Goal: Task Accomplishment & Management: Manage account settings

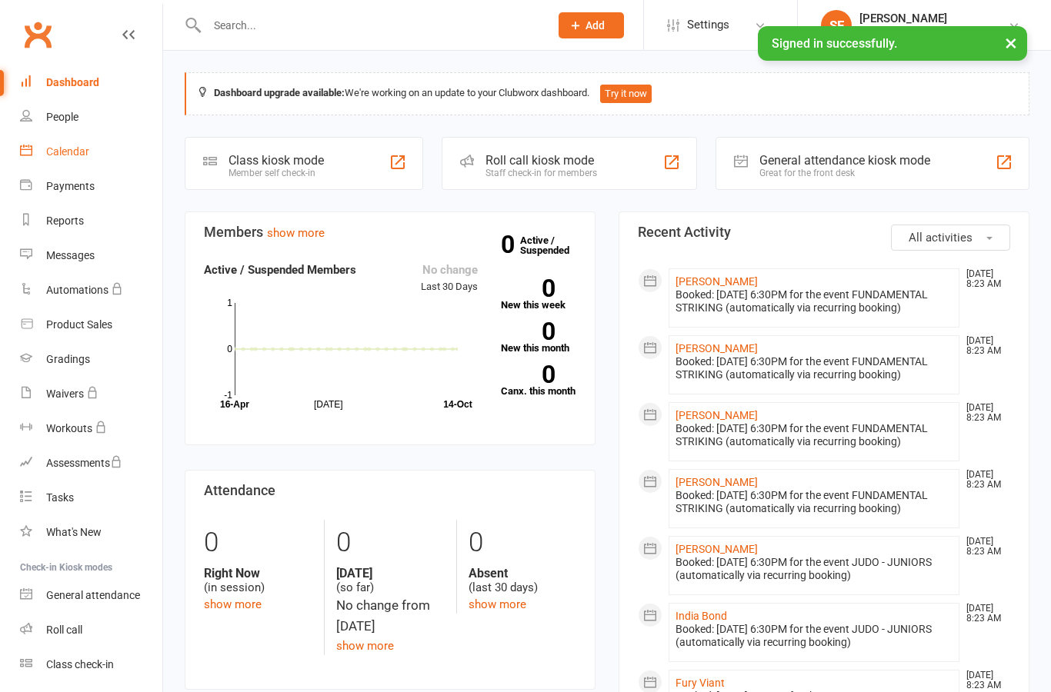
click at [53, 148] on div "Calendar" at bounding box center [67, 151] width 43 height 12
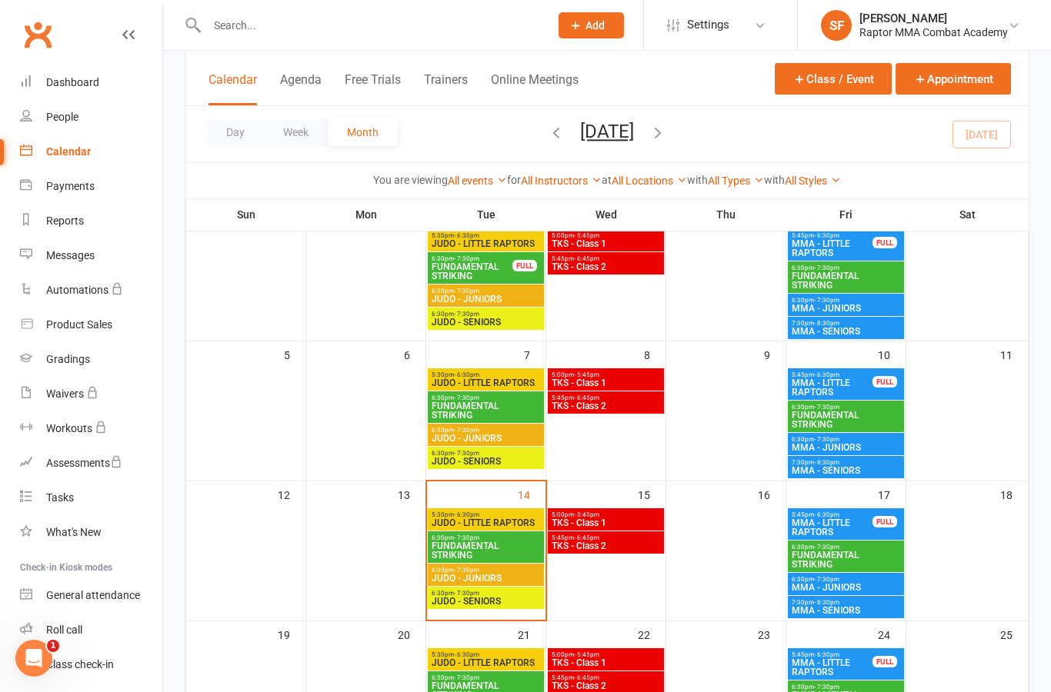
scroll to position [124, 0]
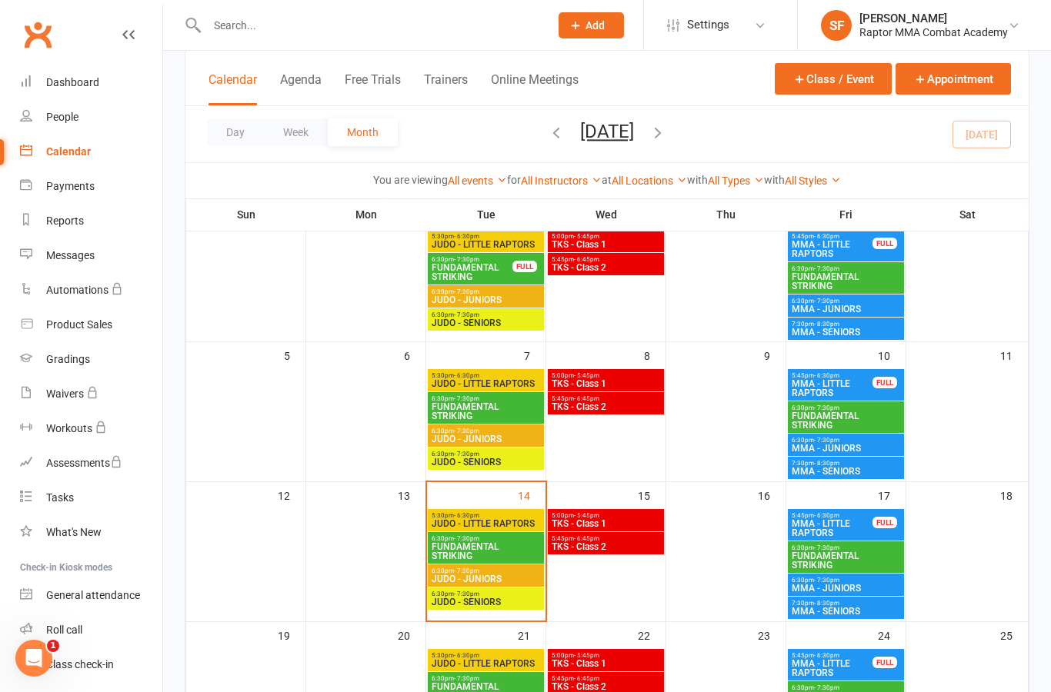
click at [516, 380] on span "JUDO - LITTLE RAPTORS" at bounding box center [486, 383] width 110 height 9
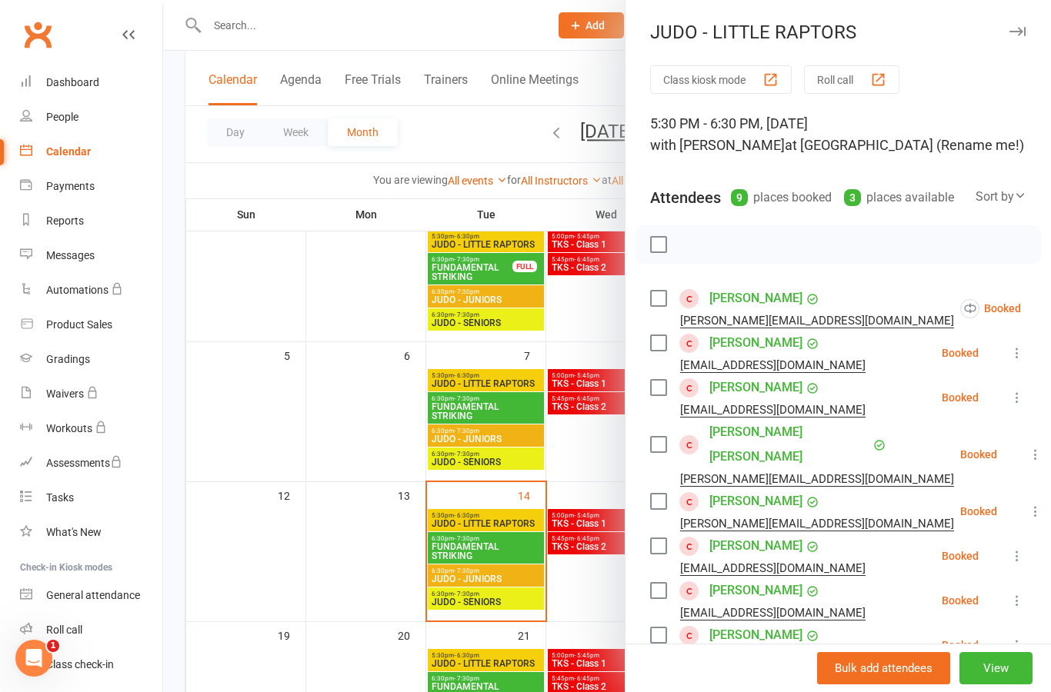
click at [1050, 313] on icon at bounding box center [1058, 308] width 15 height 15
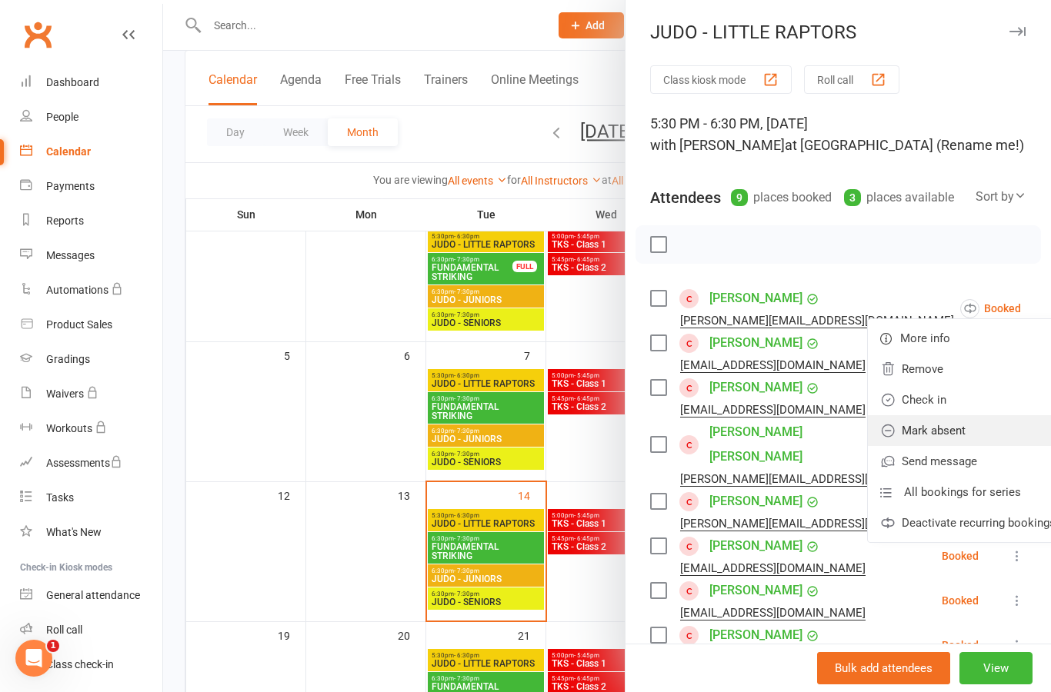
click at [972, 427] on link "Mark absent" at bounding box center [968, 430] width 200 height 31
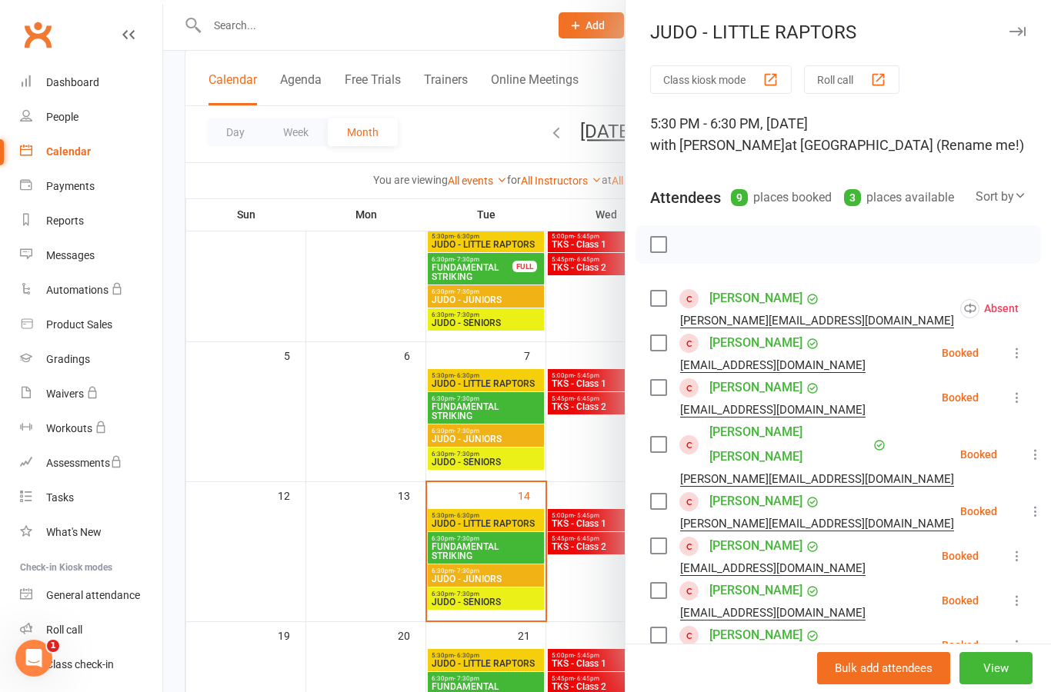
click at [1025, 358] on icon at bounding box center [1016, 352] width 15 height 15
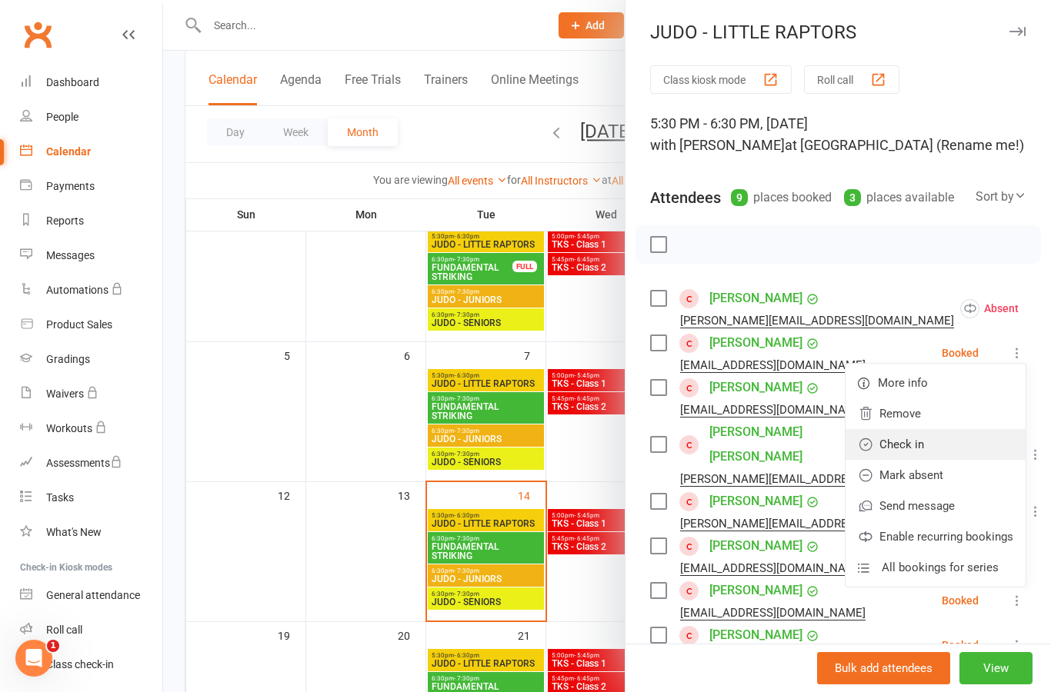
click at [965, 447] on link "Check in" at bounding box center [935, 444] width 180 height 31
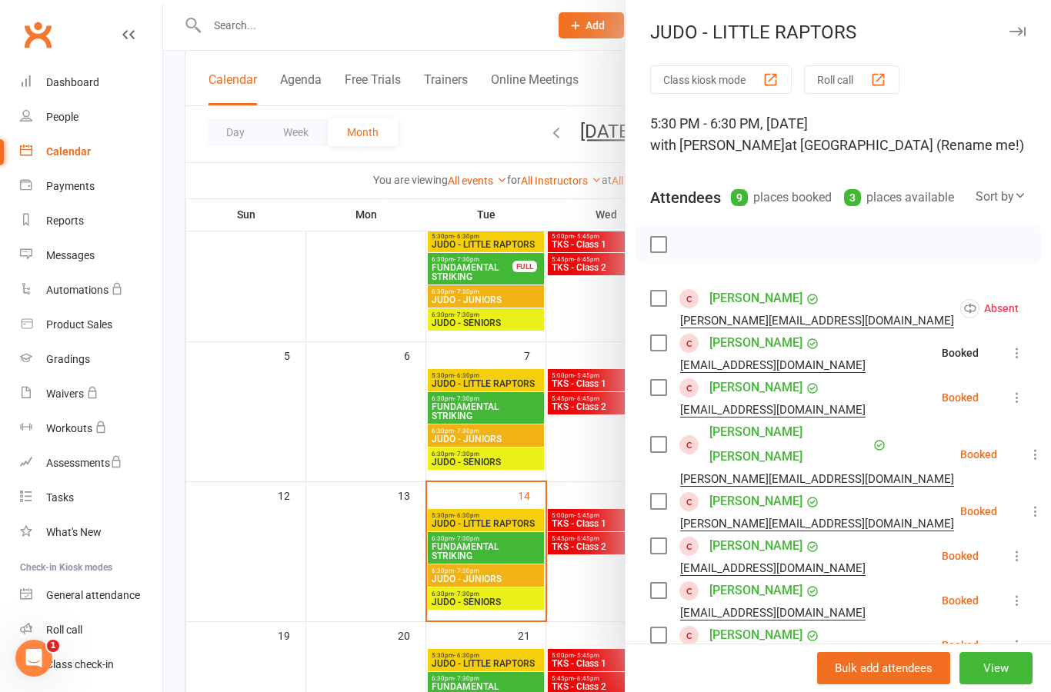
click at [1025, 403] on button at bounding box center [1017, 397] width 18 height 18
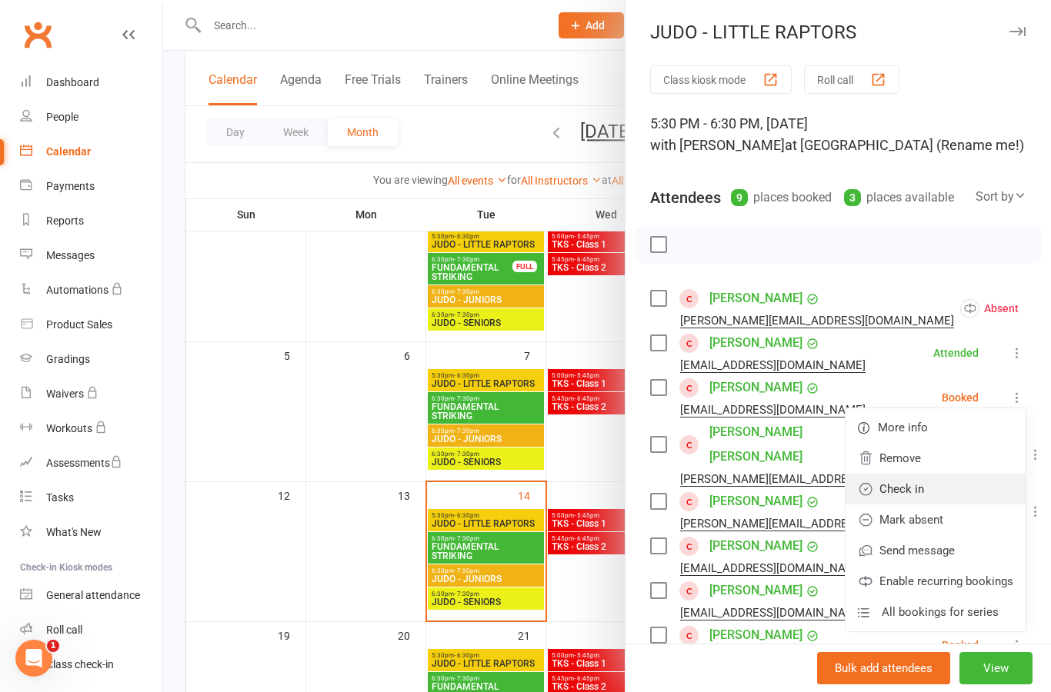
click at [975, 483] on link "Check in" at bounding box center [935, 489] width 180 height 31
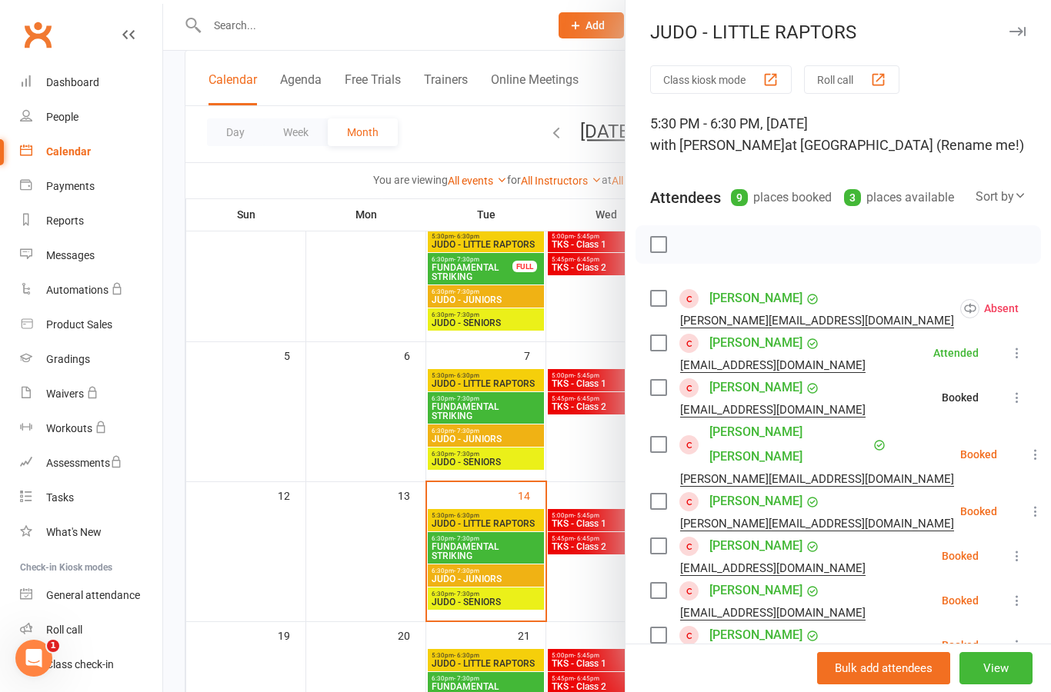
click at [1026, 452] on button at bounding box center [1035, 454] width 18 height 18
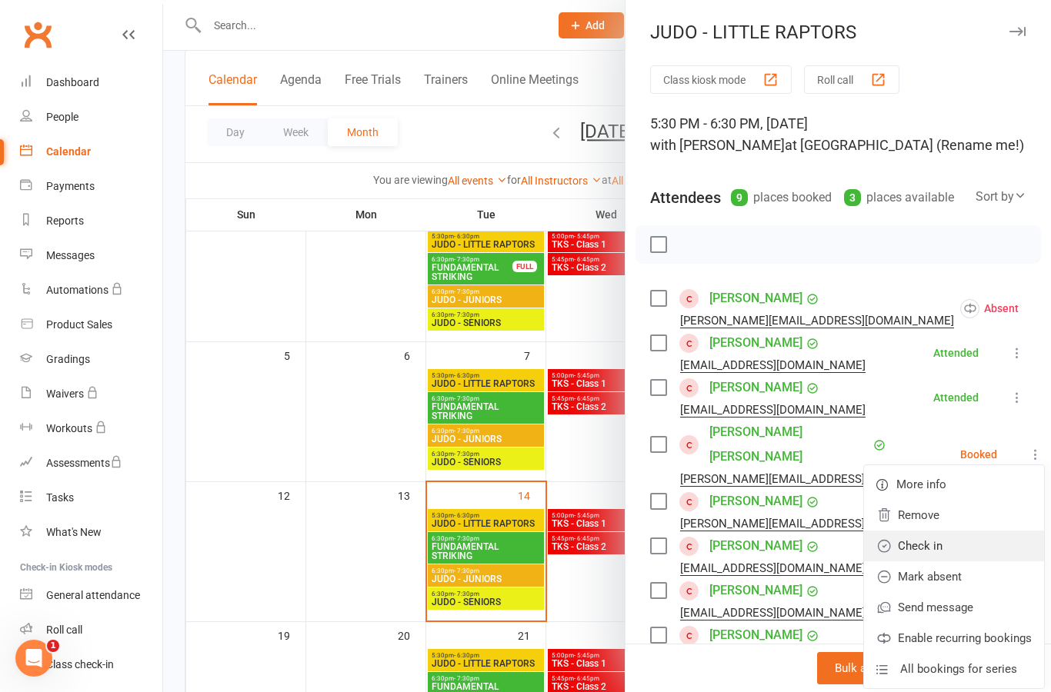
click at [977, 531] on link "Check in" at bounding box center [954, 546] width 180 height 31
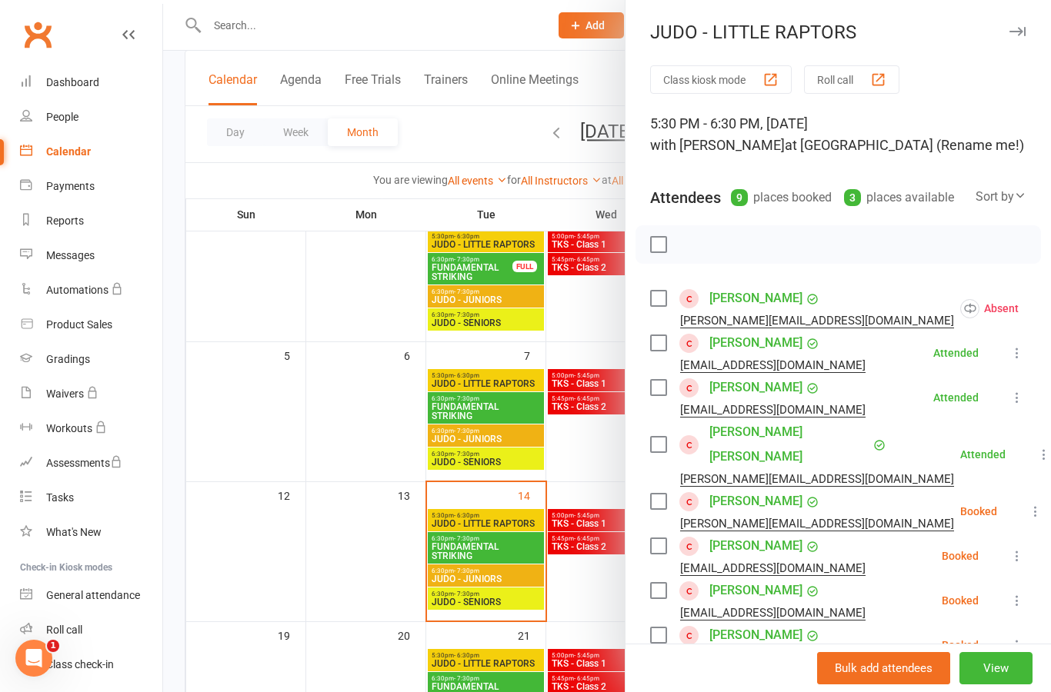
click at [1028, 504] on icon at bounding box center [1035, 511] width 15 height 15
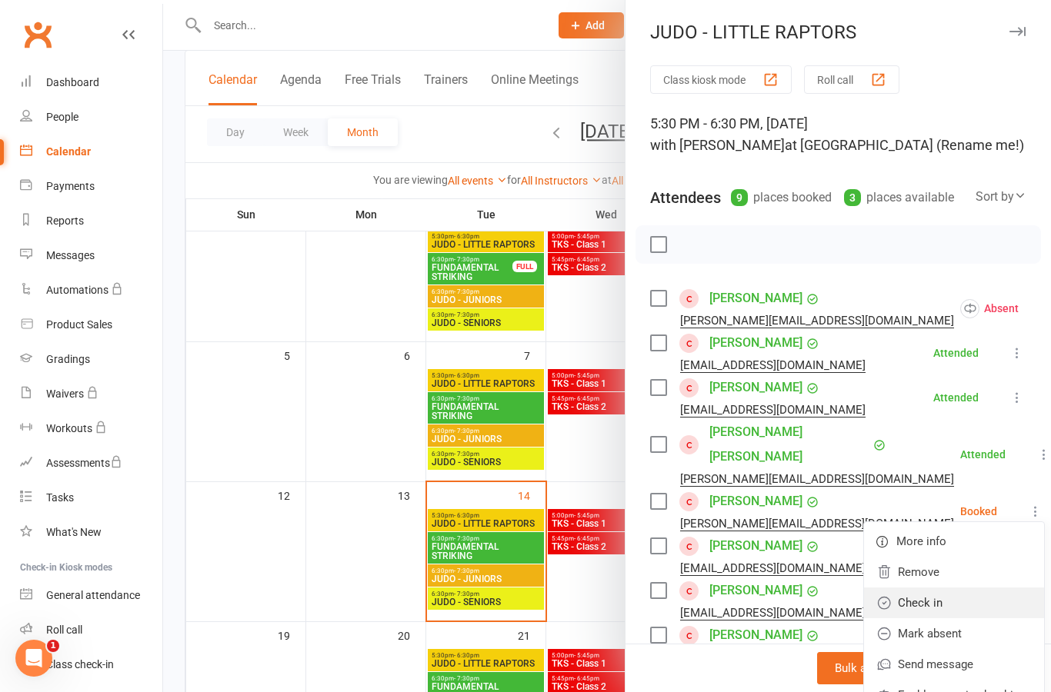
click at [968, 588] on link "Check in" at bounding box center [954, 603] width 180 height 31
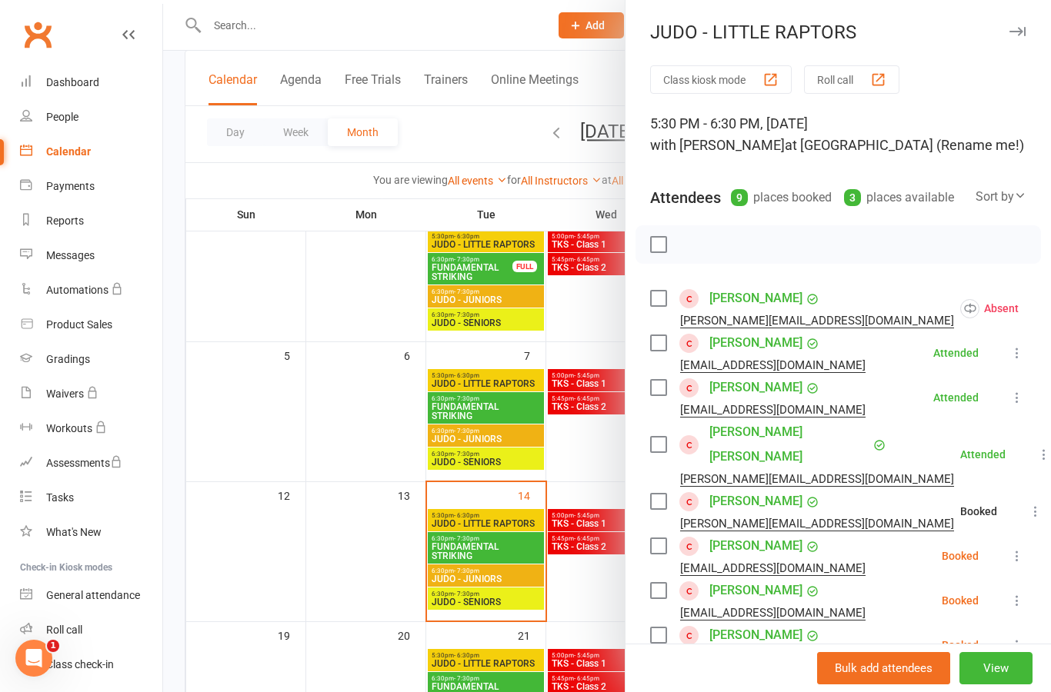
click at [1021, 547] on button at bounding box center [1017, 556] width 18 height 18
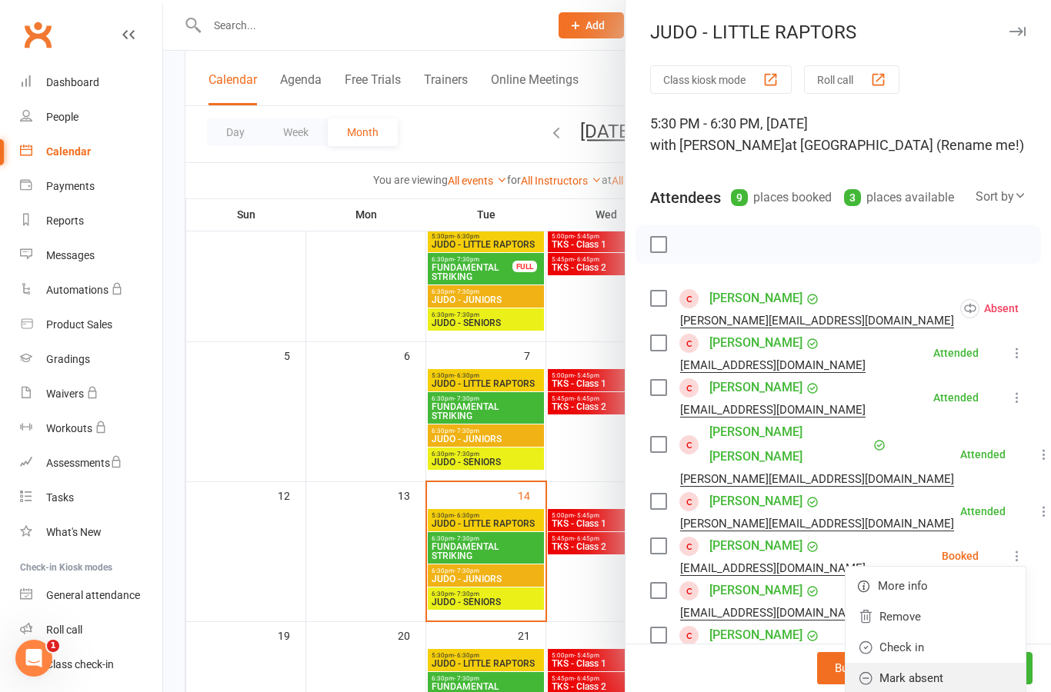
click at [966, 663] on link "Mark absent" at bounding box center [935, 678] width 180 height 31
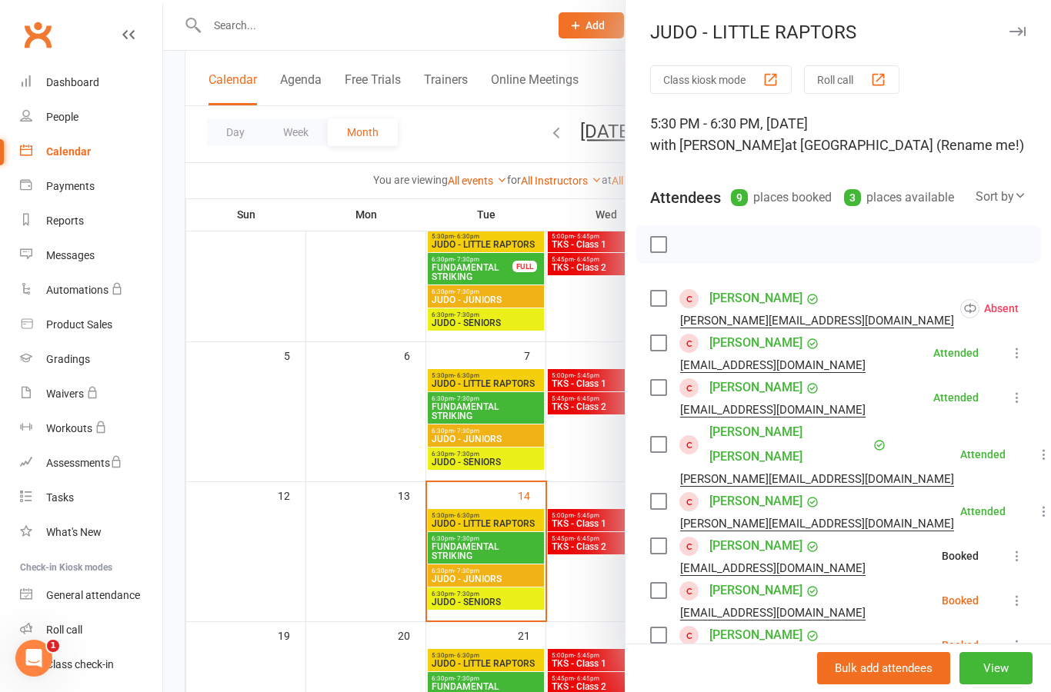
click at [1019, 593] on icon at bounding box center [1016, 600] width 15 height 15
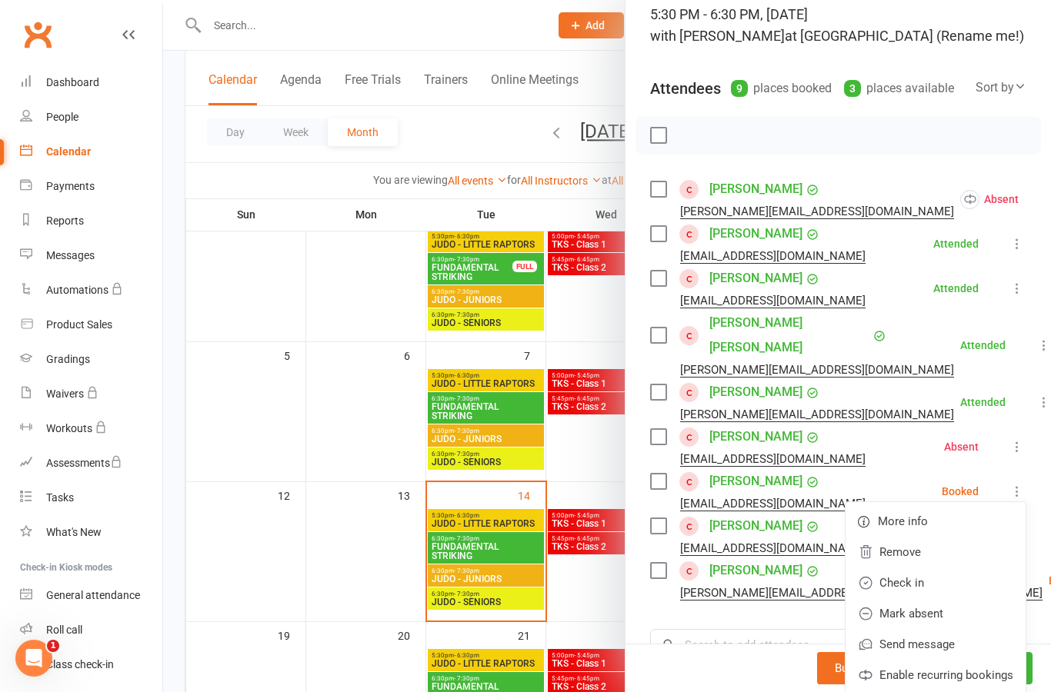
scroll to position [126, 0]
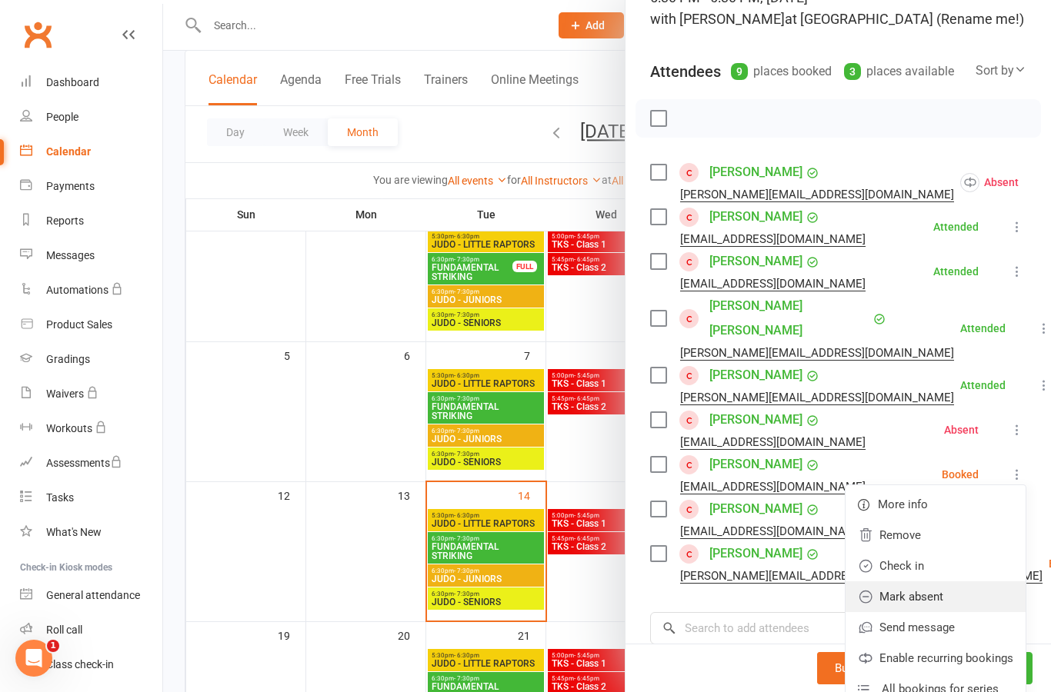
click at [982, 582] on link "Mark absent" at bounding box center [935, 597] width 180 height 31
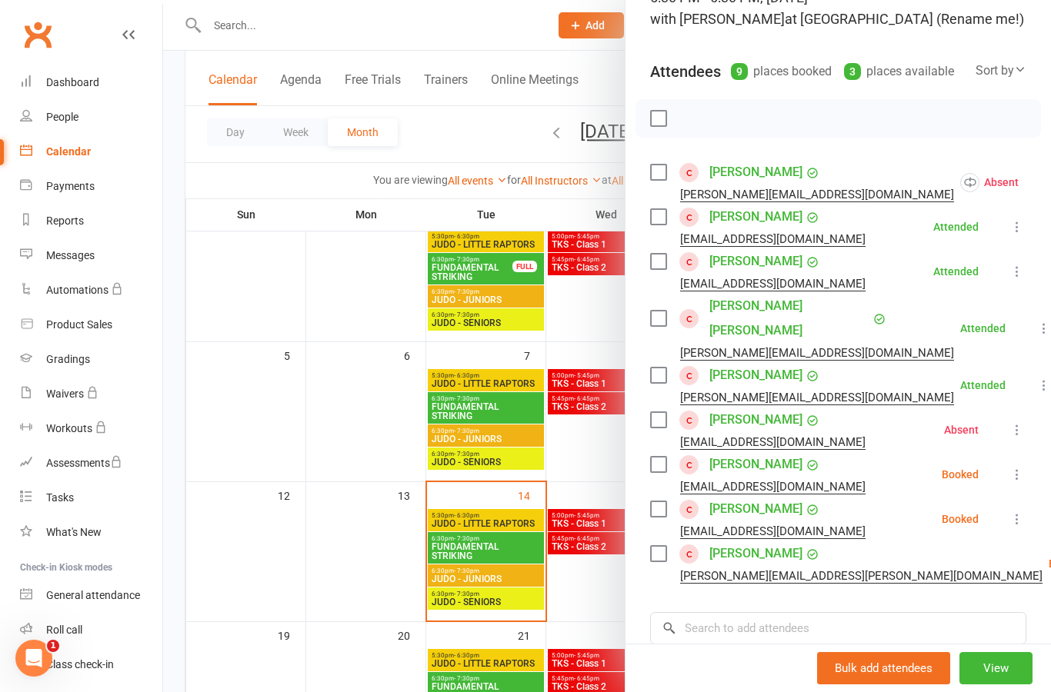
click at [1021, 512] on icon at bounding box center [1016, 519] width 15 height 15
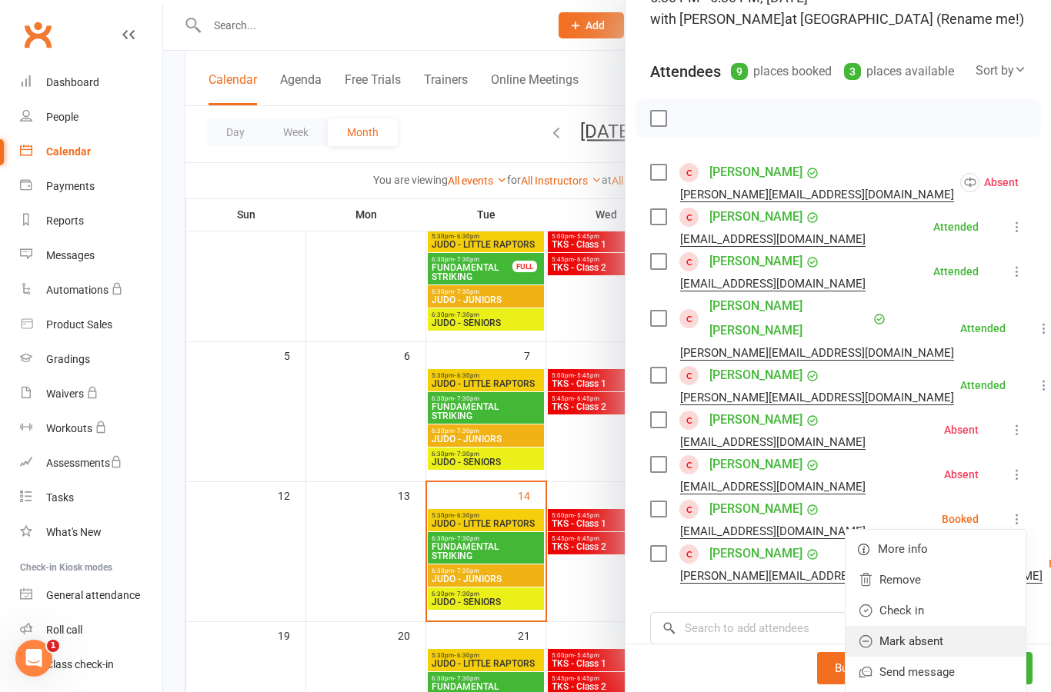
click at [976, 626] on link "Mark absent" at bounding box center [935, 641] width 180 height 31
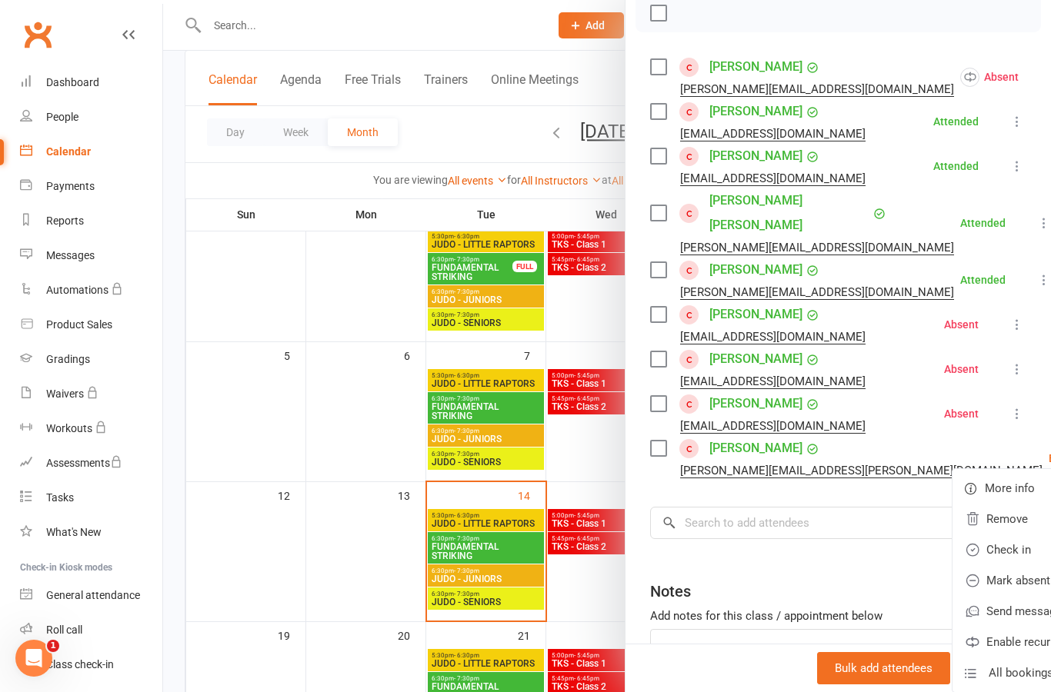
scroll to position [237, 0]
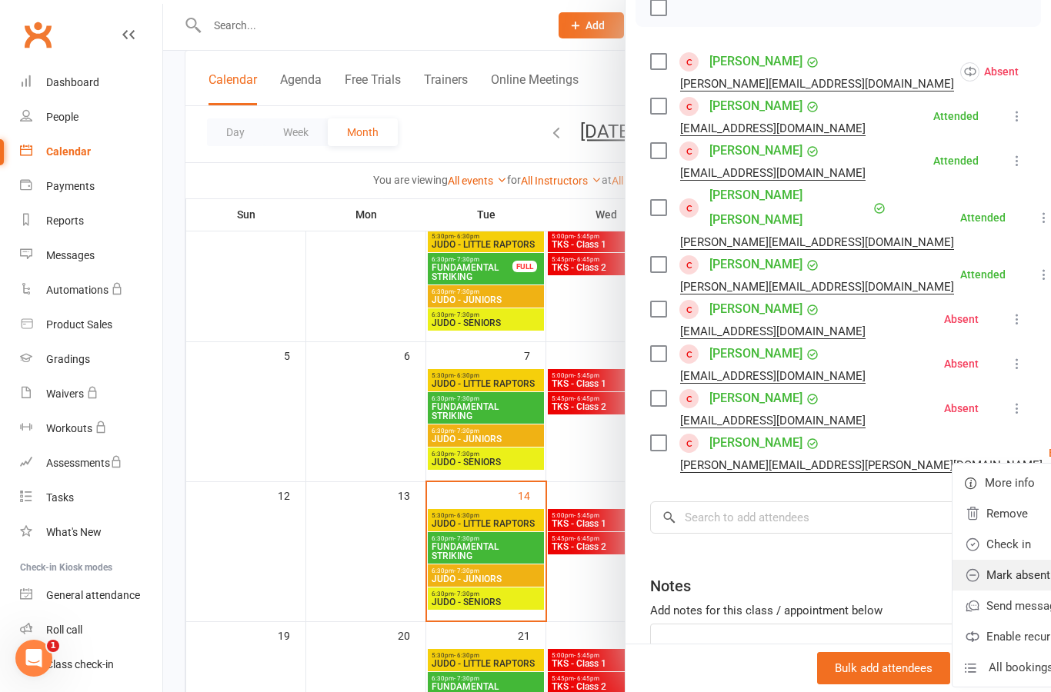
click at [978, 560] on link "Mark absent" at bounding box center [1042, 575] width 180 height 31
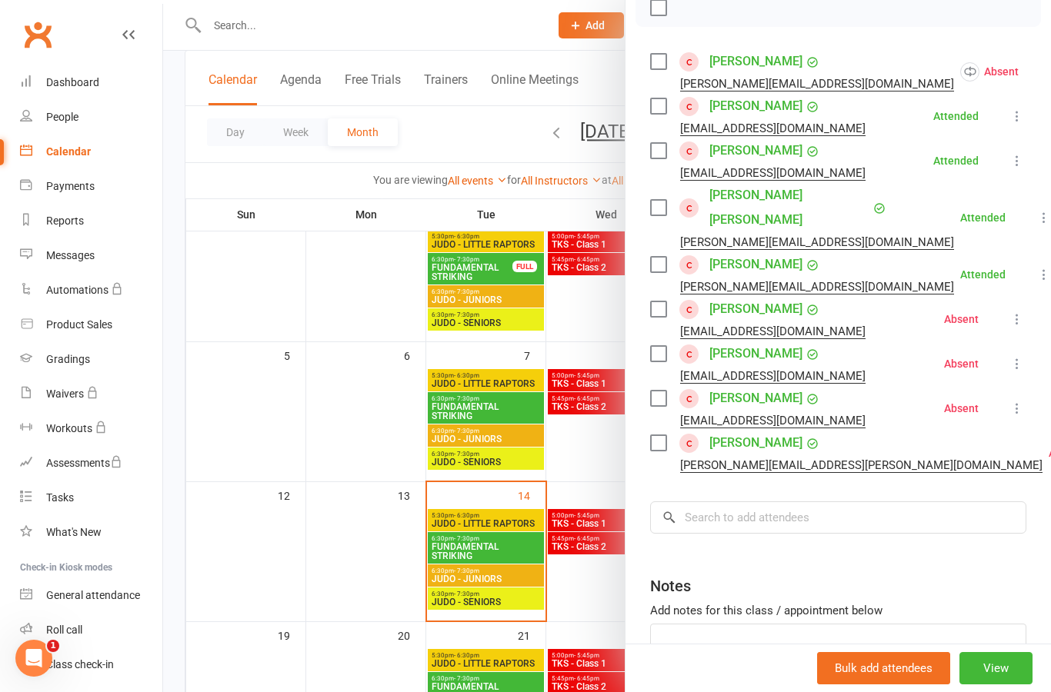
click at [515, 419] on div at bounding box center [607, 346] width 888 height 692
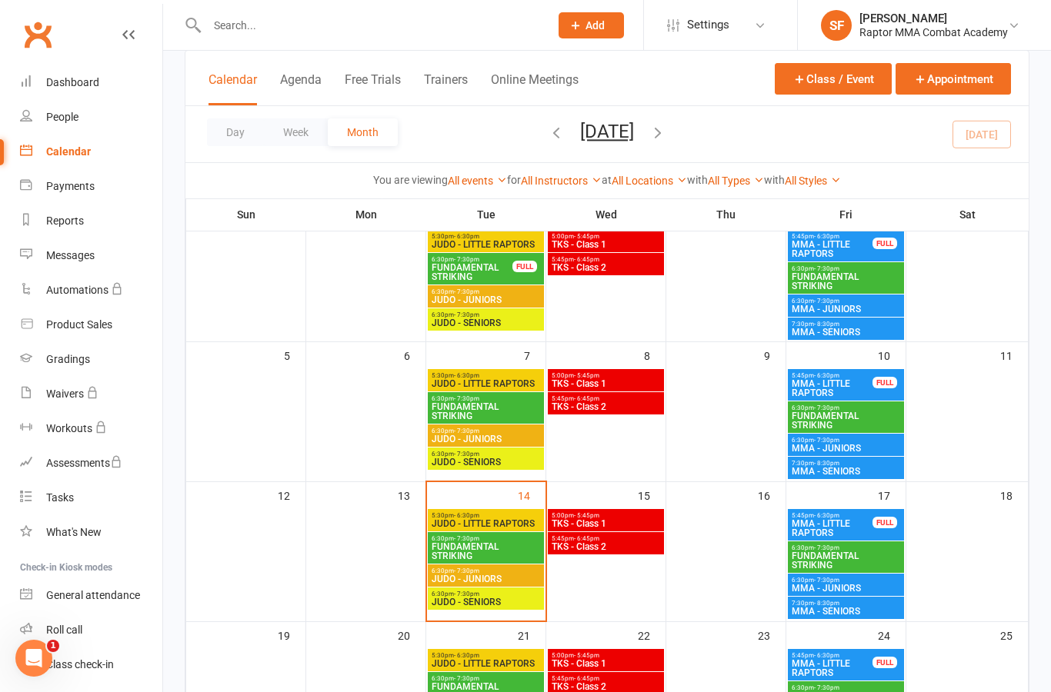
click at [514, 412] on span "FUNDAMENTAL STRIKING" at bounding box center [486, 411] width 110 height 18
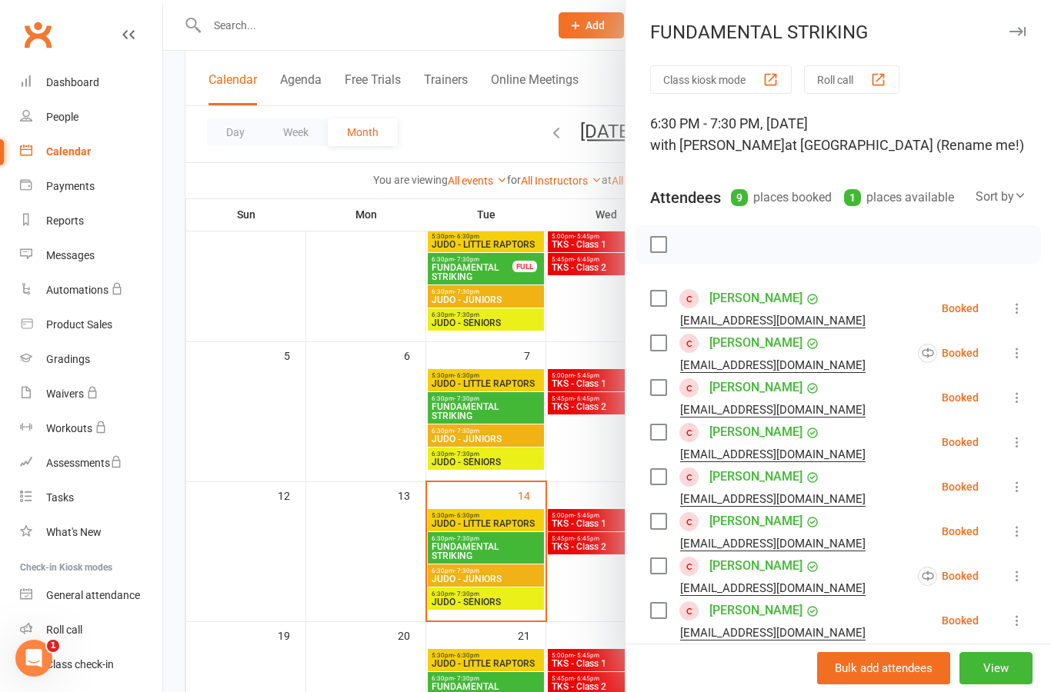
click at [1025, 300] on button at bounding box center [1017, 308] width 18 height 18
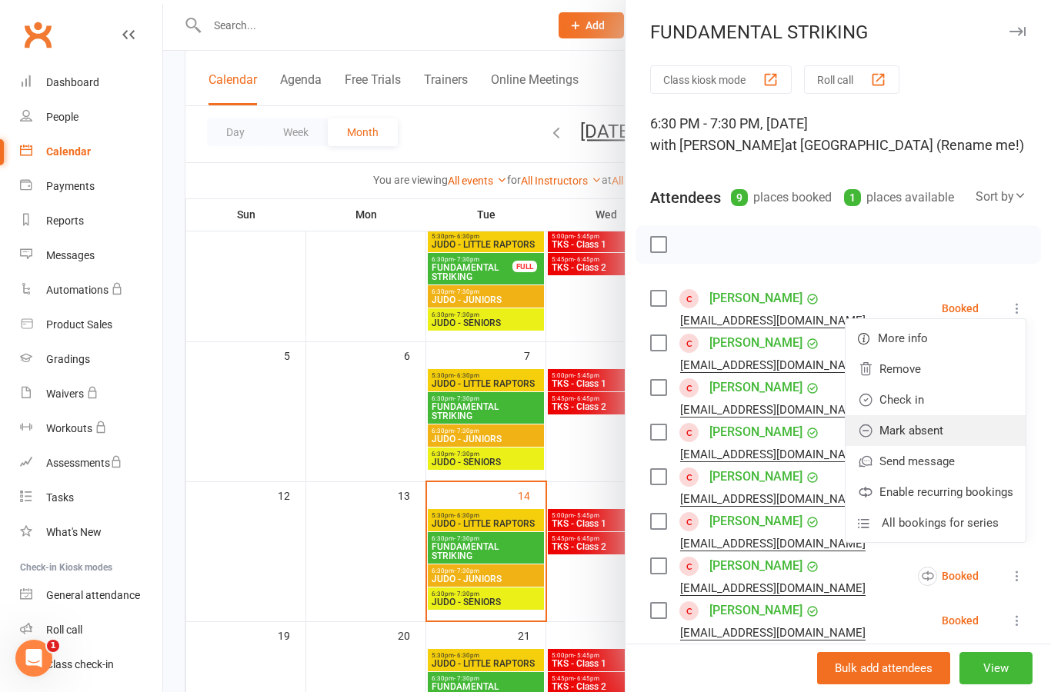
click at [963, 431] on link "Mark absent" at bounding box center [935, 430] width 180 height 31
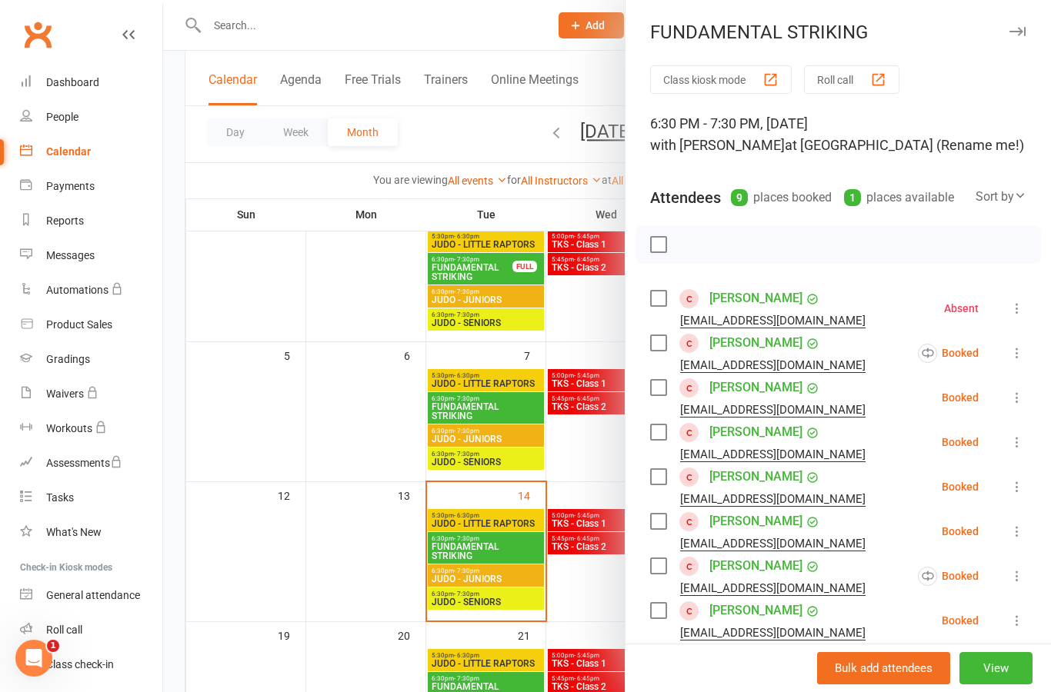
click at [1023, 355] on icon at bounding box center [1016, 352] width 15 height 15
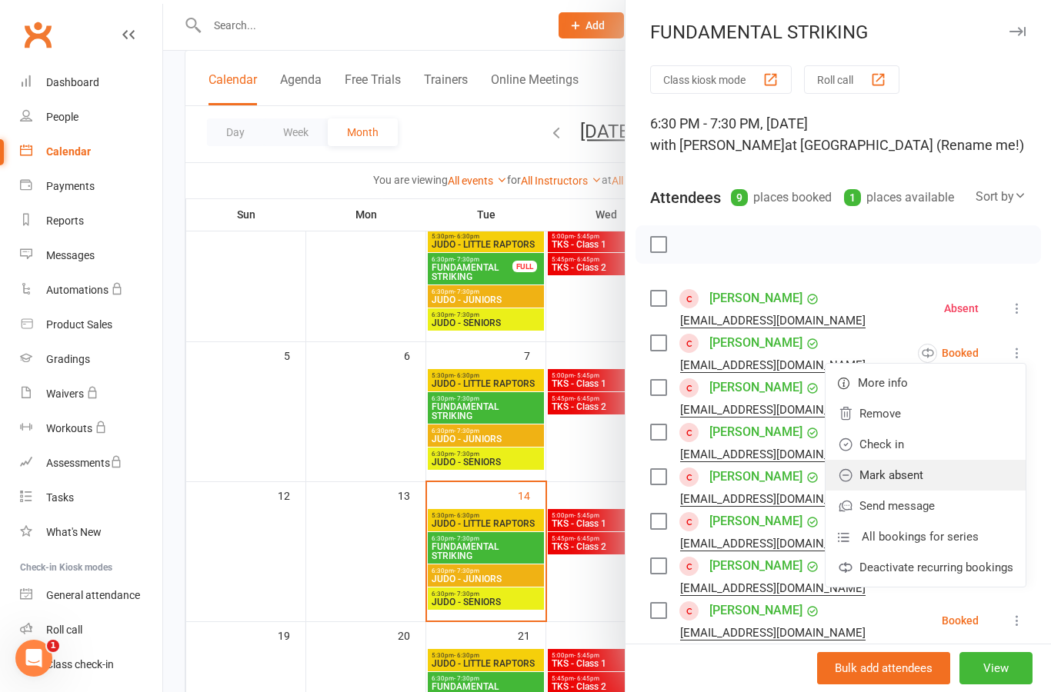
click at [955, 478] on link "Mark absent" at bounding box center [925, 475] width 200 height 31
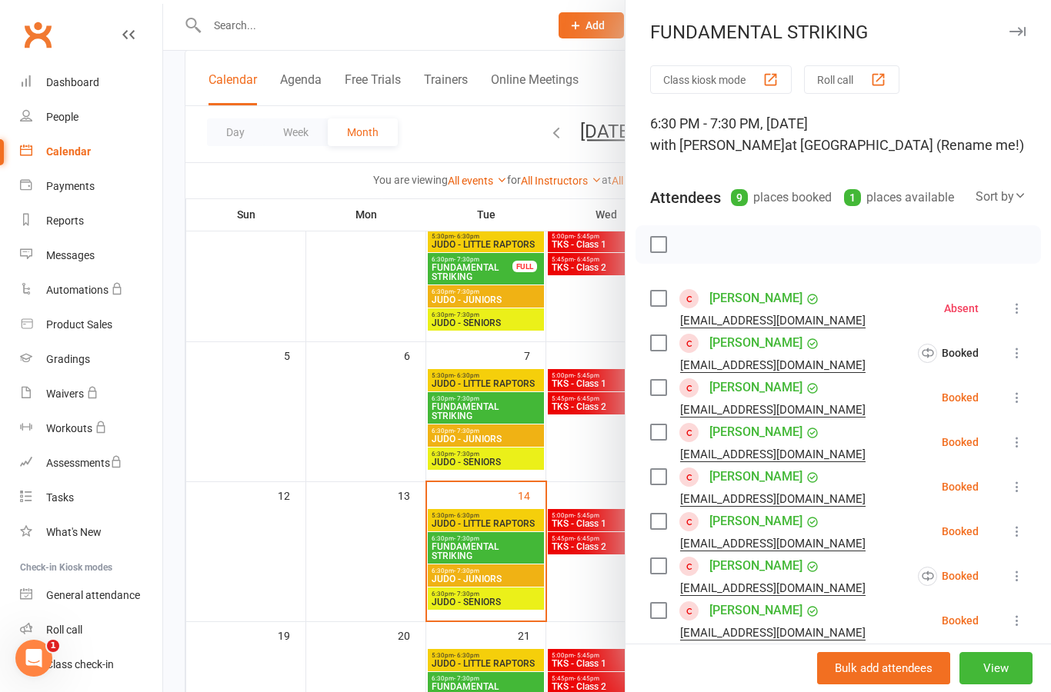
click at [1025, 404] on button at bounding box center [1017, 397] width 18 height 18
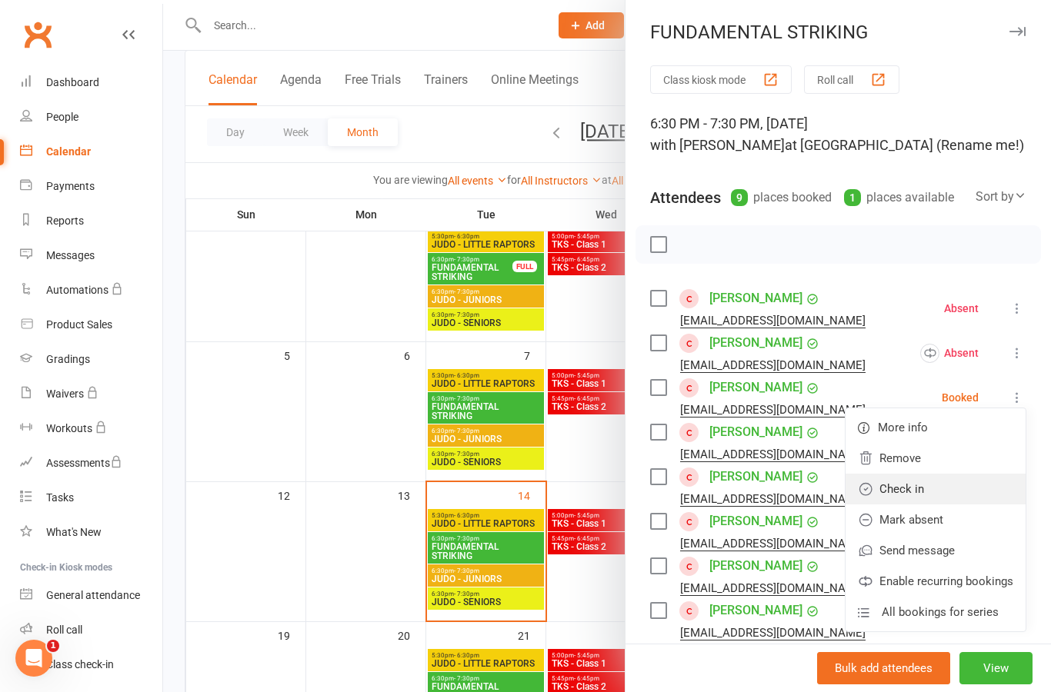
click at [955, 491] on link "Check in" at bounding box center [935, 489] width 180 height 31
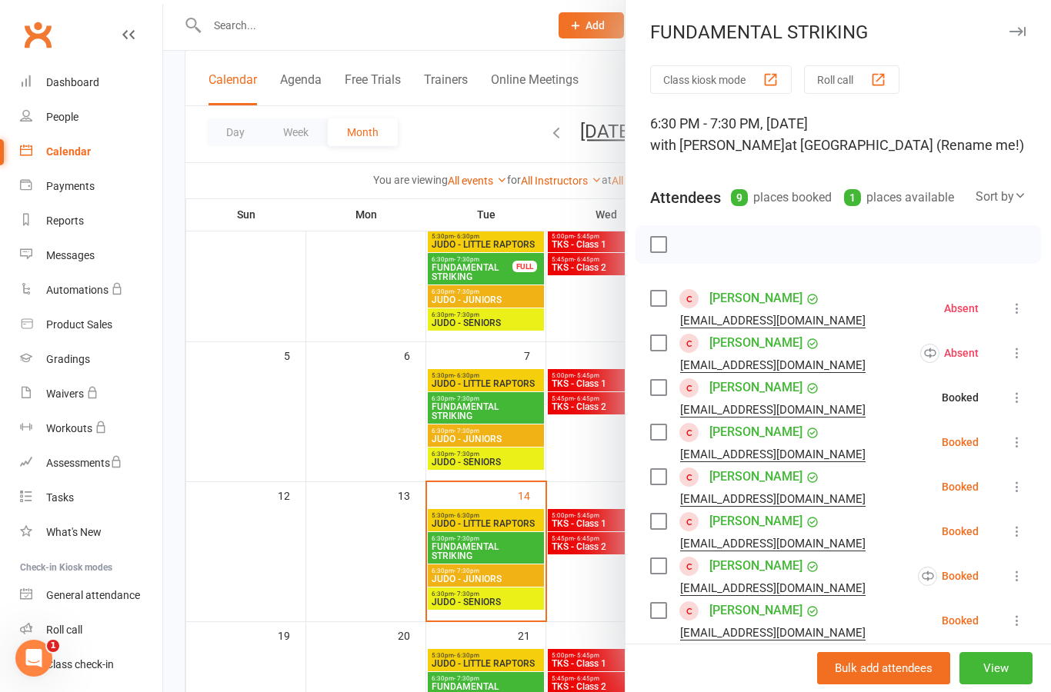
click at [1025, 440] on icon at bounding box center [1016, 442] width 15 height 15
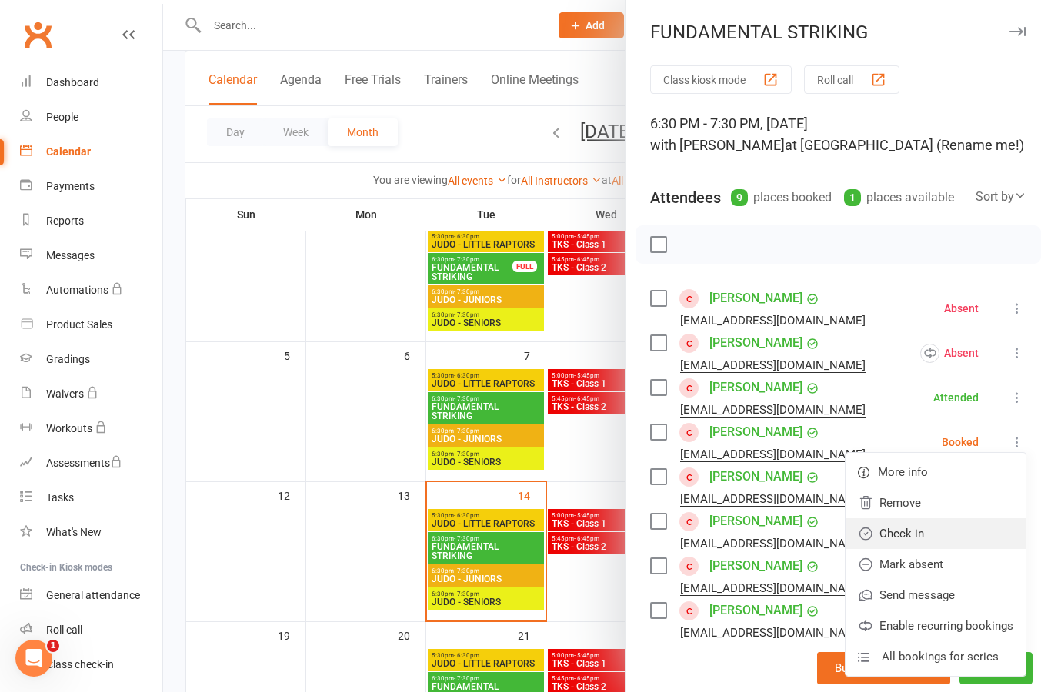
click at [955, 536] on link "Check in" at bounding box center [935, 533] width 180 height 31
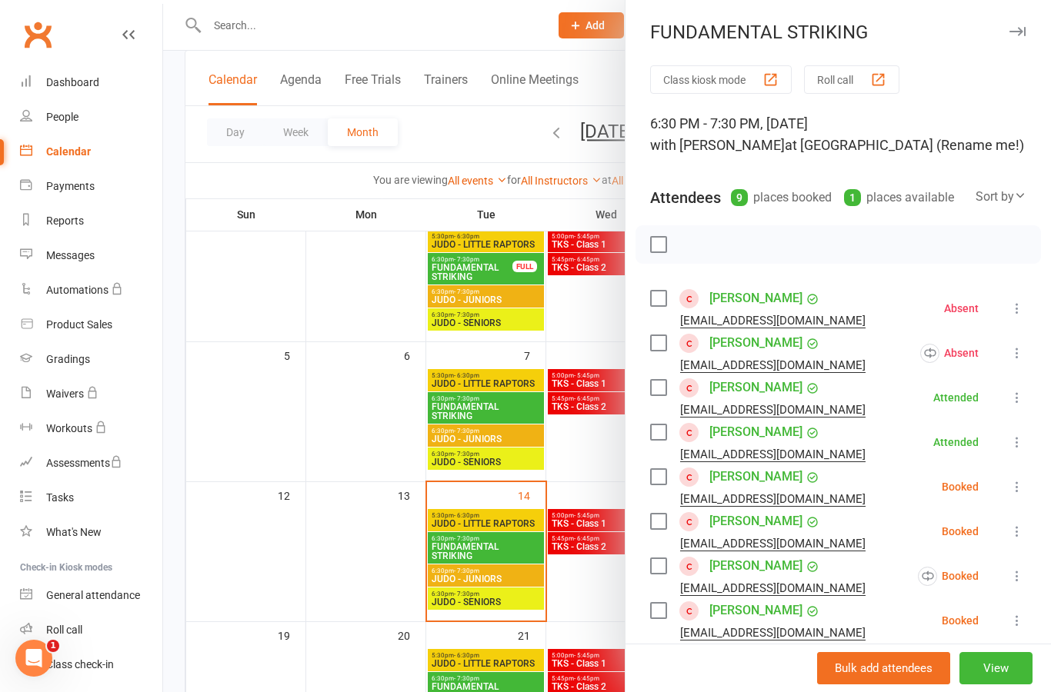
click at [1025, 489] on button at bounding box center [1017, 487] width 18 height 18
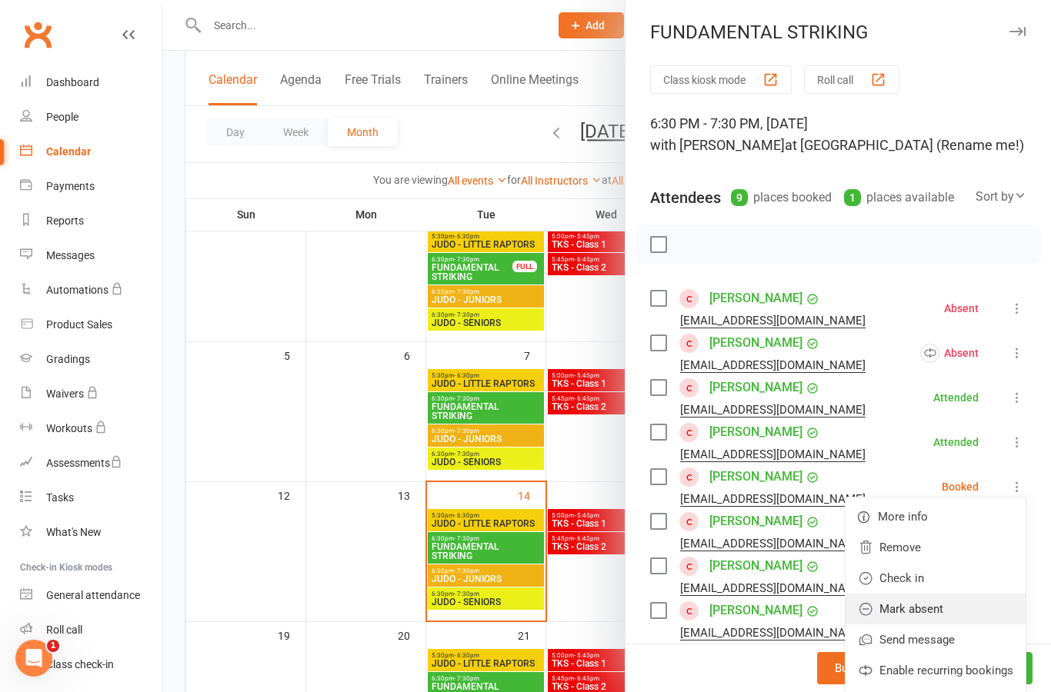
click at [962, 607] on link "Mark absent" at bounding box center [935, 609] width 180 height 31
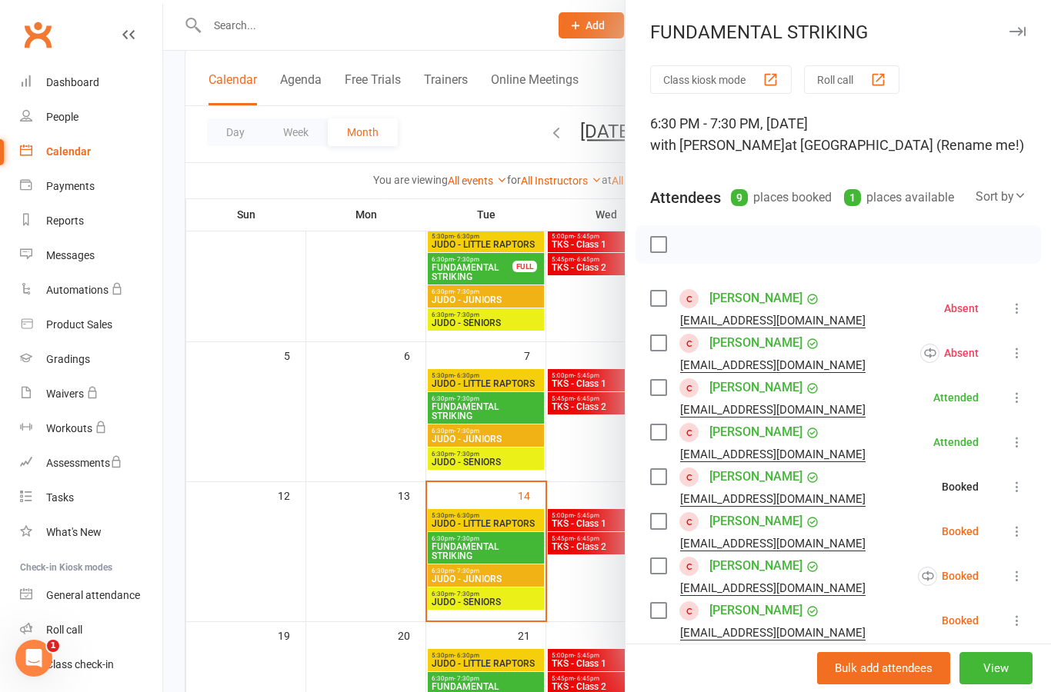
click at [1025, 482] on icon at bounding box center [1016, 486] width 15 height 15
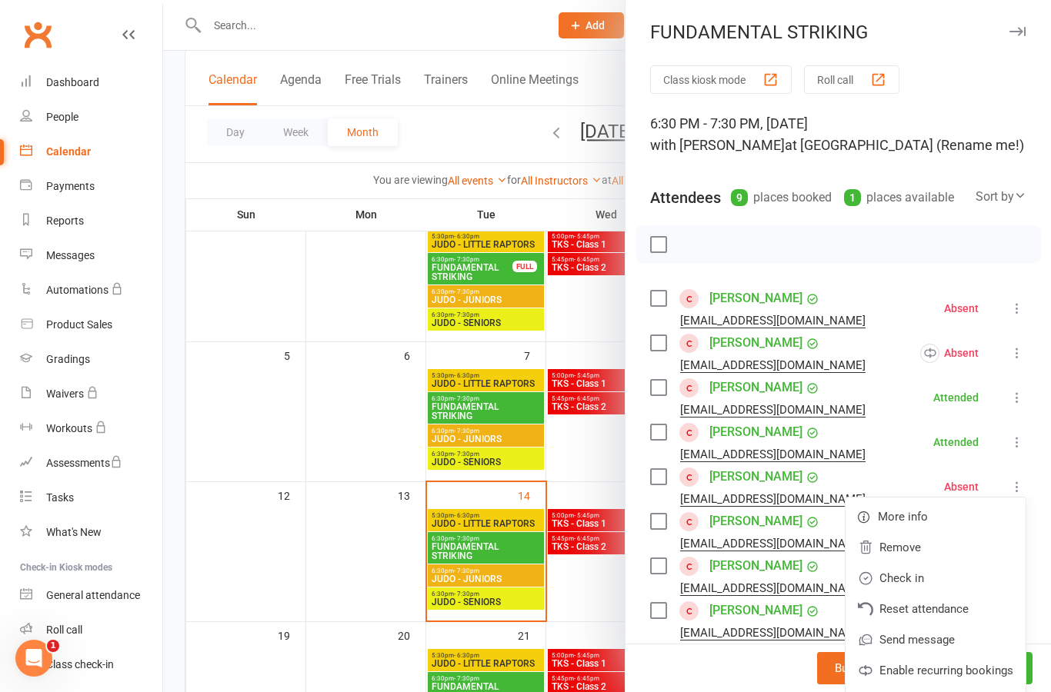
click at [875, 453] on li "[PERSON_NAME] [EMAIL_ADDRESS][DOMAIN_NAME] Attended More info Remove Mark absen…" at bounding box center [838, 442] width 376 height 45
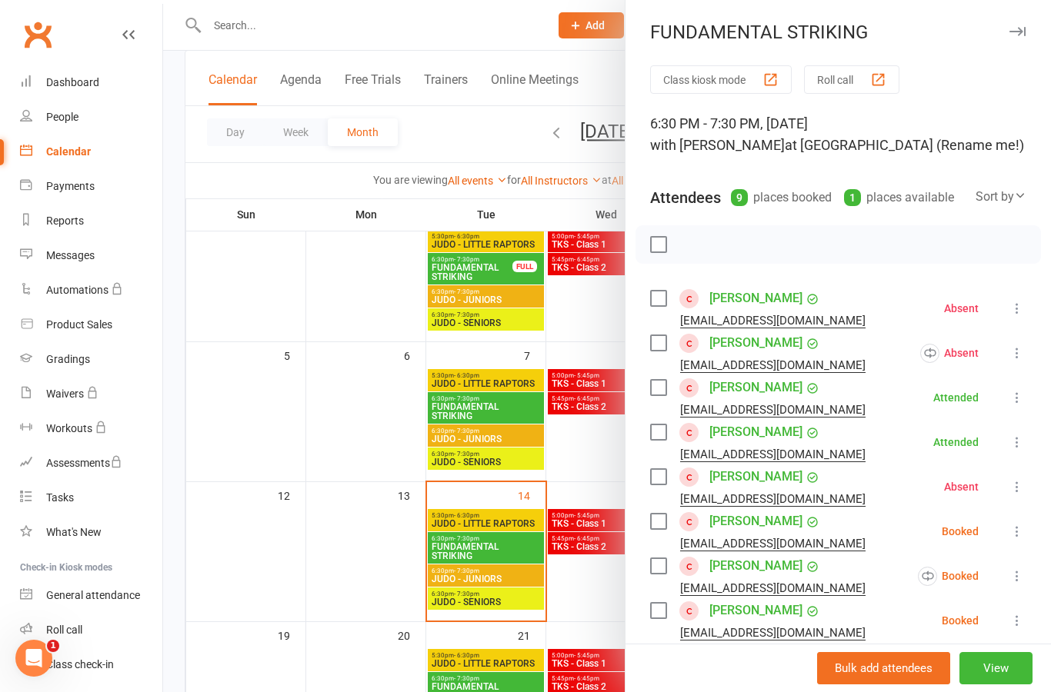
click at [1012, 532] on icon at bounding box center [1016, 531] width 15 height 15
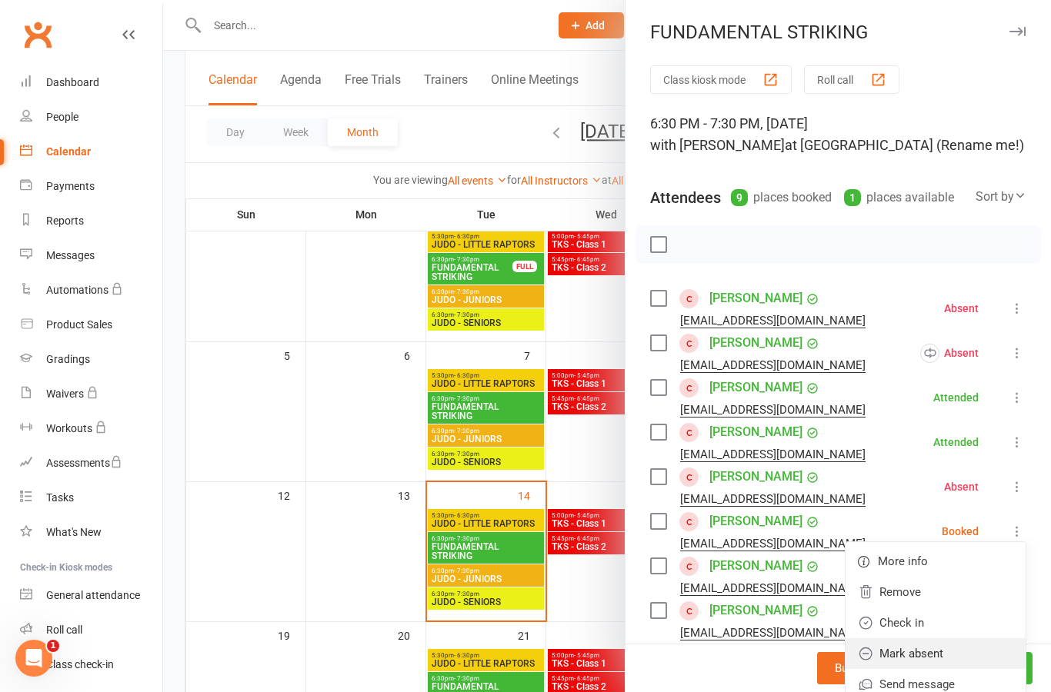
click at [957, 648] on link "Mark absent" at bounding box center [935, 653] width 180 height 31
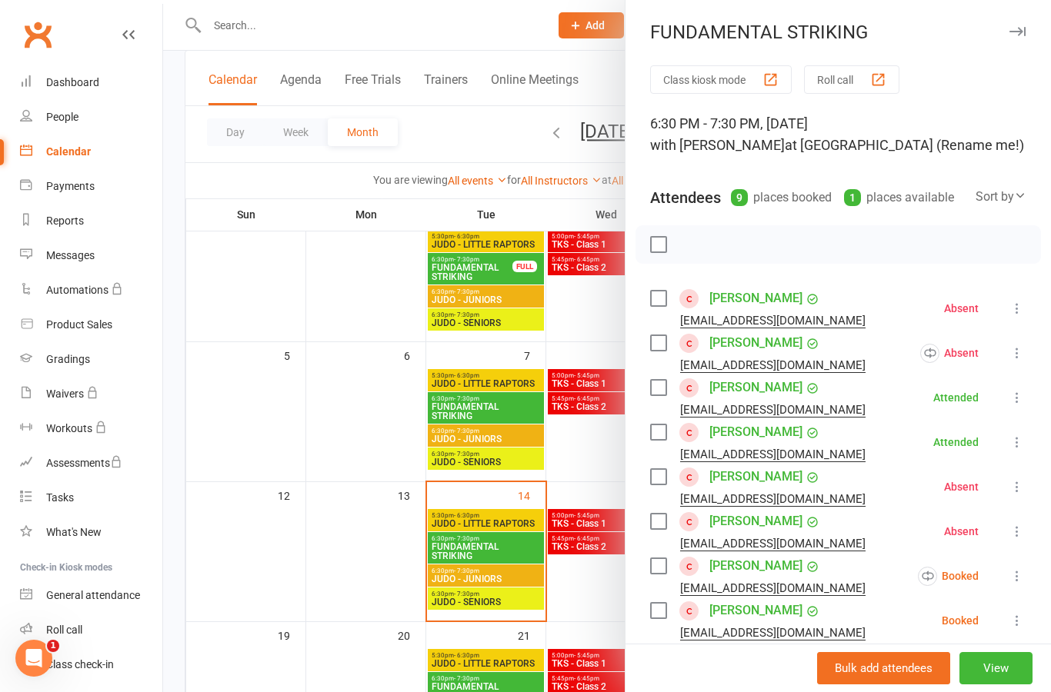
click at [1020, 533] on icon at bounding box center [1016, 531] width 15 height 15
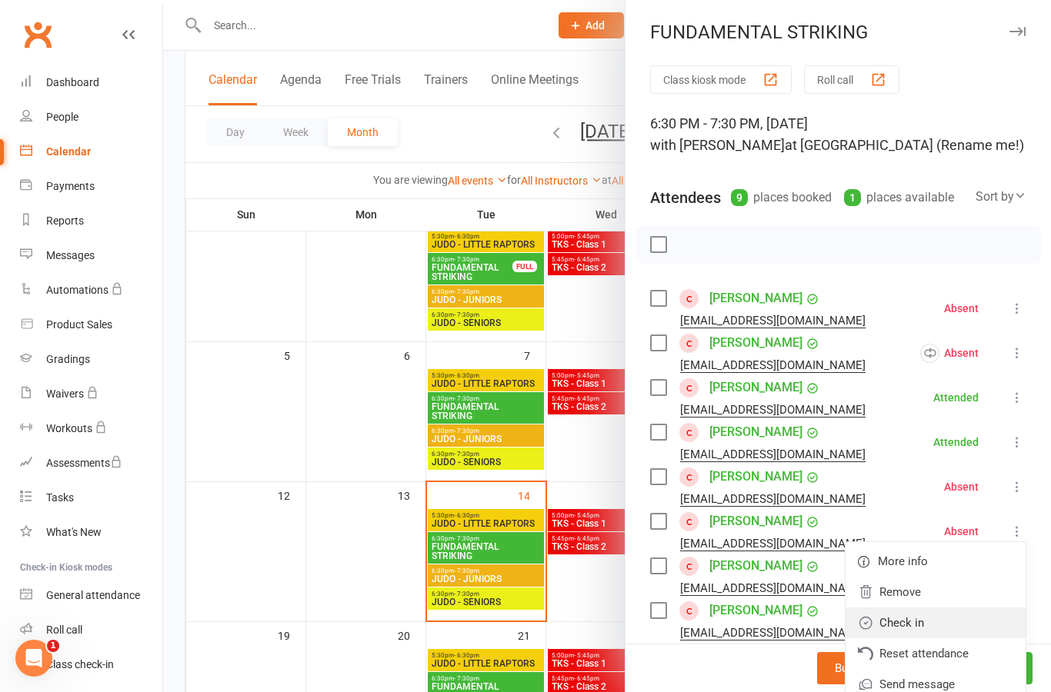
click at [955, 625] on link "Check in" at bounding box center [935, 623] width 180 height 31
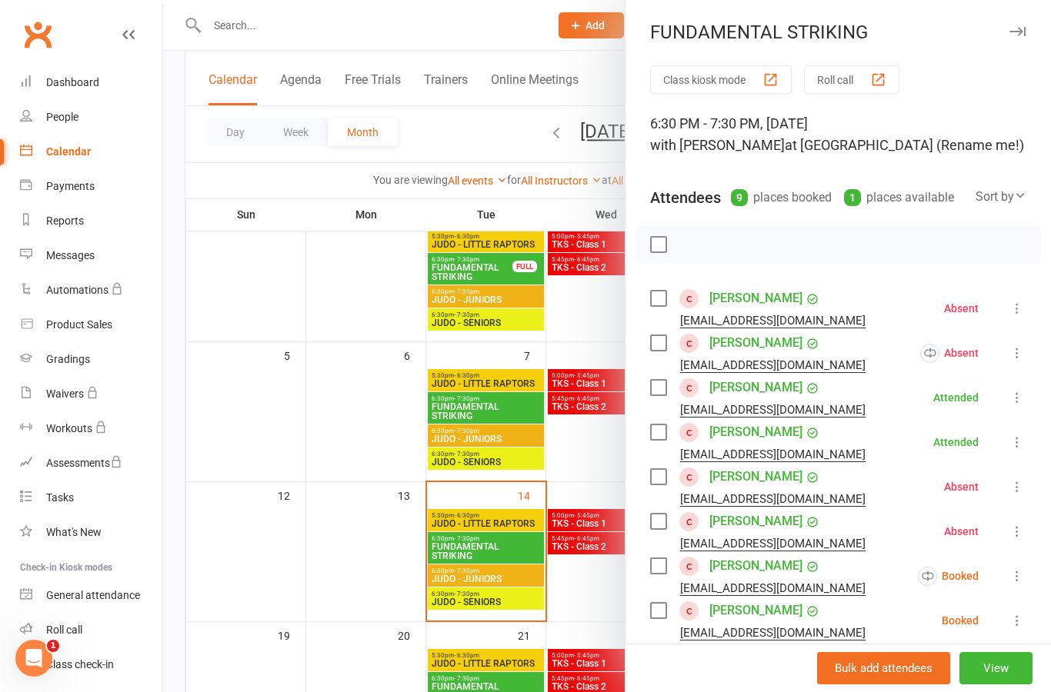
click at [1012, 571] on icon at bounding box center [1016, 575] width 15 height 15
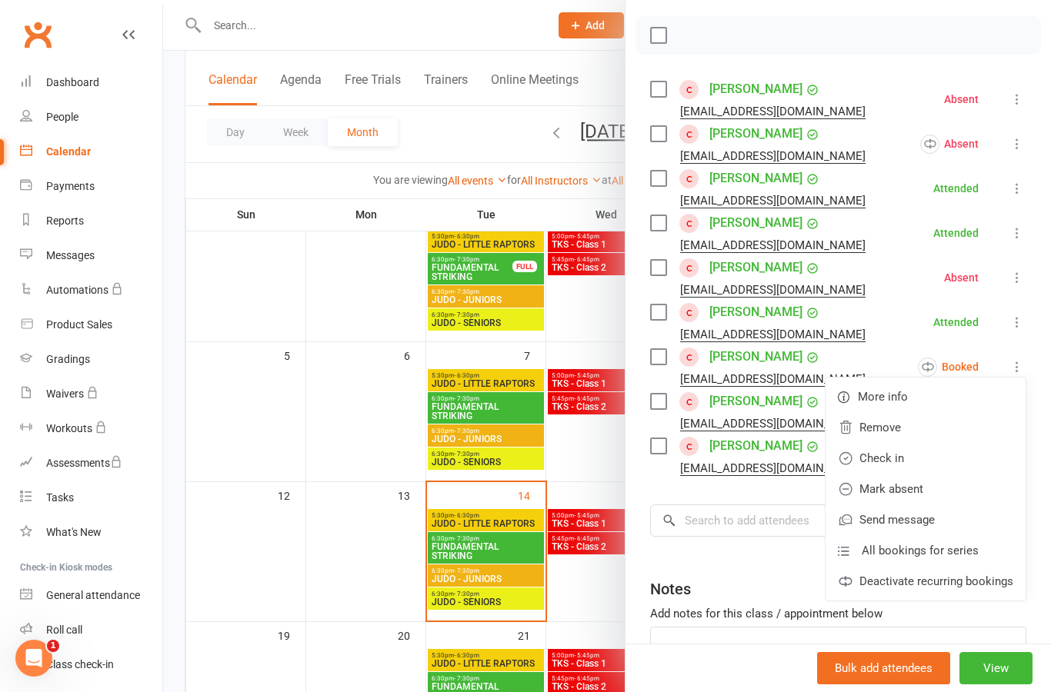
scroll to position [208, 0]
click at [982, 496] on link "Mark absent" at bounding box center [925, 490] width 200 height 31
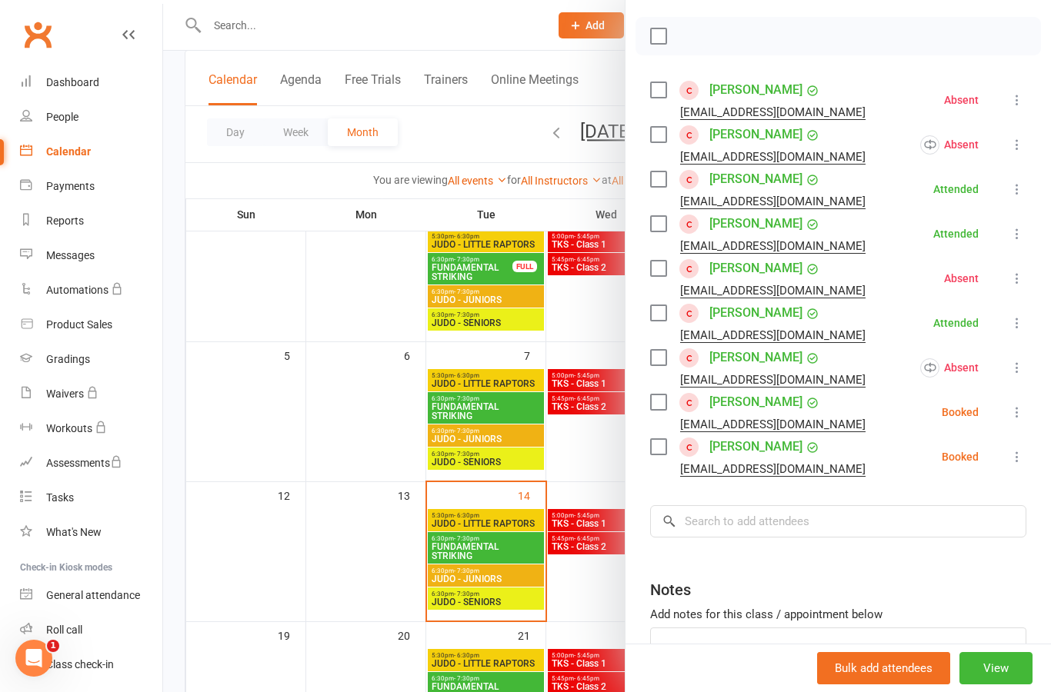
click at [1025, 419] on icon at bounding box center [1016, 412] width 15 height 15
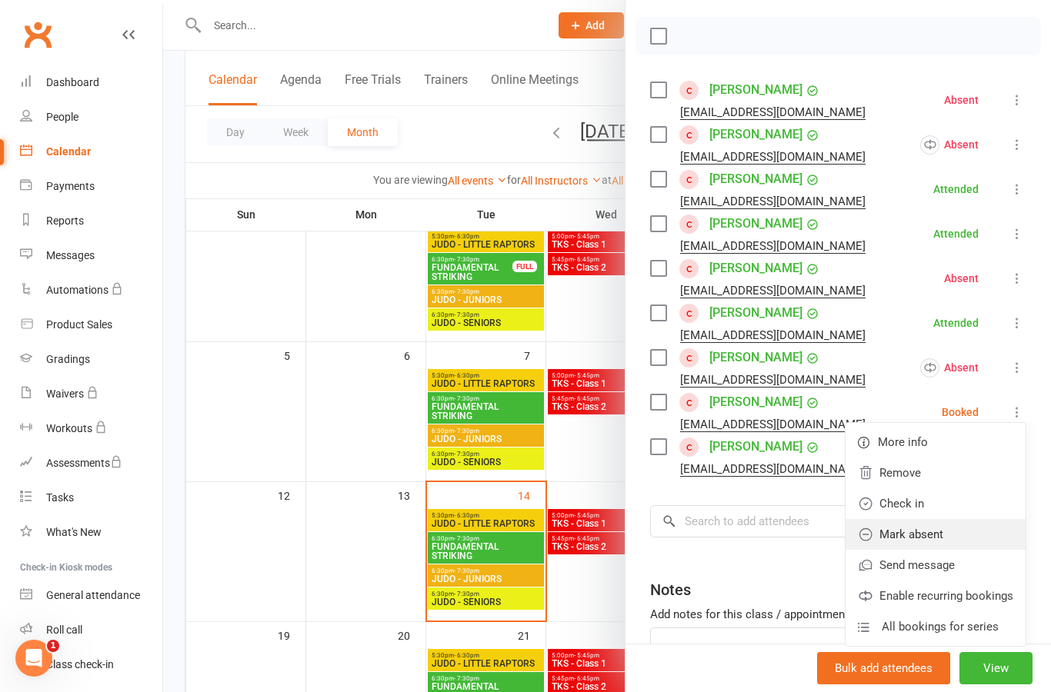
click at [962, 535] on link "Mark absent" at bounding box center [935, 534] width 180 height 31
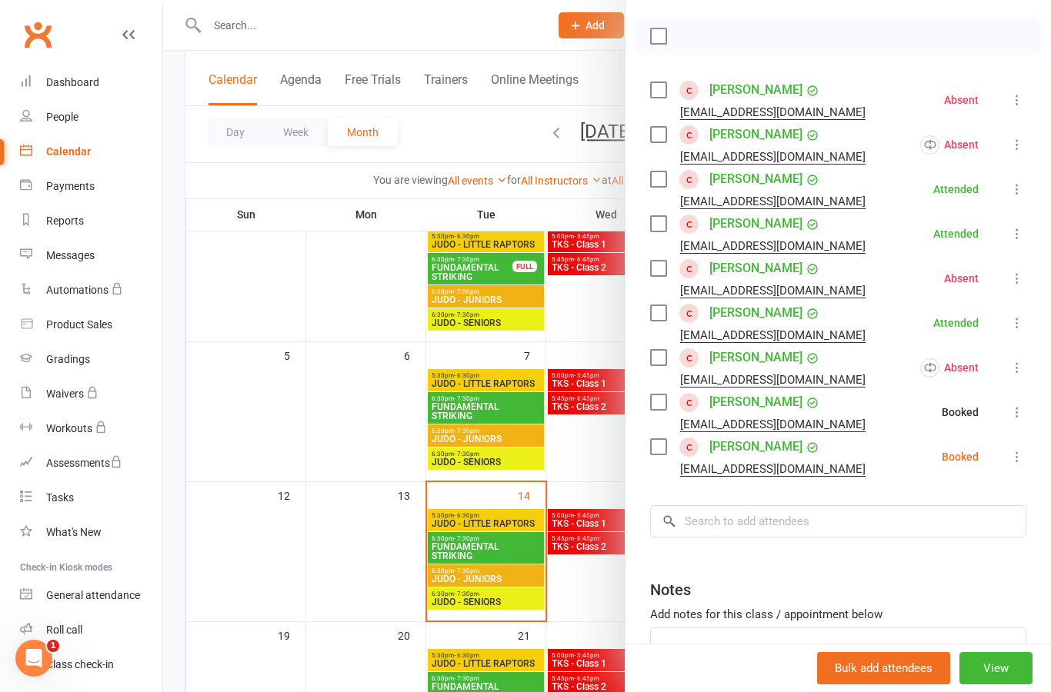
click at [1025, 461] on icon at bounding box center [1016, 456] width 15 height 15
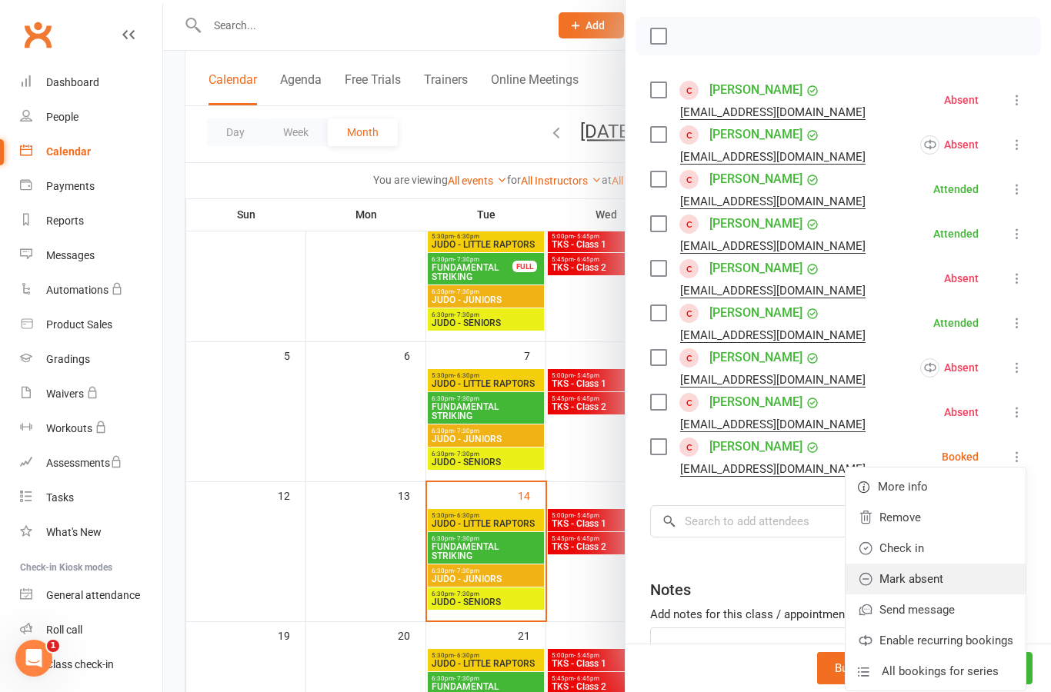
click at [961, 579] on link "Mark absent" at bounding box center [935, 579] width 180 height 31
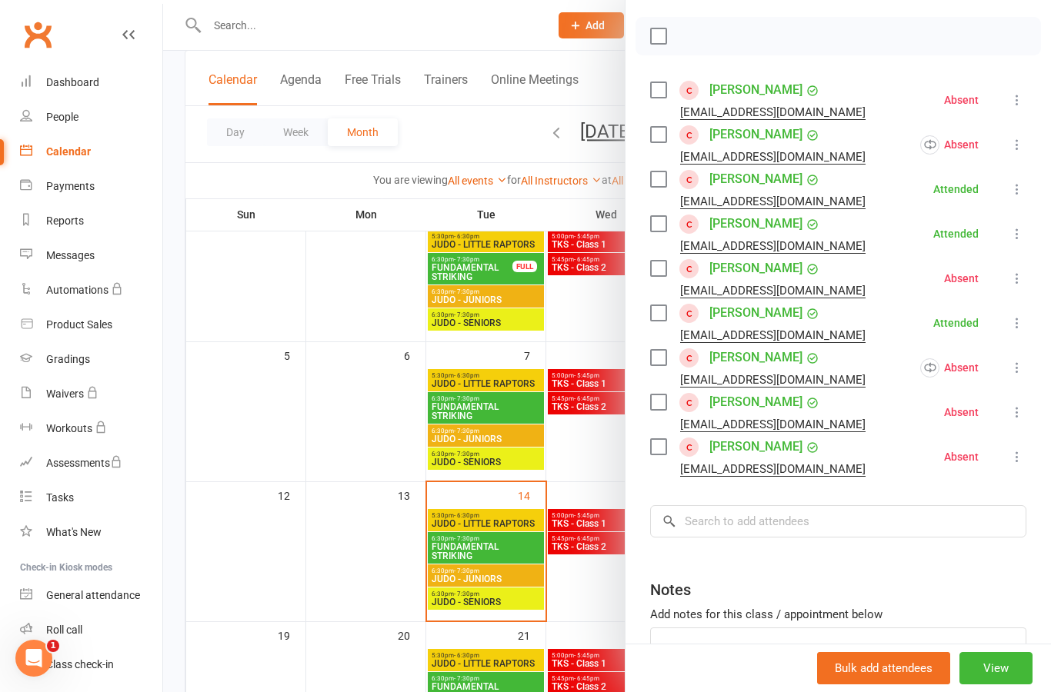
click at [510, 444] on div at bounding box center [607, 346] width 888 height 692
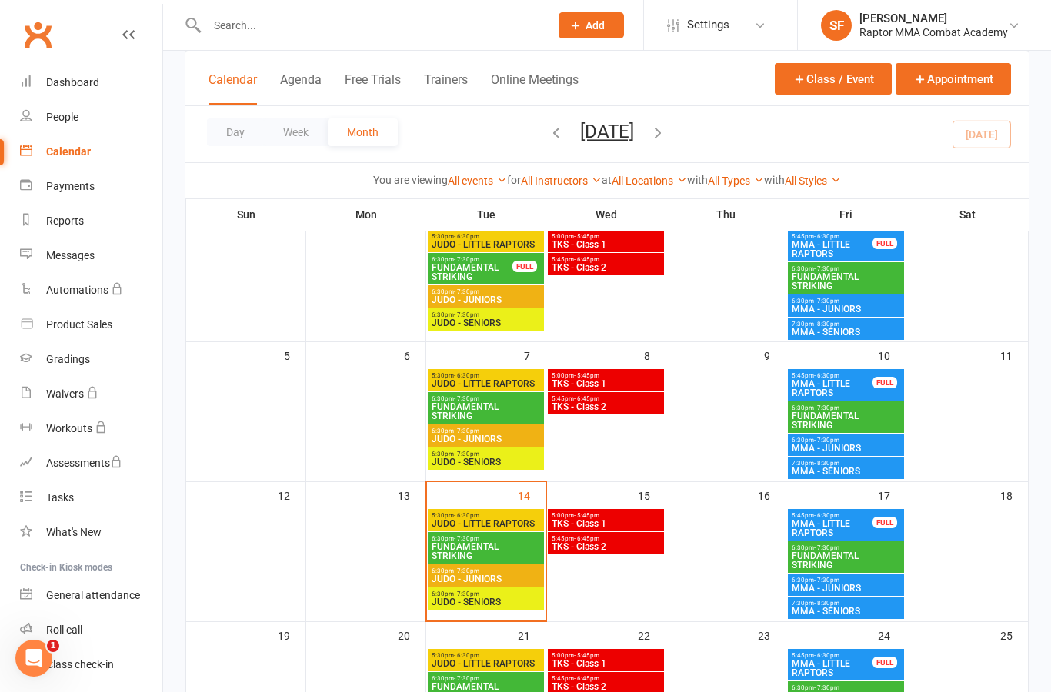
click at [516, 438] on span "JUDO - JUNIORS" at bounding box center [486, 439] width 110 height 9
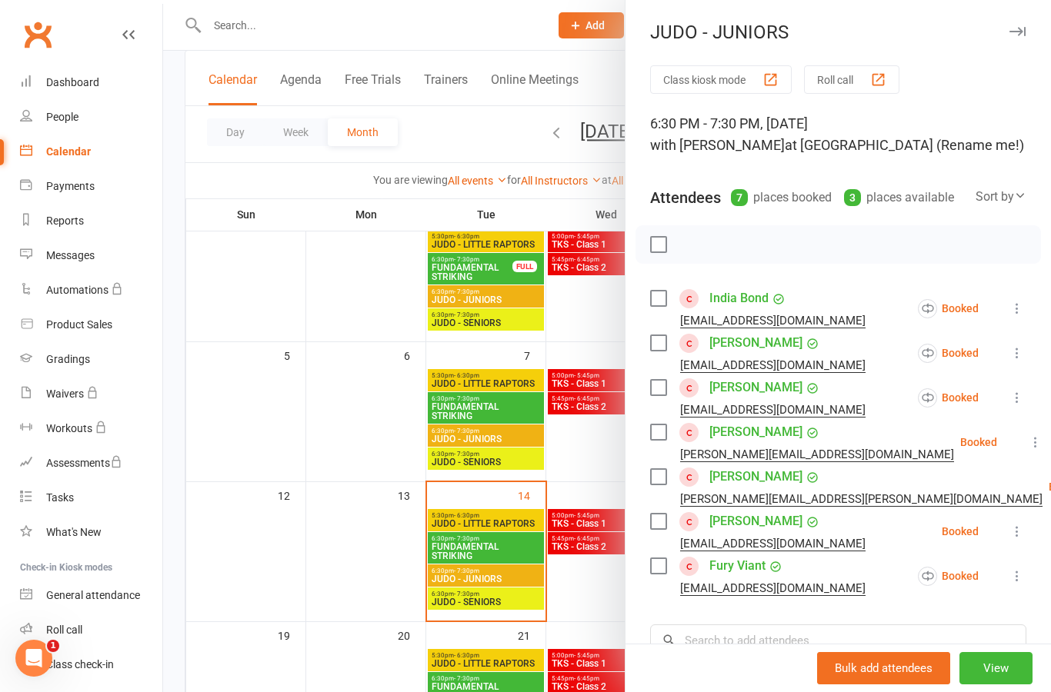
click at [1009, 316] on icon at bounding box center [1016, 308] width 15 height 15
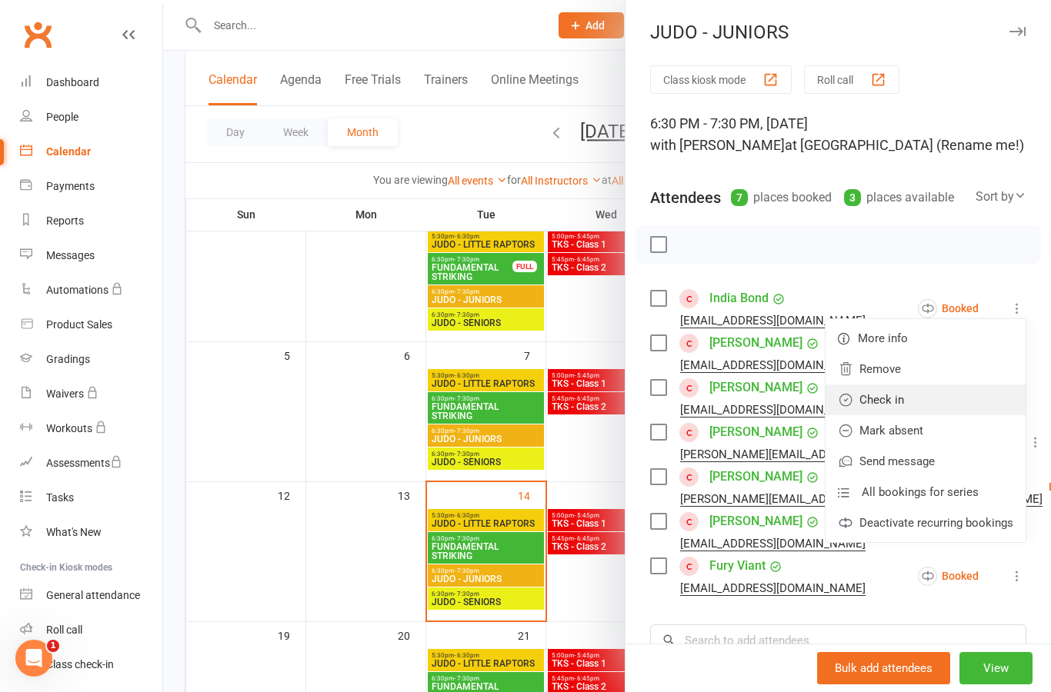
click at [961, 407] on link "Check in" at bounding box center [925, 400] width 200 height 31
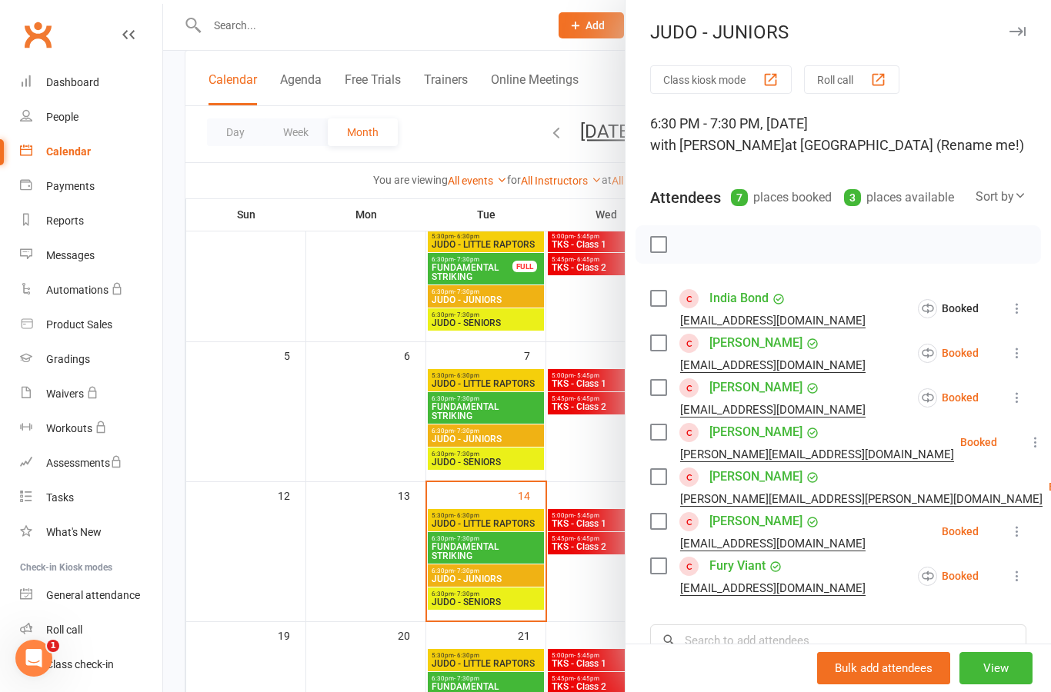
click at [1021, 356] on icon at bounding box center [1016, 352] width 15 height 15
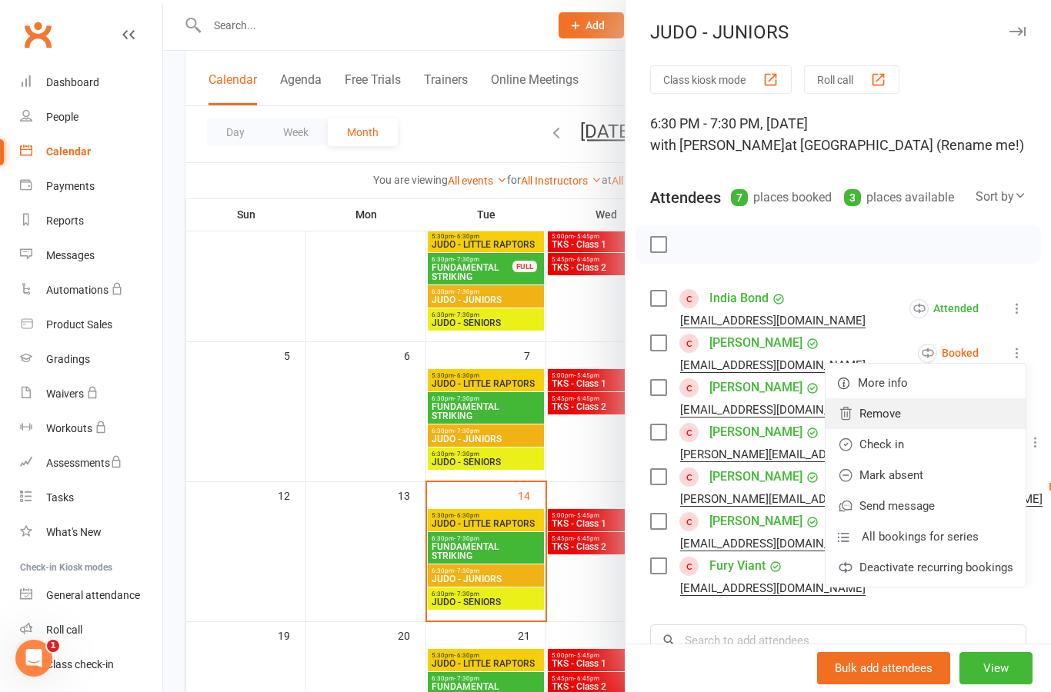
click at [955, 407] on link "Remove" at bounding box center [925, 413] width 200 height 31
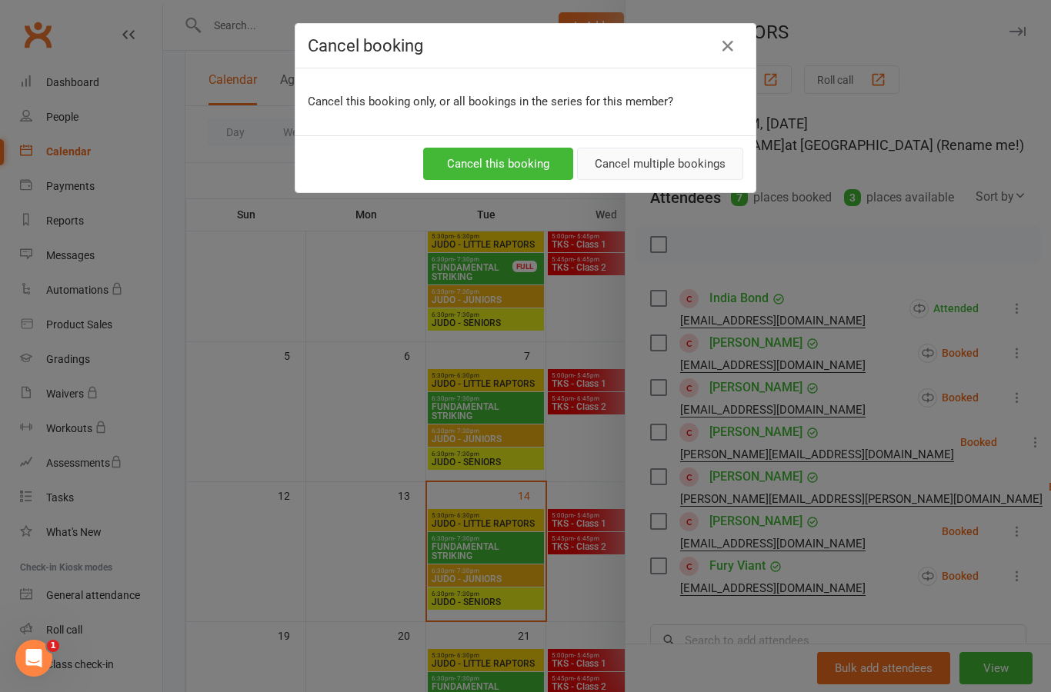
click at [689, 179] on button "Cancel multiple bookings" at bounding box center [660, 164] width 166 height 32
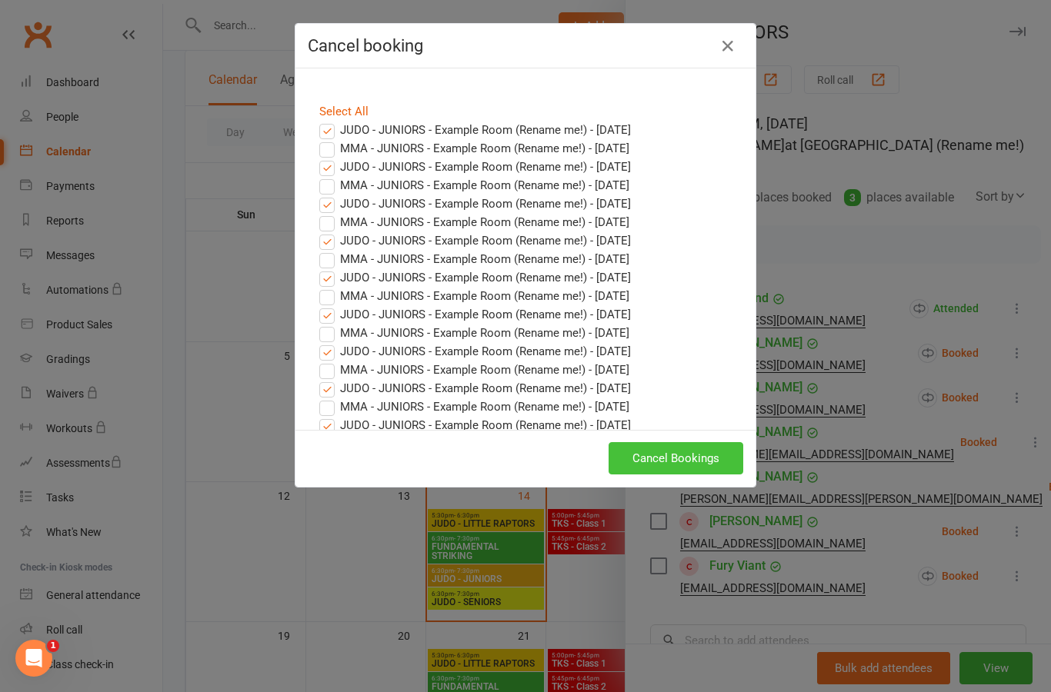
click at [708, 462] on button "Cancel Bookings" at bounding box center [675, 458] width 135 height 32
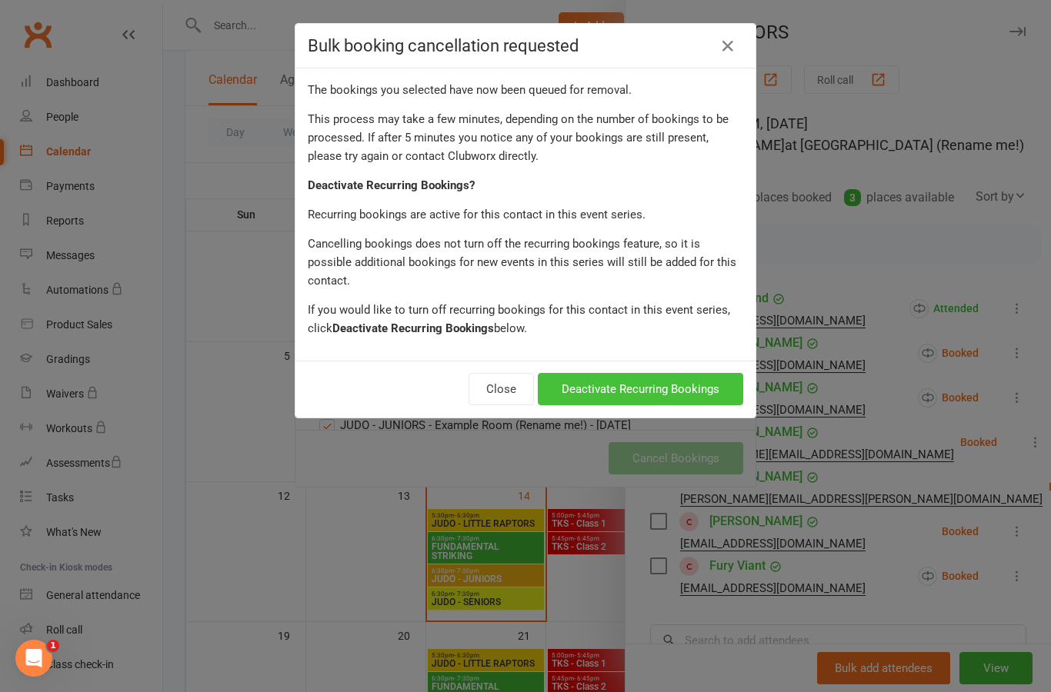
click at [689, 373] on button "Deactivate Recurring Bookings" at bounding box center [640, 389] width 205 height 32
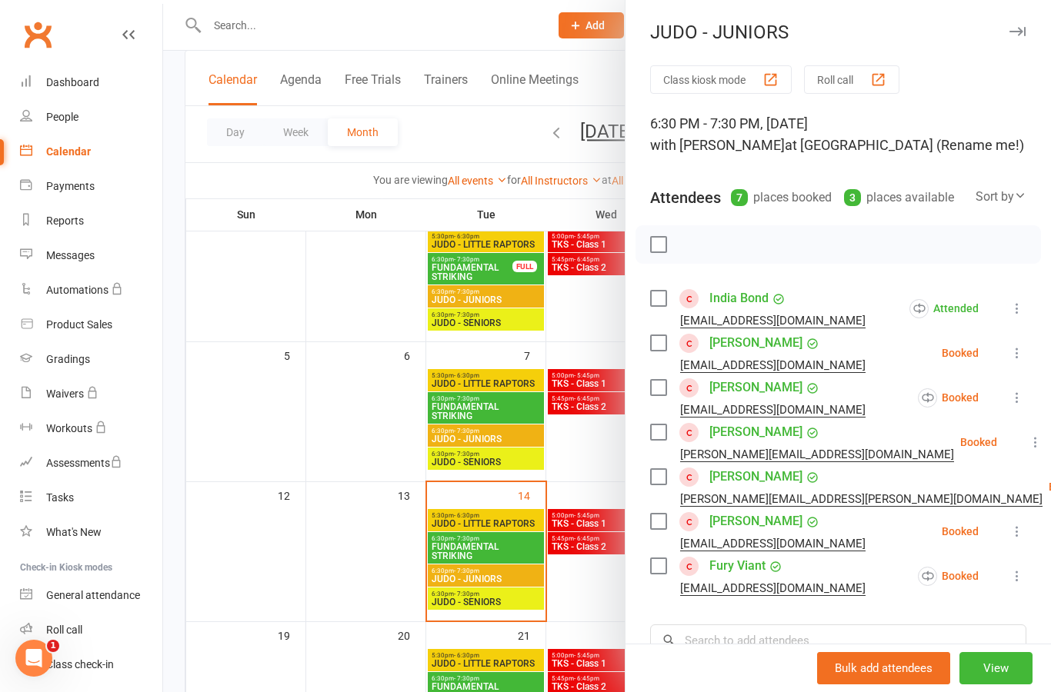
click at [1023, 402] on icon at bounding box center [1016, 397] width 15 height 15
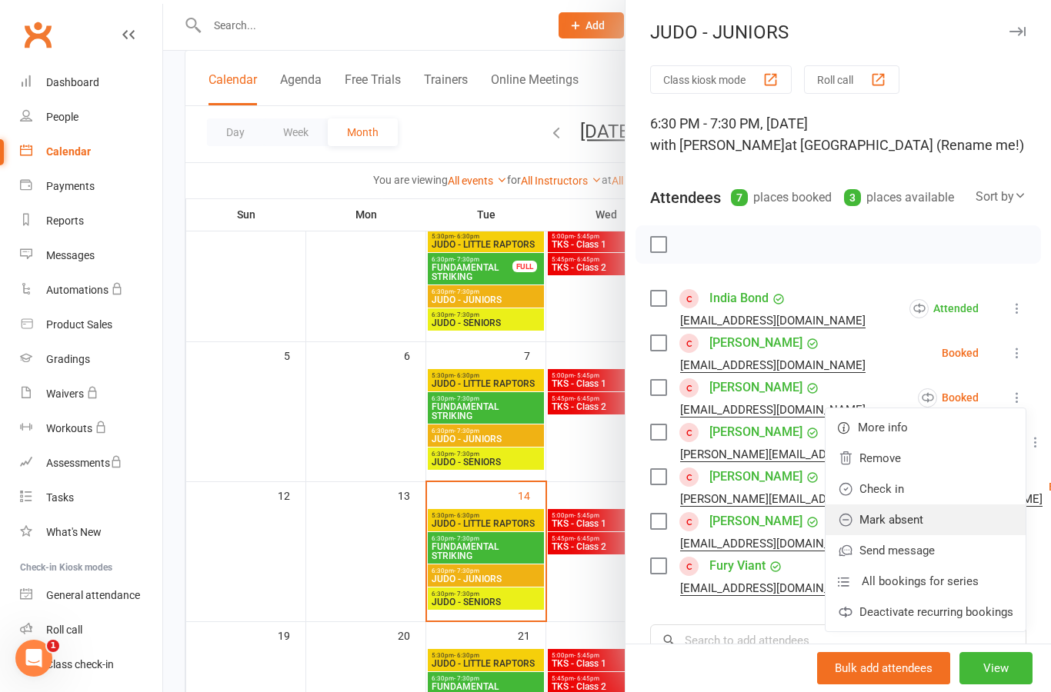
click at [963, 517] on link "Mark absent" at bounding box center [925, 520] width 200 height 31
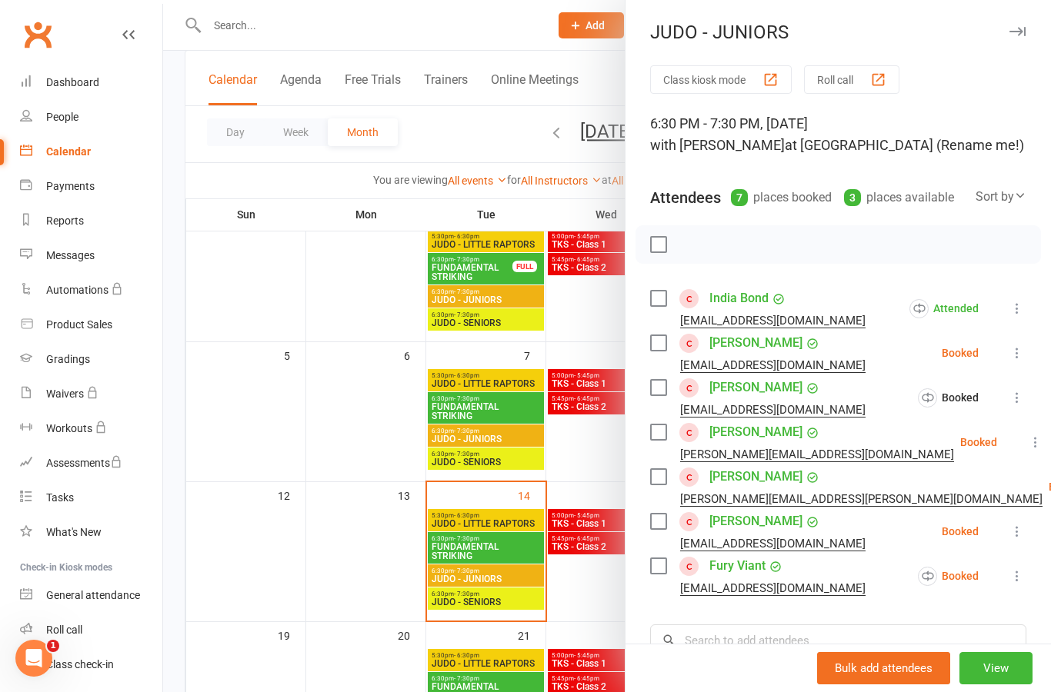
click at [1028, 441] on icon at bounding box center [1035, 442] width 15 height 15
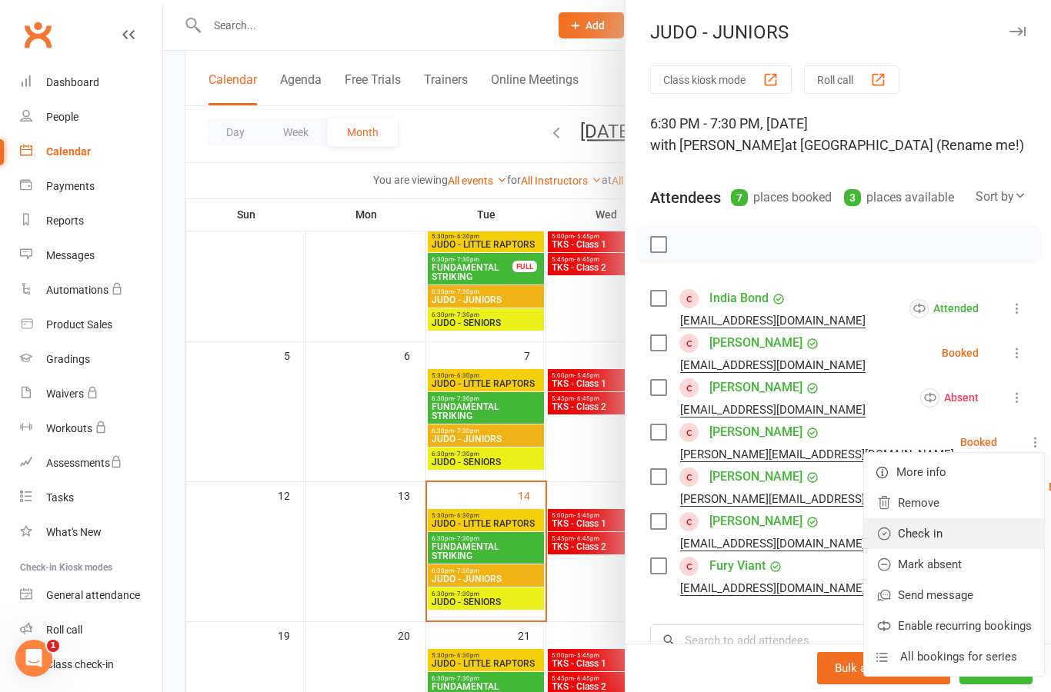
click at [962, 538] on link "Check in" at bounding box center [954, 533] width 180 height 31
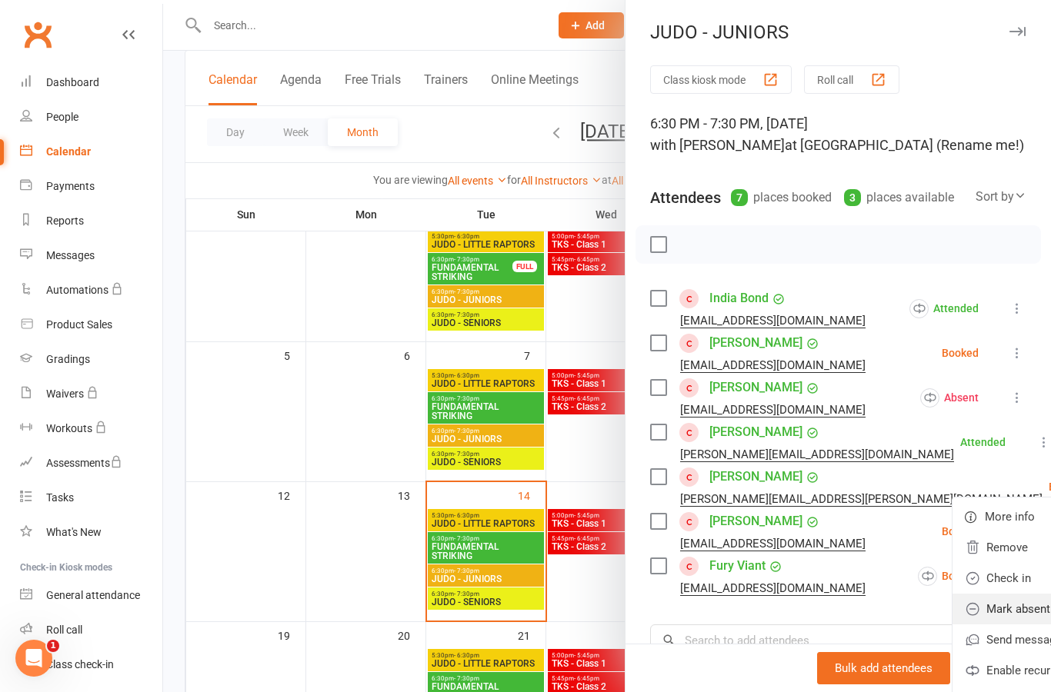
click at [970, 608] on link "Mark absent" at bounding box center [1042, 609] width 180 height 31
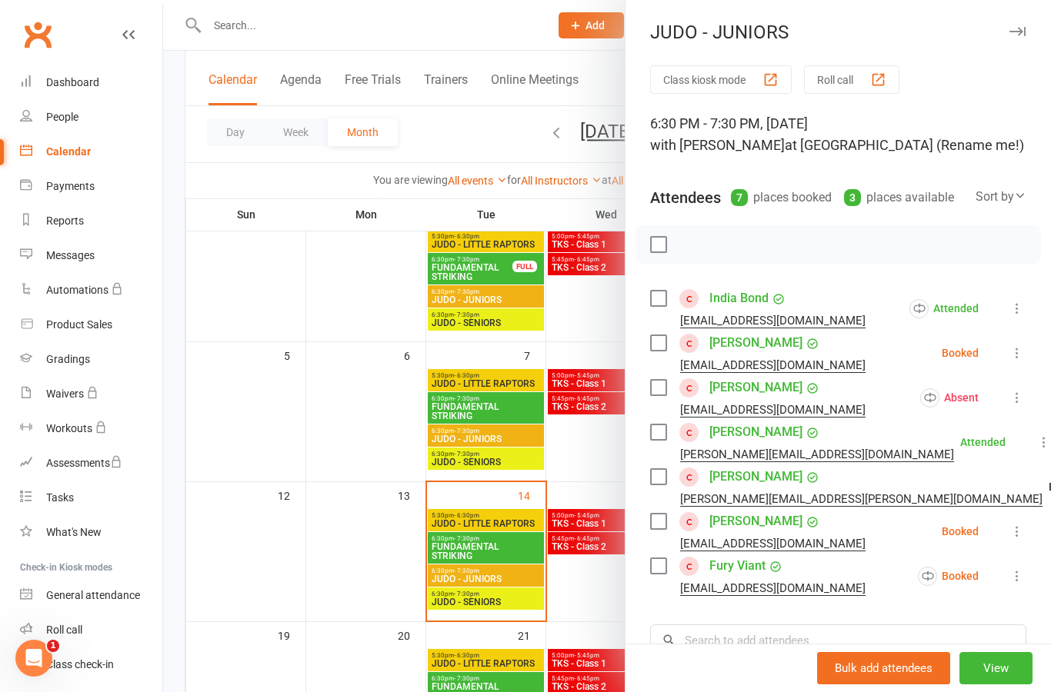
click at [1016, 540] on button at bounding box center [1017, 531] width 18 height 18
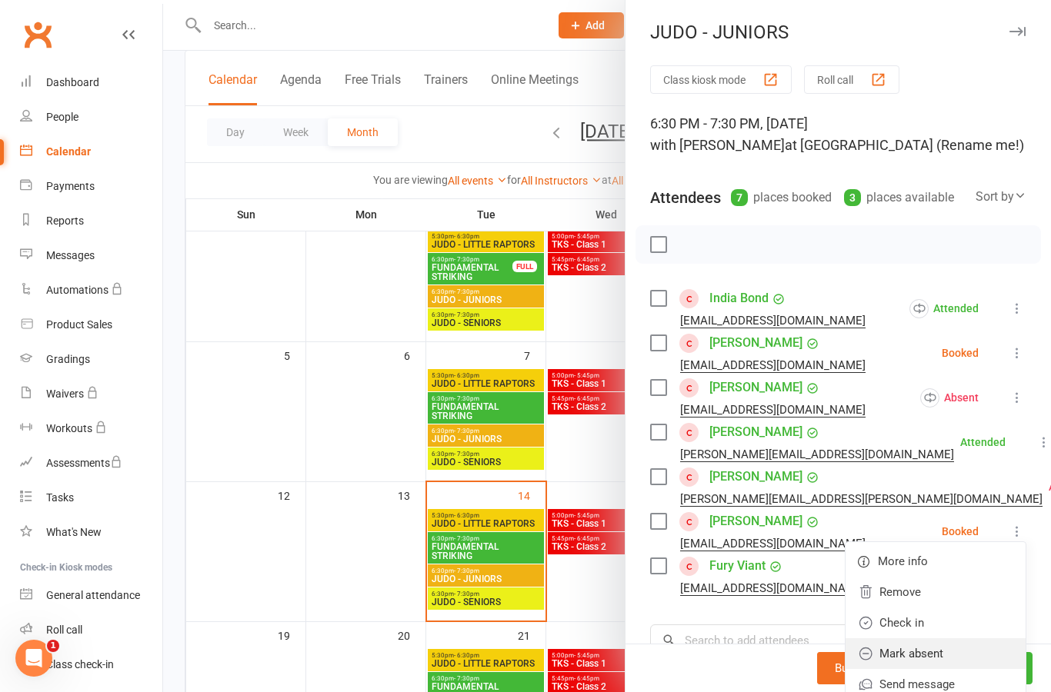
click at [967, 649] on link "Mark absent" at bounding box center [935, 653] width 180 height 31
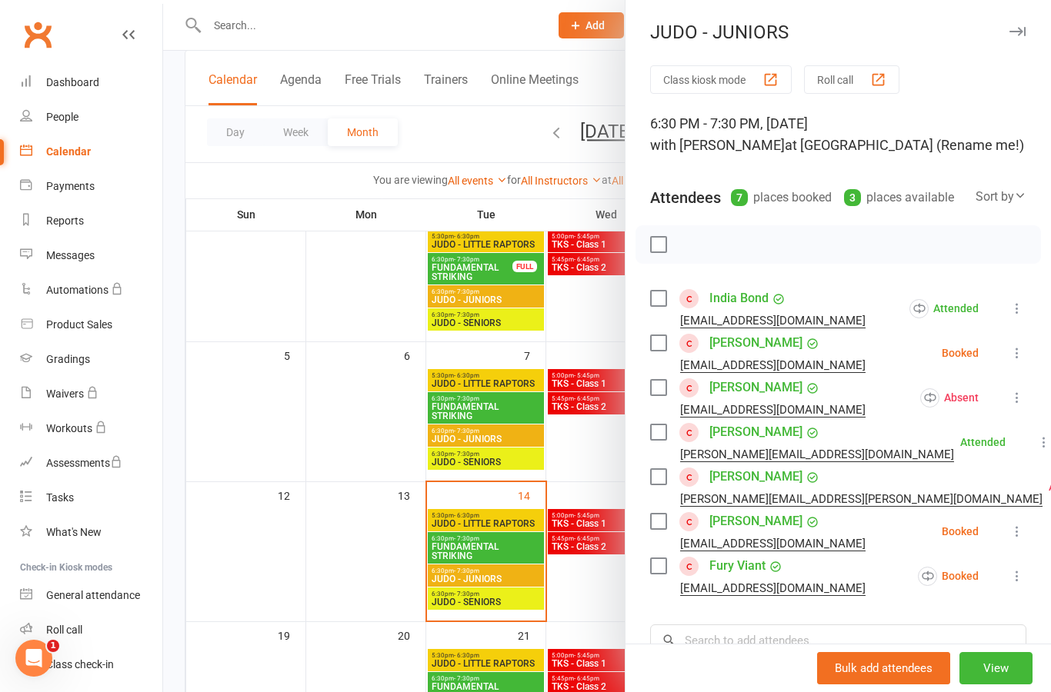
click at [1023, 582] on icon at bounding box center [1016, 575] width 15 height 15
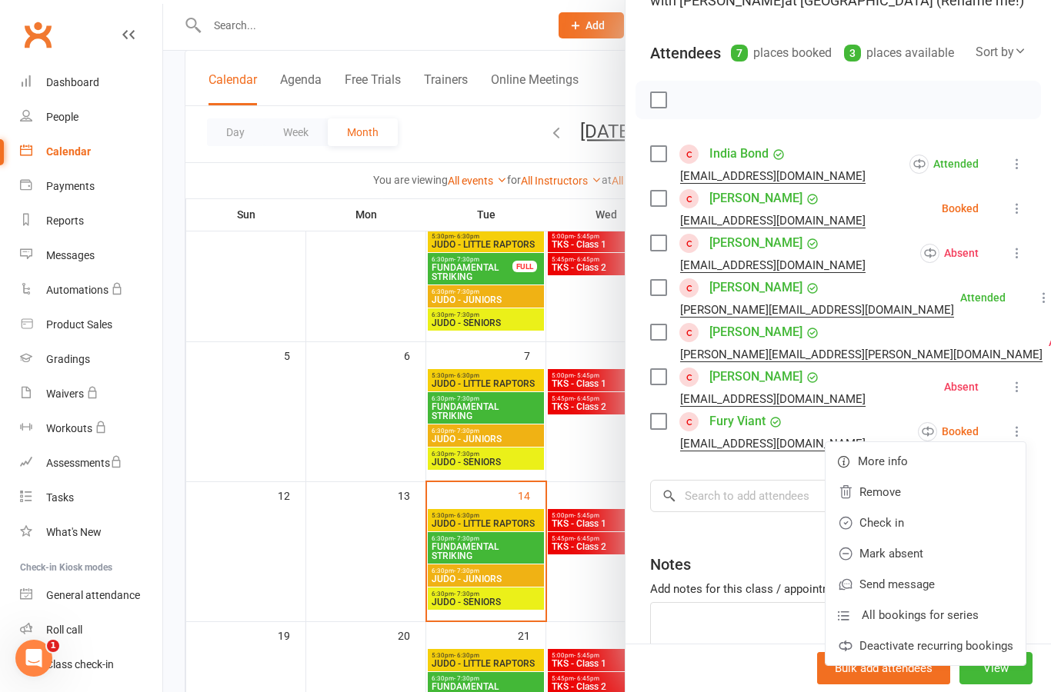
scroll to position [148, 0]
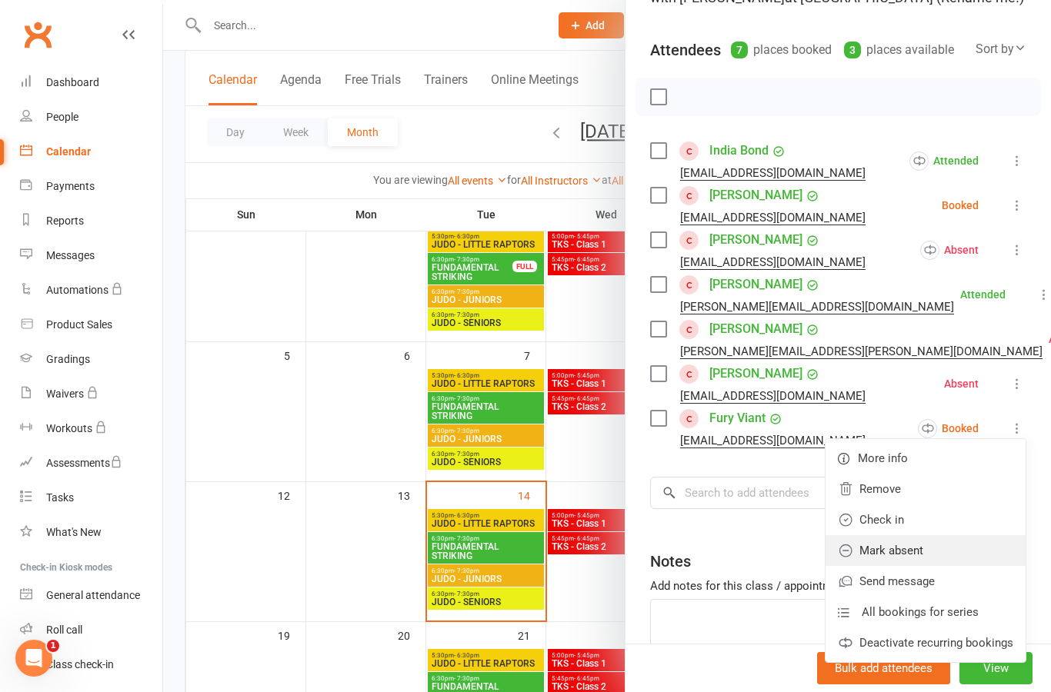
click at [977, 543] on link "Mark absent" at bounding box center [925, 550] width 200 height 31
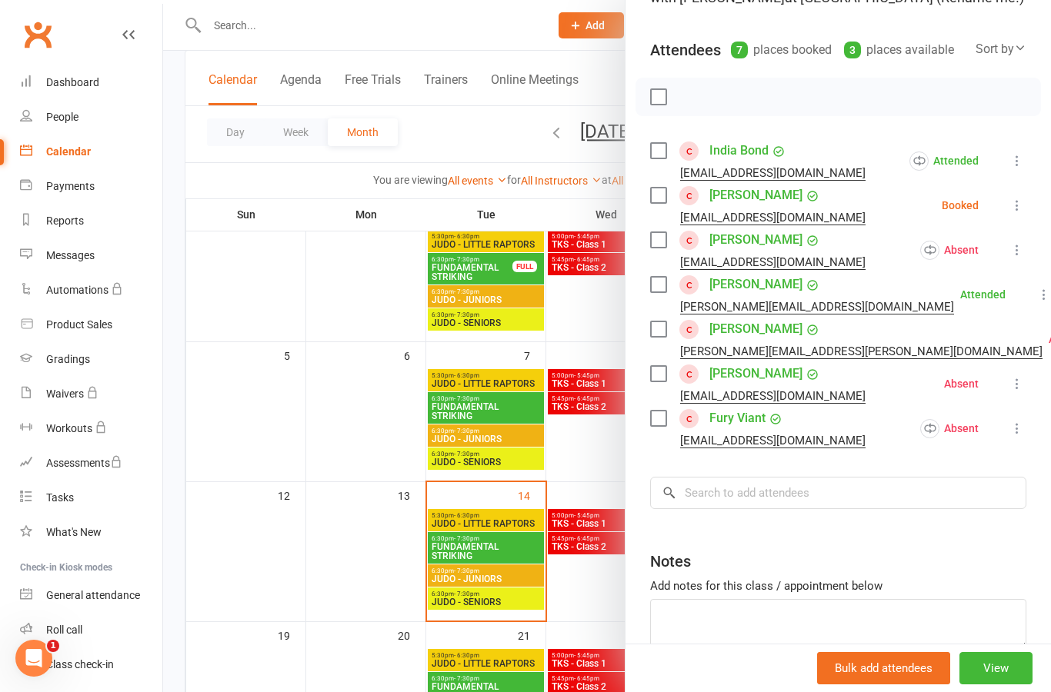
click at [515, 469] on div at bounding box center [607, 346] width 888 height 692
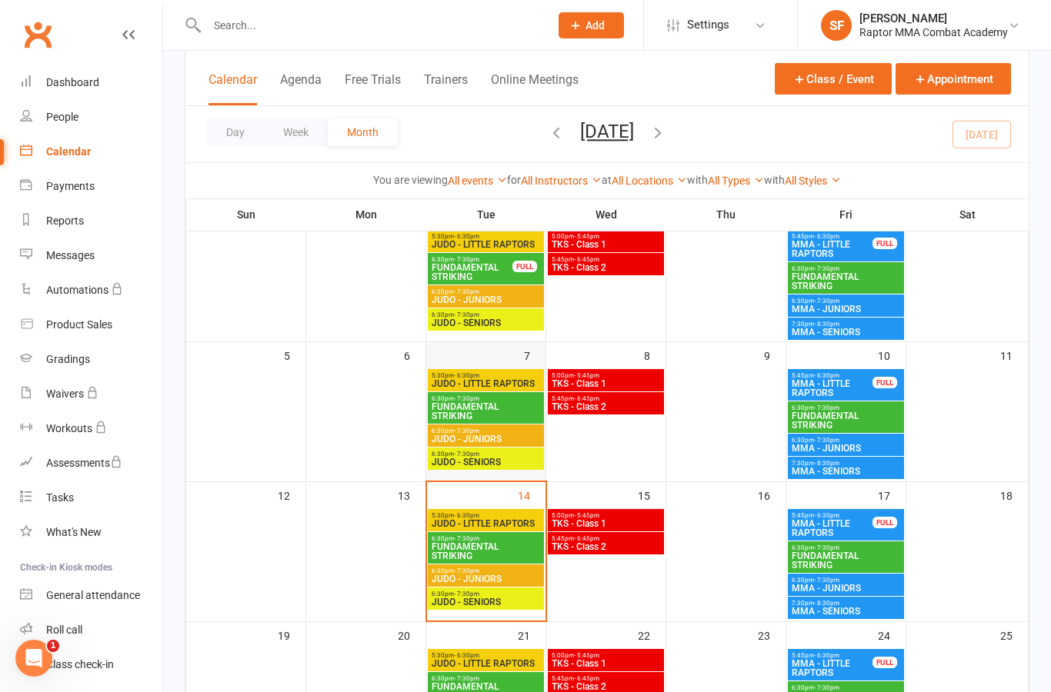
click at [521, 447] on div at bounding box center [486, 424] width 116 height 111
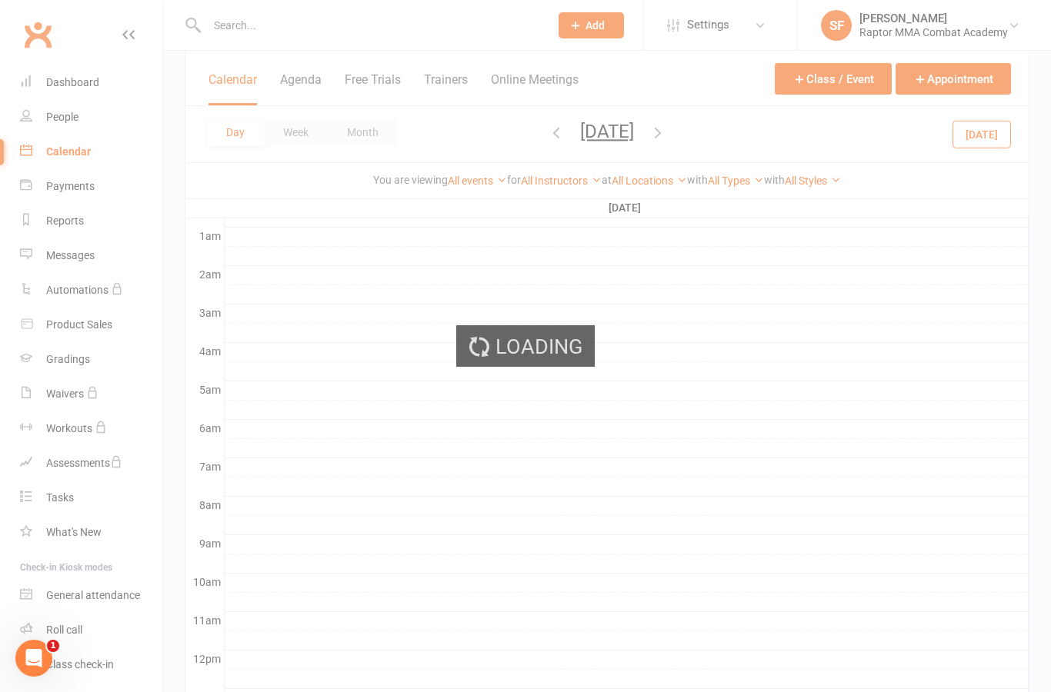
scroll to position [0, 0]
click at [522, 457] on div at bounding box center [627, 448] width 804 height 18
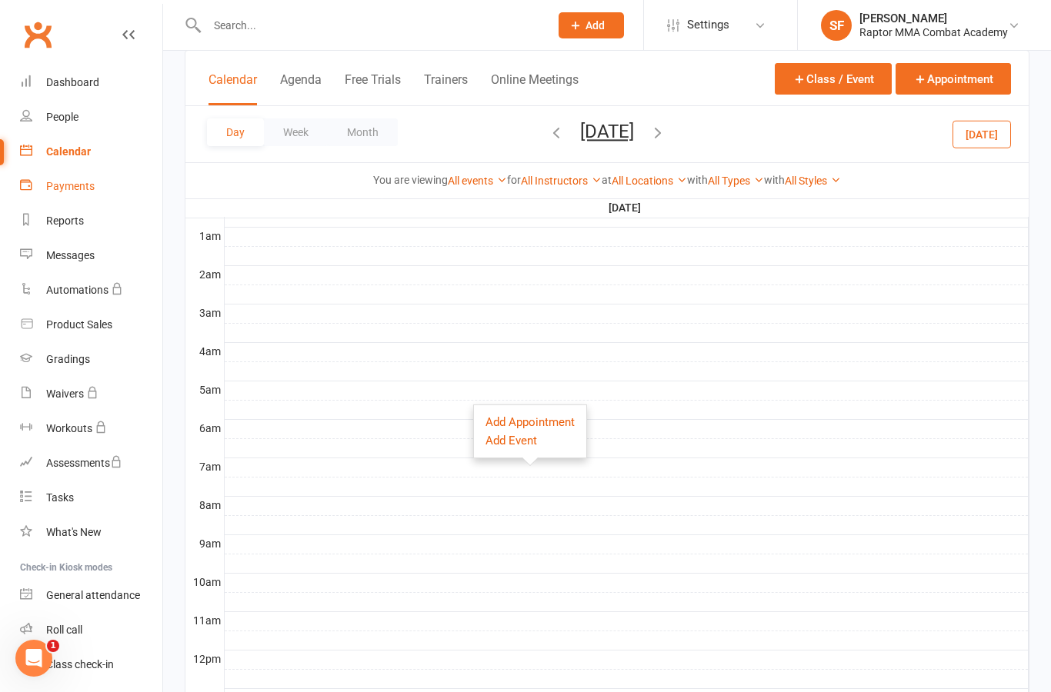
click at [92, 182] on div "Payments" at bounding box center [70, 186] width 48 height 12
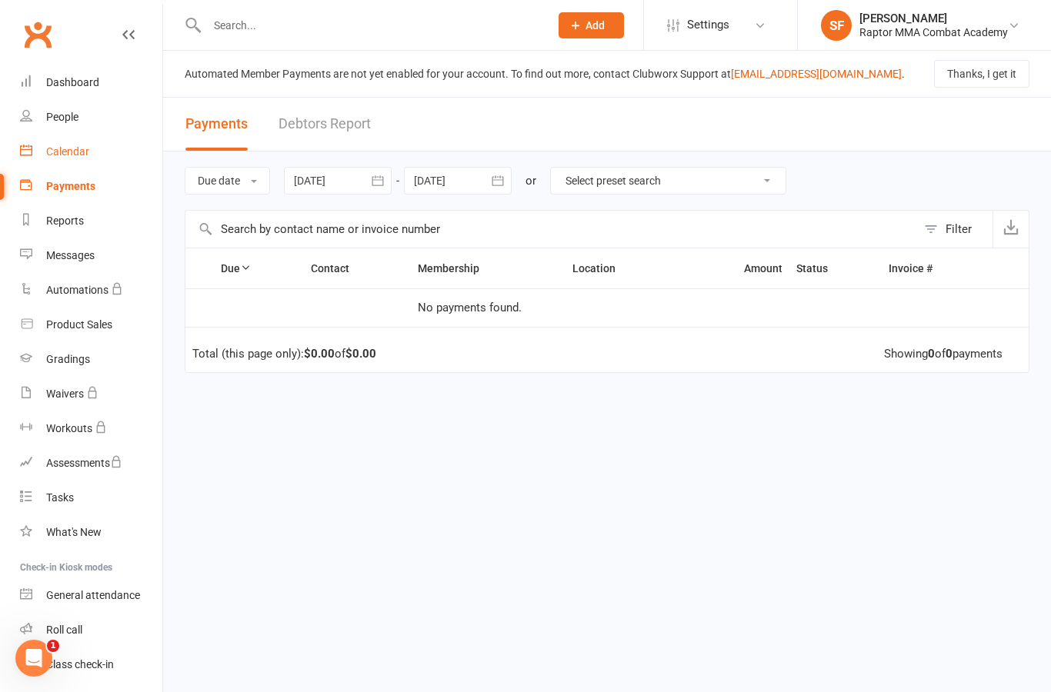
click at [90, 150] on link "Calendar" at bounding box center [91, 152] width 142 height 35
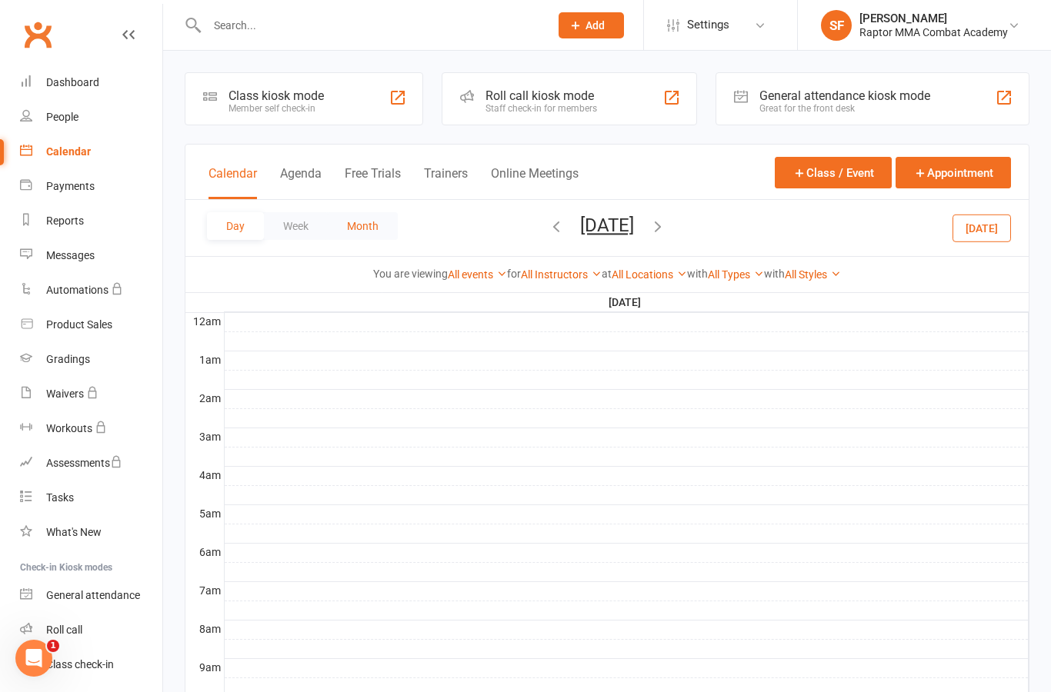
click at [372, 228] on button "Month" at bounding box center [363, 226] width 70 height 28
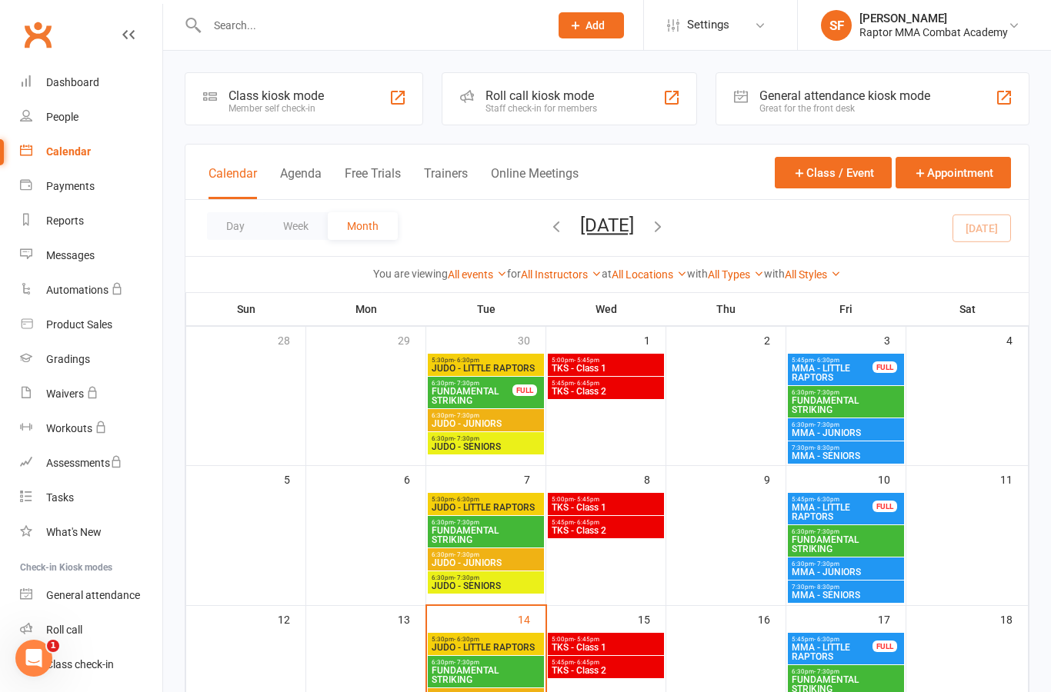
click at [525, 585] on span "JUDO - SENIORS" at bounding box center [486, 586] width 110 height 9
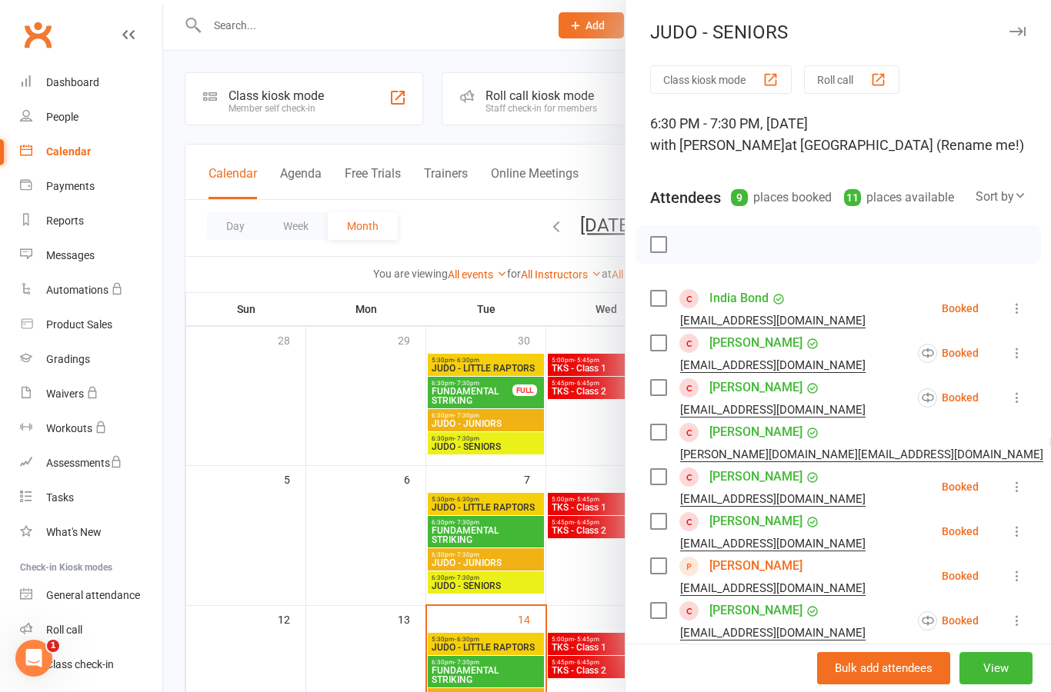
click at [1025, 307] on icon at bounding box center [1016, 308] width 15 height 15
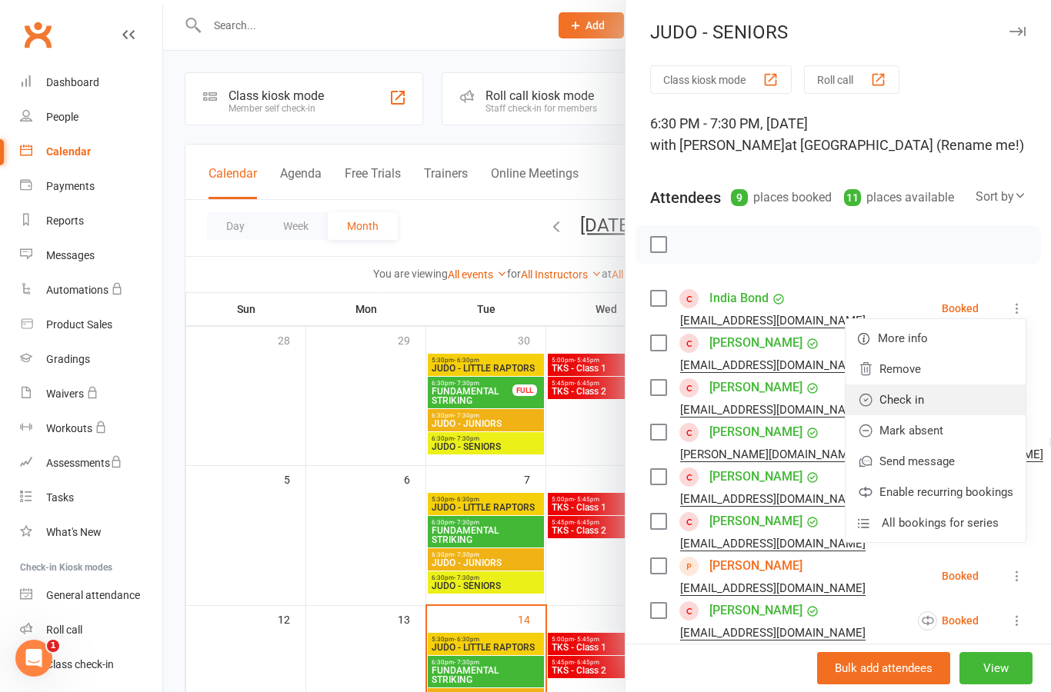
click at [982, 401] on link "Check in" at bounding box center [935, 400] width 180 height 31
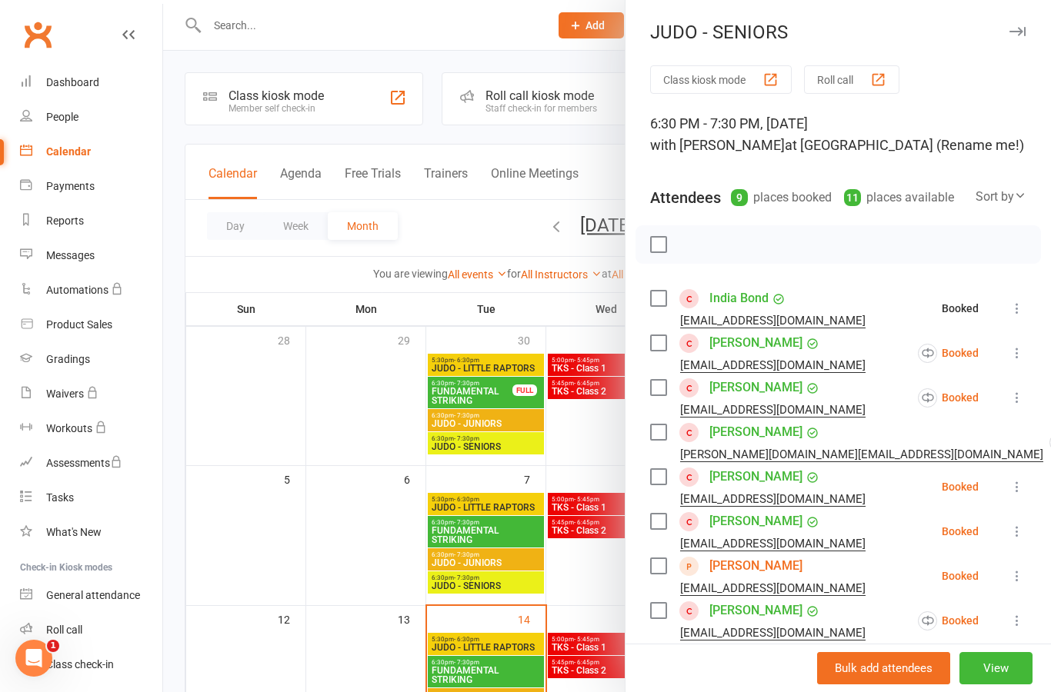
click at [1025, 357] on button at bounding box center [1017, 353] width 18 height 18
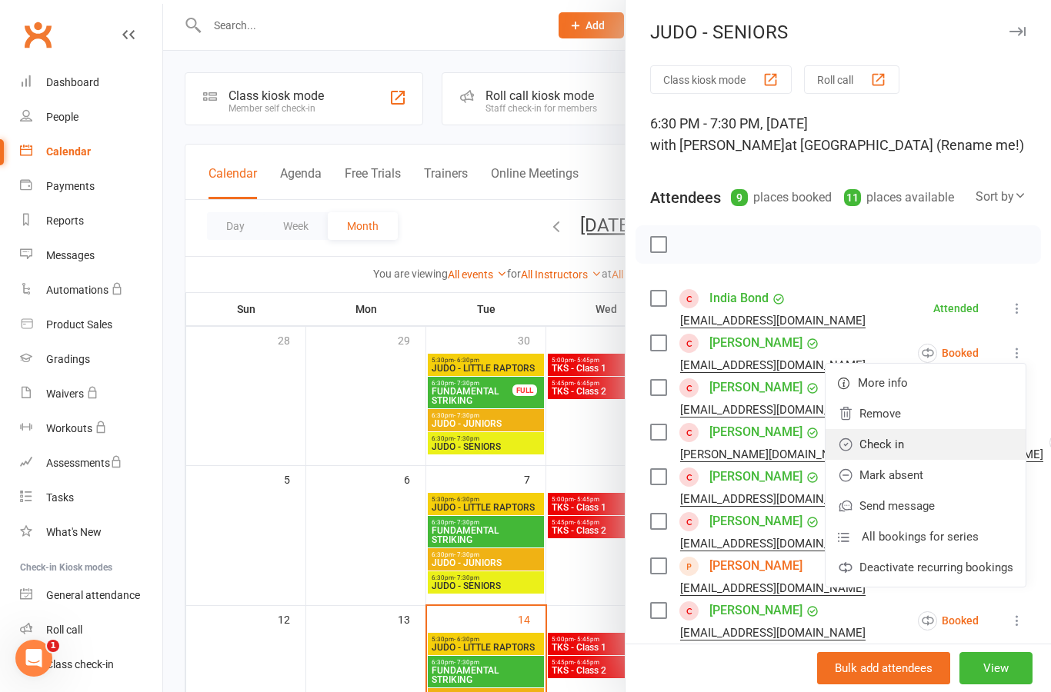
click at [942, 444] on link "Check in" at bounding box center [925, 444] width 200 height 31
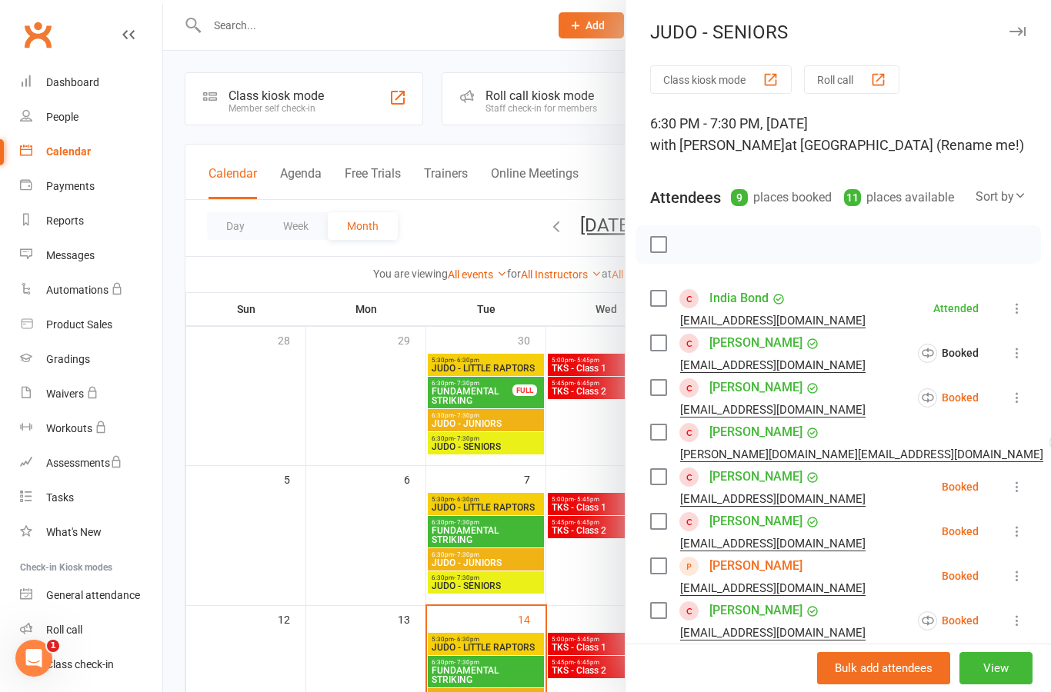
click at [1022, 398] on icon at bounding box center [1016, 397] width 15 height 15
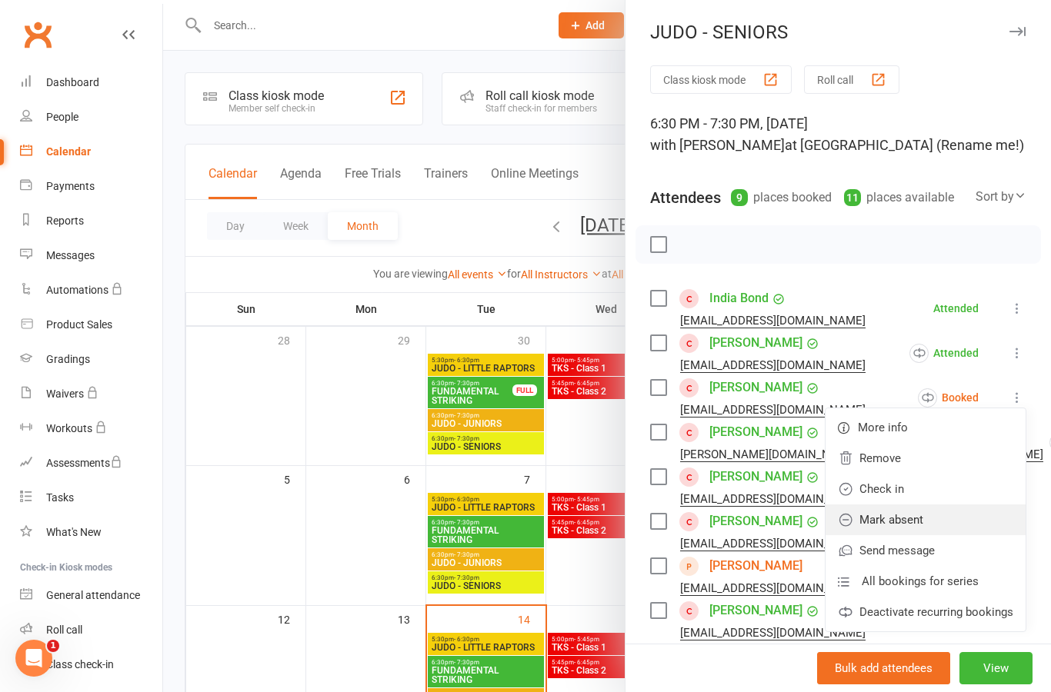
click at [950, 516] on link "Mark absent" at bounding box center [925, 520] width 200 height 31
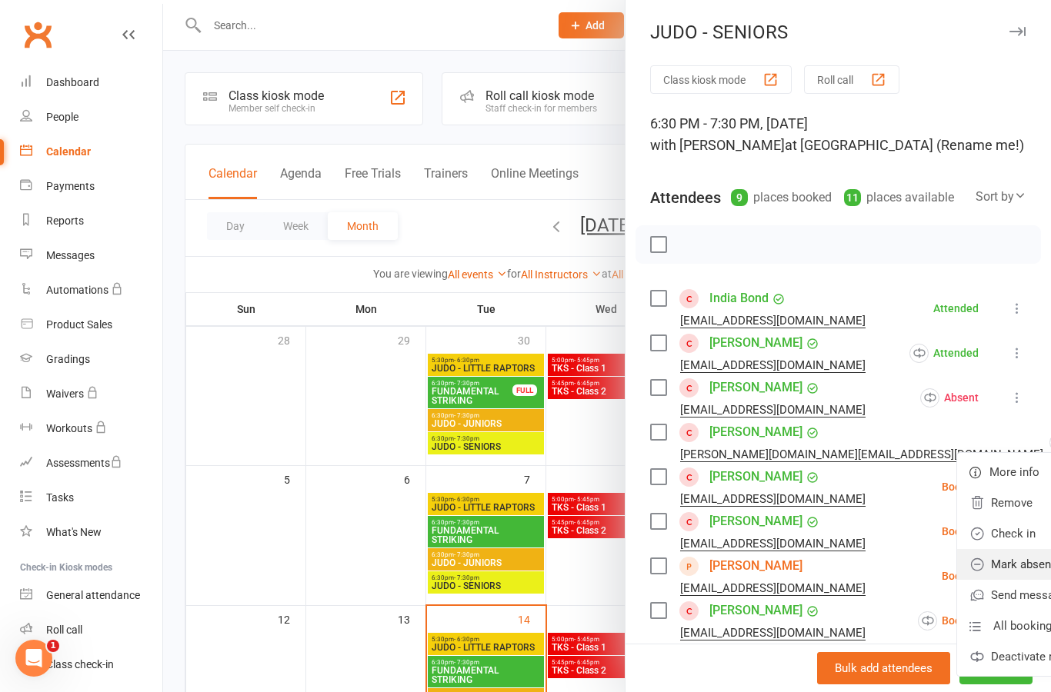
click at [957, 565] on link "Mark absent" at bounding box center [1057, 564] width 200 height 31
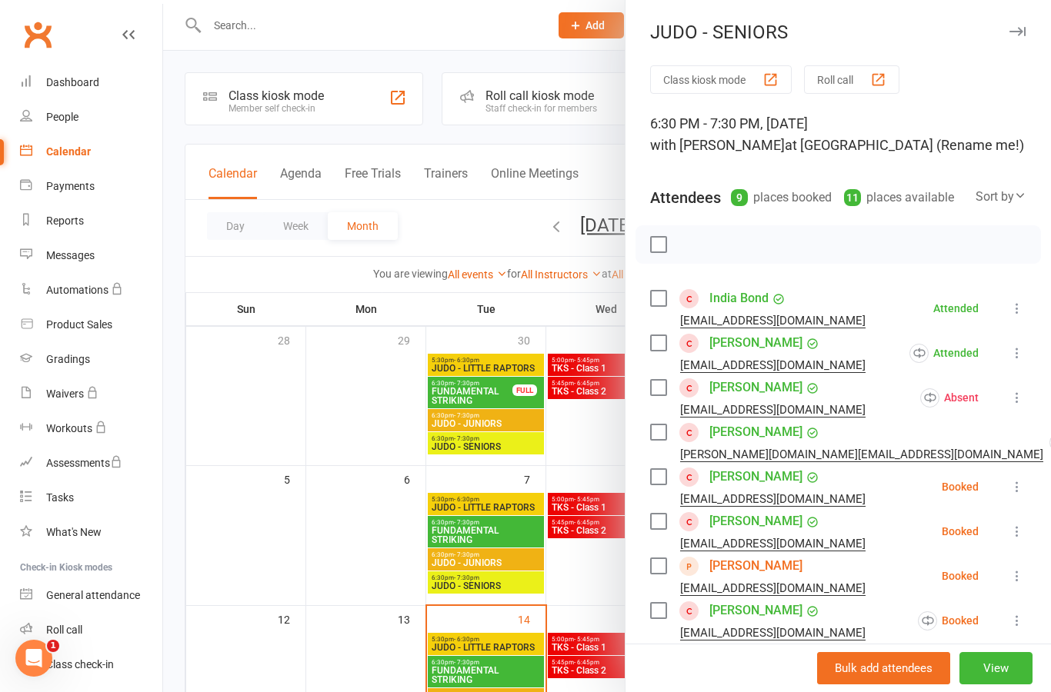
click at [1022, 488] on icon at bounding box center [1016, 486] width 15 height 15
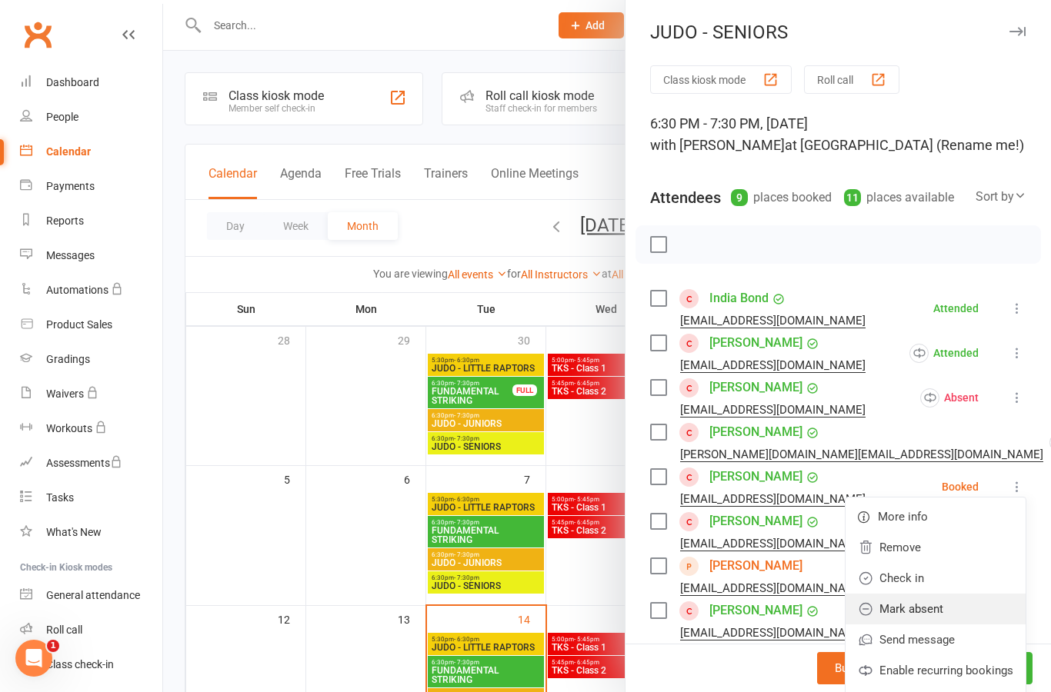
click at [962, 606] on link "Mark absent" at bounding box center [935, 609] width 180 height 31
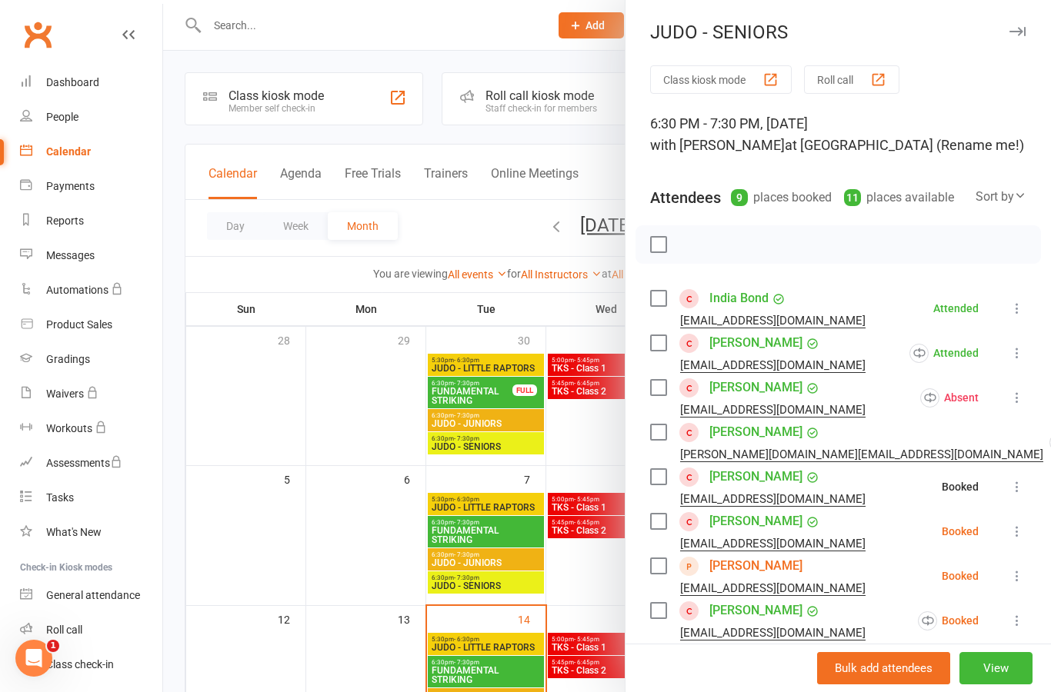
click at [1025, 532] on icon at bounding box center [1016, 531] width 15 height 15
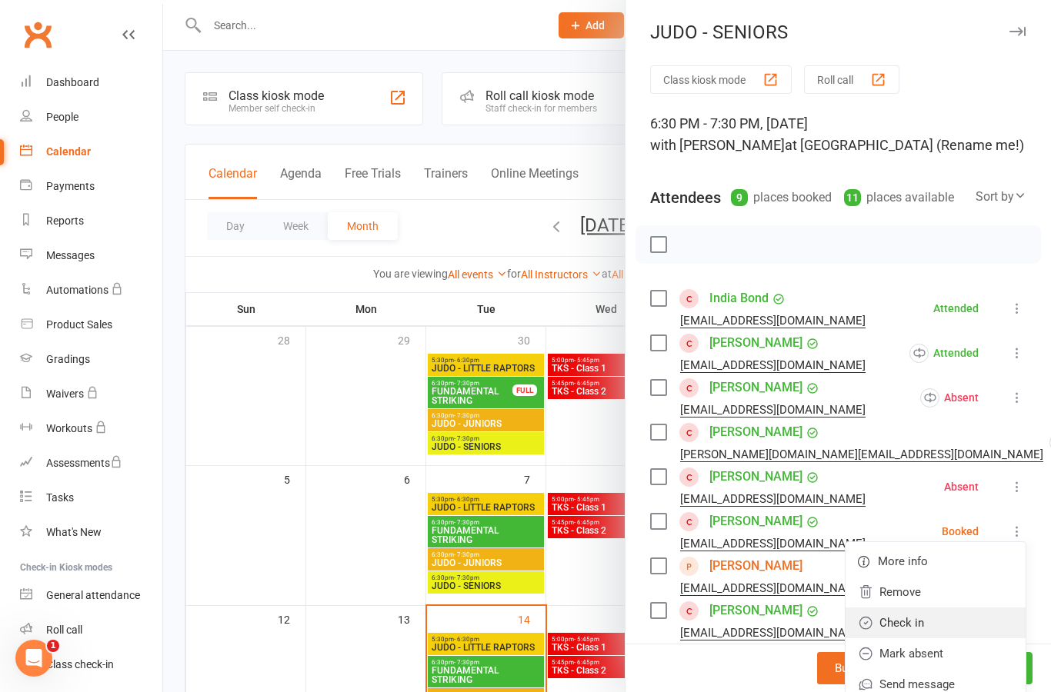
click at [967, 623] on link "Check in" at bounding box center [935, 623] width 180 height 31
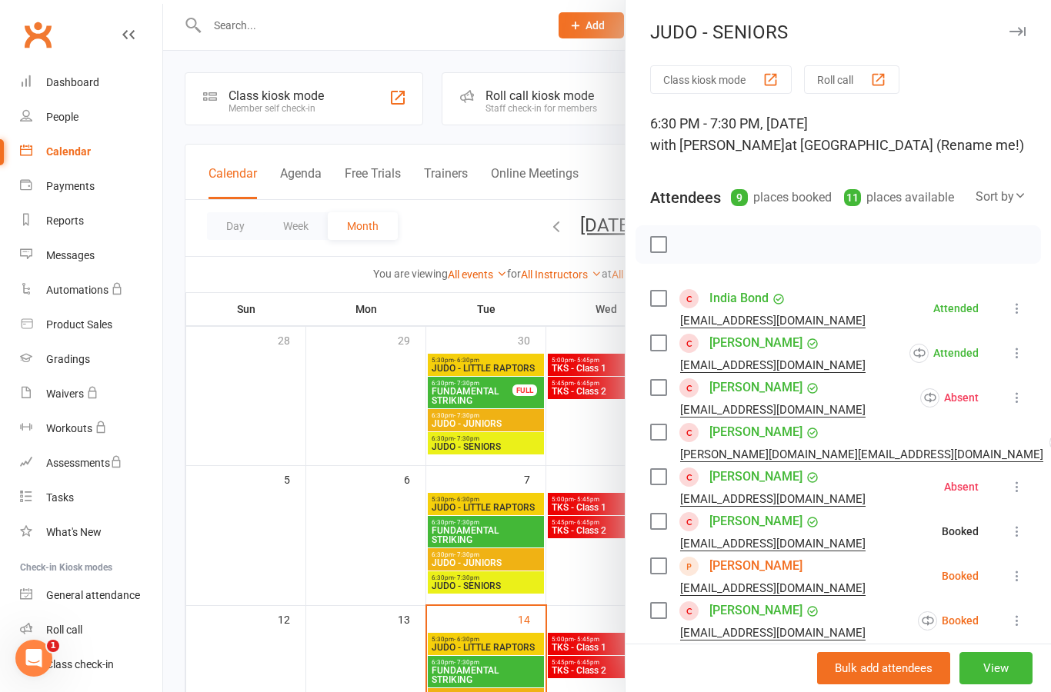
click at [1025, 582] on icon at bounding box center [1016, 575] width 15 height 15
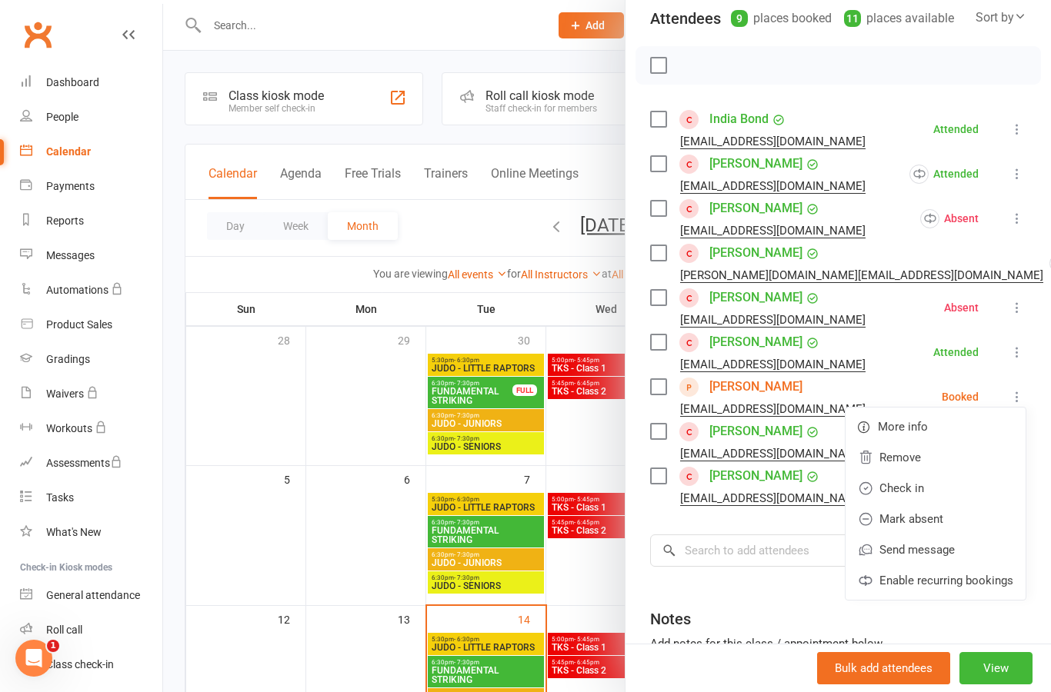
scroll to position [180, 0]
click at [987, 520] on link "Mark absent" at bounding box center [935, 518] width 180 height 31
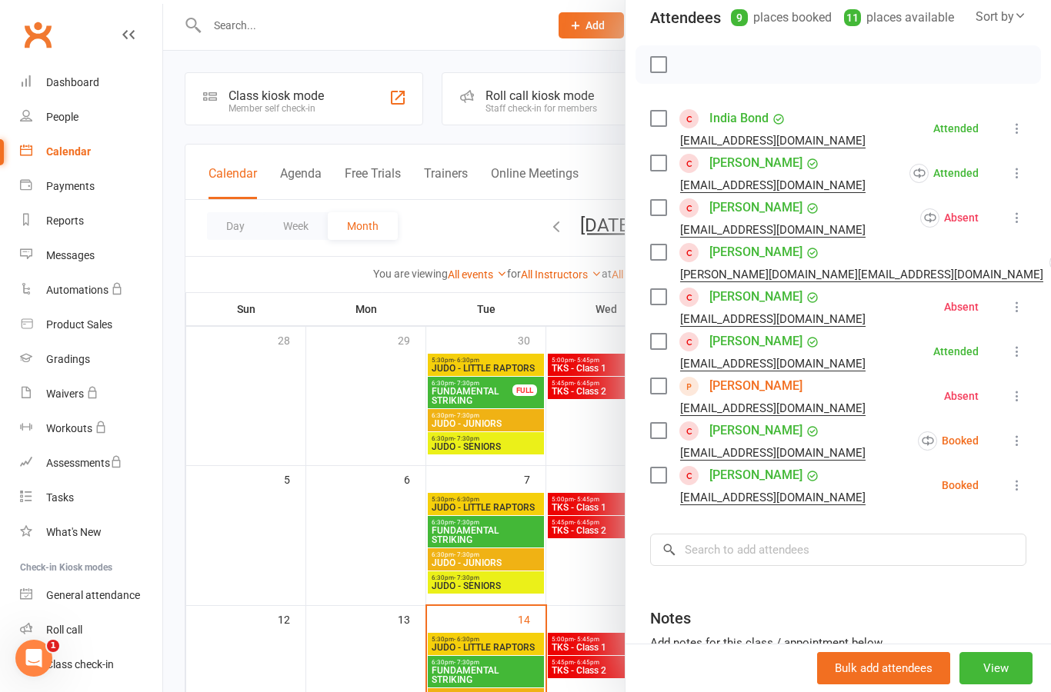
click at [1025, 443] on icon at bounding box center [1016, 440] width 15 height 15
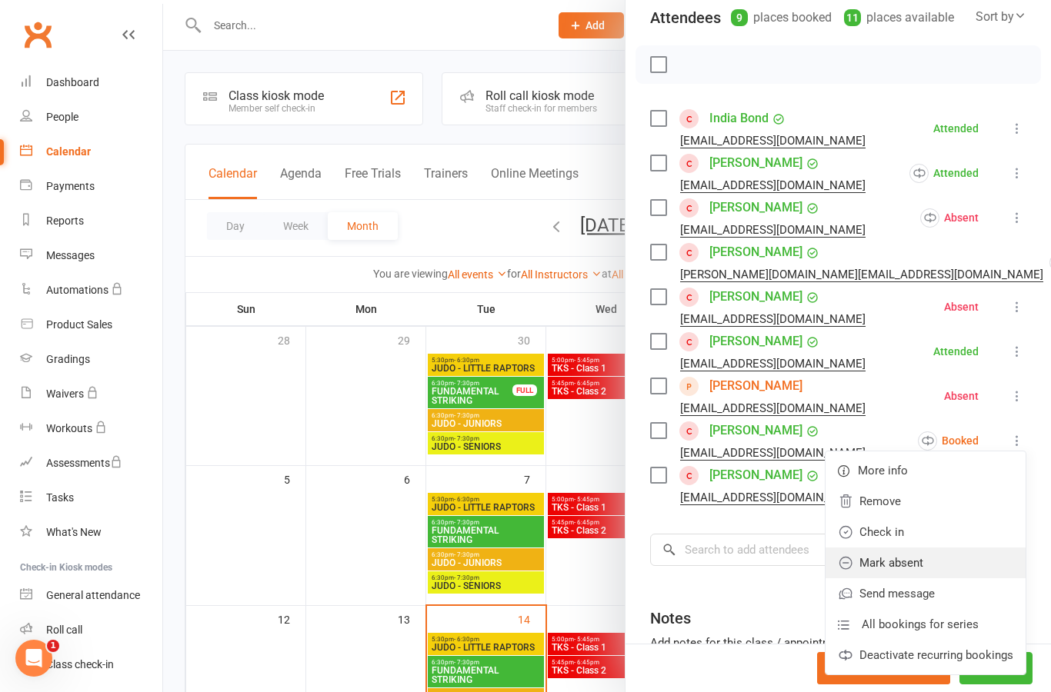
click at [957, 555] on link "Mark absent" at bounding box center [925, 563] width 200 height 31
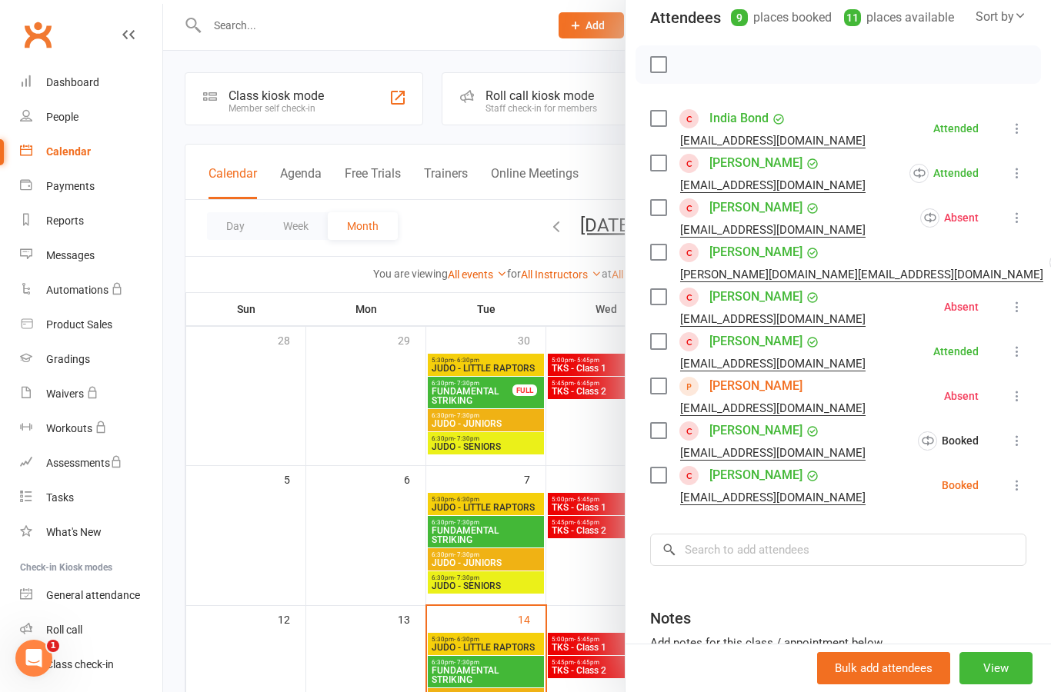
click at [1025, 490] on icon at bounding box center [1016, 485] width 15 height 15
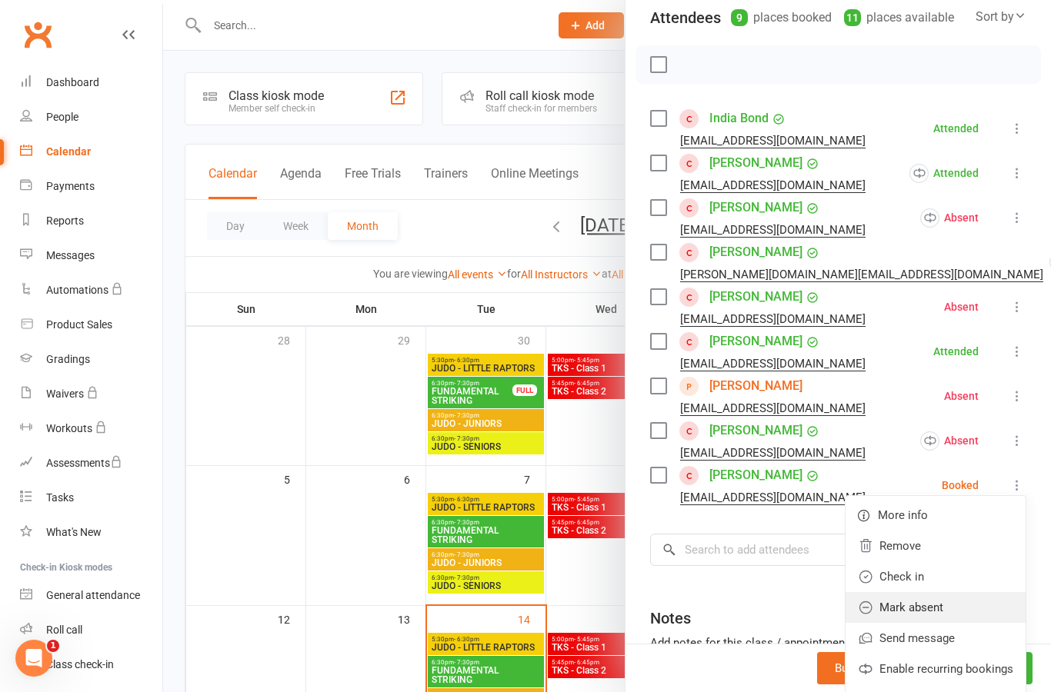
click at [970, 607] on link "Mark absent" at bounding box center [935, 607] width 180 height 31
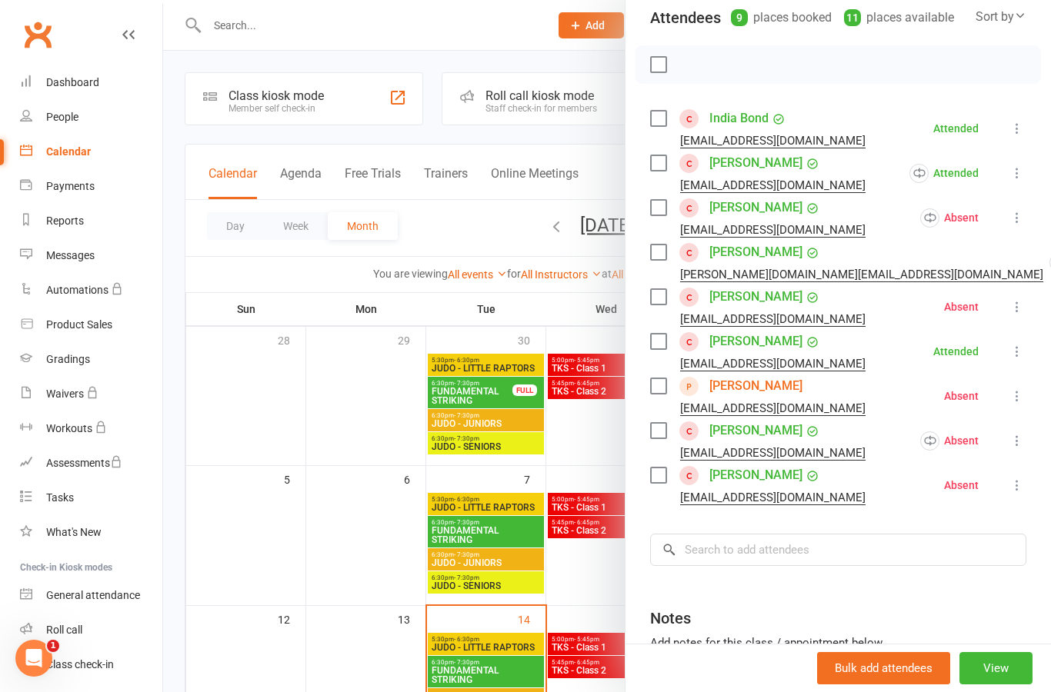
click at [582, 452] on div at bounding box center [607, 346] width 888 height 692
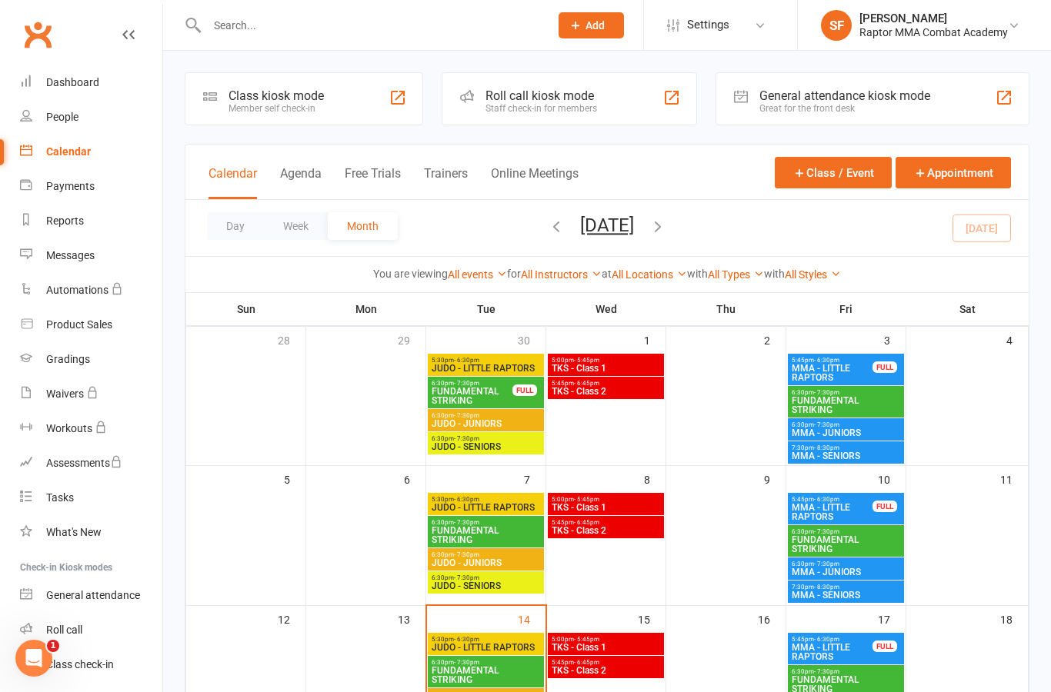
click at [625, 372] on span "TKS - Class 1" at bounding box center [606, 368] width 110 height 9
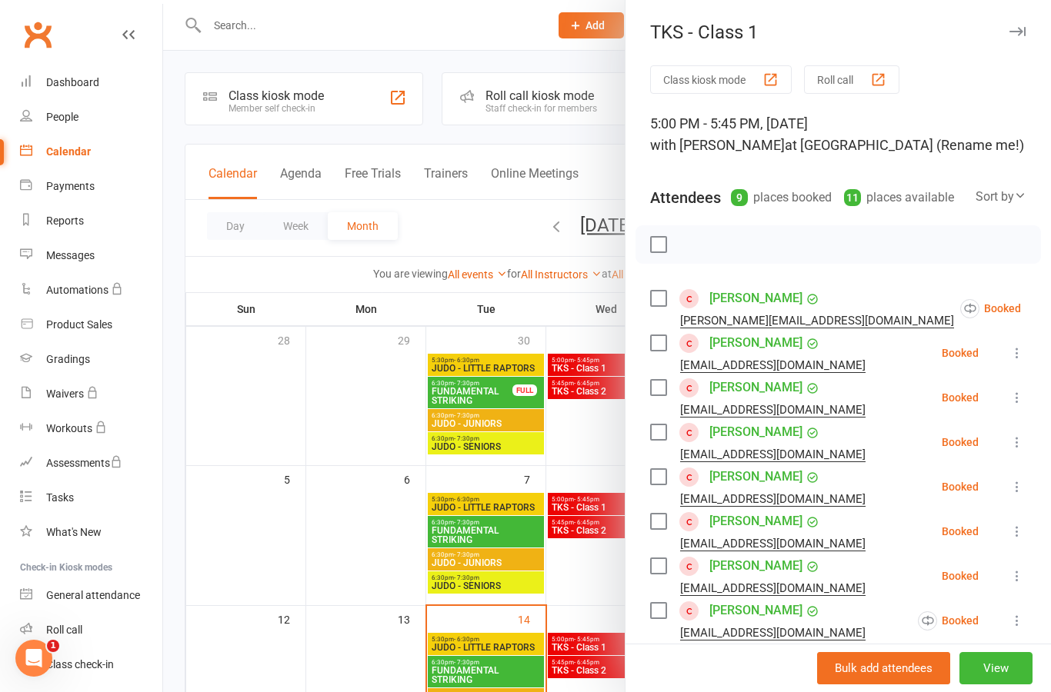
click at [1050, 312] on button at bounding box center [1059, 308] width 18 height 18
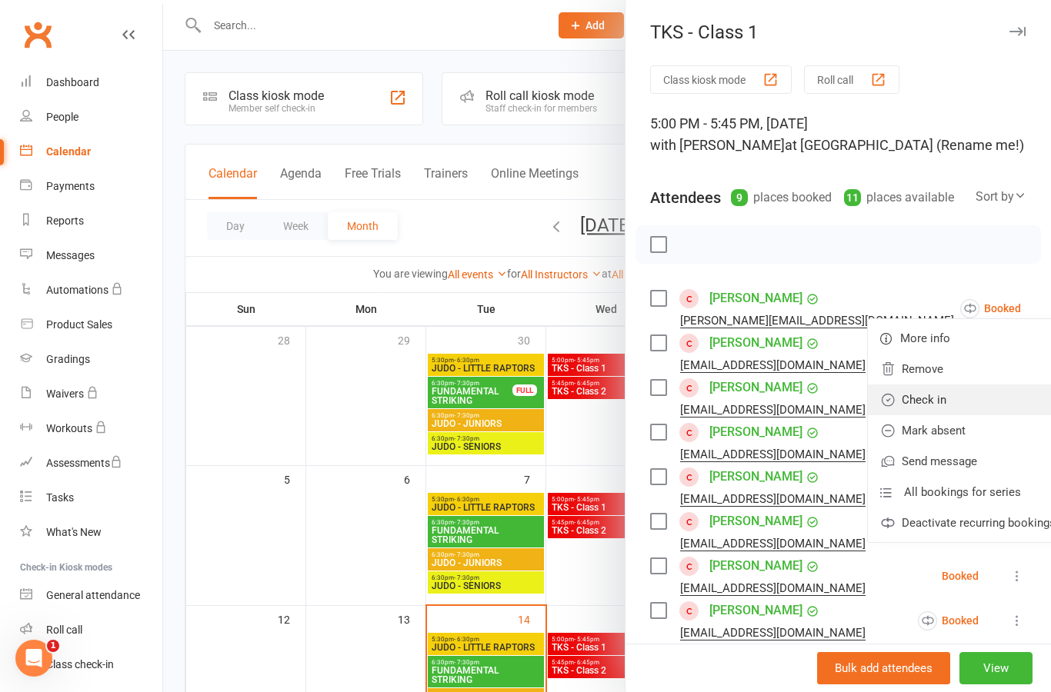
click at [973, 408] on link "Check in" at bounding box center [968, 400] width 200 height 31
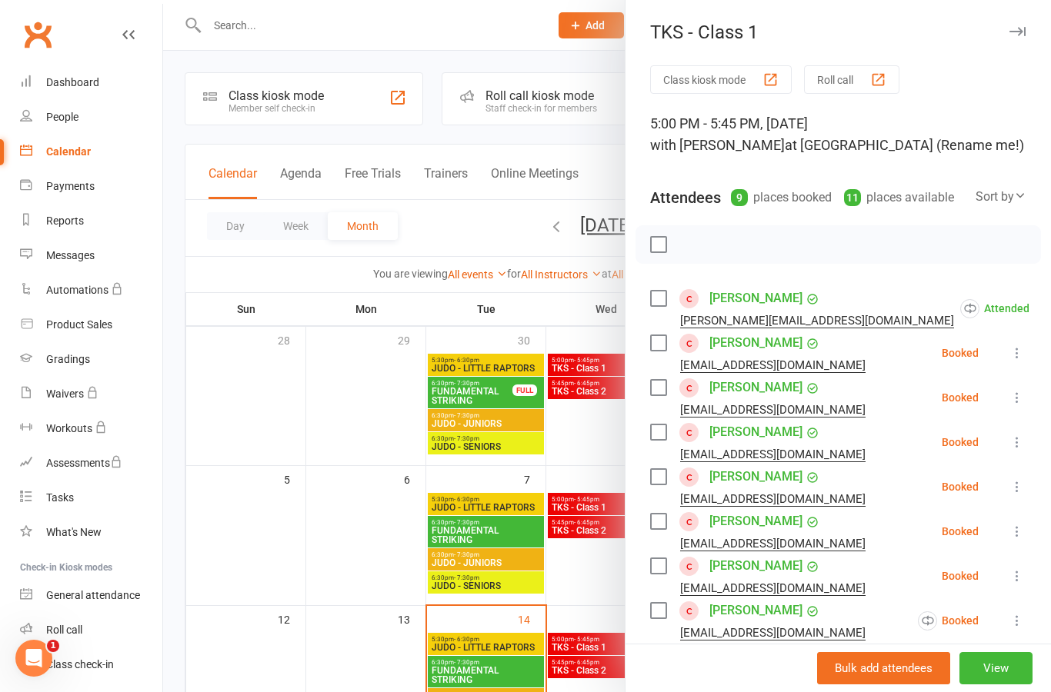
click at [1021, 356] on icon at bounding box center [1016, 352] width 15 height 15
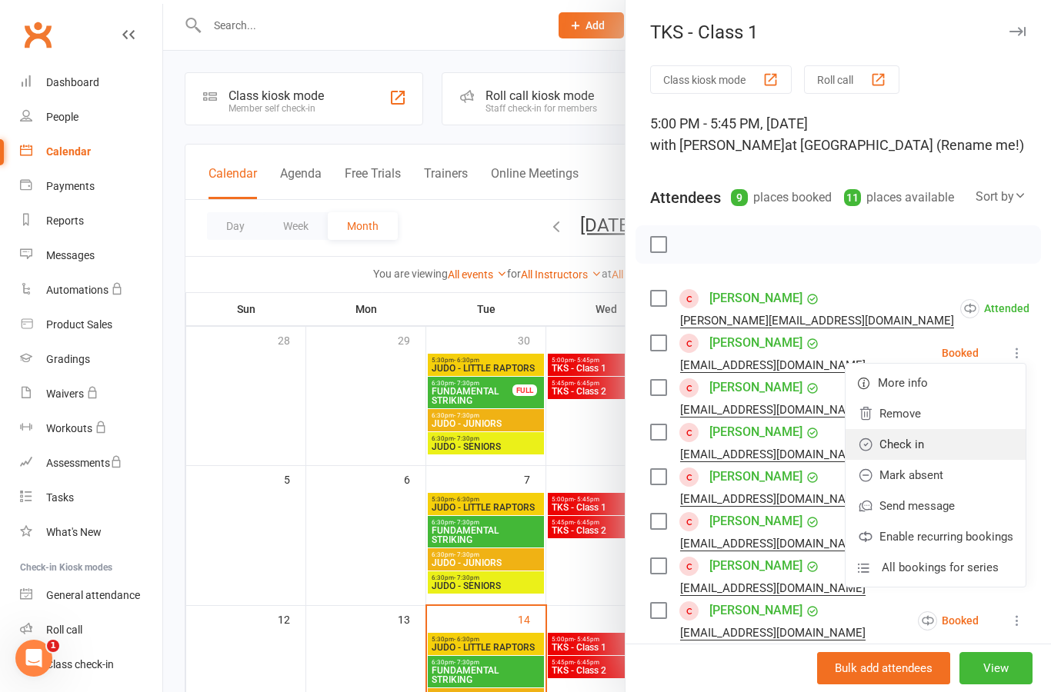
click at [965, 445] on link "Check in" at bounding box center [935, 444] width 180 height 31
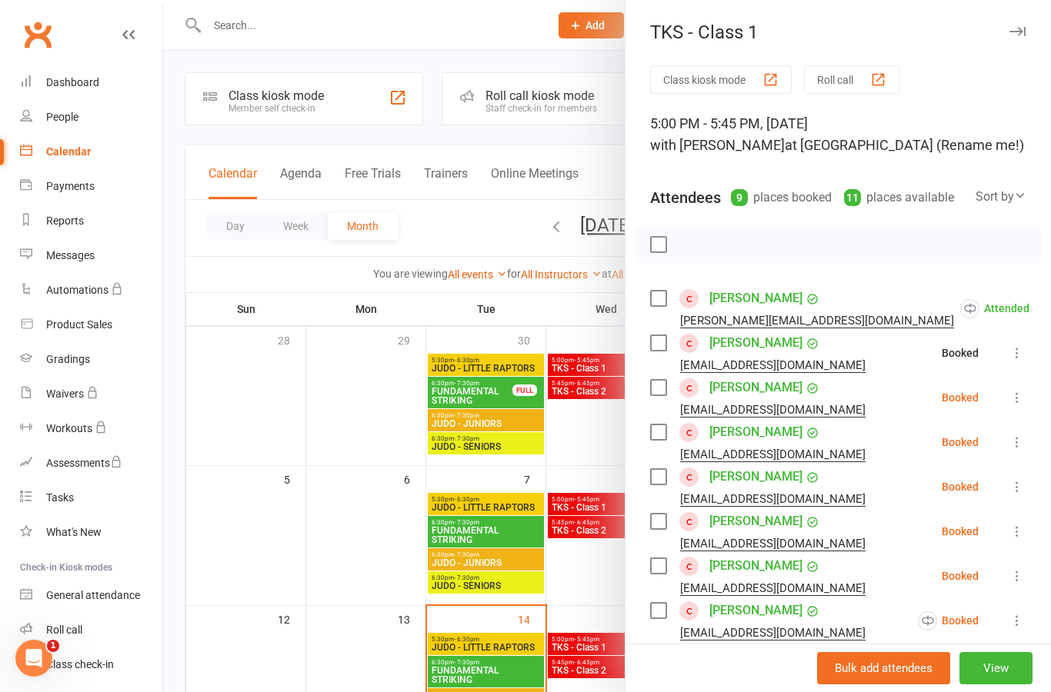
click at [1018, 404] on icon at bounding box center [1016, 397] width 15 height 15
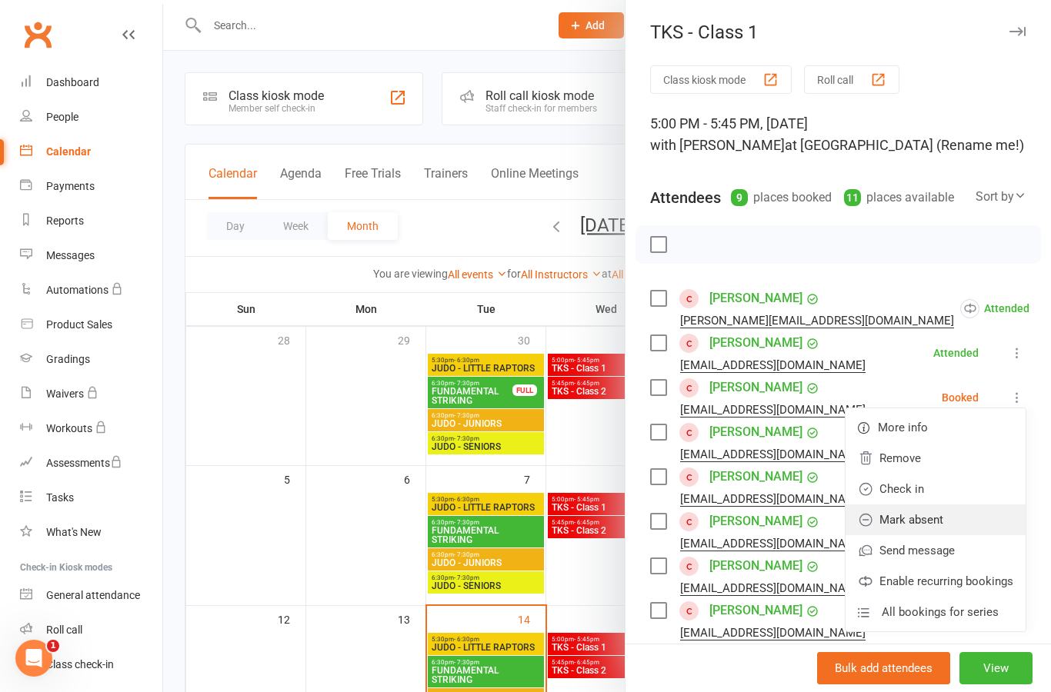
click at [962, 522] on link "Mark absent" at bounding box center [935, 520] width 180 height 31
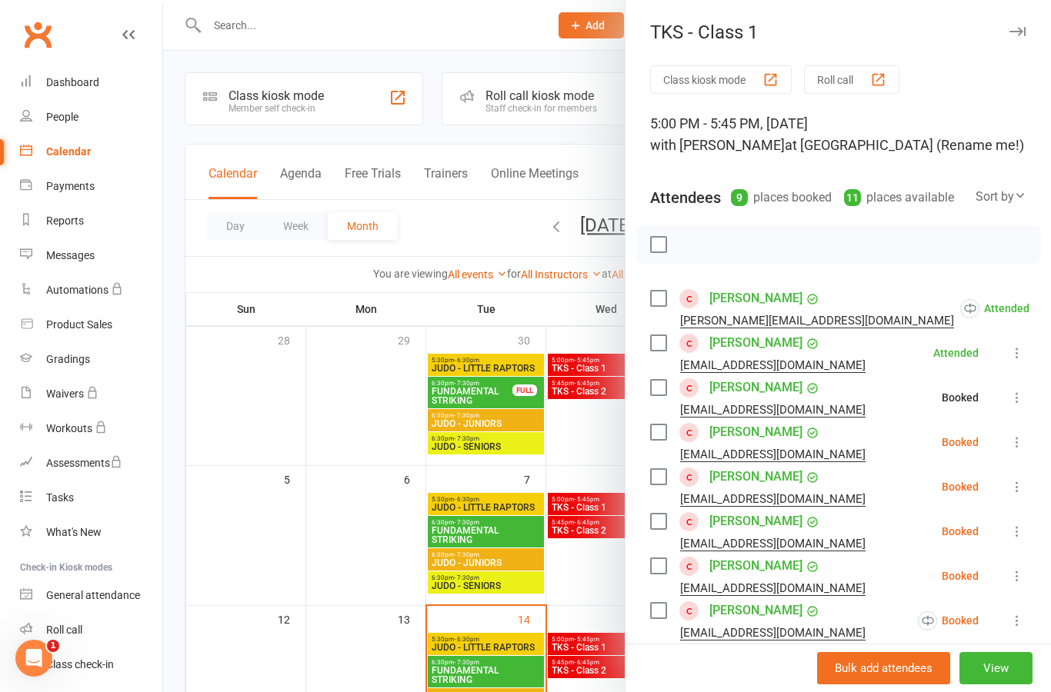
click at [1021, 445] on icon at bounding box center [1016, 442] width 15 height 15
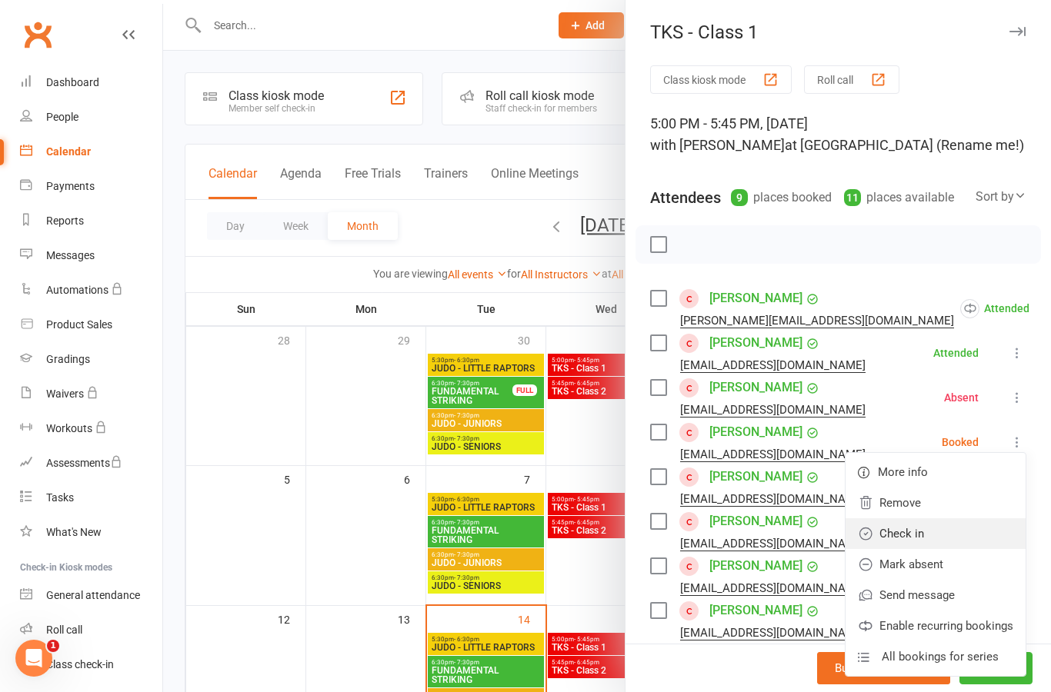
click at [964, 538] on link "Check in" at bounding box center [935, 533] width 180 height 31
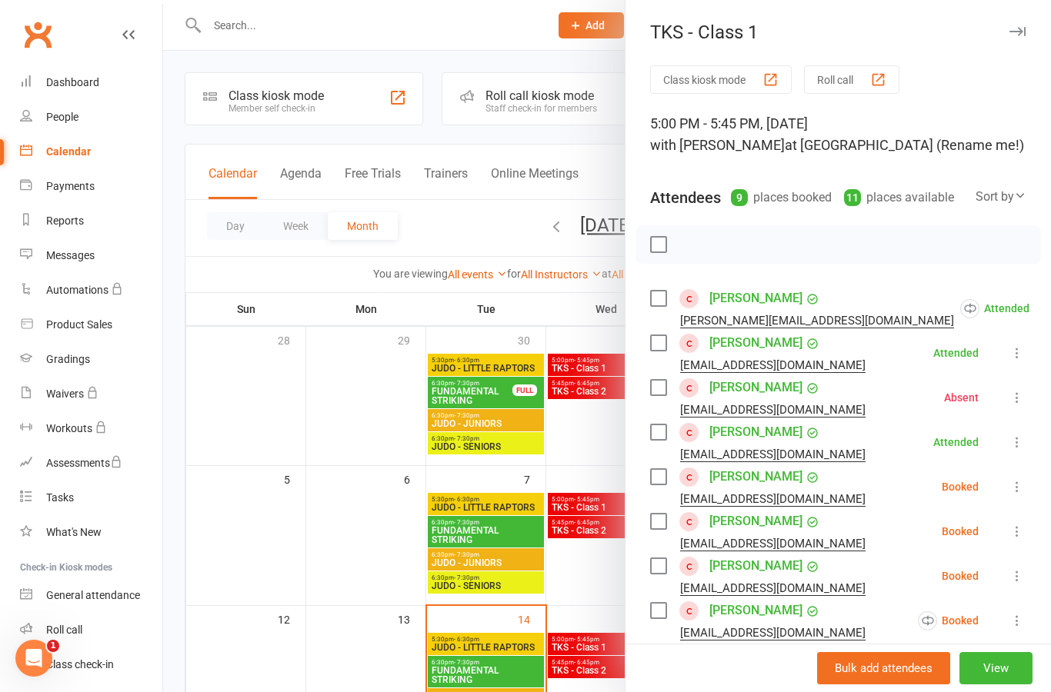
click at [1011, 496] on button at bounding box center [1017, 487] width 18 height 18
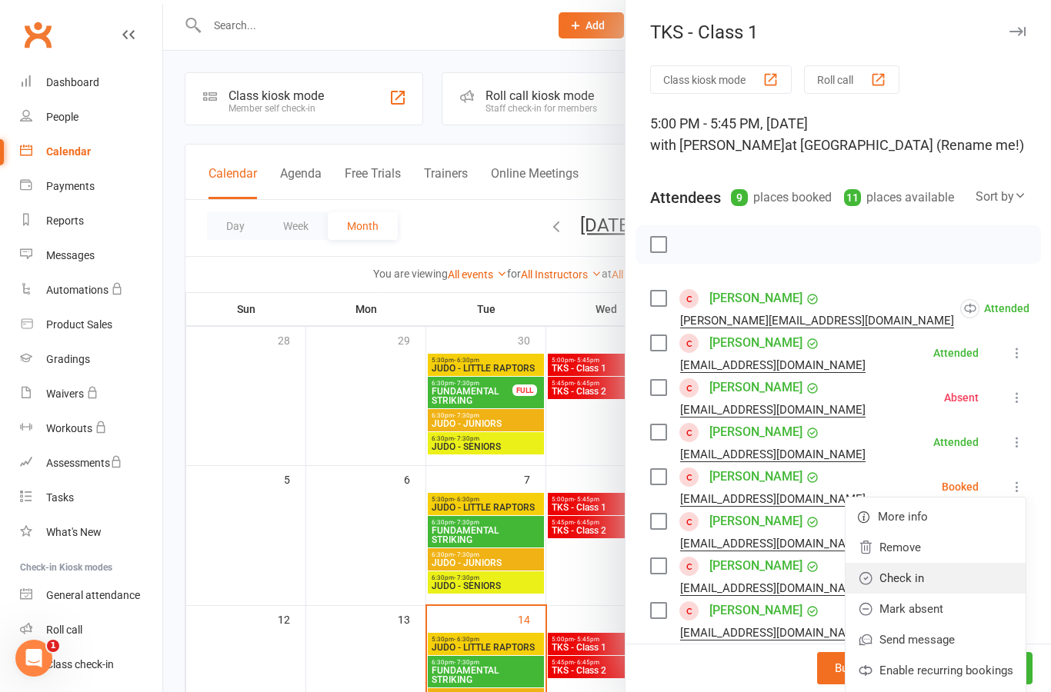
click at [972, 571] on link "Check in" at bounding box center [935, 578] width 180 height 31
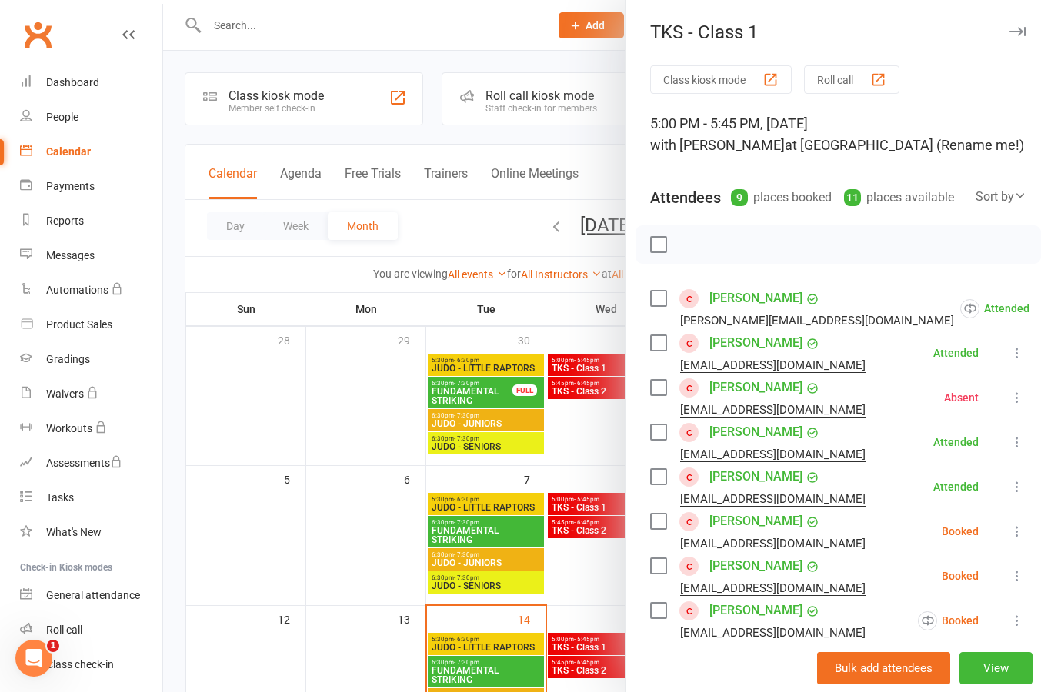
click at [1018, 533] on icon at bounding box center [1016, 531] width 15 height 15
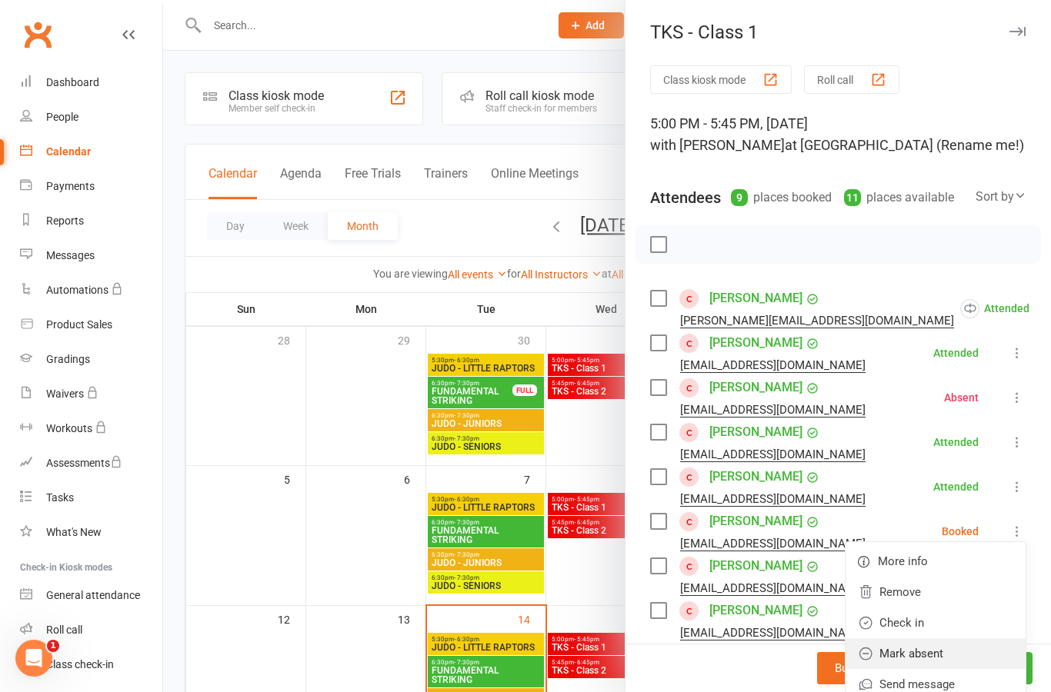
click at [965, 645] on link "Mark absent" at bounding box center [935, 653] width 180 height 31
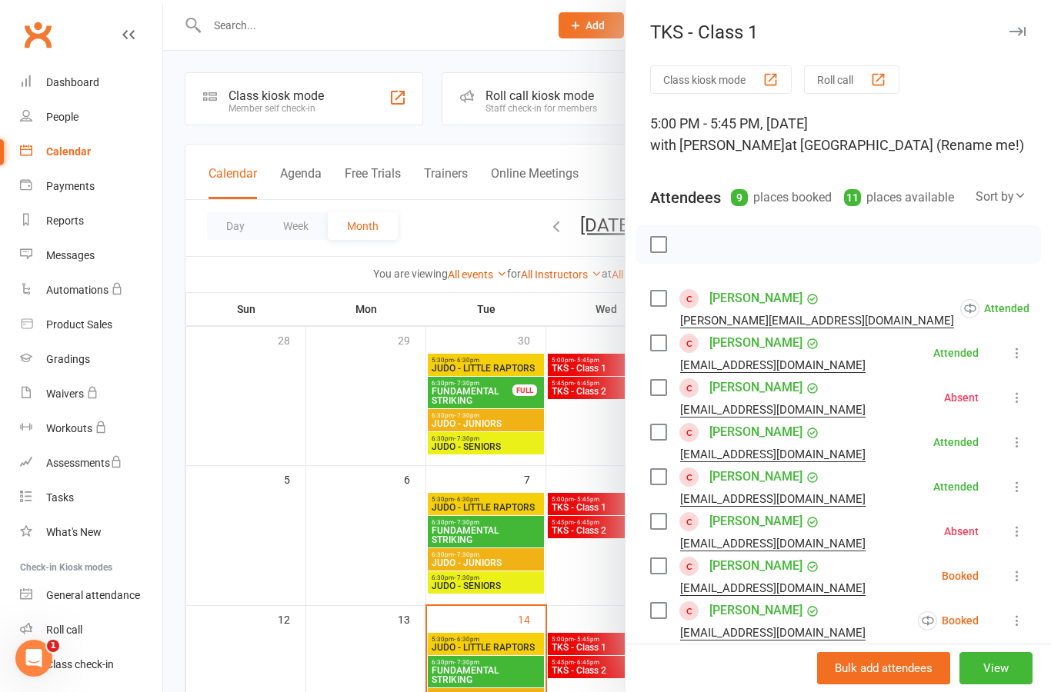
click at [1022, 577] on icon at bounding box center [1016, 575] width 15 height 15
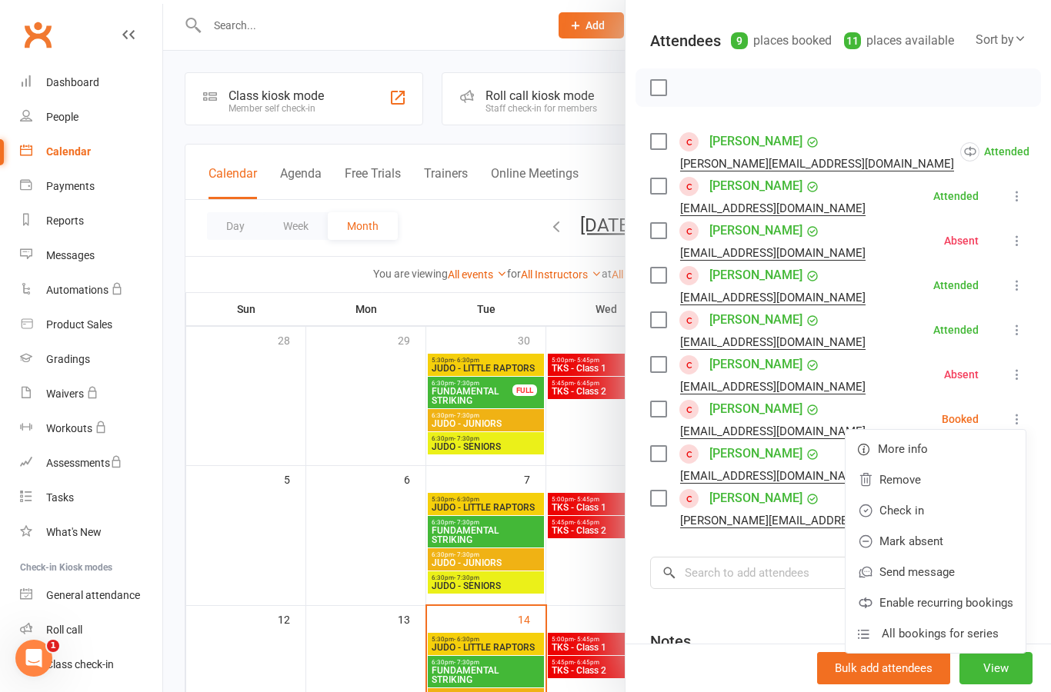
scroll to position [167, 0]
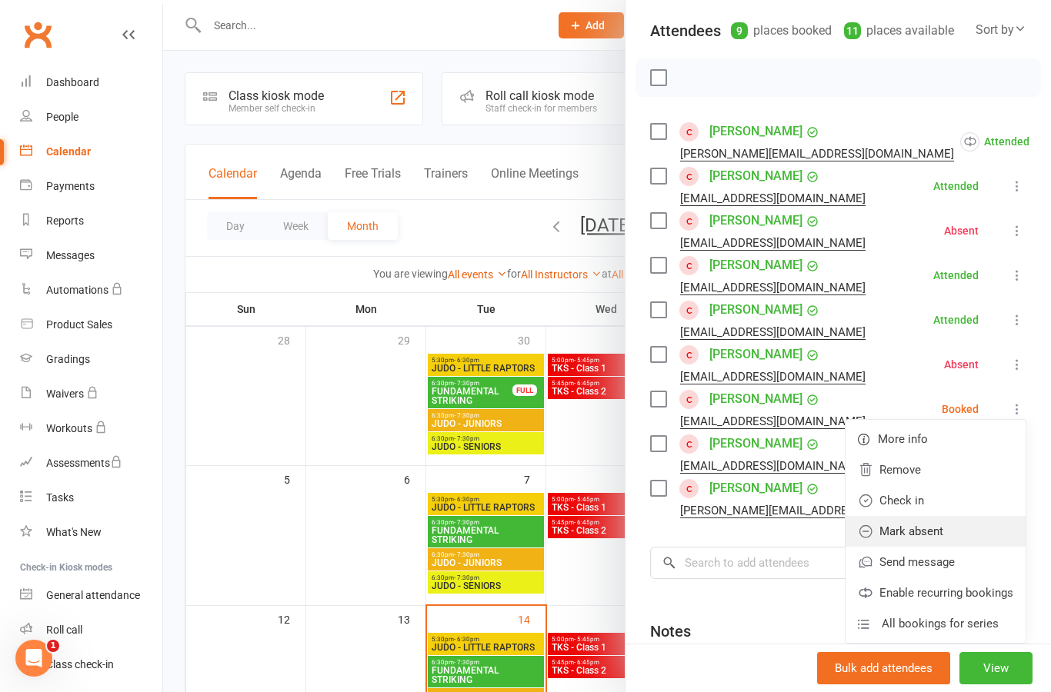
click at [973, 532] on link "Mark absent" at bounding box center [935, 531] width 180 height 31
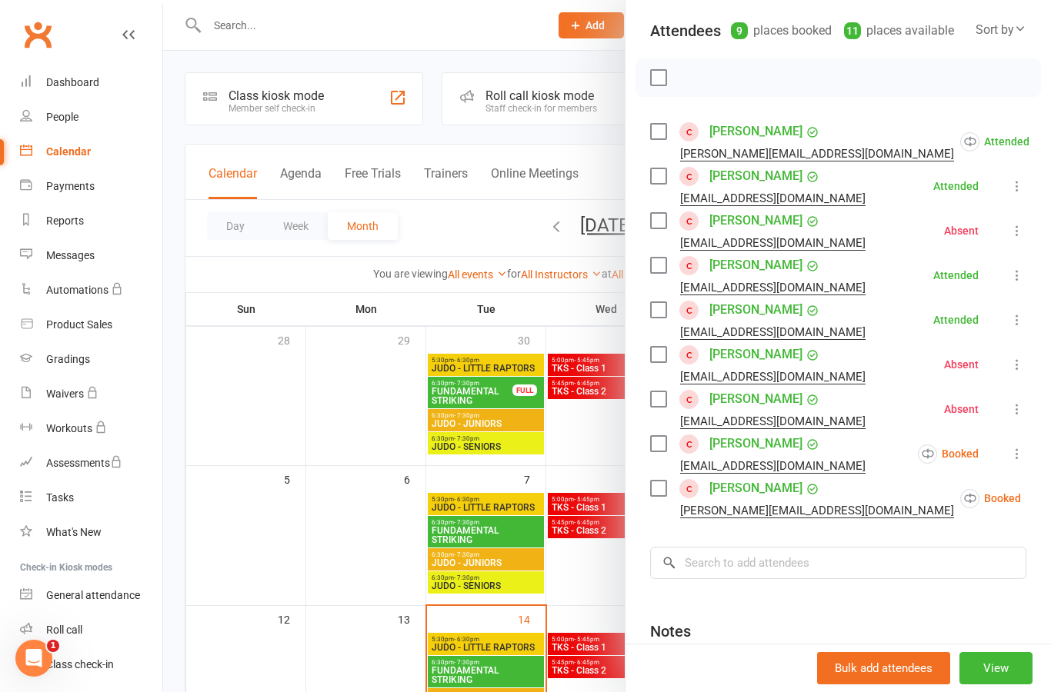
click at [1050, 496] on icon at bounding box center [1058, 498] width 15 height 15
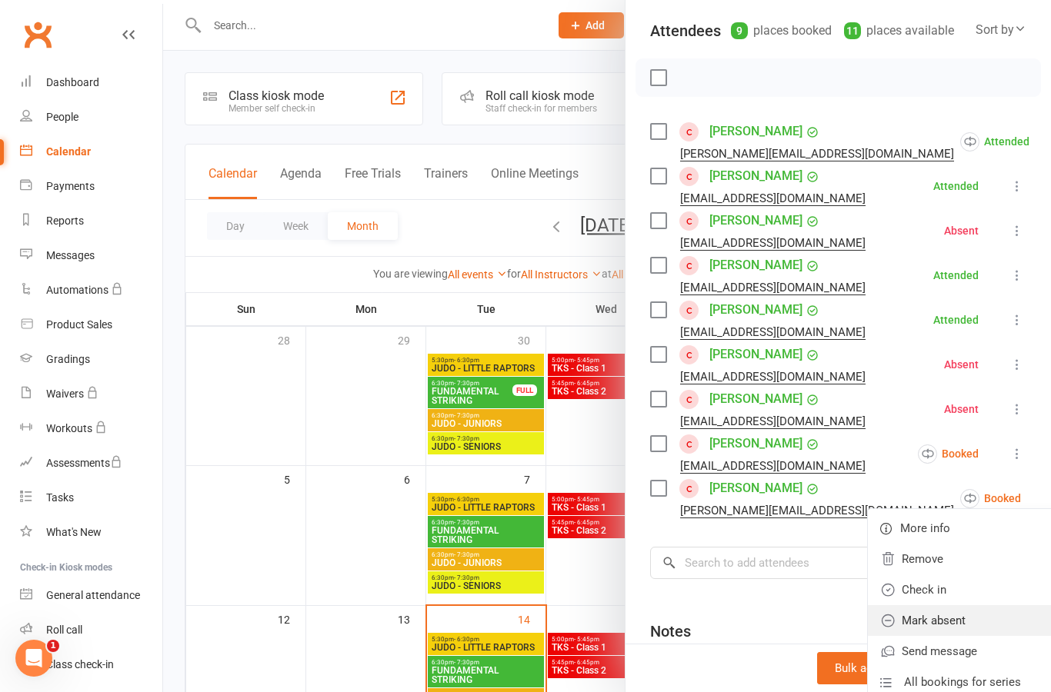
click at [955, 624] on link "Mark absent" at bounding box center [968, 620] width 200 height 31
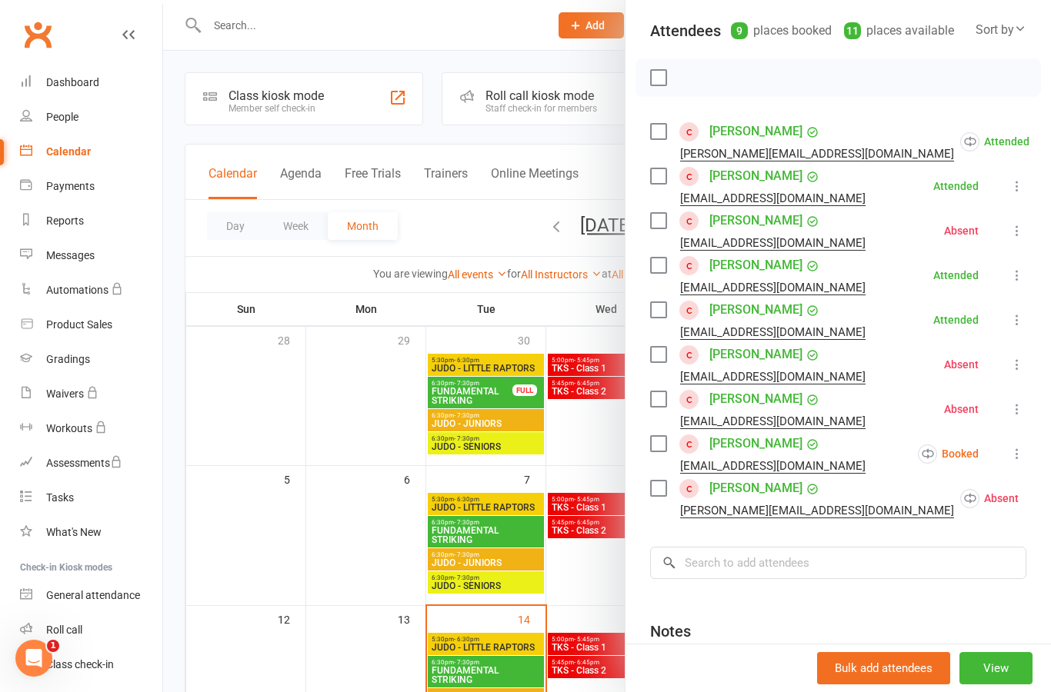
click at [1035, 452] on div "Class kiosk mode Roll call 5:00 PM - 5:45 PM, [DATE] with [PERSON_NAME] at [GEO…" at bounding box center [837, 347] width 425 height 898
click at [1023, 447] on icon at bounding box center [1016, 453] width 15 height 15
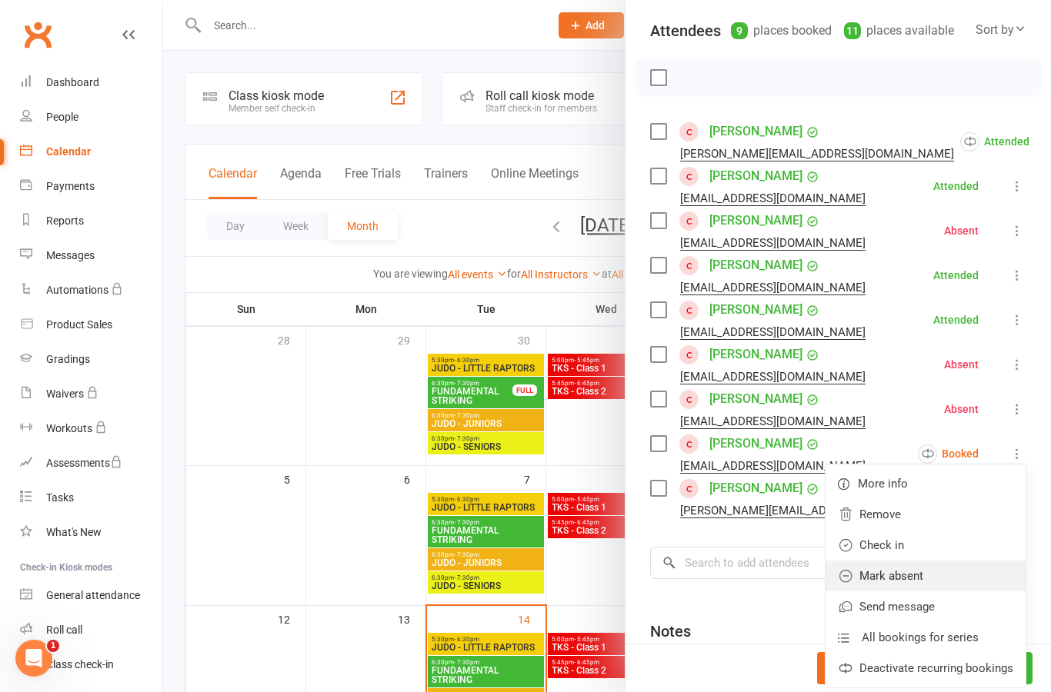
click at [967, 574] on link "Mark absent" at bounding box center [925, 576] width 200 height 31
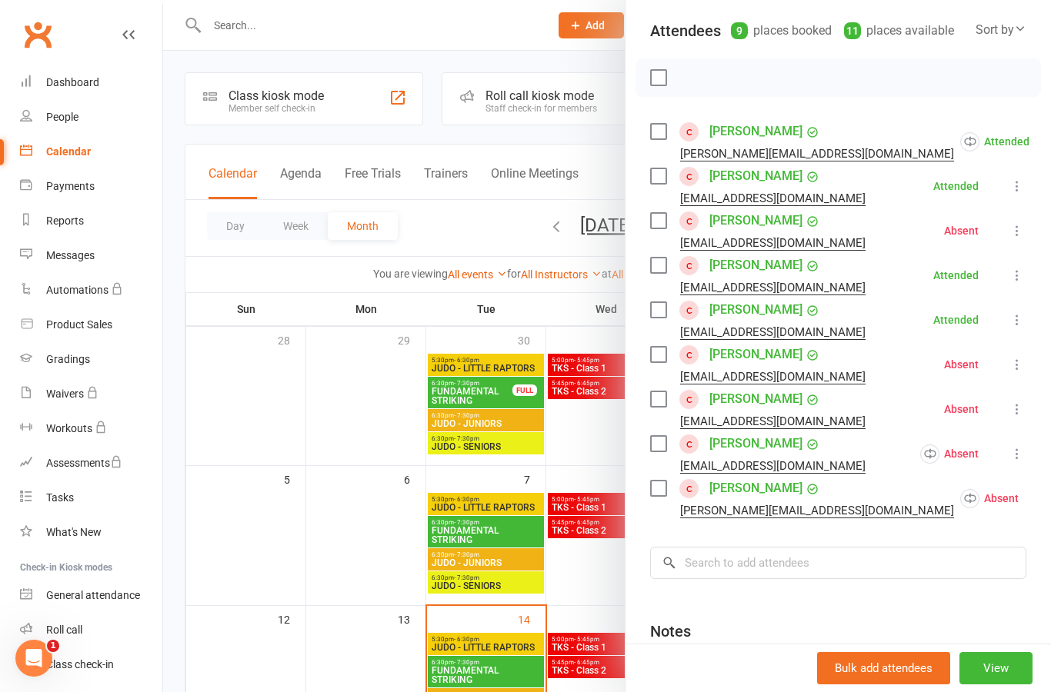
click at [600, 445] on div at bounding box center [607, 346] width 888 height 692
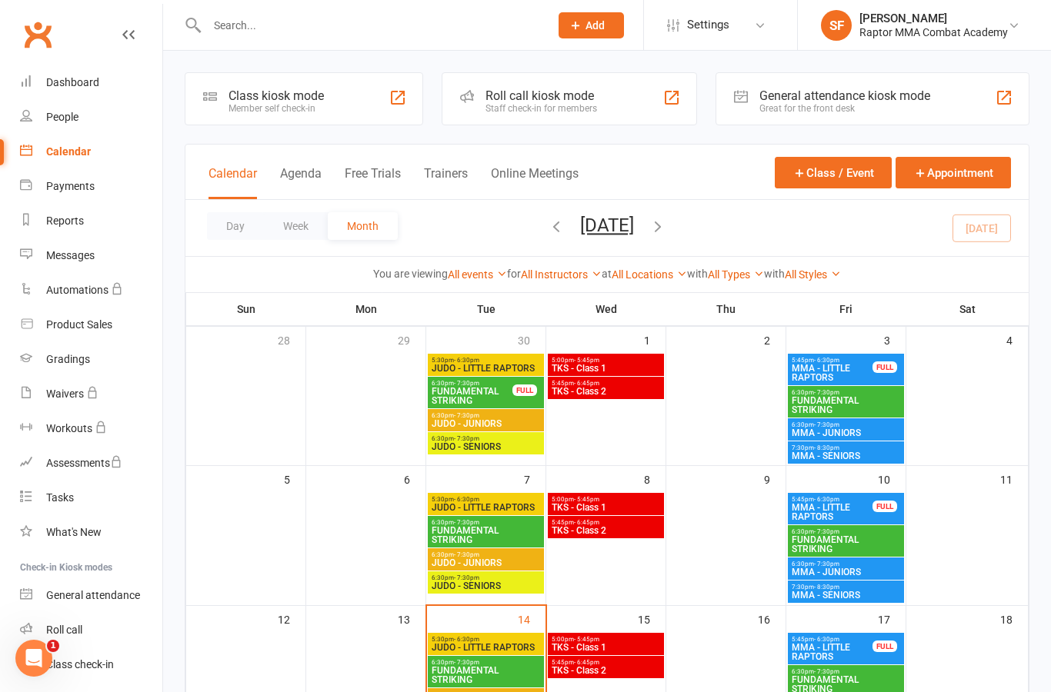
click at [638, 369] on span "TKS - Class 1" at bounding box center [606, 368] width 110 height 9
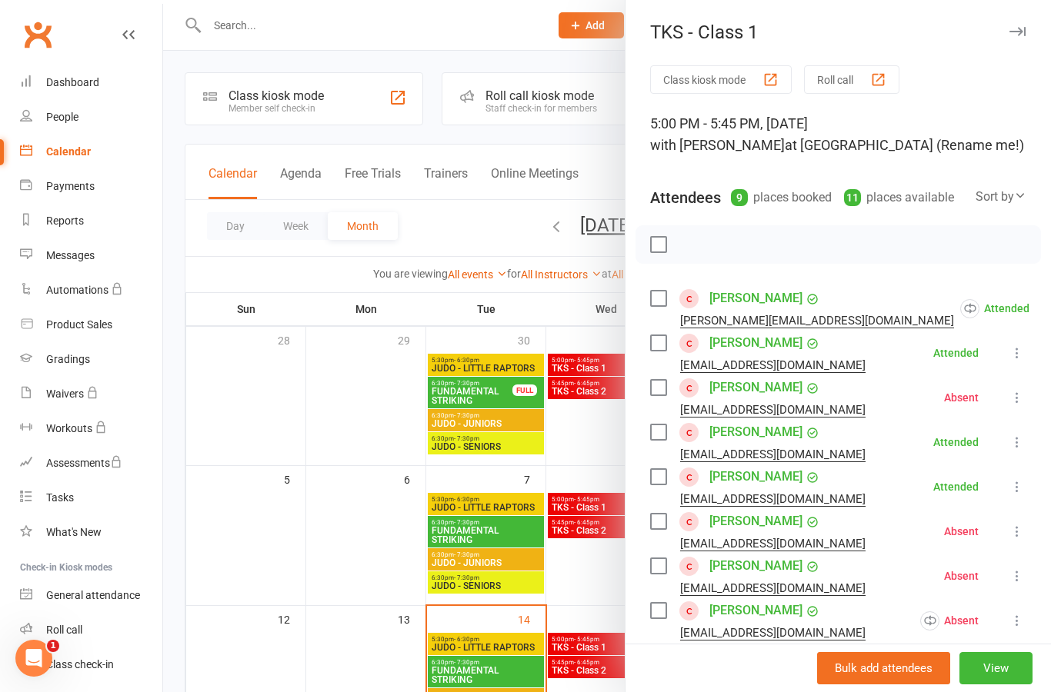
click at [385, 405] on div at bounding box center [607, 346] width 888 height 692
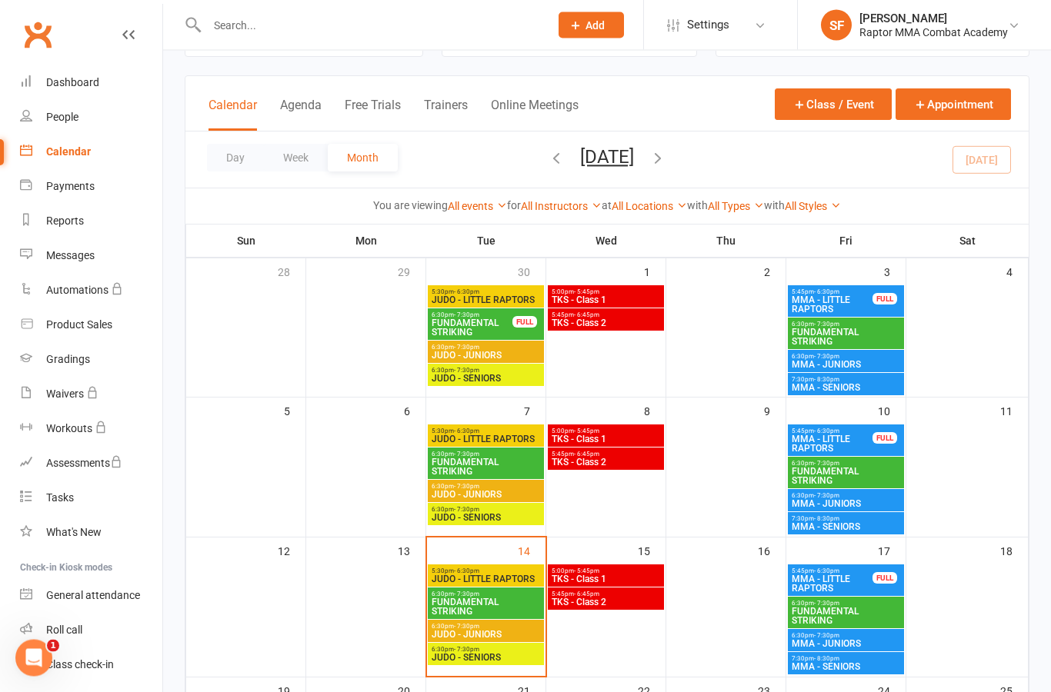
scroll to position [73, 0]
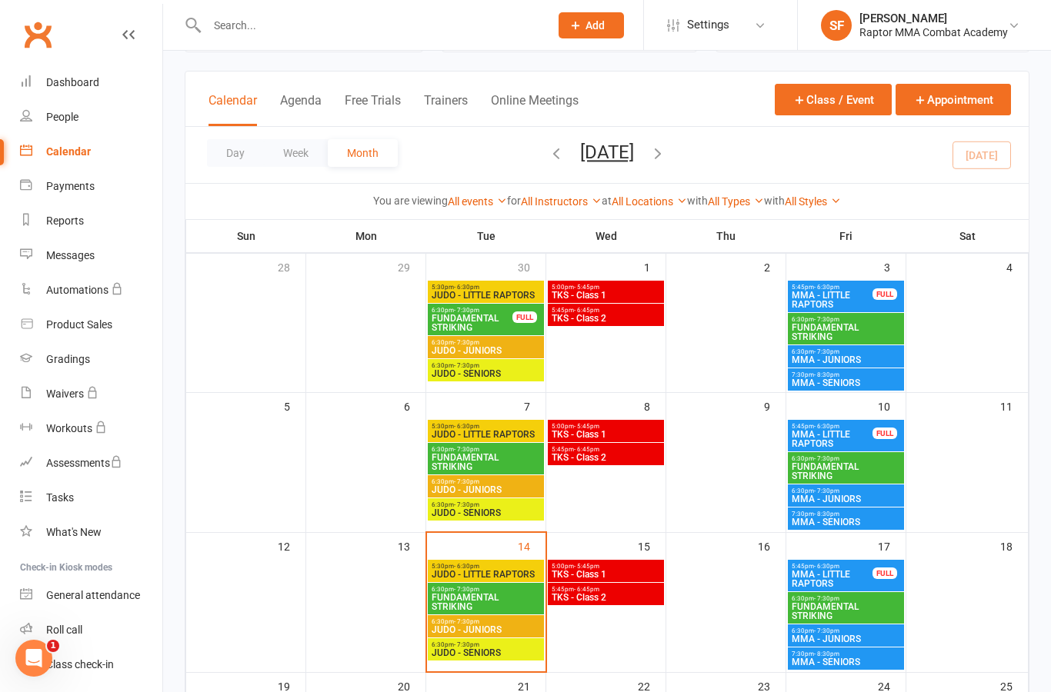
click at [855, 299] on span "MMA - LITTLE RAPTORS" at bounding box center [832, 300] width 82 height 18
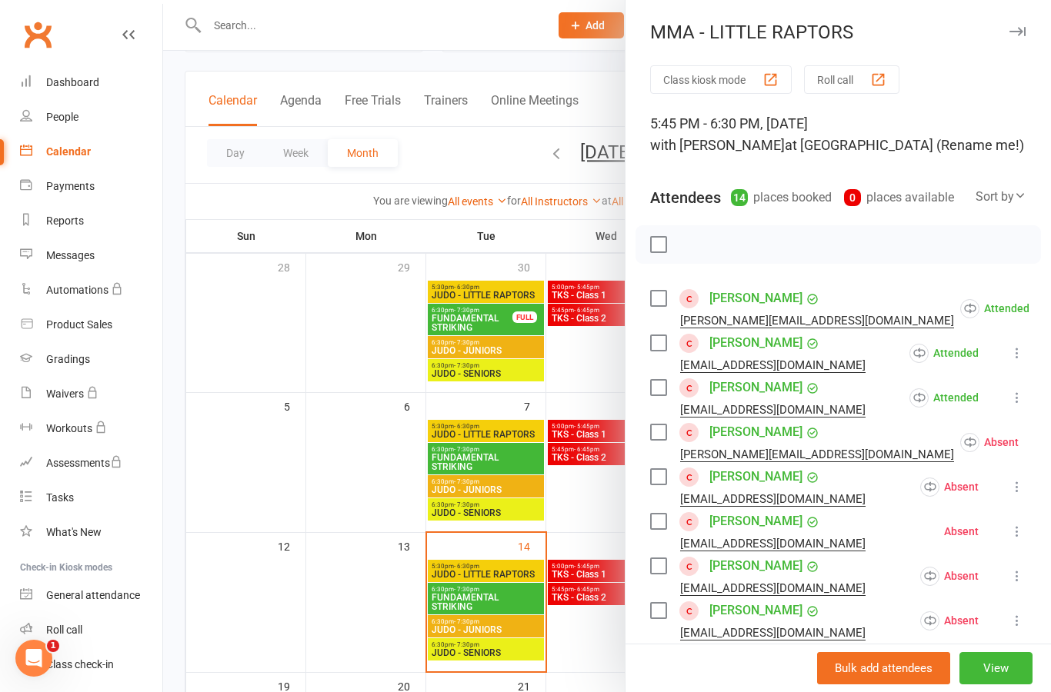
click at [579, 375] on div at bounding box center [607, 346] width 888 height 692
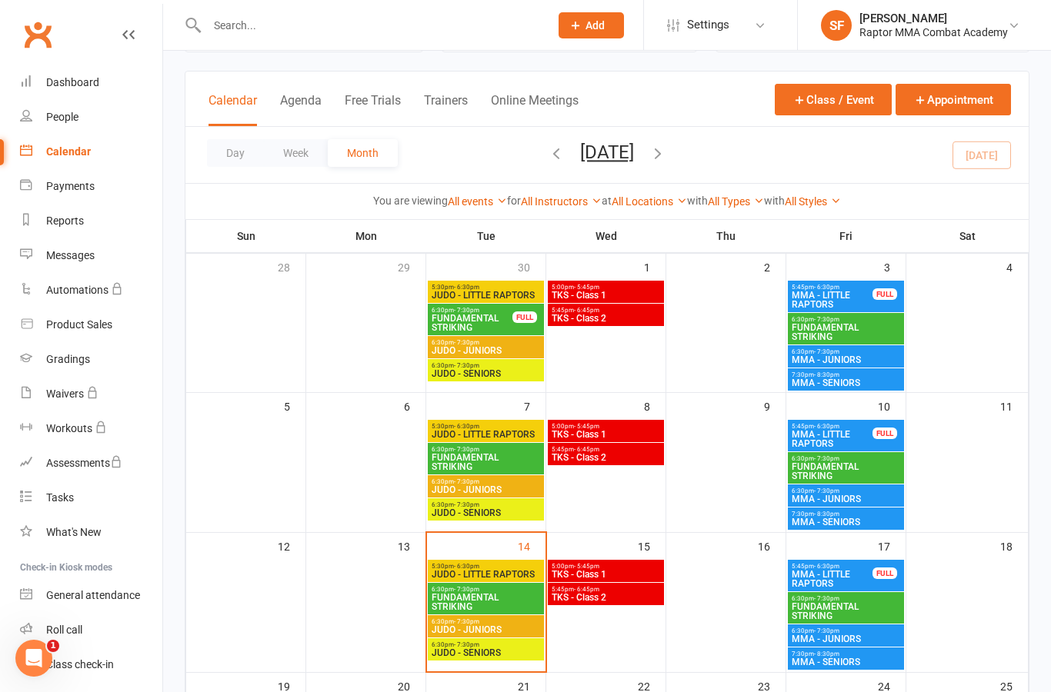
click at [633, 457] on span "TKS - Class 2" at bounding box center [606, 457] width 110 height 9
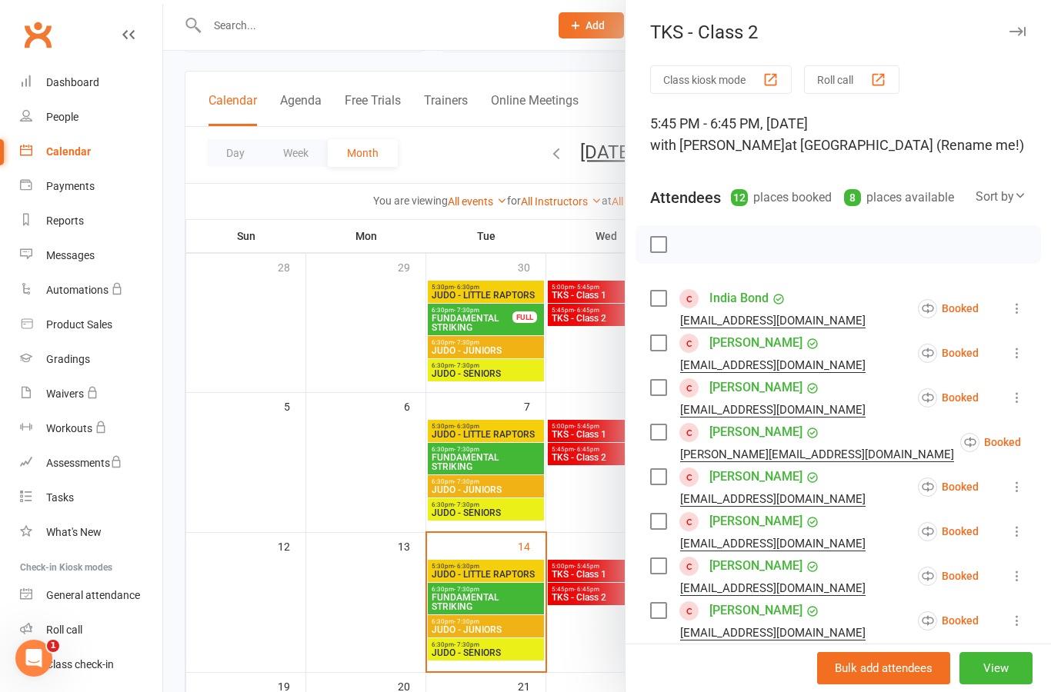
click at [1024, 311] on icon at bounding box center [1016, 308] width 15 height 15
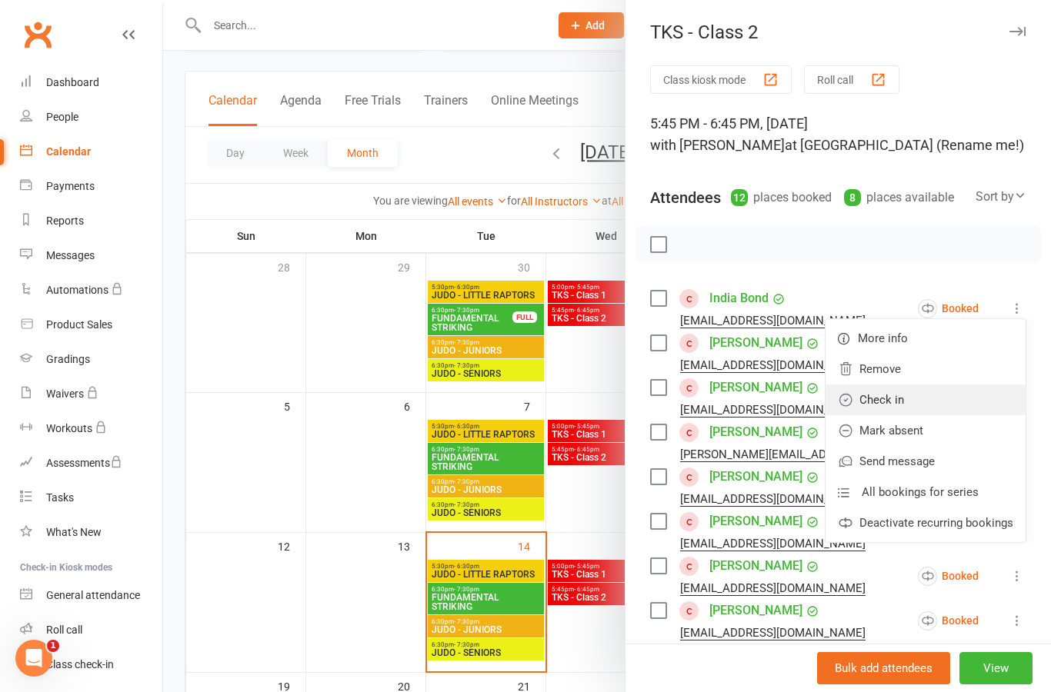
click at [957, 401] on link "Check in" at bounding box center [925, 400] width 200 height 31
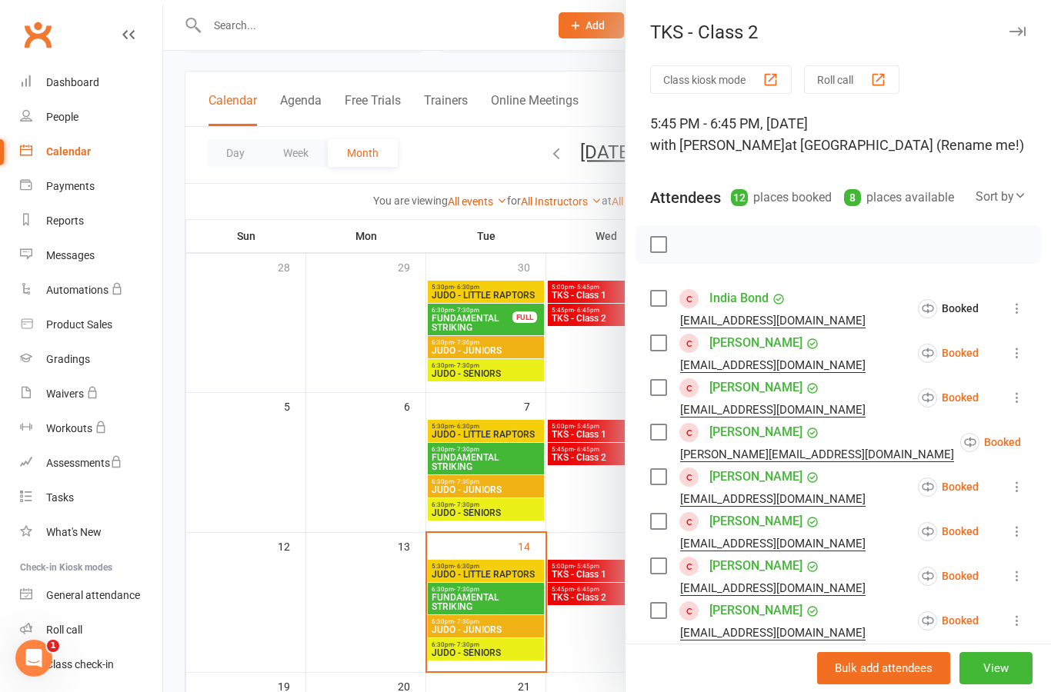
click at [1025, 342] on li "[PERSON_NAME] [EMAIL_ADDRESS][DOMAIN_NAME] Booked More info Remove Check in Mar…" at bounding box center [838, 353] width 376 height 45
click at [1025, 353] on icon at bounding box center [1016, 352] width 15 height 15
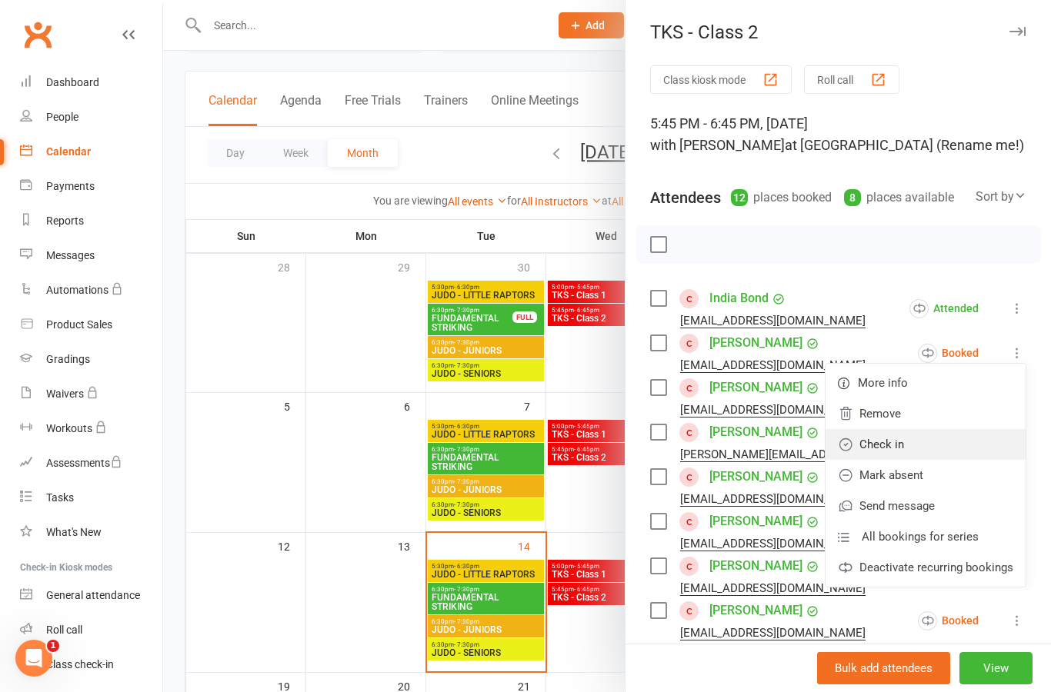
click at [959, 450] on link "Check in" at bounding box center [925, 444] width 200 height 31
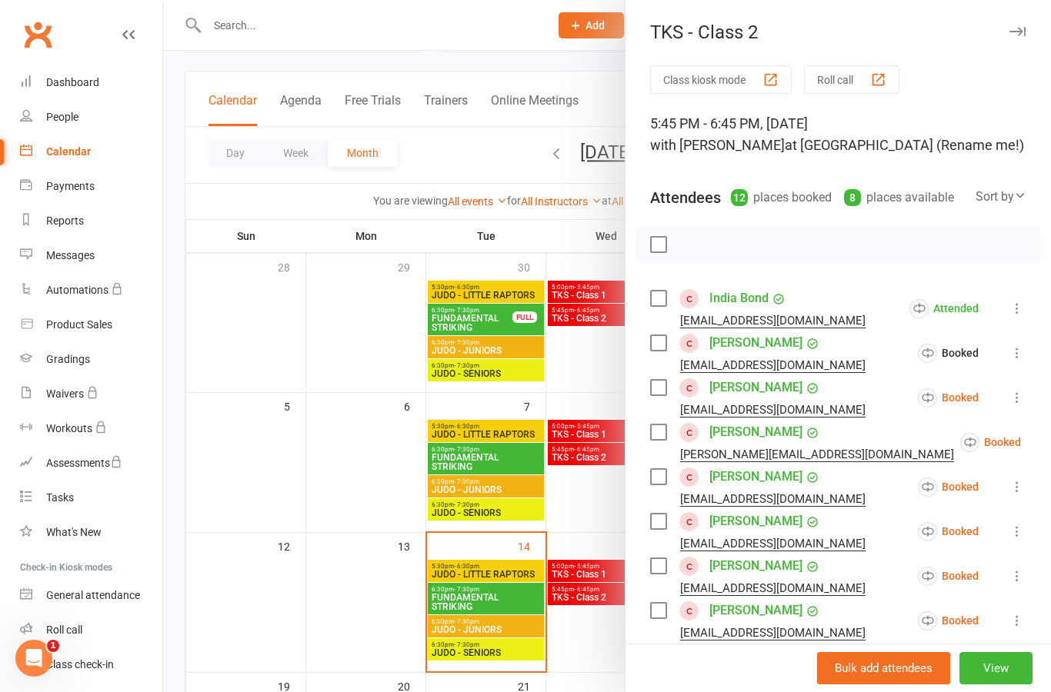
click at [1022, 397] on icon at bounding box center [1016, 397] width 15 height 15
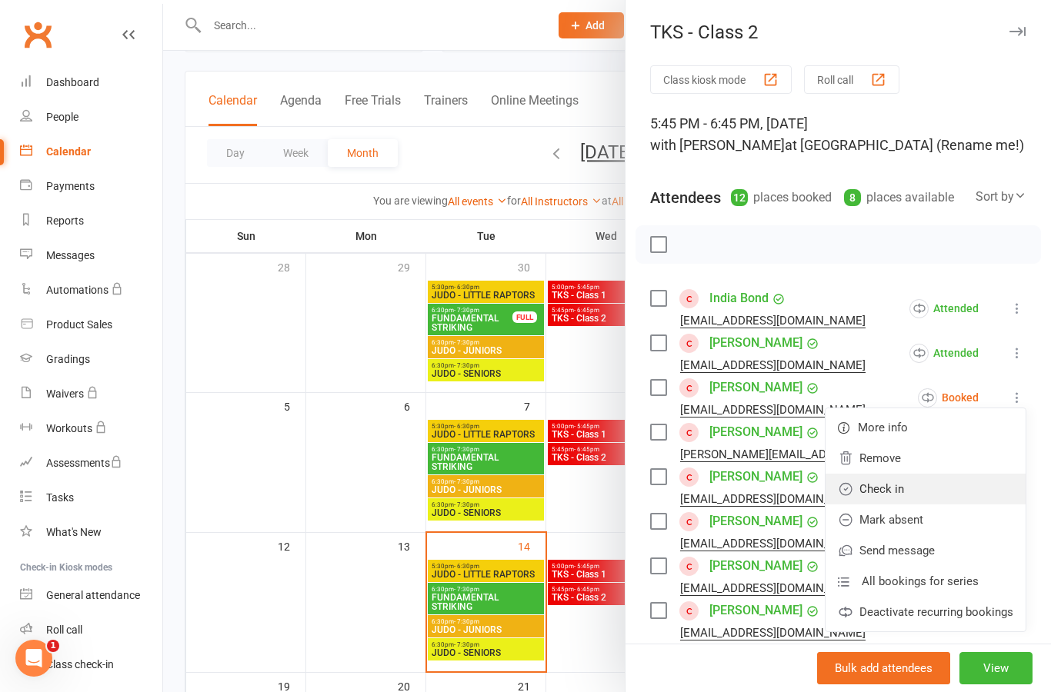
click at [968, 492] on link "Check in" at bounding box center [925, 489] width 200 height 31
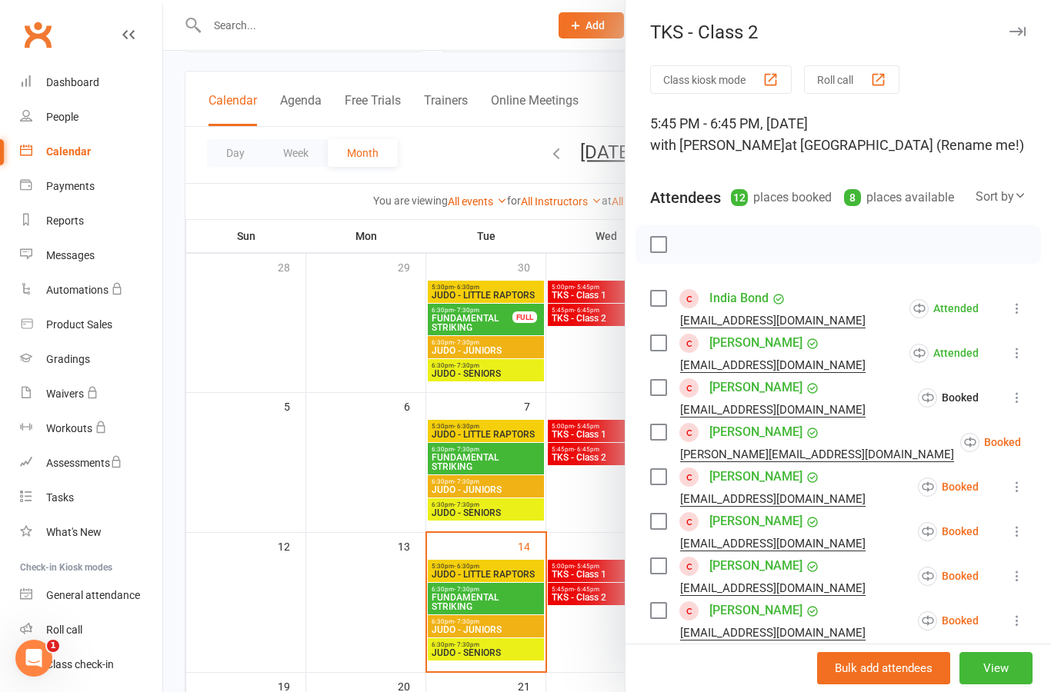
click at [1050, 445] on icon at bounding box center [1058, 442] width 15 height 15
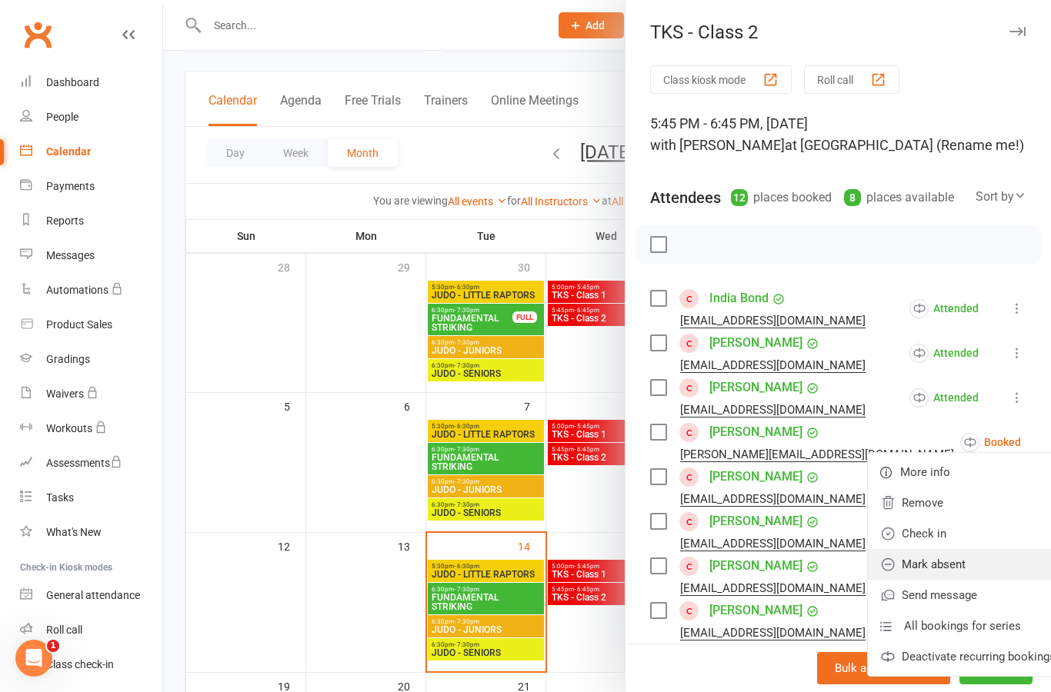
click at [964, 571] on link "Mark absent" at bounding box center [968, 564] width 200 height 31
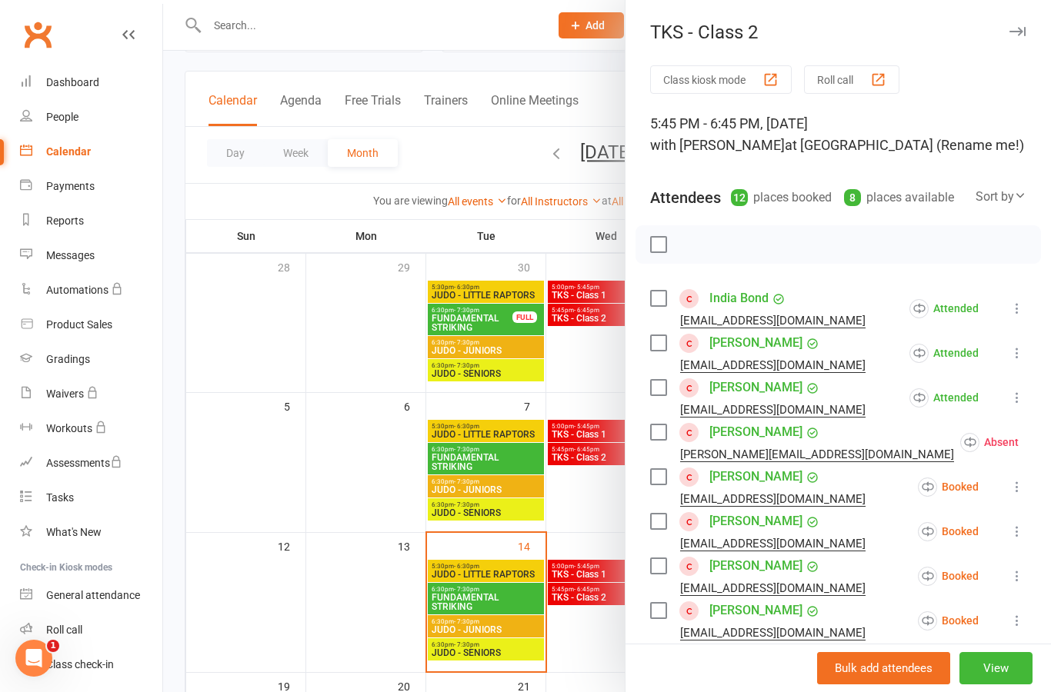
click at [1021, 490] on icon at bounding box center [1016, 486] width 15 height 15
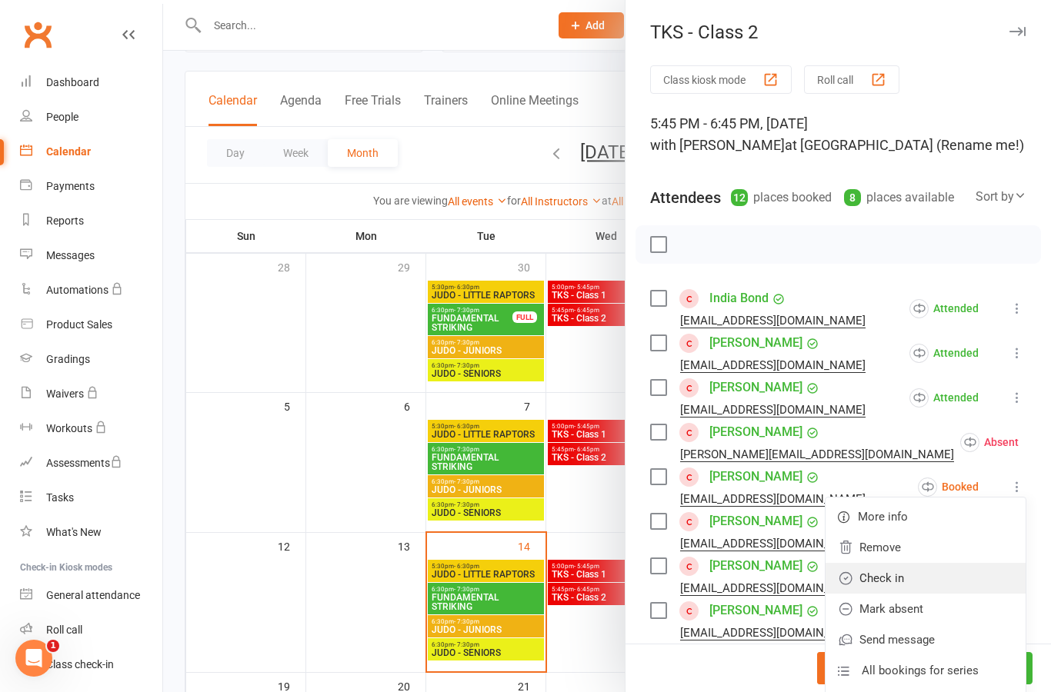
click at [964, 587] on link "Check in" at bounding box center [925, 578] width 200 height 31
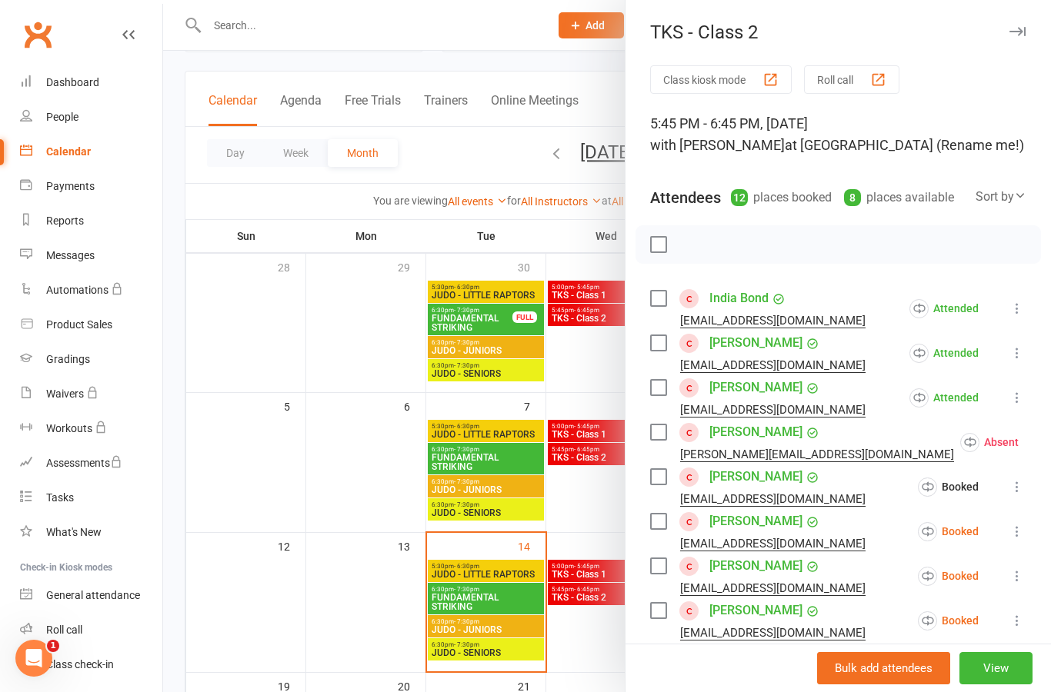
click at [1024, 535] on icon at bounding box center [1016, 531] width 15 height 15
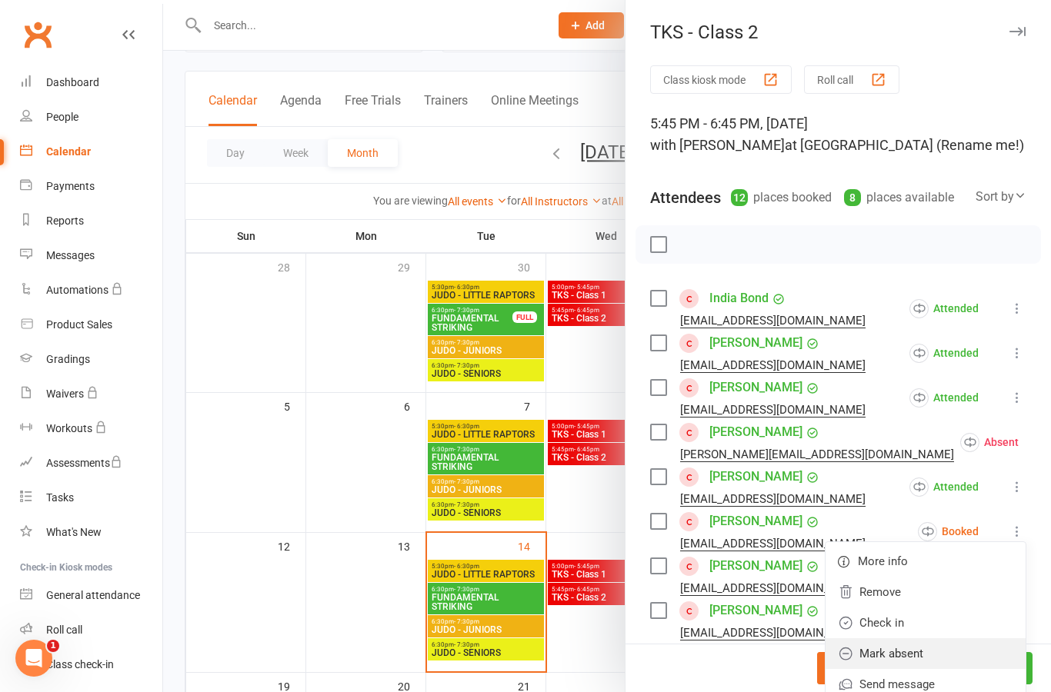
click at [964, 653] on link "Mark absent" at bounding box center [925, 653] width 200 height 31
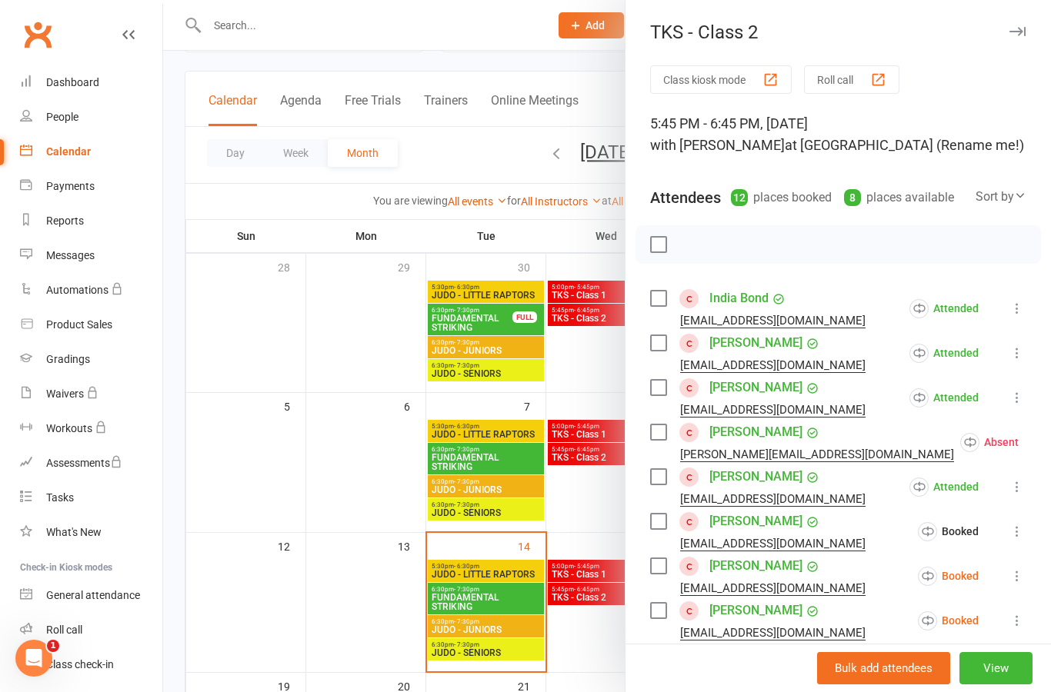
click at [1021, 580] on icon at bounding box center [1016, 575] width 15 height 15
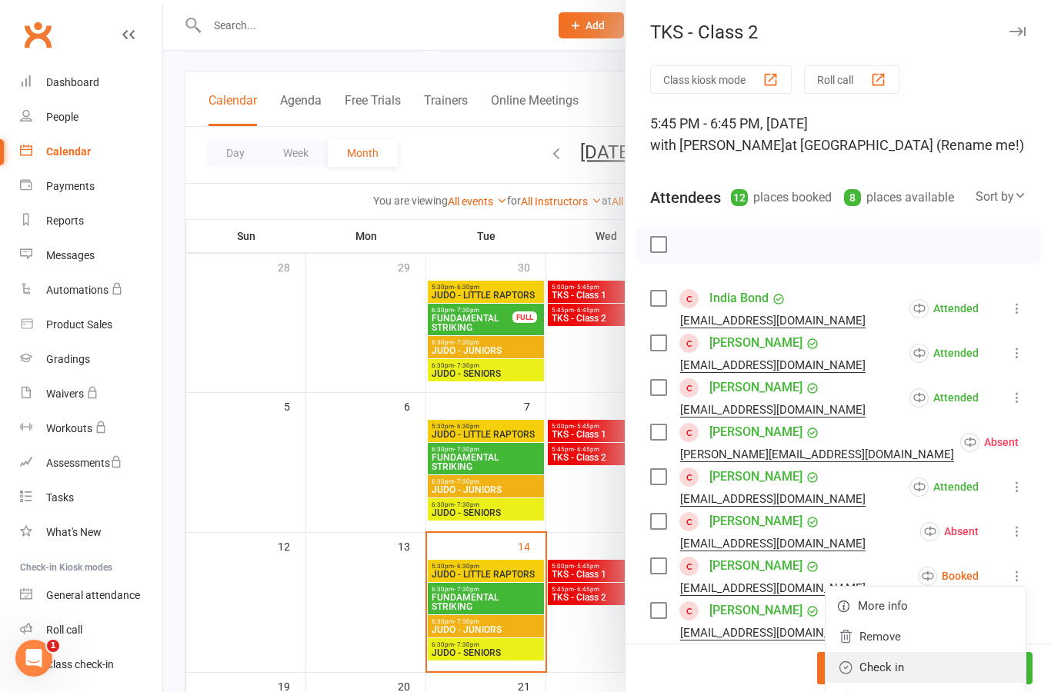
click at [950, 668] on link "Check in" at bounding box center [925, 667] width 200 height 31
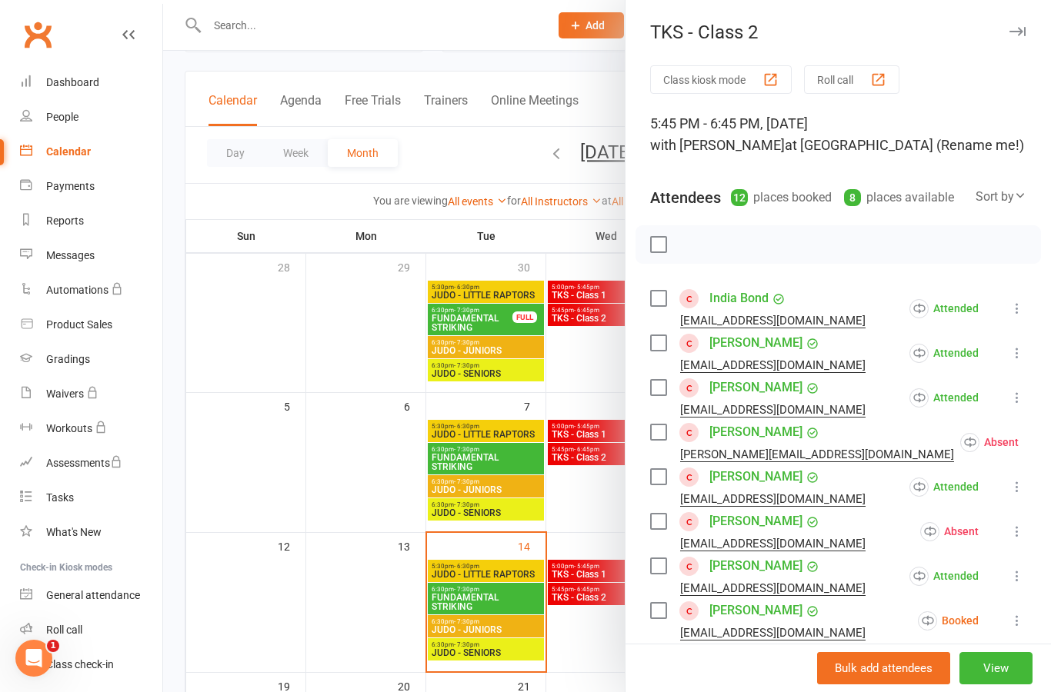
click at [1025, 629] on button at bounding box center [1017, 621] width 18 height 18
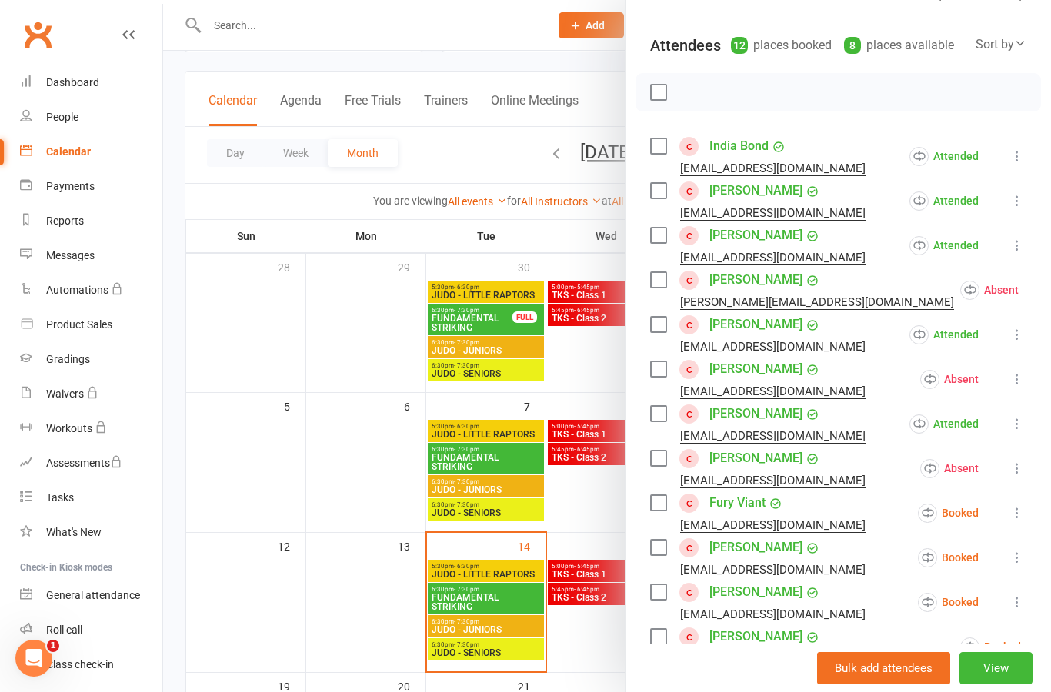
scroll to position [153, 0]
click at [1010, 515] on icon at bounding box center [1016, 512] width 15 height 15
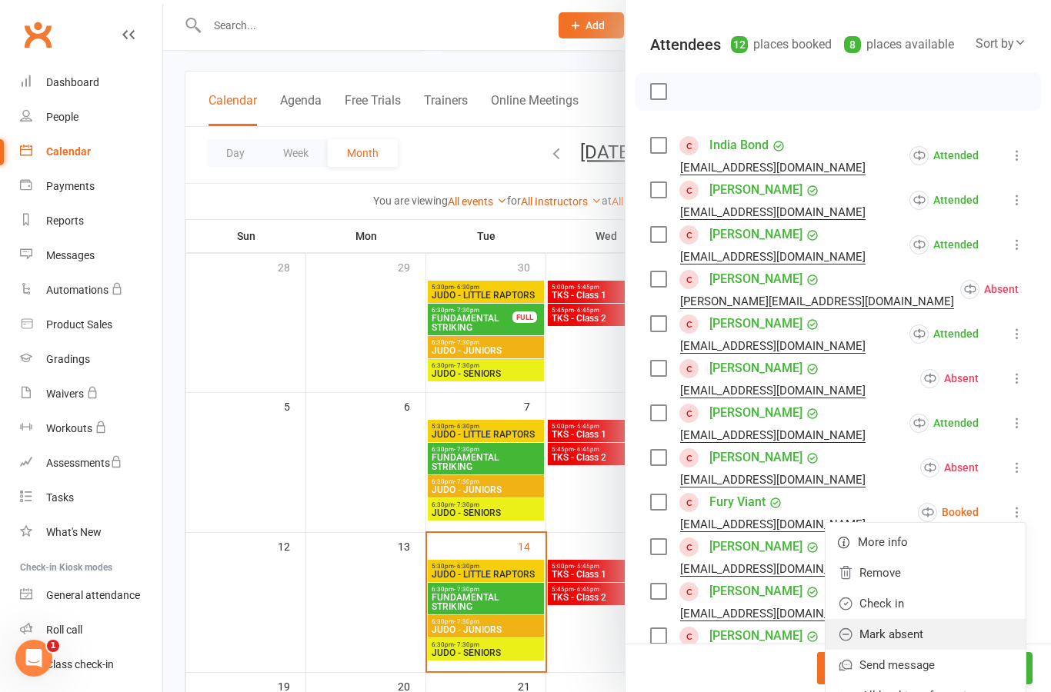
click at [957, 641] on link "Mark absent" at bounding box center [925, 634] width 200 height 31
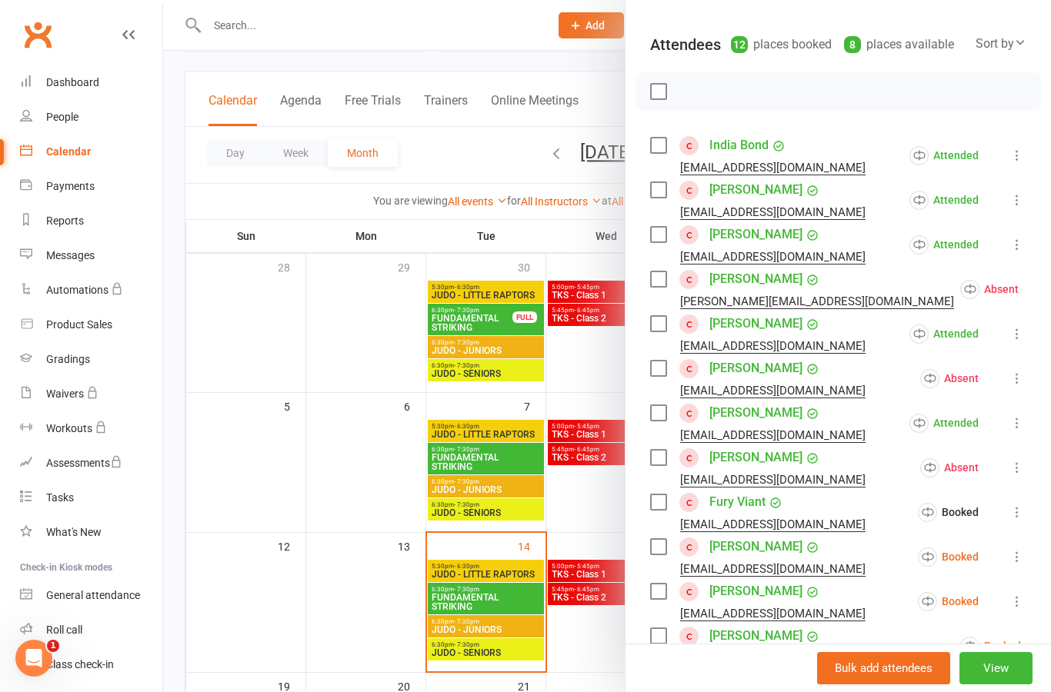
click at [1021, 553] on icon at bounding box center [1016, 556] width 15 height 15
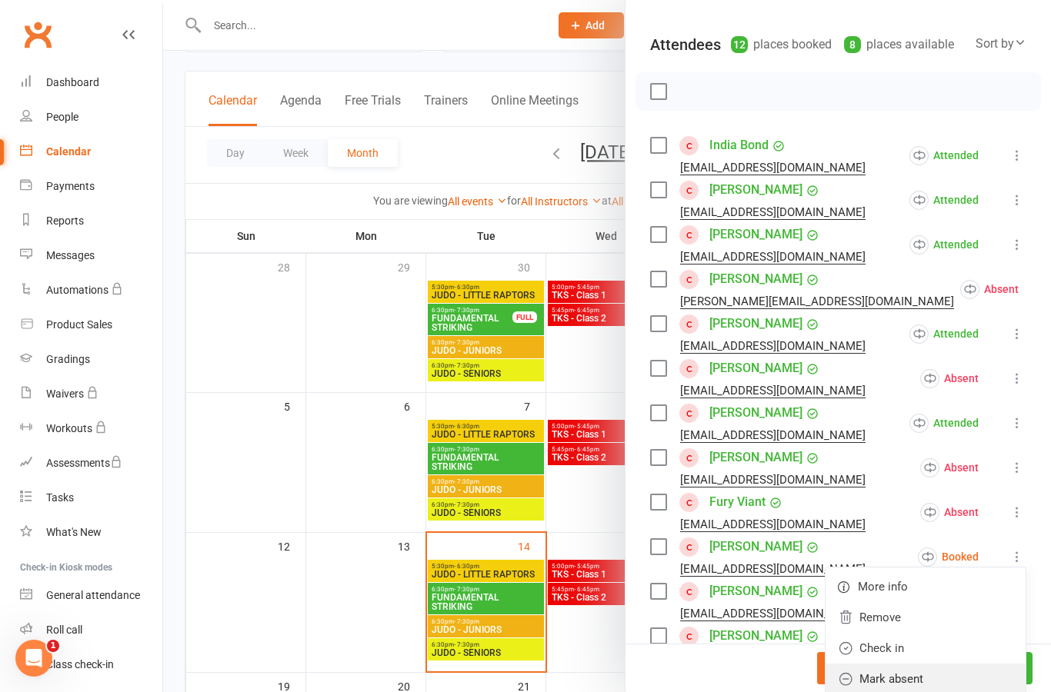
click at [950, 676] on link "Mark absent" at bounding box center [925, 679] width 200 height 31
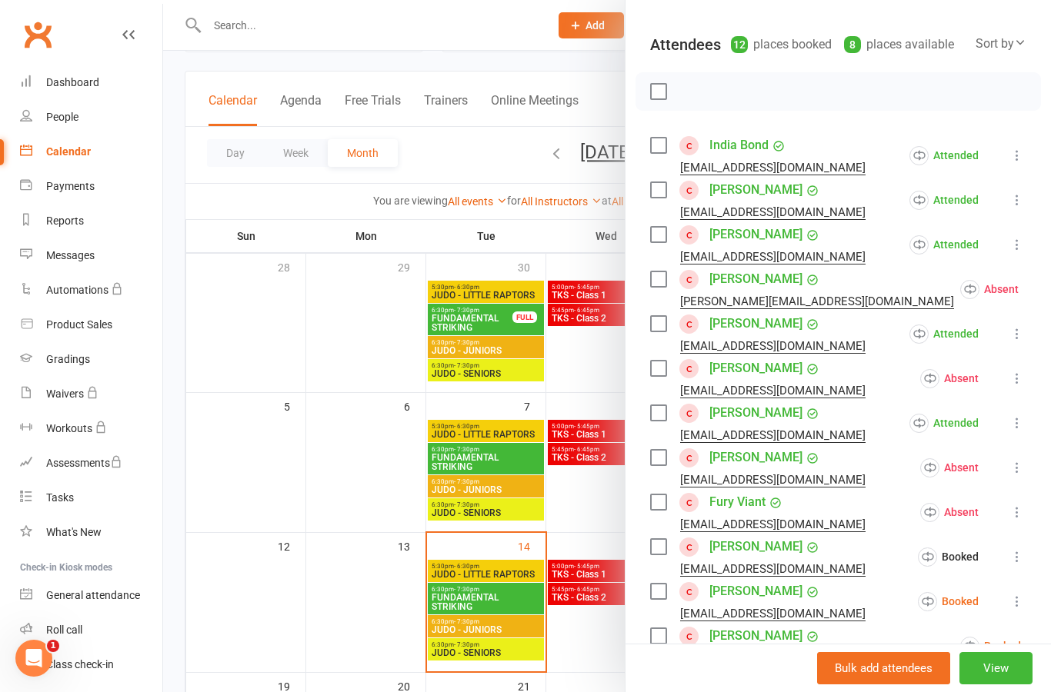
click at [1020, 604] on icon at bounding box center [1016, 601] width 15 height 15
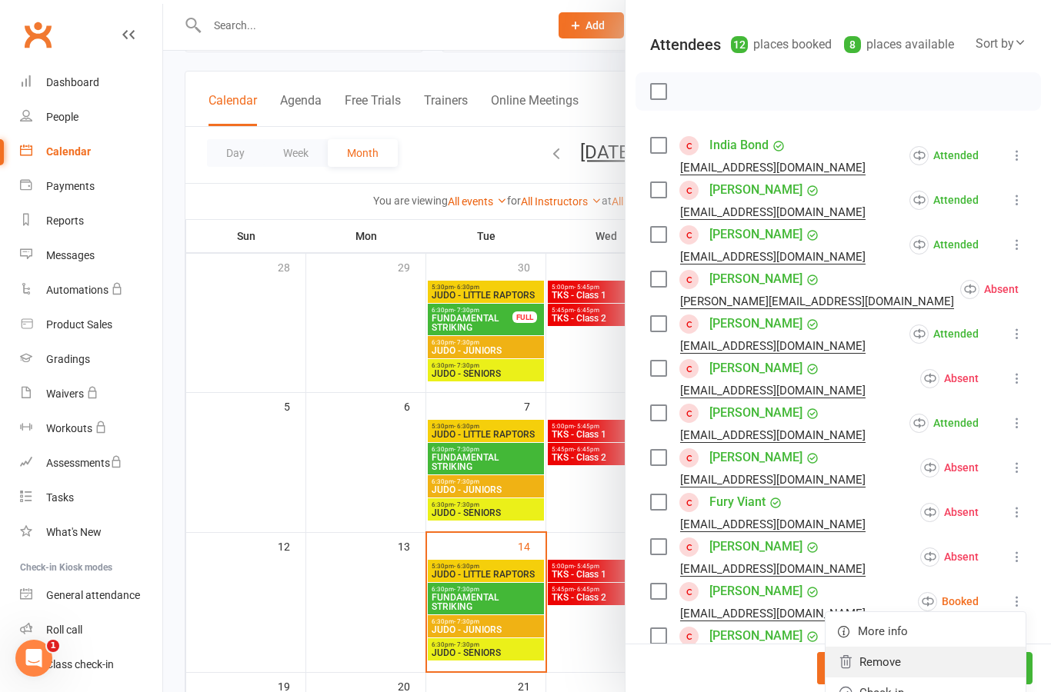
click at [950, 669] on link "Remove" at bounding box center [925, 662] width 200 height 31
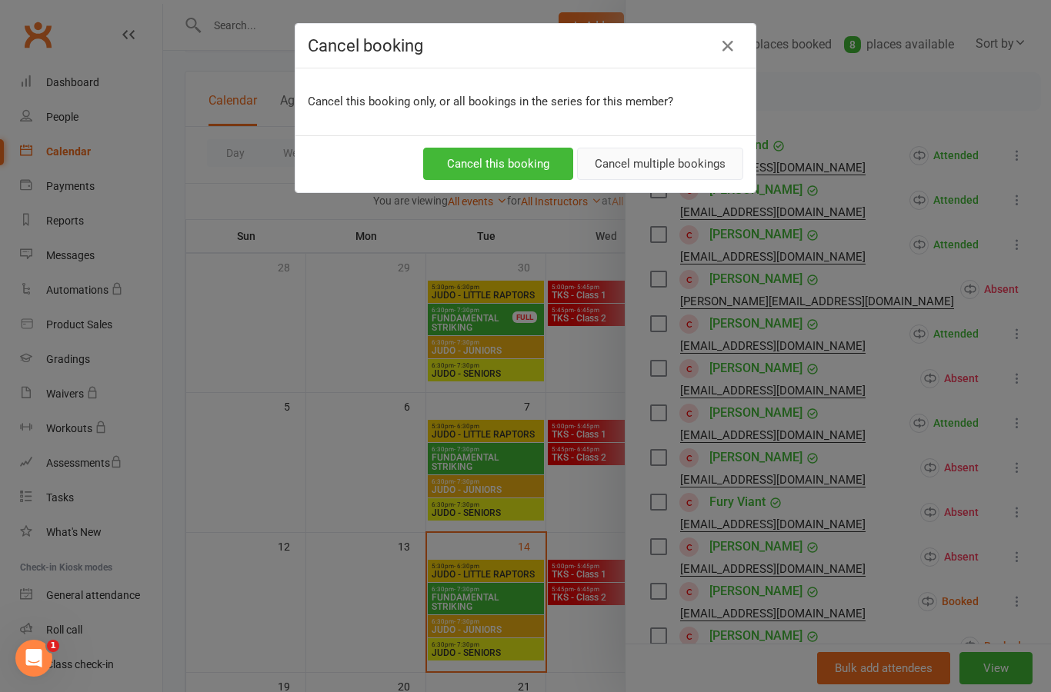
click at [713, 173] on button "Cancel multiple bookings" at bounding box center [660, 164] width 166 height 32
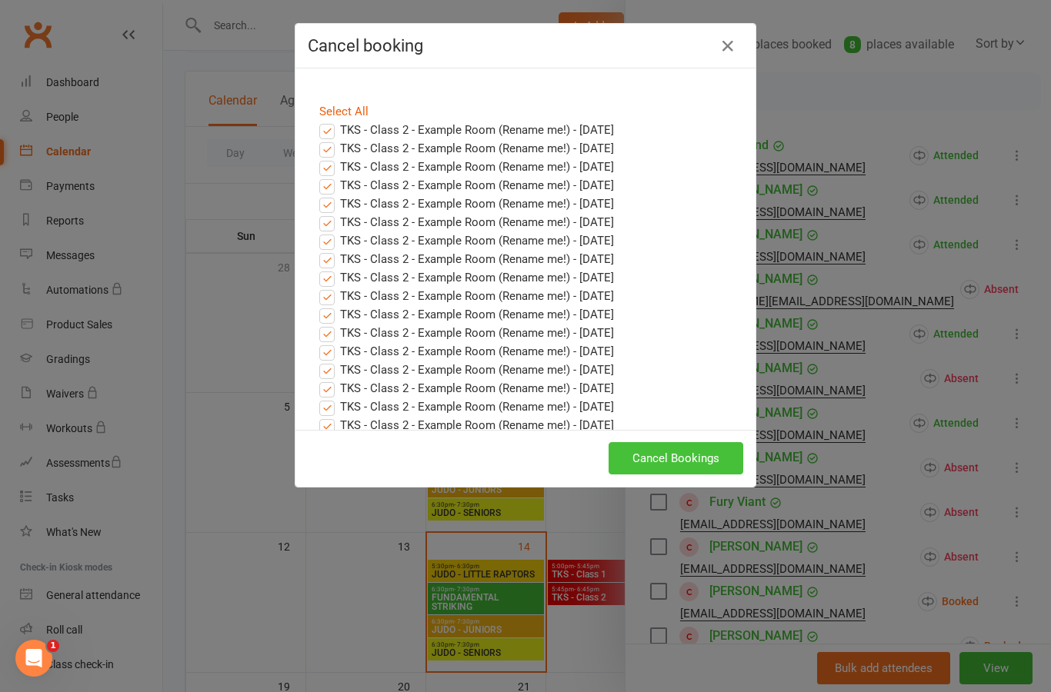
click at [716, 464] on button "Cancel Bookings" at bounding box center [675, 458] width 135 height 32
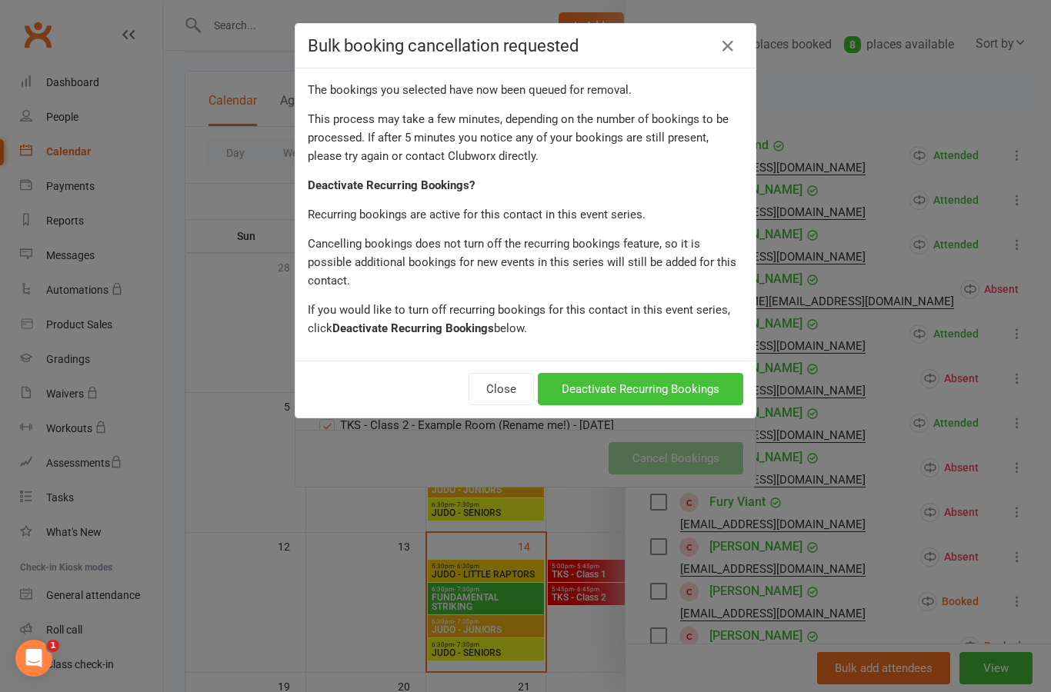
click at [665, 379] on button "Deactivate Recurring Bookings" at bounding box center [640, 389] width 205 height 32
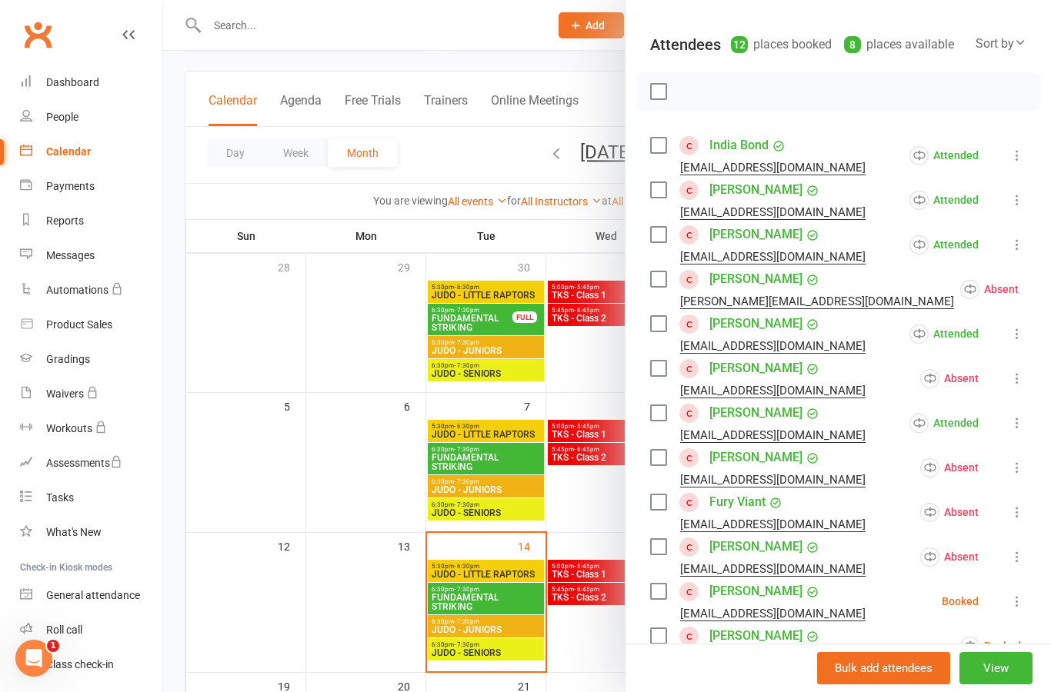
click at [1025, 636] on li "[PERSON_NAME] [PERSON_NAME][EMAIL_ADDRESS][DOMAIN_NAME] Booked More info Remove…" at bounding box center [838, 646] width 376 height 45
click at [1050, 652] on icon at bounding box center [1058, 645] width 15 height 15
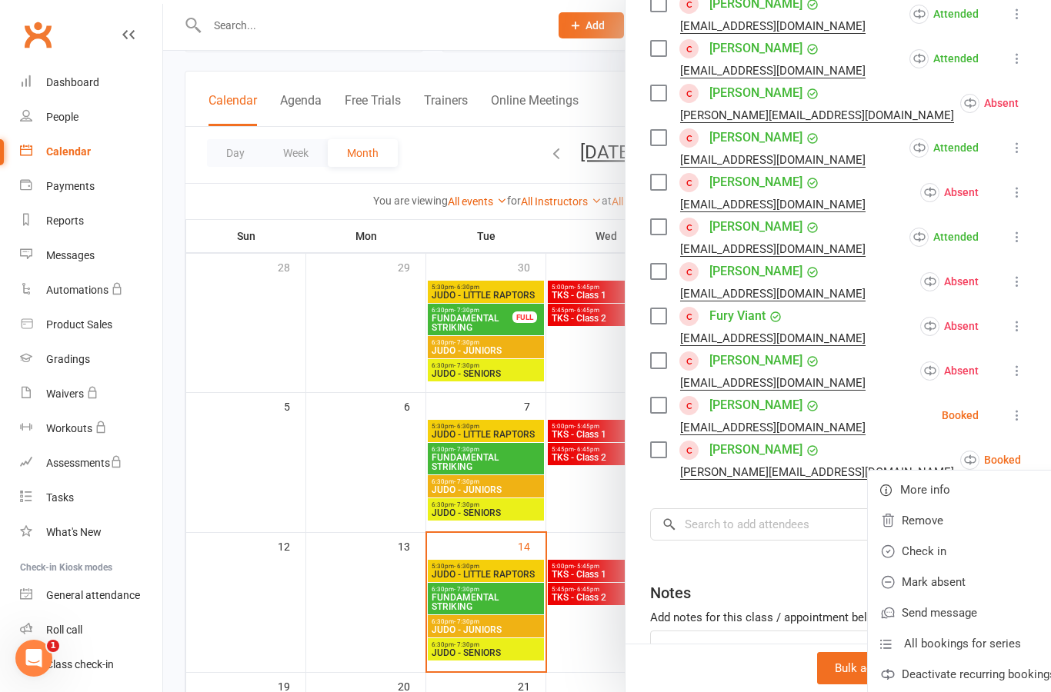
scroll to position [357, 0]
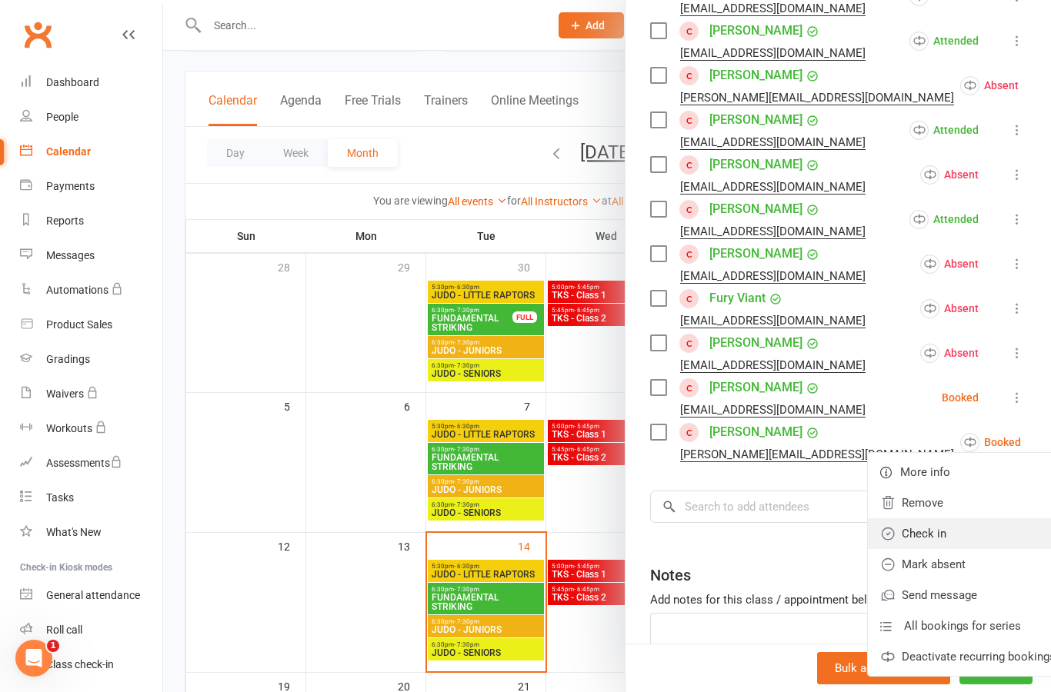
click at [951, 537] on link "Check in" at bounding box center [968, 533] width 200 height 31
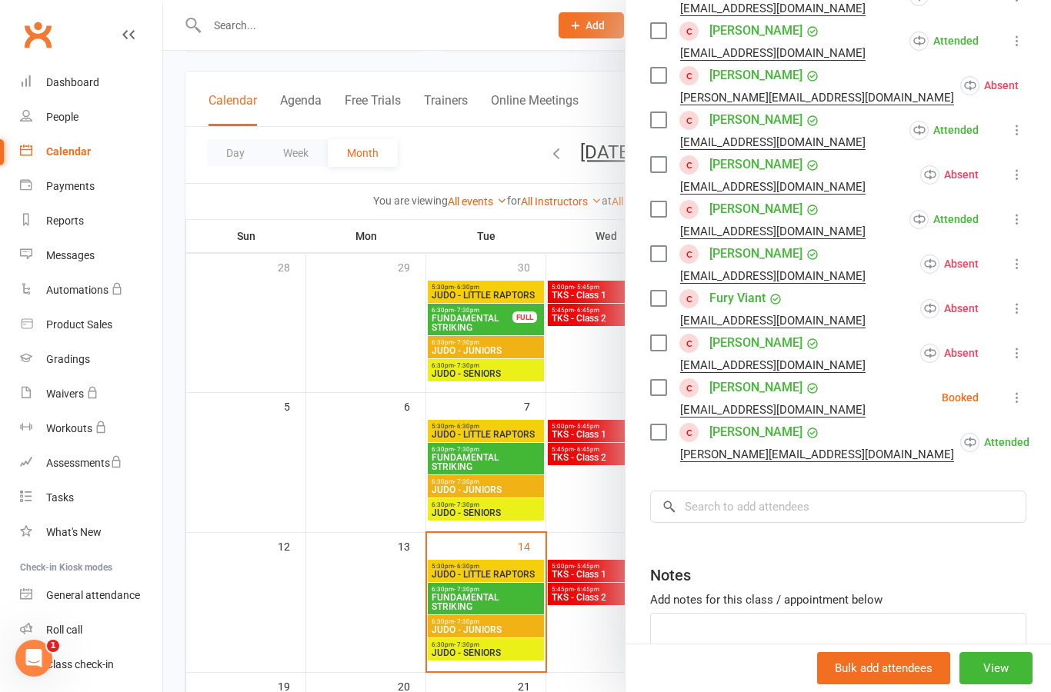
click at [592, 363] on div at bounding box center [607, 346] width 888 height 692
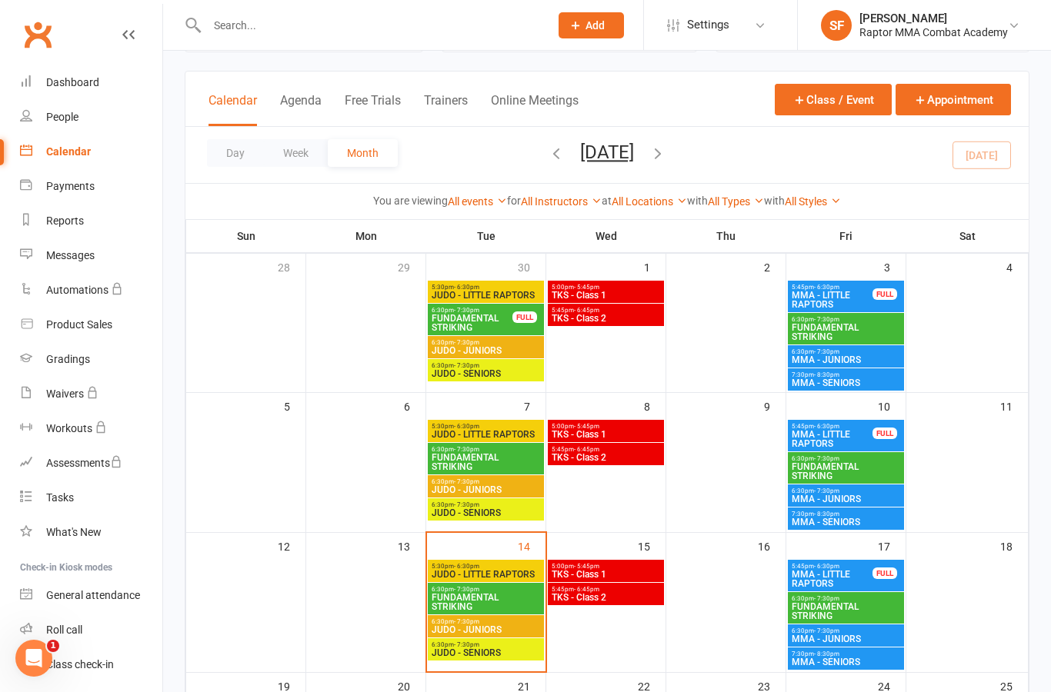
click at [863, 437] on span "MMA - LITTLE RAPTORS" at bounding box center [832, 439] width 82 height 18
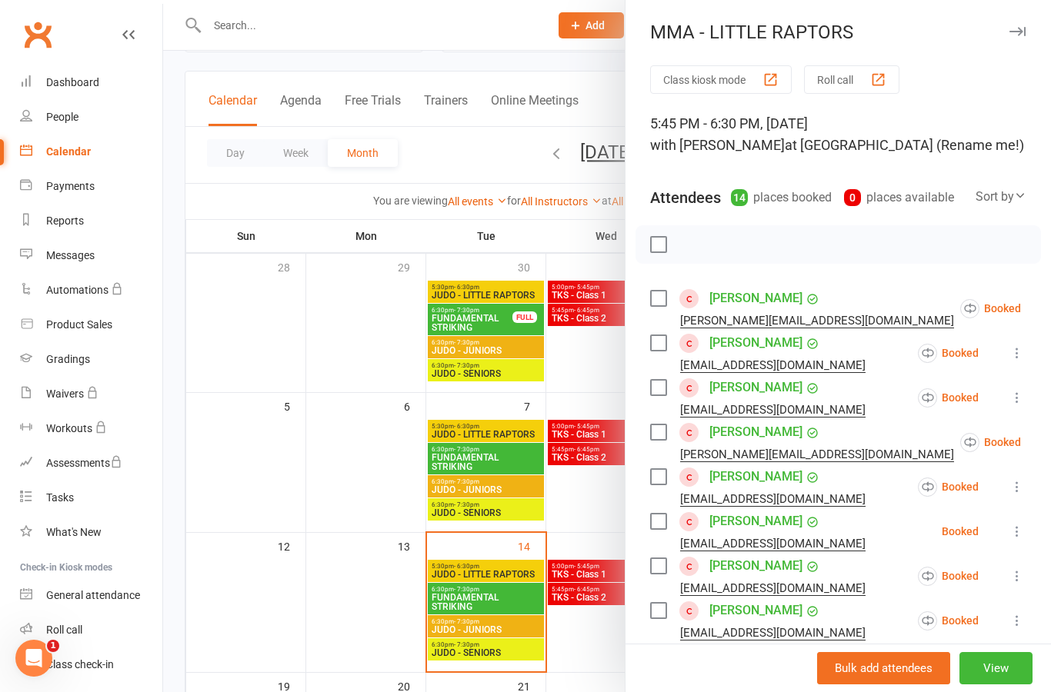
click at [1050, 303] on icon at bounding box center [1058, 308] width 15 height 15
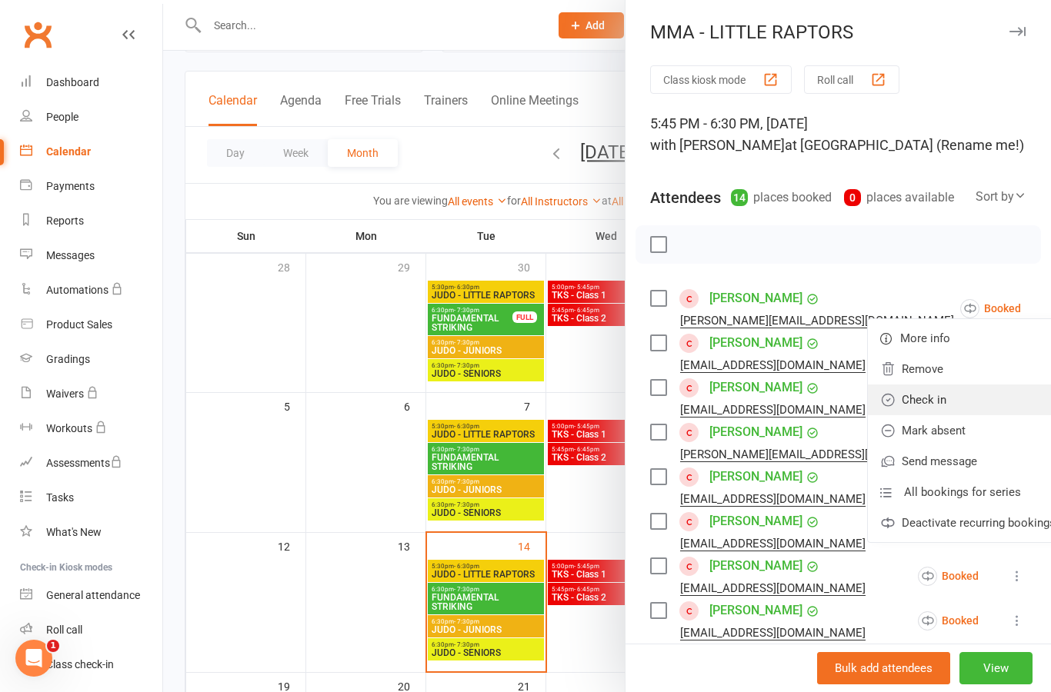
click at [947, 403] on link "Check in" at bounding box center [968, 400] width 200 height 31
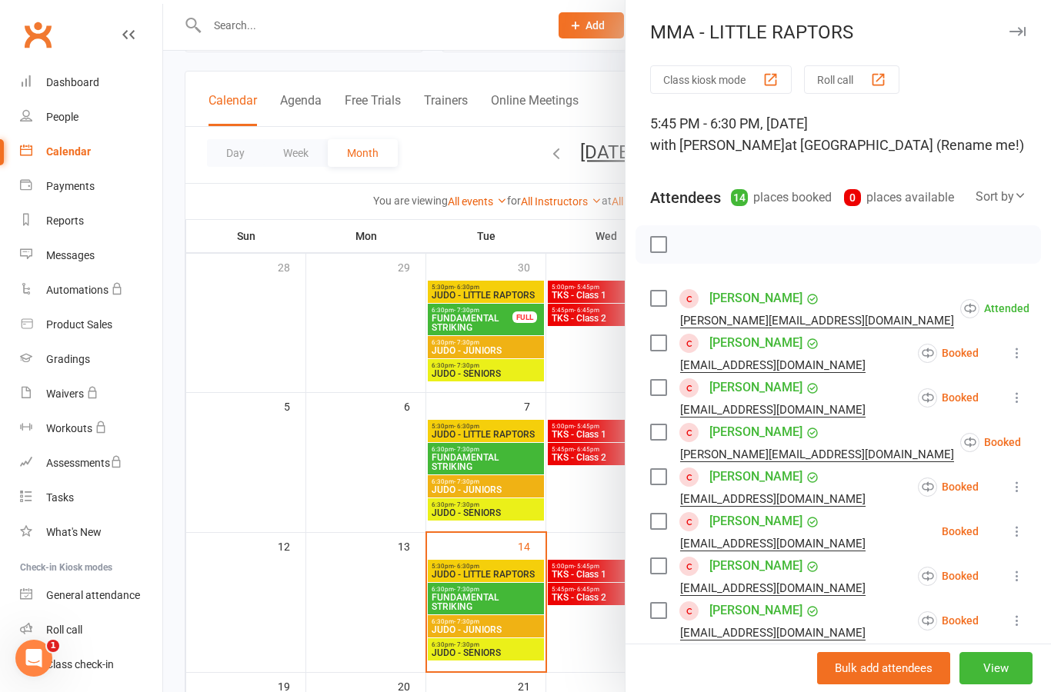
click at [1024, 345] on button at bounding box center [1017, 353] width 18 height 18
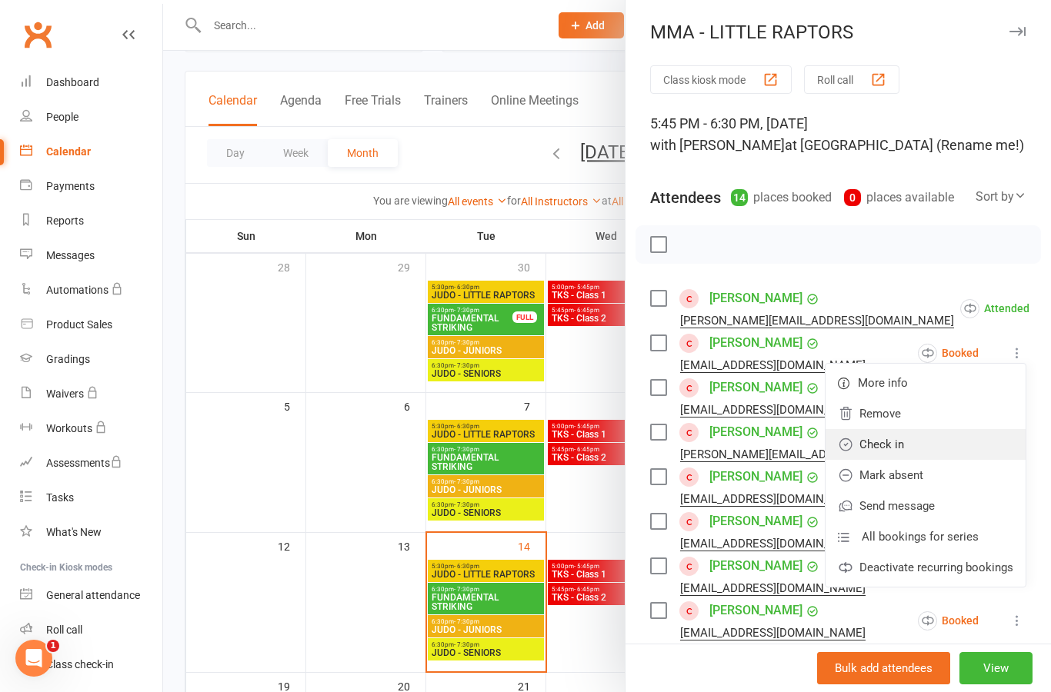
click at [970, 447] on link "Check in" at bounding box center [925, 444] width 200 height 31
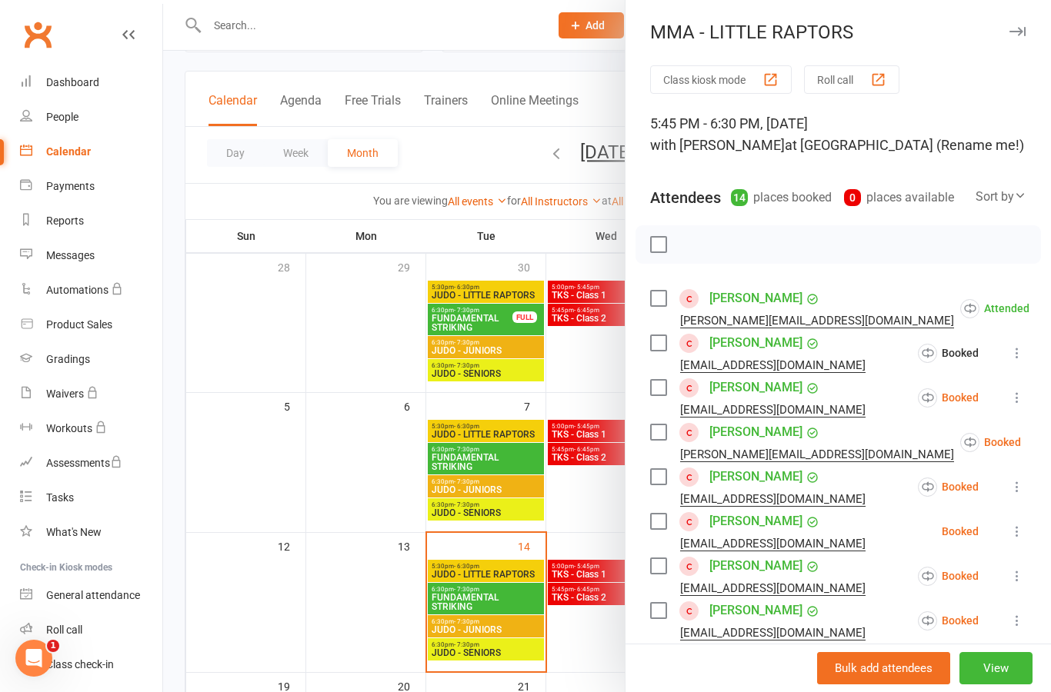
click at [1022, 401] on icon at bounding box center [1016, 397] width 15 height 15
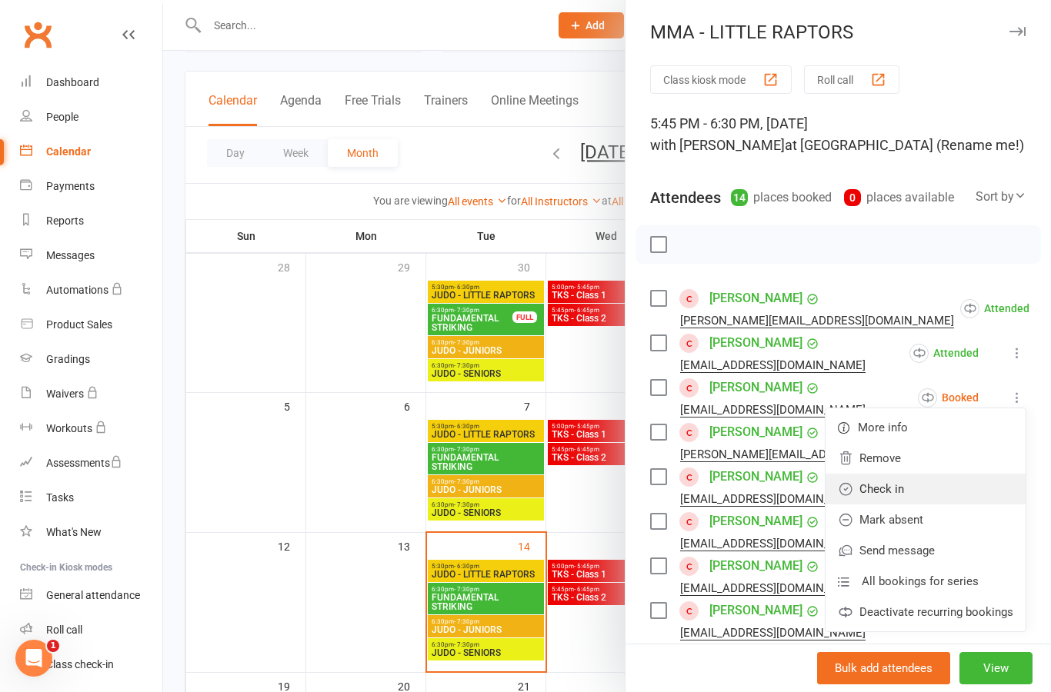
click at [956, 495] on link "Check in" at bounding box center [925, 489] width 200 height 31
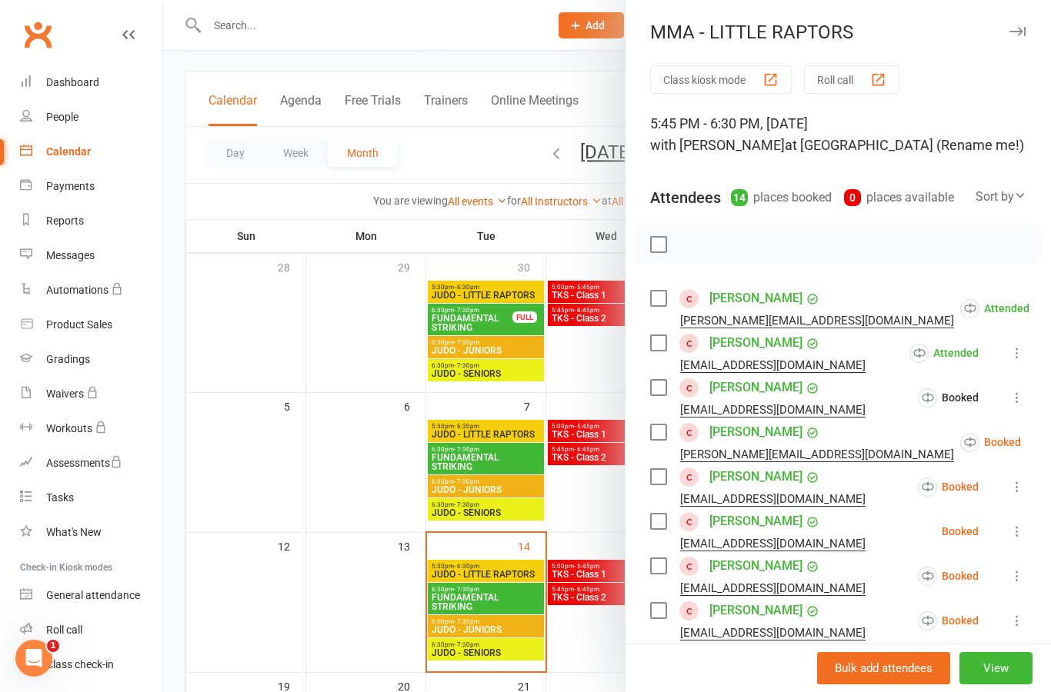
click at [1050, 447] on icon at bounding box center [1058, 442] width 15 height 15
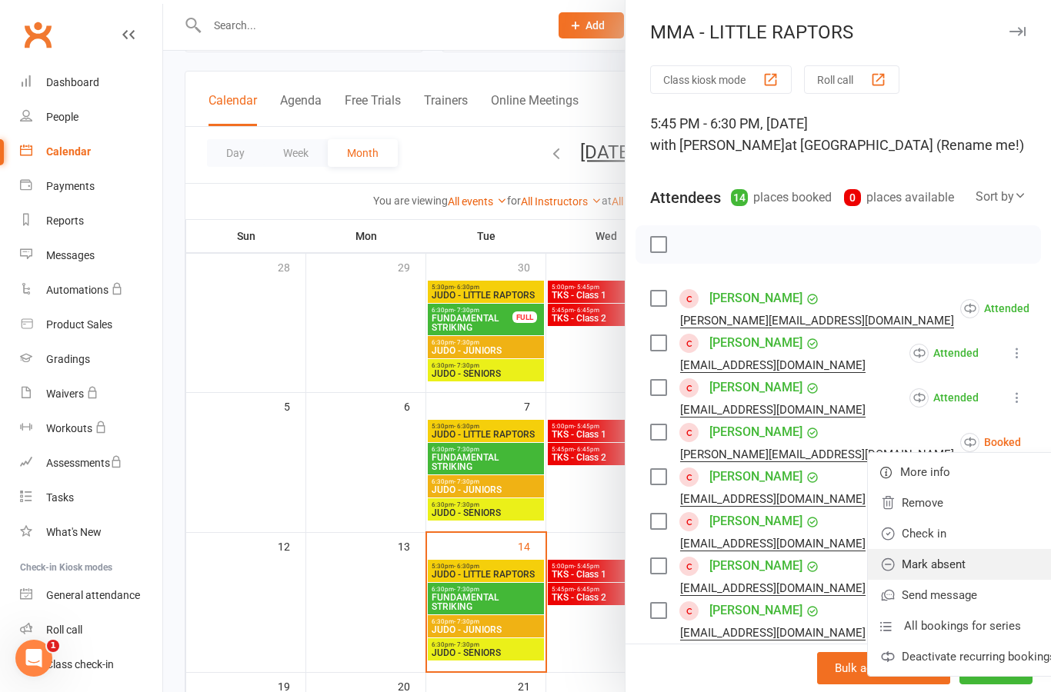
click at [959, 567] on link "Mark absent" at bounding box center [968, 564] width 200 height 31
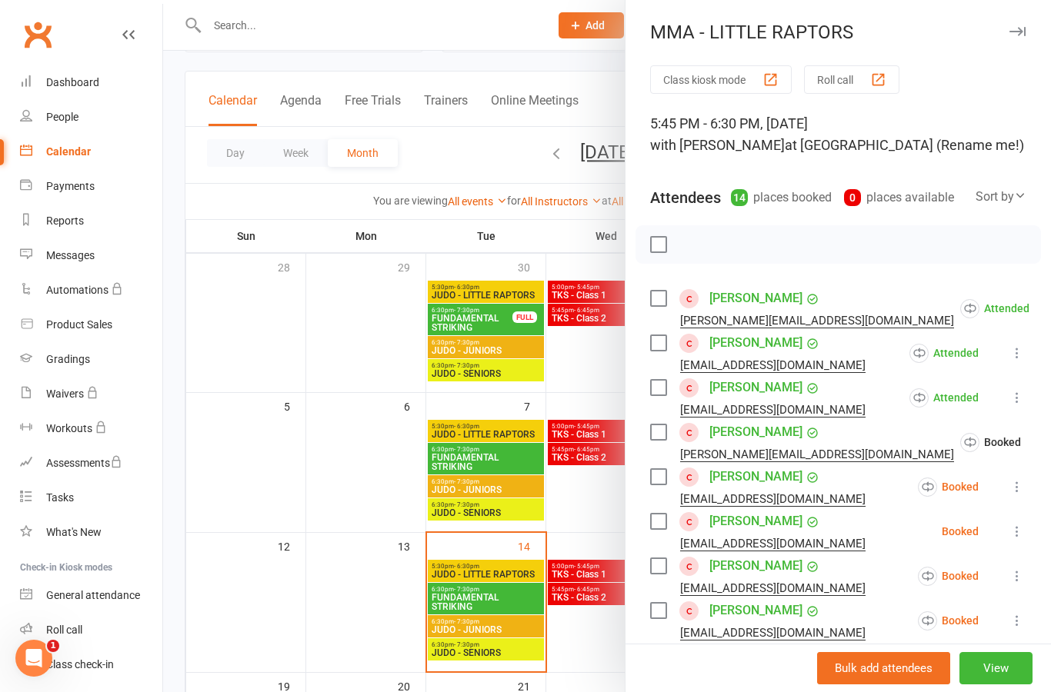
click at [1024, 491] on icon at bounding box center [1016, 486] width 15 height 15
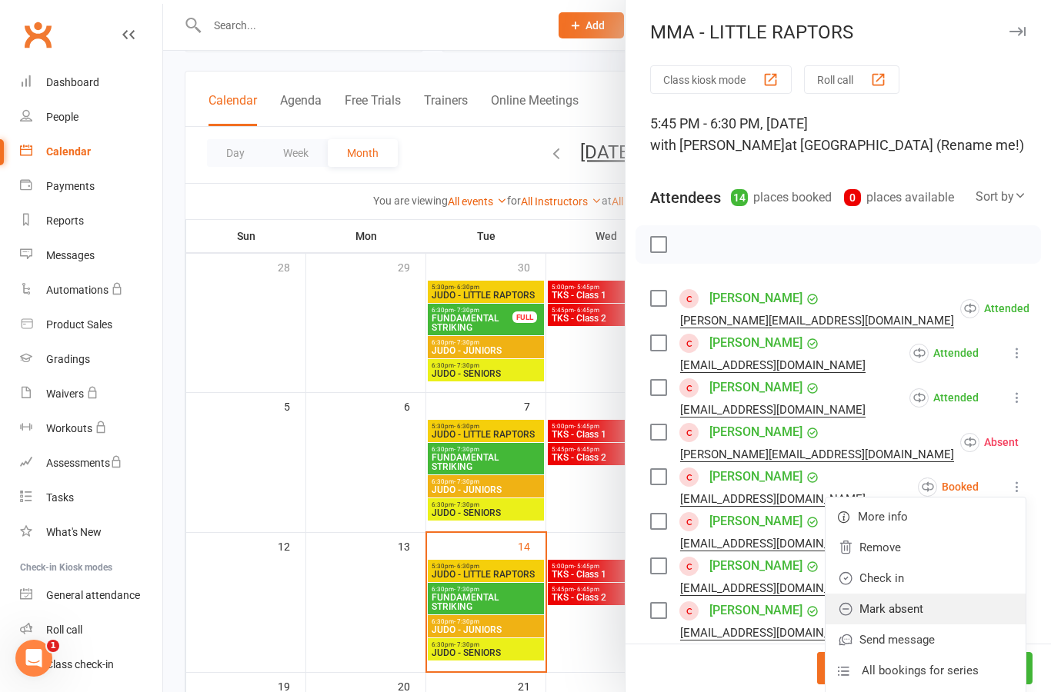
click at [958, 613] on link "Mark absent" at bounding box center [925, 609] width 200 height 31
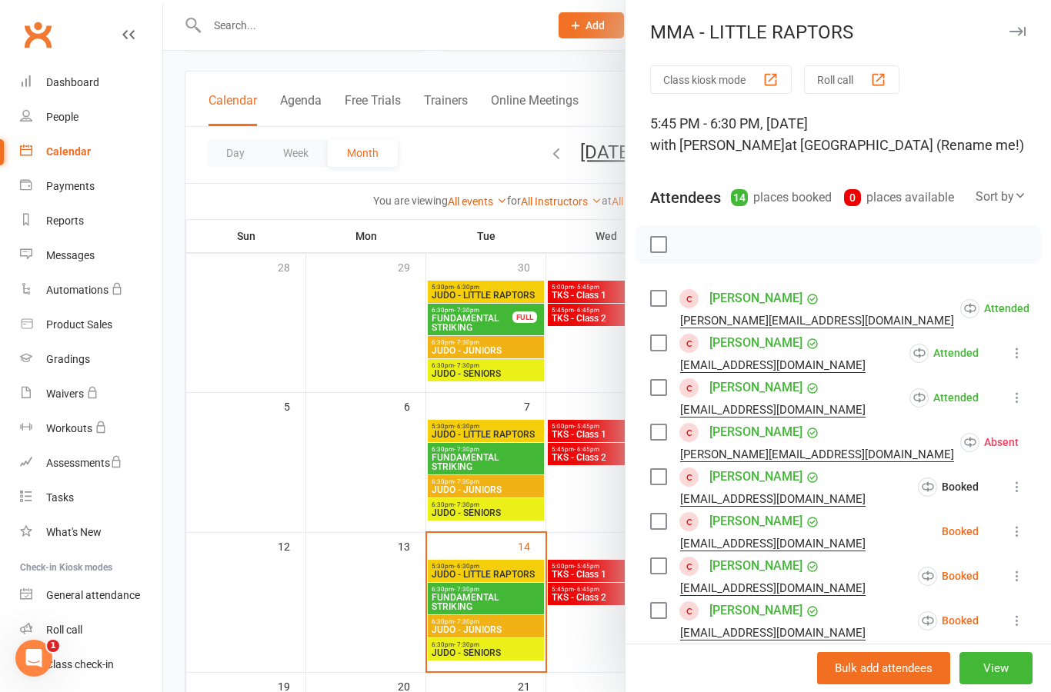
click at [1025, 535] on icon at bounding box center [1016, 531] width 15 height 15
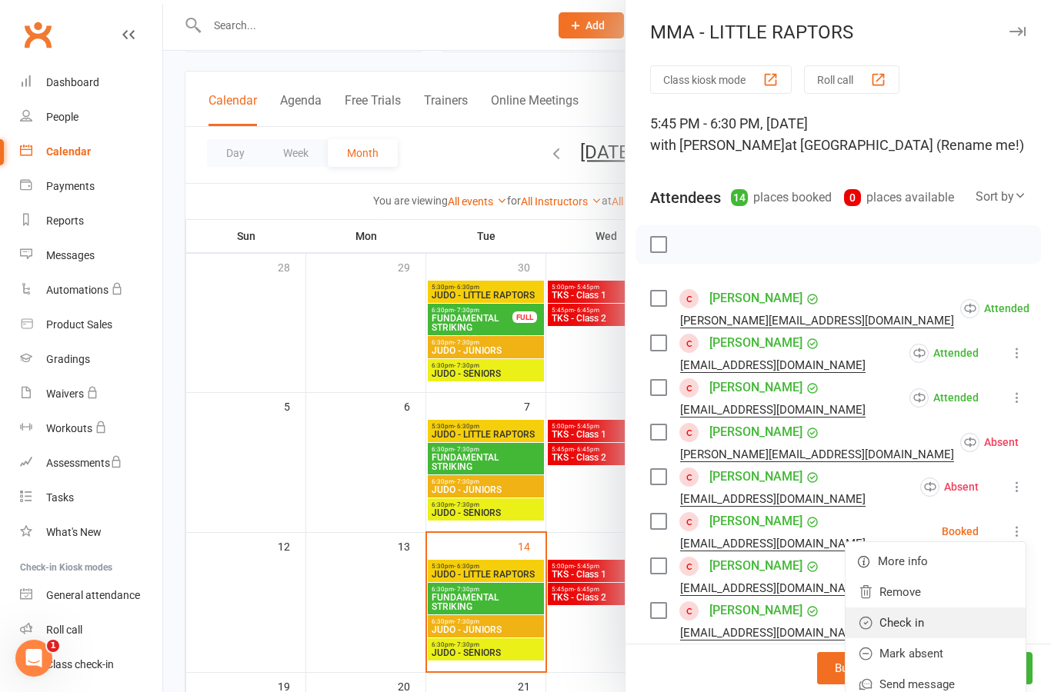
click at [962, 623] on link "Check in" at bounding box center [935, 623] width 180 height 31
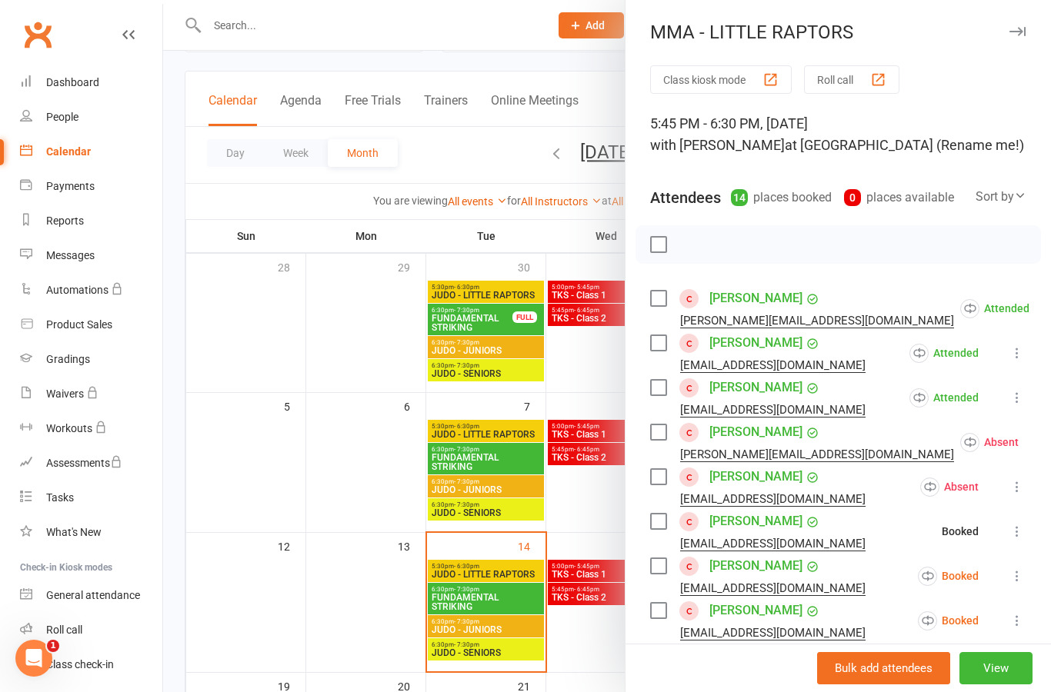
click at [1020, 581] on icon at bounding box center [1016, 575] width 15 height 15
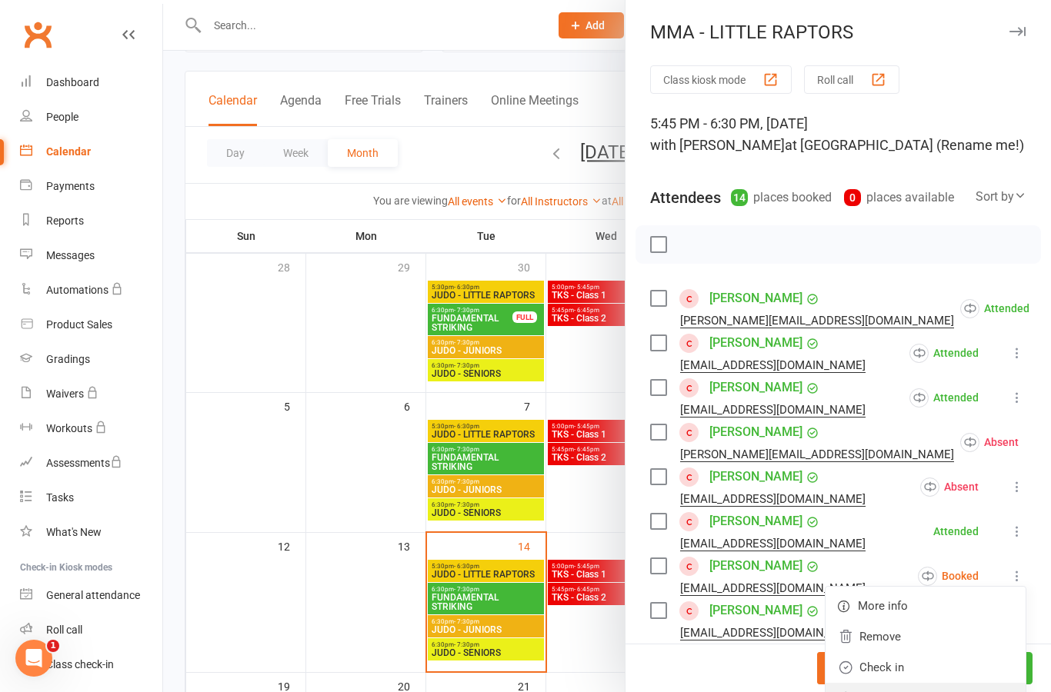
click at [964, 692] on link "Mark absent" at bounding box center [925, 698] width 200 height 31
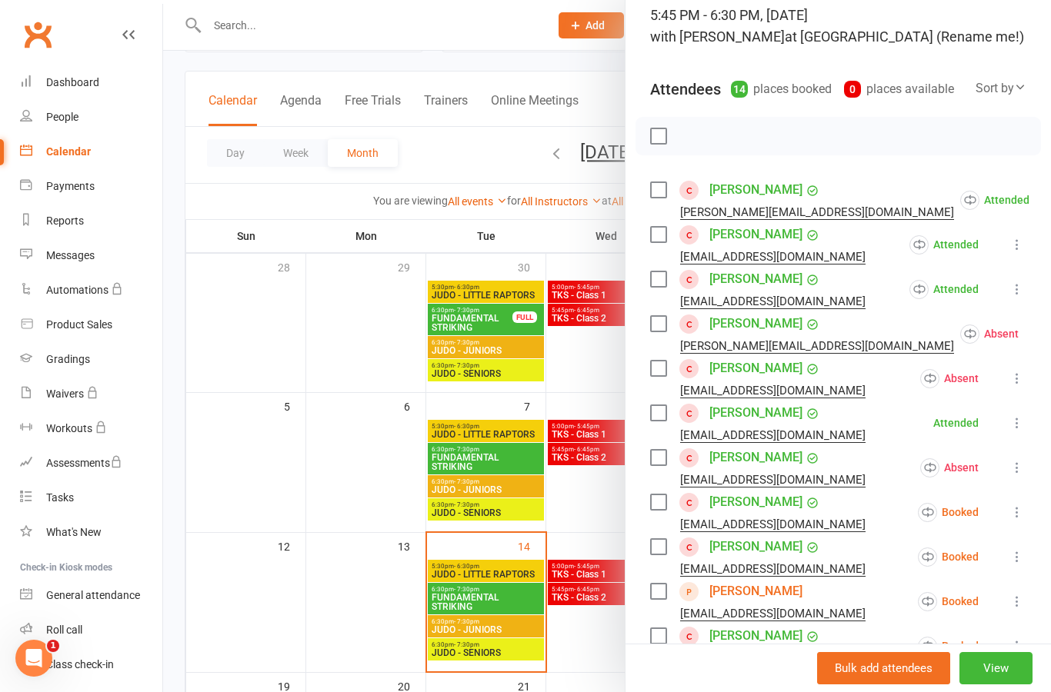
scroll to position [155, 0]
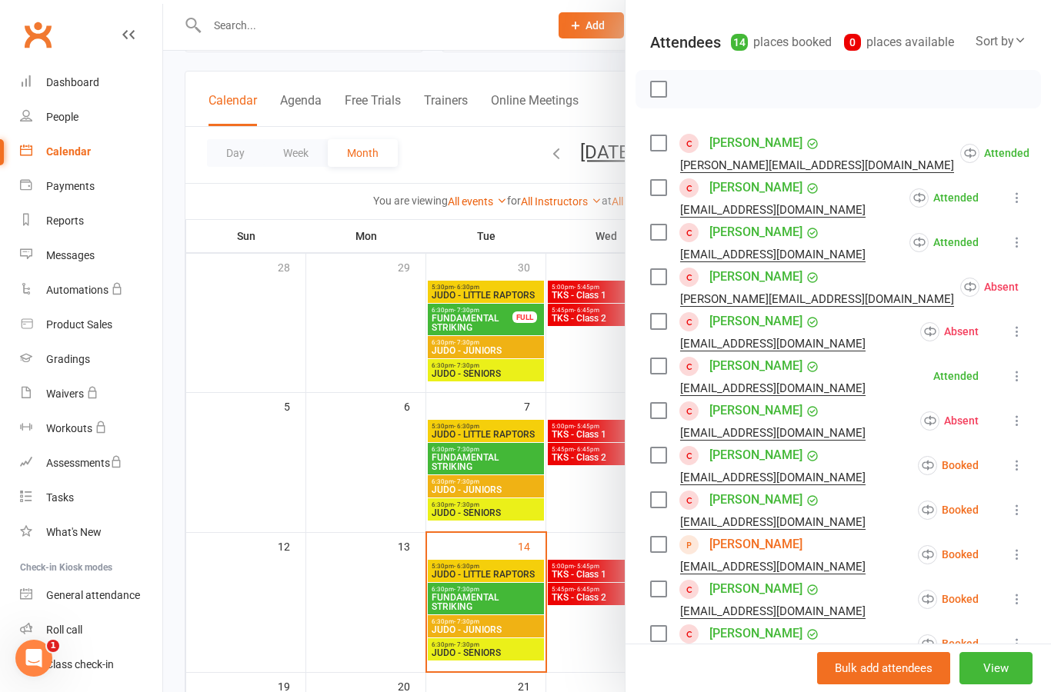
click at [1015, 464] on icon at bounding box center [1016, 465] width 15 height 15
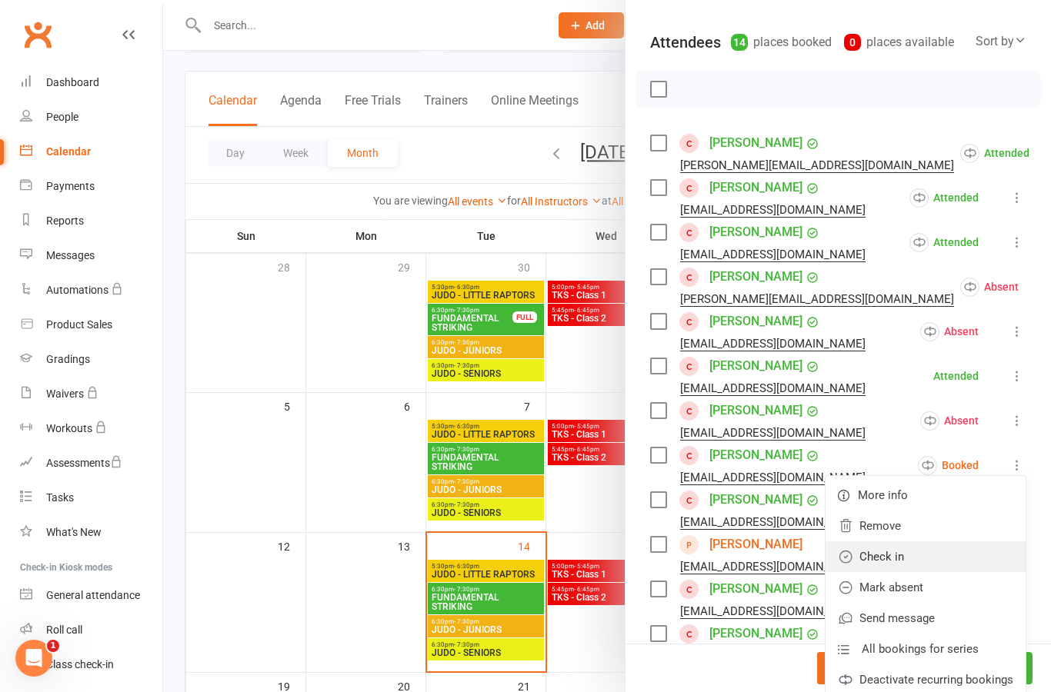
click at [958, 555] on link "Check in" at bounding box center [925, 557] width 200 height 31
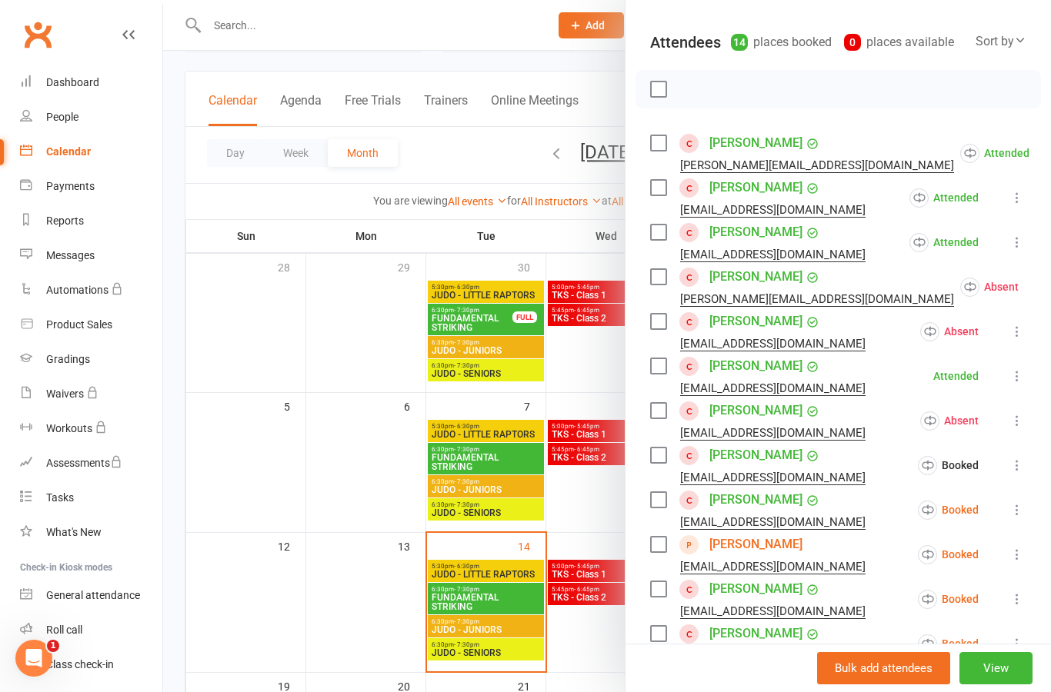
click at [1025, 515] on icon at bounding box center [1016, 509] width 15 height 15
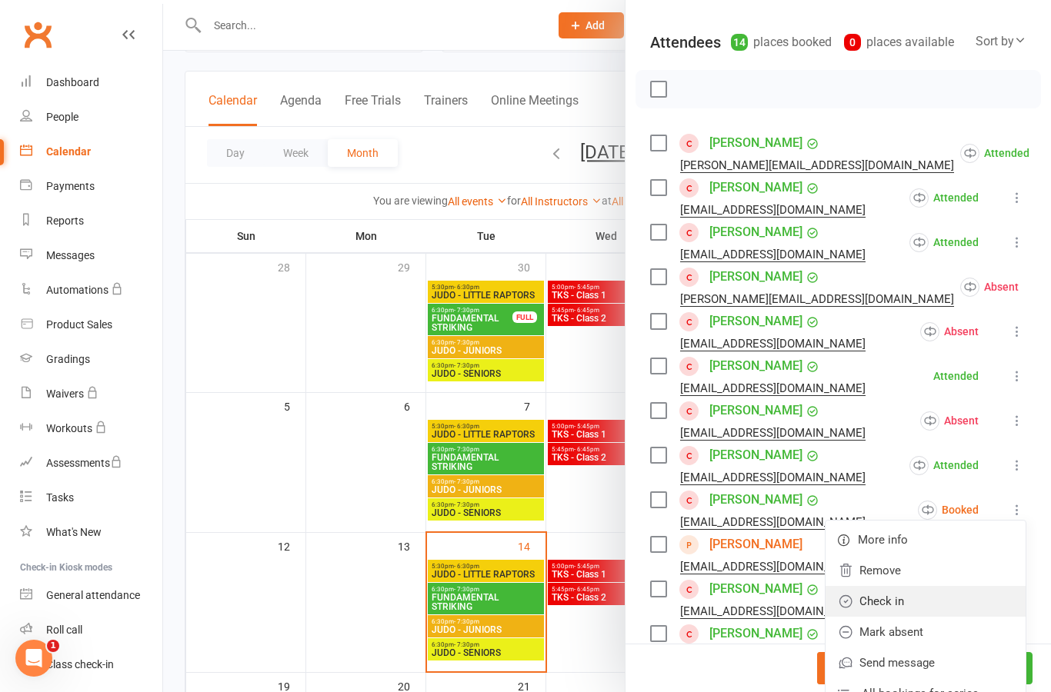
click at [959, 610] on link "Check in" at bounding box center [925, 601] width 200 height 31
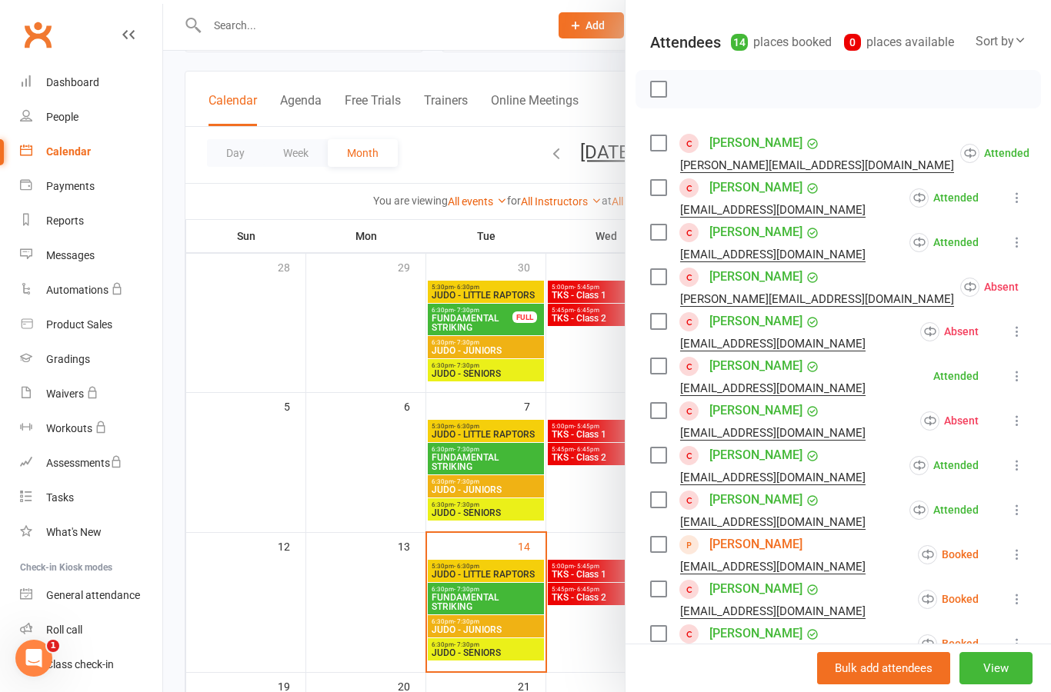
click at [1023, 559] on icon at bounding box center [1016, 554] width 15 height 15
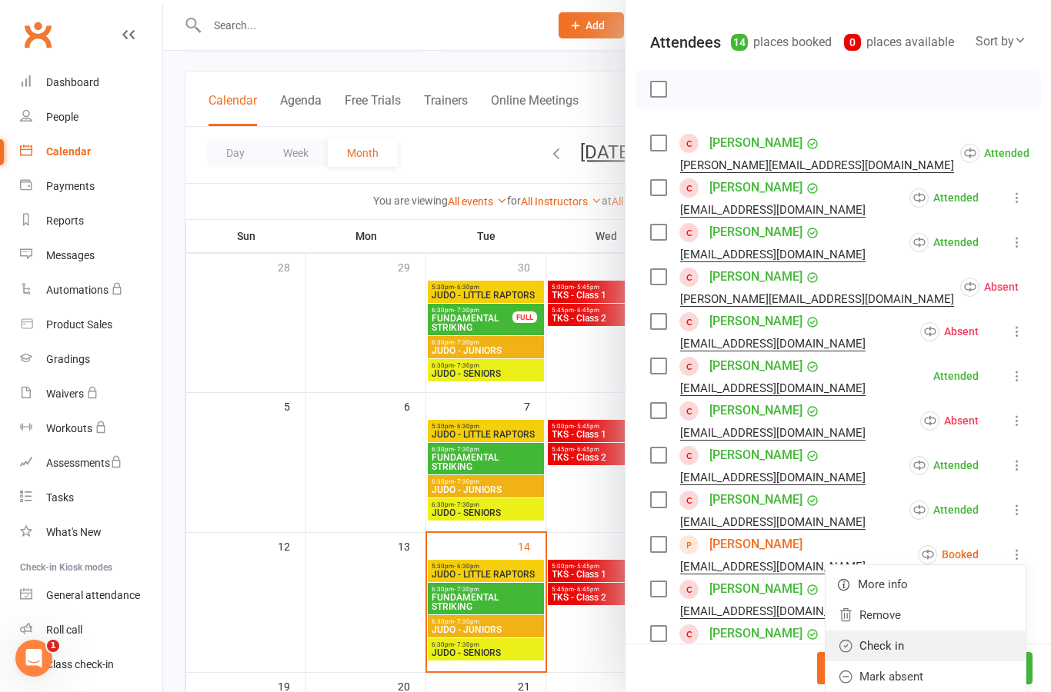
click at [961, 651] on link "Check in" at bounding box center [925, 646] width 200 height 31
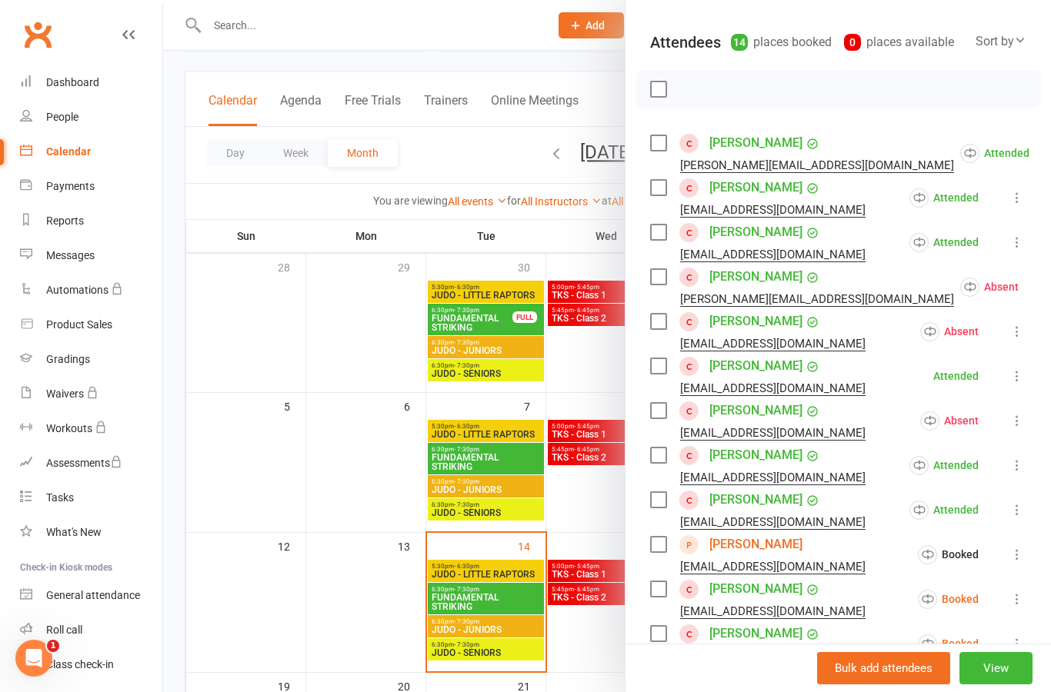
click at [1025, 599] on icon at bounding box center [1016, 599] width 15 height 15
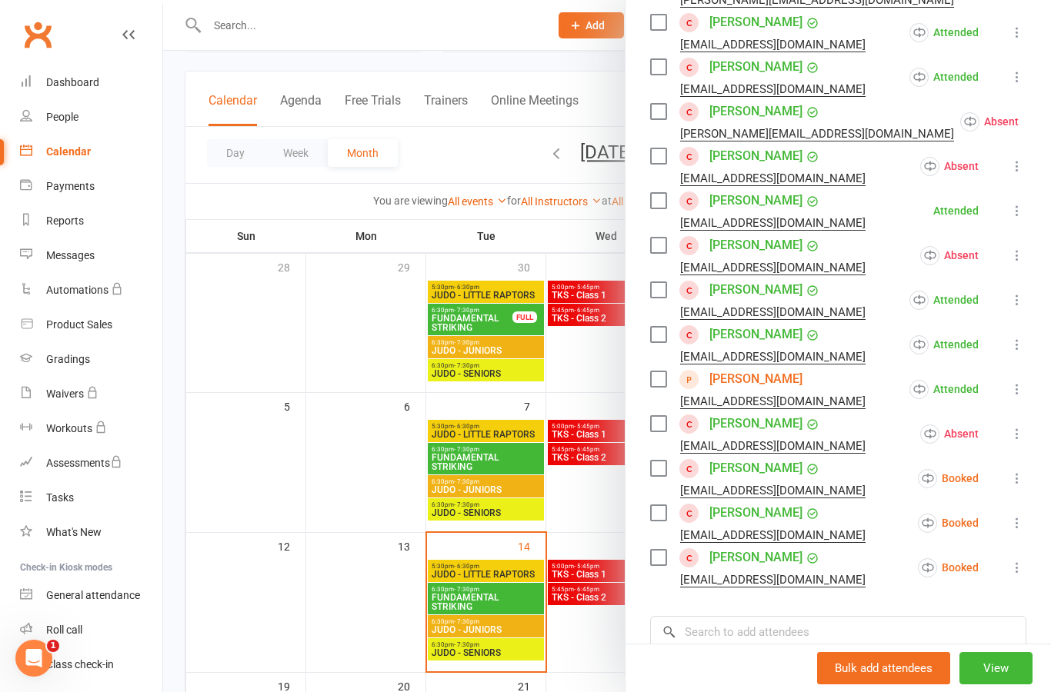
scroll to position [328, 0]
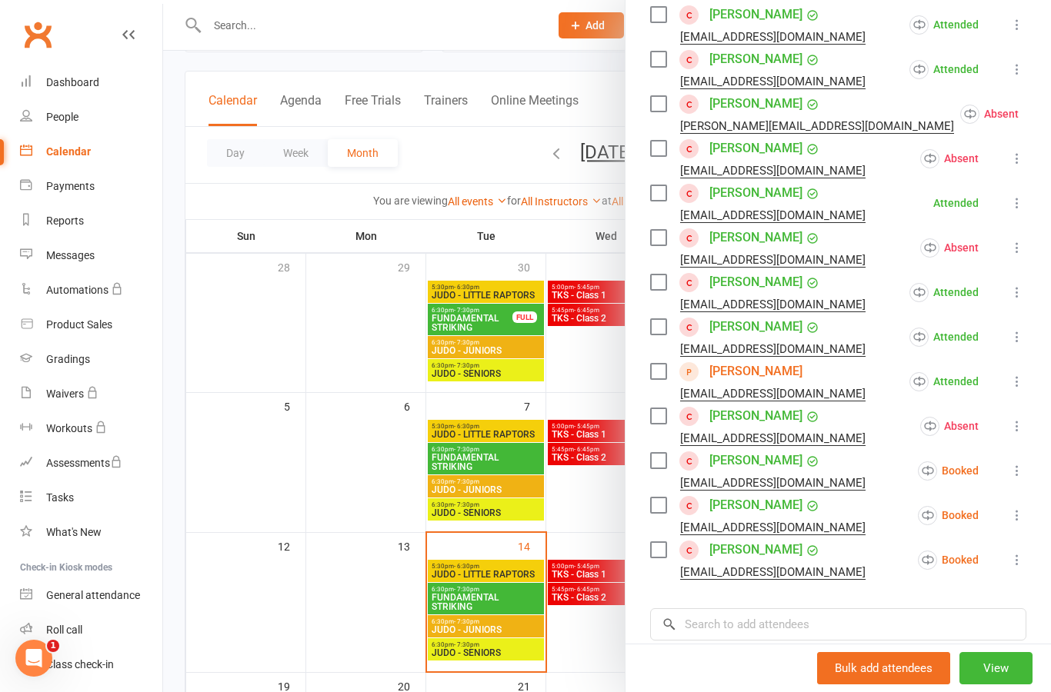
click at [1013, 478] on icon at bounding box center [1016, 470] width 15 height 15
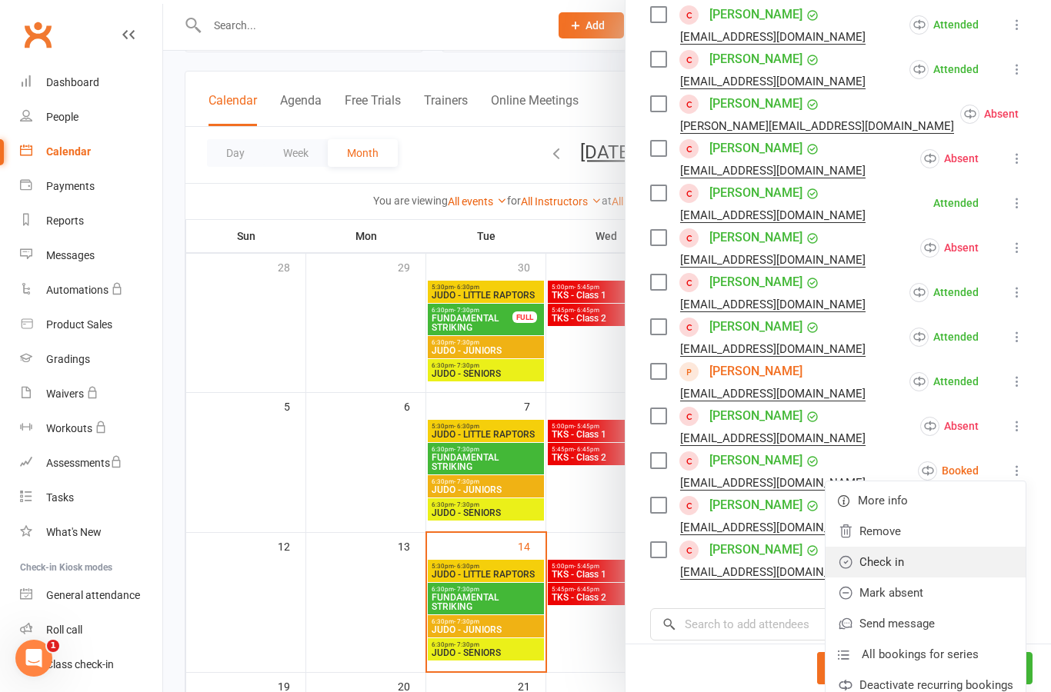
click at [927, 564] on link "Check in" at bounding box center [925, 562] width 200 height 31
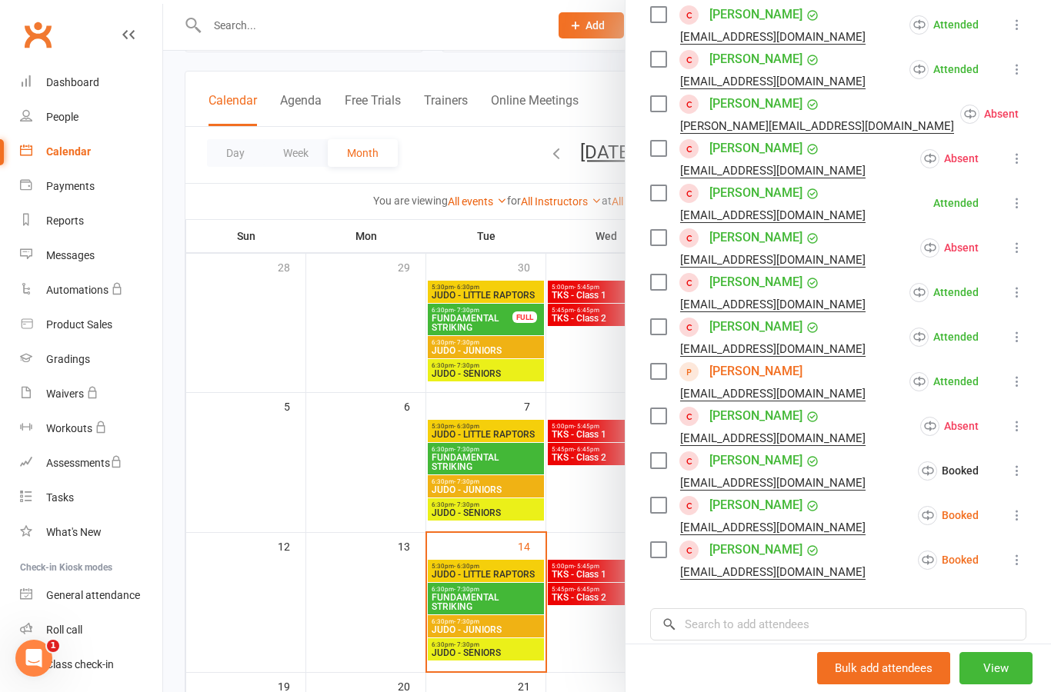
click at [1019, 524] on button at bounding box center [1017, 515] width 18 height 18
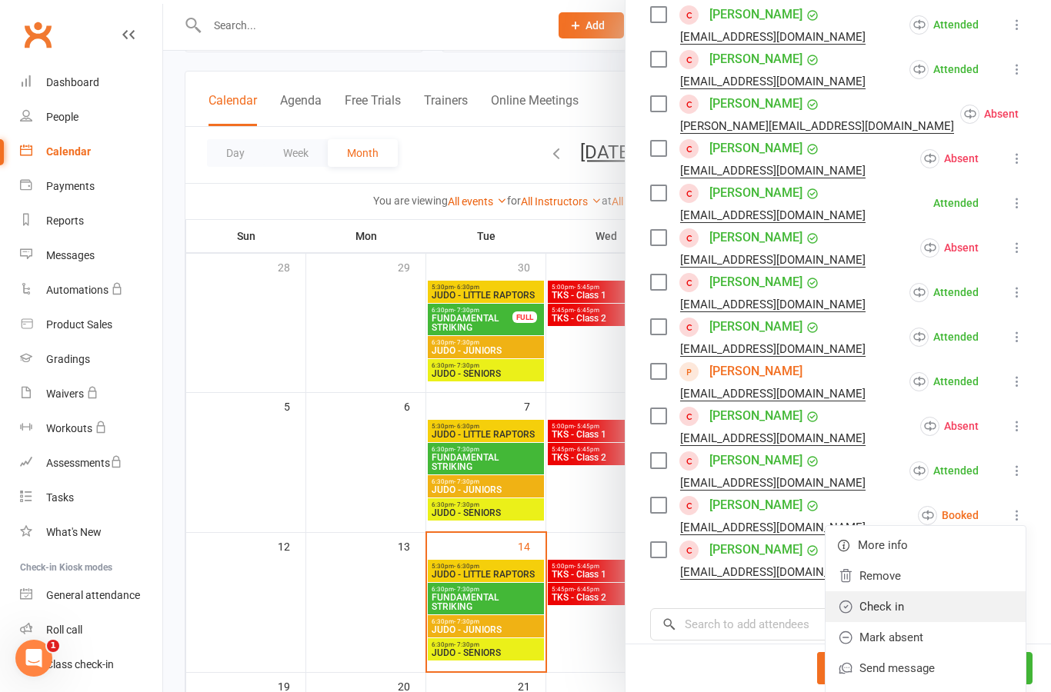
click at [957, 613] on link "Check in" at bounding box center [925, 607] width 200 height 31
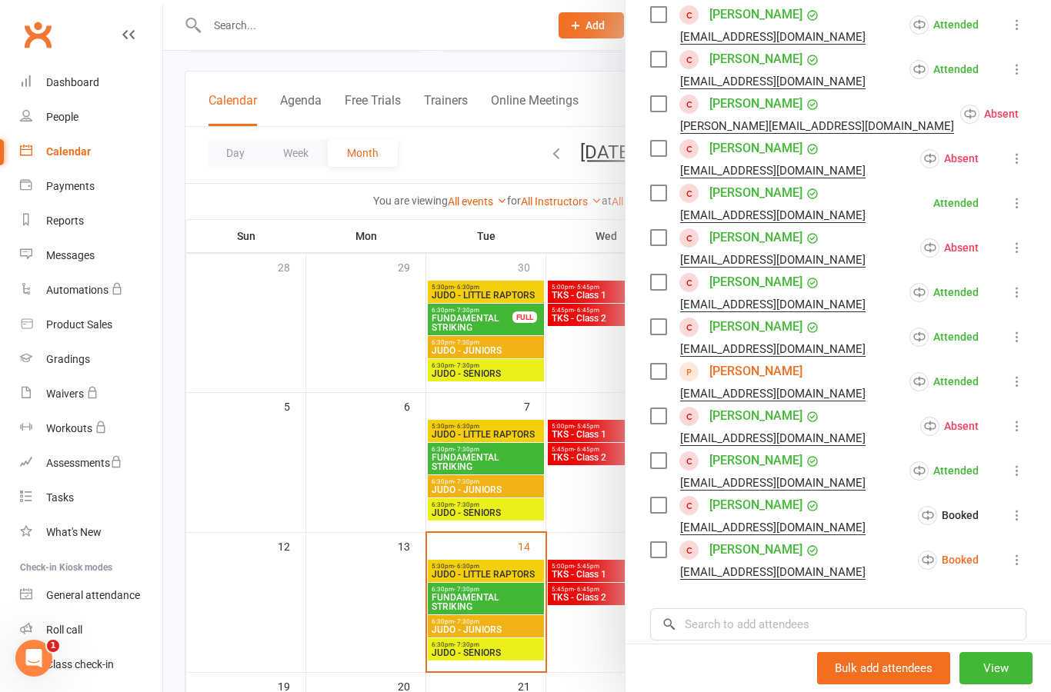
click at [1024, 560] on icon at bounding box center [1016, 559] width 15 height 15
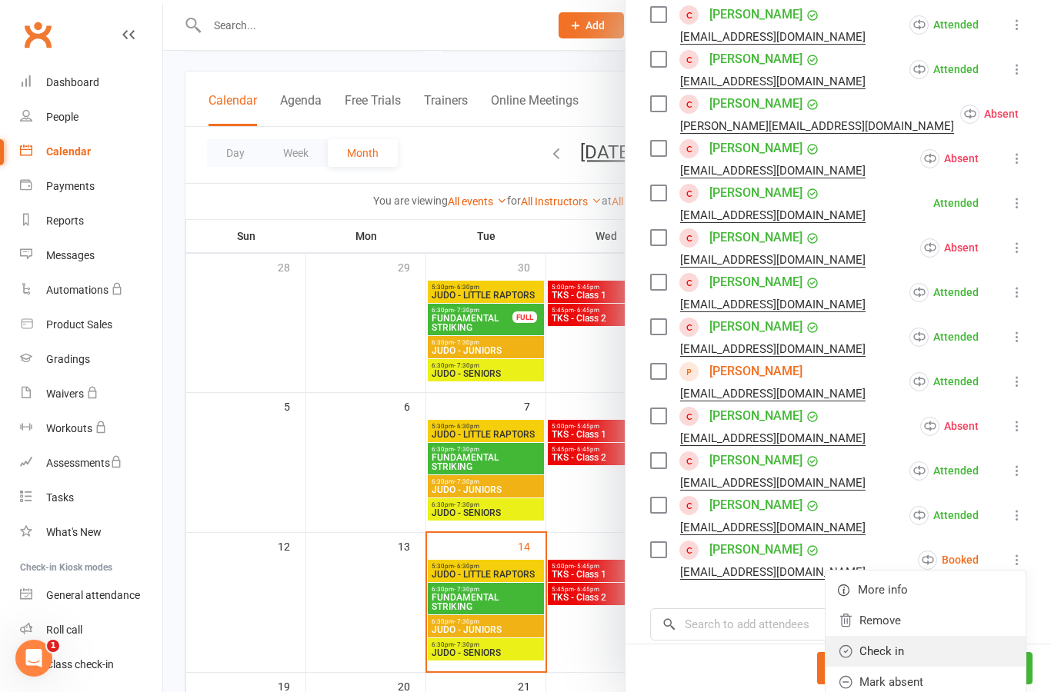
click at [953, 648] on link "Check in" at bounding box center [925, 651] width 200 height 31
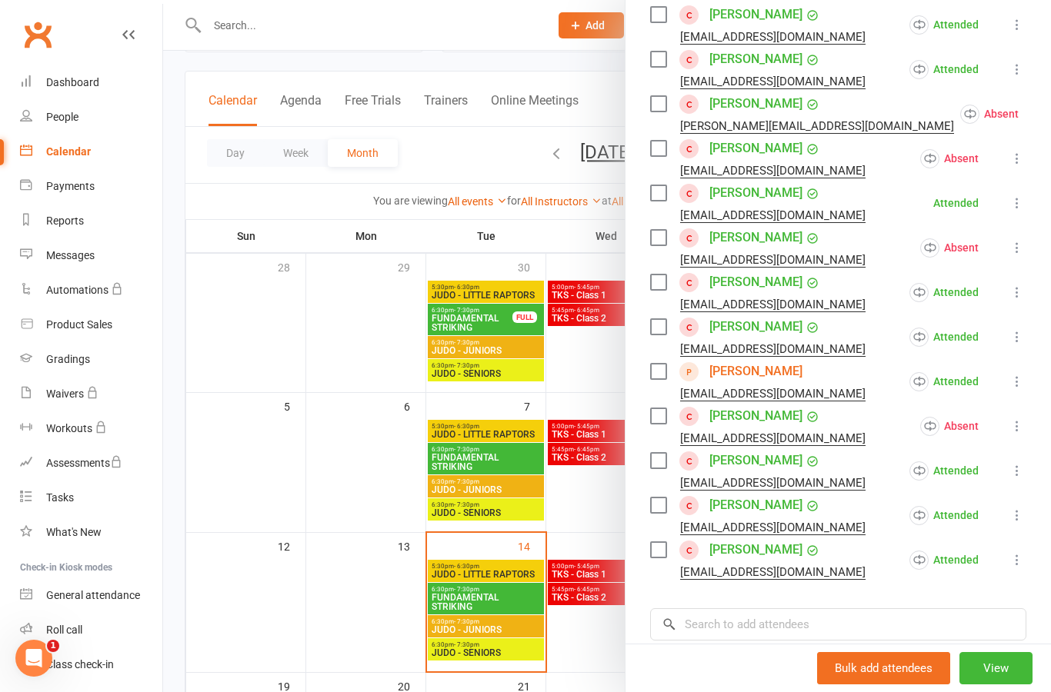
click at [603, 498] on div at bounding box center [607, 346] width 888 height 692
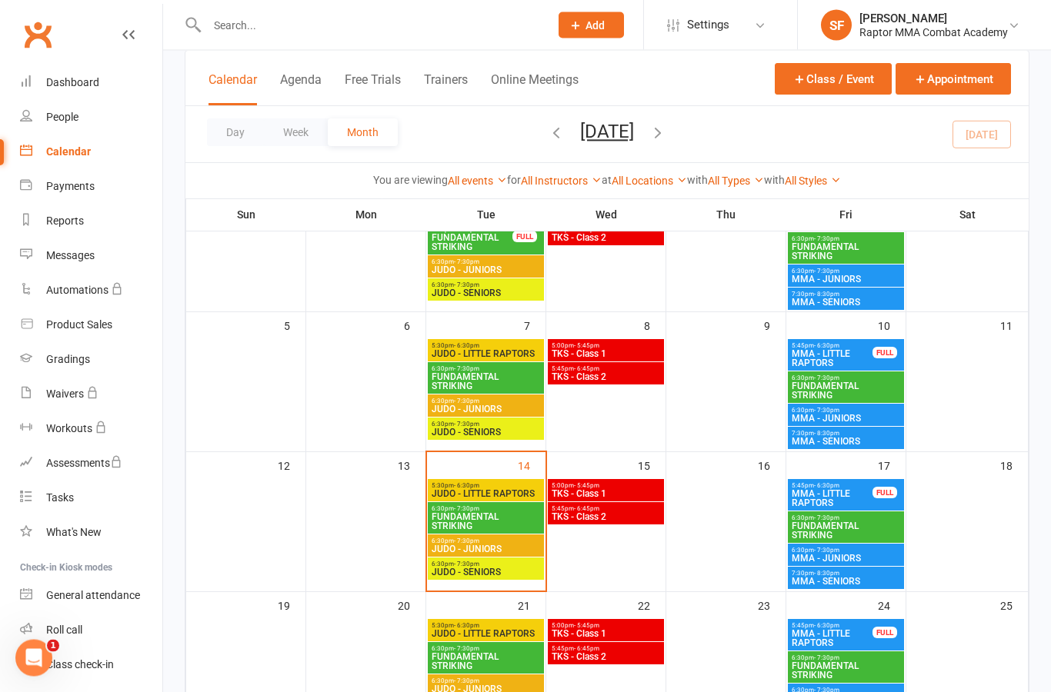
scroll to position [155, 0]
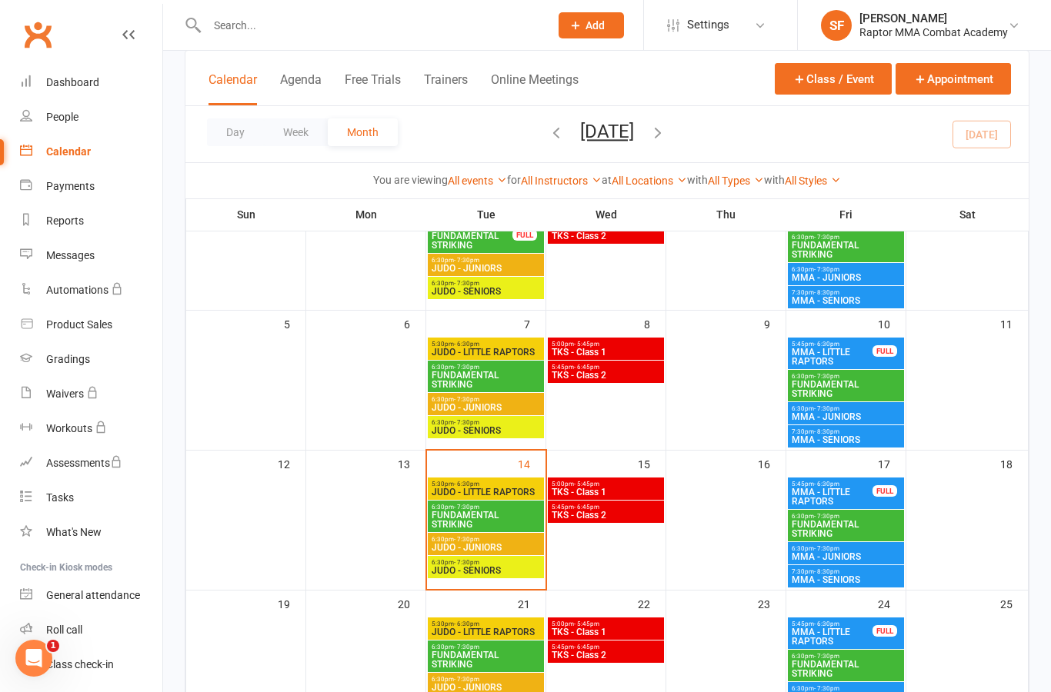
click at [882, 520] on span "FUNDAMENTAL STRIKING" at bounding box center [846, 529] width 110 height 18
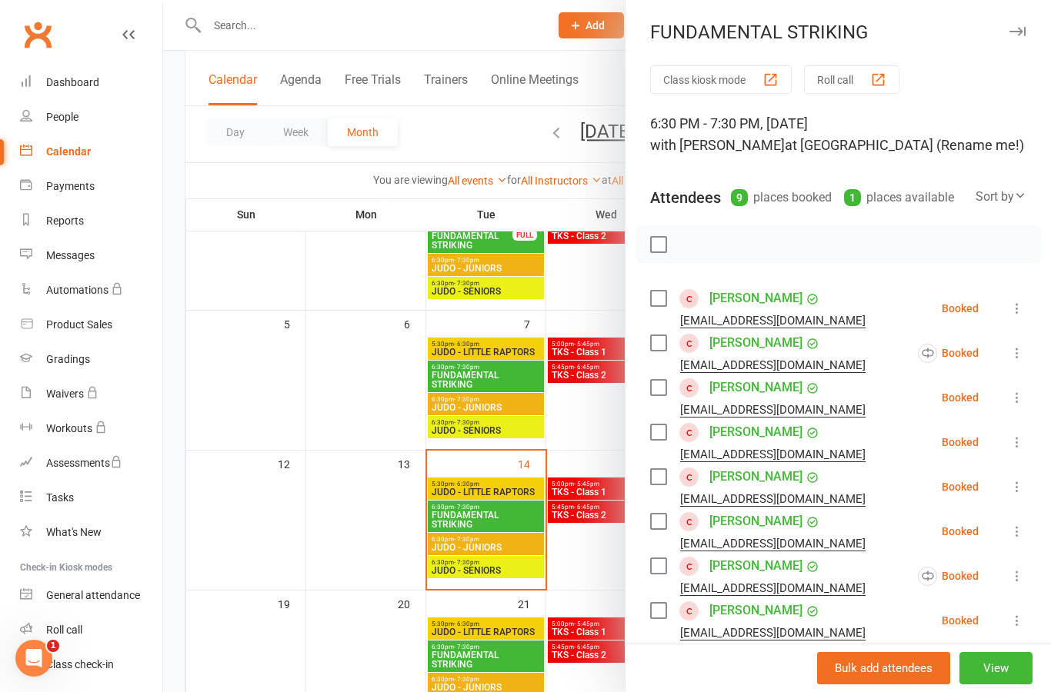
click at [1021, 312] on icon at bounding box center [1016, 308] width 15 height 15
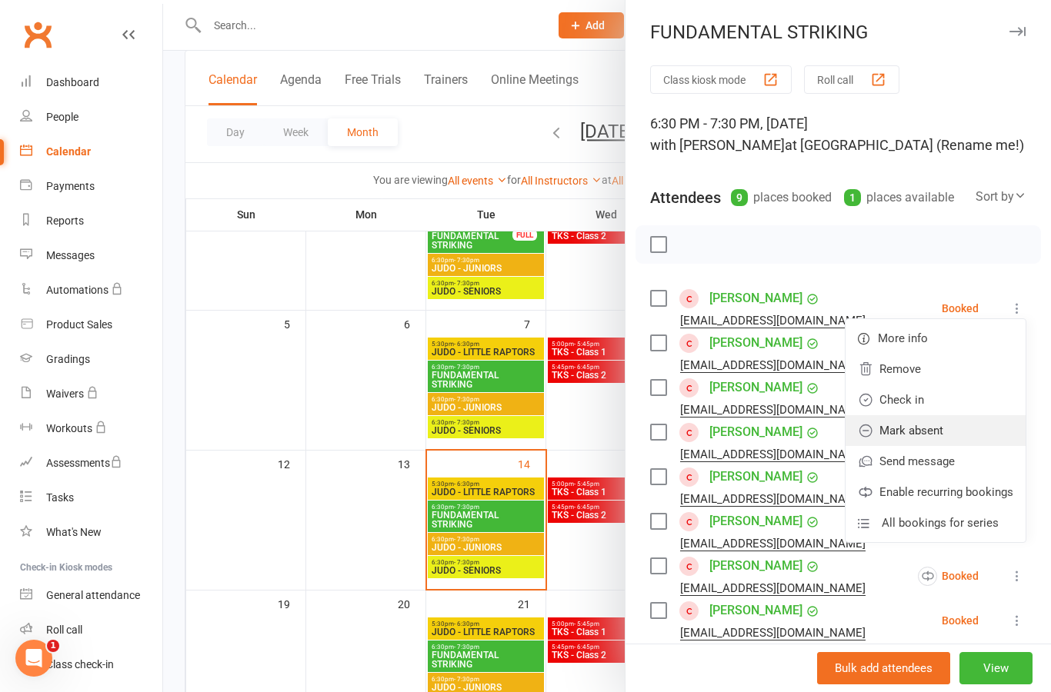
click at [981, 431] on link "Mark absent" at bounding box center [935, 430] width 180 height 31
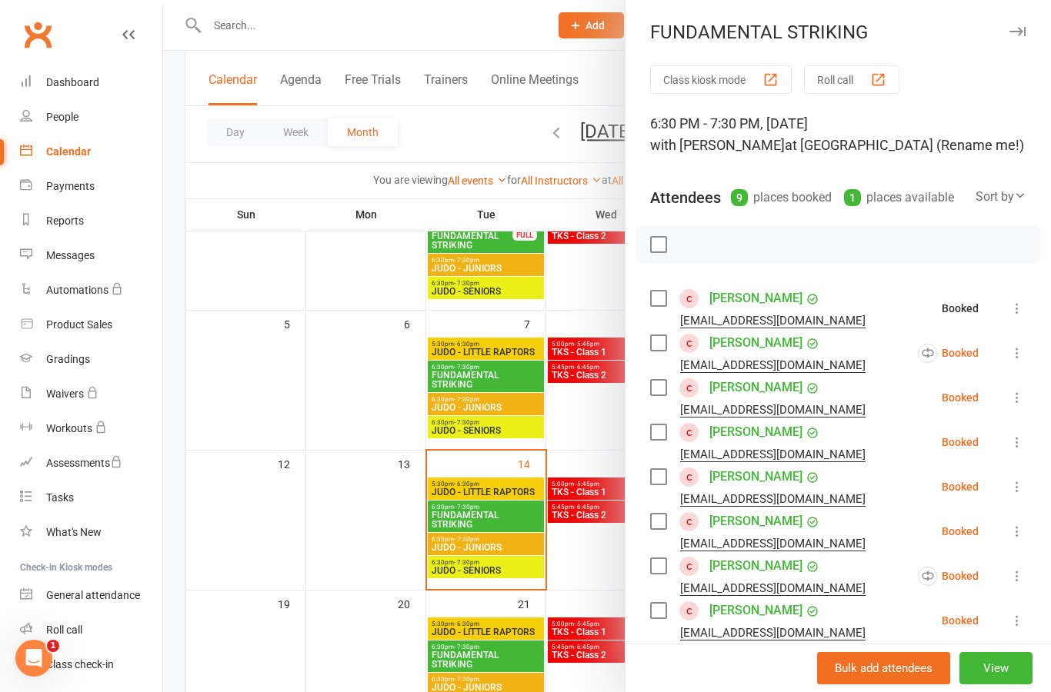
click at [1025, 354] on button at bounding box center [1017, 353] width 18 height 18
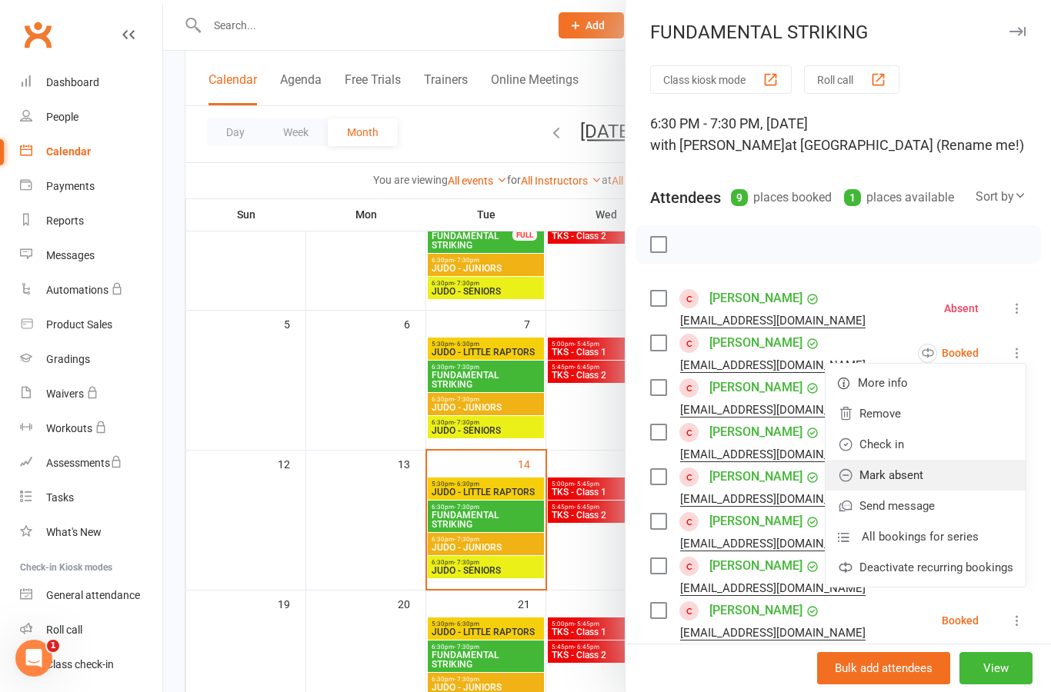
click at [968, 480] on link "Mark absent" at bounding box center [925, 475] width 200 height 31
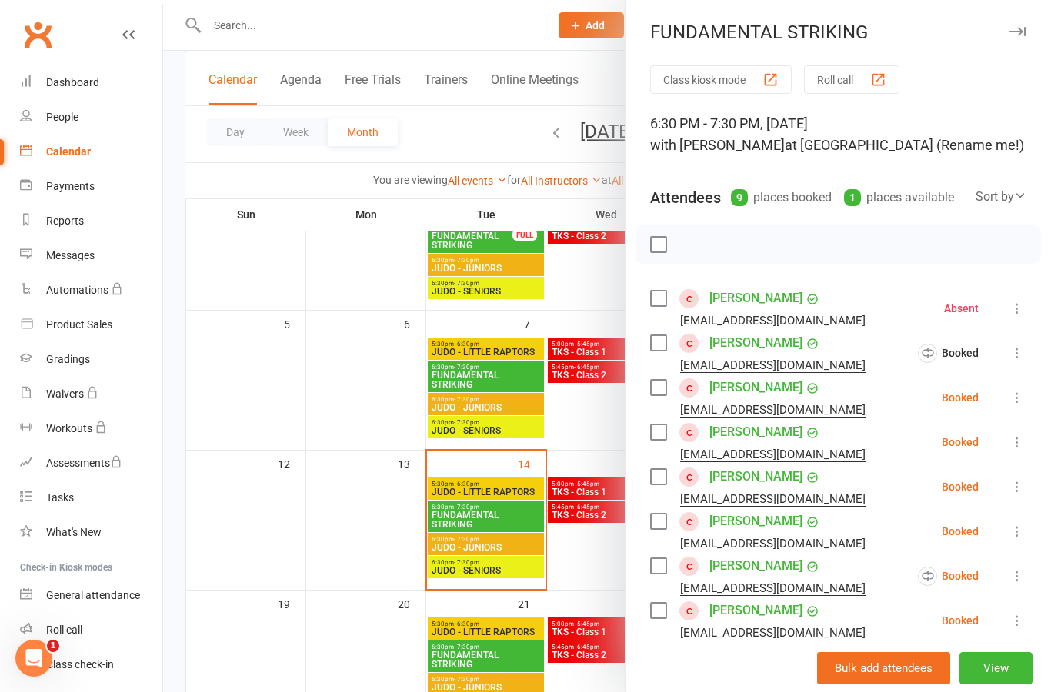
click at [1025, 401] on button at bounding box center [1017, 397] width 18 height 18
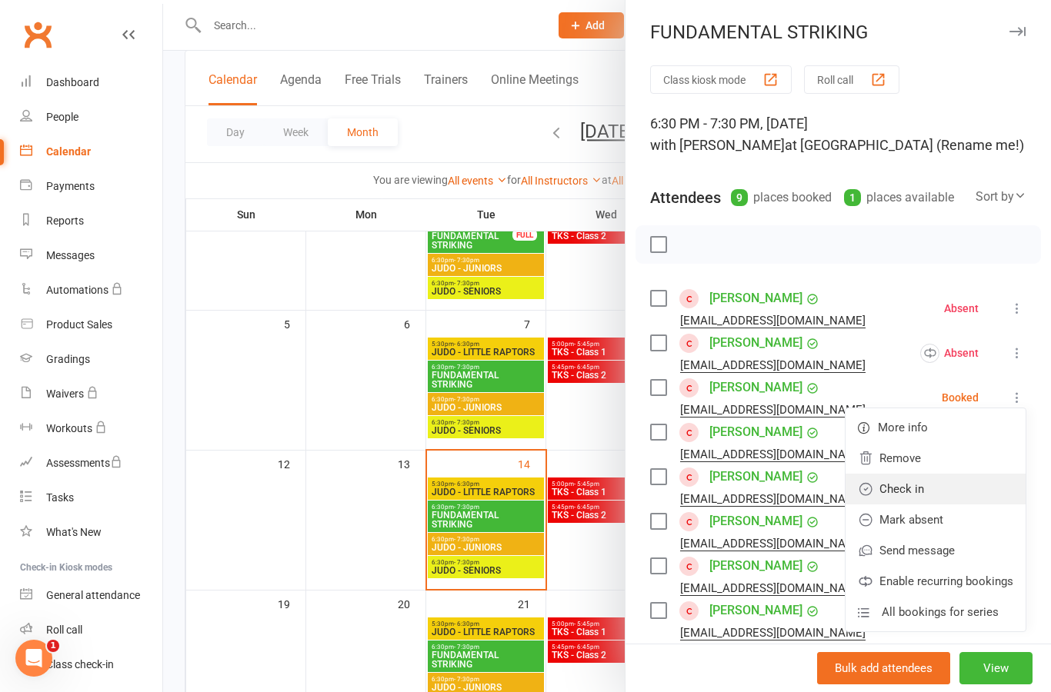
click at [975, 495] on link "Check in" at bounding box center [935, 489] width 180 height 31
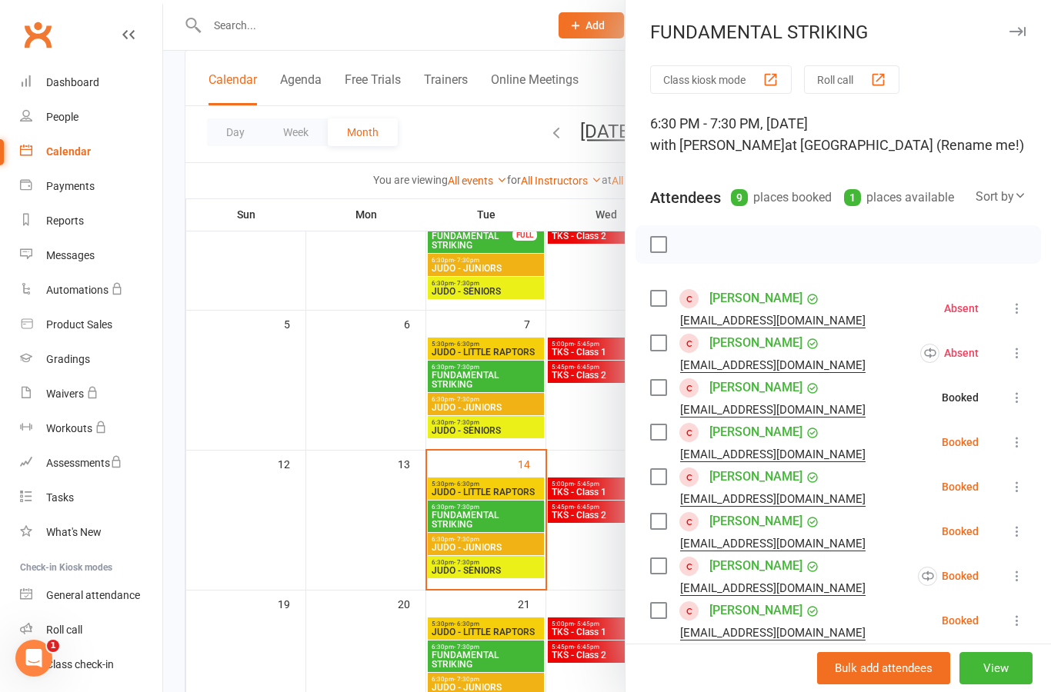
click at [1015, 441] on icon at bounding box center [1016, 442] width 15 height 15
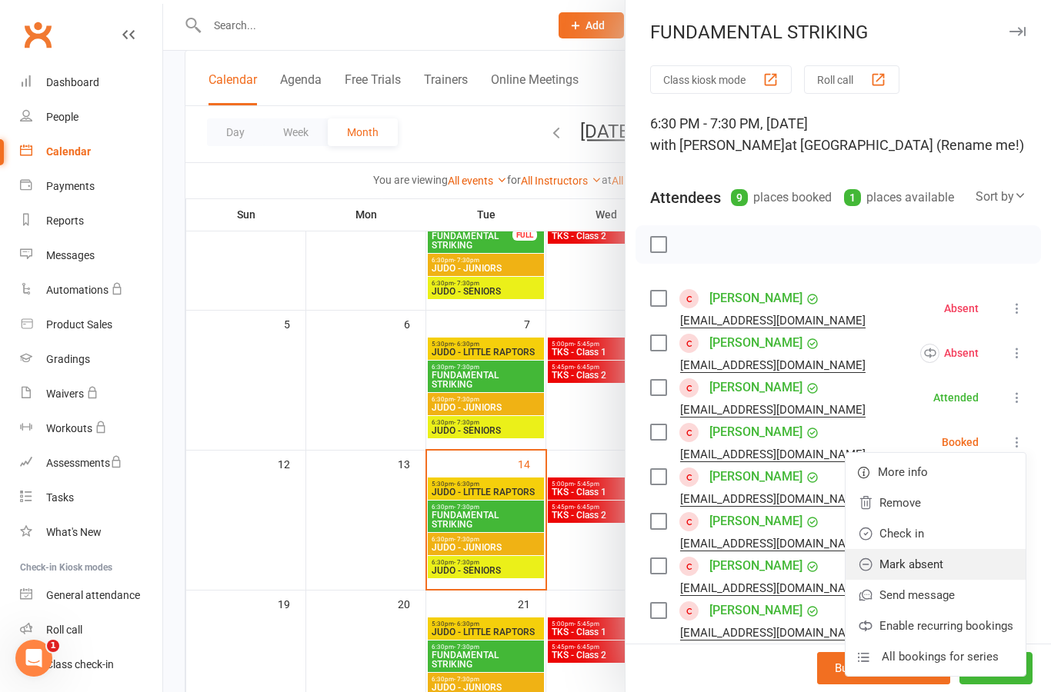
click at [972, 566] on link "Mark absent" at bounding box center [935, 564] width 180 height 31
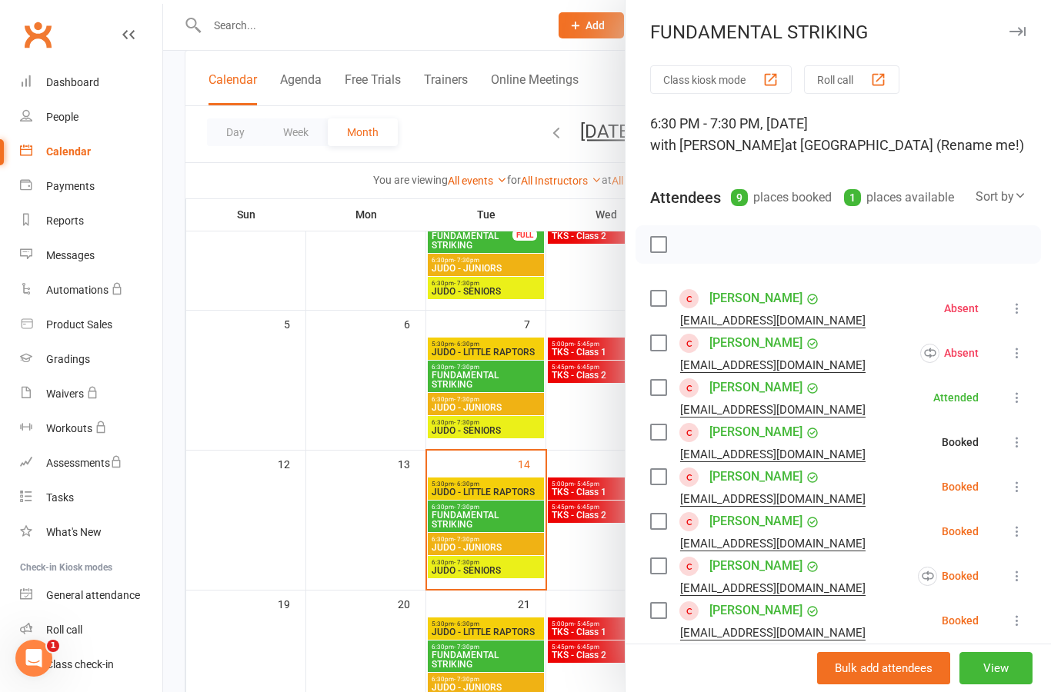
click at [1024, 482] on icon at bounding box center [1016, 486] width 15 height 15
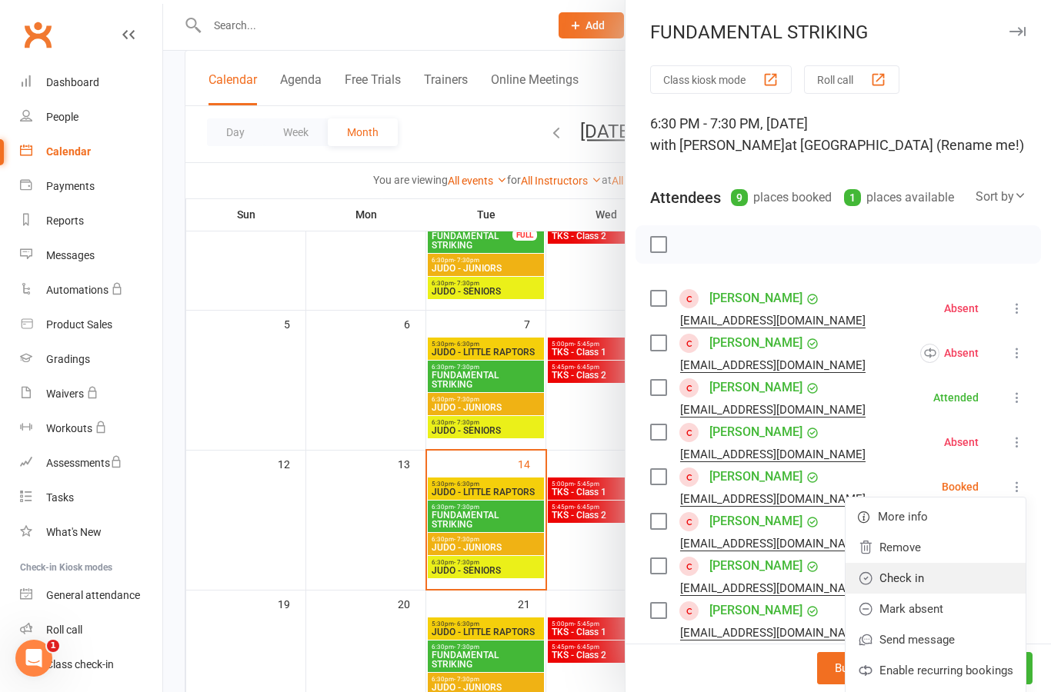
click at [976, 588] on link "Check in" at bounding box center [935, 578] width 180 height 31
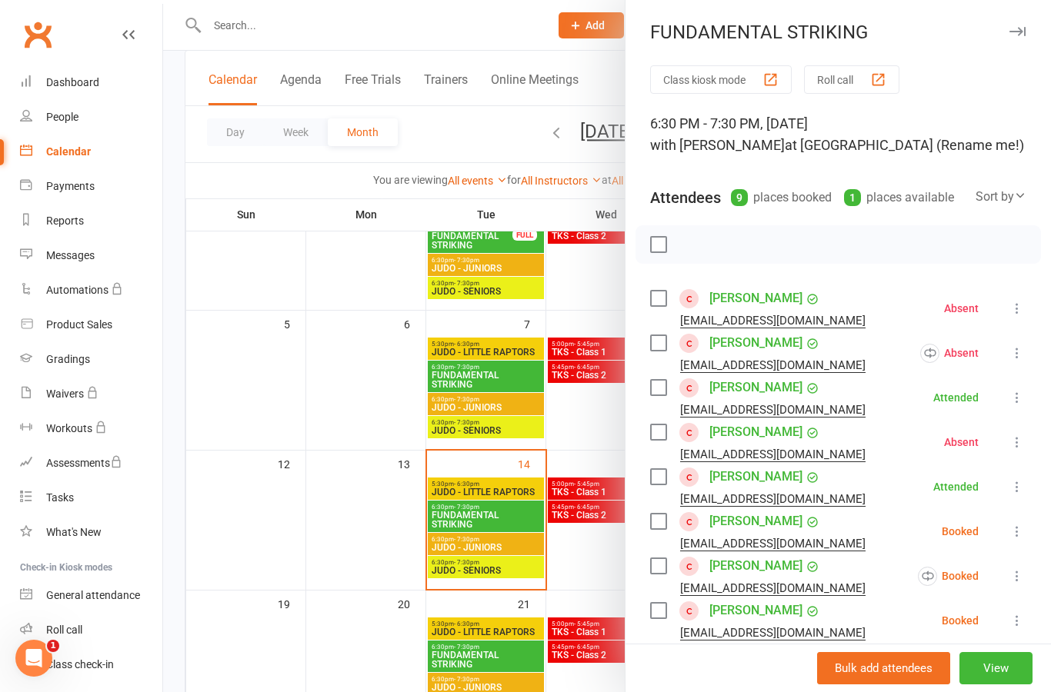
click at [1025, 529] on icon at bounding box center [1016, 531] width 15 height 15
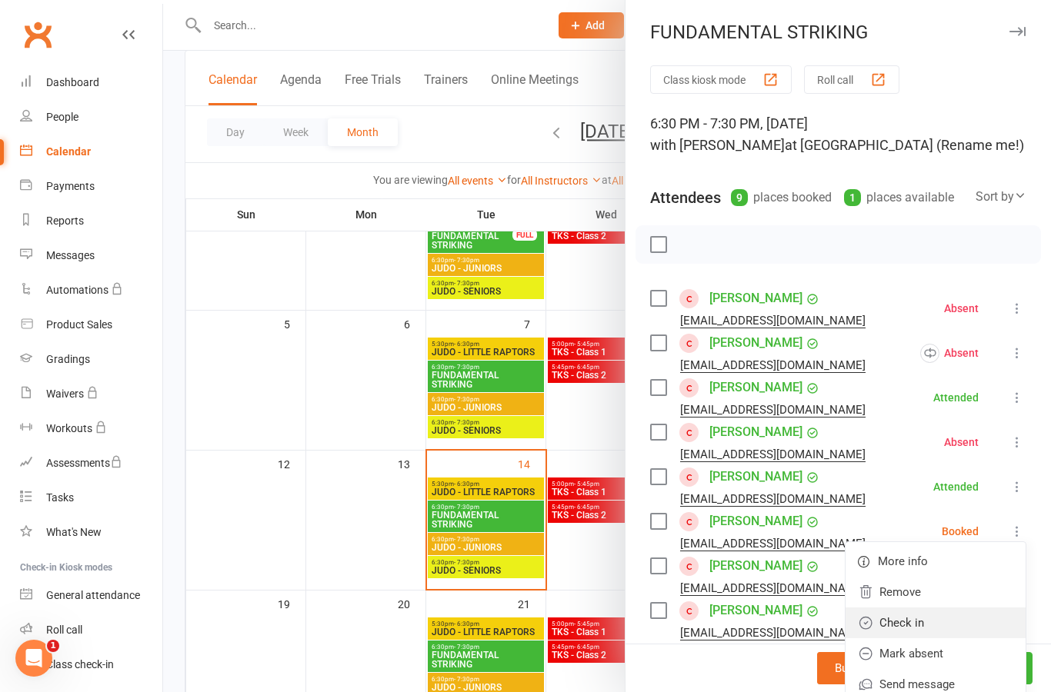
click at [975, 627] on link "Check in" at bounding box center [935, 623] width 180 height 31
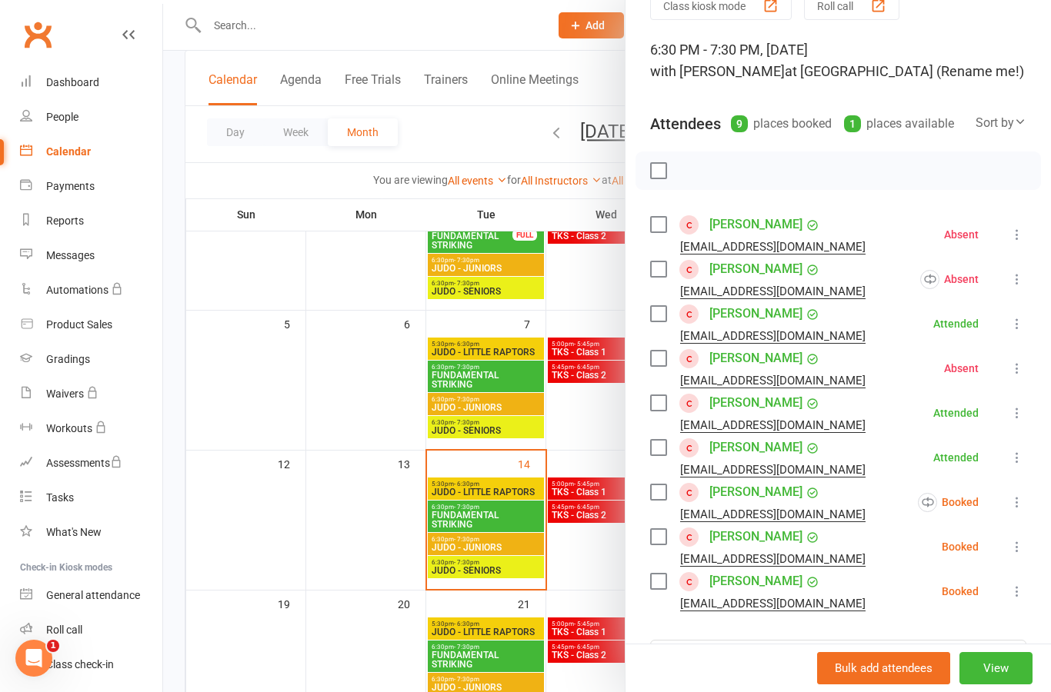
scroll to position [93, 0]
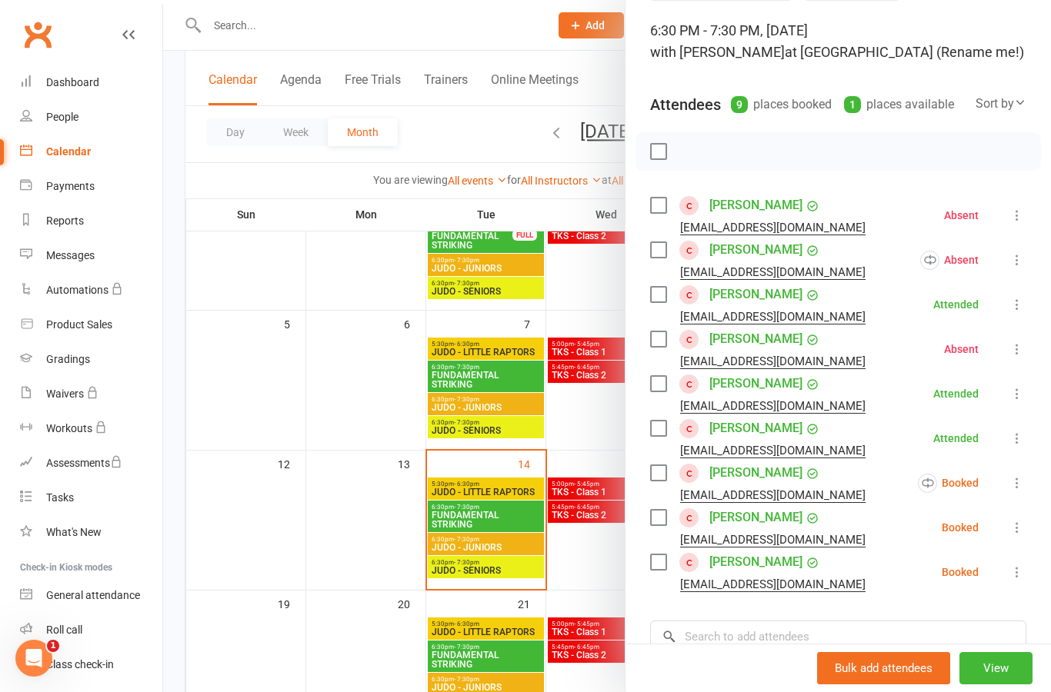
click at [1017, 490] on icon at bounding box center [1016, 482] width 15 height 15
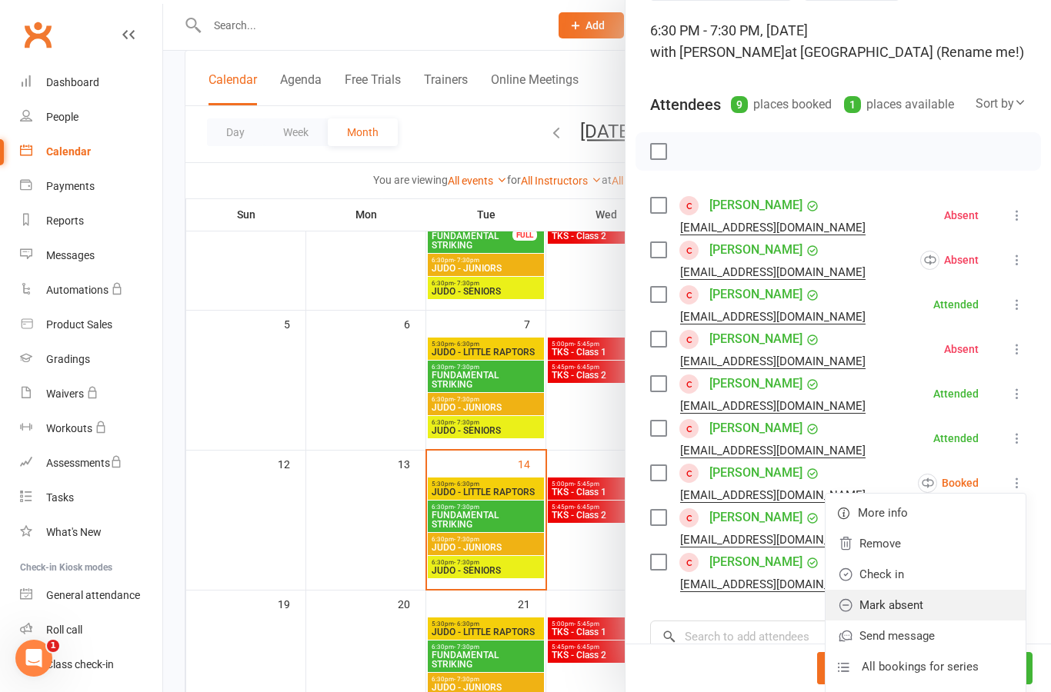
click at [972, 611] on link "Mark absent" at bounding box center [925, 605] width 200 height 31
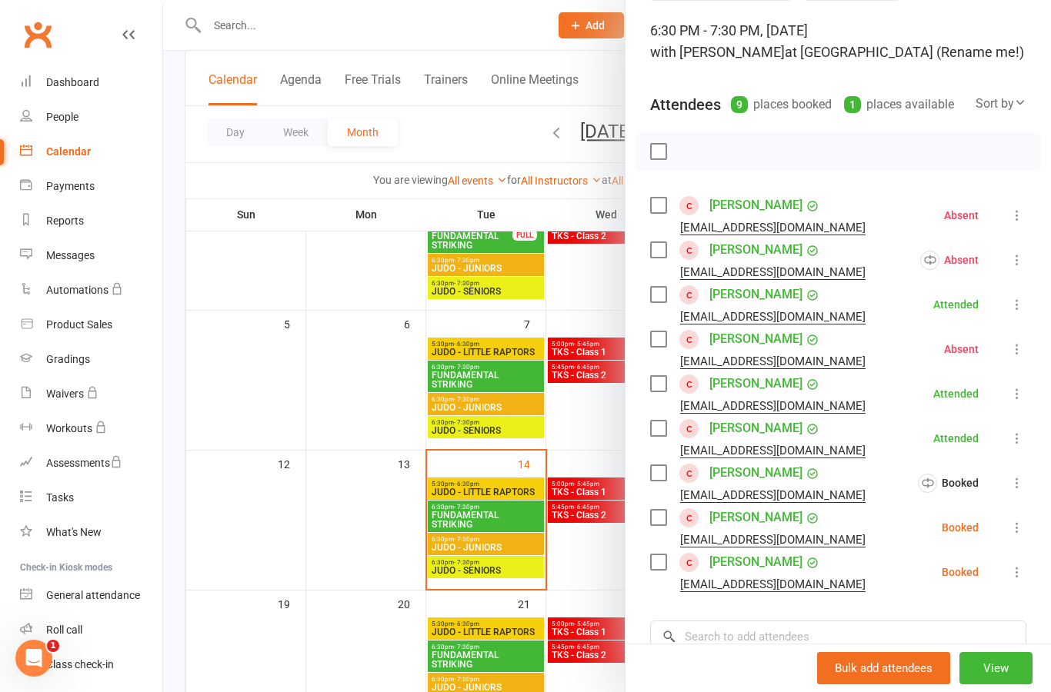
click at [1030, 547] on div "Class kiosk mode Roll call 6:30 PM - 7:30 PM, [DATE] with [PERSON_NAME] at [GEO…" at bounding box center [837, 421] width 425 height 898
click at [1019, 536] on button at bounding box center [1017, 527] width 18 height 18
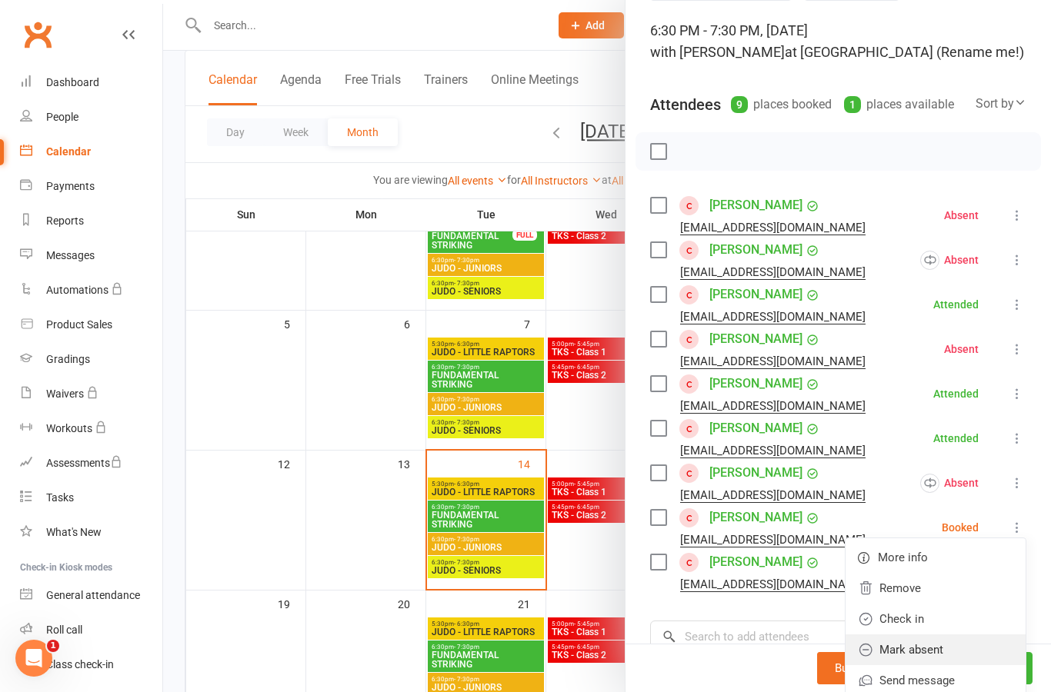
click at [983, 647] on link "Mark absent" at bounding box center [935, 650] width 180 height 31
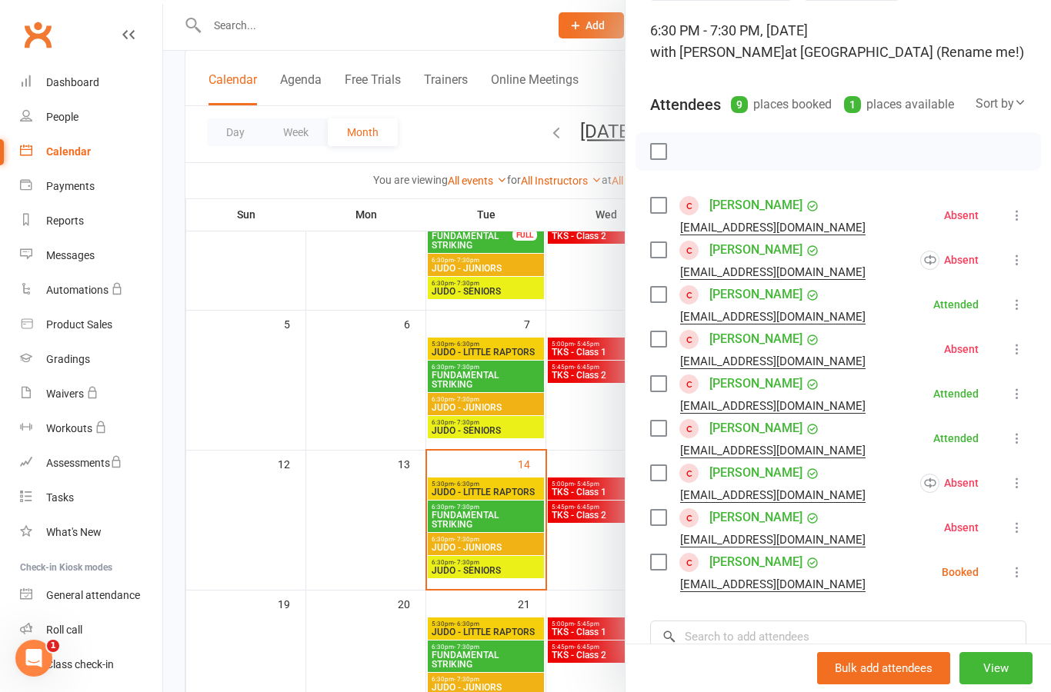
click at [1021, 578] on icon at bounding box center [1016, 572] width 15 height 15
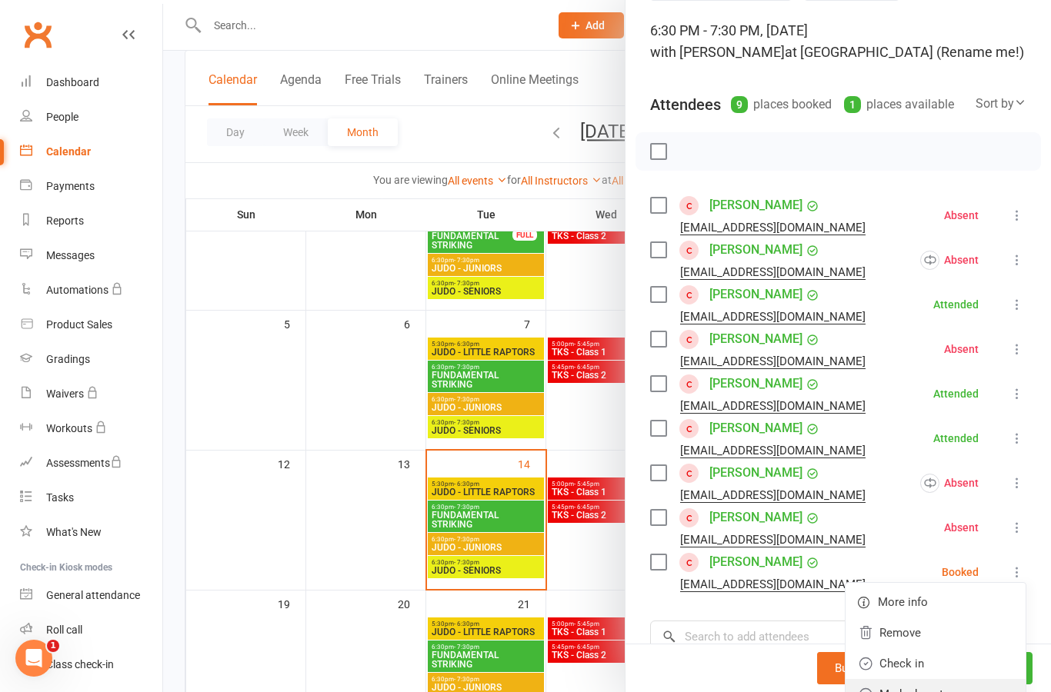
click at [979, 692] on link "Mark absent" at bounding box center [935, 694] width 180 height 31
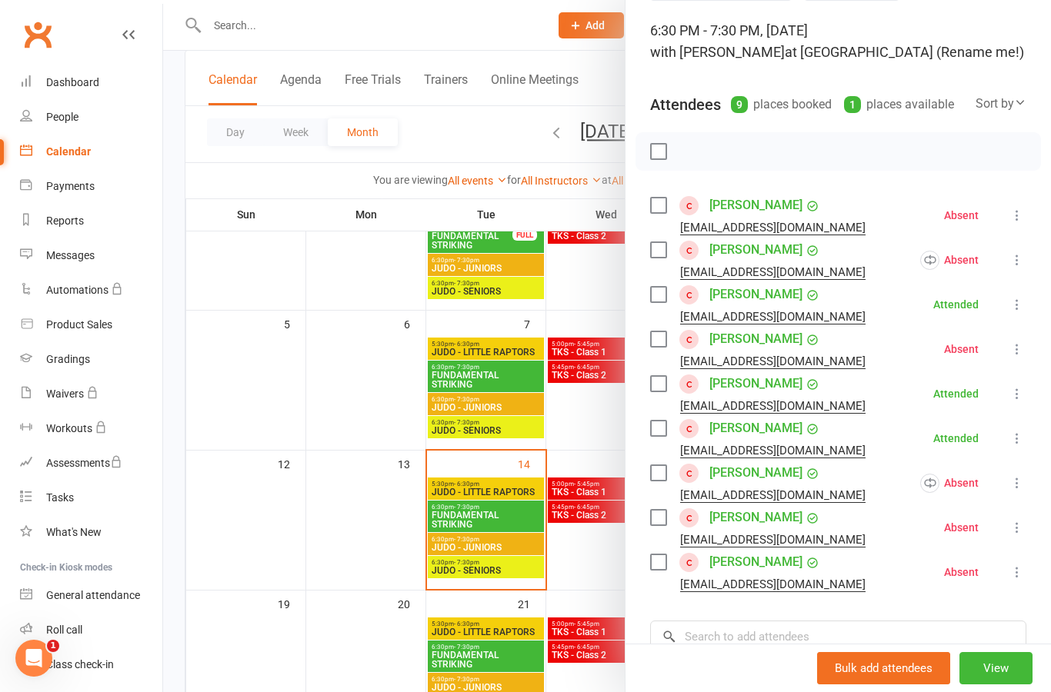
click at [600, 552] on div at bounding box center [607, 346] width 888 height 692
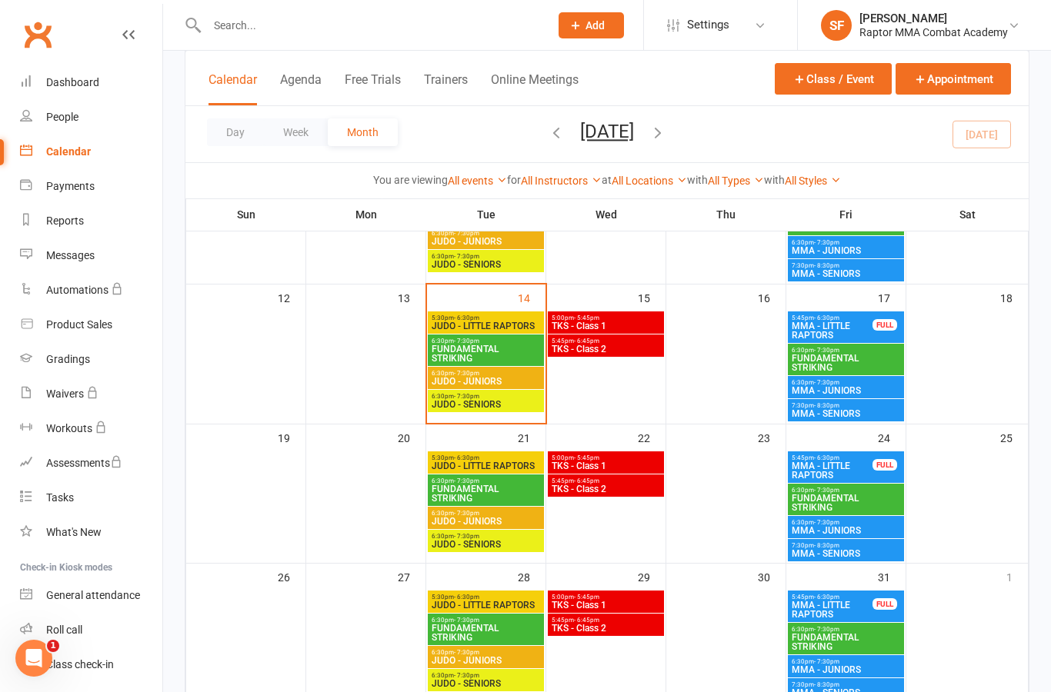
scroll to position [336, 0]
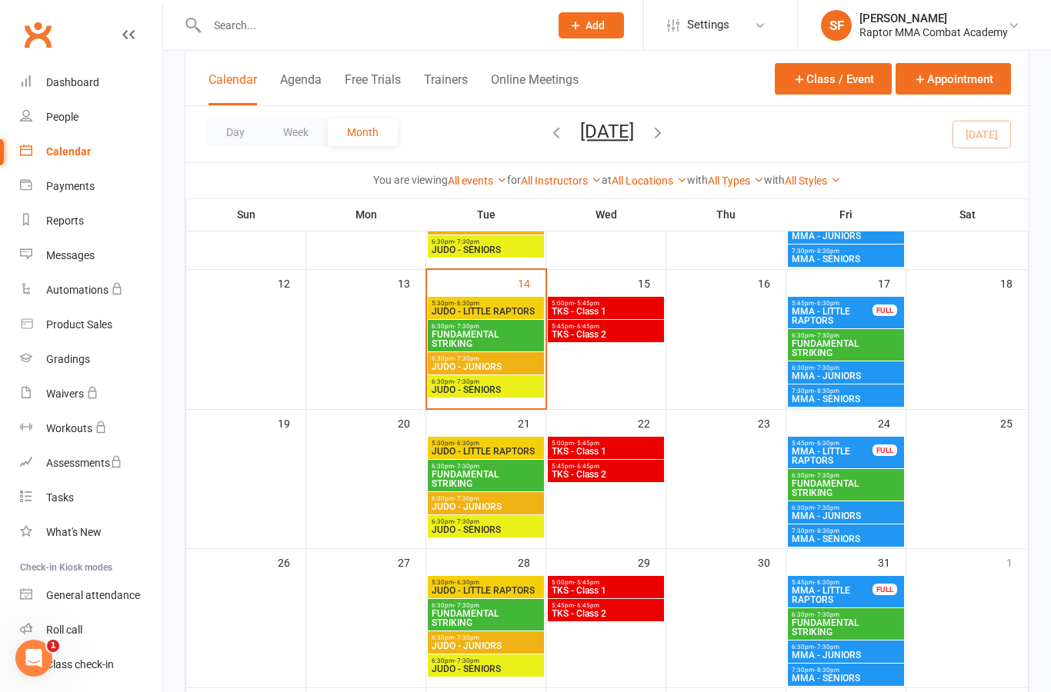
click at [876, 380] on span "MMA - JUNIORS" at bounding box center [846, 376] width 110 height 9
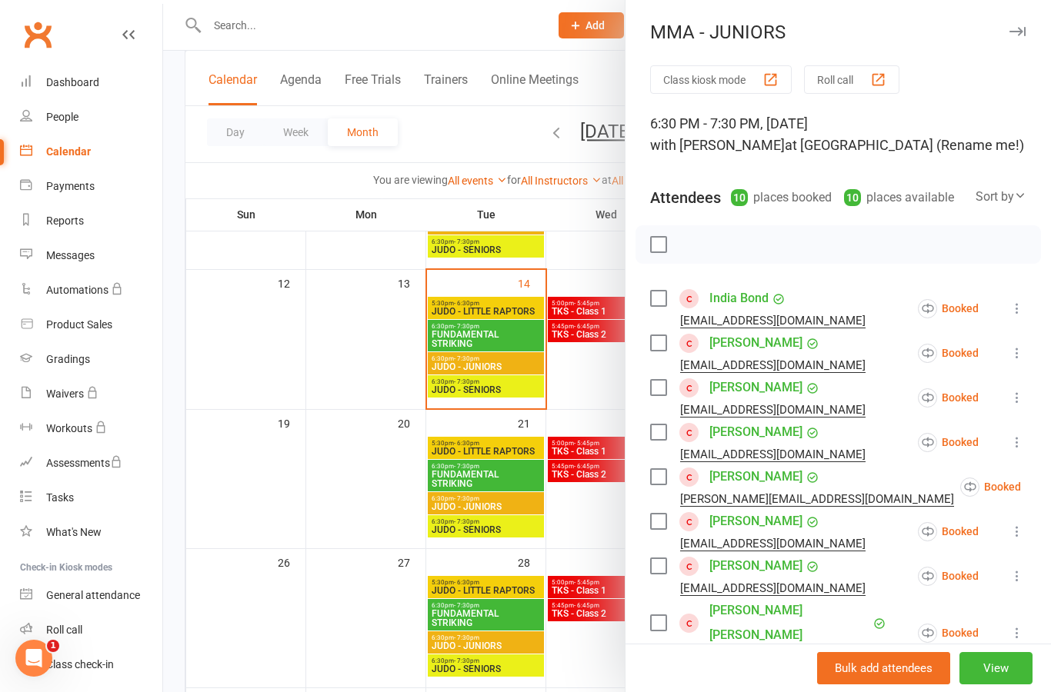
click at [1020, 305] on icon at bounding box center [1016, 308] width 15 height 15
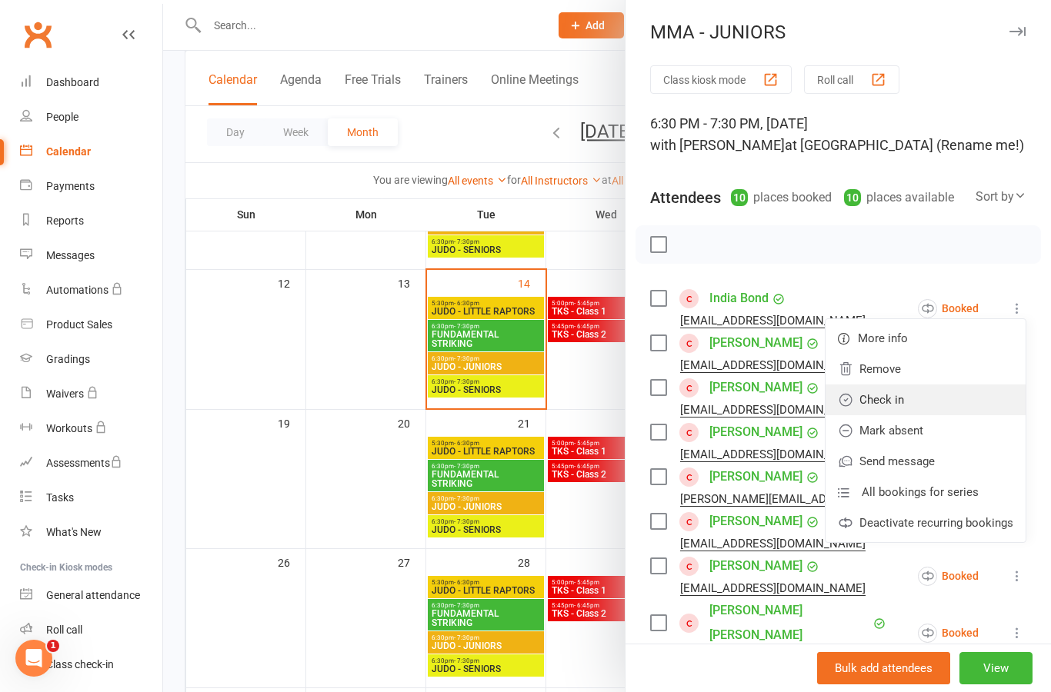
click at [978, 407] on link "Check in" at bounding box center [925, 400] width 200 height 31
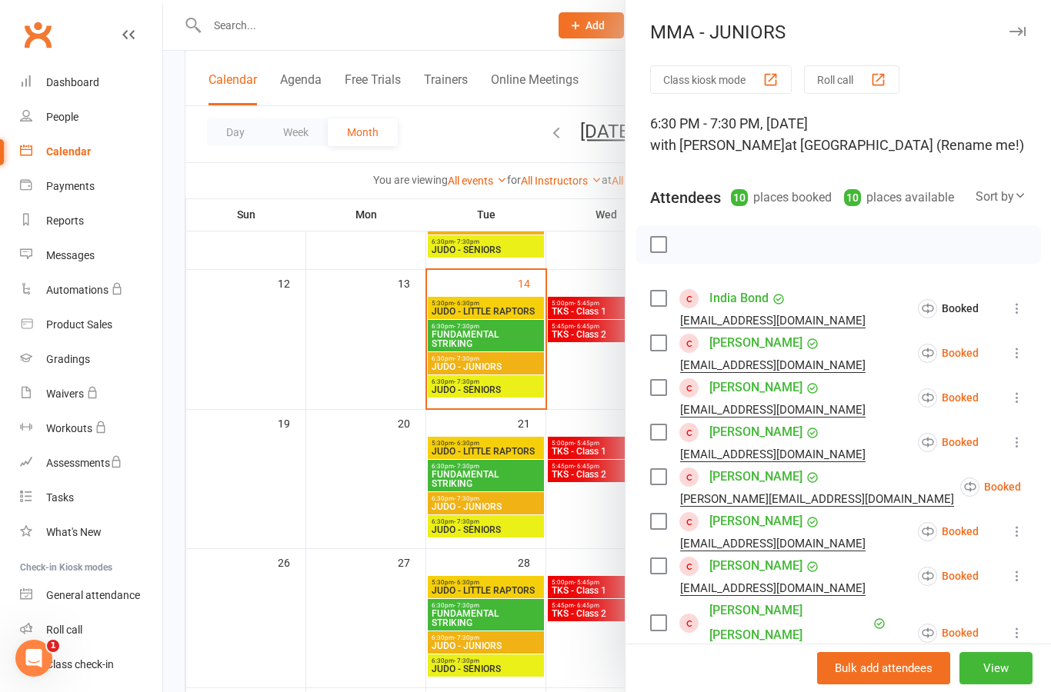
click at [1024, 356] on icon at bounding box center [1016, 352] width 15 height 15
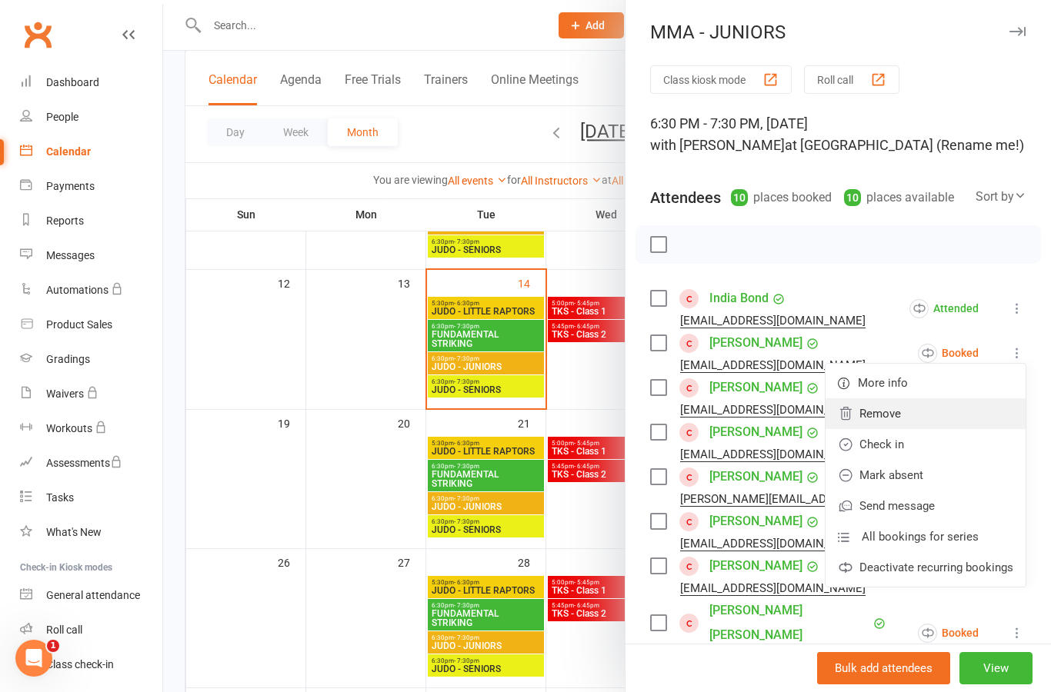
click at [982, 415] on link "Remove" at bounding box center [925, 413] width 200 height 31
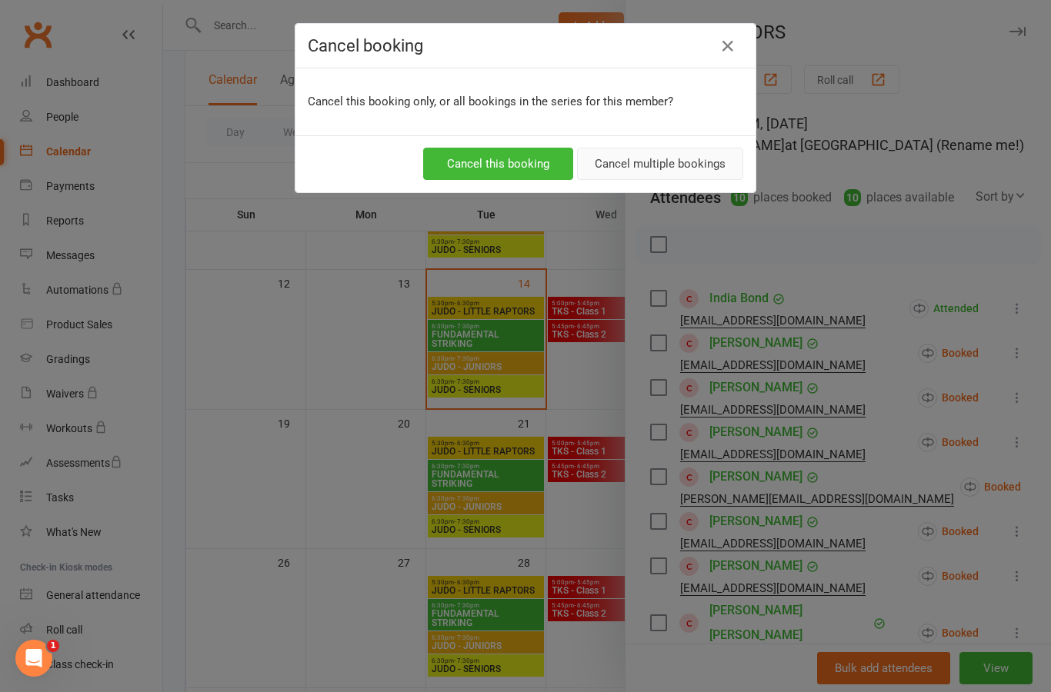
click at [710, 179] on button "Cancel multiple bookings" at bounding box center [660, 164] width 166 height 32
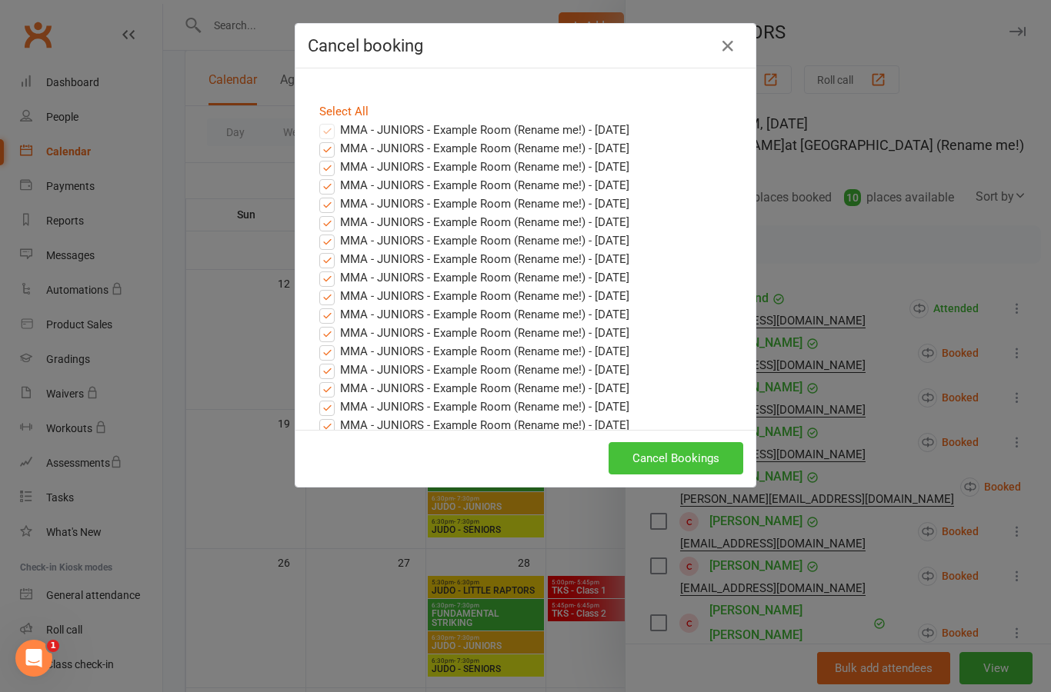
click at [716, 452] on button "Cancel Bookings" at bounding box center [675, 458] width 135 height 32
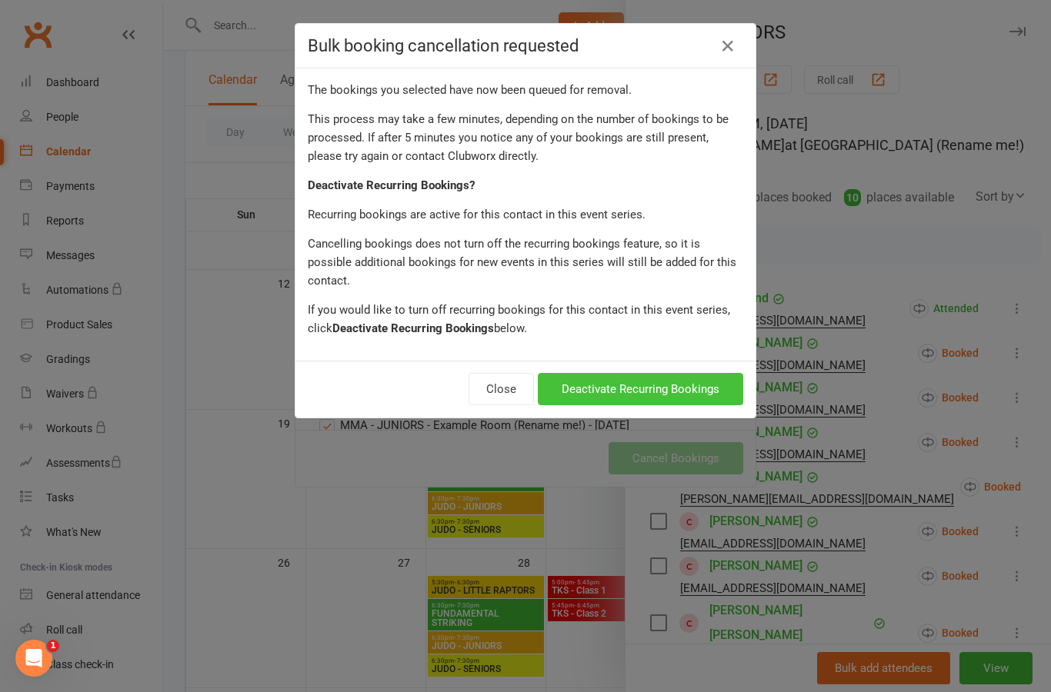
click at [714, 375] on button "Deactivate Recurring Bookings" at bounding box center [640, 389] width 205 height 32
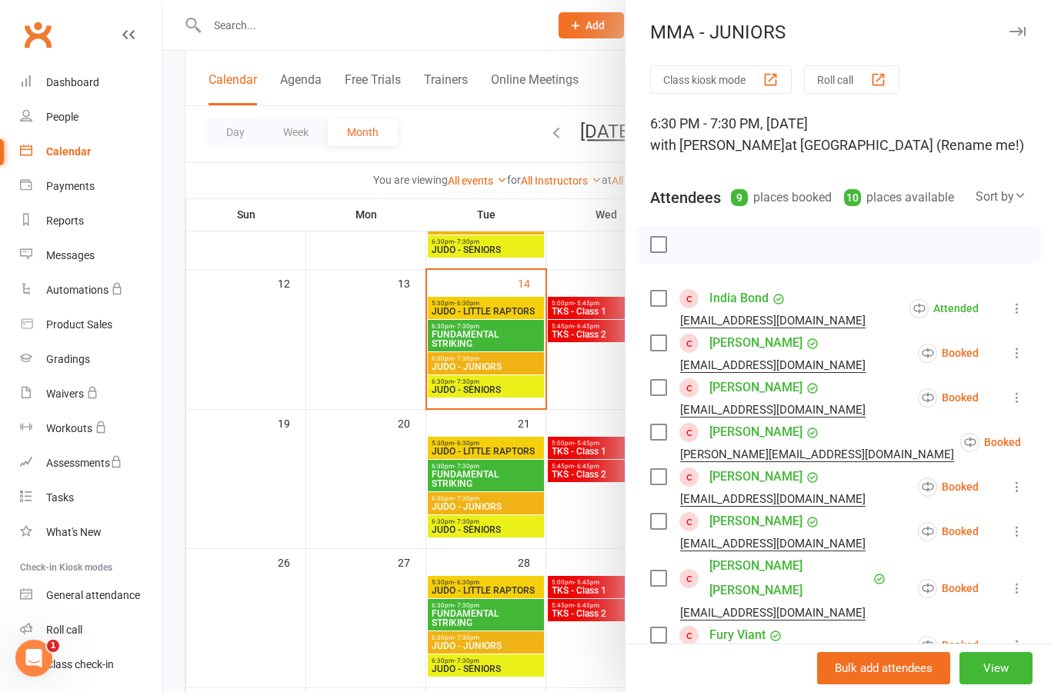
click at [1023, 350] on icon at bounding box center [1016, 352] width 15 height 15
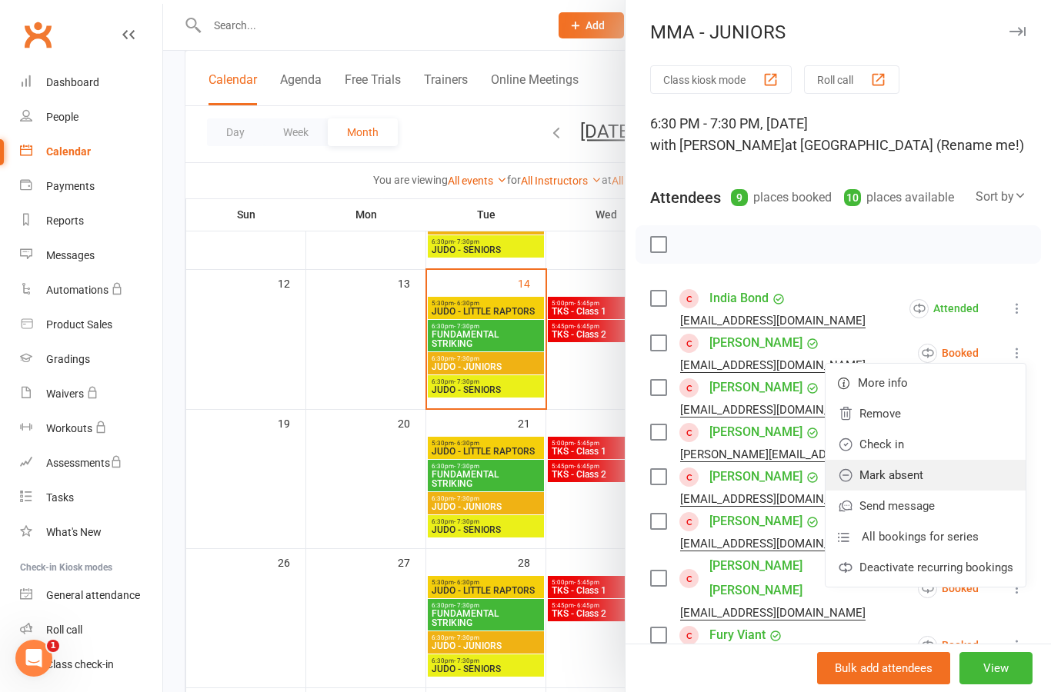
click at [971, 478] on link "Mark absent" at bounding box center [925, 475] width 200 height 31
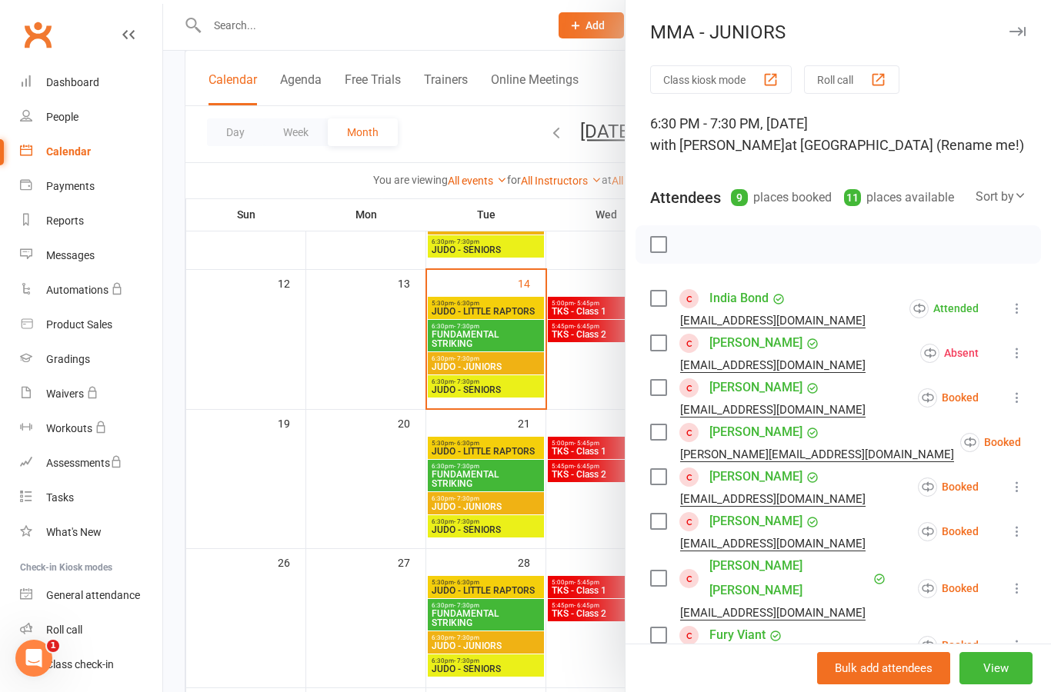
click at [1021, 397] on icon at bounding box center [1016, 397] width 15 height 15
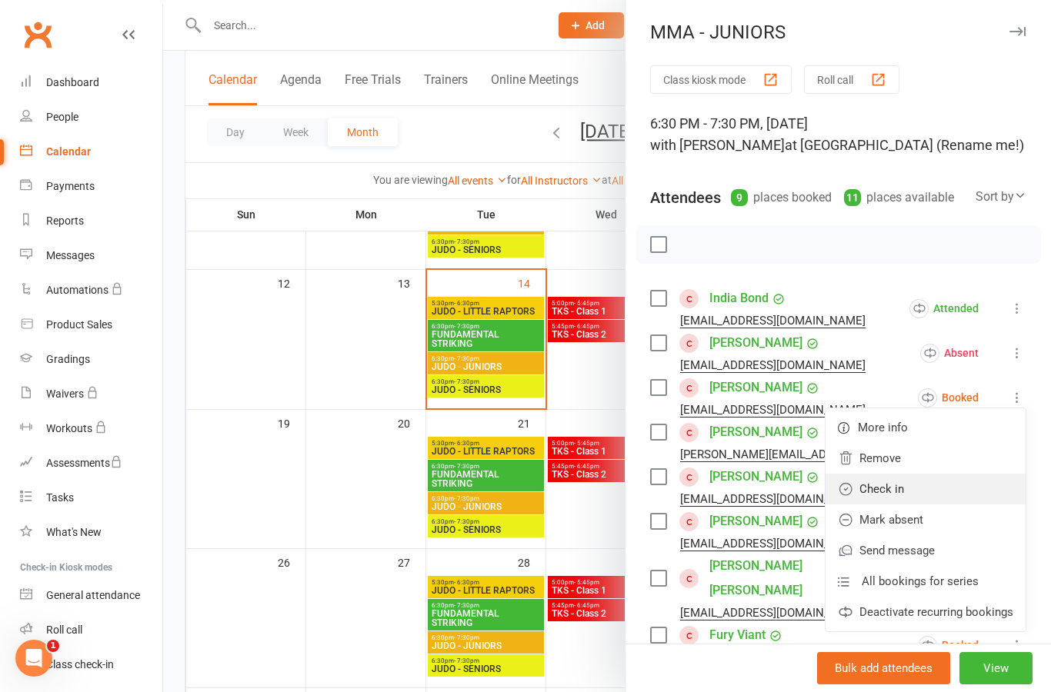
click at [974, 495] on link "Check in" at bounding box center [925, 489] width 200 height 31
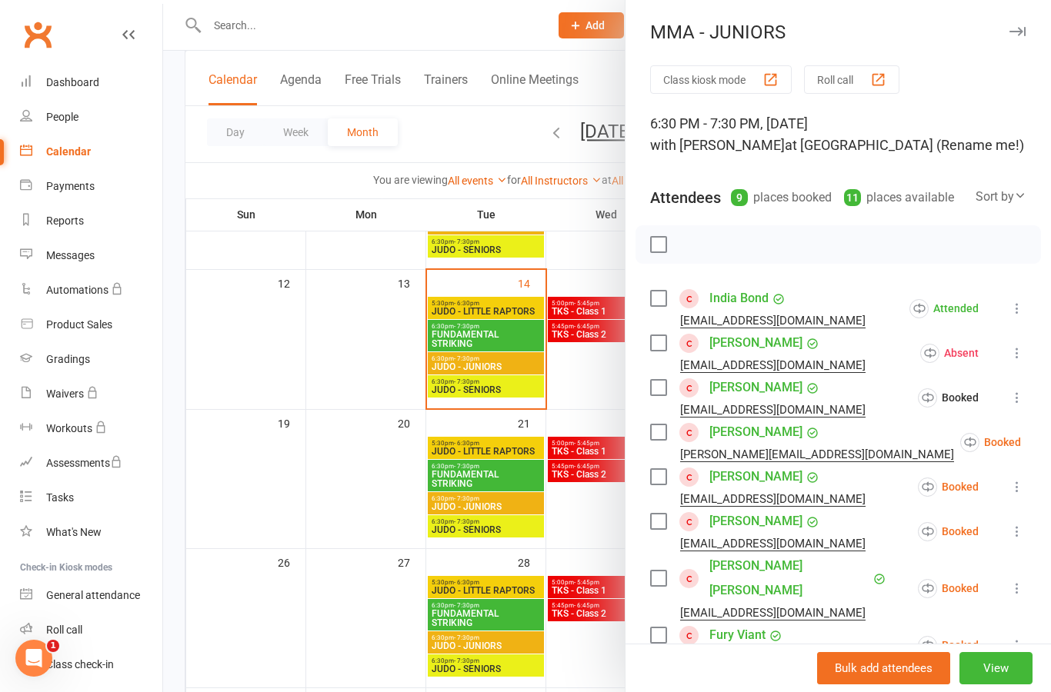
click at [1050, 447] on icon at bounding box center [1058, 442] width 15 height 15
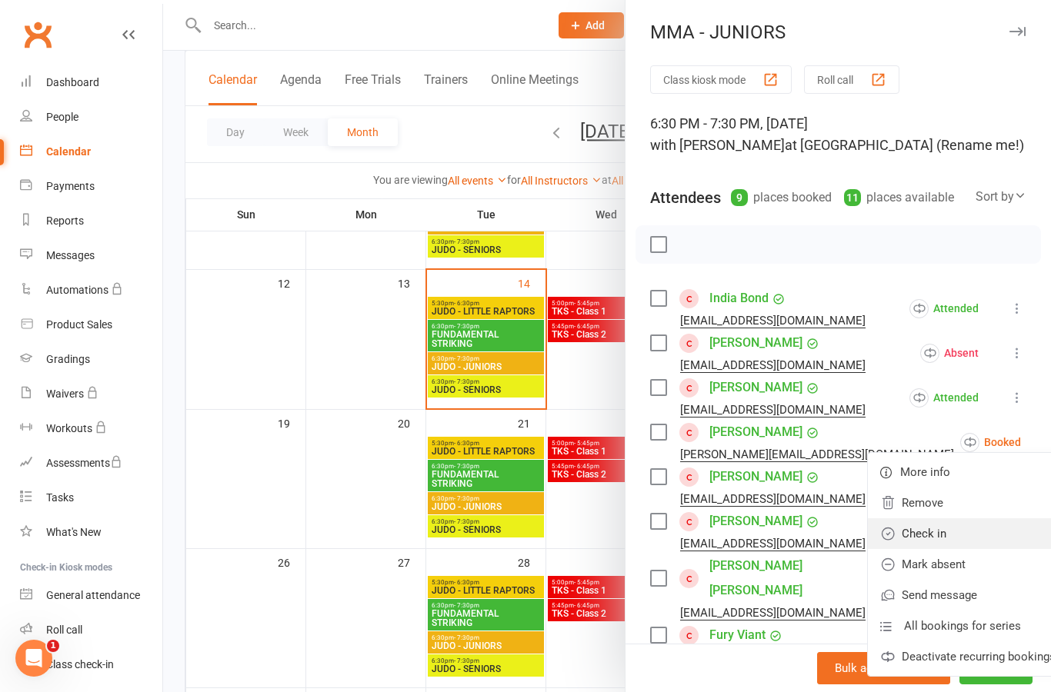
click at [974, 535] on link "Check in" at bounding box center [968, 533] width 200 height 31
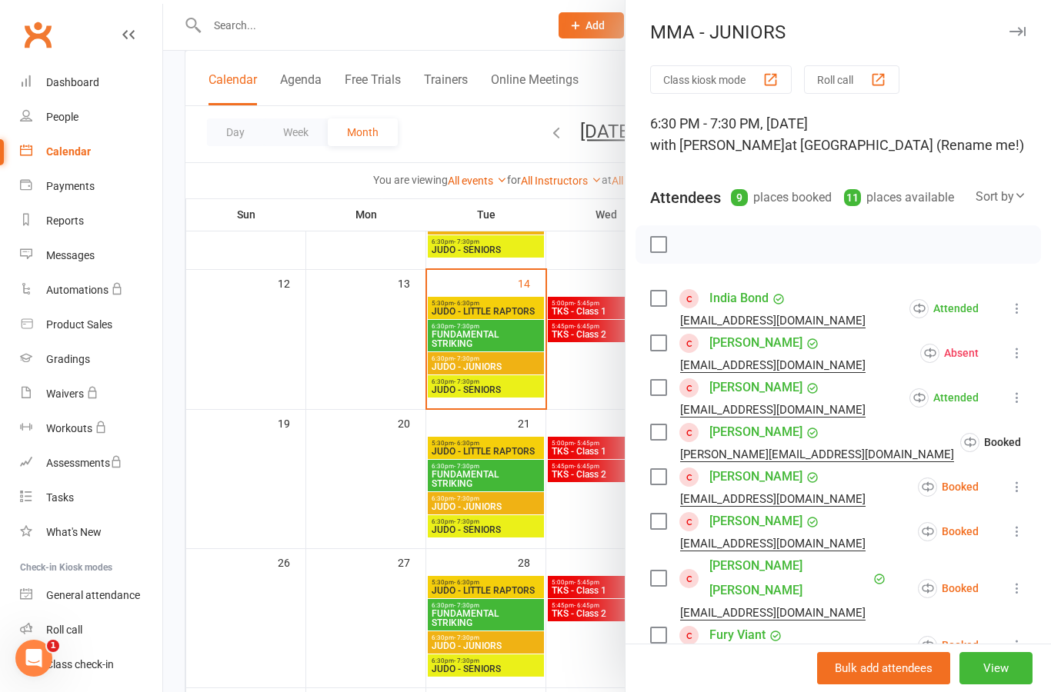
click at [1025, 484] on button at bounding box center [1017, 487] width 18 height 18
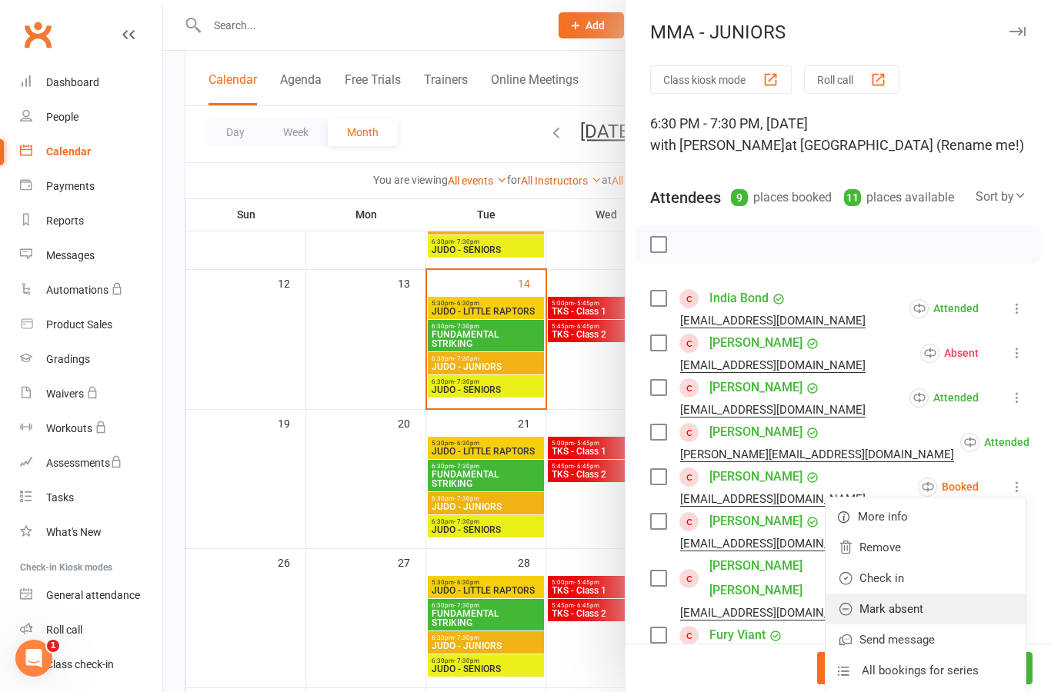
click at [965, 612] on link "Mark absent" at bounding box center [925, 609] width 200 height 31
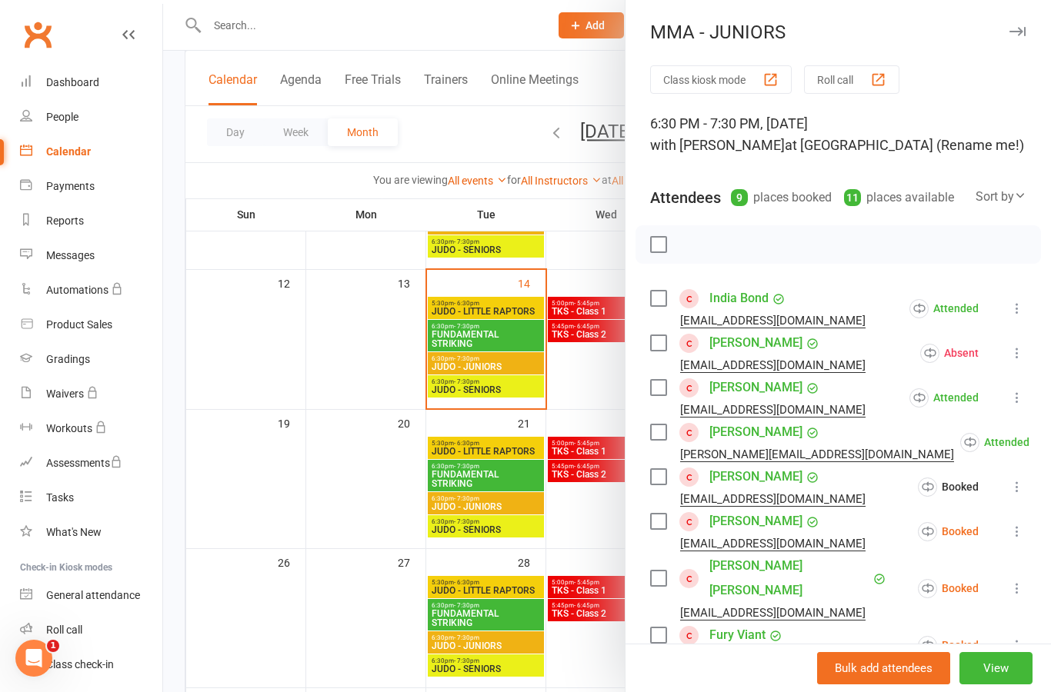
click at [1019, 538] on icon at bounding box center [1016, 531] width 15 height 15
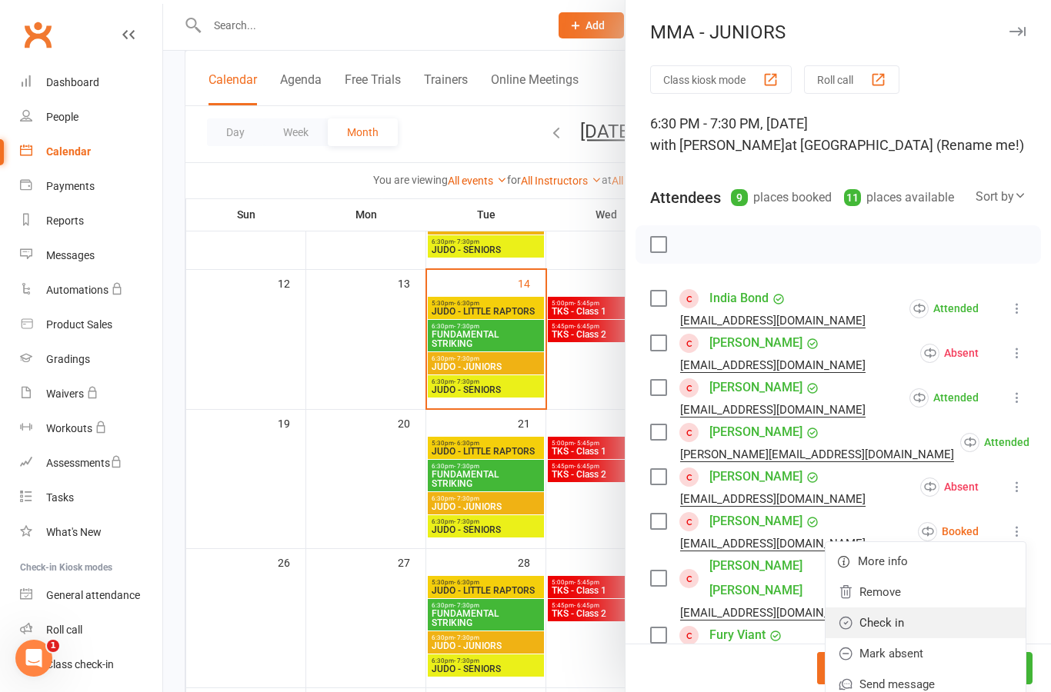
click at [958, 625] on link "Check in" at bounding box center [925, 623] width 200 height 31
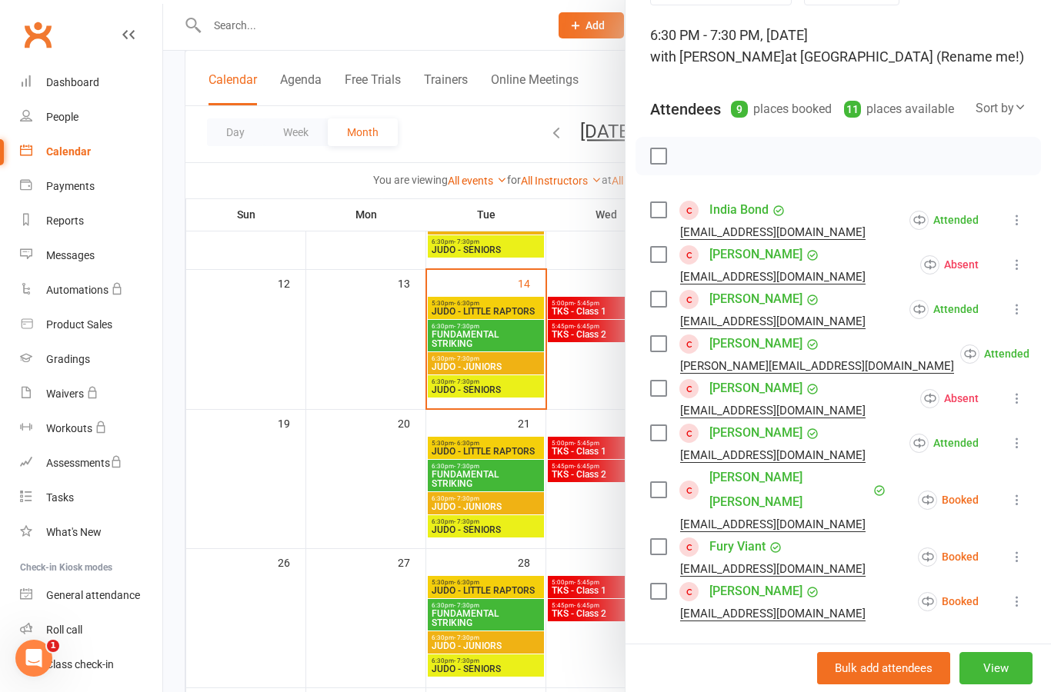
scroll to position [99, 0]
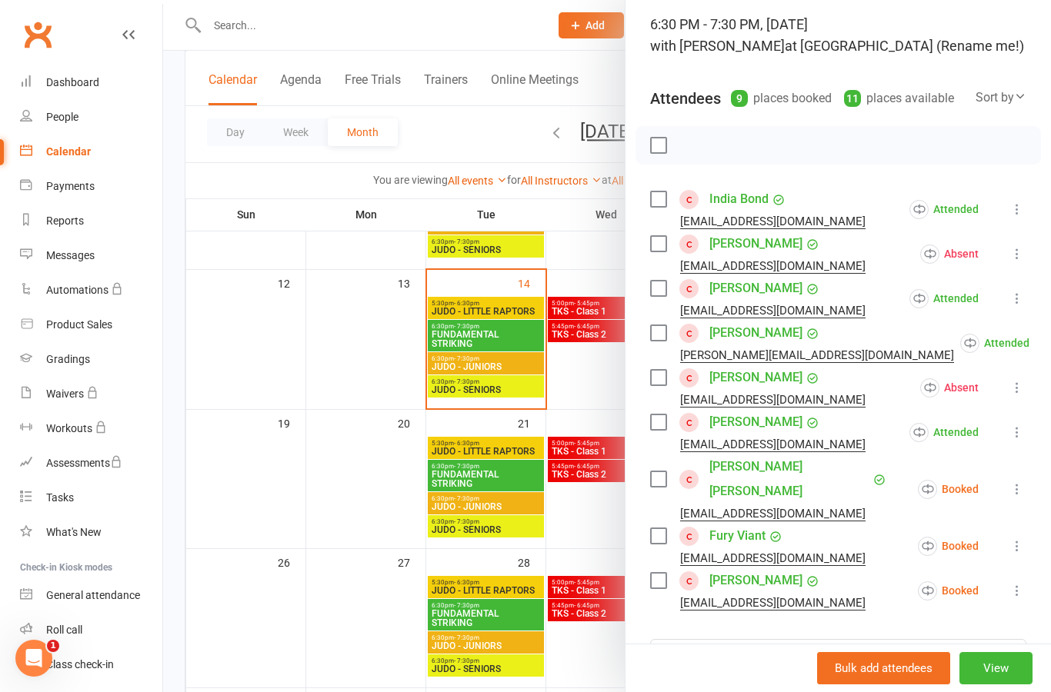
click at [1015, 482] on icon at bounding box center [1016, 489] width 15 height 15
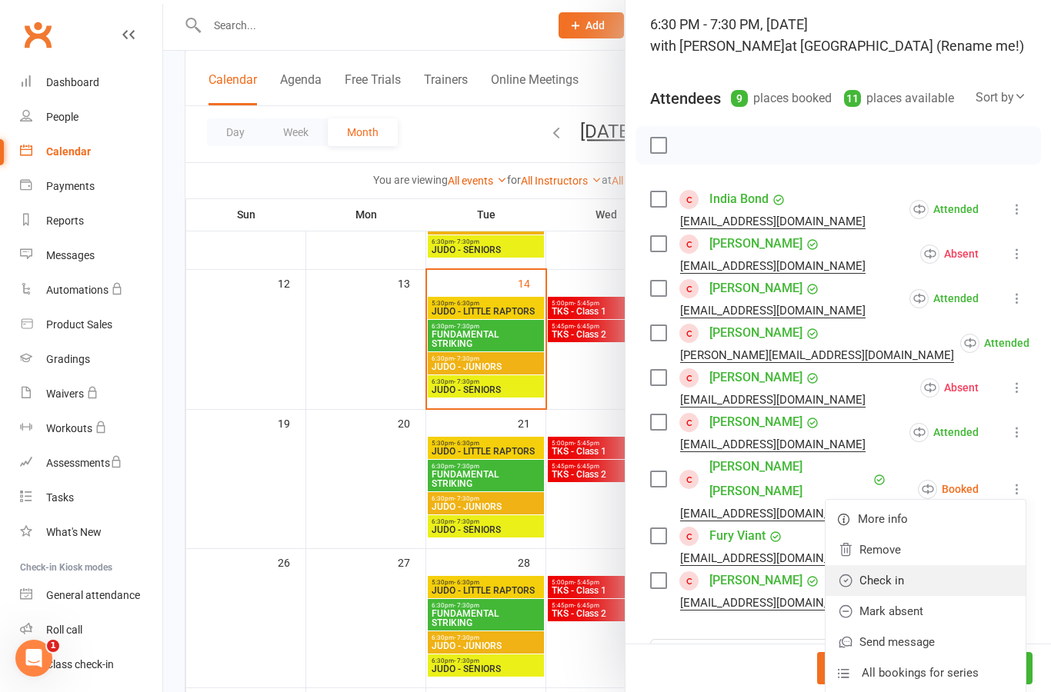
click at [973, 578] on link "Check in" at bounding box center [925, 580] width 200 height 31
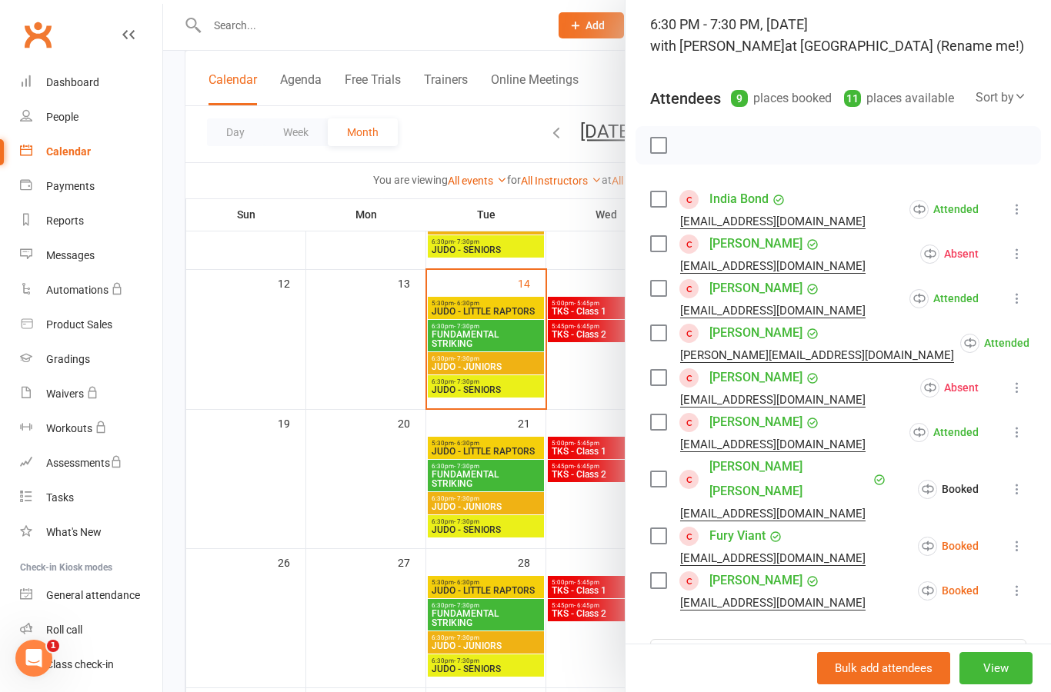
click at [1023, 538] on icon at bounding box center [1016, 545] width 15 height 15
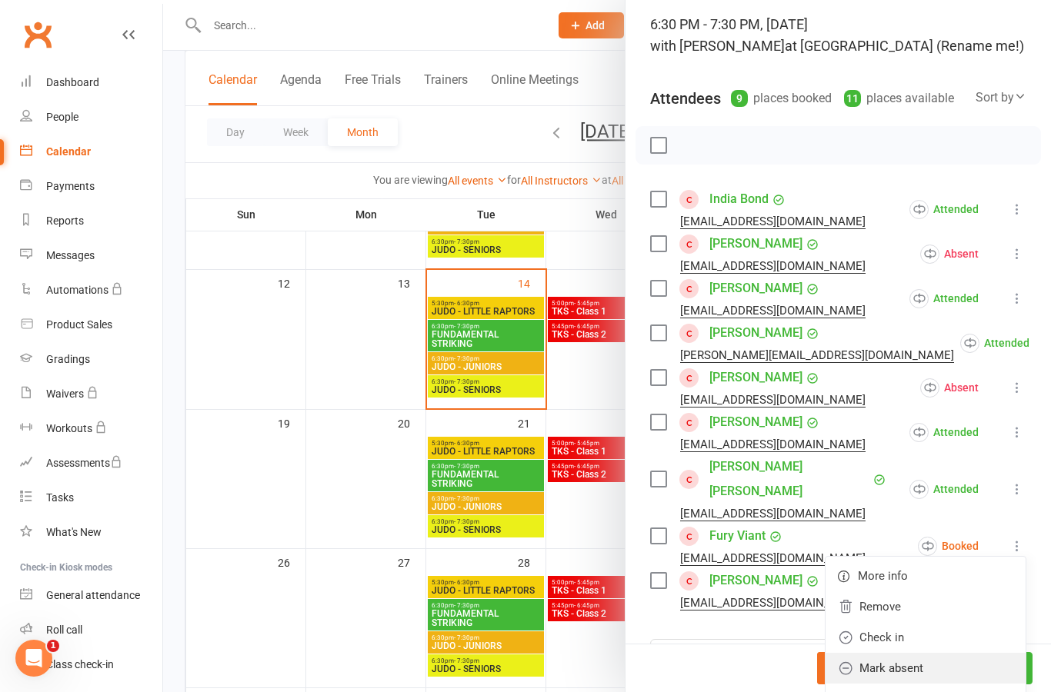
click at [965, 653] on link "Mark absent" at bounding box center [925, 668] width 200 height 31
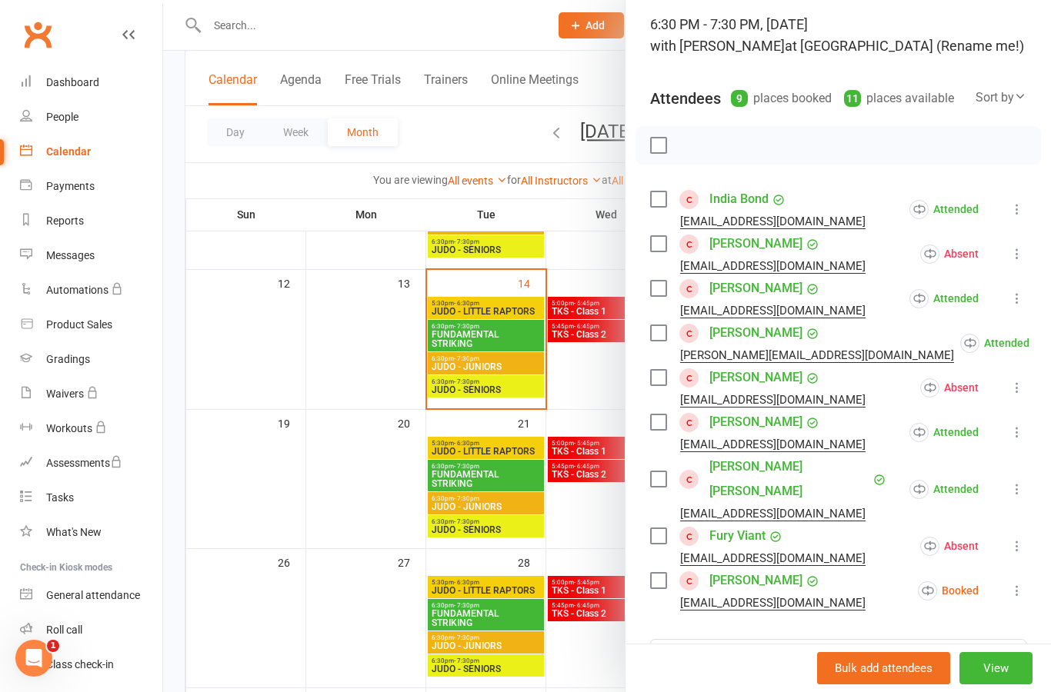
click at [1015, 582] on button at bounding box center [1017, 591] width 18 height 18
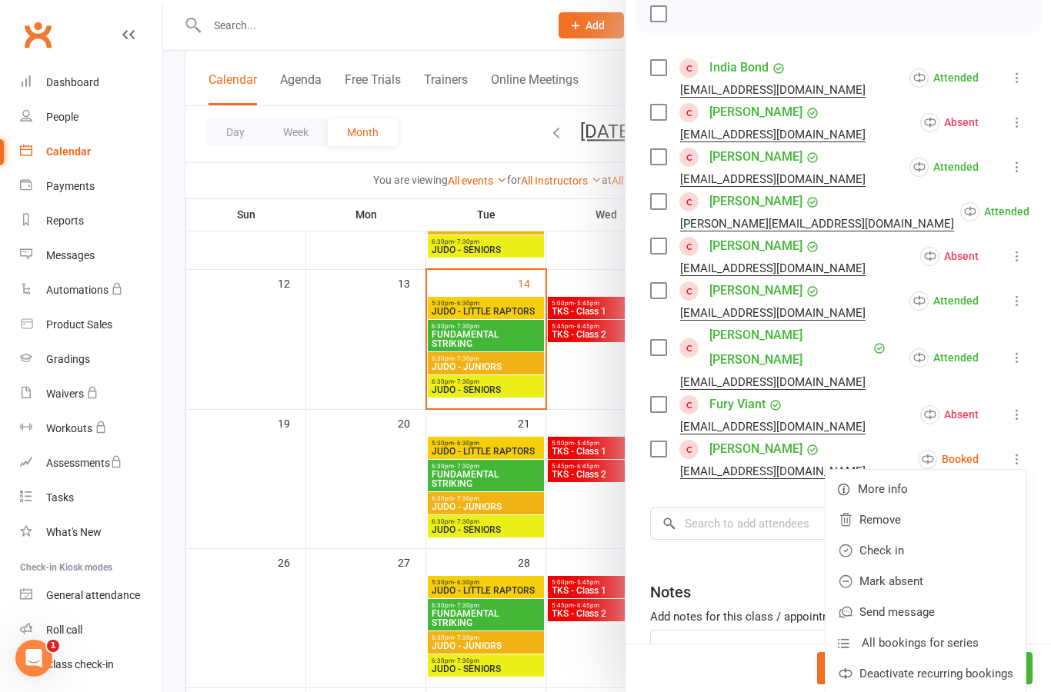
scroll to position [228, 0]
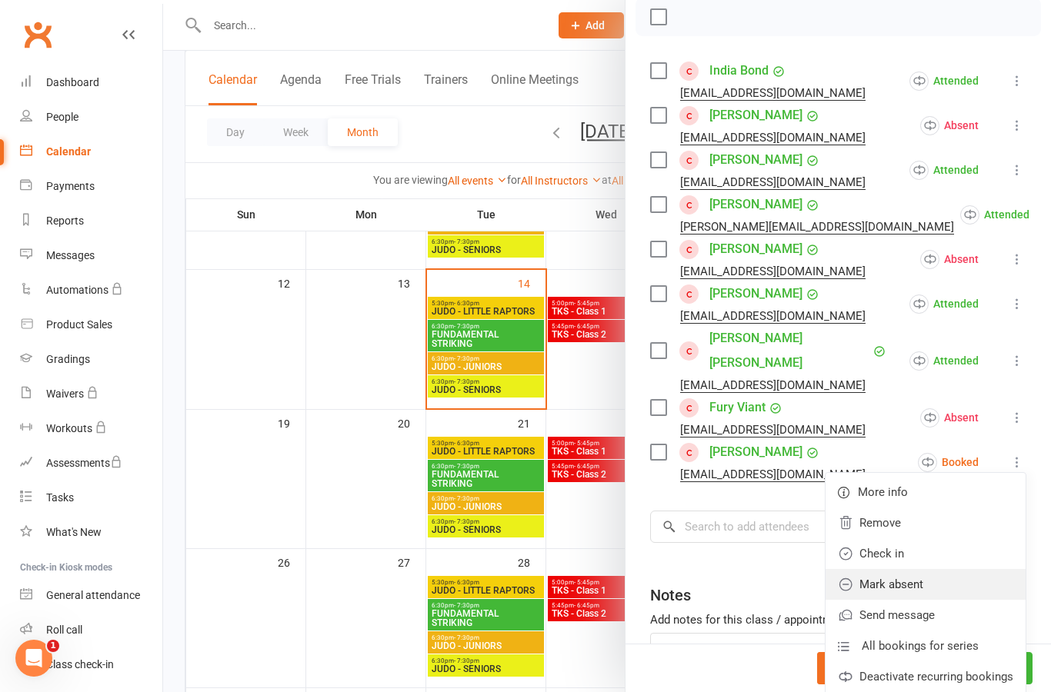
click at [964, 569] on link "Mark absent" at bounding box center [925, 584] width 200 height 31
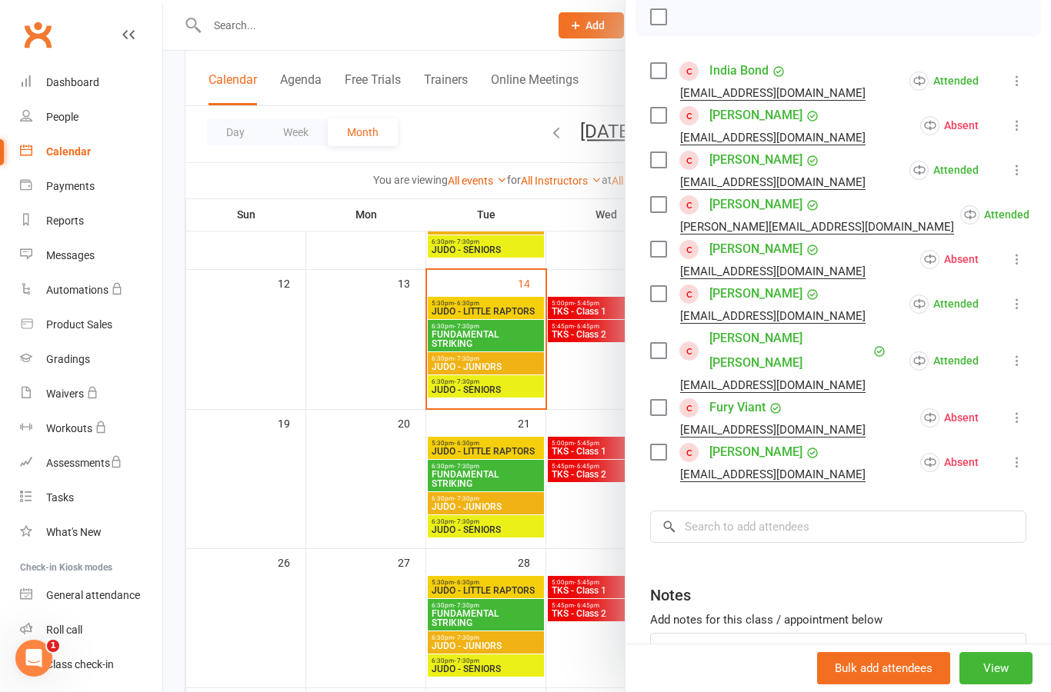
click at [607, 389] on div at bounding box center [607, 346] width 888 height 692
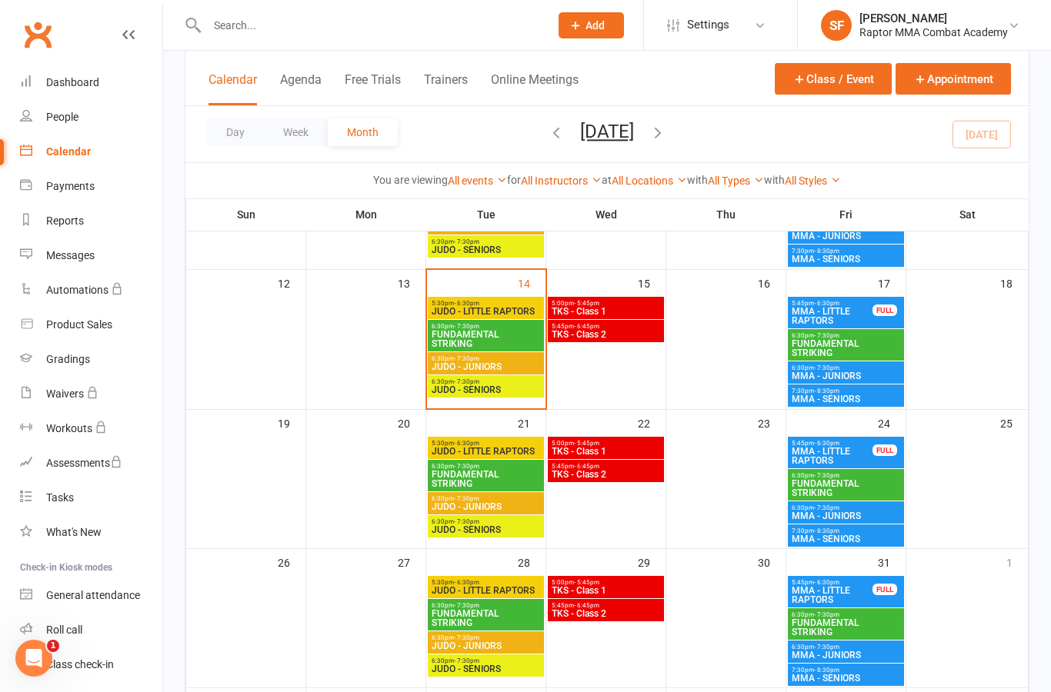
click at [887, 402] on span "MMA - SENIORS" at bounding box center [846, 399] width 110 height 9
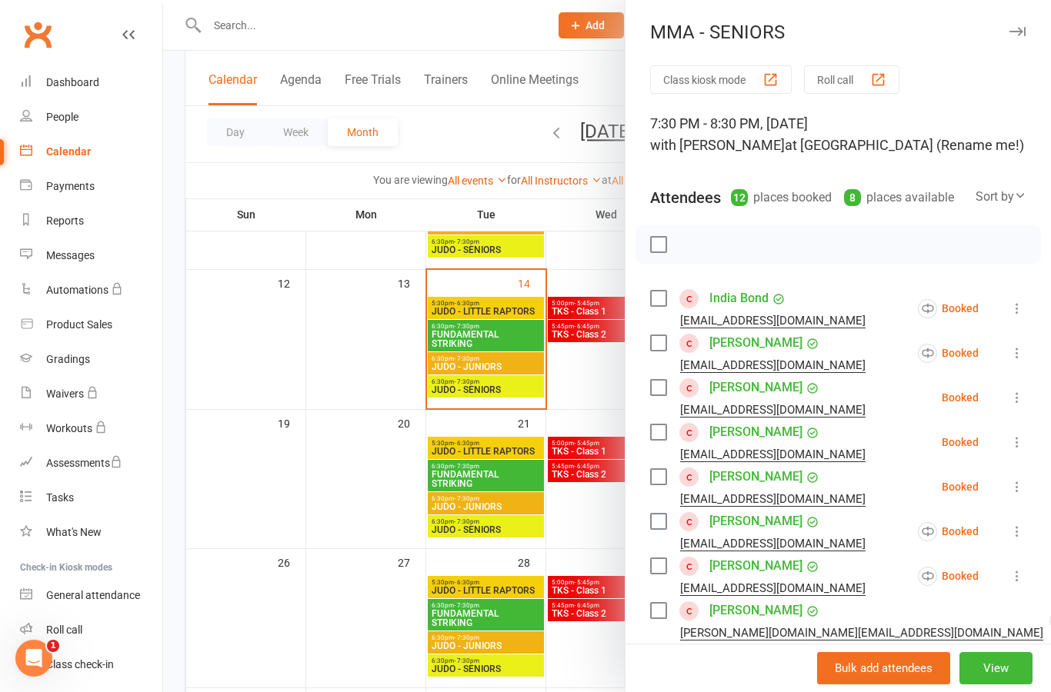
click at [1024, 318] on button at bounding box center [1017, 308] width 18 height 18
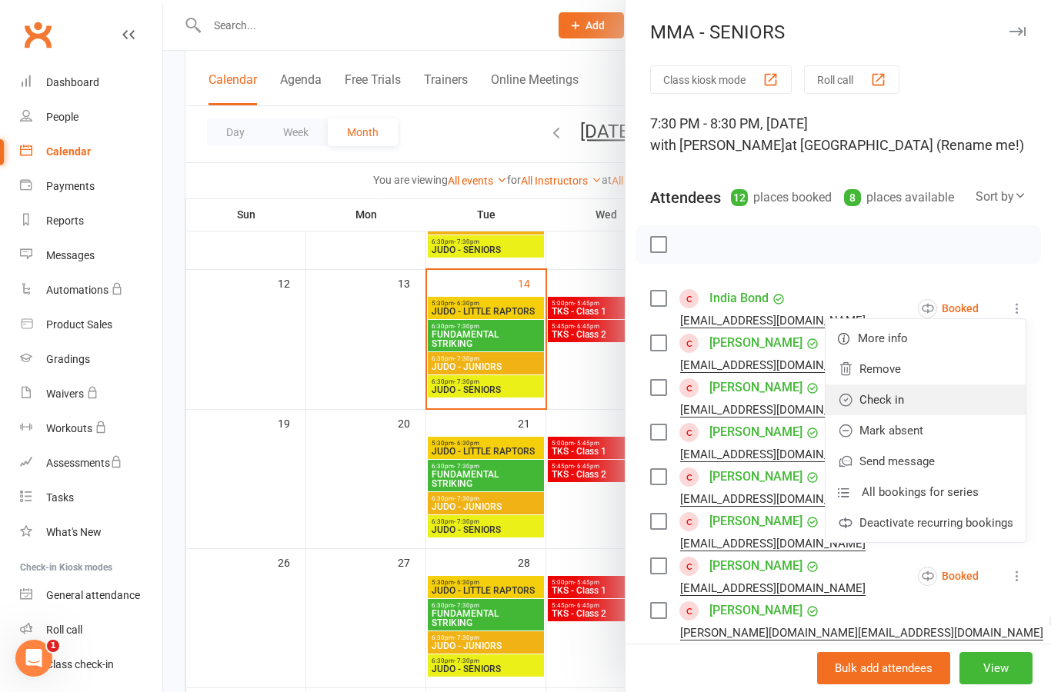
click at [966, 406] on link "Check in" at bounding box center [925, 400] width 200 height 31
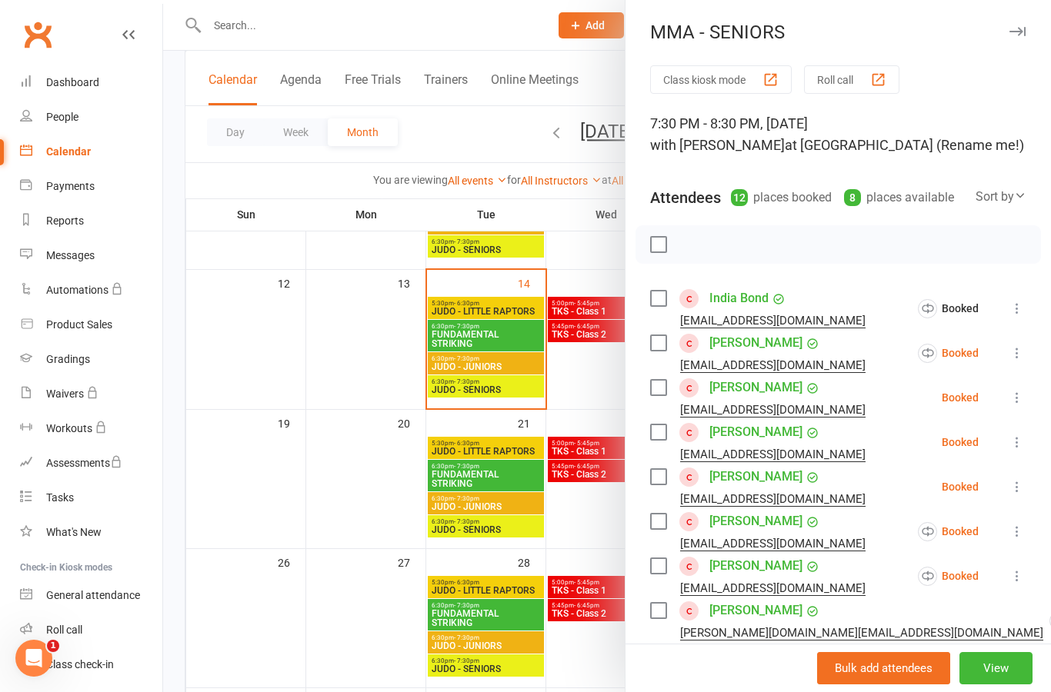
click at [1025, 358] on icon at bounding box center [1016, 352] width 15 height 15
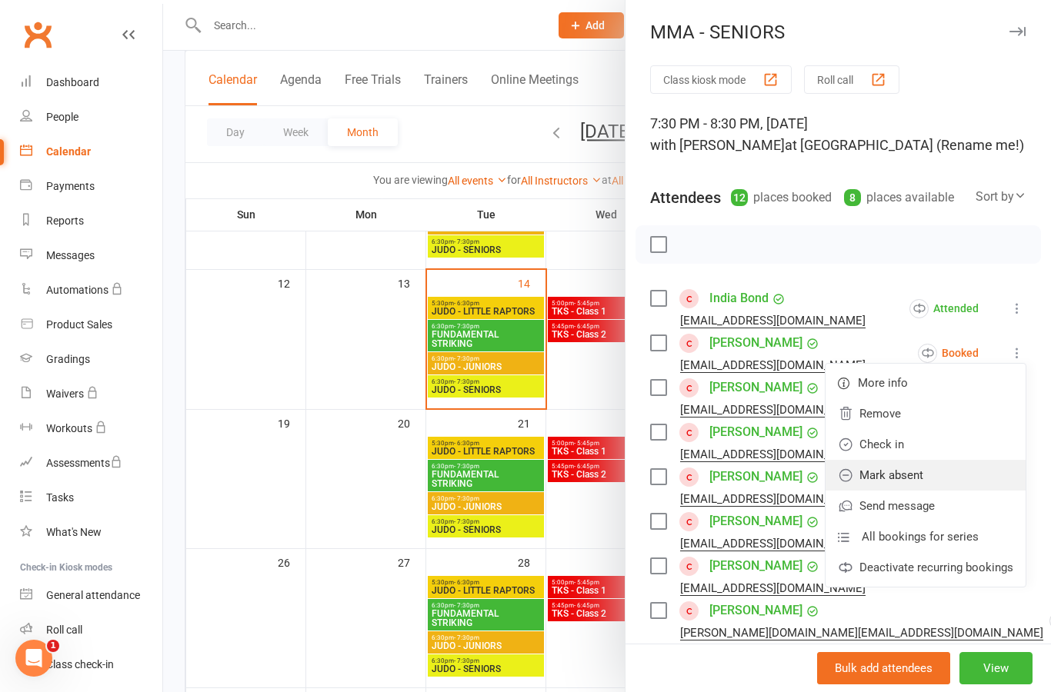
click at [972, 479] on link "Mark absent" at bounding box center [925, 475] width 200 height 31
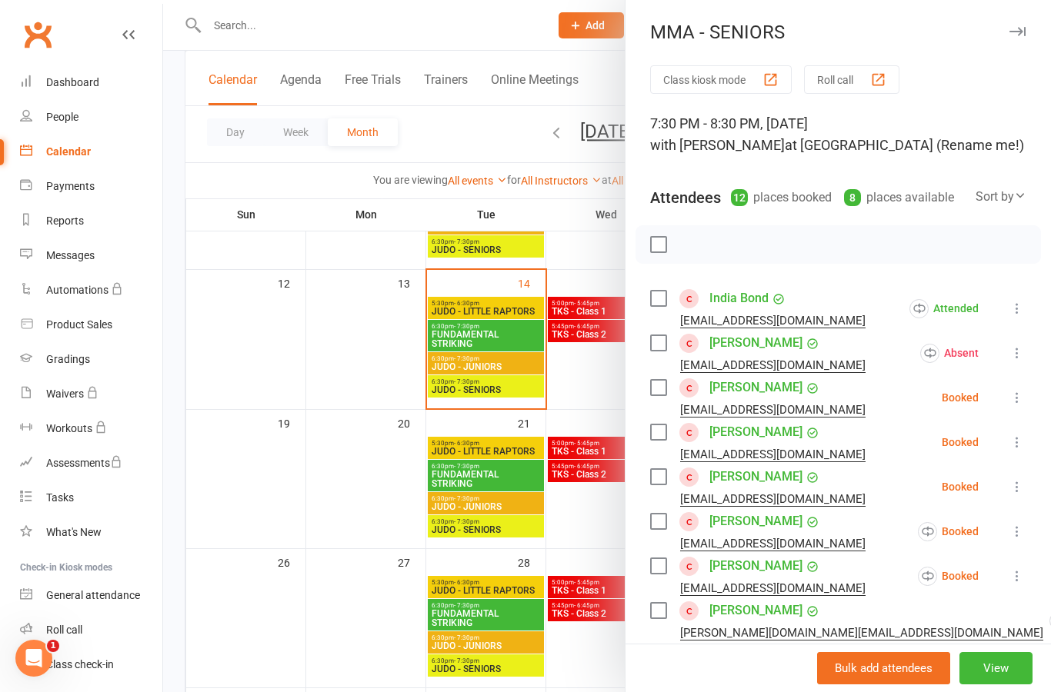
click at [1024, 405] on icon at bounding box center [1016, 397] width 15 height 15
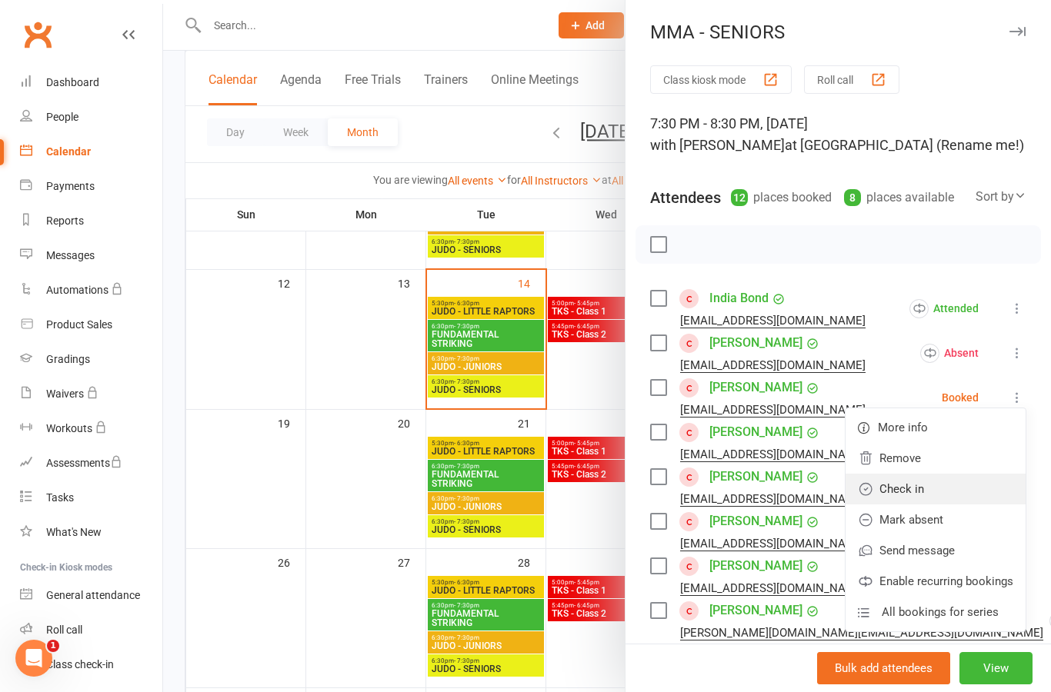
click at [974, 499] on link "Check in" at bounding box center [935, 489] width 180 height 31
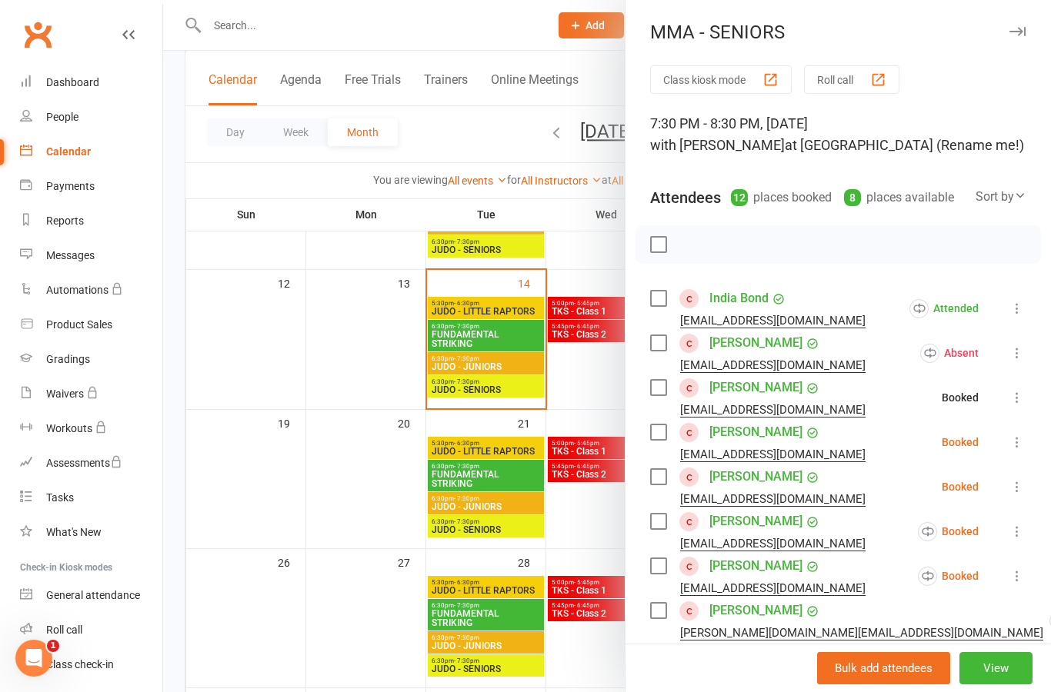
click at [1008, 451] on button at bounding box center [1017, 442] width 18 height 18
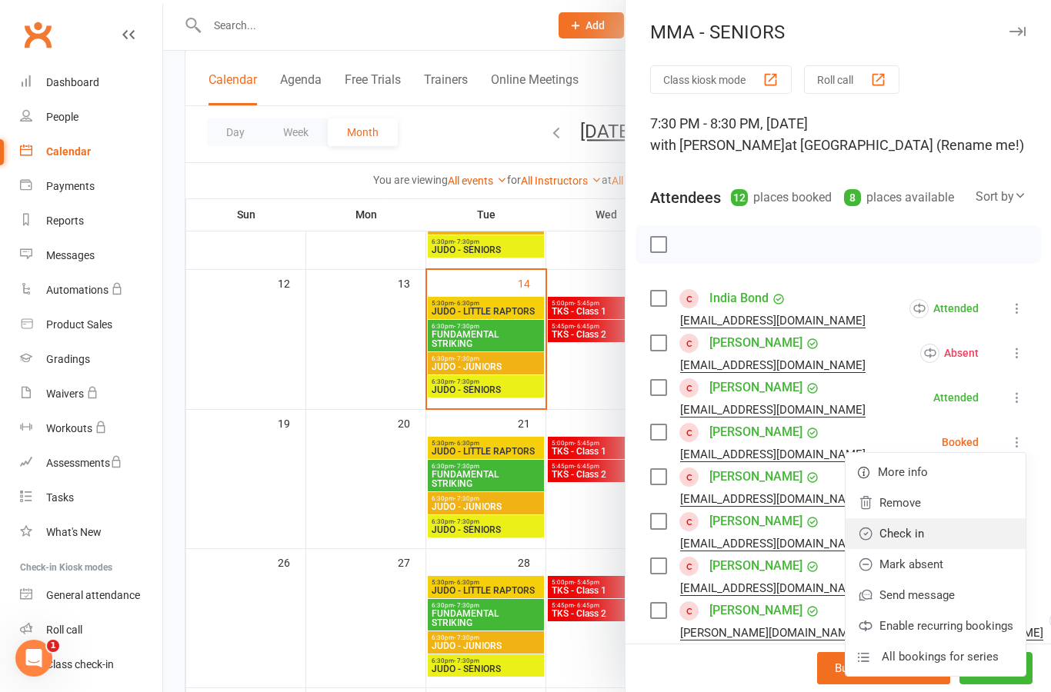
click at [982, 536] on link "Check in" at bounding box center [935, 533] width 180 height 31
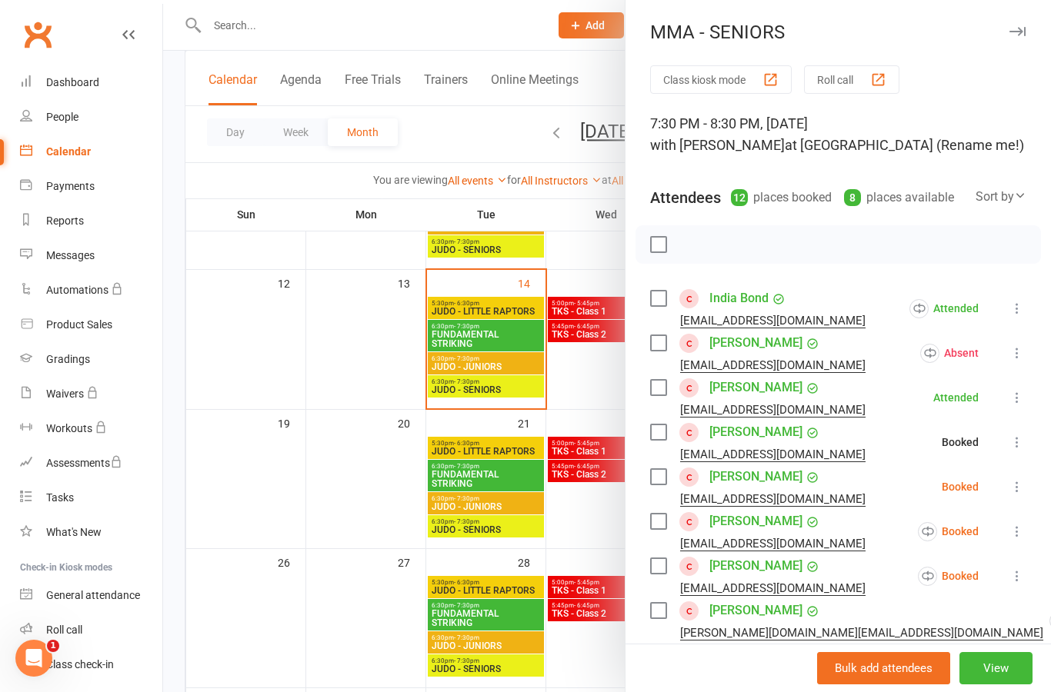
click at [1023, 495] on icon at bounding box center [1016, 486] width 15 height 15
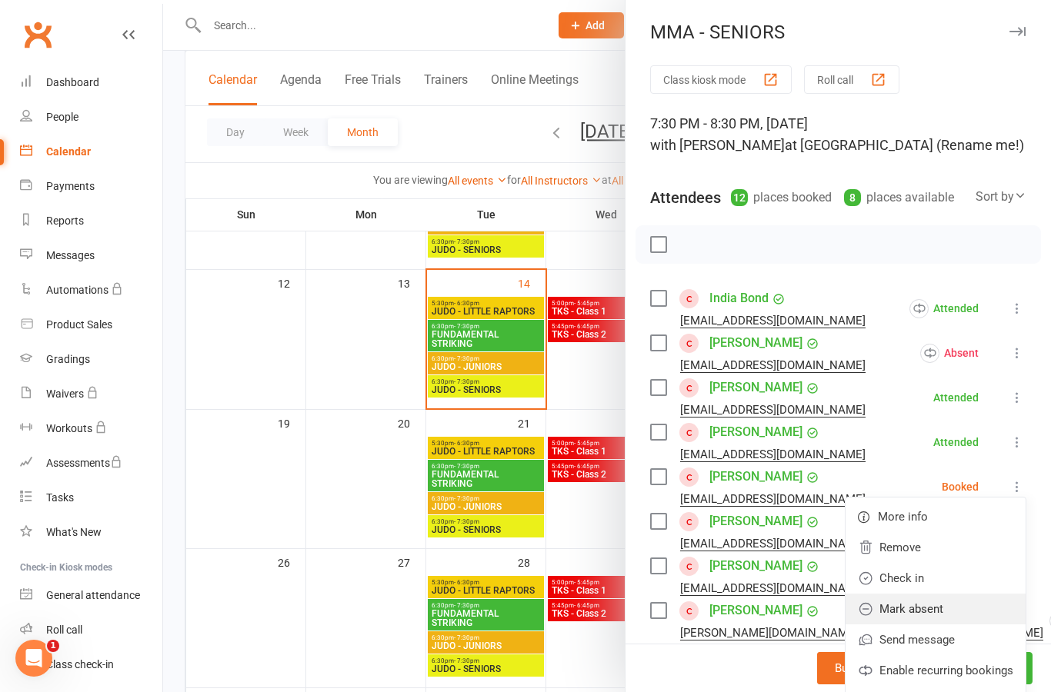
click at [979, 612] on link "Mark absent" at bounding box center [935, 609] width 180 height 31
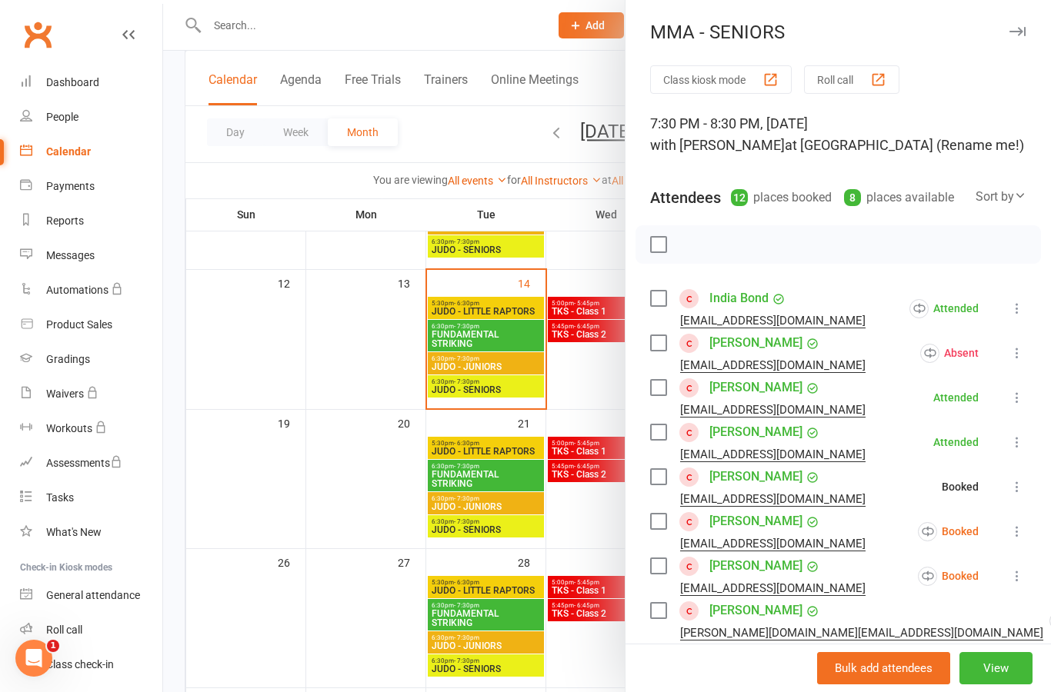
click at [1022, 540] on button at bounding box center [1017, 531] width 18 height 18
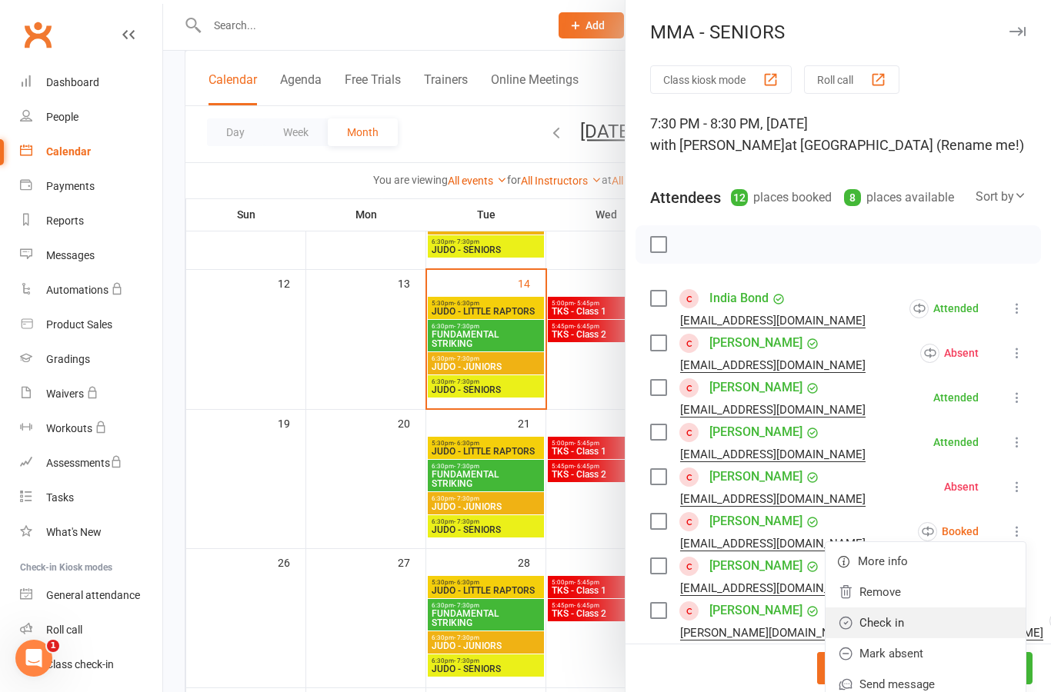
click at [969, 620] on link "Check in" at bounding box center [925, 623] width 200 height 31
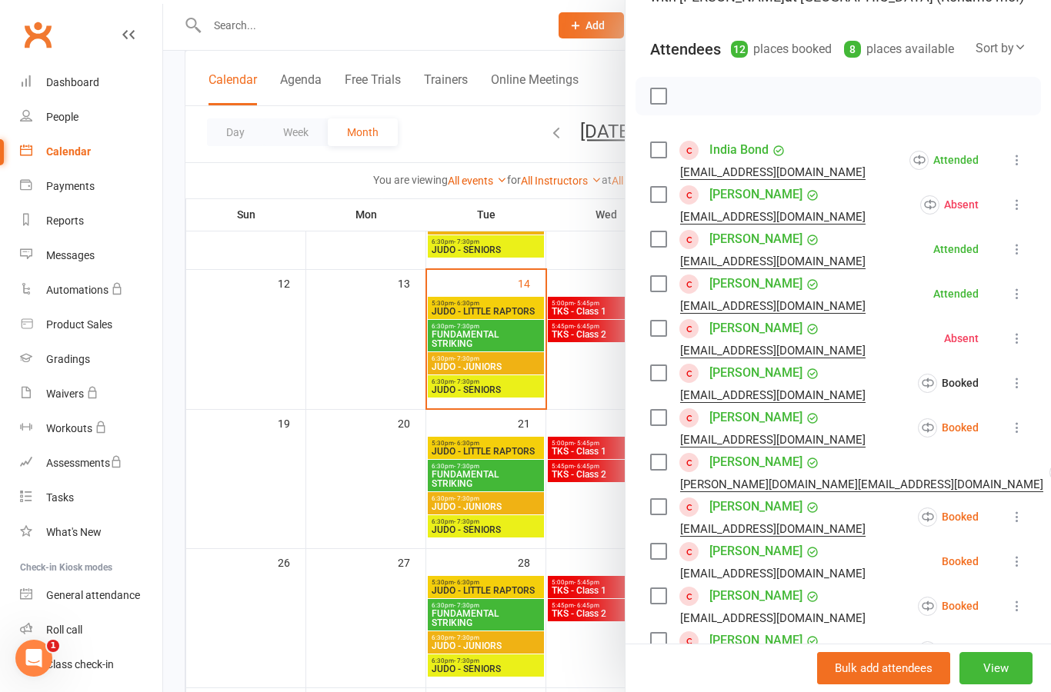
scroll to position [148, 0]
click at [1013, 432] on icon at bounding box center [1016, 428] width 15 height 15
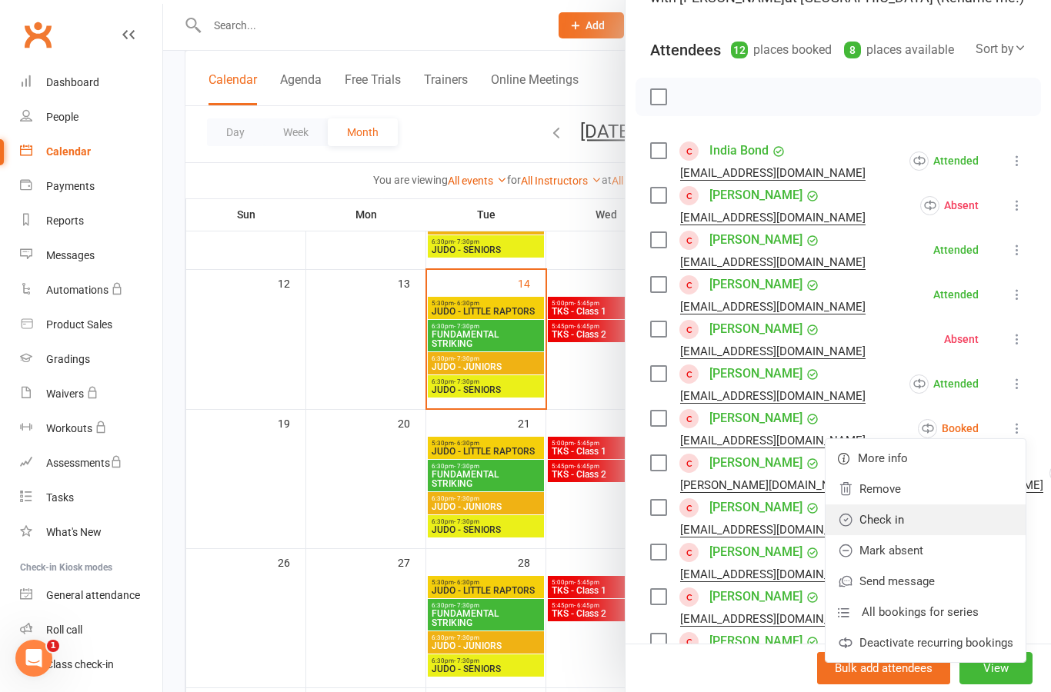
click at [960, 529] on link "Check in" at bounding box center [925, 520] width 200 height 31
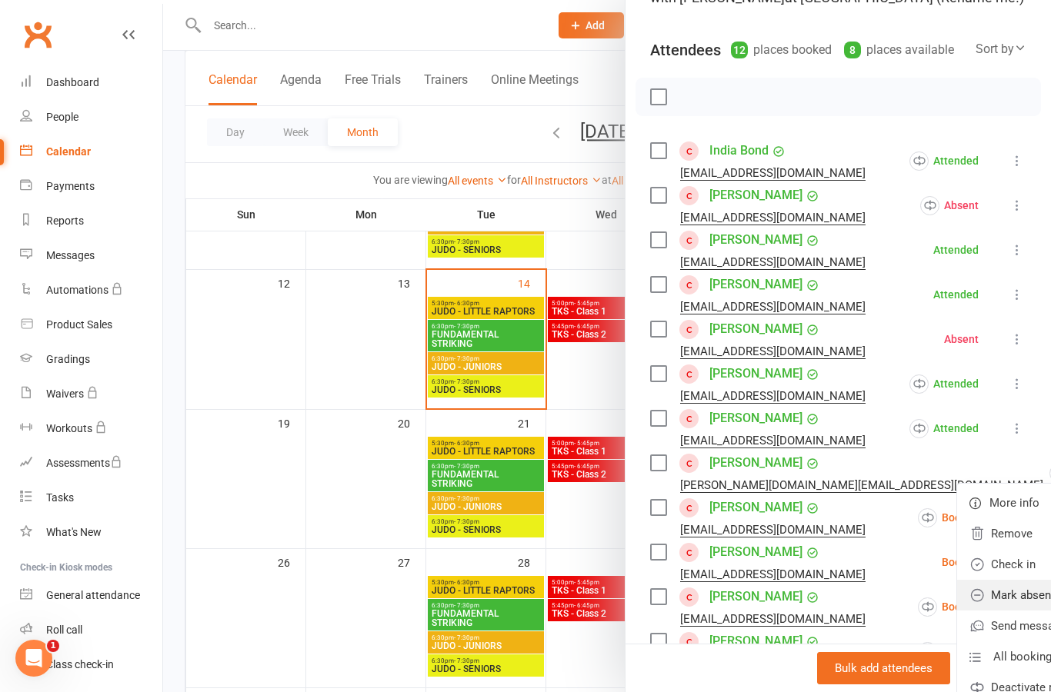
click at [976, 599] on link "Mark absent" at bounding box center [1057, 595] width 200 height 31
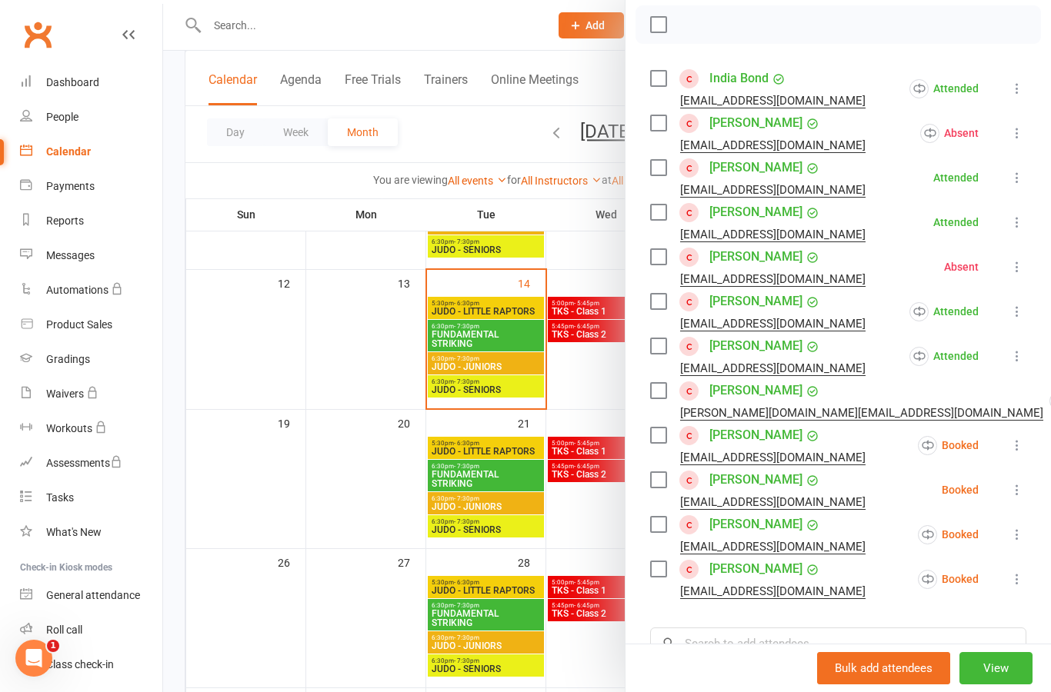
scroll to position [261, 0]
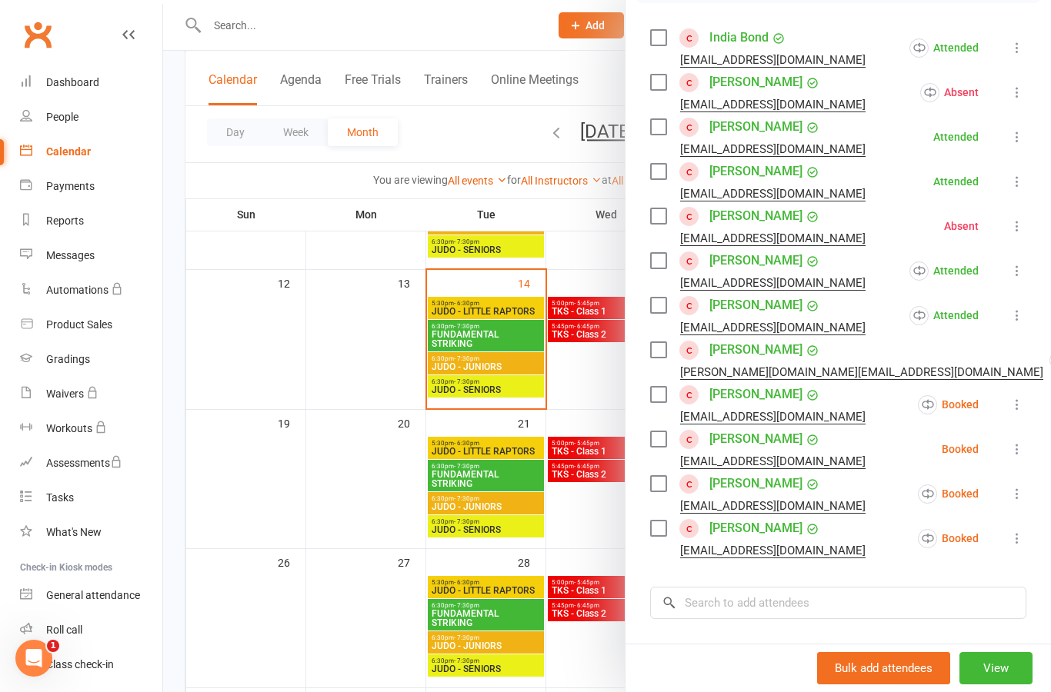
click at [1024, 407] on icon at bounding box center [1016, 404] width 15 height 15
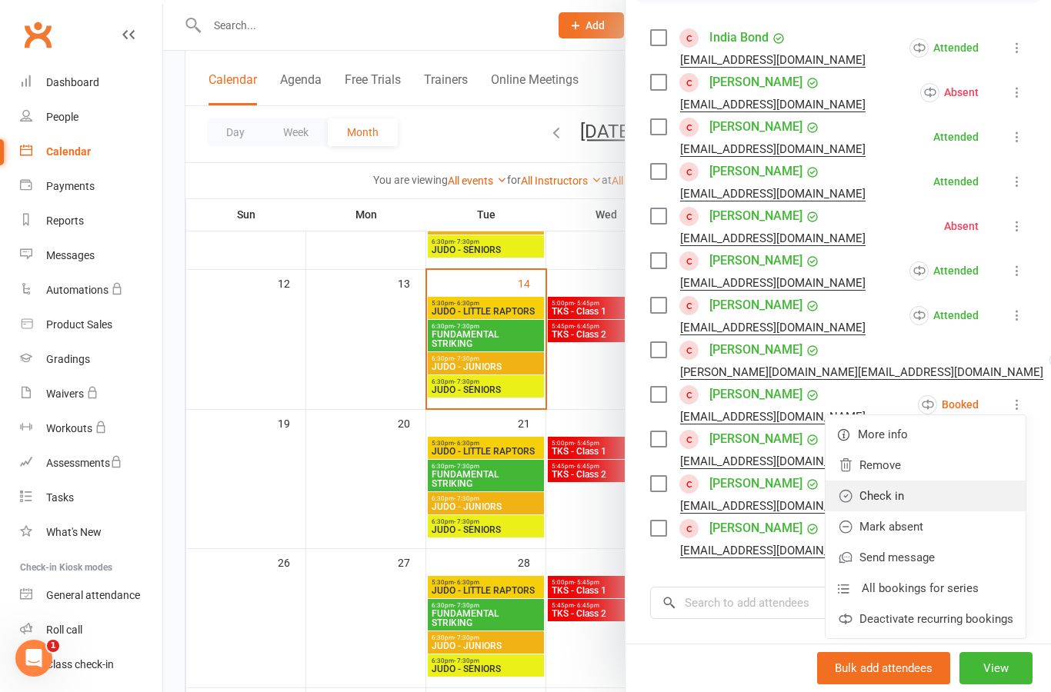
click at [966, 503] on link "Check in" at bounding box center [925, 496] width 200 height 31
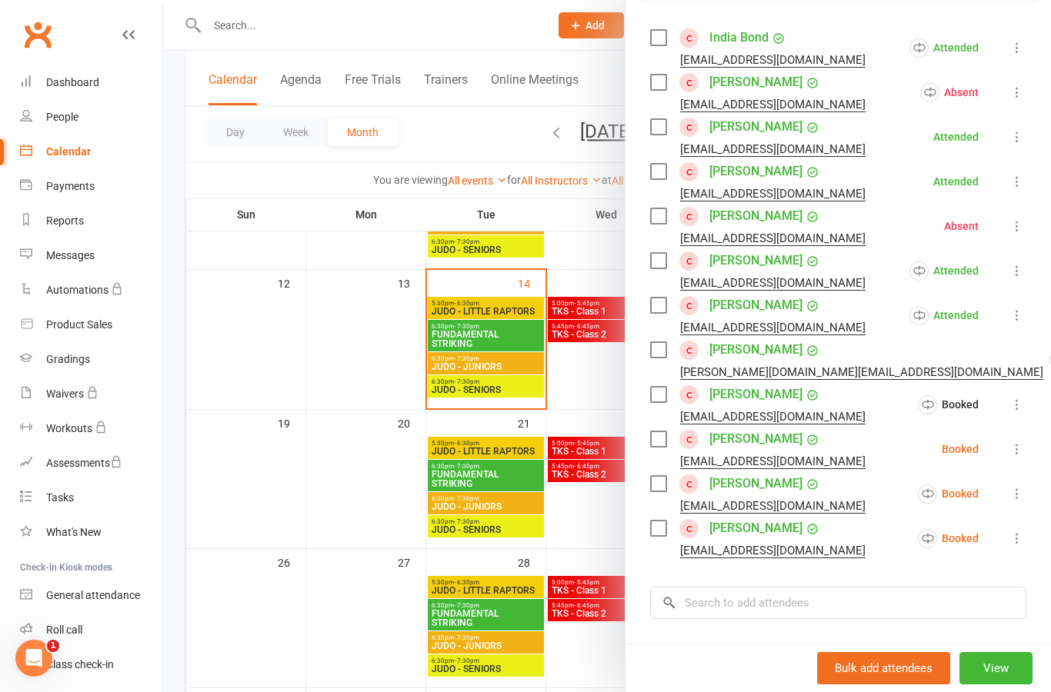
click at [1015, 458] on button at bounding box center [1017, 449] width 18 height 18
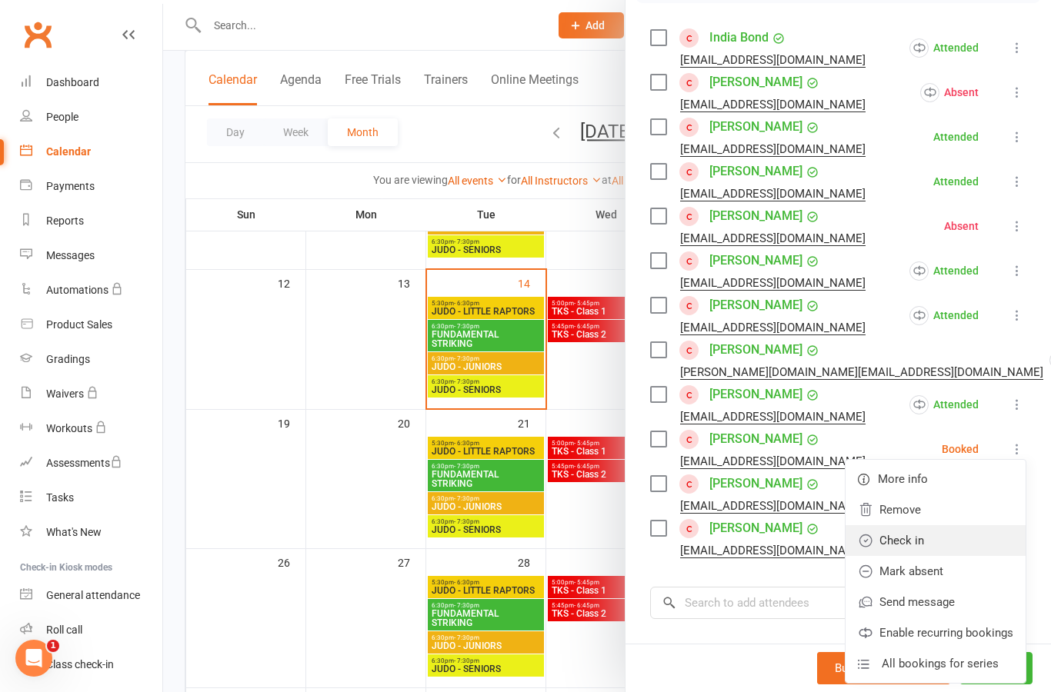
click at [971, 551] on link "Check in" at bounding box center [935, 540] width 180 height 31
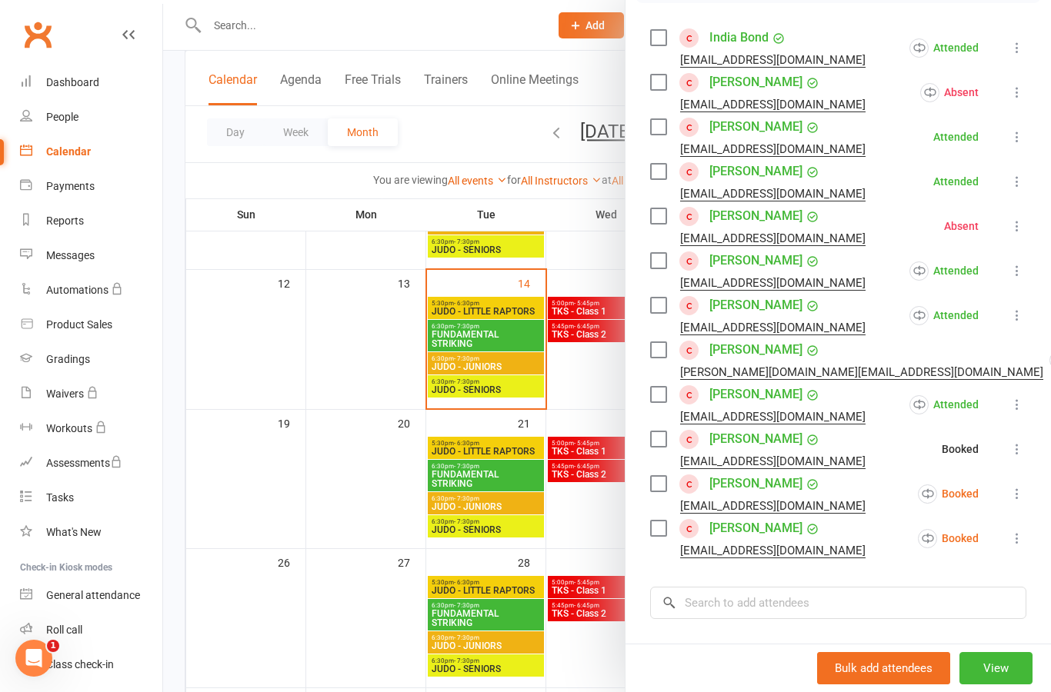
click at [1022, 502] on icon at bounding box center [1016, 493] width 15 height 15
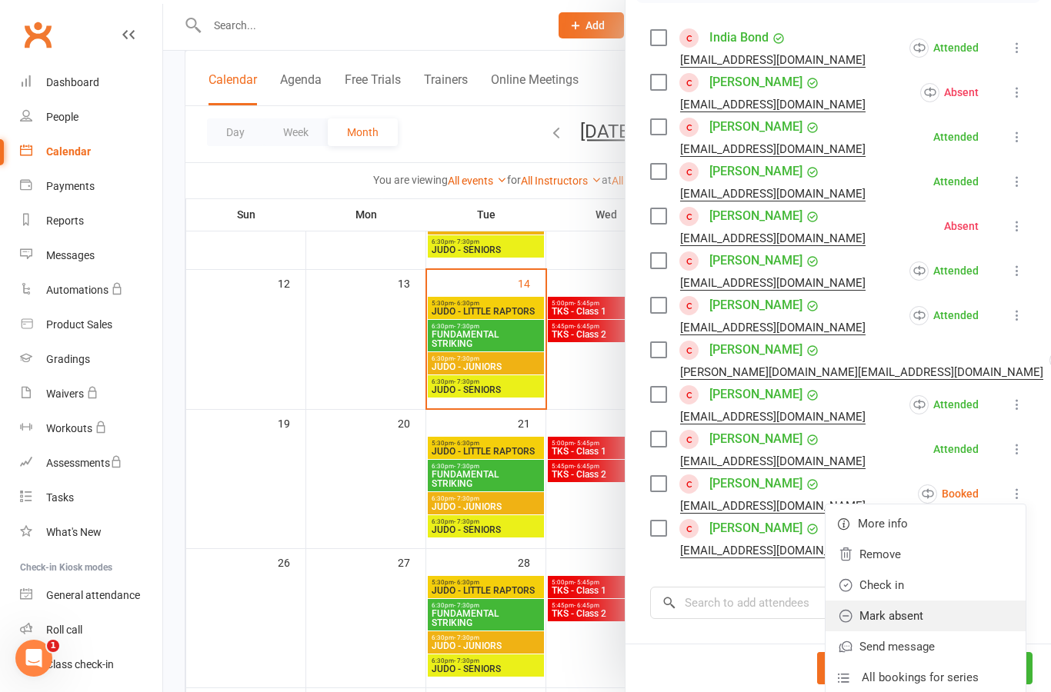
click at [966, 623] on link "Mark absent" at bounding box center [925, 616] width 200 height 31
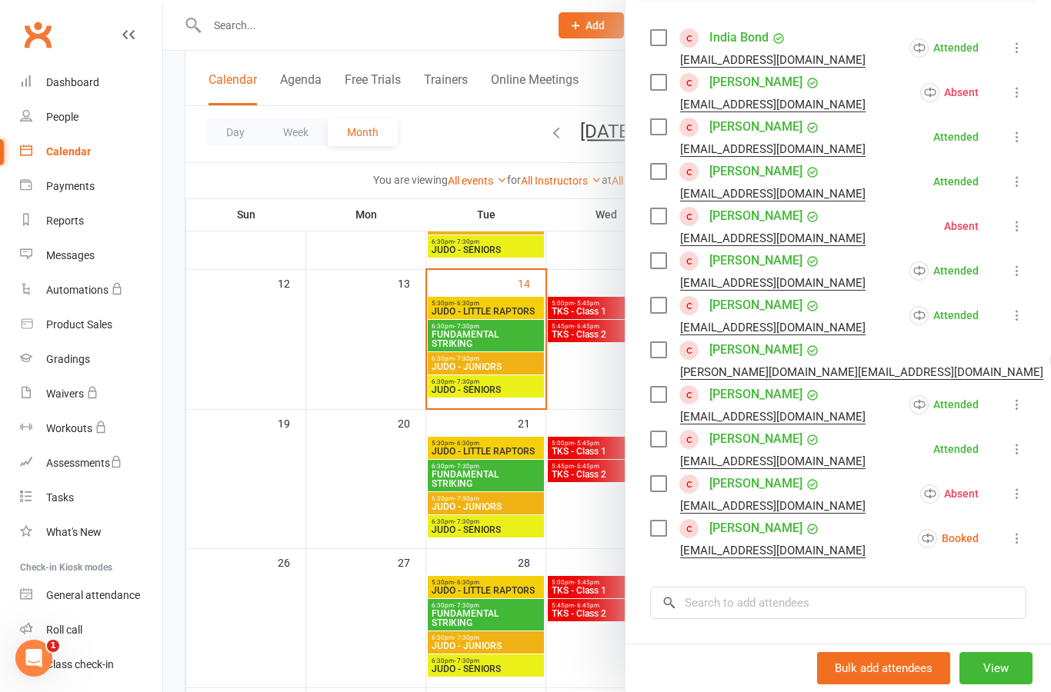
click at [1023, 534] on icon at bounding box center [1016, 538] width 15 height 15
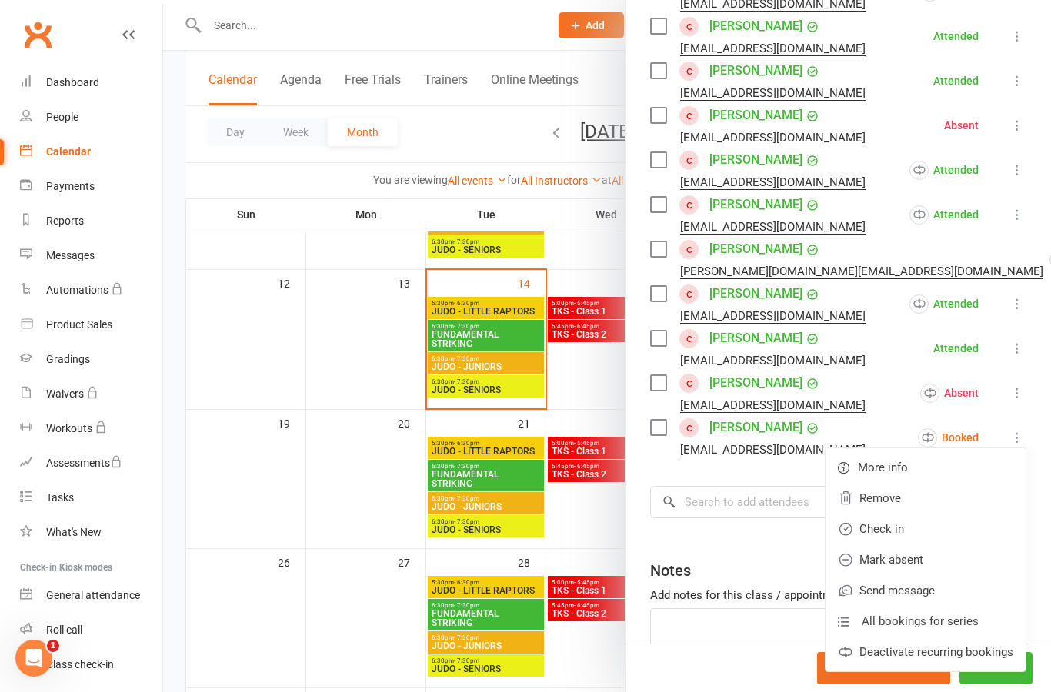
scroll to position [385, 0]
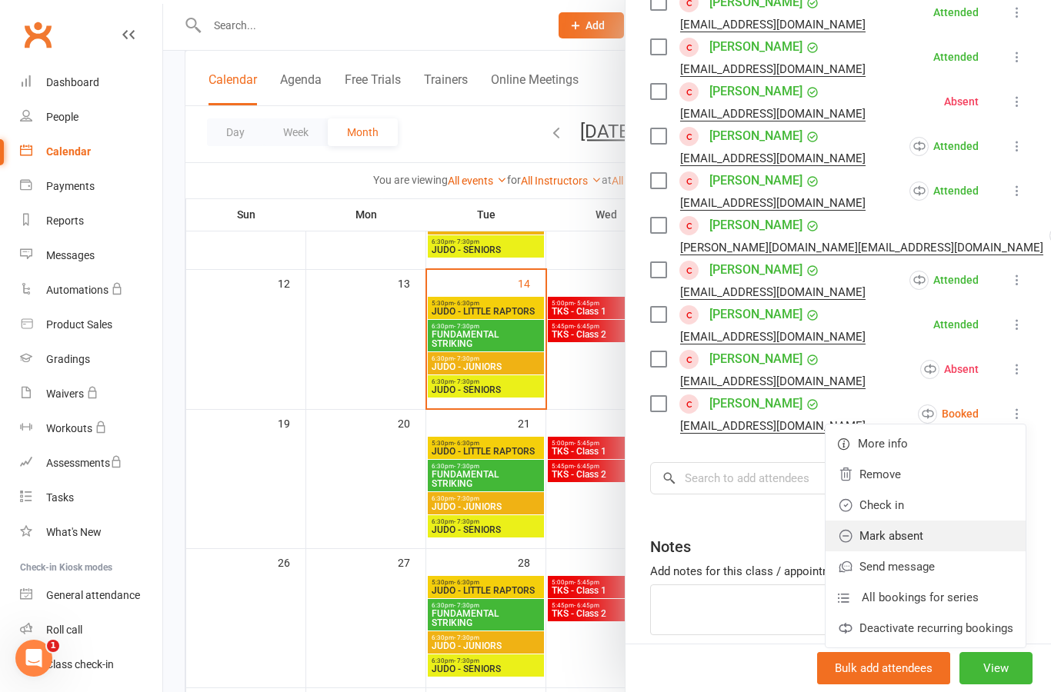
click at [968, 540] on link "Mark absent" at bounding box center [925, 536] width 200 height 31
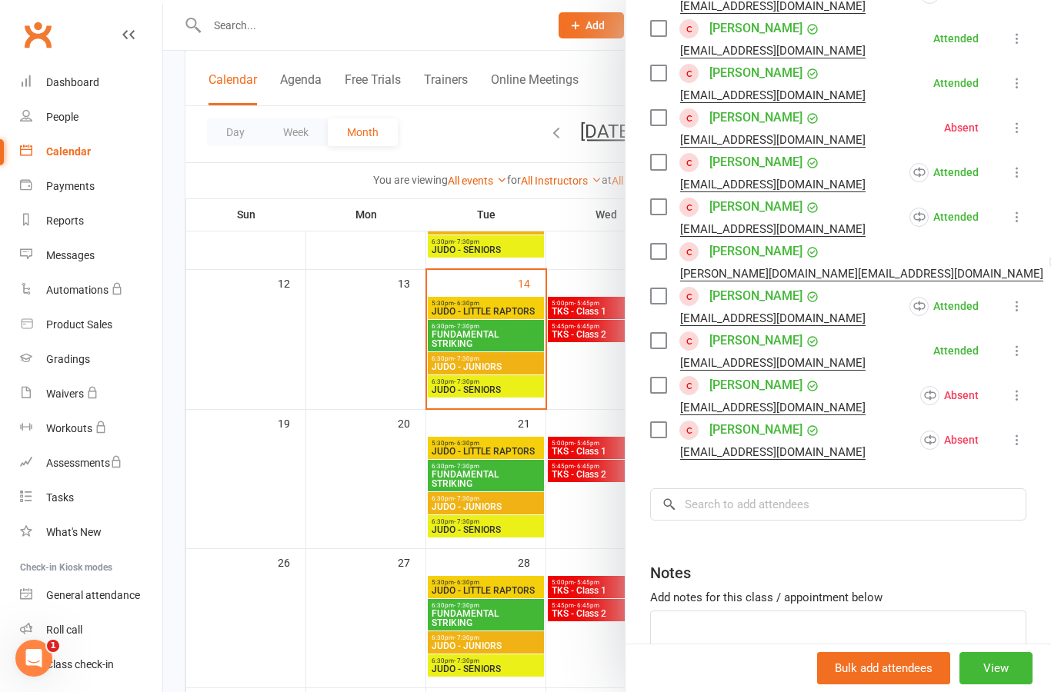
scroll to position [365, 0]
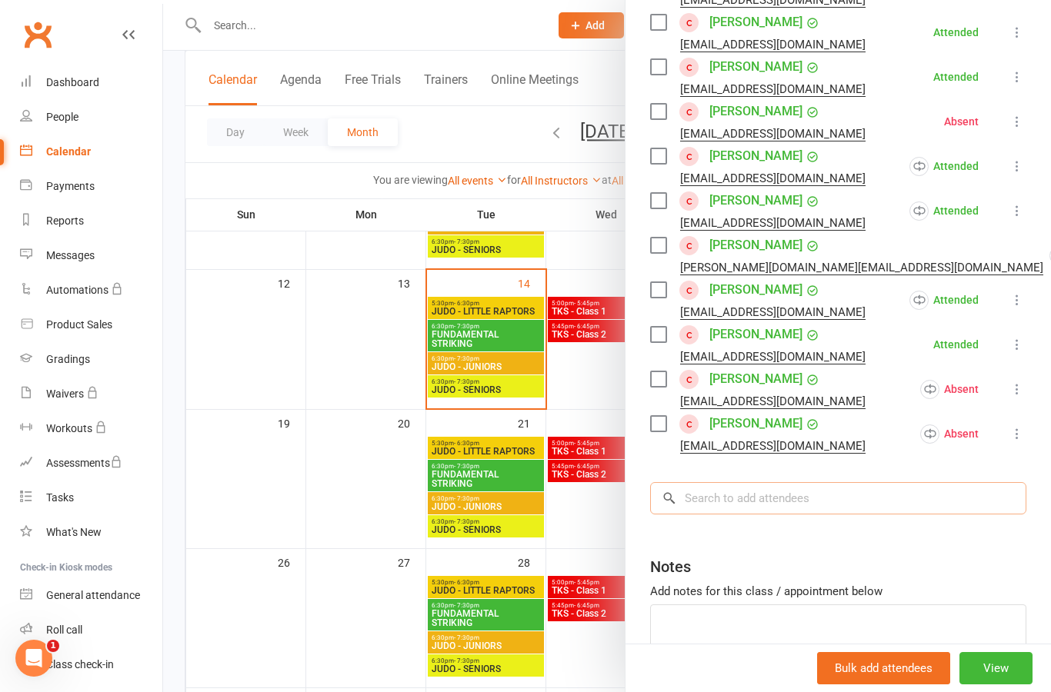
click at [822, 493] on input "search" at bounding box center [838, 498] width 376 height 32
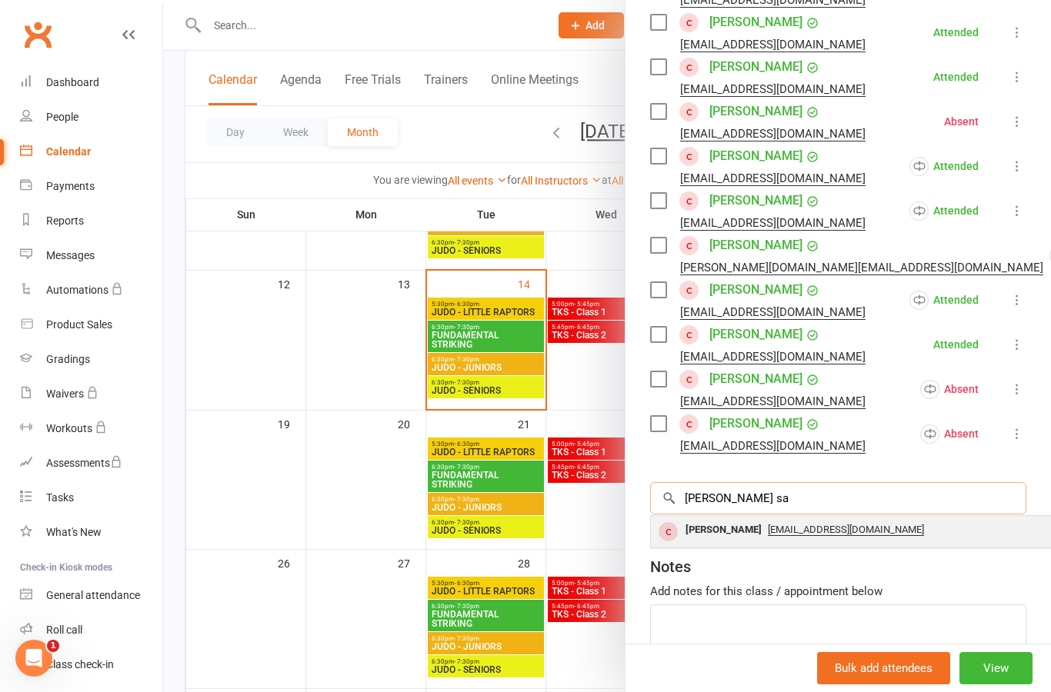
type input "[PERSON_NAME] sa"
click at [727, 533] on div "[PERSON_NAME]" at bounding box center [723, 530] width 88 height 22
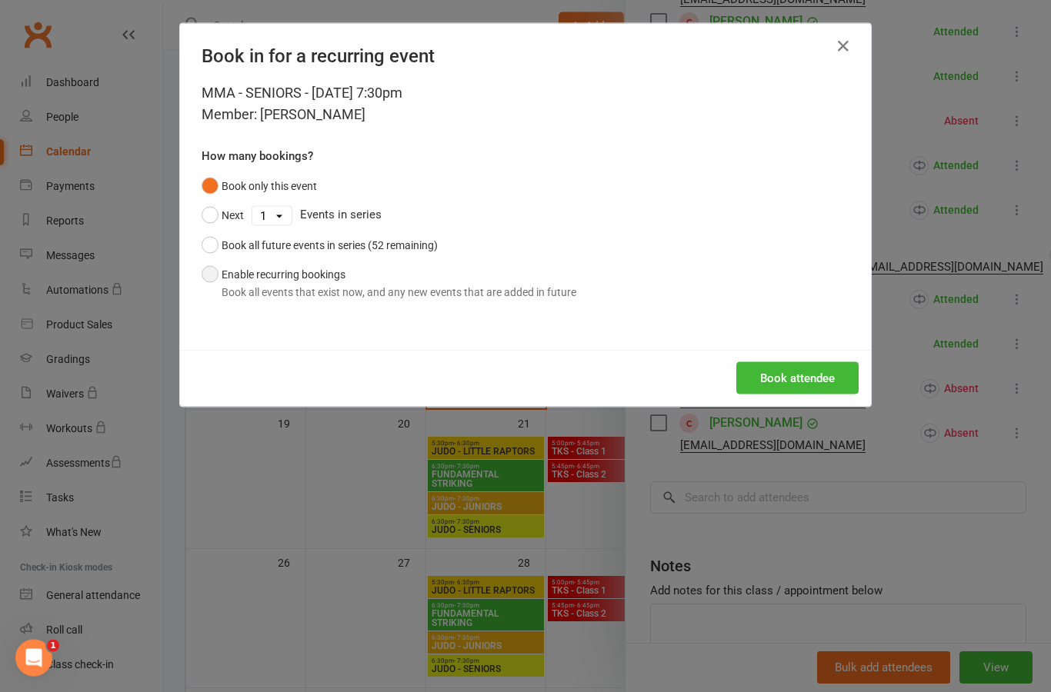
click at [452, 281] on button "Enable recurring bookings Book all events that exist now, and any new events th…" at bounding box center [389, 283] width 375 height 47
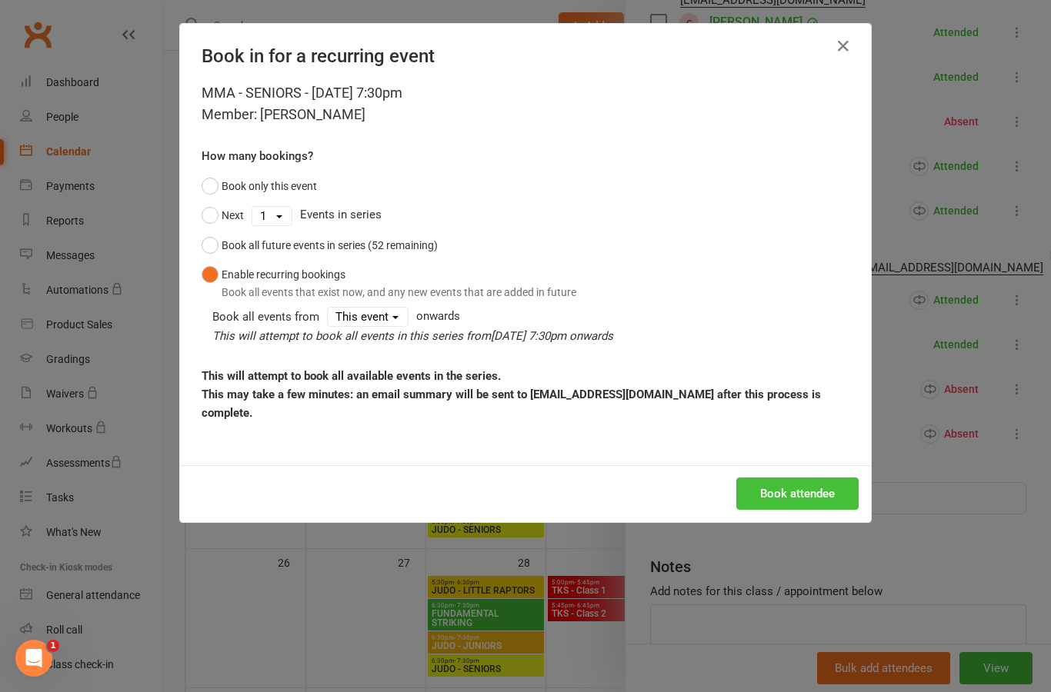
click at [823, 492] on button "Book attendee" at bounding box center [797, 494] width 122 height 32
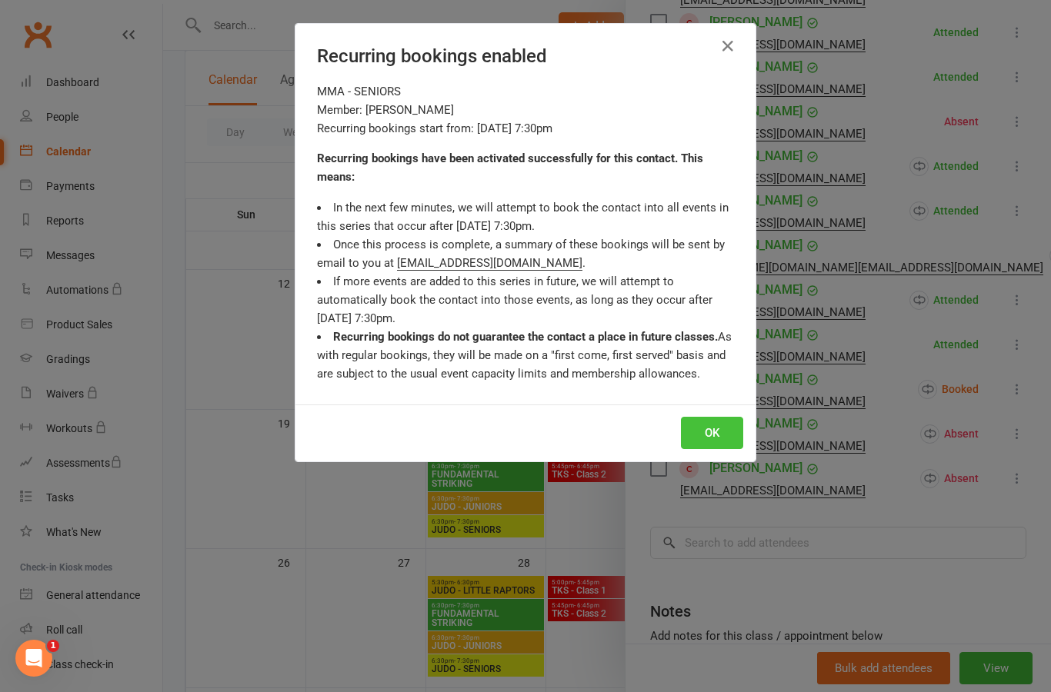
click at [734, 431] on button "OK" at bounding box center [712, 433] width 62 height 32
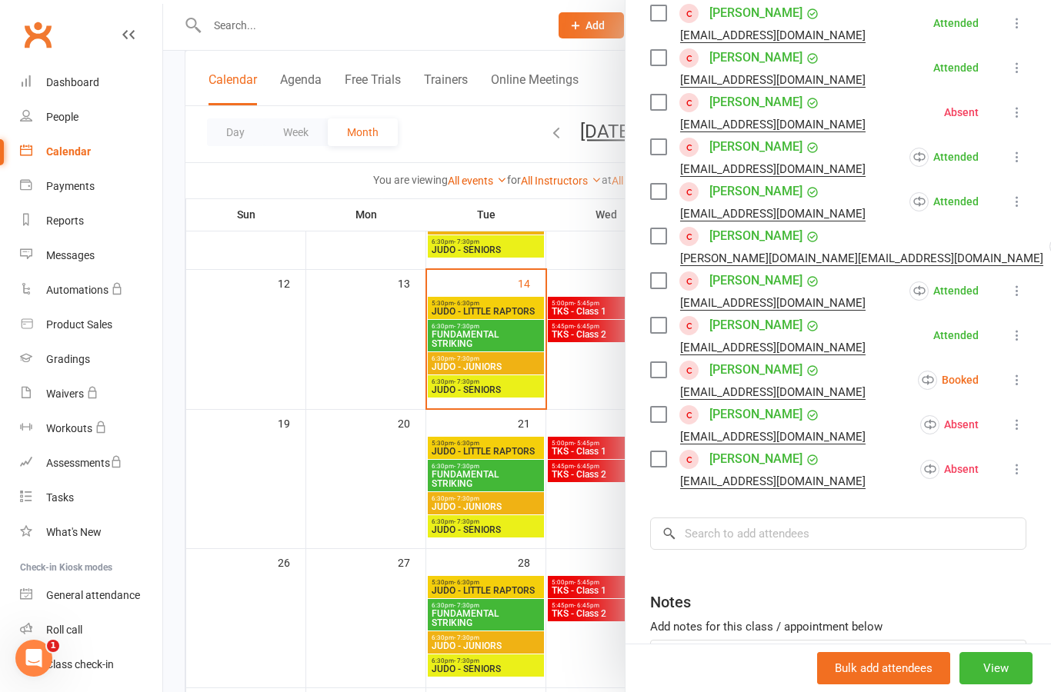
scroll to position [343, 0]
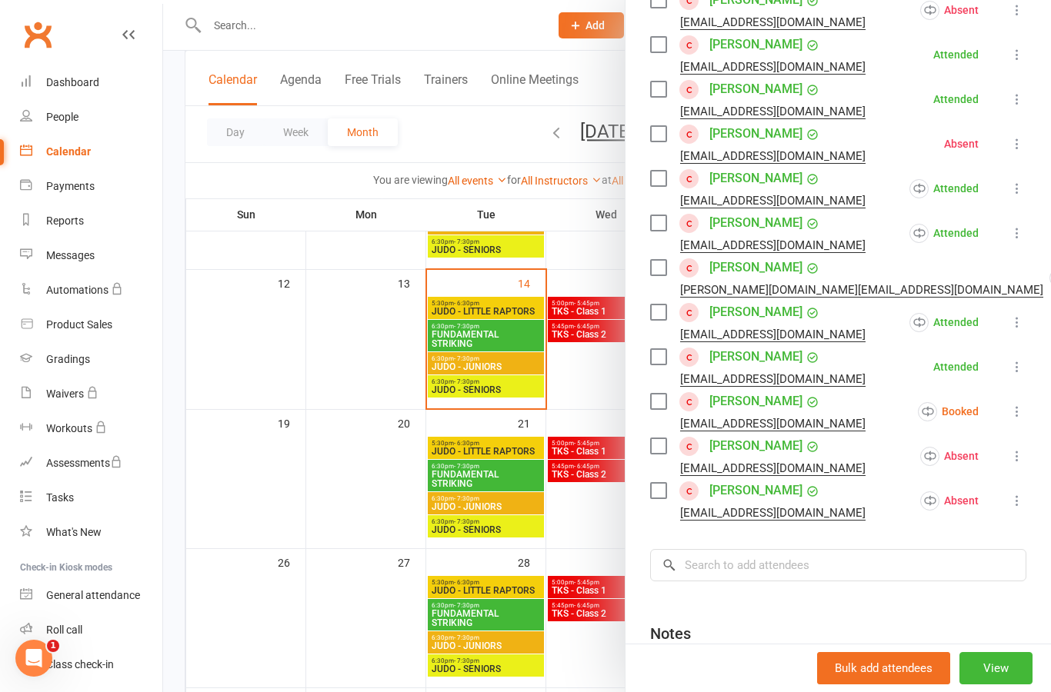
click at [1028, 402] on div "Class kiosk mode Roll call 7:30 PM - 8:30 PM, [DATE] with [PERSON_NAME] at [GEO…" at bounding box center [837, 260] width 425 height 1077
click at [1025, 404] on button at bounding box center [1017, 411] width 18 height 18
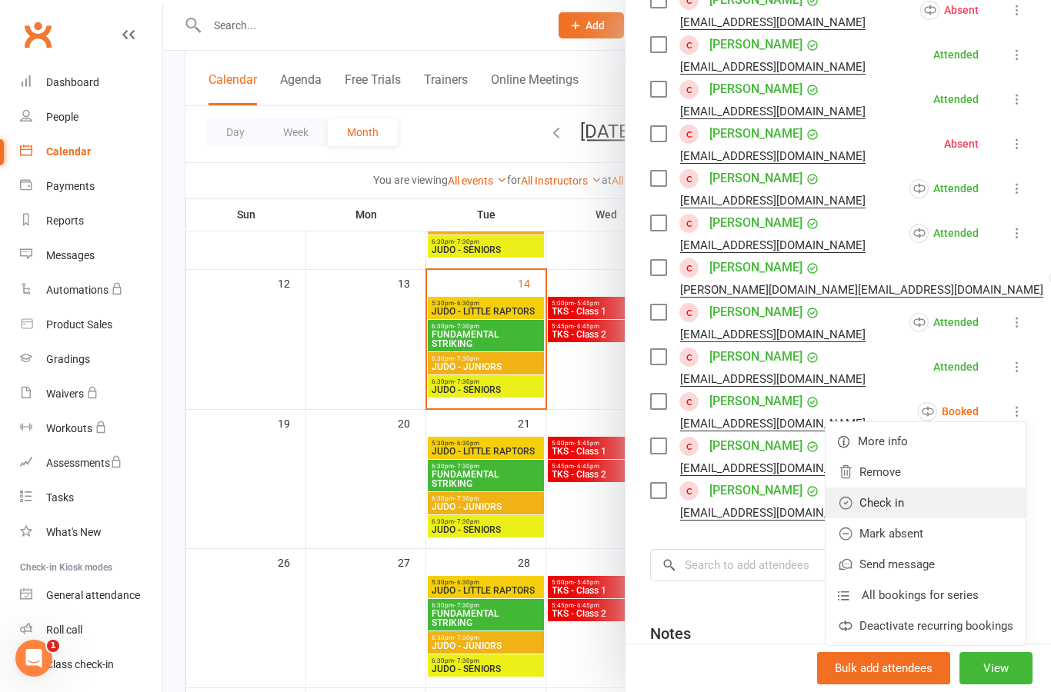
click at [955, 508] on link "Check in" at bounding box center [925, 503] width 200 height 31
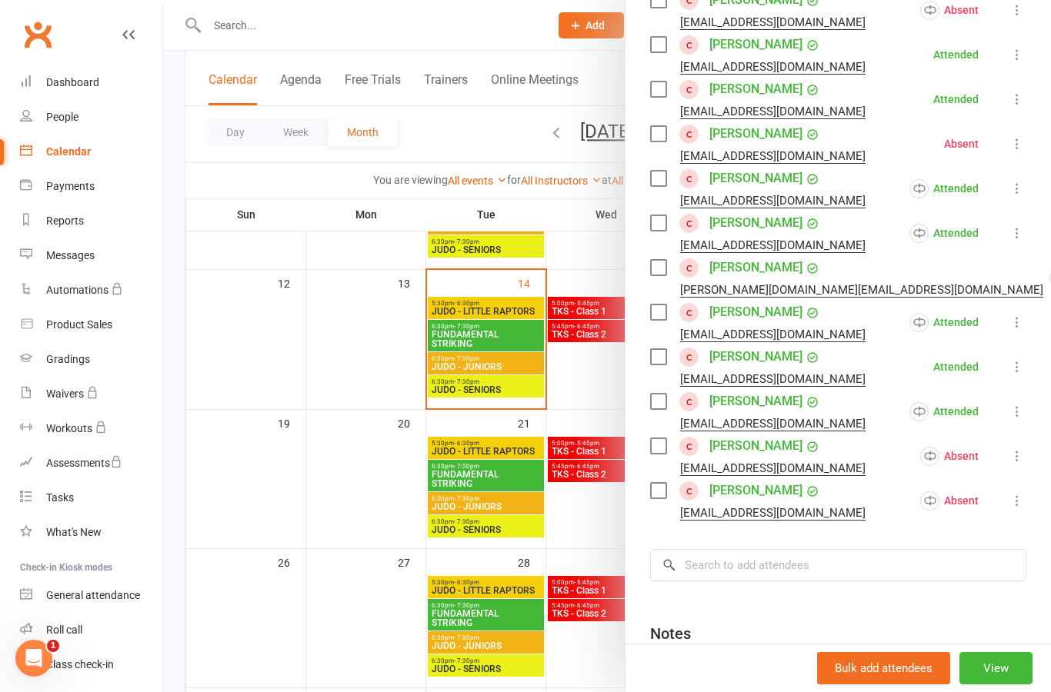
click at [602, 532] on div at bounding box center [607, 346] width 888 height 692
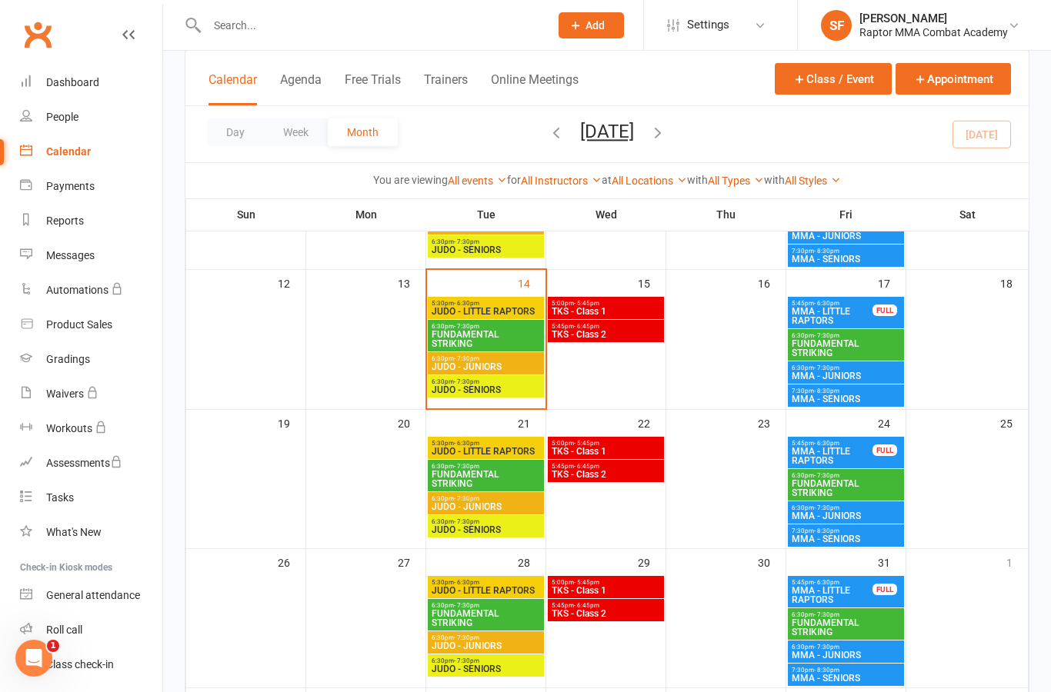
click at [515, 455] on span "JUDO - LITTLE RAPTORS" at bounding box center [486, 451] width 110 height 9
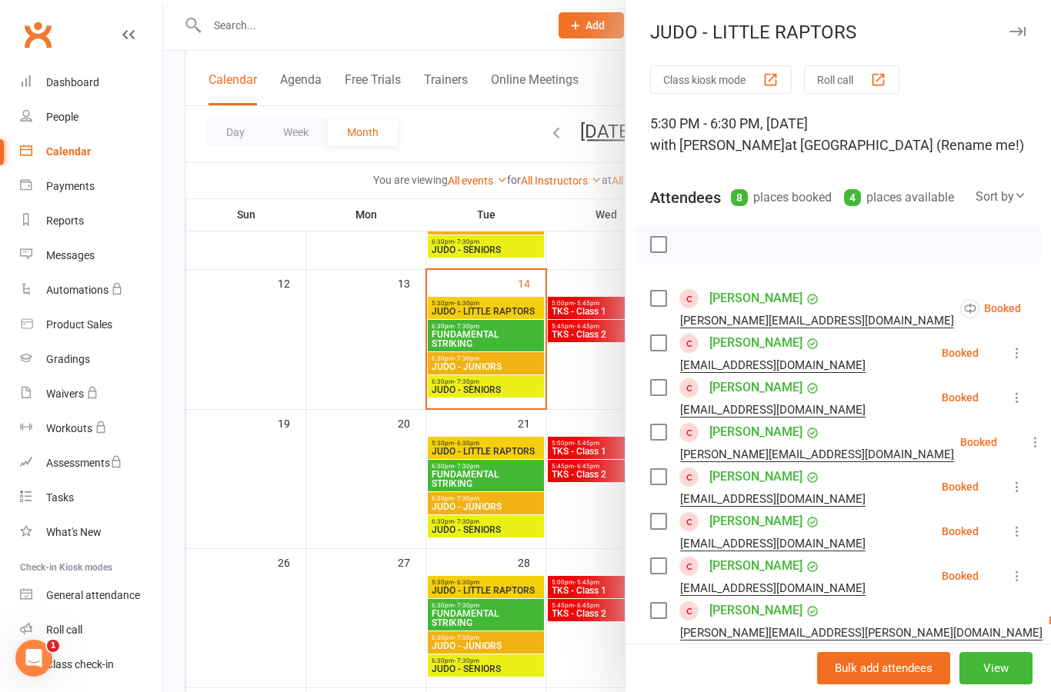
click at [1050, 299] on button at bounding box center [1059, 308] width 18 height 18
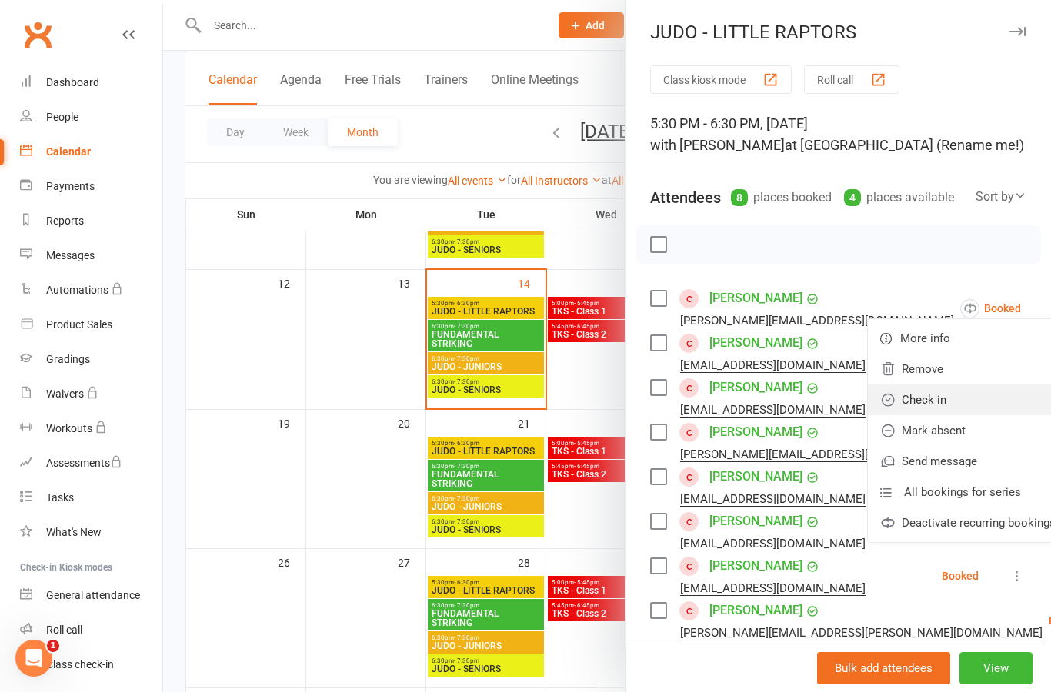
click at [968, 403] on link "Check in" at bounding box center [968, 400] width 200 height 31
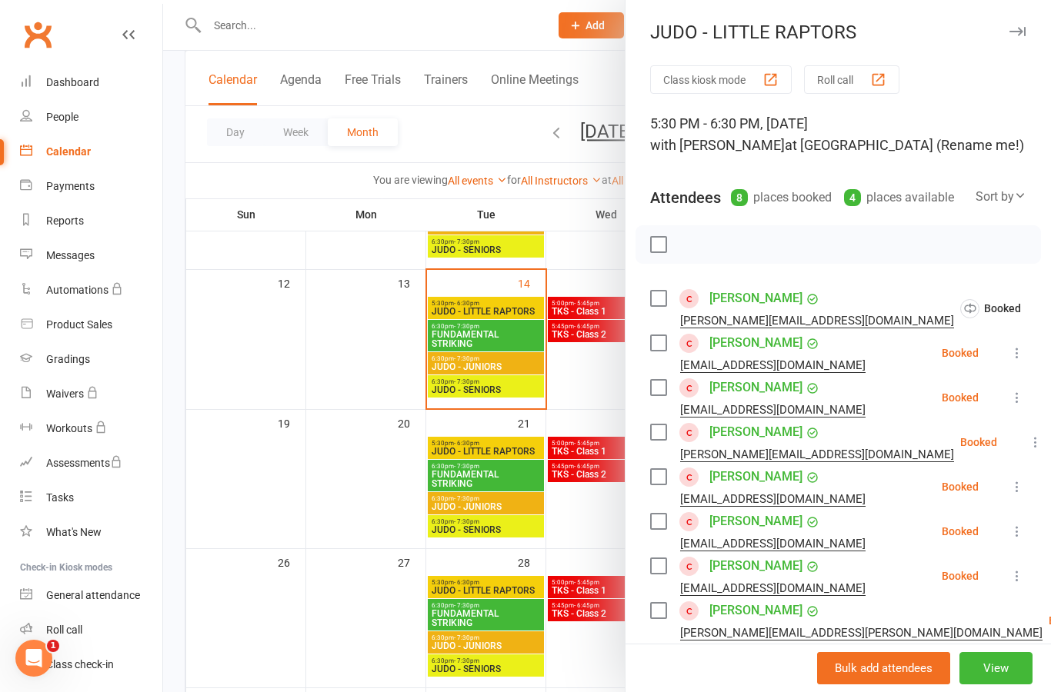
click at [1023, 344] on button at bounding box center [1017, 353] width 18 height 18
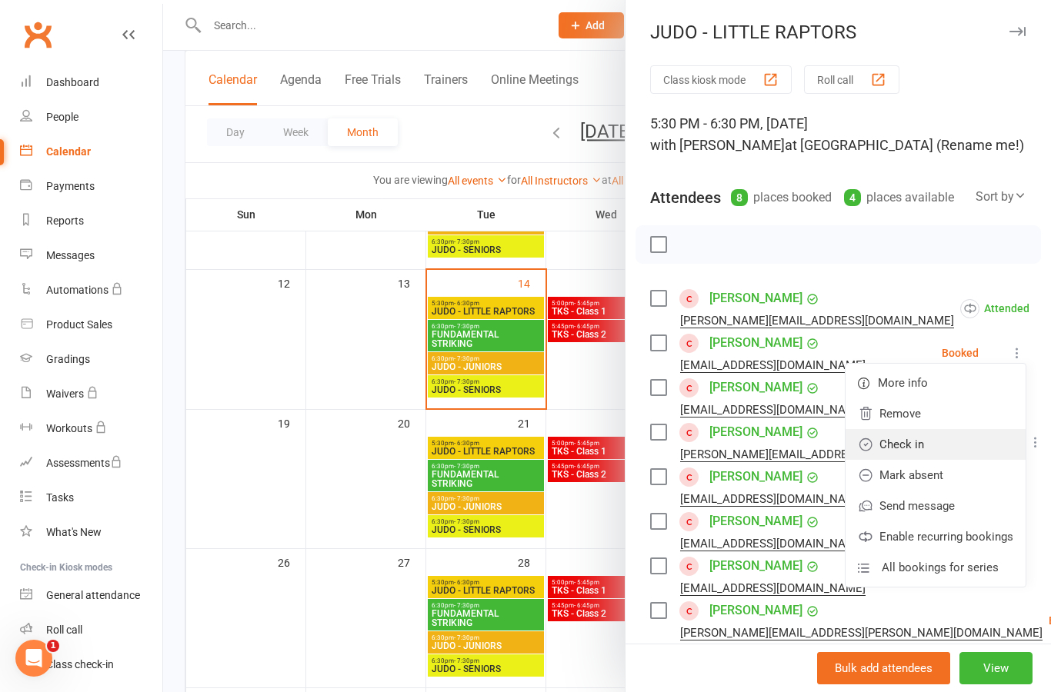
click at [975, 445] on link "Check in" at bounding box center [935, 444] width 180 height 31
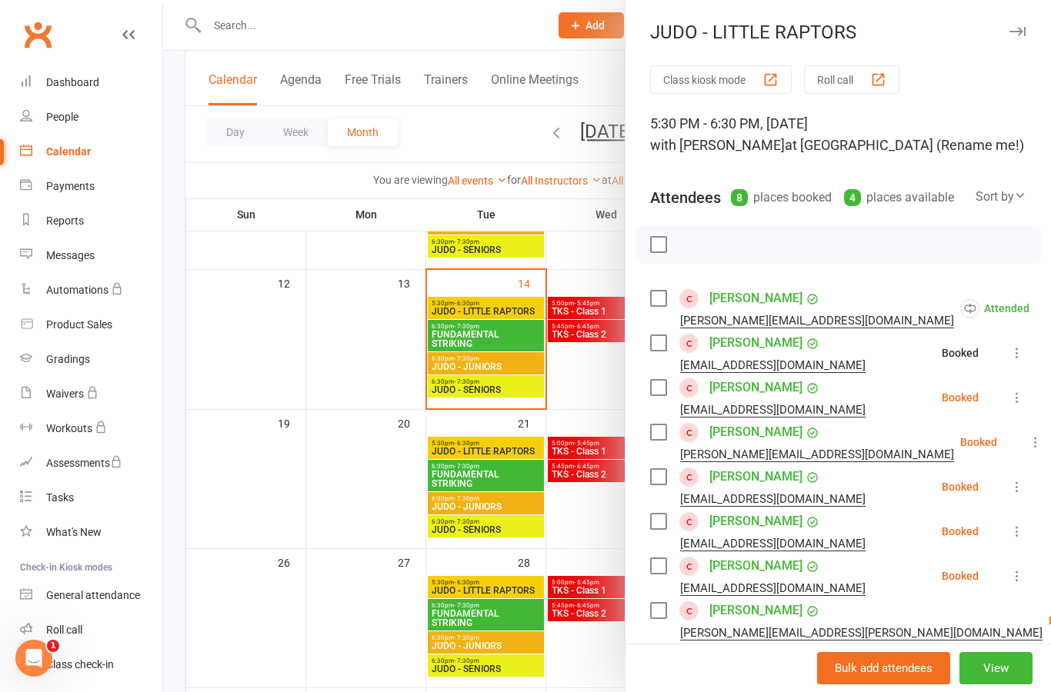
click at [1025, 390] on button at bounding box center [1017, 397] width 18 height 18
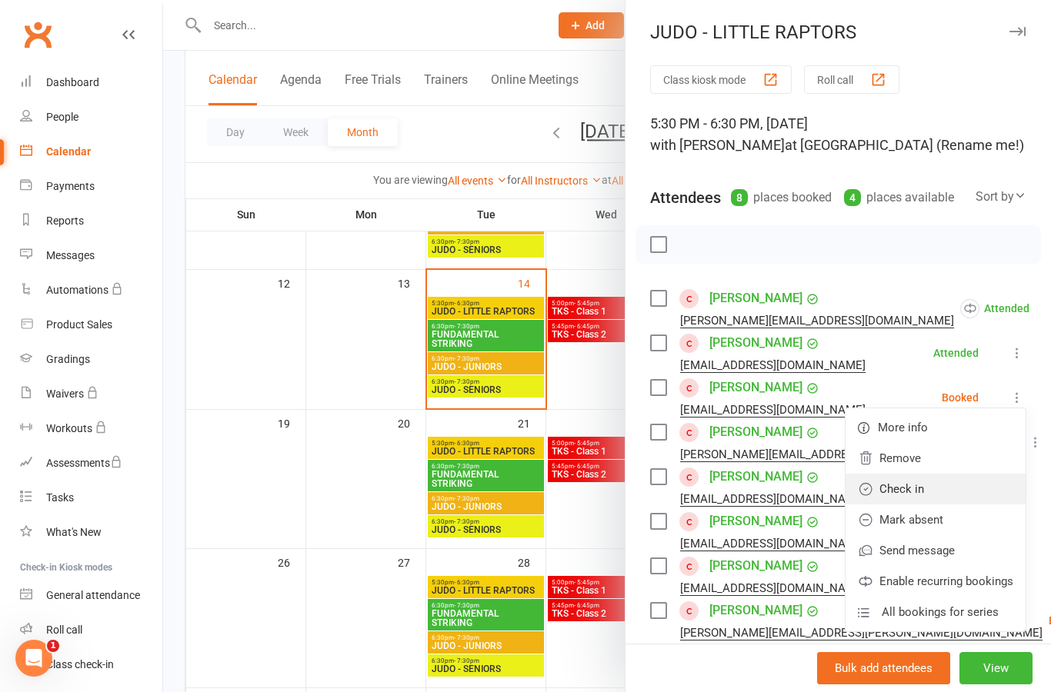
click at [967, 494] on link "Check in" at bounding box center [935, 489] width 180 height 31
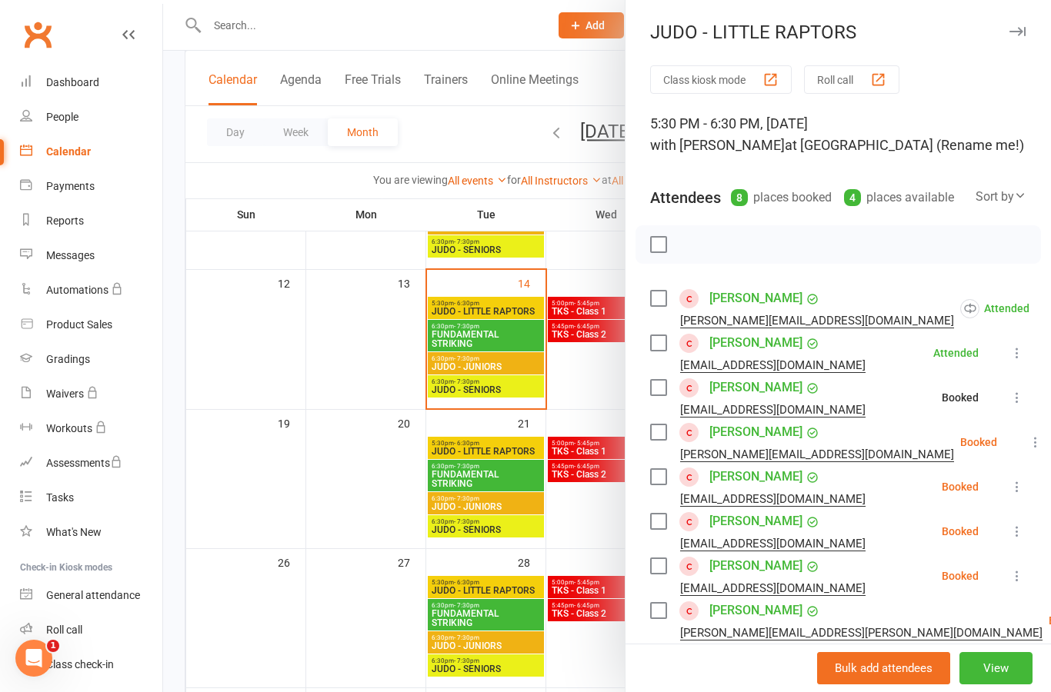
click at [1028, 444] on icon at bounding box center [1035, 442] width 15 height 15
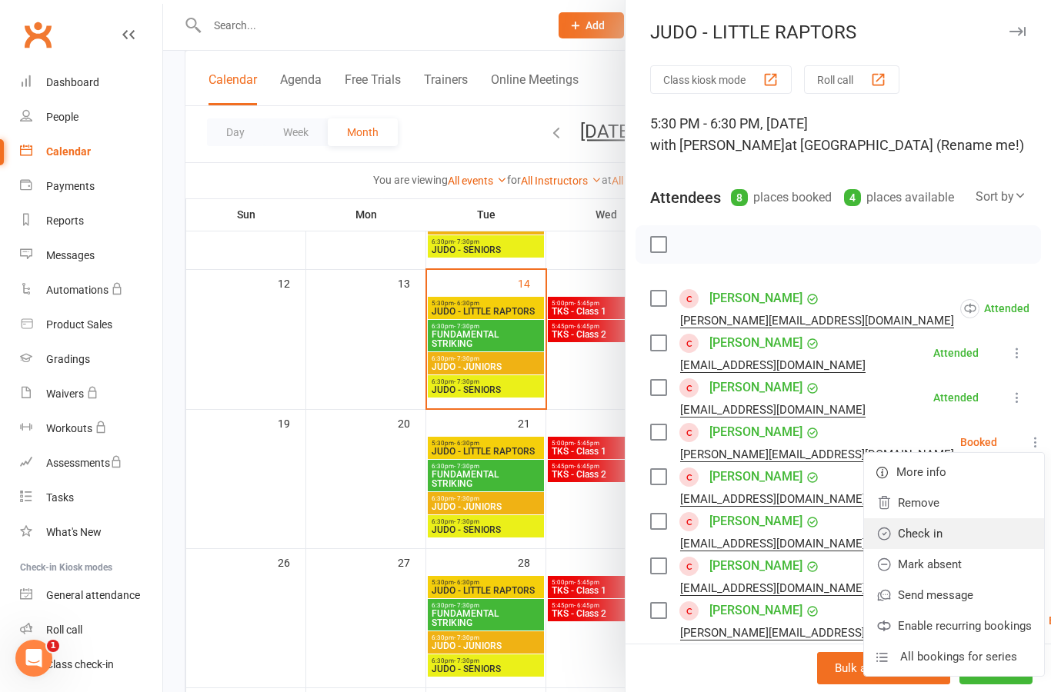
click at [967, 533] on link "Check in" at bounding box center [954, 533] width 180 height 31
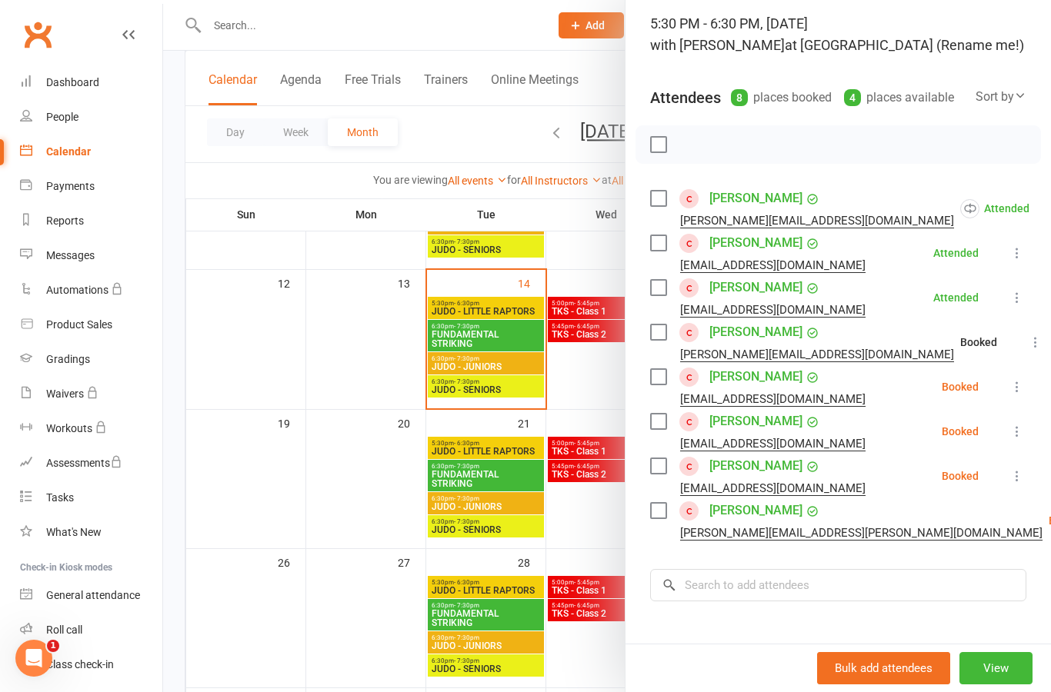
scroll to position [103, 0]
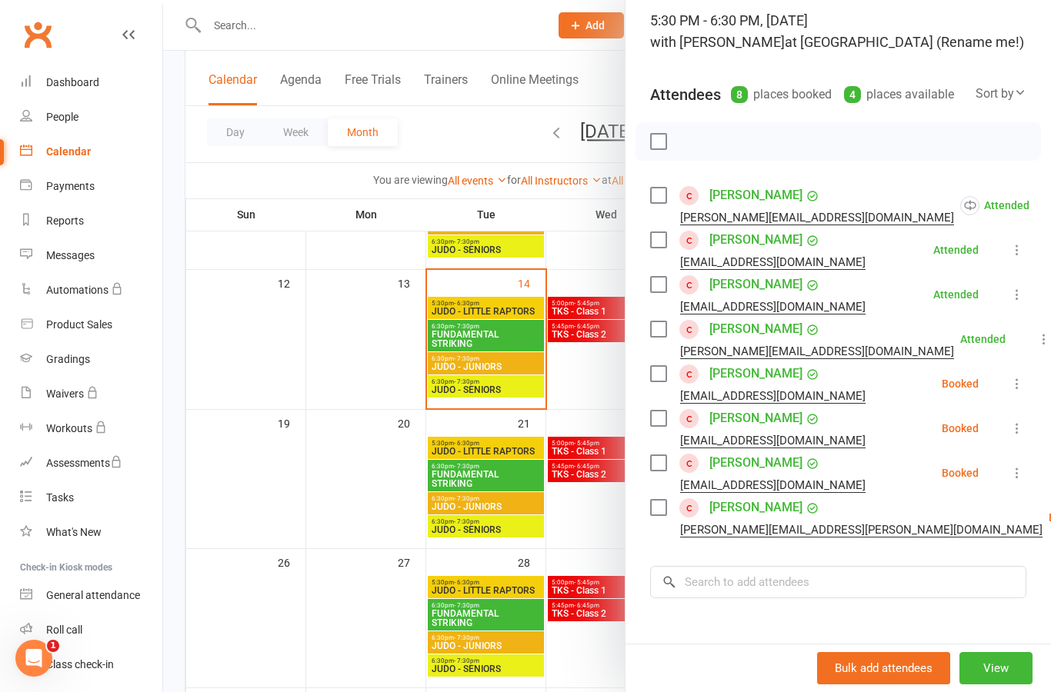
click at [1019, 389] on icon at bounding box center [1016, 383] width 15 height 15
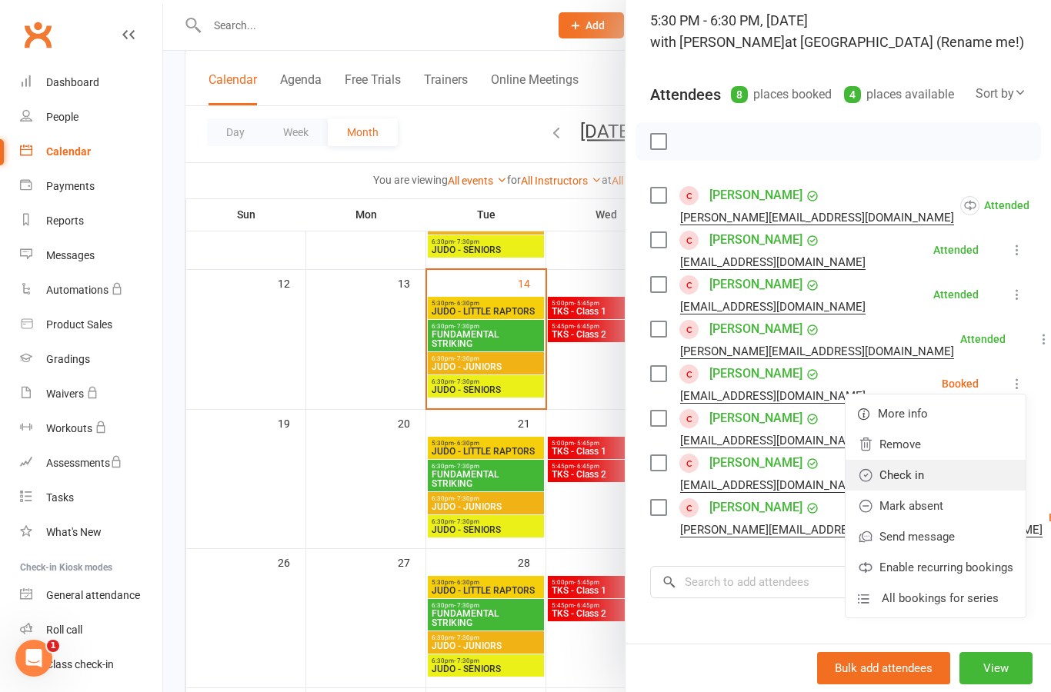
click at [978, 484] on link "Check in" at bounding box center [935, 475] width 180 height 31
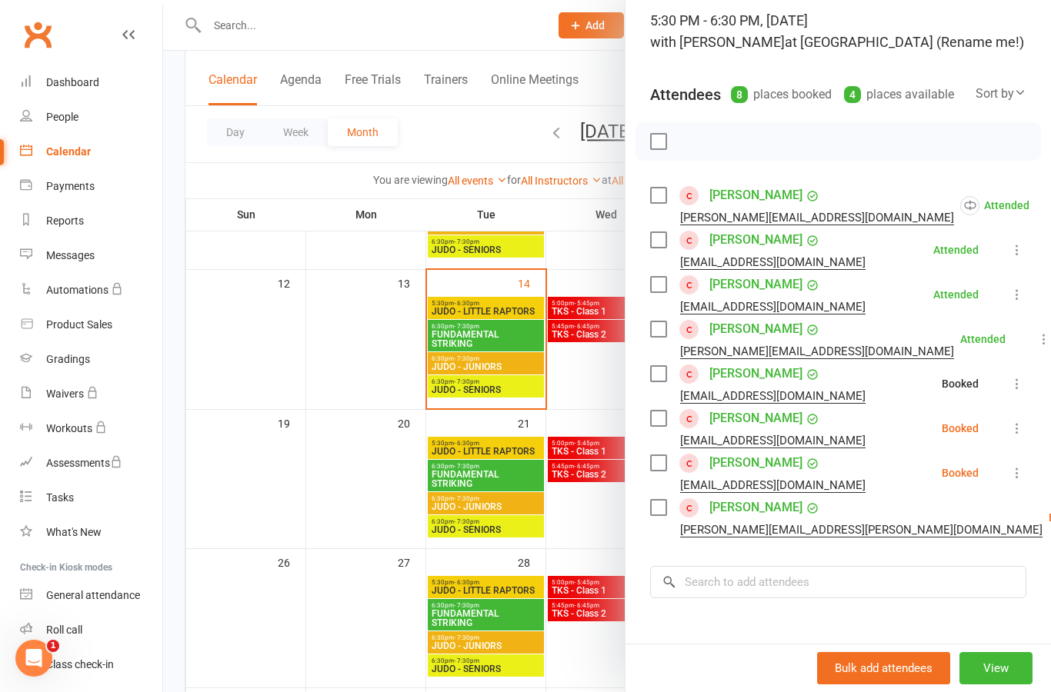
click at [1020, 435] on icon at bounding box center [1016, 428] width 15 height 15
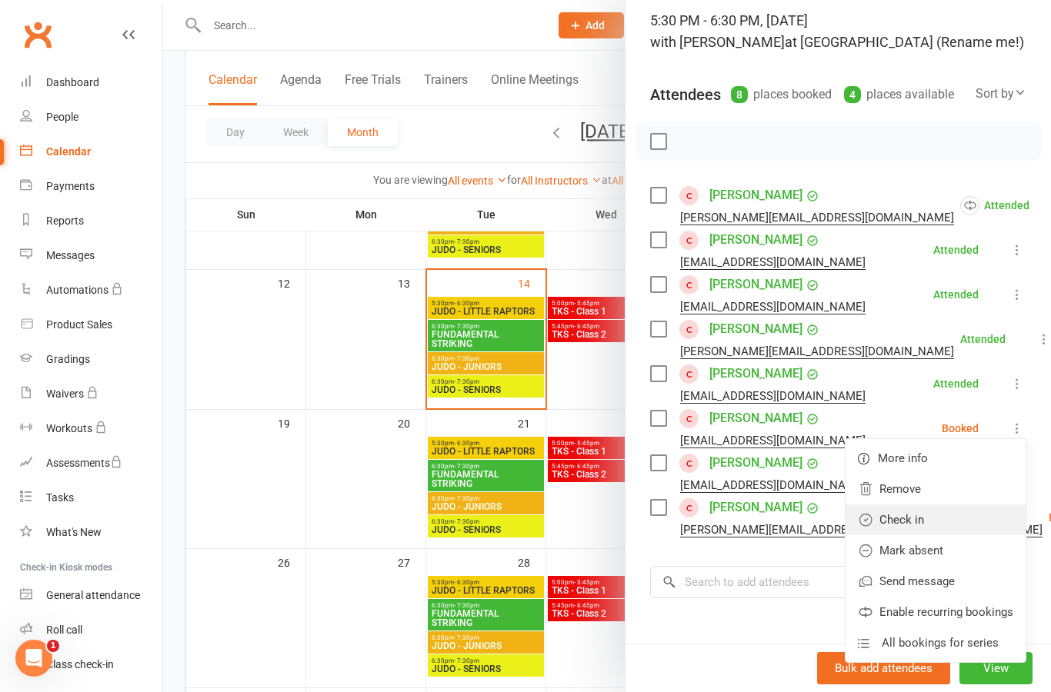
click at [985, 532] on link "Check in" at bounding box center [935, 520] width 180 height 31
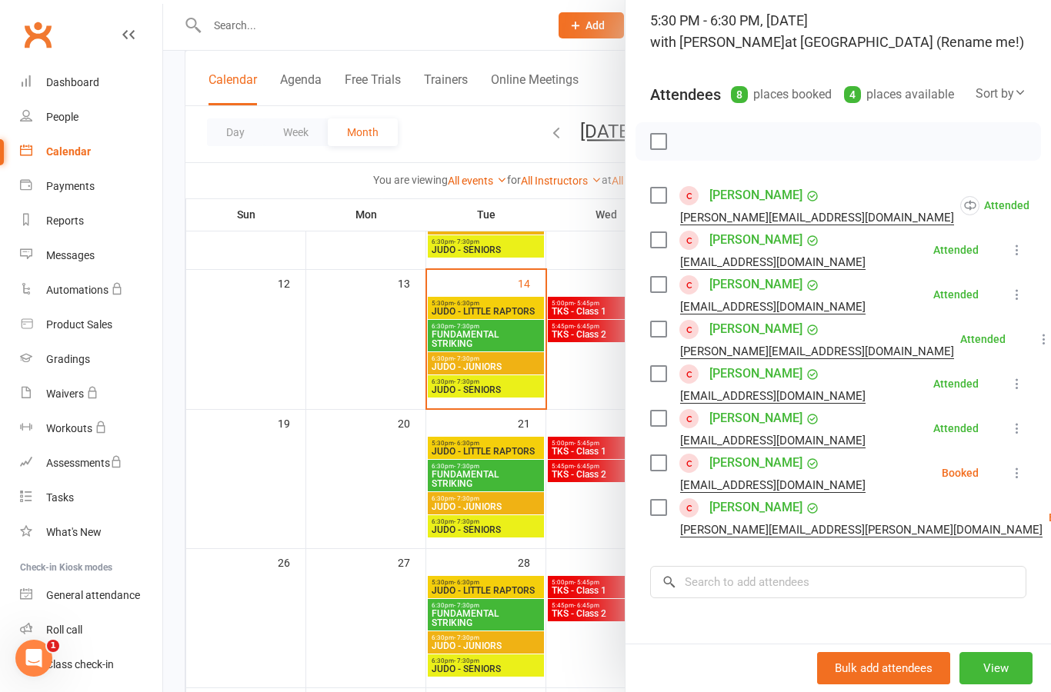
click at [1020, 474] on icon at bounding box center [1016, 472] width 15 height 15
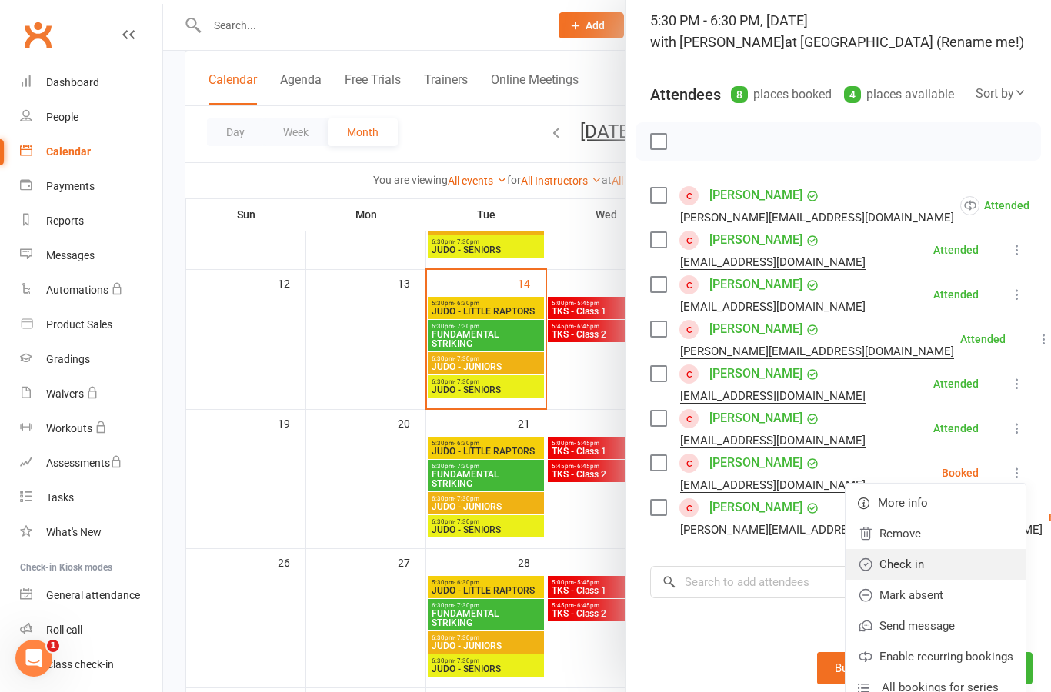
click at [982, 569] on link "Check in" at bounding box center [935, 564] width 180 height 31
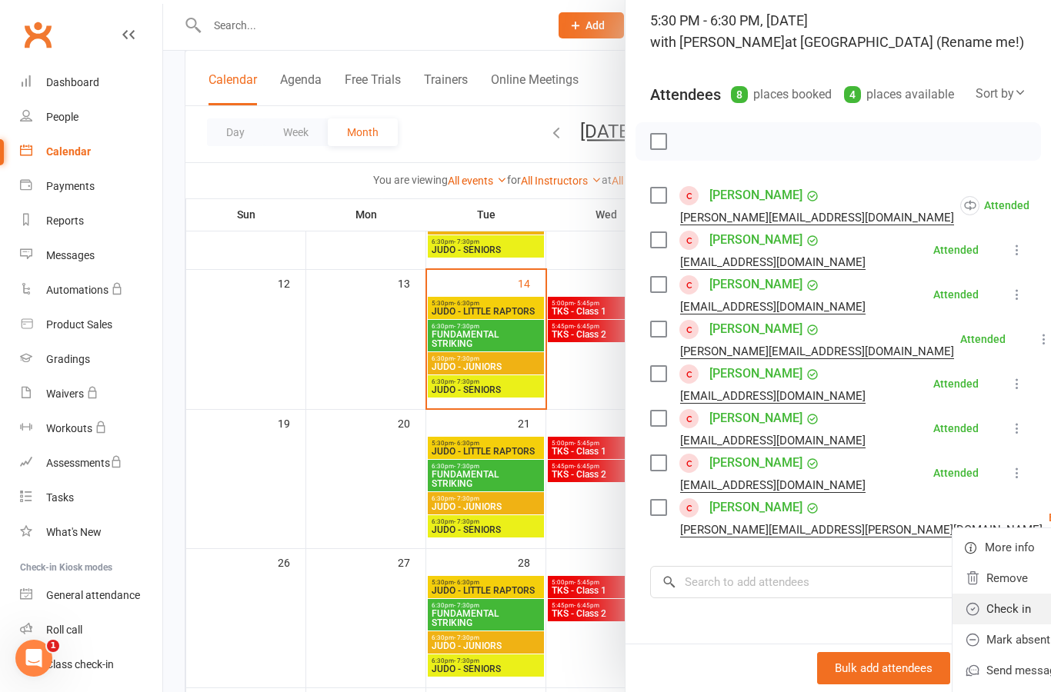
click at [969, 610] on link "Check in" at bounding box center [1042, 609] width 180 height 31
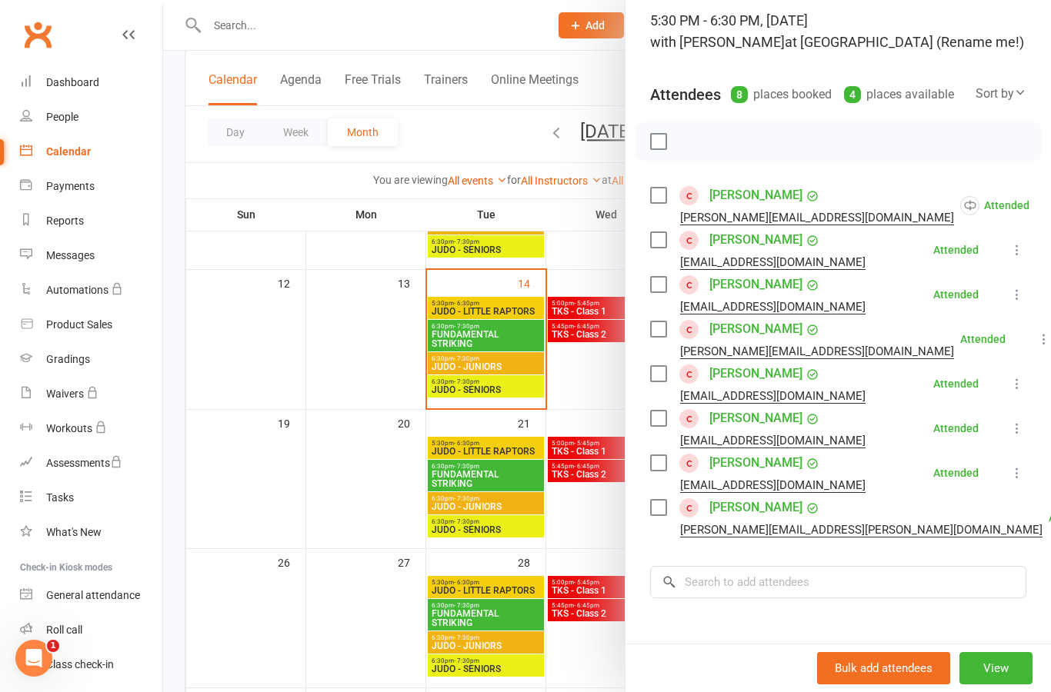
click at [524, 475] on div at bounding box center [607, 346] width 888 height 692
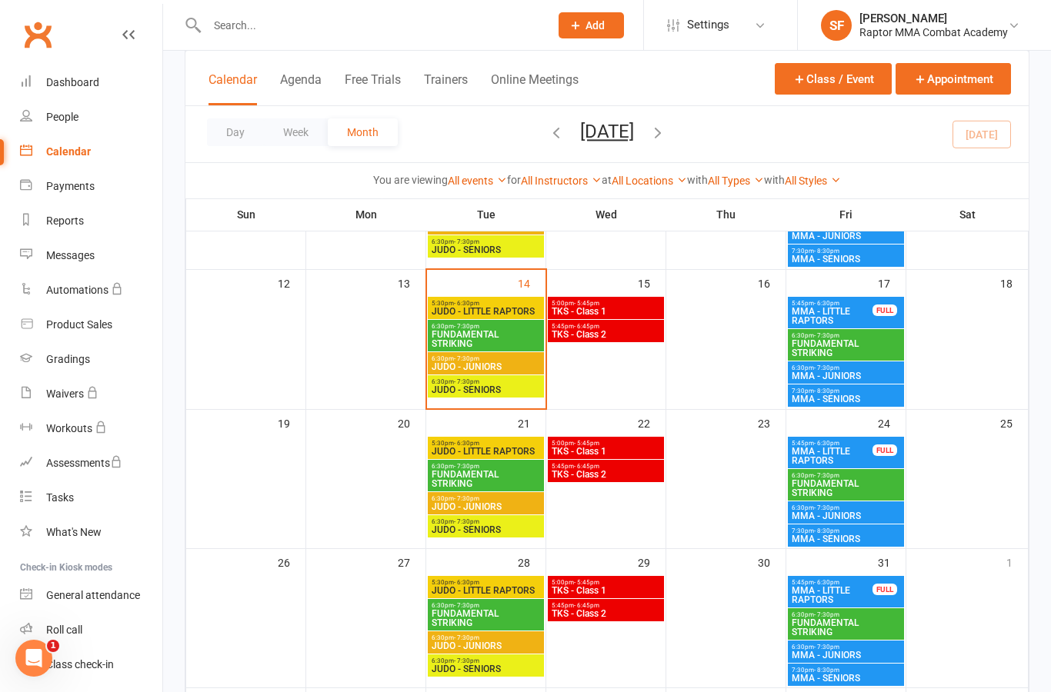
click at [520, 480] on span "FUNDAMENTAL STRIKING" at bounding box center [486, 479] width 110 height 18
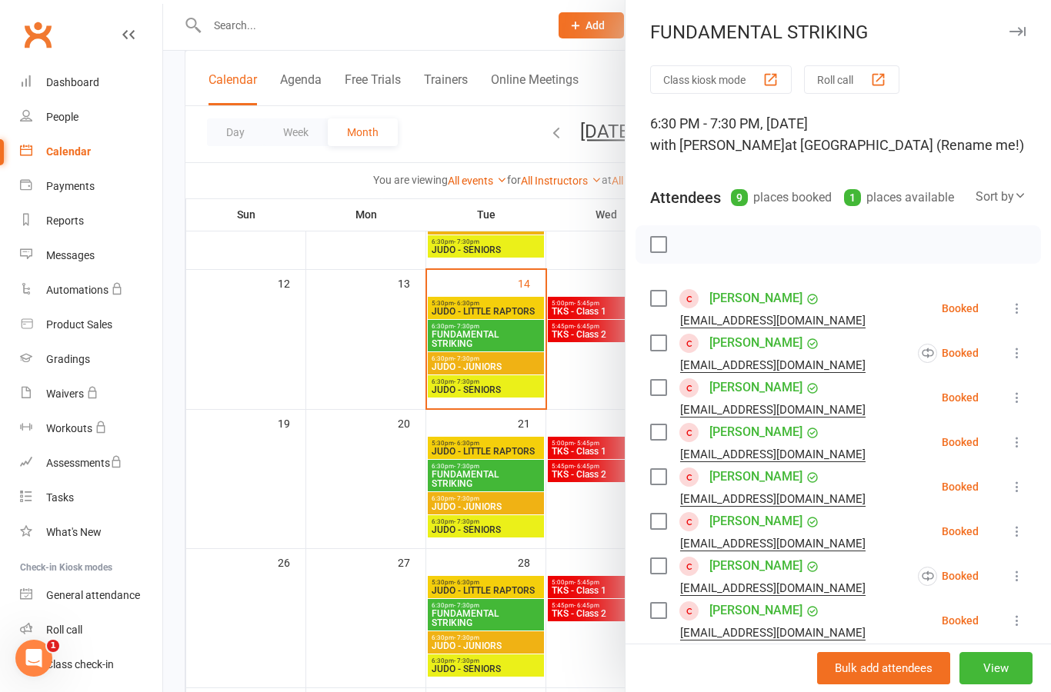
click at [1023, 316] on icon at bounding box center [1016, 308] width 15 height 15
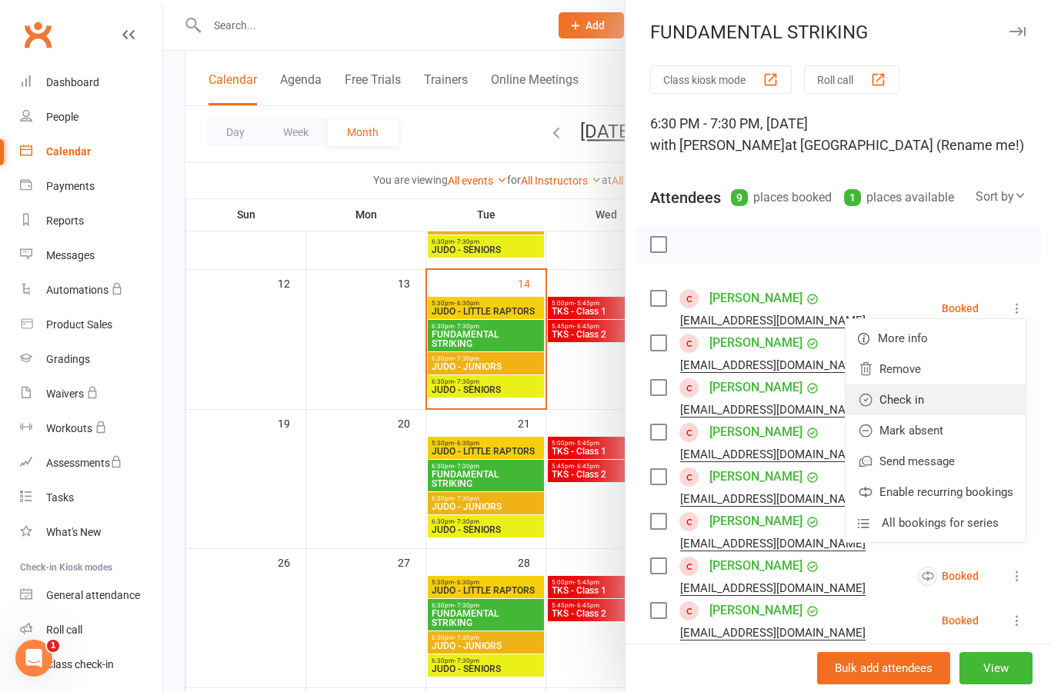
click at [977, 398] on link "Check in" at bounding box center [935, 400] width 180 height 31
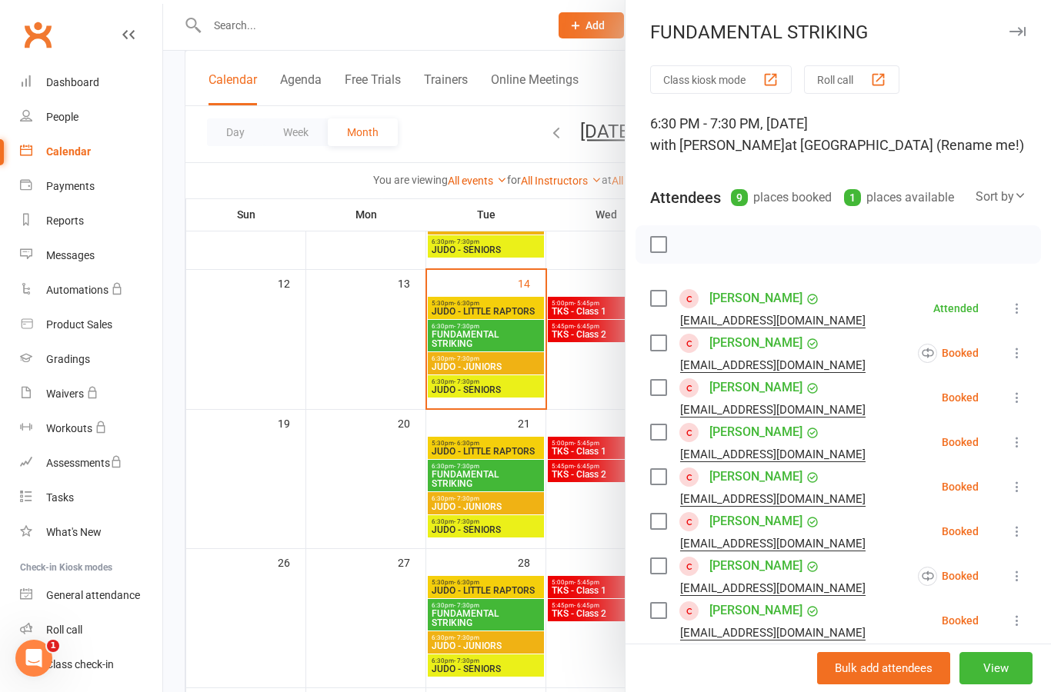
click at [1027, 344] on div "Class kiosk mode Roll call 6:30 PM - 7:30 PM, [DATE] with [PERSON_NAME] at [GEO…" at bounding box center [837, 514] width 425 height 898
click at [1016, 362] on button at bounding box center [1017, 353] width 18 height 18
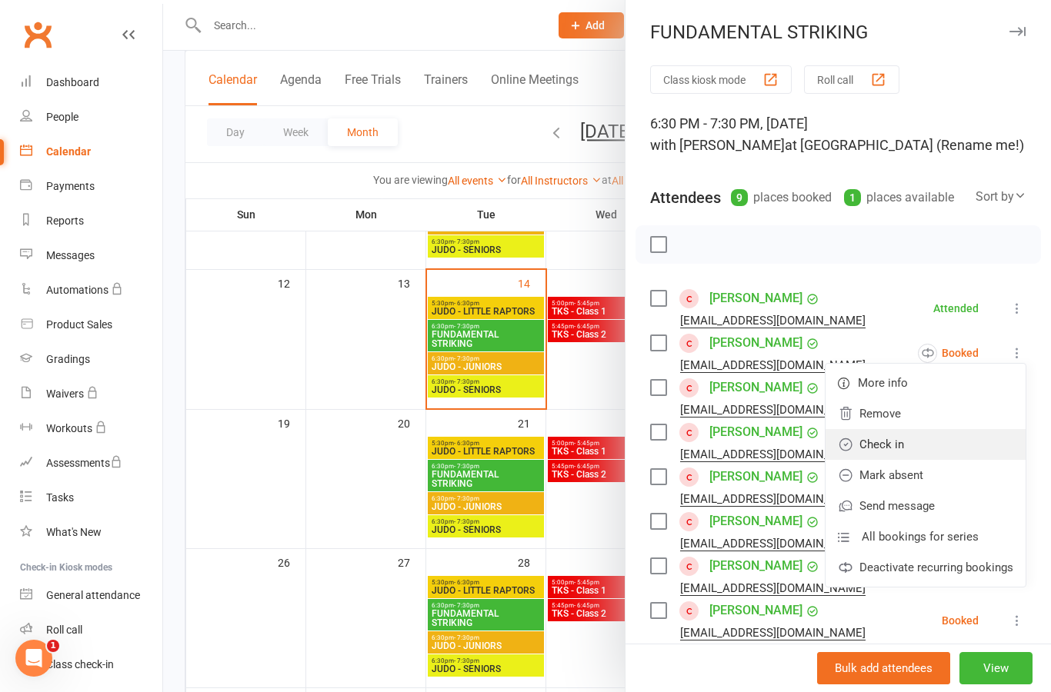
click at [975, 449] on link "Check in" at bounding box center [925, 444] width 200 height 31
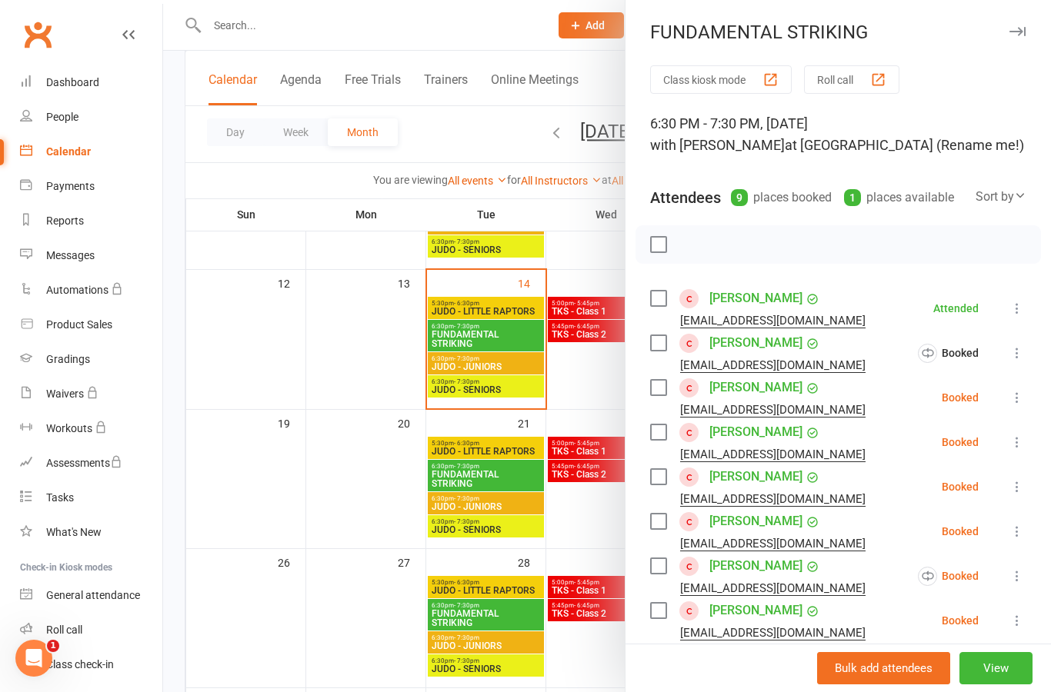
click at [1024, 402] on icon at bounding box center [1016, 397] width 15 height 15
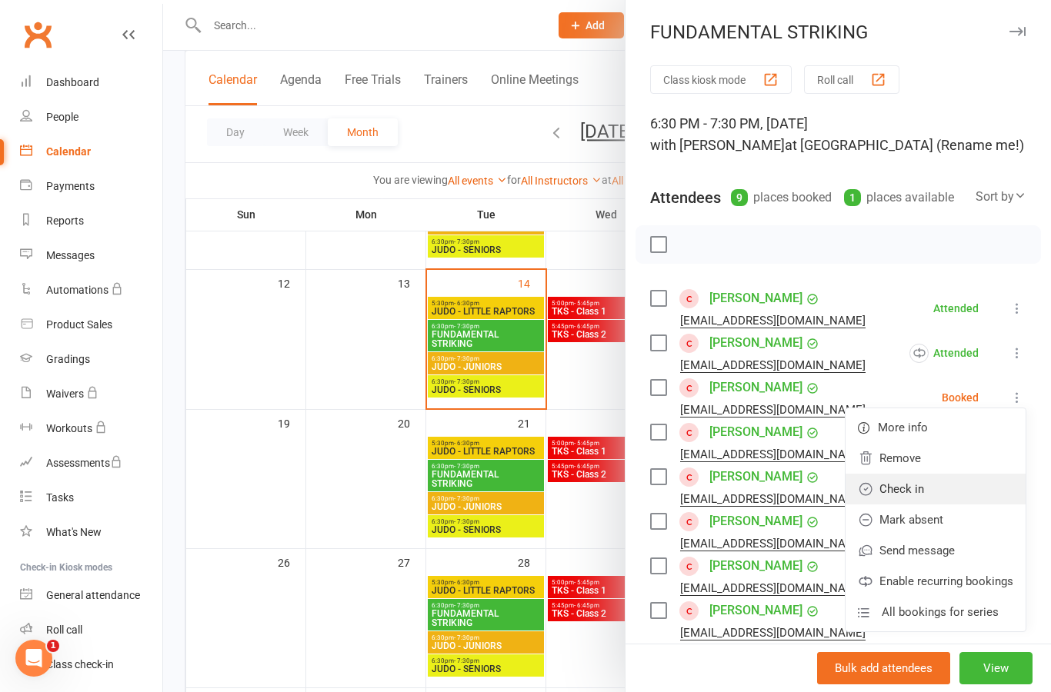
click at [977, 489] on link "Check in" at bounding box center [935, 489] width 180 height 31
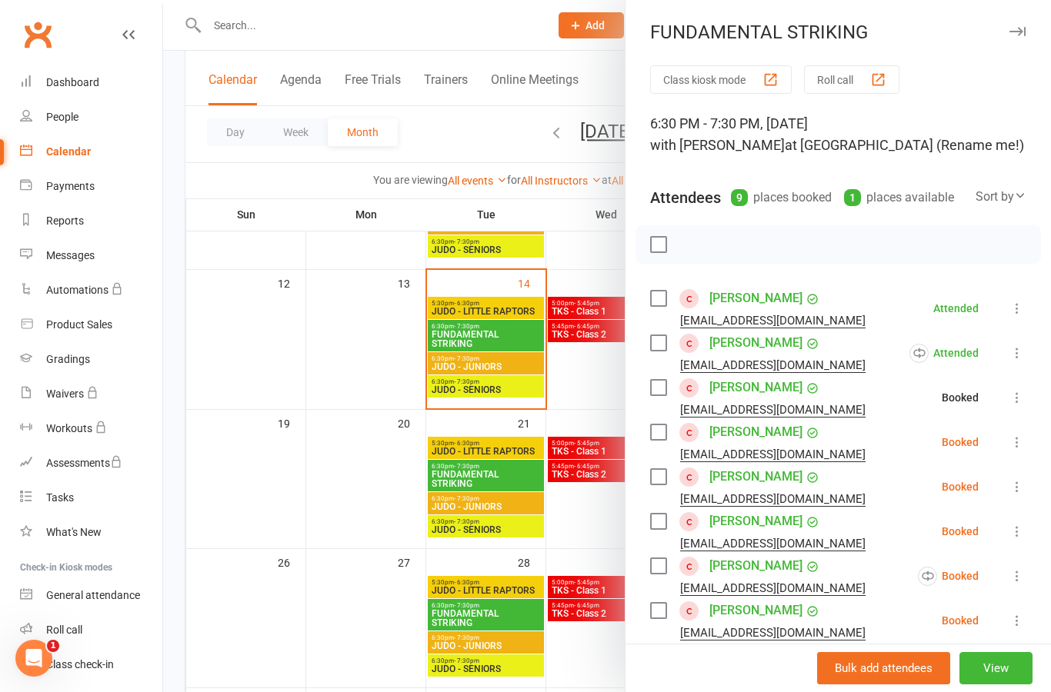
click at [1023, 444] on icon at bounding box center [1016, 442] width 15 height 15
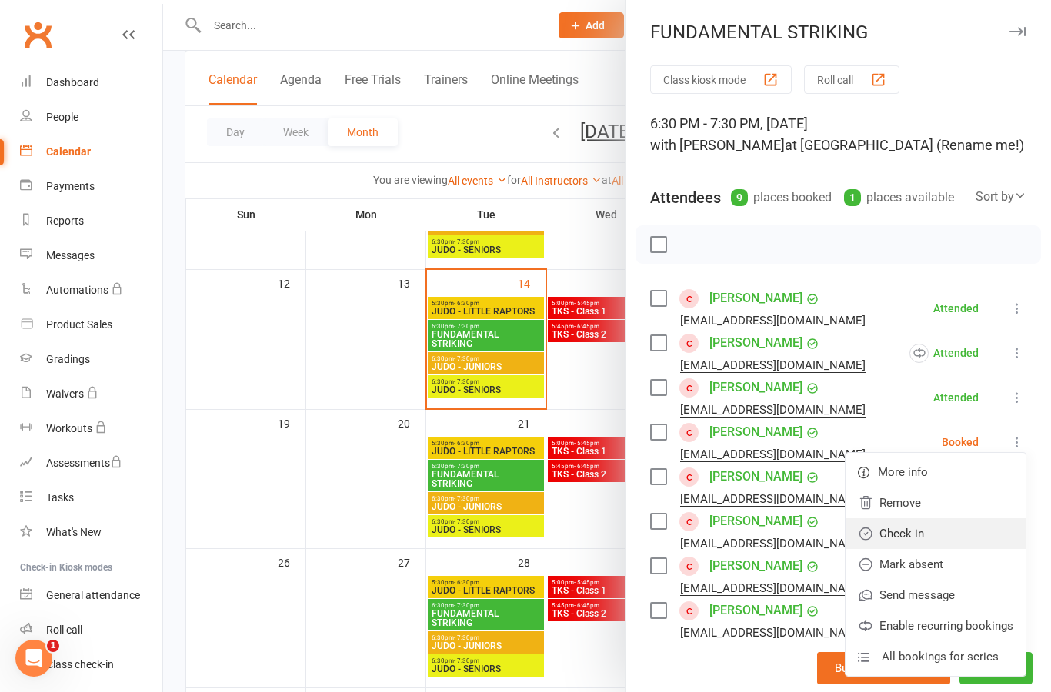
click at [982, 540] on link "Check in" at bounding box center [935, 533] width 180 height 31
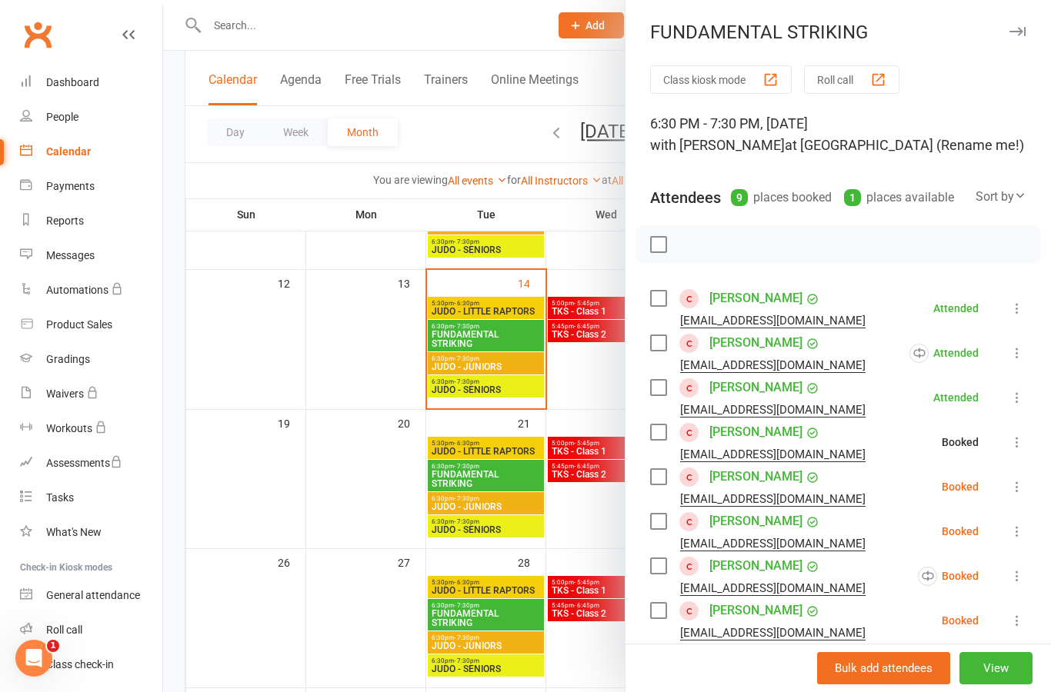
click at [1025, 492] on button at bounding box center [1017, 487] width 18 height 18
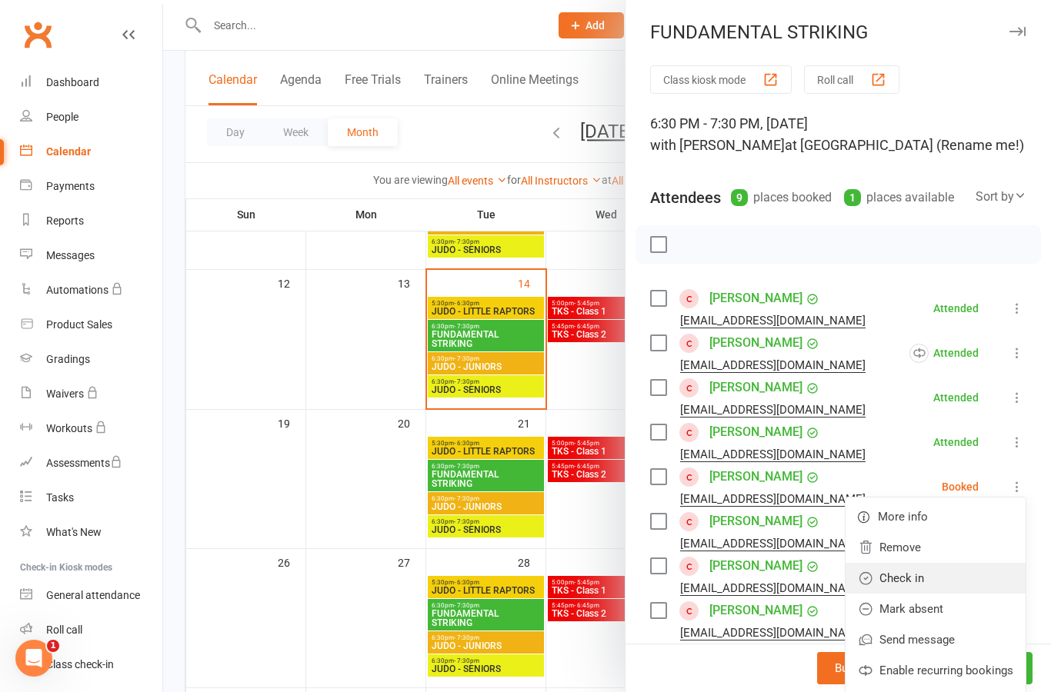
click at [985, 578] on link "Check in" at bounding box center [935, 578] width 180 height 31
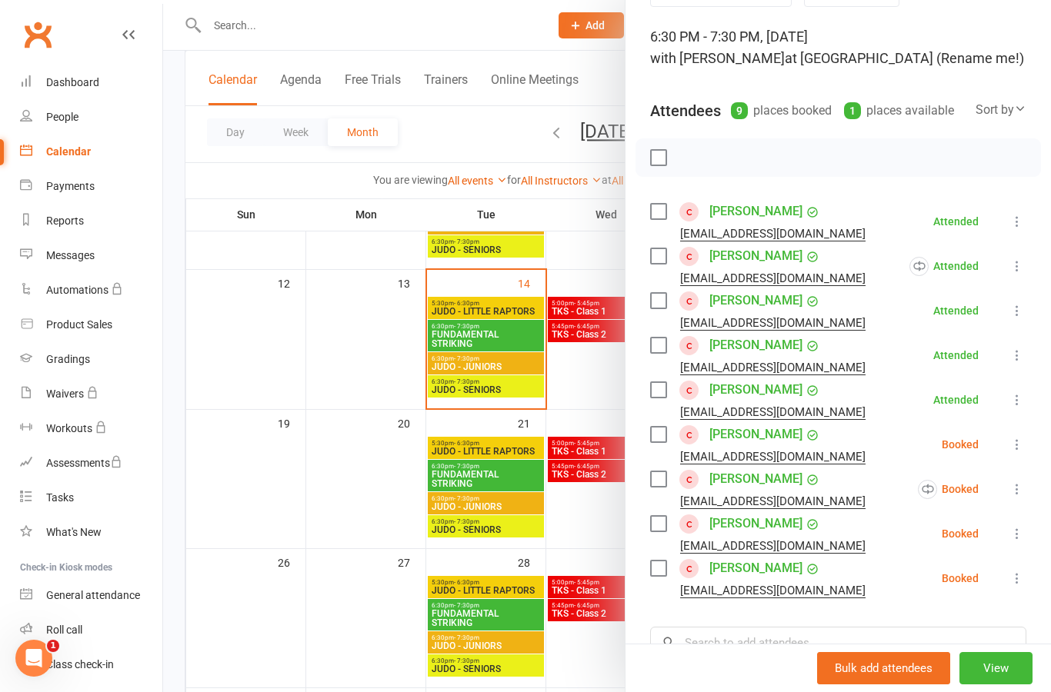
scroll to position [96, 0]
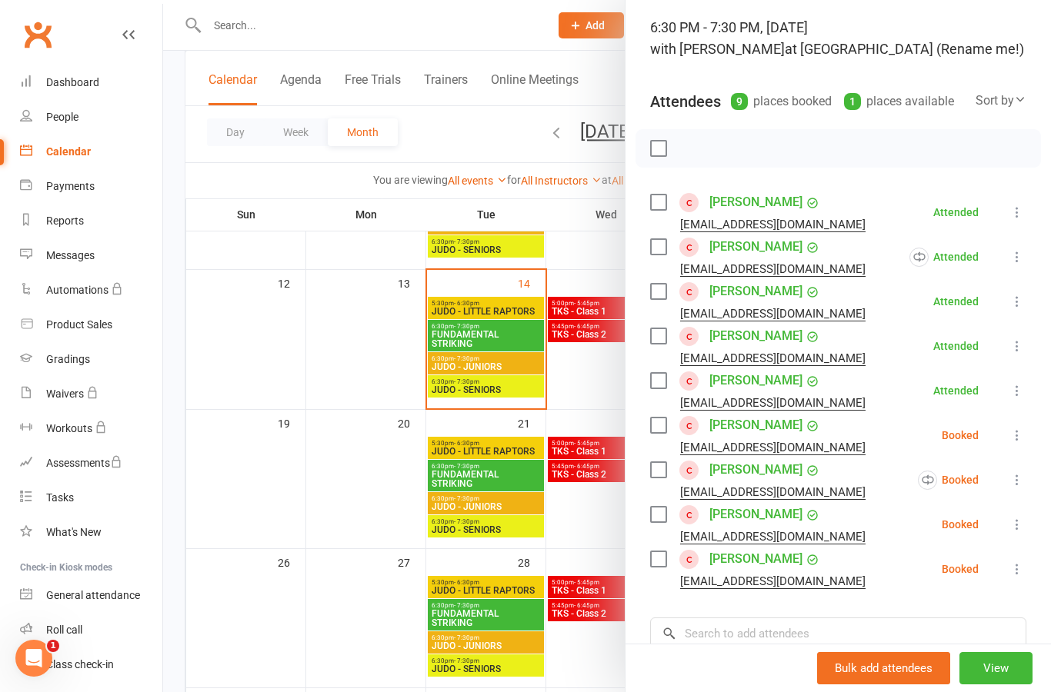
click at [1024, 438] on icon at bounding box center [1016, 435] width 15 height 15
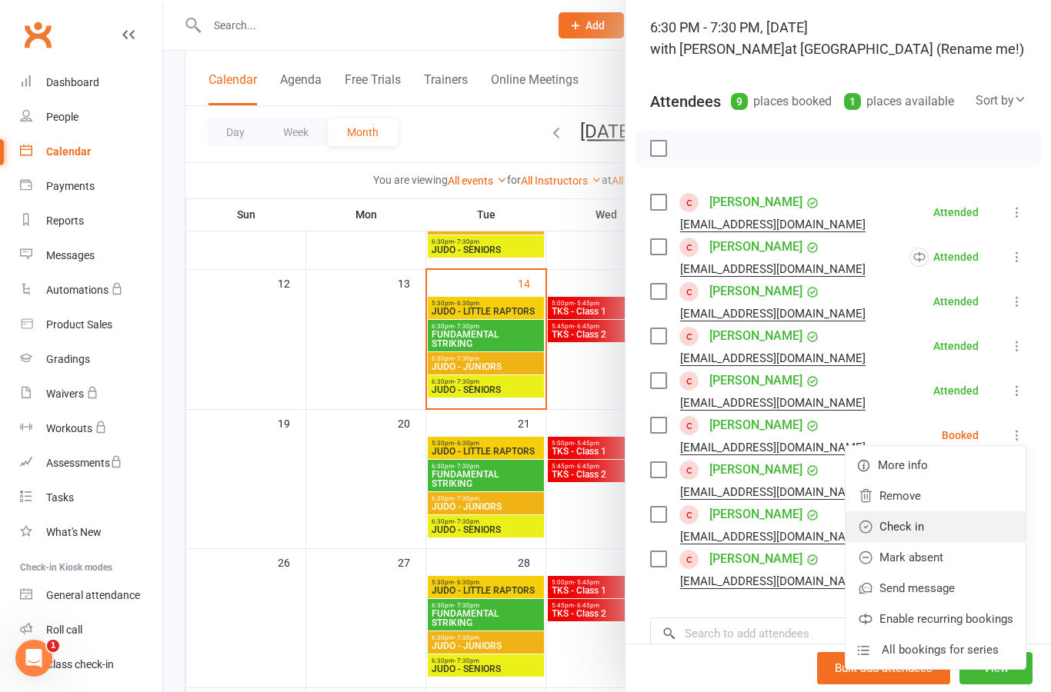
click at [975, 526] on link "Check in" at bounding box center [935, 527] width 180 height 31
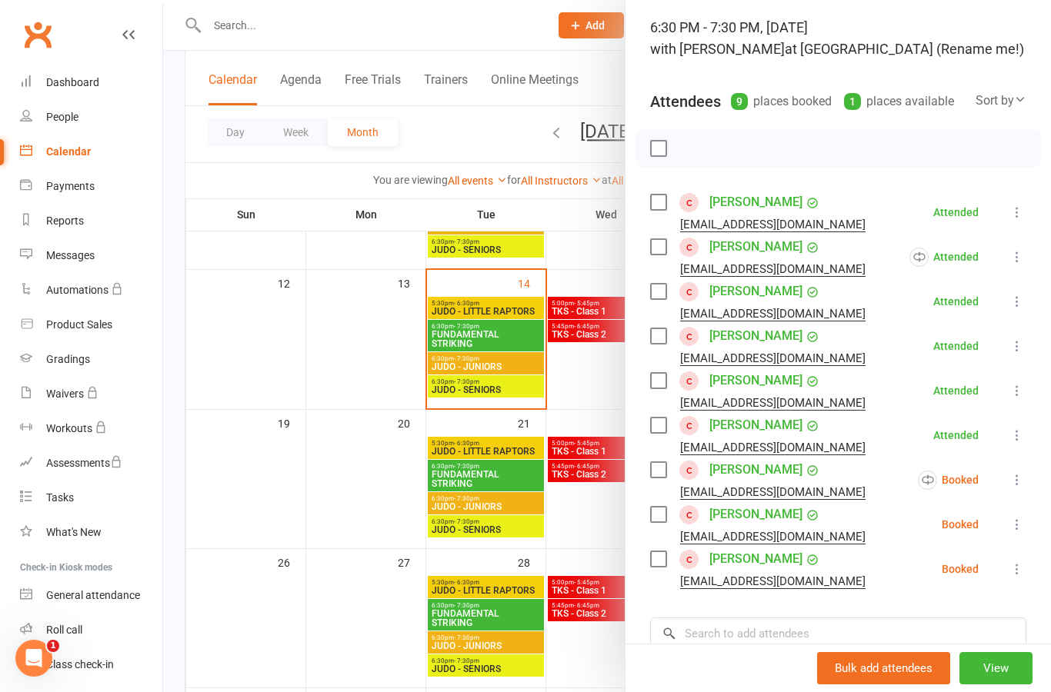
click at [1025, 487] on icon at bounding box center [1016, 479] width 15 height 15
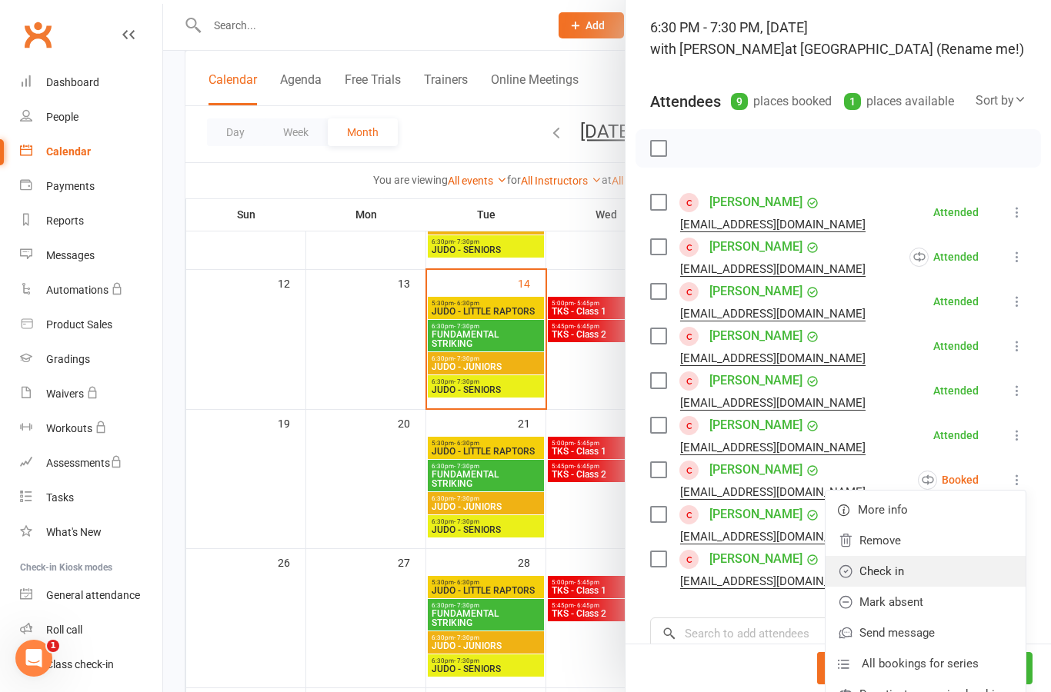
click at [971, 577] on link "Check in" at bounding box center [925, 571] width 200 height 31
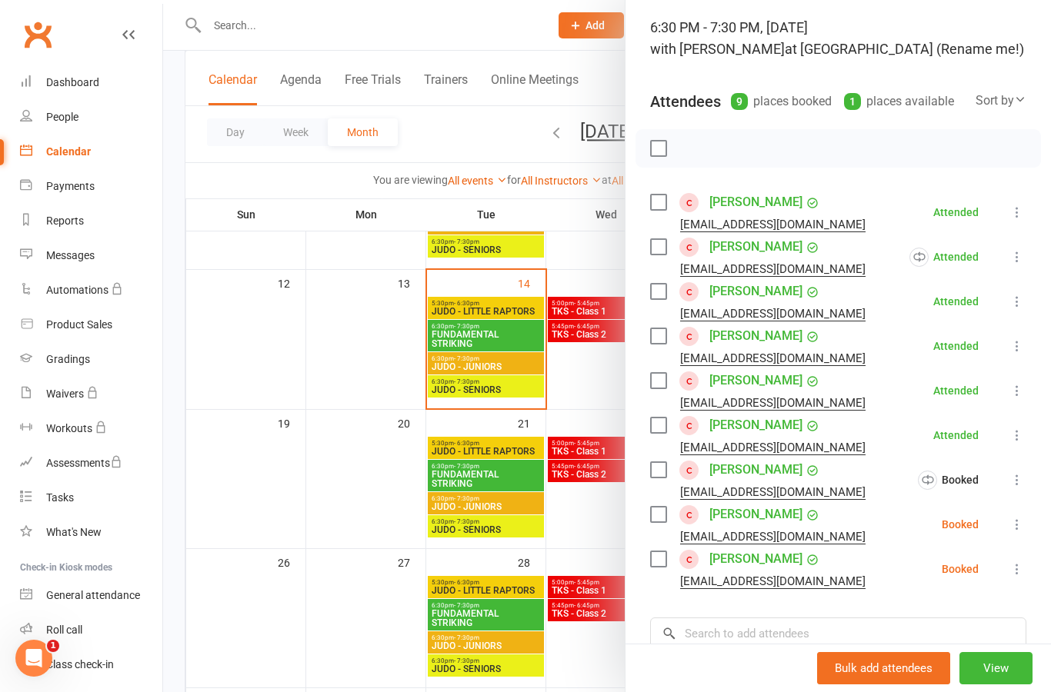
click at [1025, 530] on icon at bounding box center [1016, 524] width 15 height 15
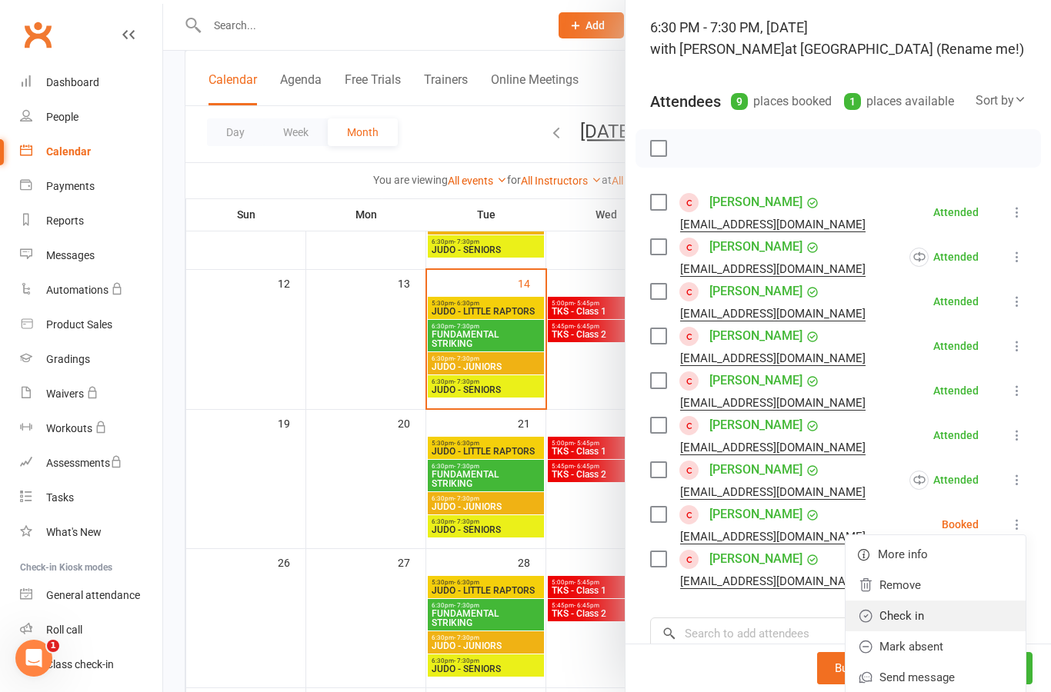
click at [975, 621] on link "Check in" at bounding box center [935, 616] width 180 height 31
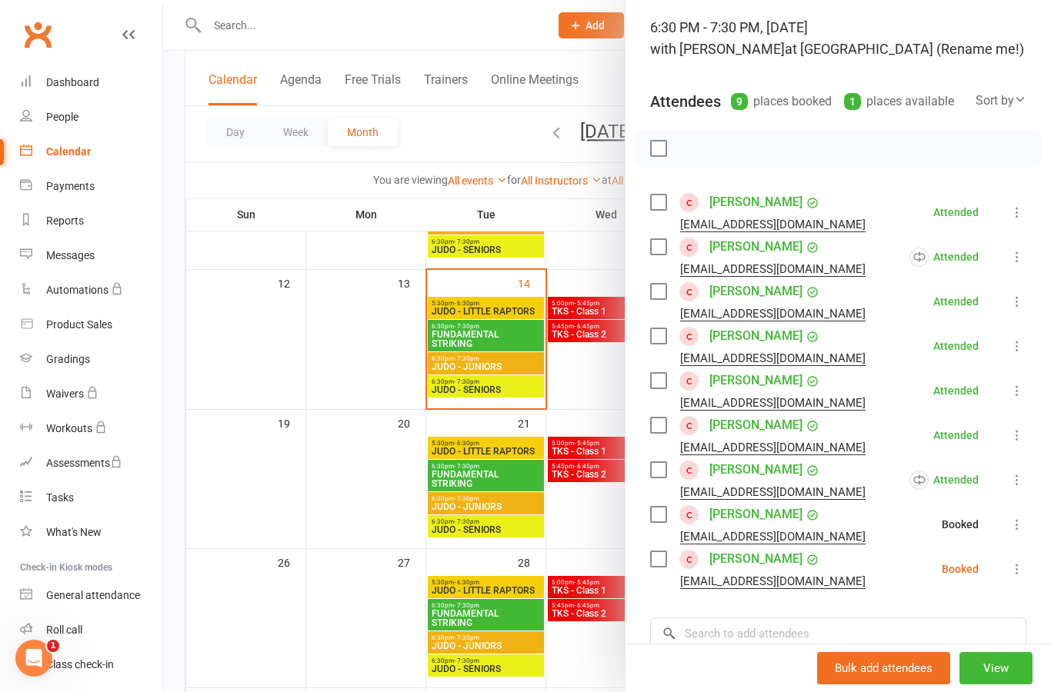
click at [1022, 572] on icon at bounding box center [1016, 569] width 15 height 15
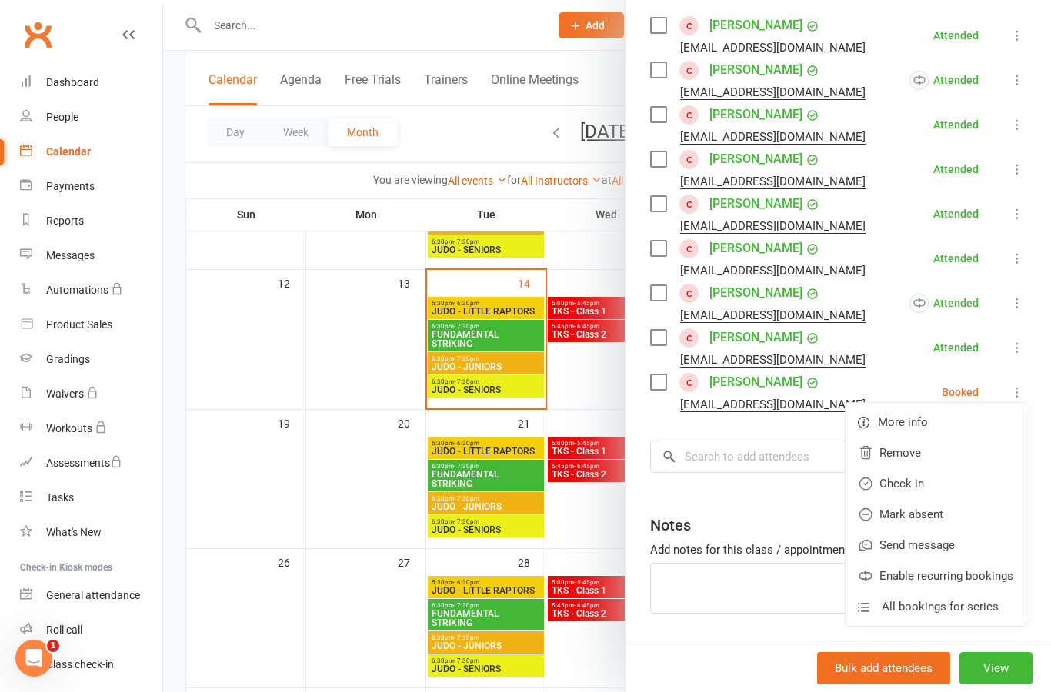
scroll to position [283, 0]
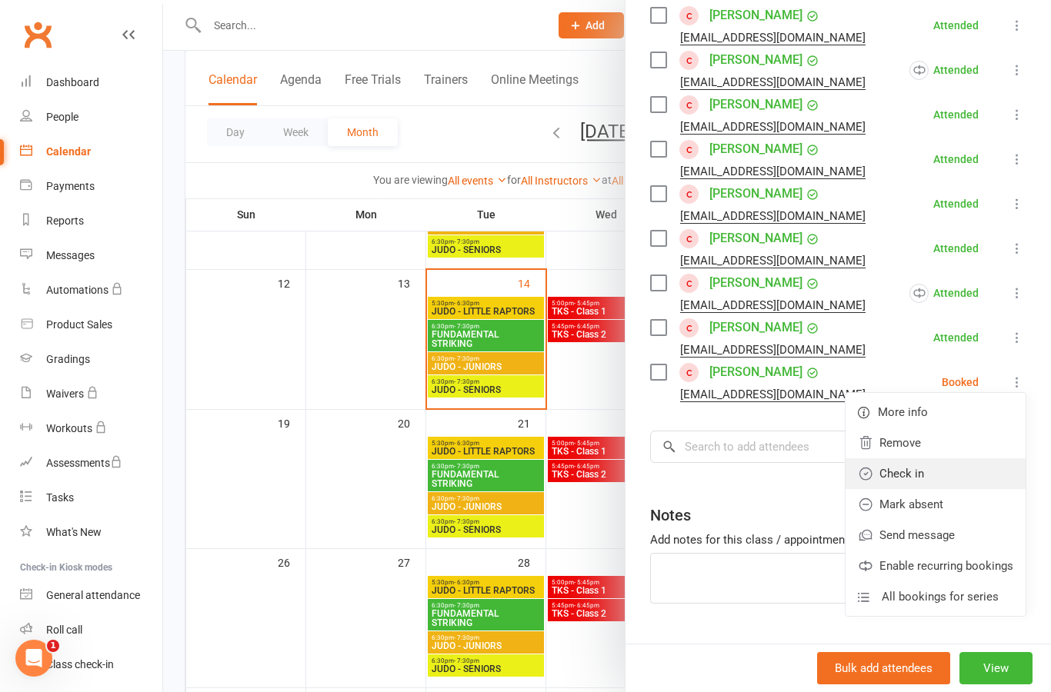
click at [984, 485] on link "Check in" at bounding box center [935, 473] width 180 height 31
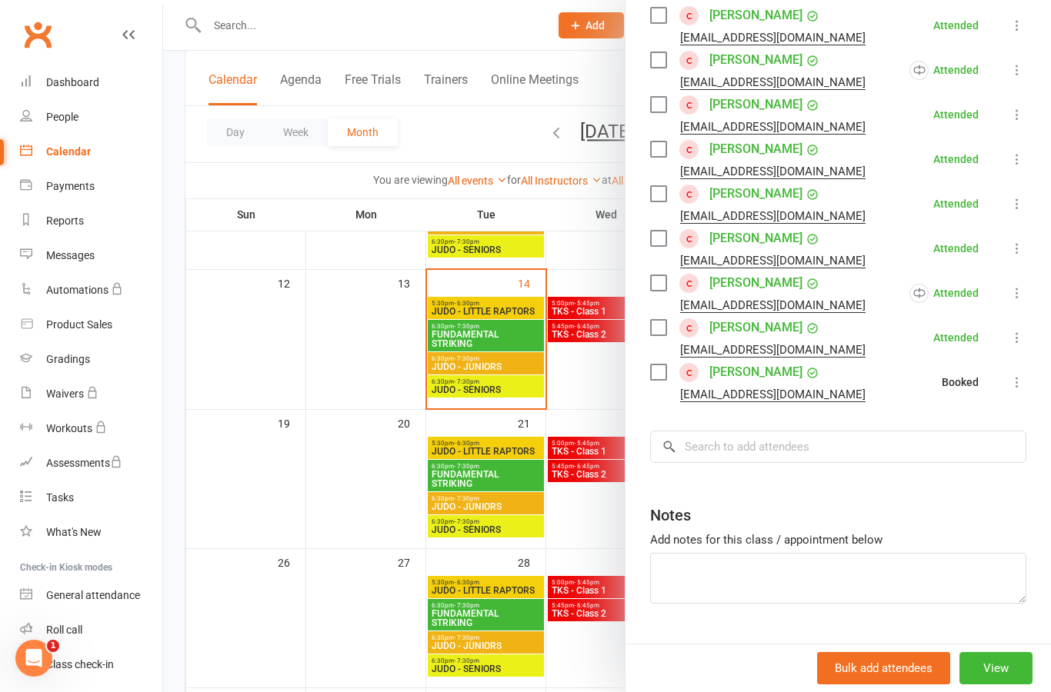
click at [1015, 390] on icon at bounding box center [1016, 382] width 15 height 15
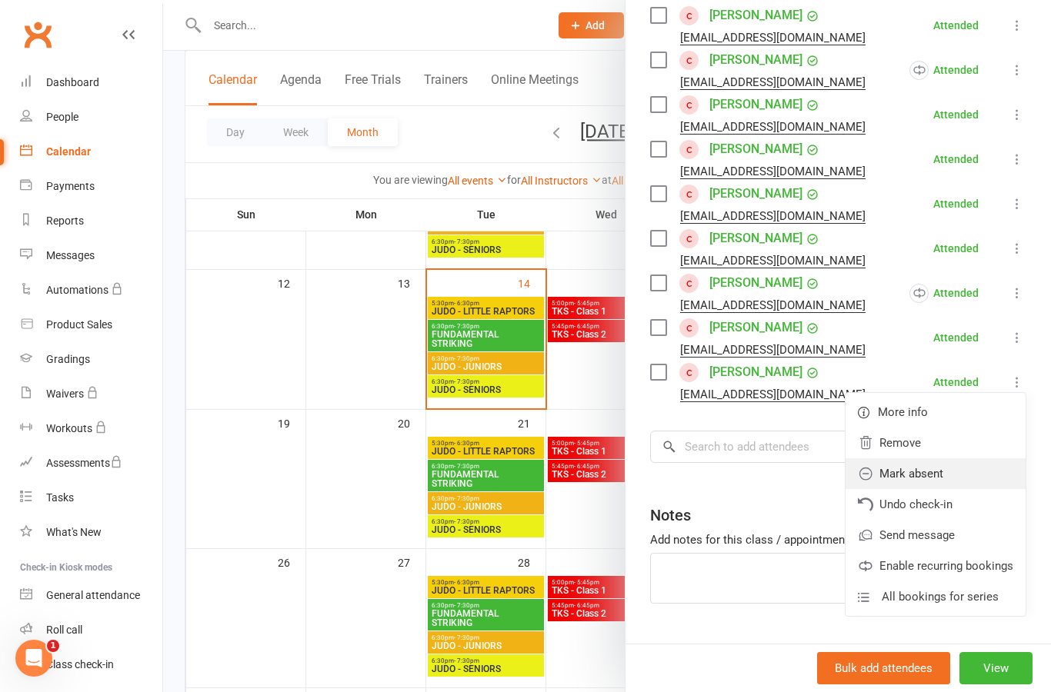
click at [984, 477] on link "Mark absent" at bounding box center [935, 473] width 180 height 31
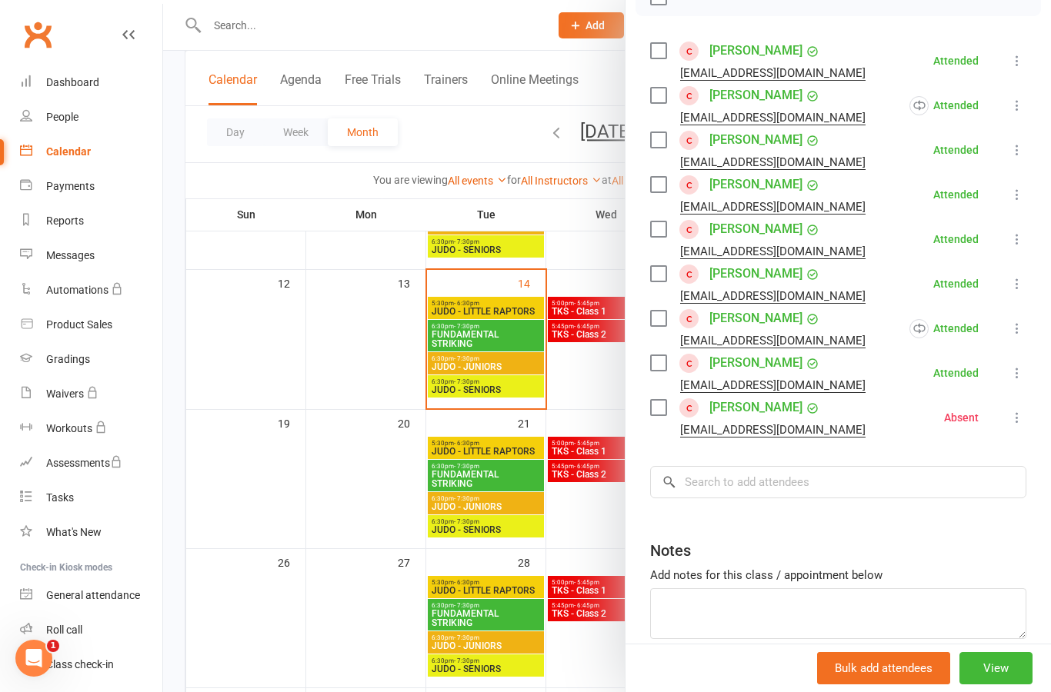
scroll to position [250, 0]
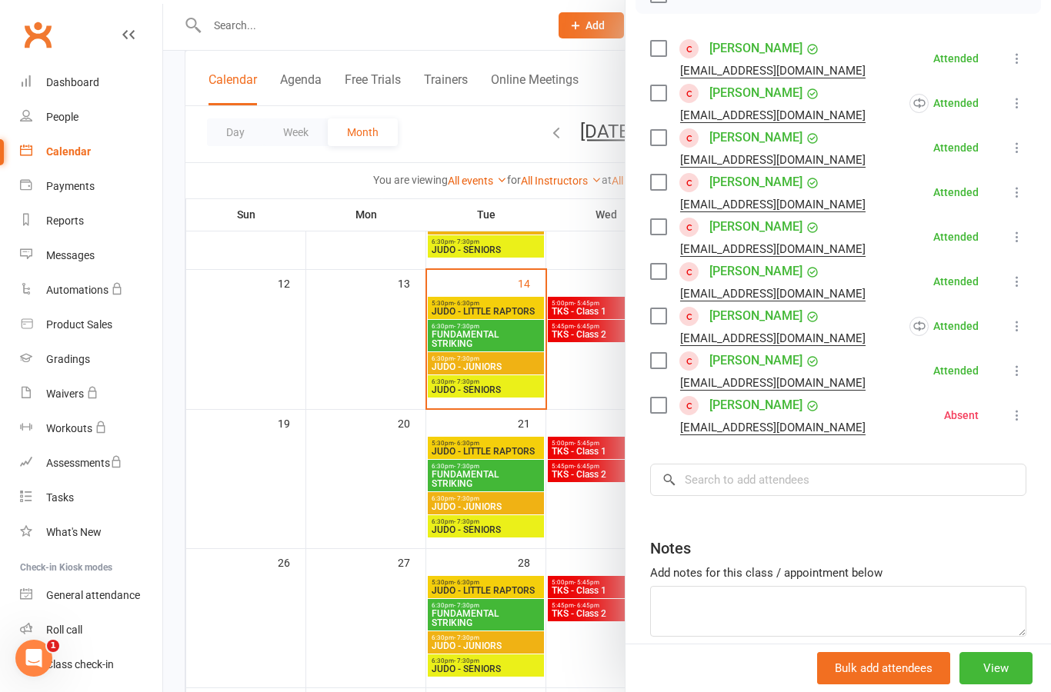
click at [532, 365] on div at bounding box center [607, 346] width 888 height 692
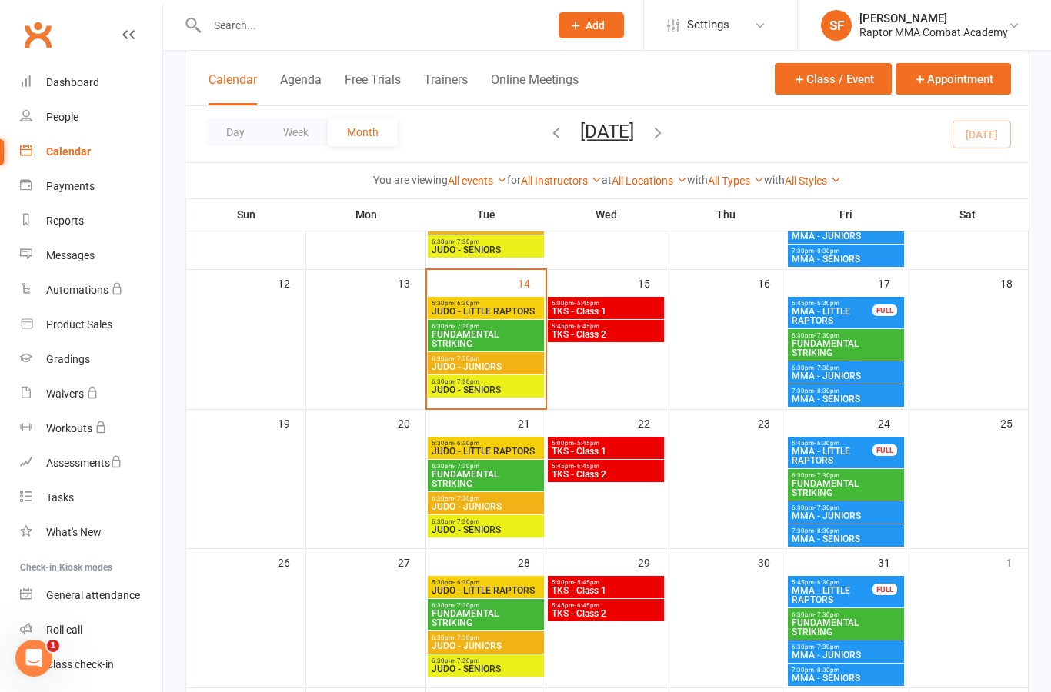
click at [532, 372] on div "6:30pm - 7:30pm JUDO - JUNIORS" at bounding box center [486, 363] width 116 height 22
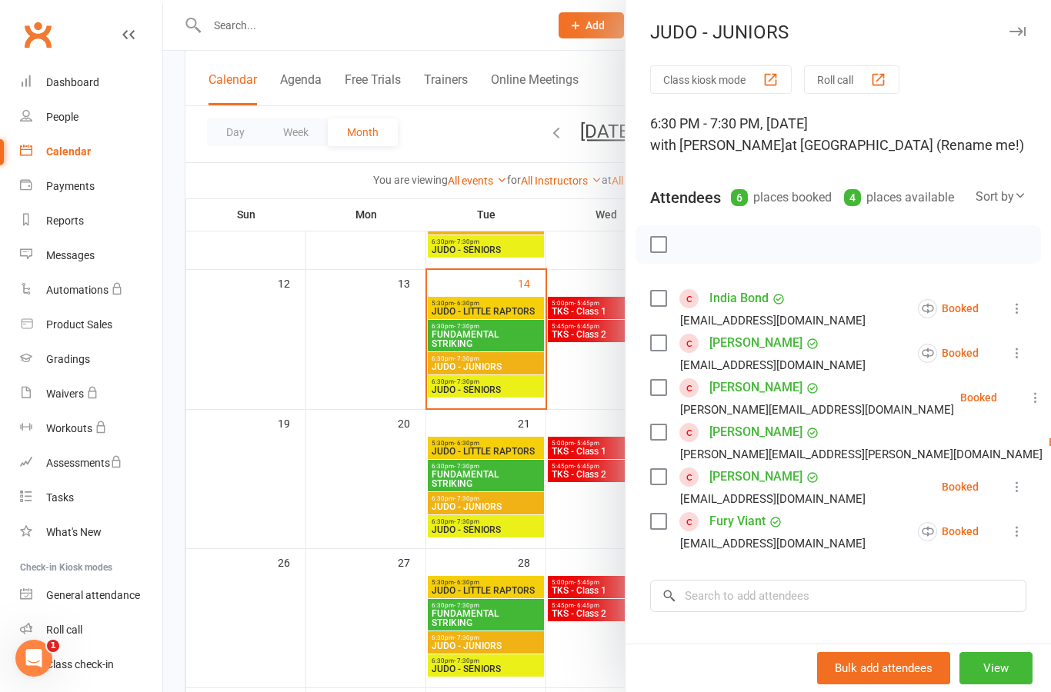
click at [532, 372] on div at bounding box center [607, 346] width 888 height 692
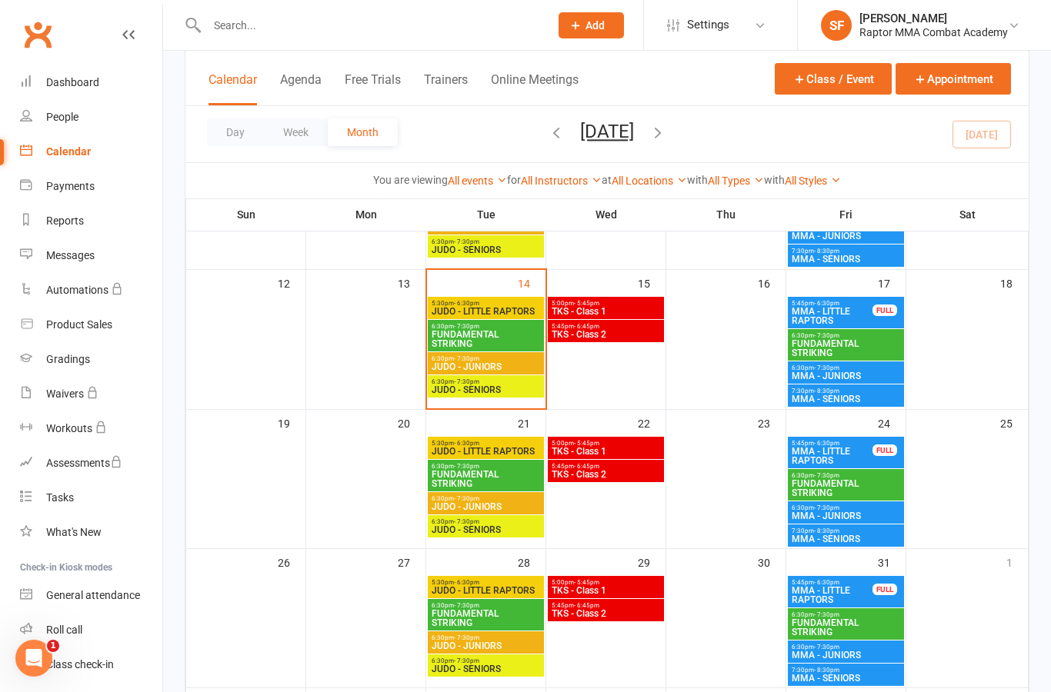
click at [524, 370] on span "JUDO - JUNIORS" at bounding box center [486, 366] width 110 height 9
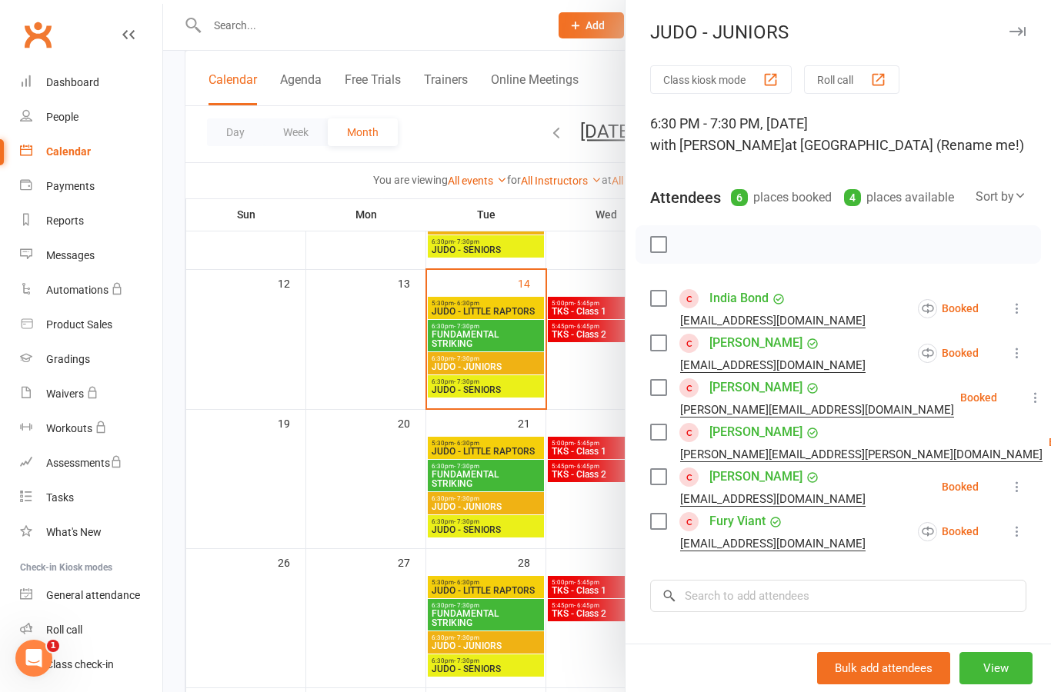
click at [1025, 299] on button at bounding box center [1017, 308] width 18 height 18
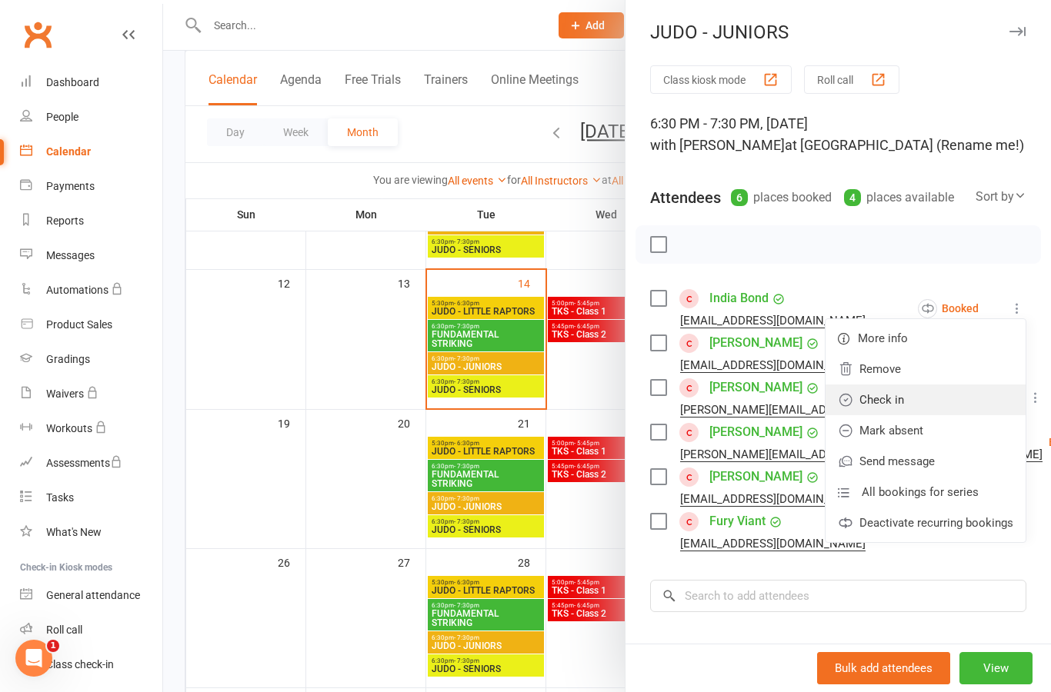
click at [972, 397] on link "Check in" at bounding box center [925, 400] width 200 height 31
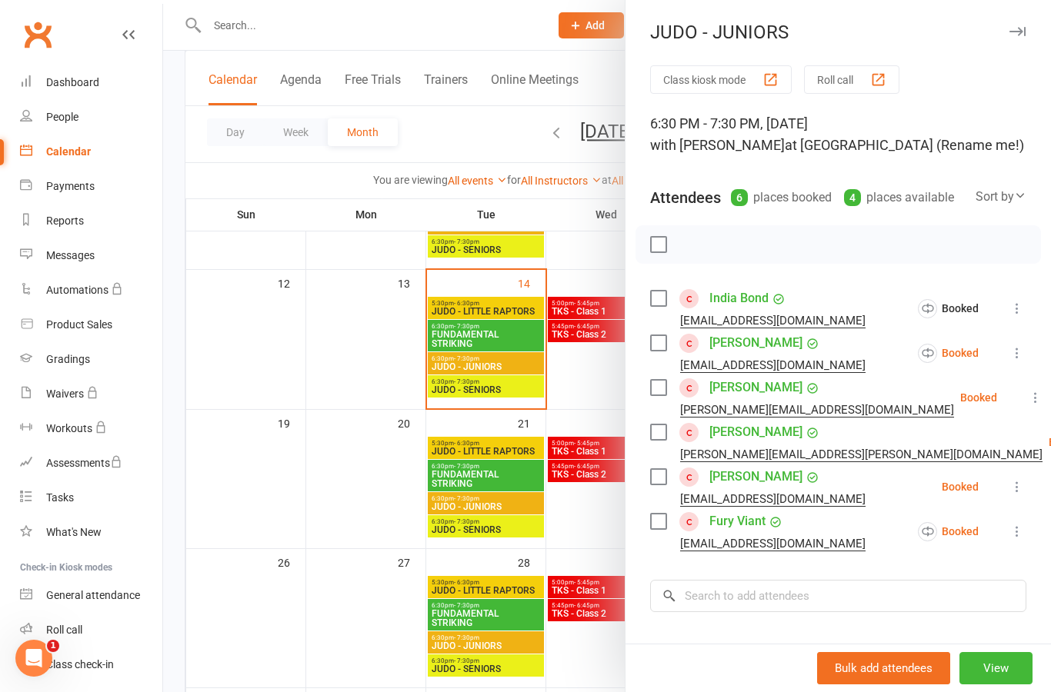
click at [1024, 350] on icon at bounding box center [1016, 352] width 15 height 15
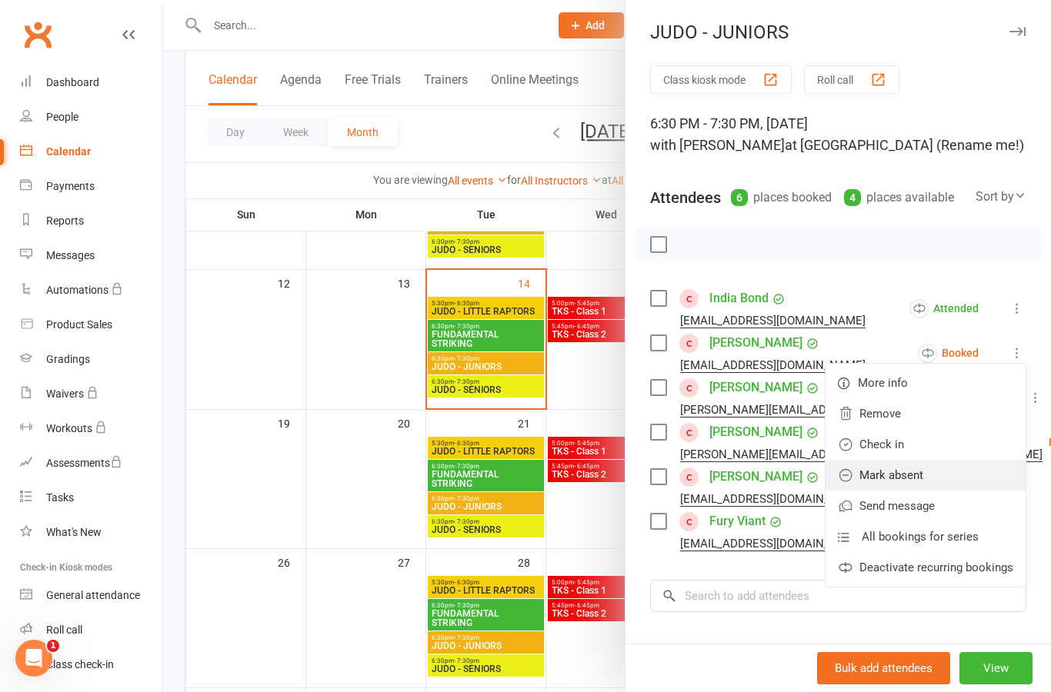
click at [974, 481] on link "Mark absent" at bounding box center [925, 475] width 200 height 31
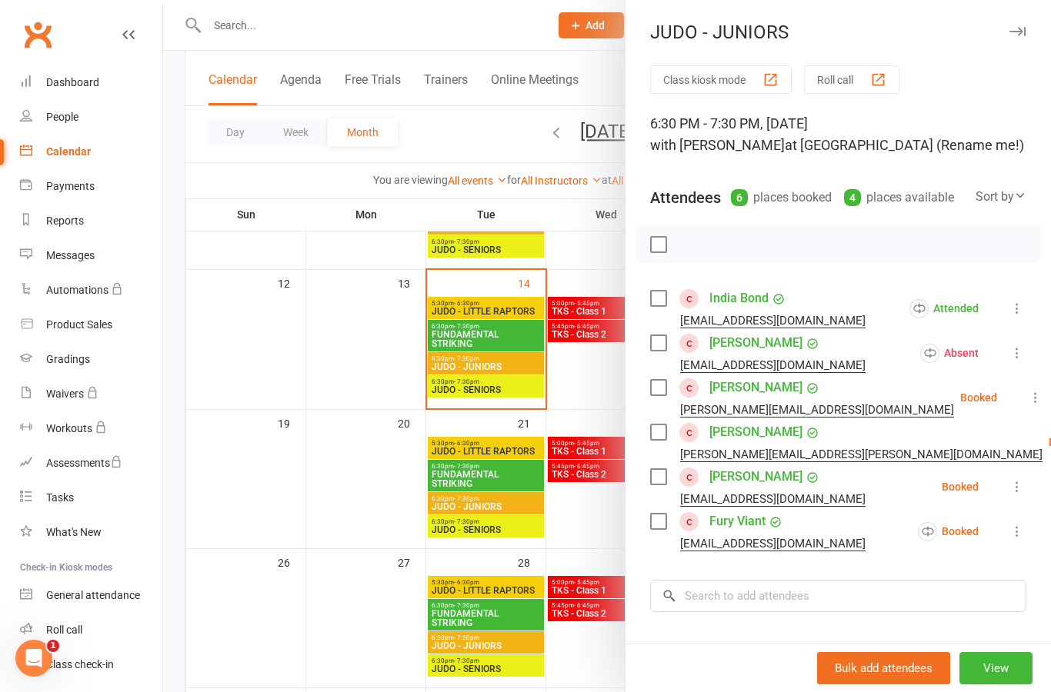
click at [1029, 393] on div "Class kiosk mode Roll call 6:30 PM - 7:30 PM, [DATE] with [PERSON_NAME] at [GEO…" at bounding box center [837, 447] width 425 height 765
click at [1028, 404] on icon at bounding box center [1035, 397] width 15 height 15
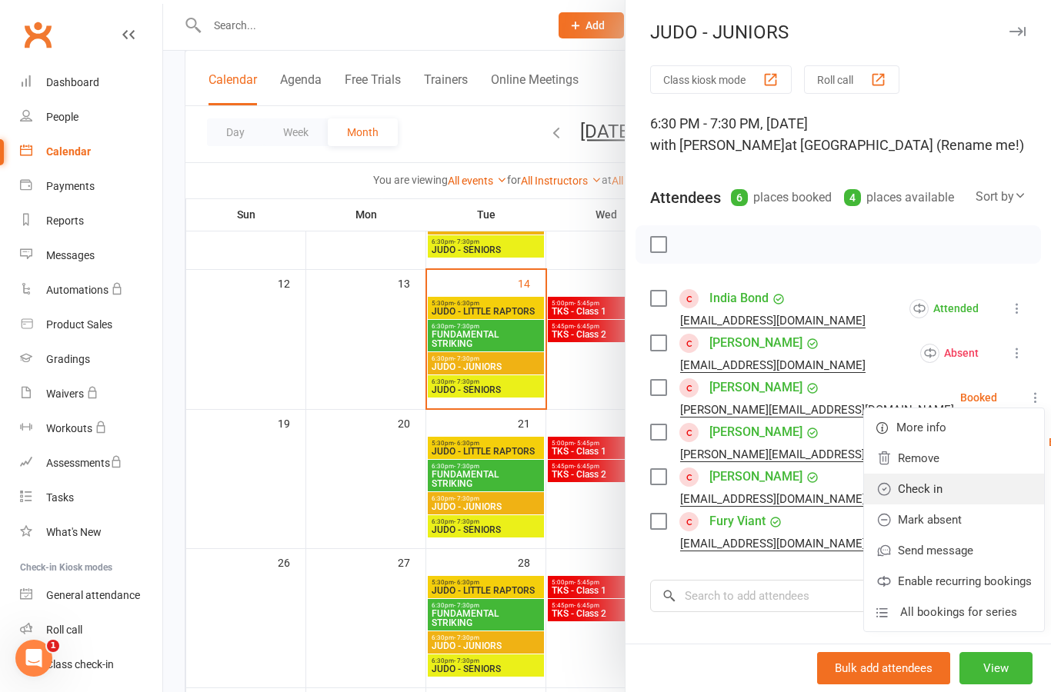
click at [962, 493] on link "Check in" at bounding box center [954, 489] width 180 height 31
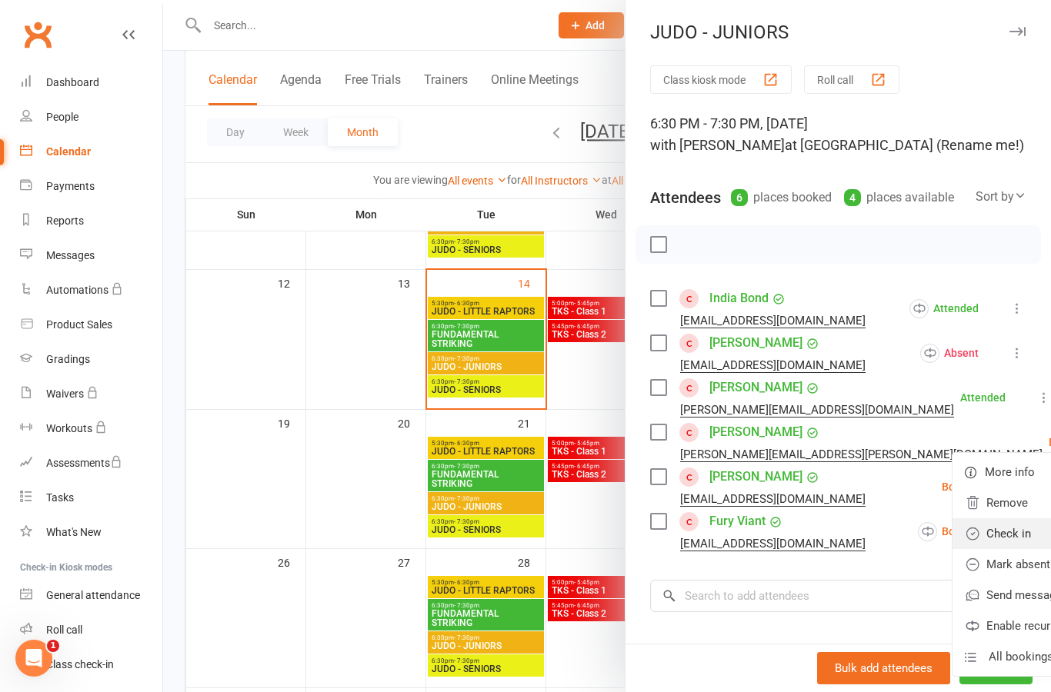
click at [974, 535] on link "Check in" at bounding box center [1042, 533] width 180 height 31
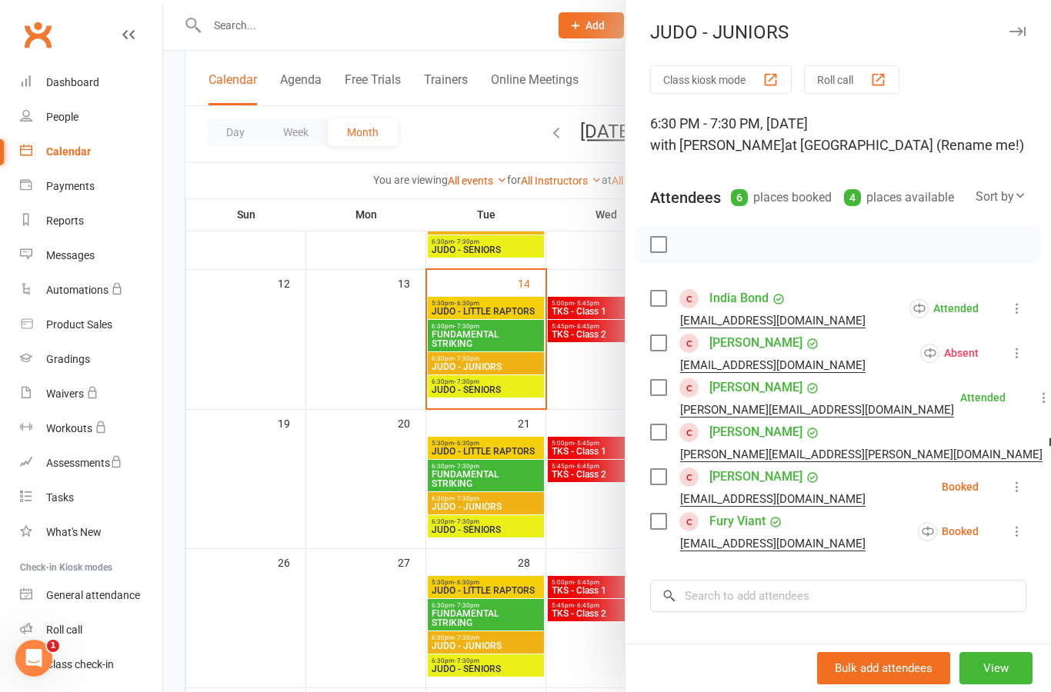
click at [1021, 489] on icon at bounding box center [1016, 486] width 15 height 15
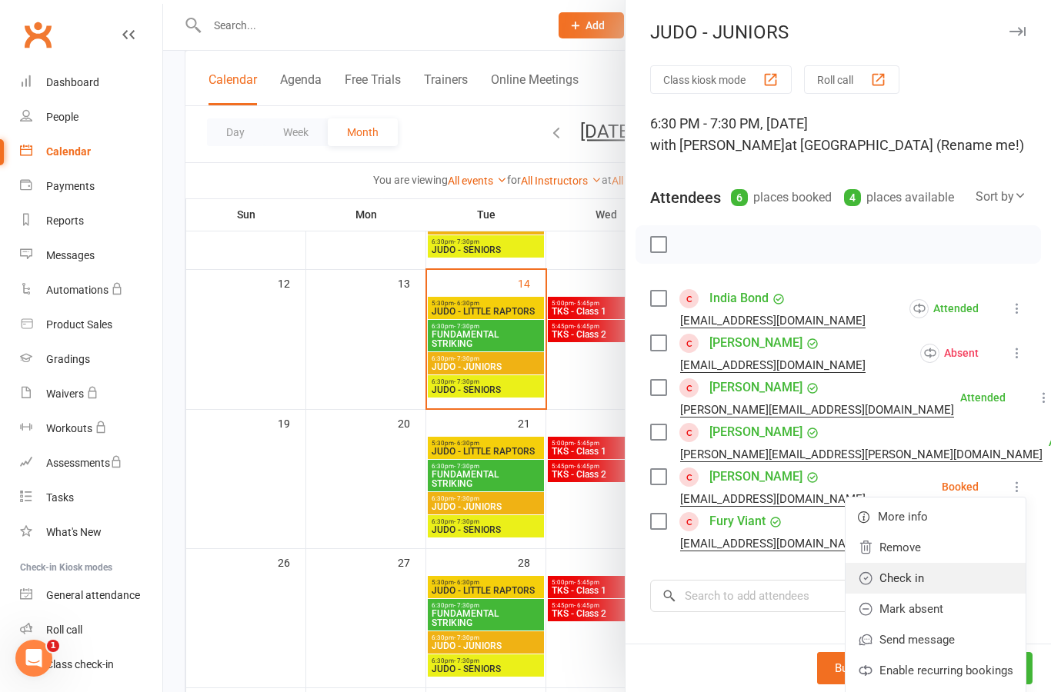
click at [972, 582] on link "Check in" at bounding box center [935, 578] width 180 height 31
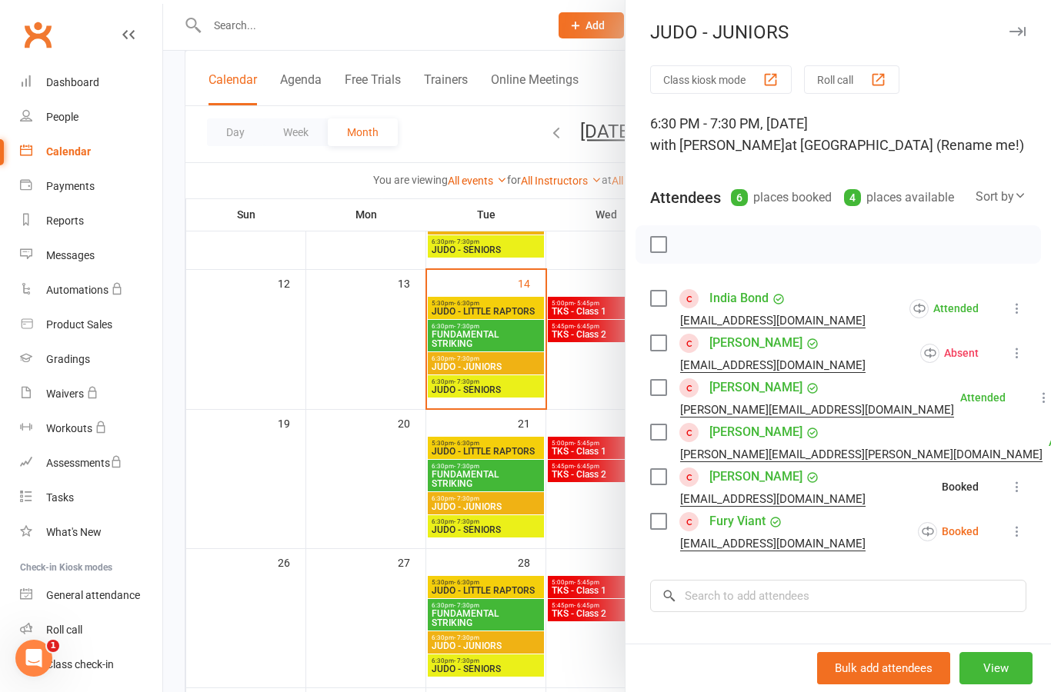
click at [1019, 533] on icon at bounding box center [1016, 531] width 15 height 15
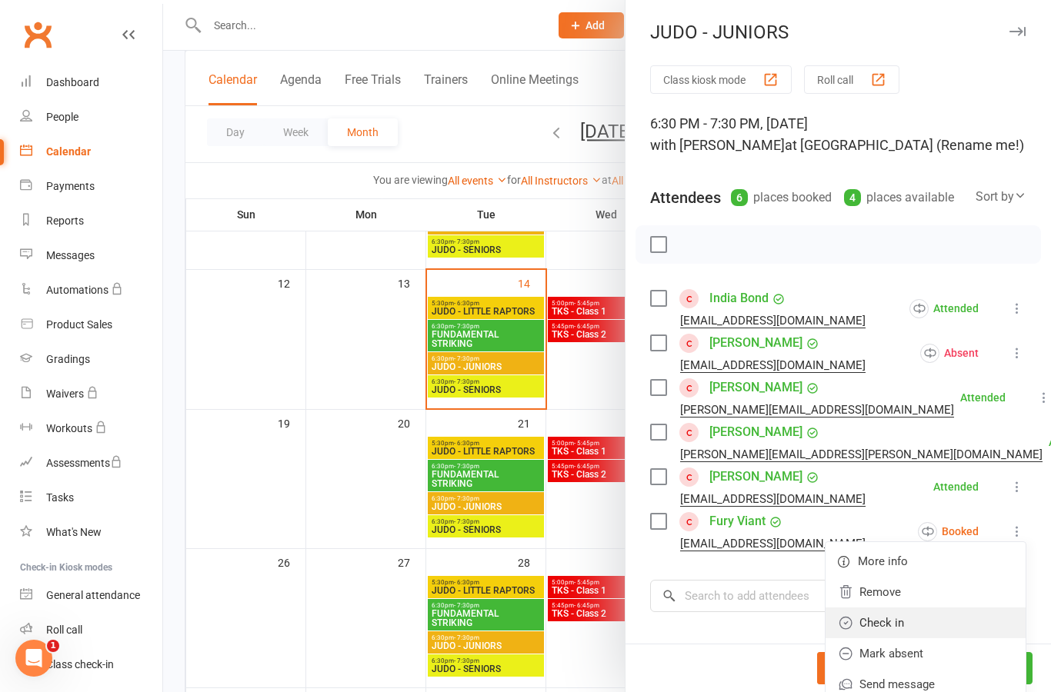
click at [940, 616] on link "Check in" at bounding box center [925, 623] width 200 height 31
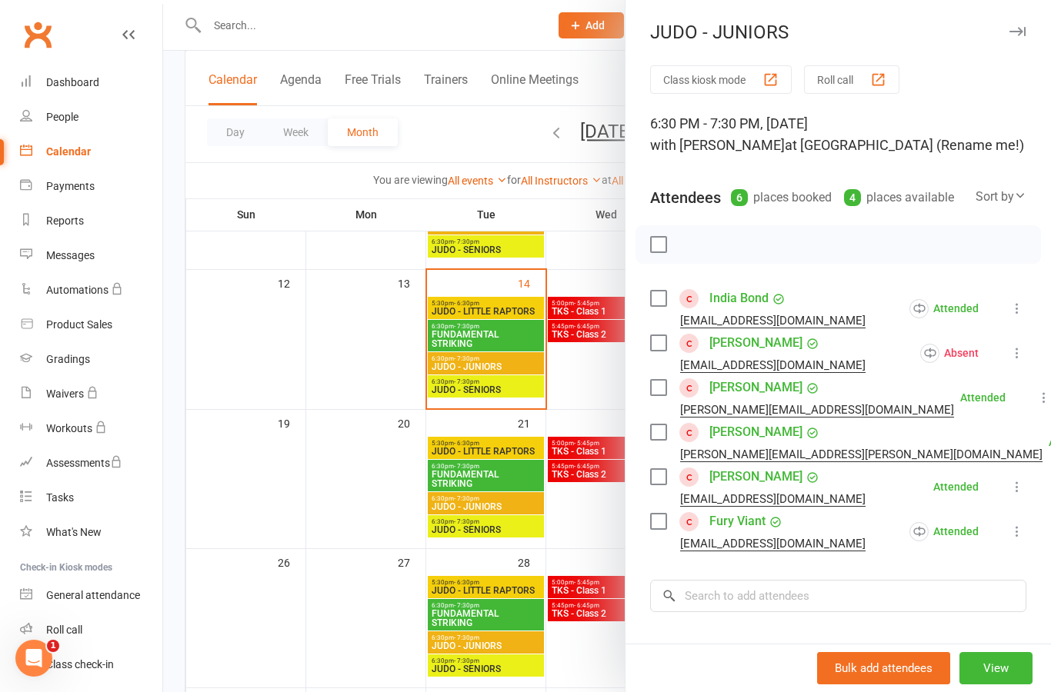
click at [519, 543] on div at bounding box center [607, 346] width 888 height 692
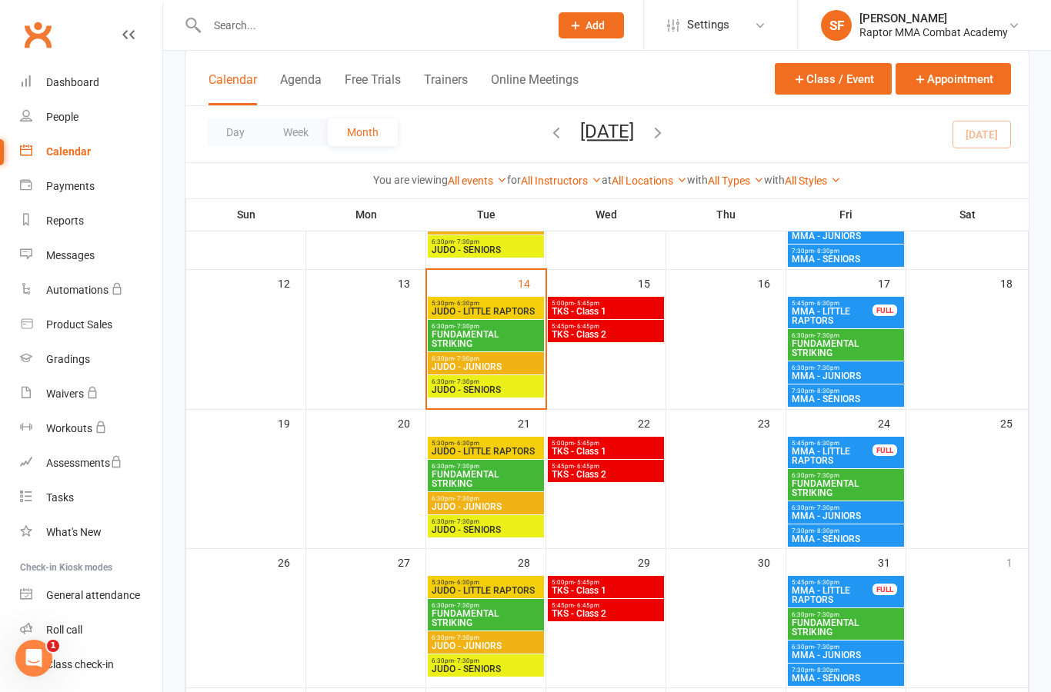
click at [522, 533] on span "JUDO - SENIORS" at bounding box center [486, 529] width 110 height 9
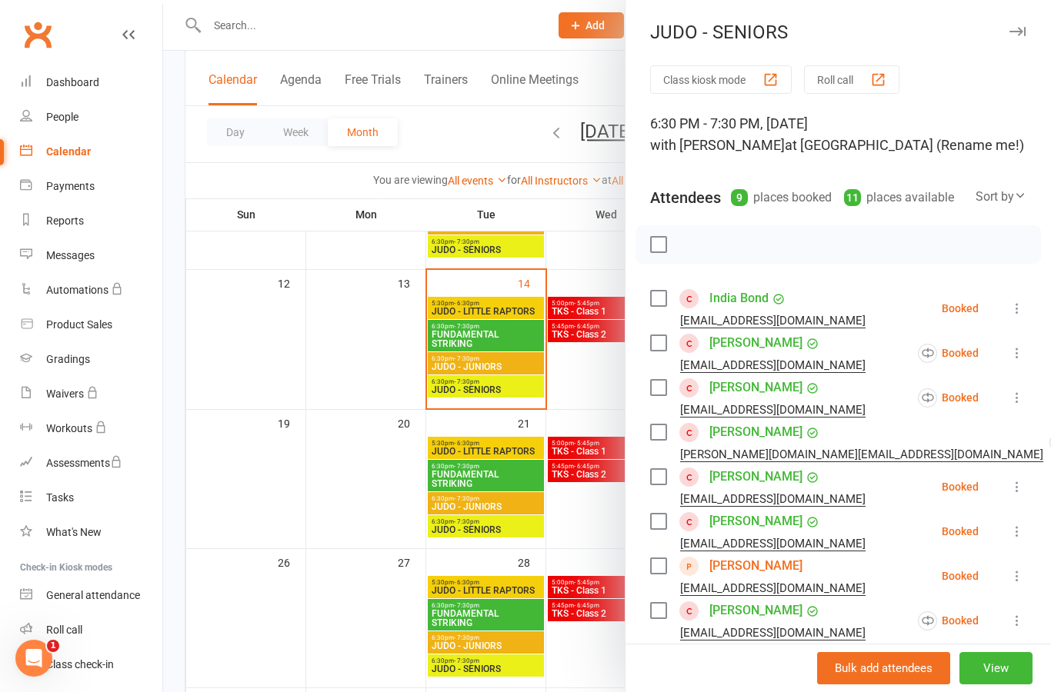
click at [1023, 315] on icon at bounding box center [1016, 308] width 15 height 15
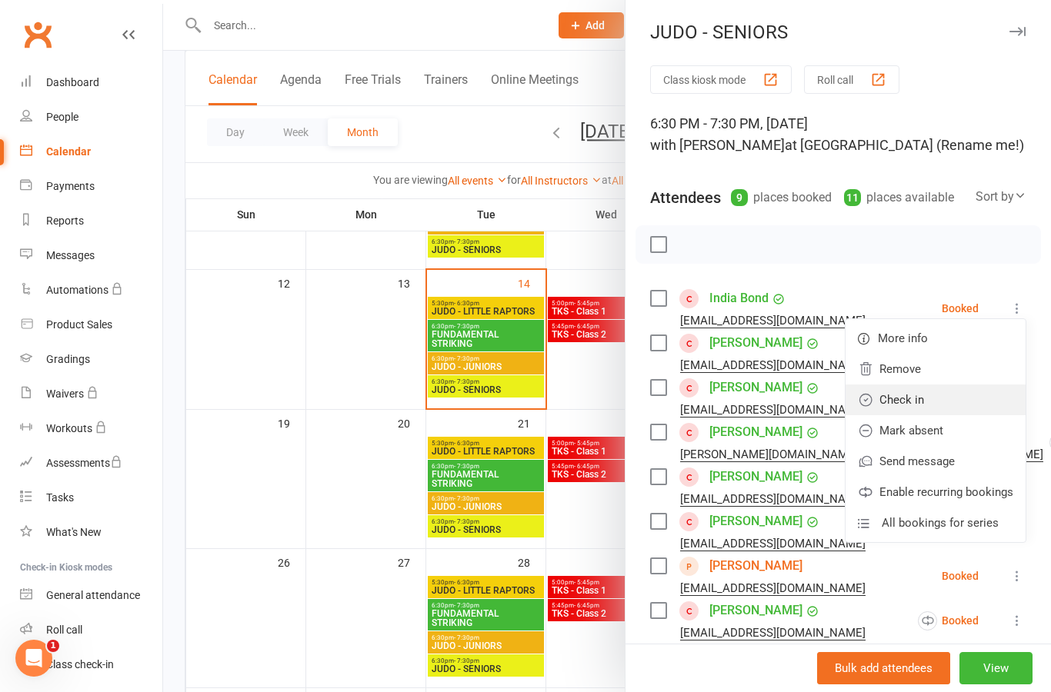
click at [979, 402] on link "Check in" at bounding box center [935, 400] width 180 height 31
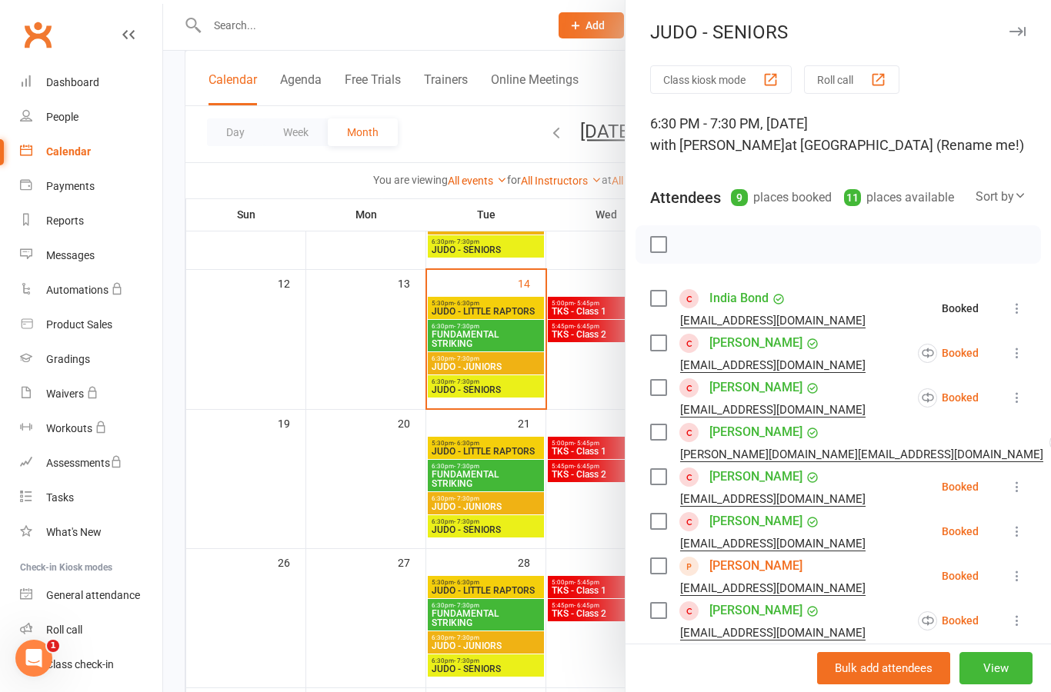
click at [1024, 352] on icon at bounding box center [1016, 352] width 15 height 15
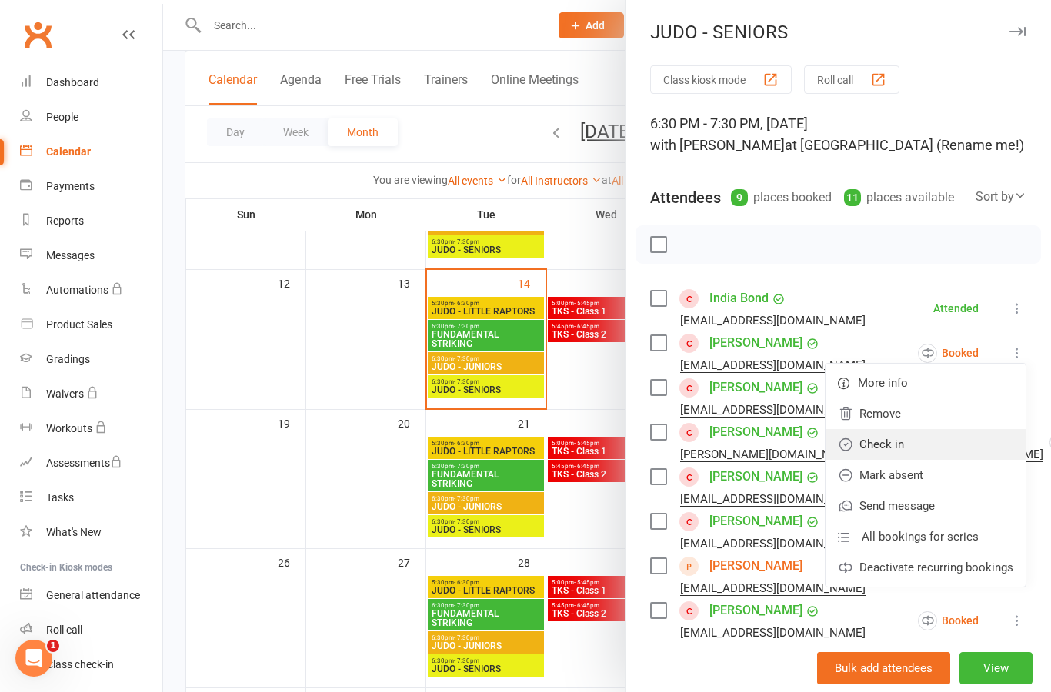
click at [968, 446] on link "Check in" at bounding box center [925, 444] width 200 height 31
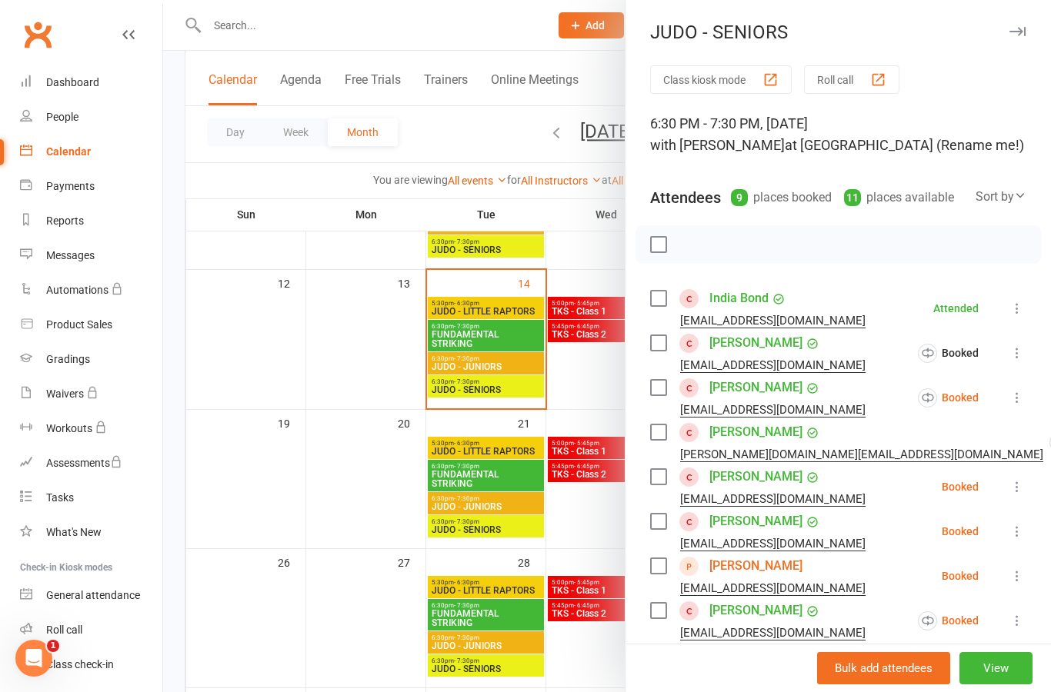
click at [1023, 398] on icon at bounding box center [1016, 397] width 15 height 15
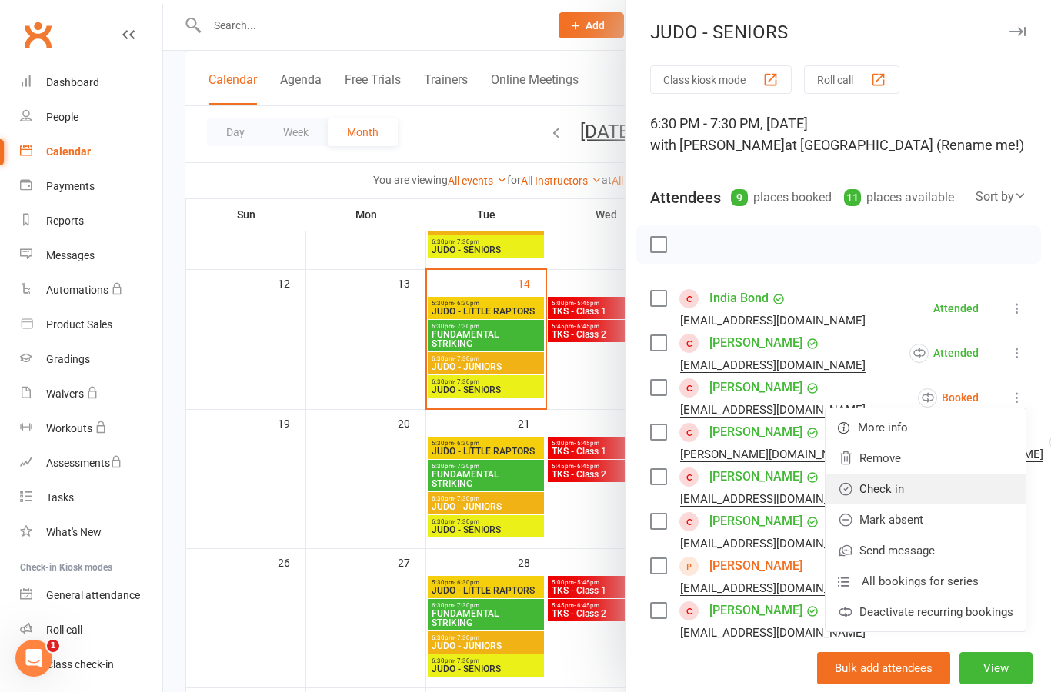
click at [952, 492] on link "Check in" at bounding box center [925, 489] width 200 height 31
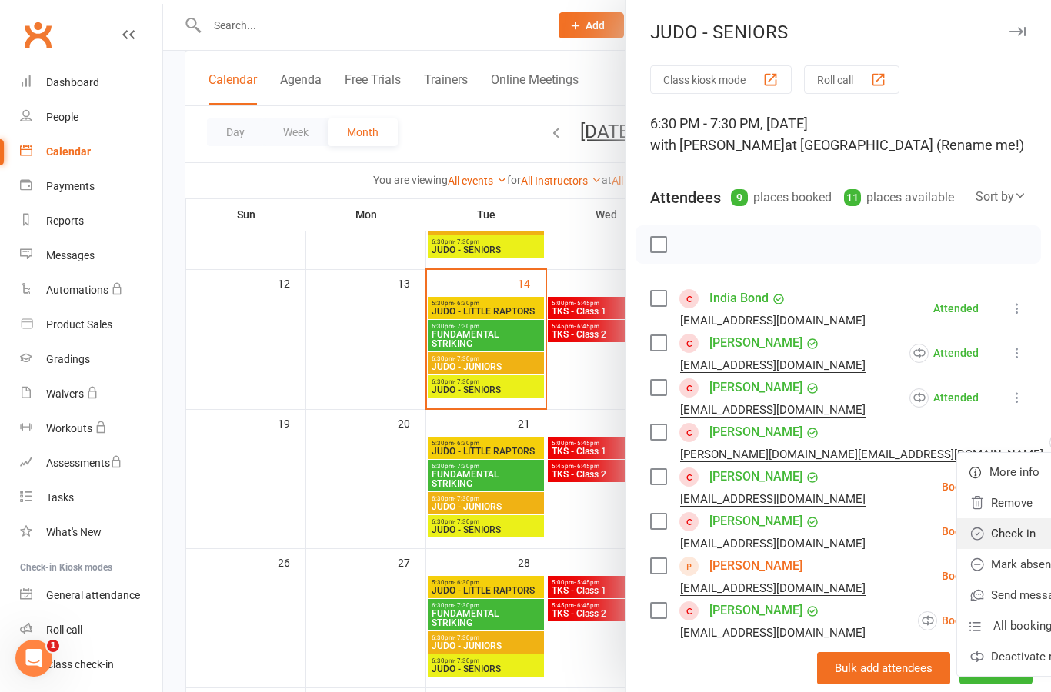
click at [957, 537] on link "Check in" at bounding box center [1057, 533] width 200 height 31
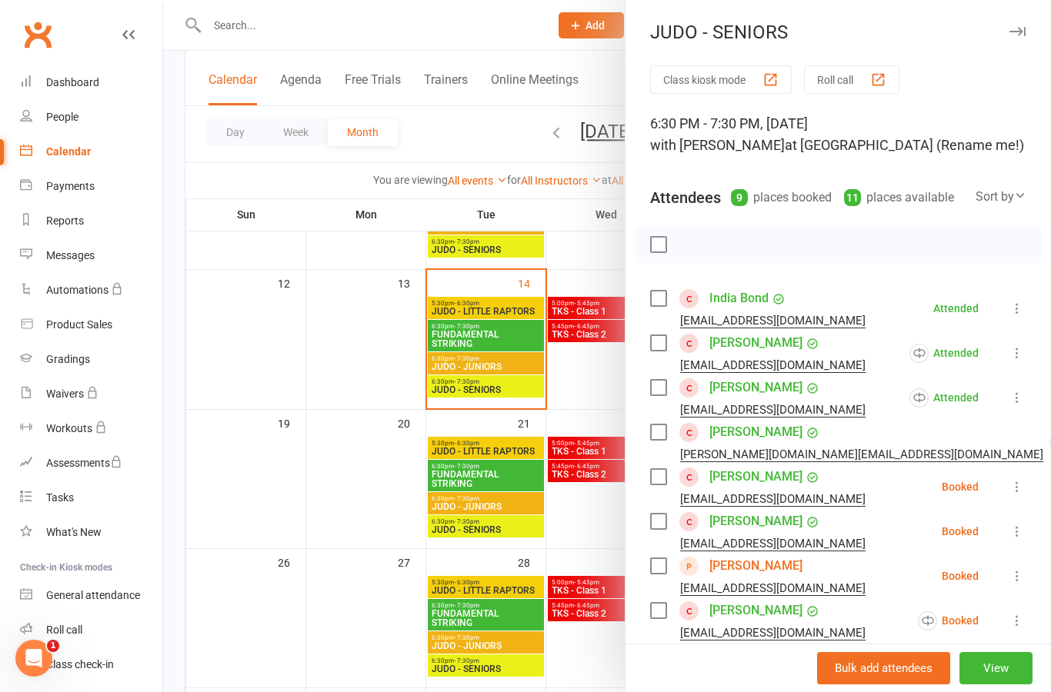
click at [1023, 482] on icon at bounding box center [1016, 486] width 15 height 15
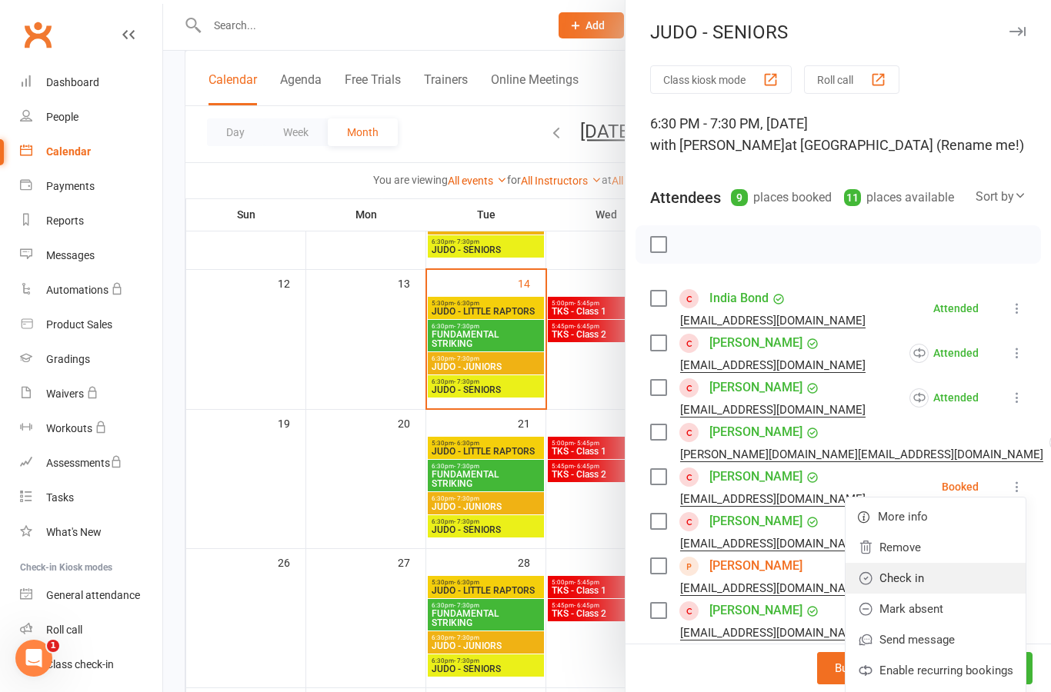
click at [958, 574] on link "Check in" at bounding box center [935, 578] width 180 height 31
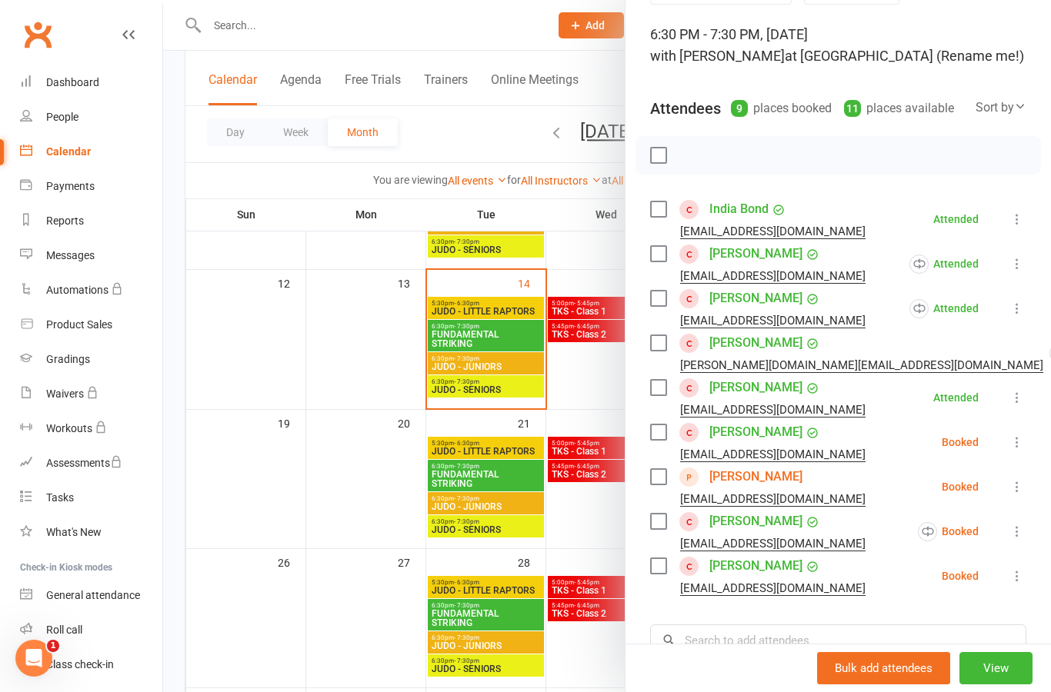
scroll to position [104, 0]
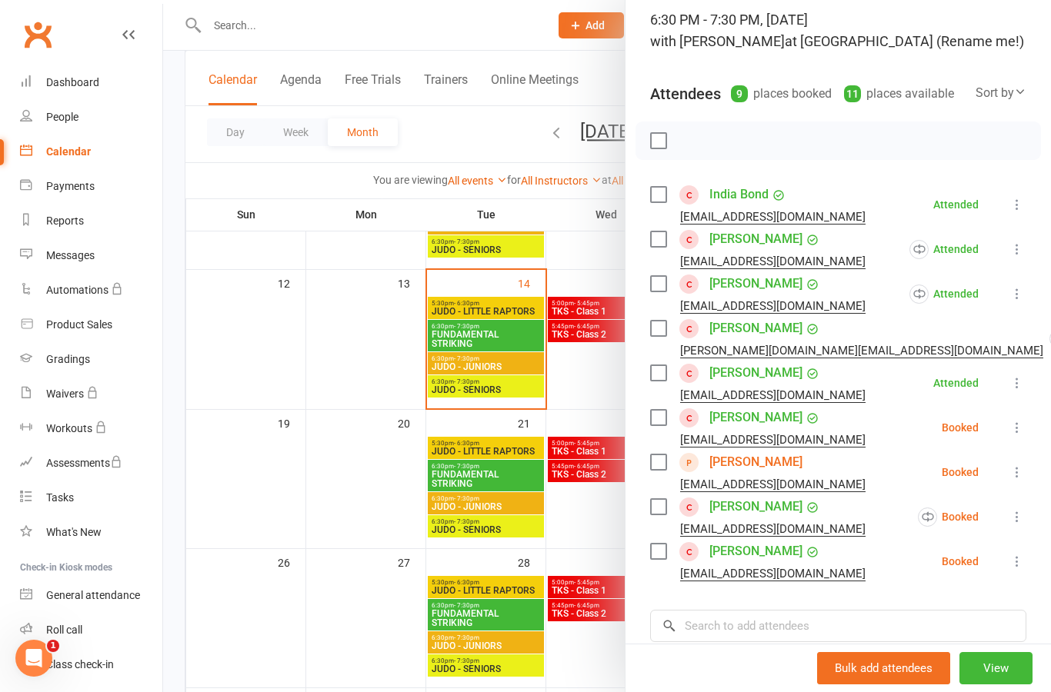
click at [1016, 425] on icon at bounding box center [1016, 427] width 15 height 15
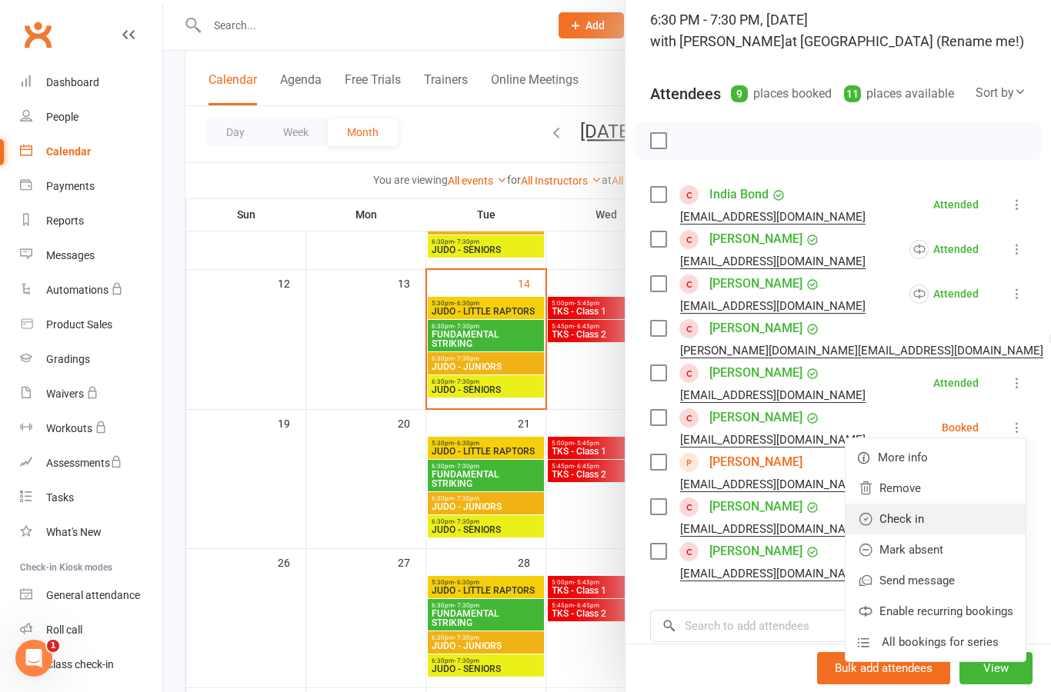
click at [969, 522] on link "Check in" at bounding box center [935, 519] width 180 height 31
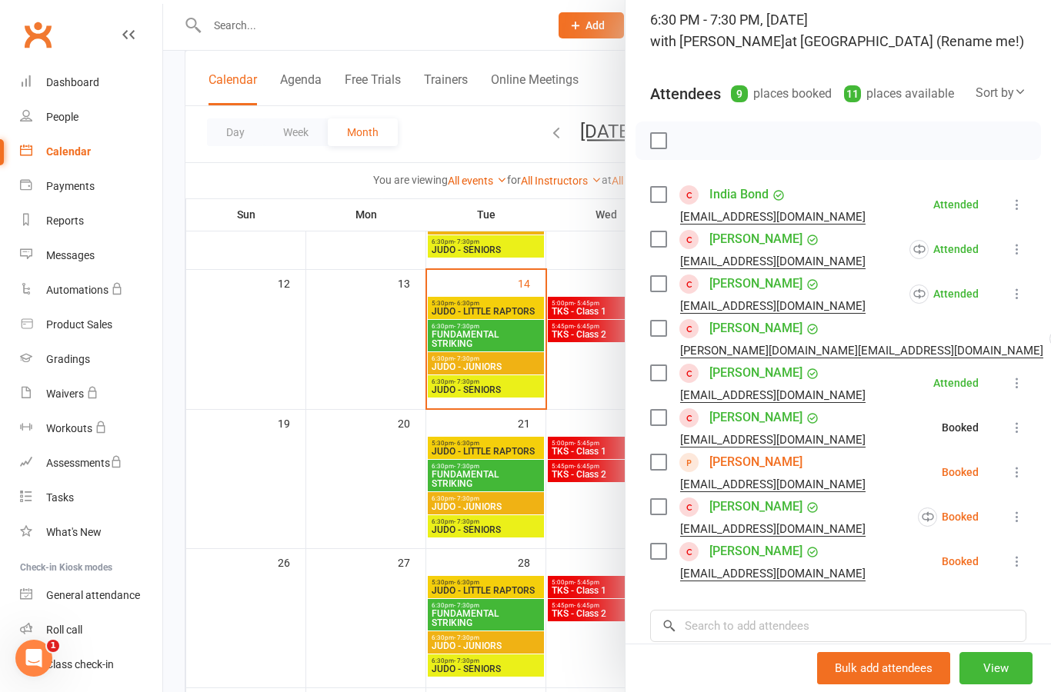
click at [1009, 481] on button at bounding box center [1017, 472] width 18 height 18
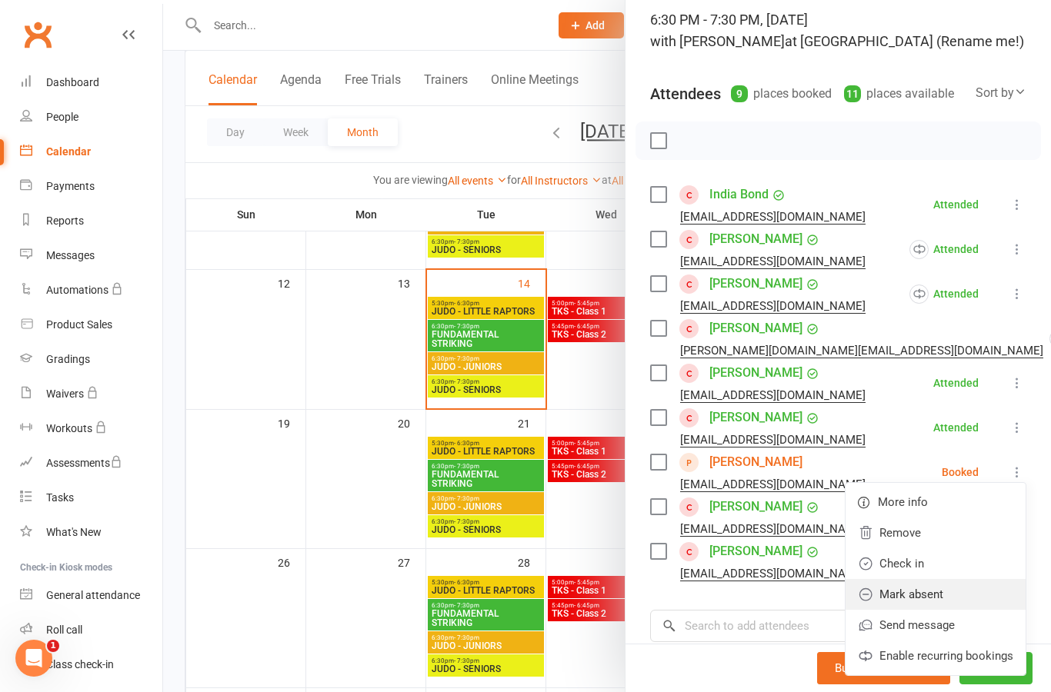
click at [970, 595] on link "Mark absent" at bounding box center [935, 594] width 180 height 31
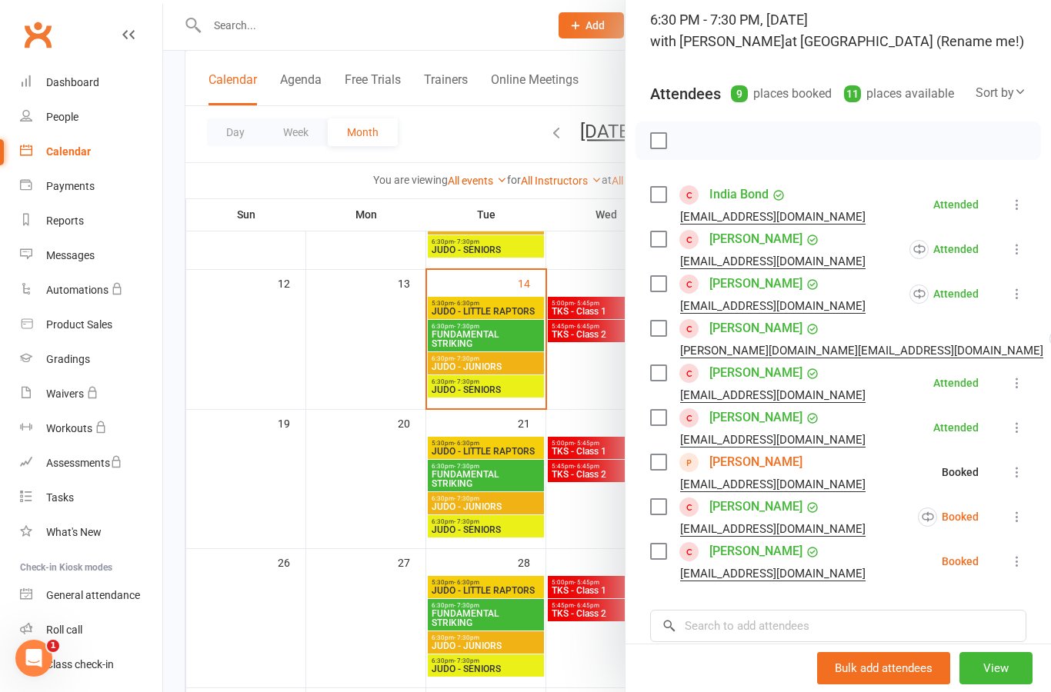
click at [1023, 520] on icon at bounding box center [1016, 516] width 15 height 15
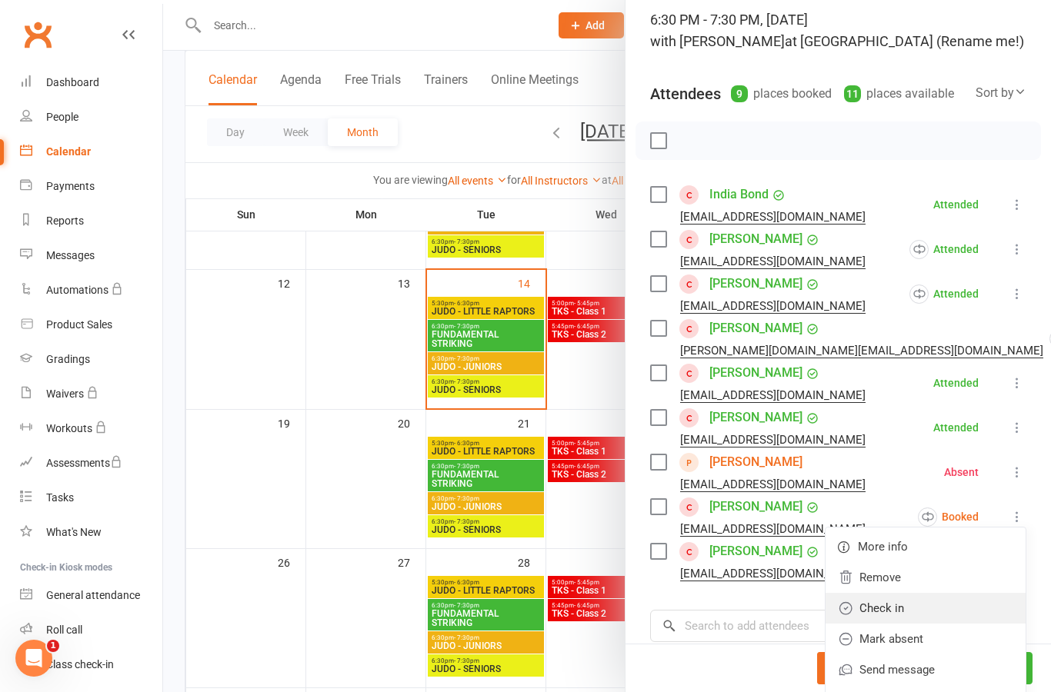
click at [968, 610] on link "Check in" at bounding box center [925, 608] width 200 height 31
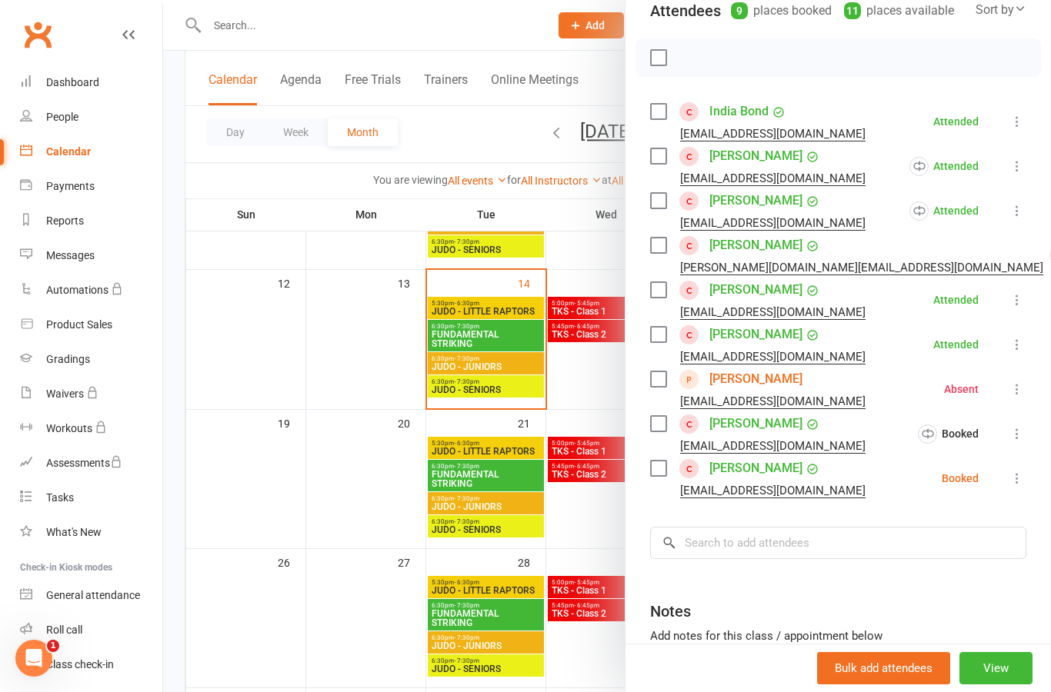
scroll to position [225, 0]
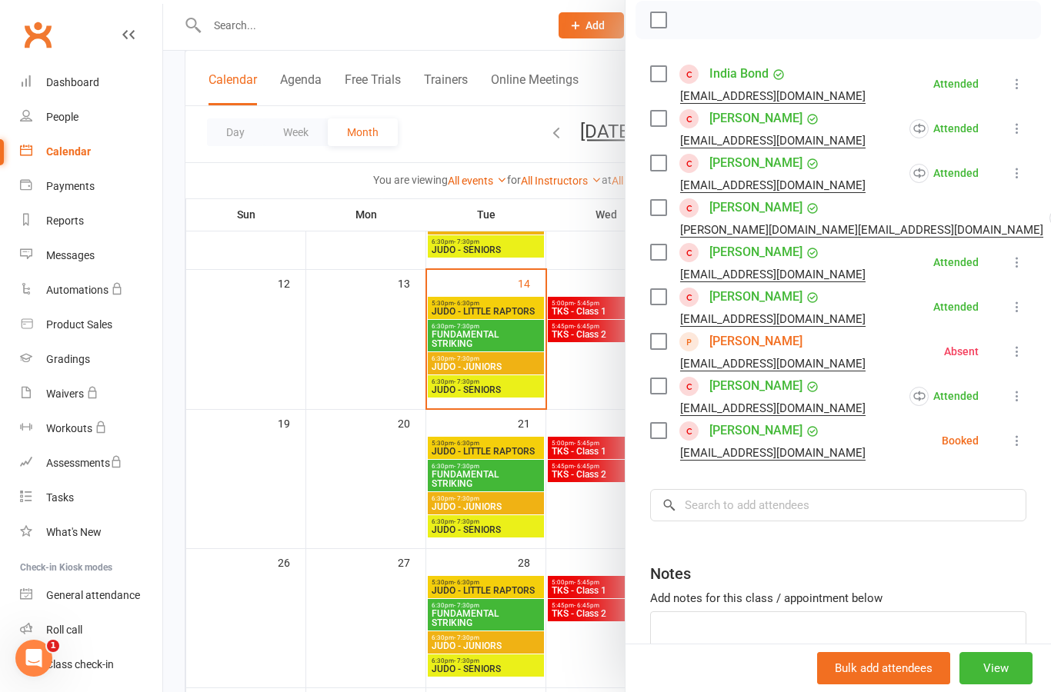
click at [1024, 445] on icon at bounding box center [1016, 440] width 15 height 15
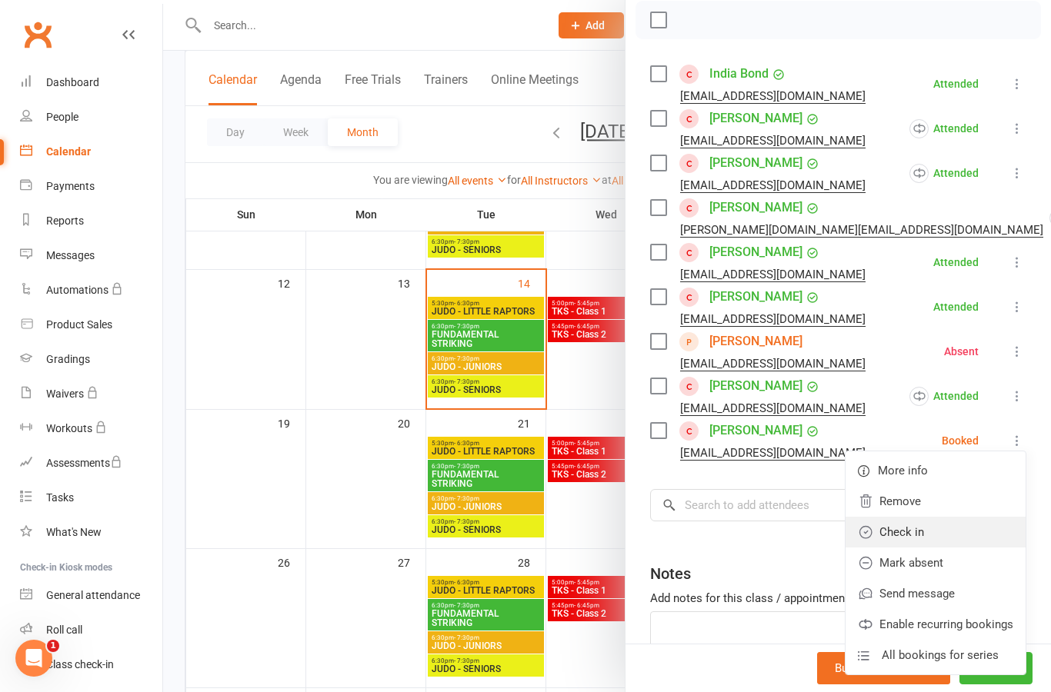
click at [977, 538] on link "Check in" at bounding box center [935, 532] width 180 height 31
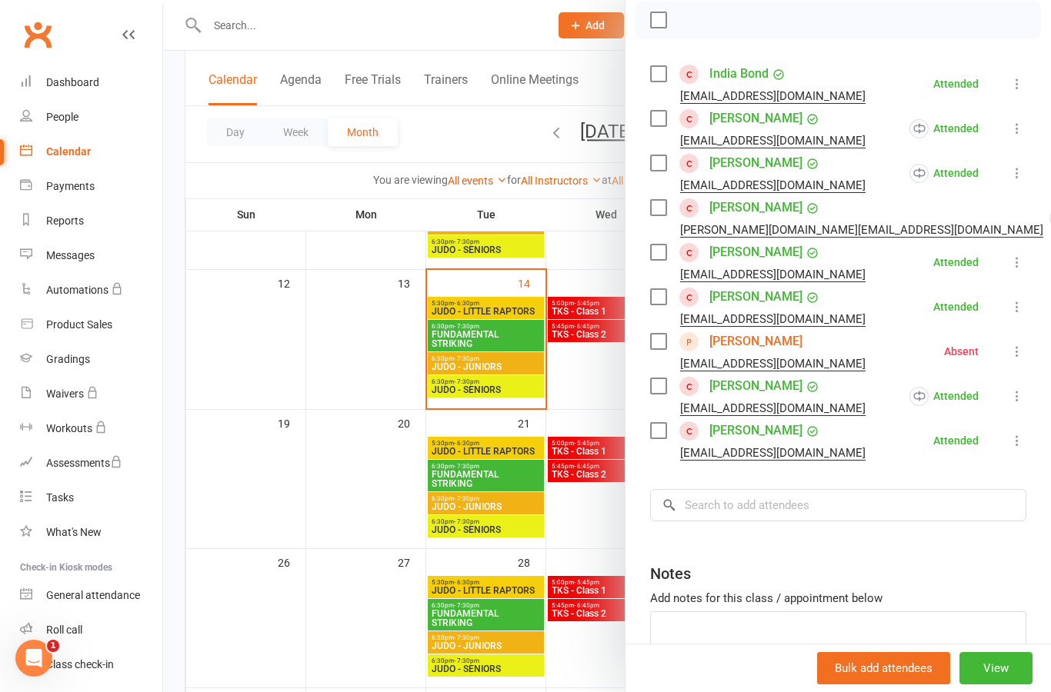
click at [504, 516] on div at bounding box center [607, 346] width 888 height 692
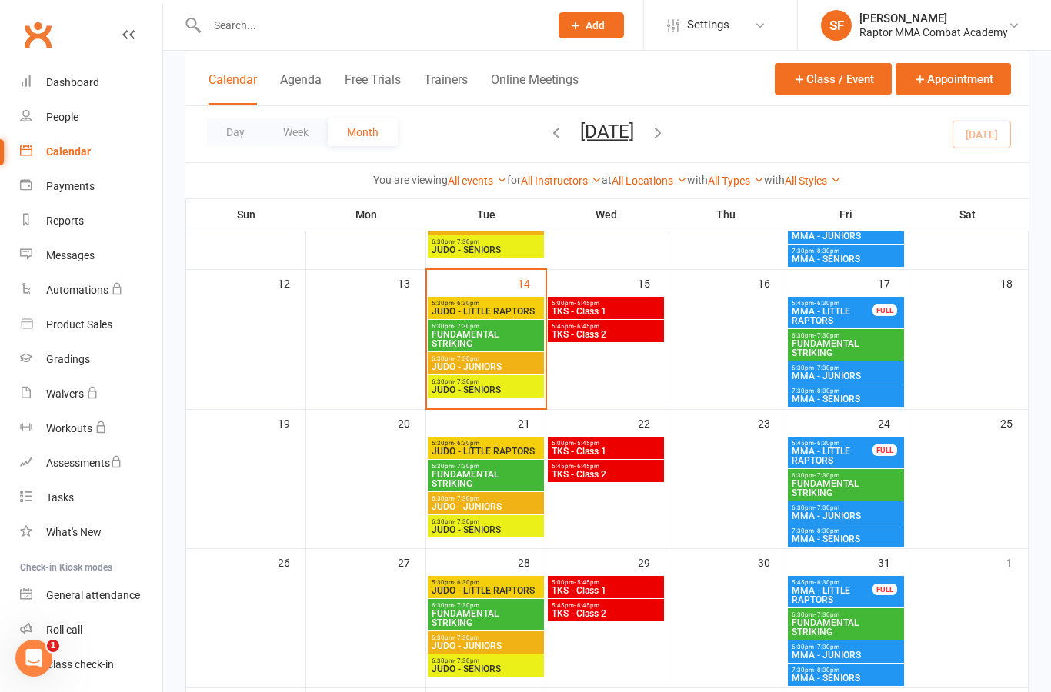
click at [522, 511] on span "JUDO - JUNIORS" at bounding box center [486, 506] width 110 height 9
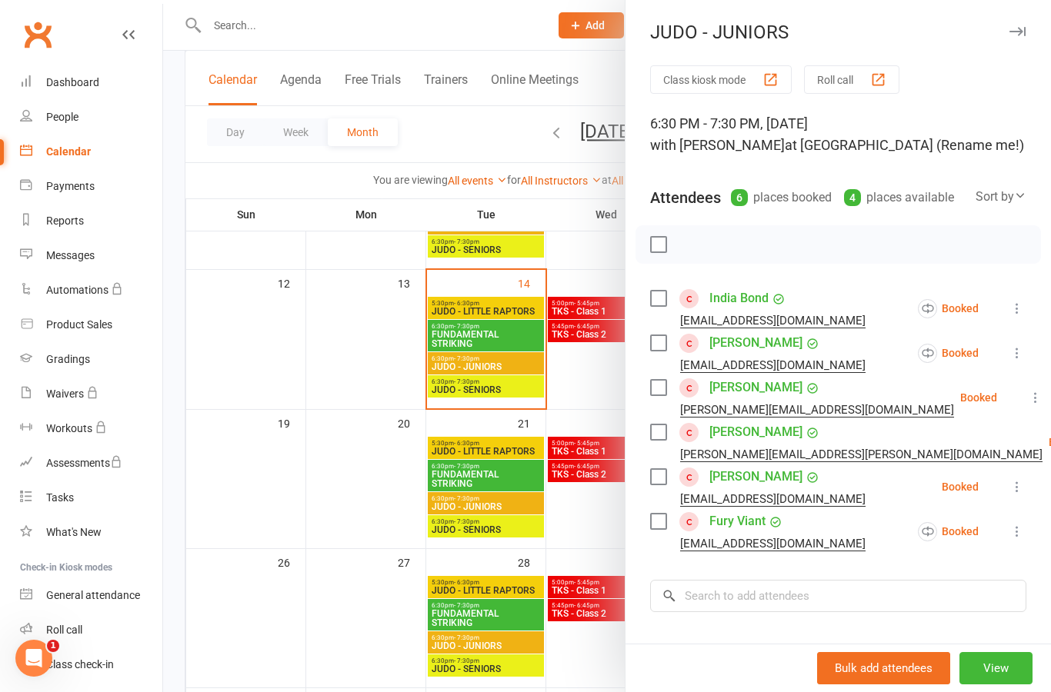
click at [527, 382] on div at bounding box center [607, 346] width 888 height 692
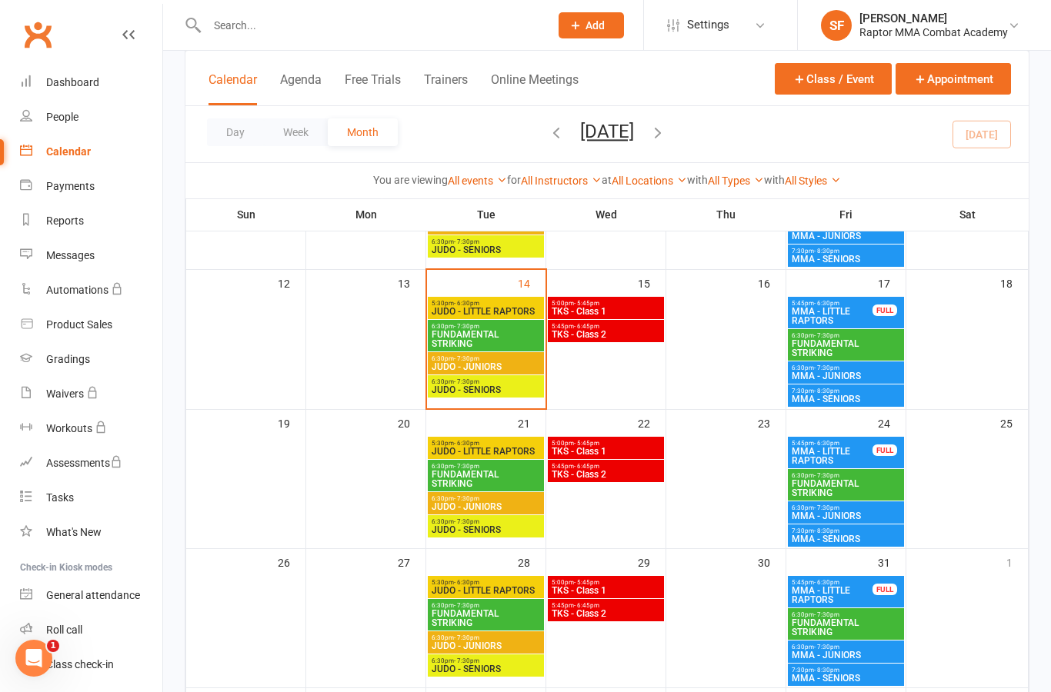
click at [529, 372] on div "6:30pm - 7:30pm JUDO - JUNIORS" at bounding box center [486, 363] width 116 height 22
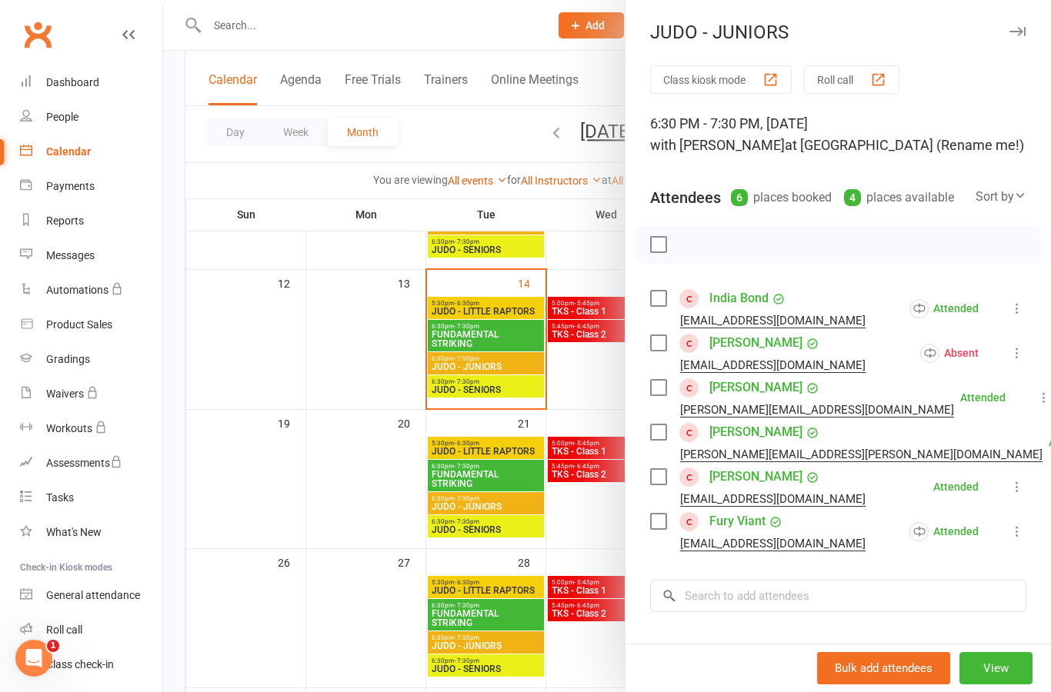
click at [513, 367] on div at bounding box center [607, 346] width 888 height 692
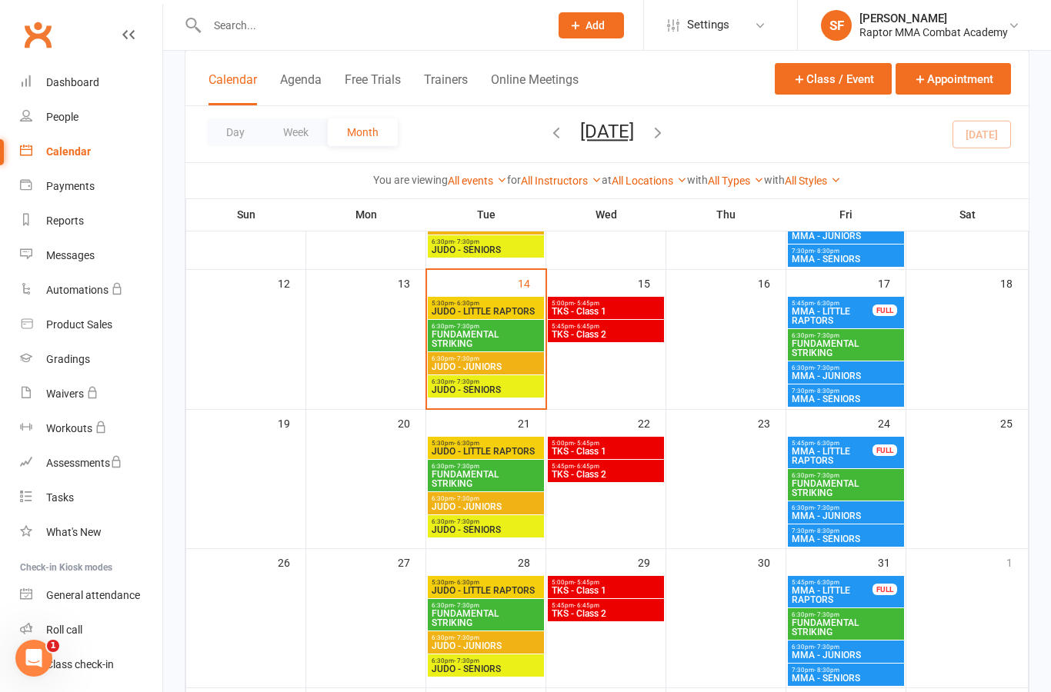
click at [515, 314] on span "JUDO - LITTLE RAPTORS" at bounding box center [486, 311] width 110 height 9
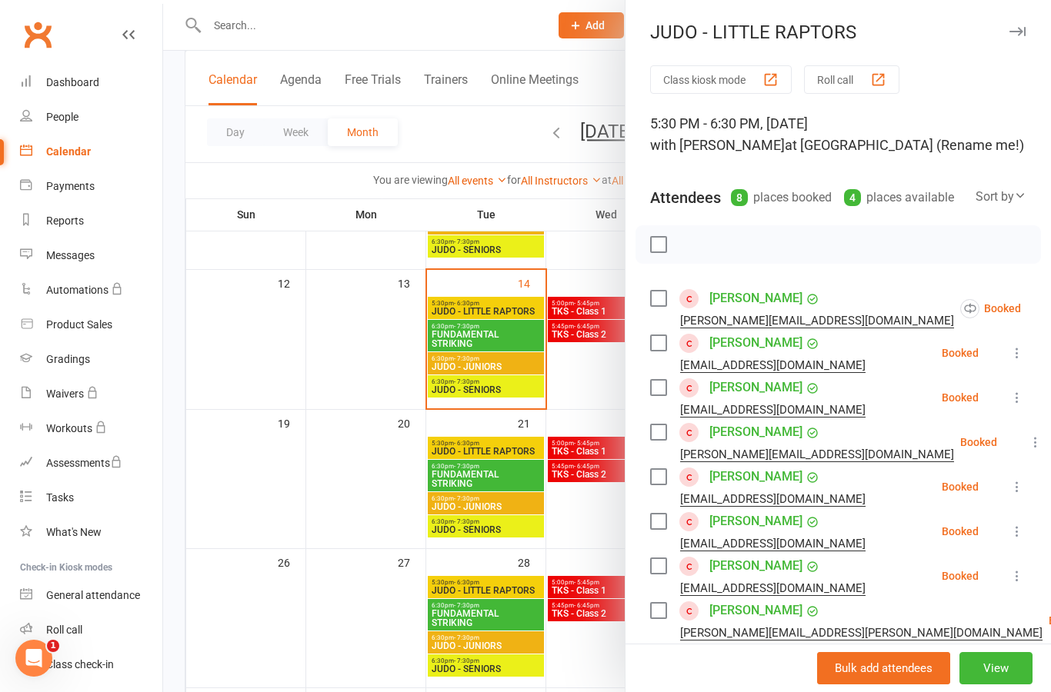
click at [515, 312] on div at bounding box center [607, 346] width 888 height 692
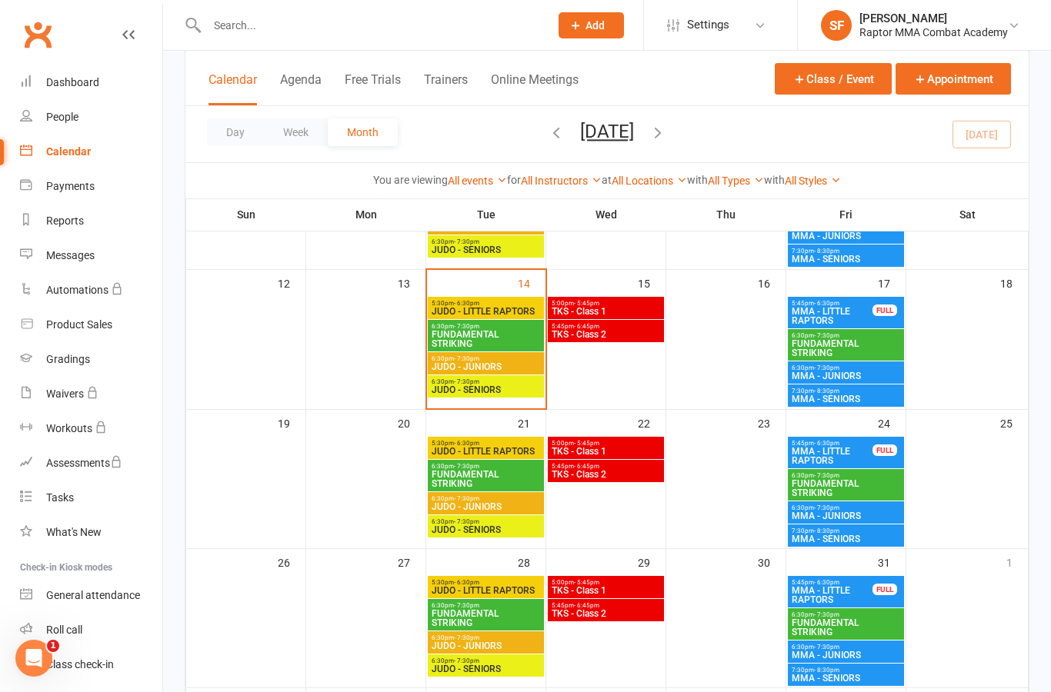
click at [528, 304] on span "5:30pm - 6:30pm" at bounding box center [486, 303] width 110 height 7
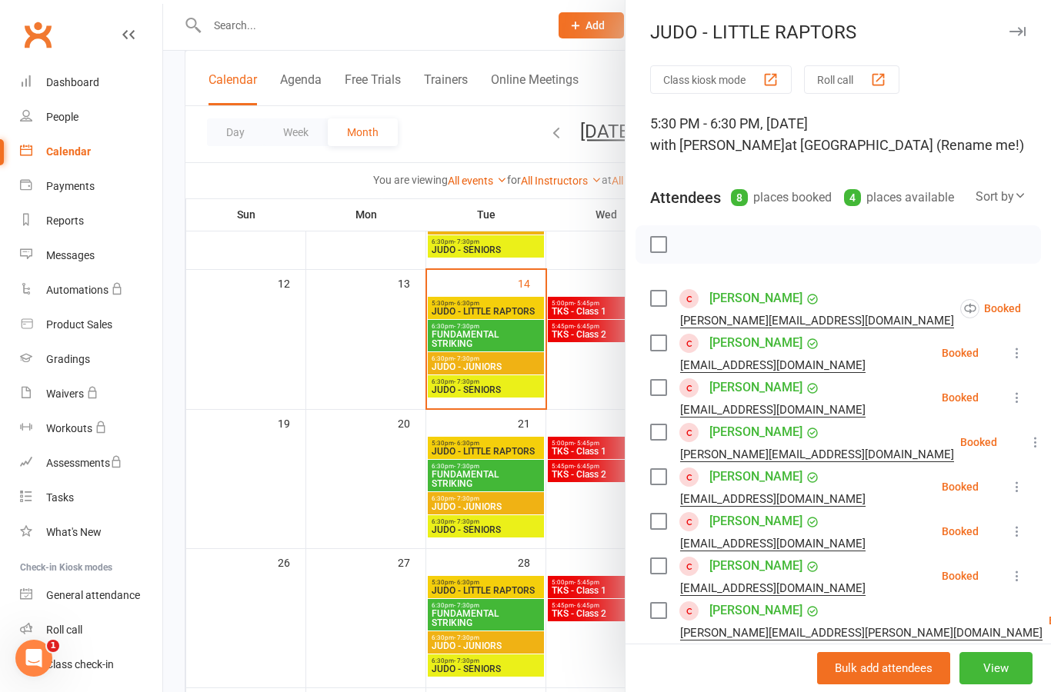
click at [520, 445] on div at bounding box center [607, 346] width 888 height 692
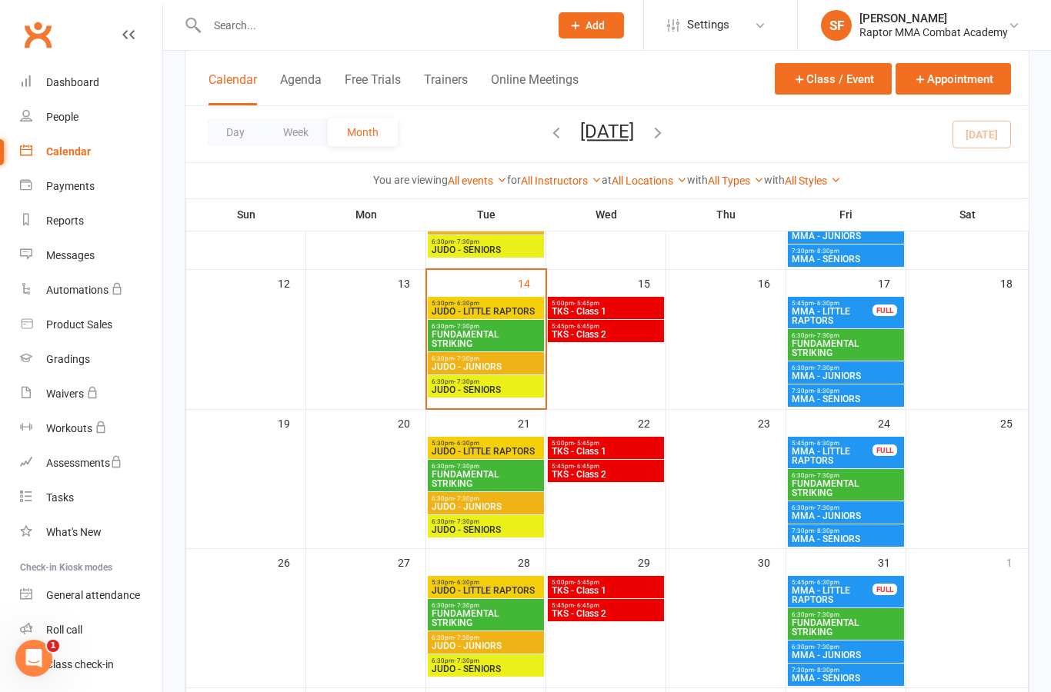
click at [519, 452] on span "JUDO - LITTLE RAPTORS" at bounding box center [486, 451] width 110 height 9
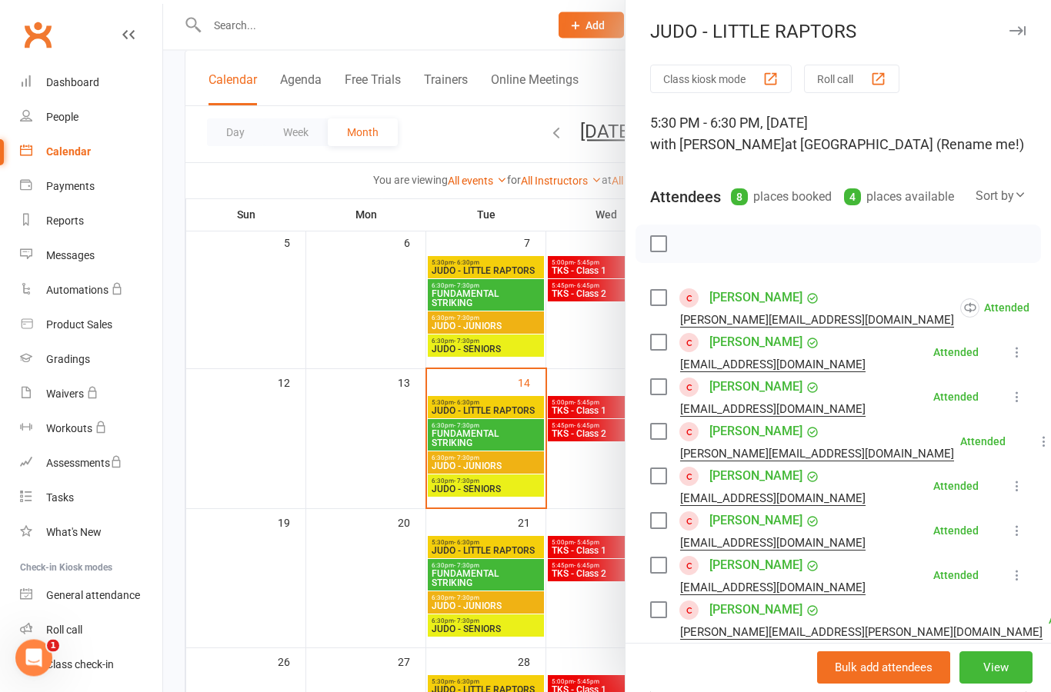
scroll to position [238, 0]
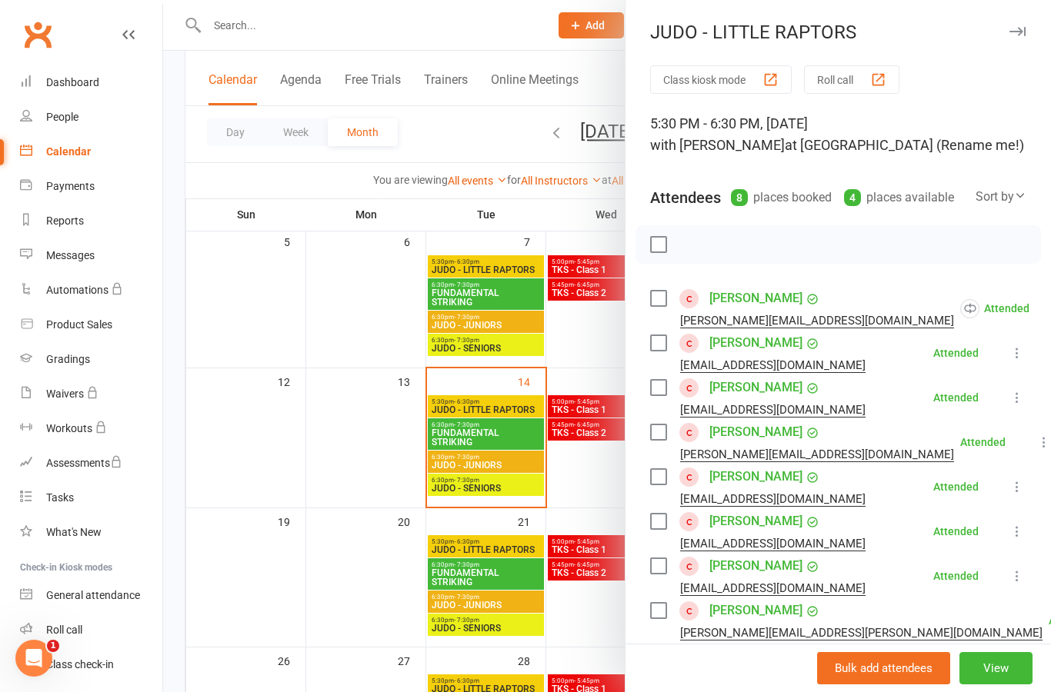
click at [512, 395] on div at bounding box center [607, 346] width 888 height 692
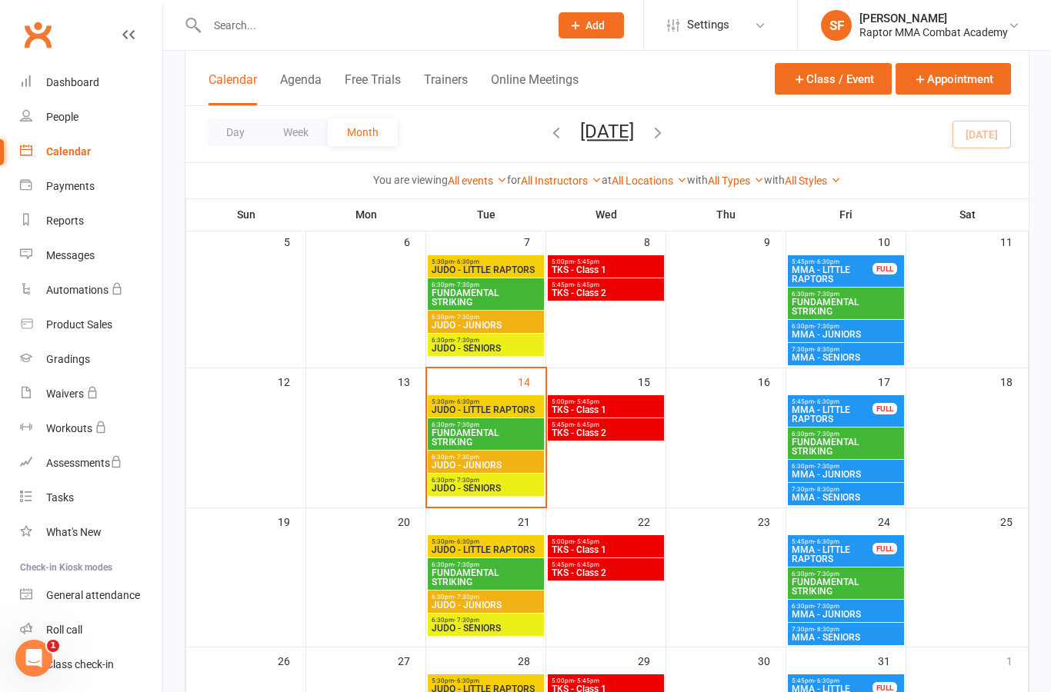
click at [515, 405] on span "JUDO - LITTLE RAPTORS" at bounding box center [486, 409] width 110 height 9
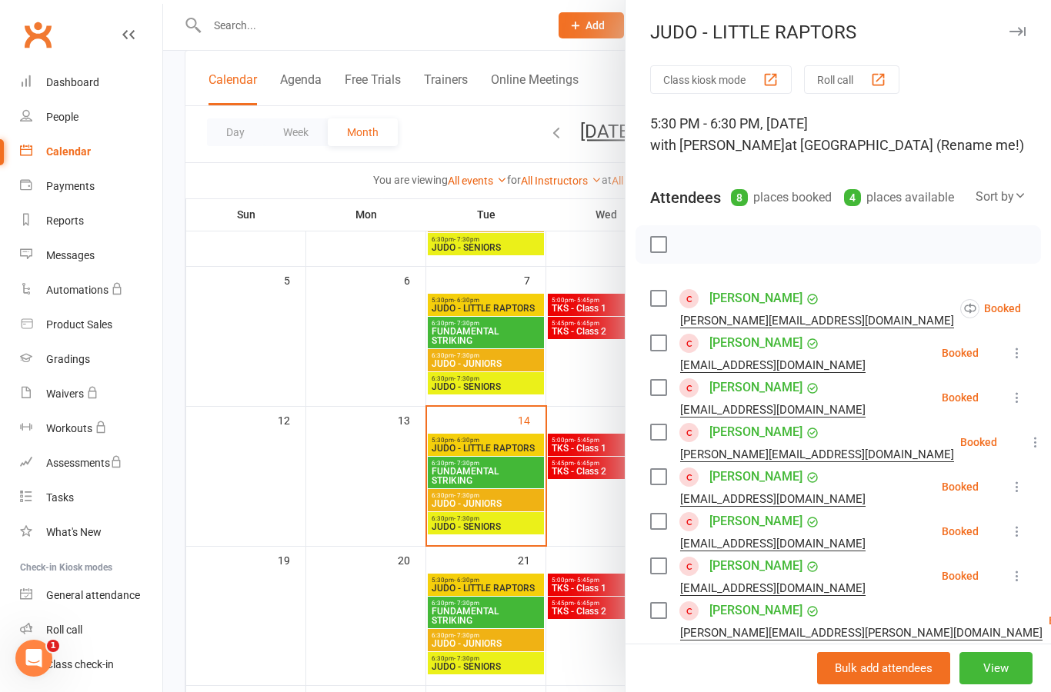
scroll to position [179, 0]
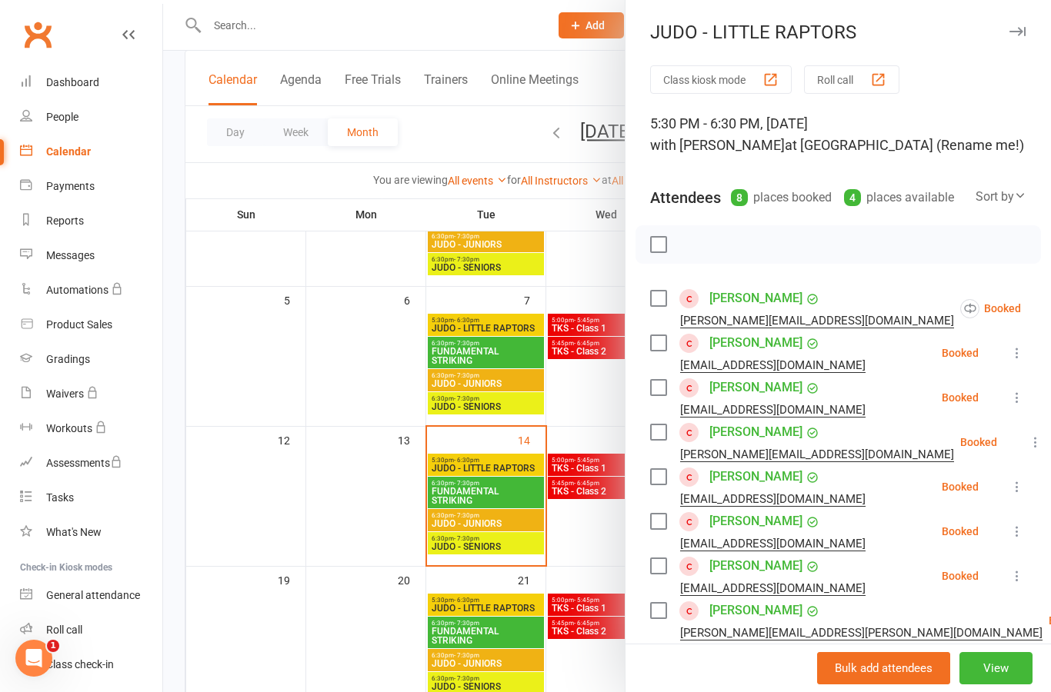
click at [521, 328] on div at bounding box center [607, 346] width 888 height 692
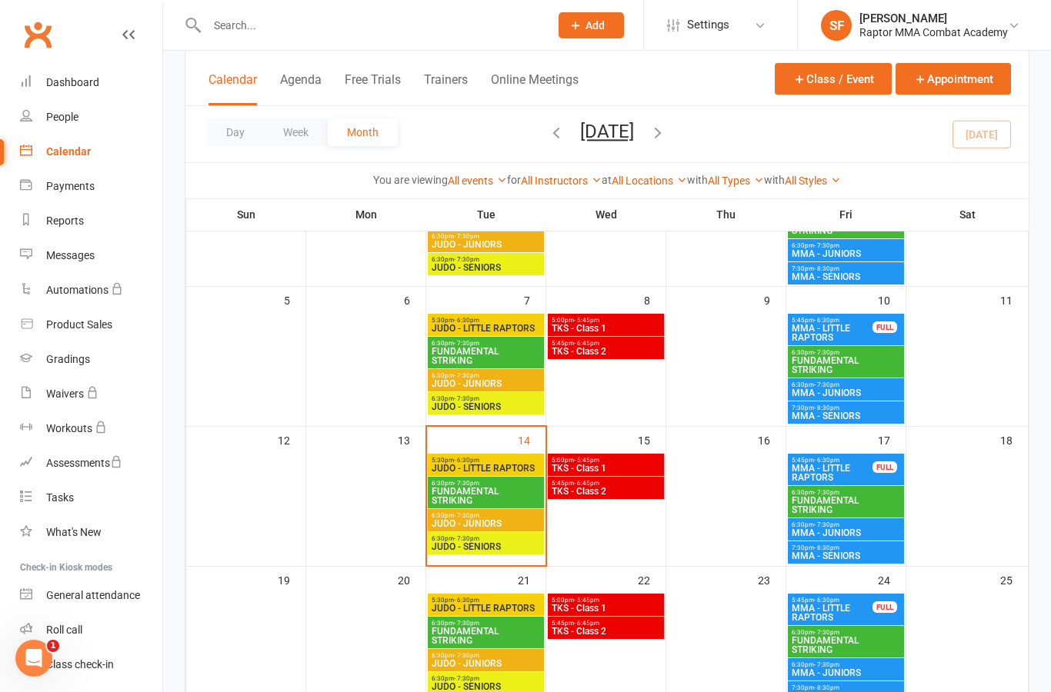
click at [518, 332] on span "JUDO - LITTLE RAPTORS" at bounding box center [486, 328] width 110 height 9
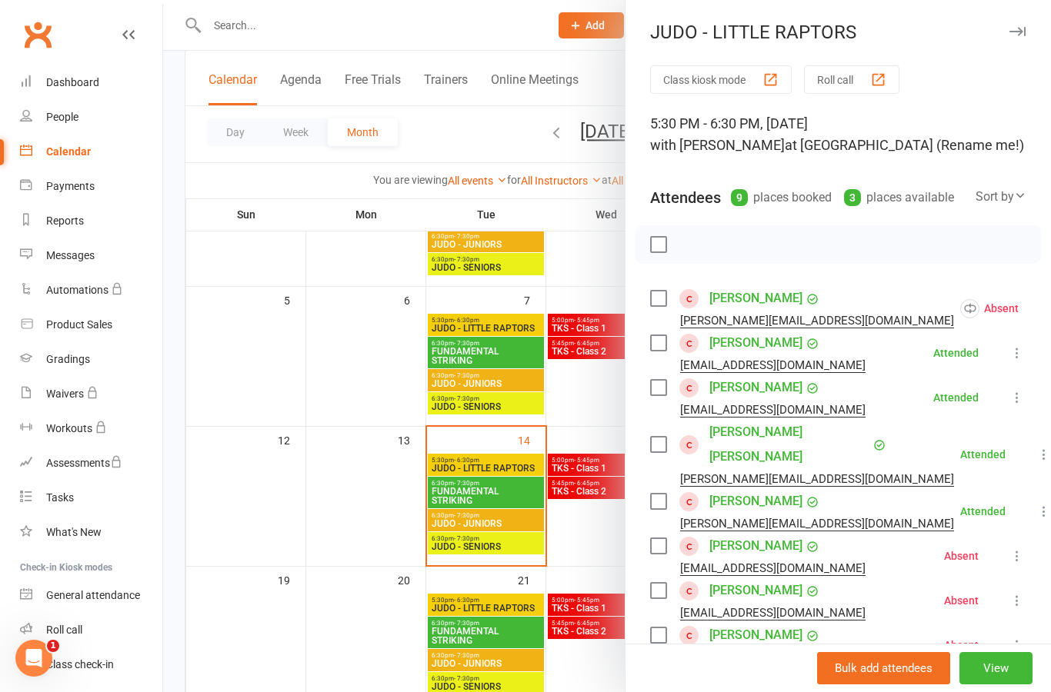
click at [516, 469] on div at bounding box center [607, 346] width 888 height 692
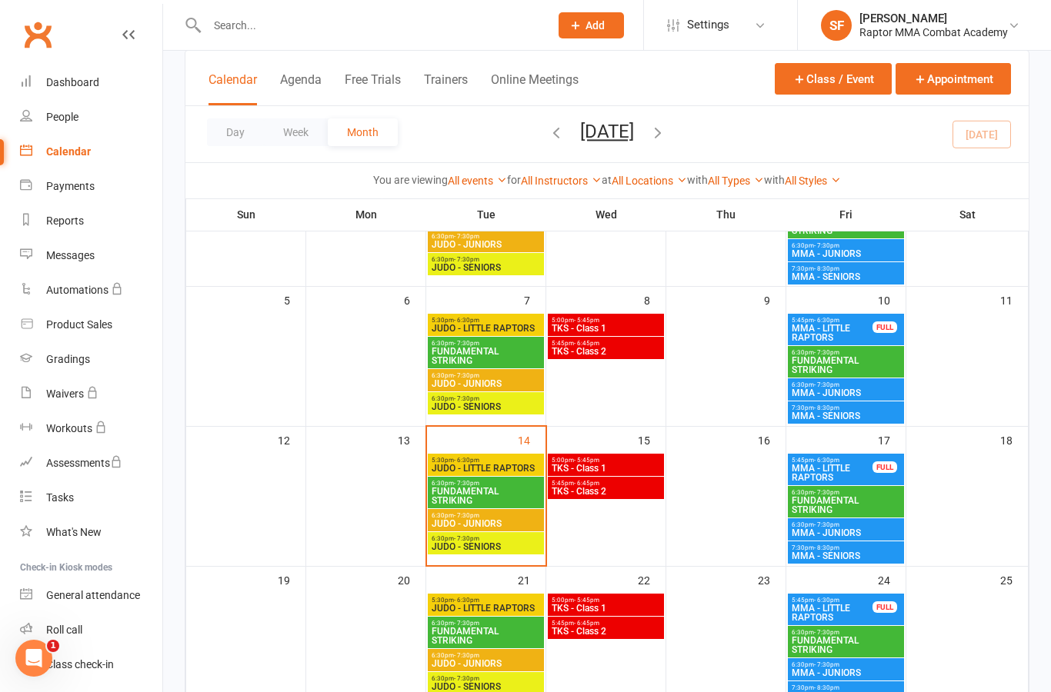
click at [512, 525] on span "JUDO - JUNIORS" at bounding box center [486, 523] width 110 height 9
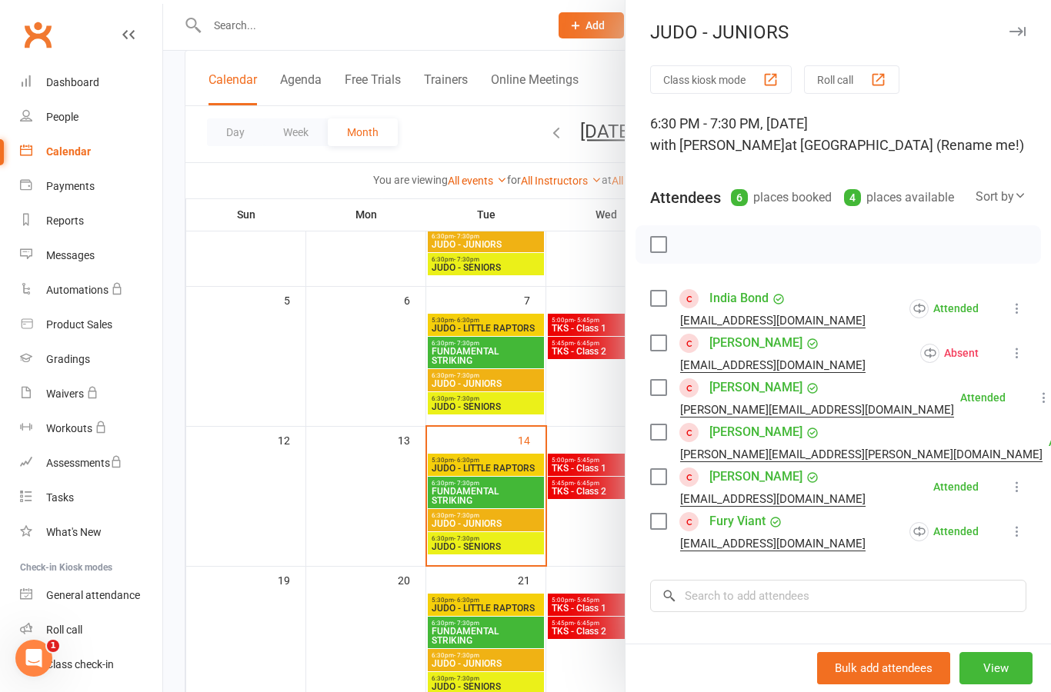
click at [518, 465] on div at bounding box center [607, 346] width 888 height 692
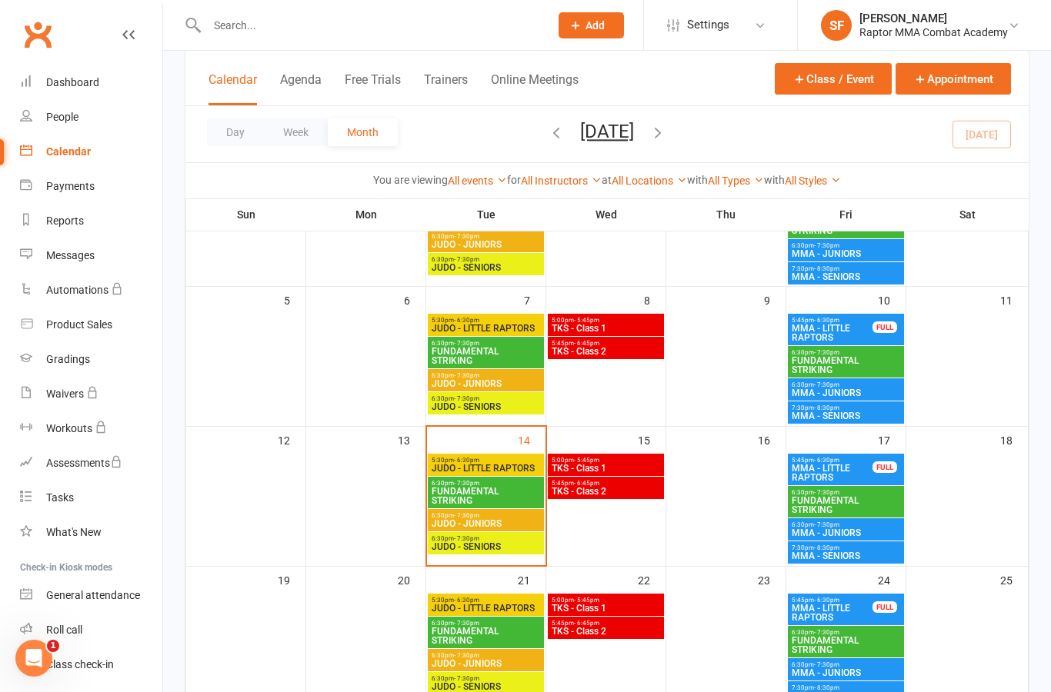
click at [515, 457] on span "5:30pm - 6:30pm" at bounding box center [486, 460] width 110 height 7
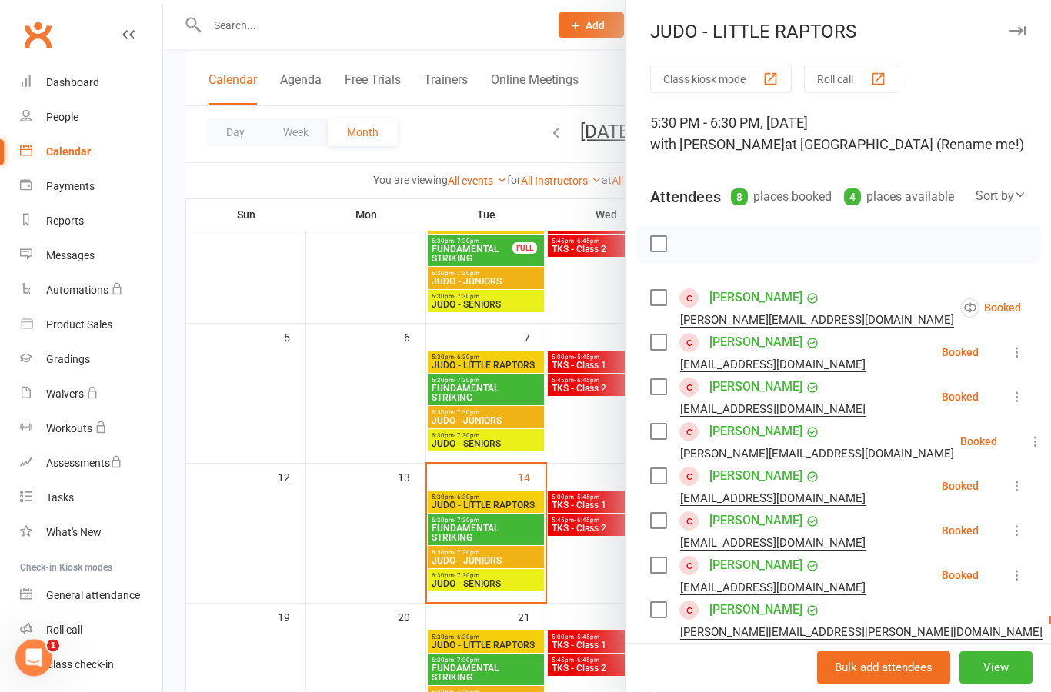
scroll to position [55, 0]
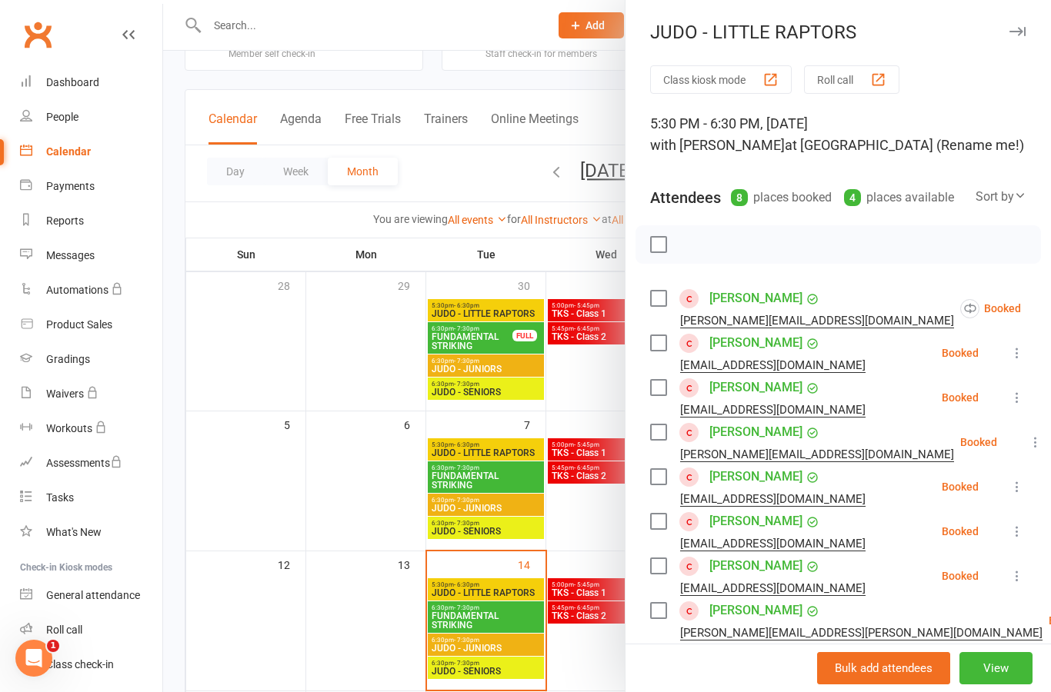
click at [514, 300] on div at bounding box center [607, 346] width 888 height 692
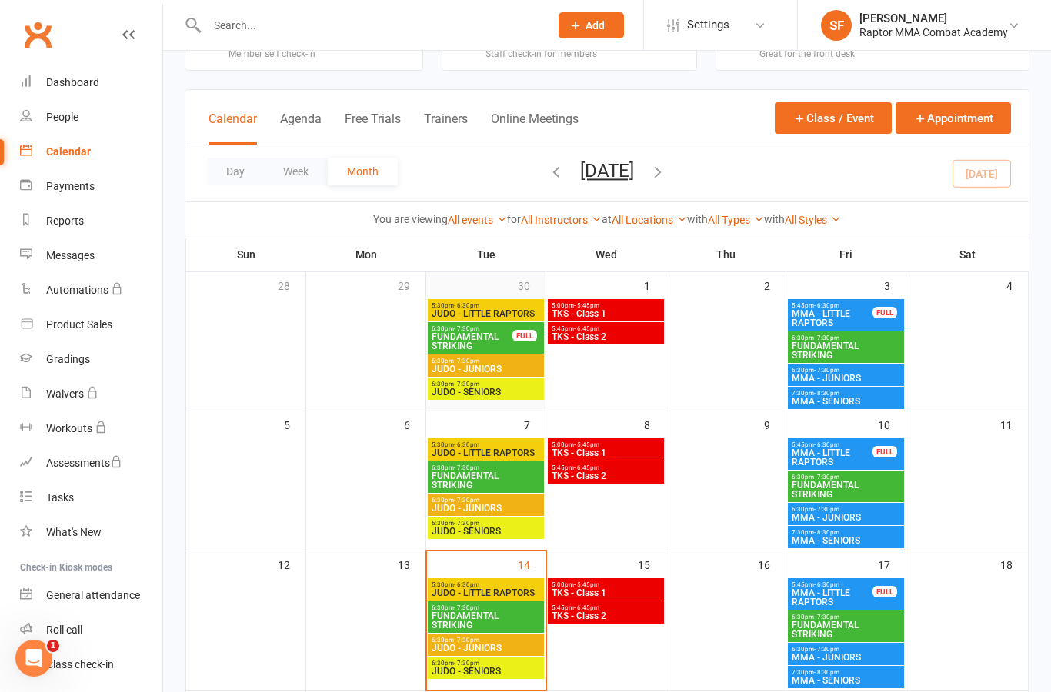
click at [511, 322] on div at bounding box center [486, 354] width 116 height 111
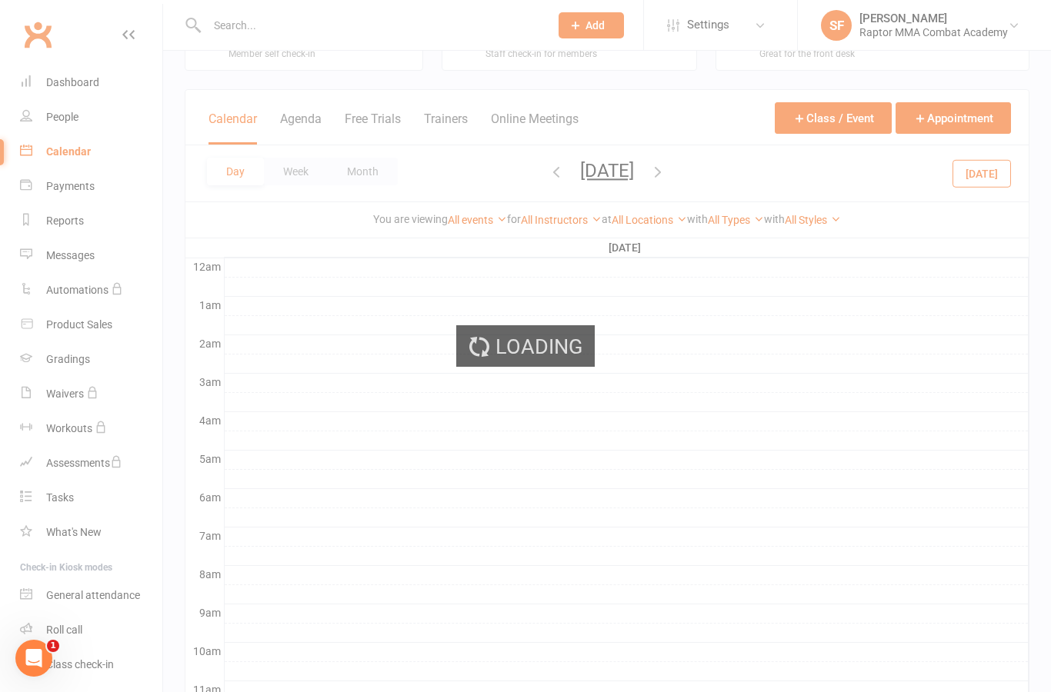
scroll to position [0, 0]
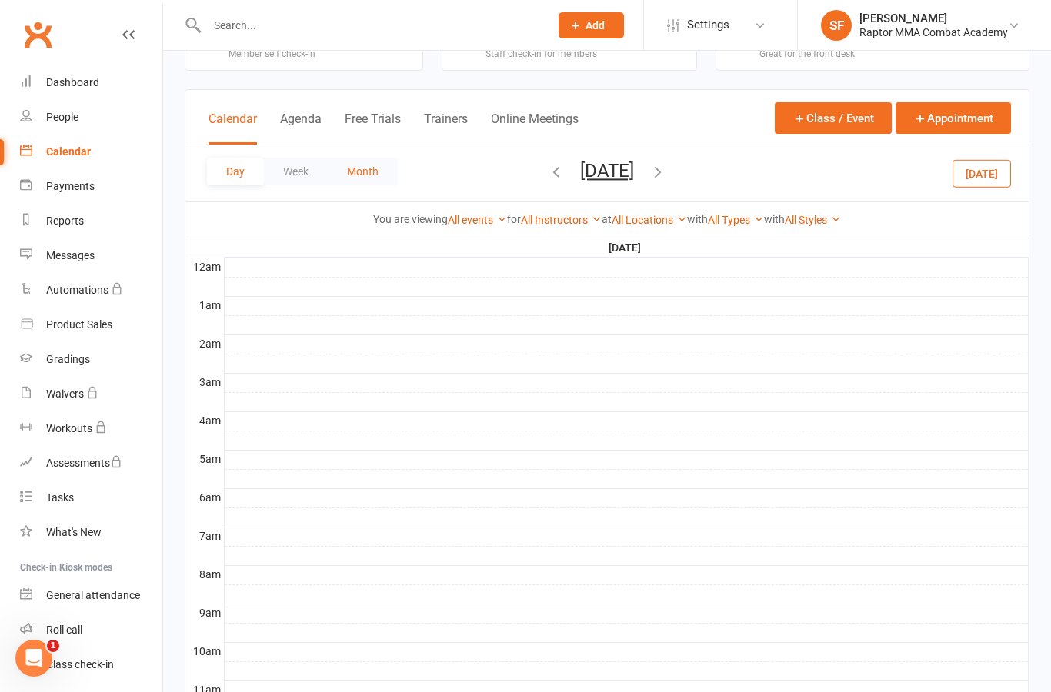
click at [373, 179] on button "Month" at bounding box center [363, 172] width 70 height 28
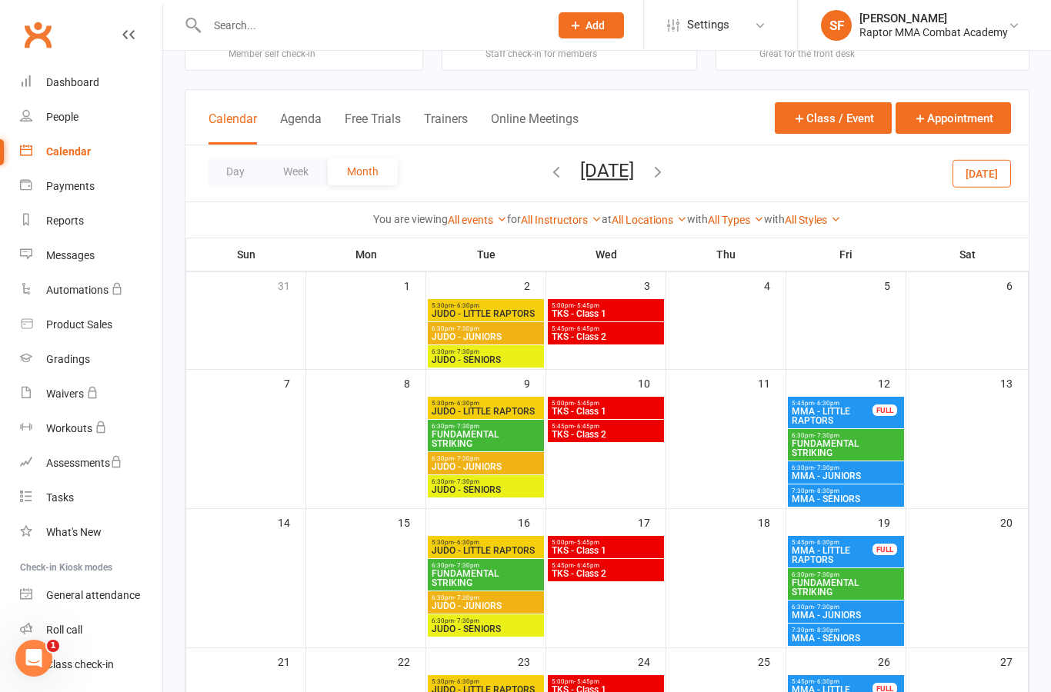
click at [522, 399] on div "5:30pm - 6:30pm JUDO - LITTLE RAPTORS" at bounding box center [486, 408] width 116 height 22
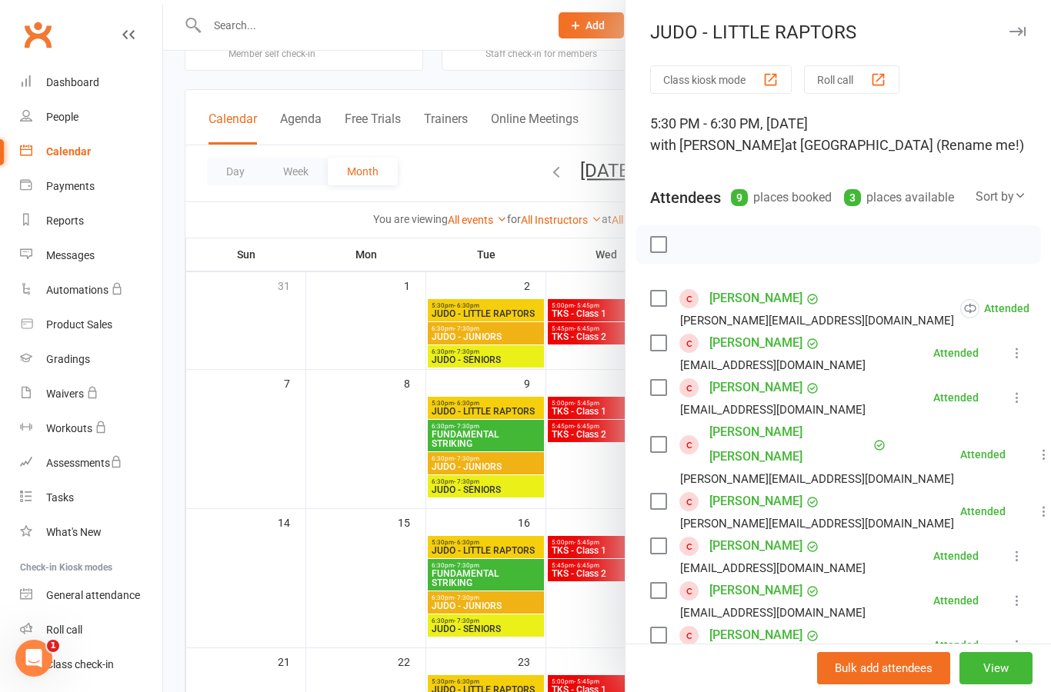
click at [522, 408] on div at bounding box center [607, 346] width 888 height 692
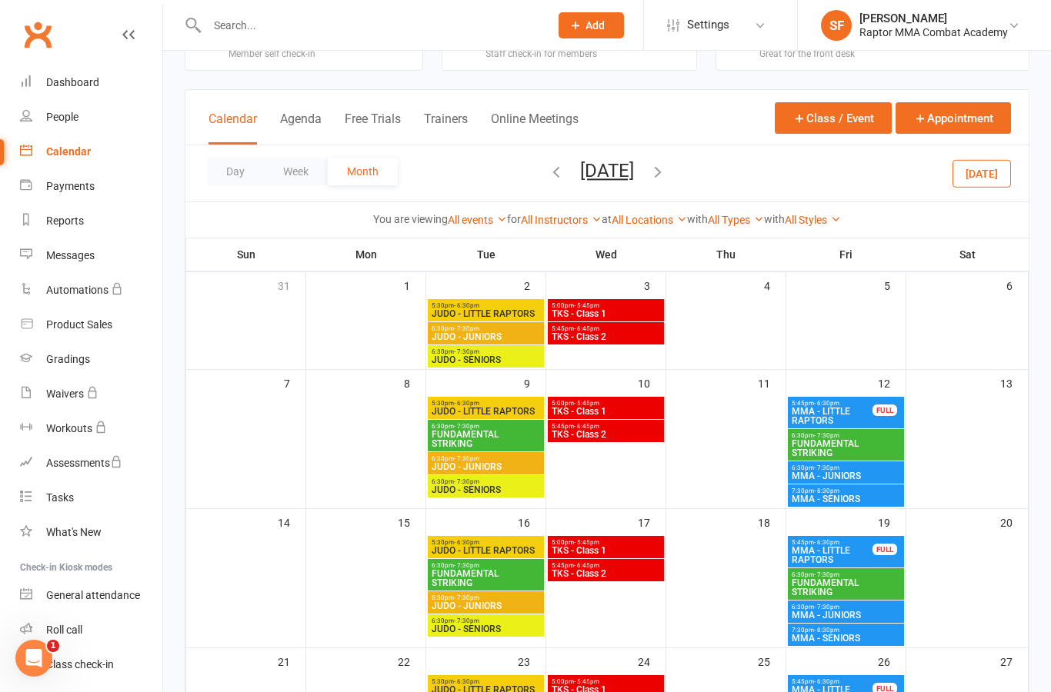
click at [515, 413] on span "JUDO - LITTLE RAPTORS" at bounding box center [486, 411] width 110 height 9
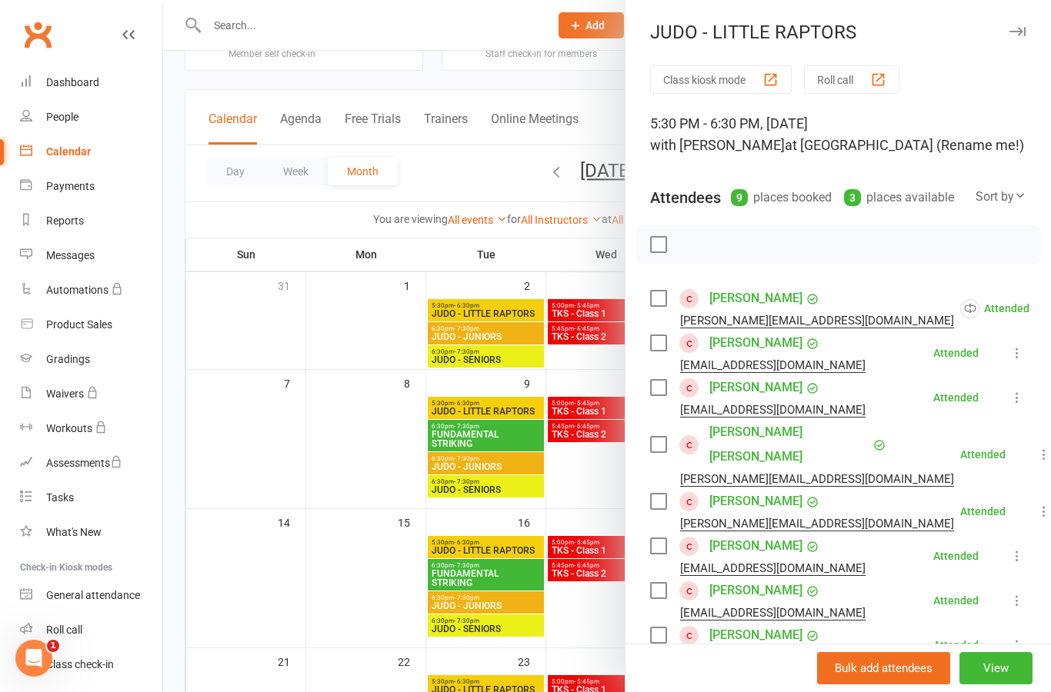
click at [516, 546] on div at bounding box center [607, 346] width 888 height 692
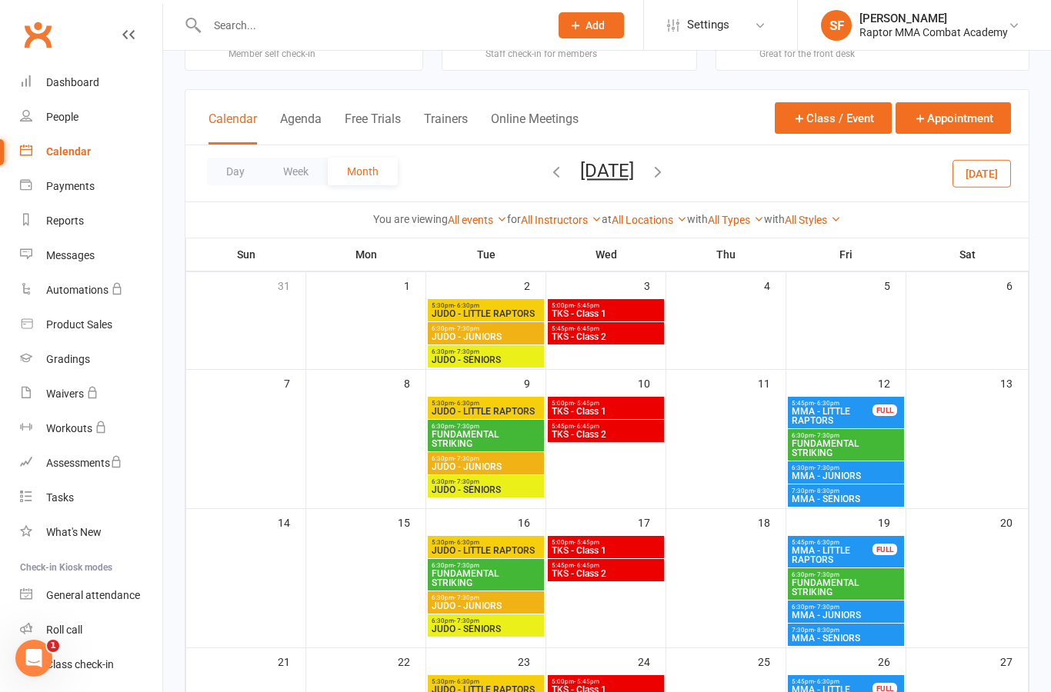
click at [528, 408] on span "JUDO - LITTLE RAPTORS" at bounding box center [486, 411] width 110 height 9
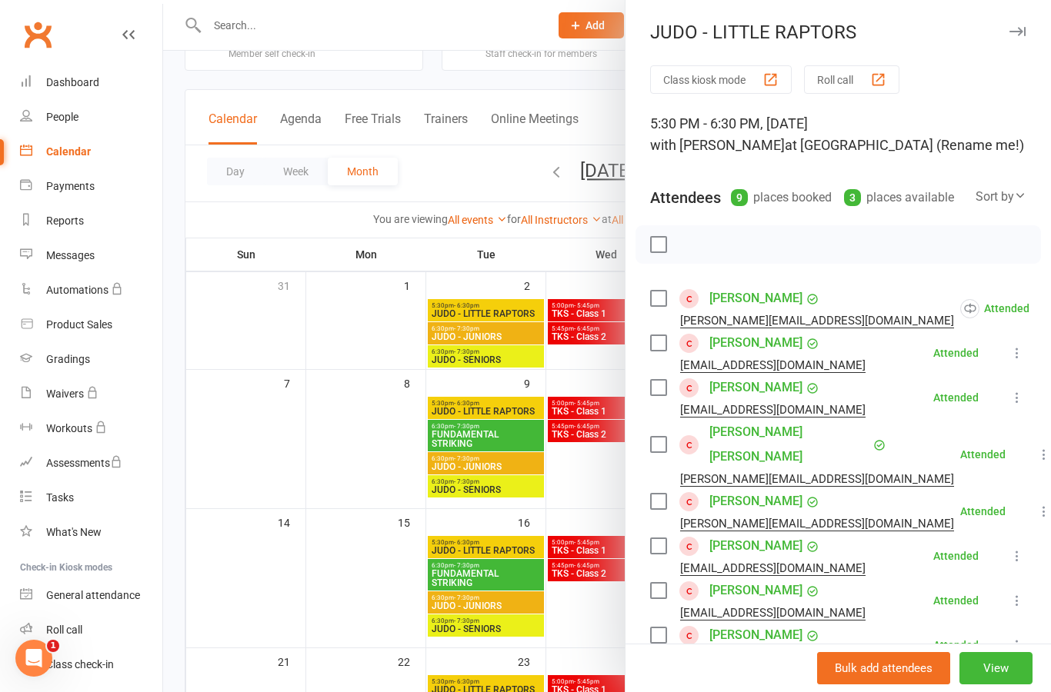
click at [1021, 547] on button at bounding box center [1017, 556] width 18 height 18
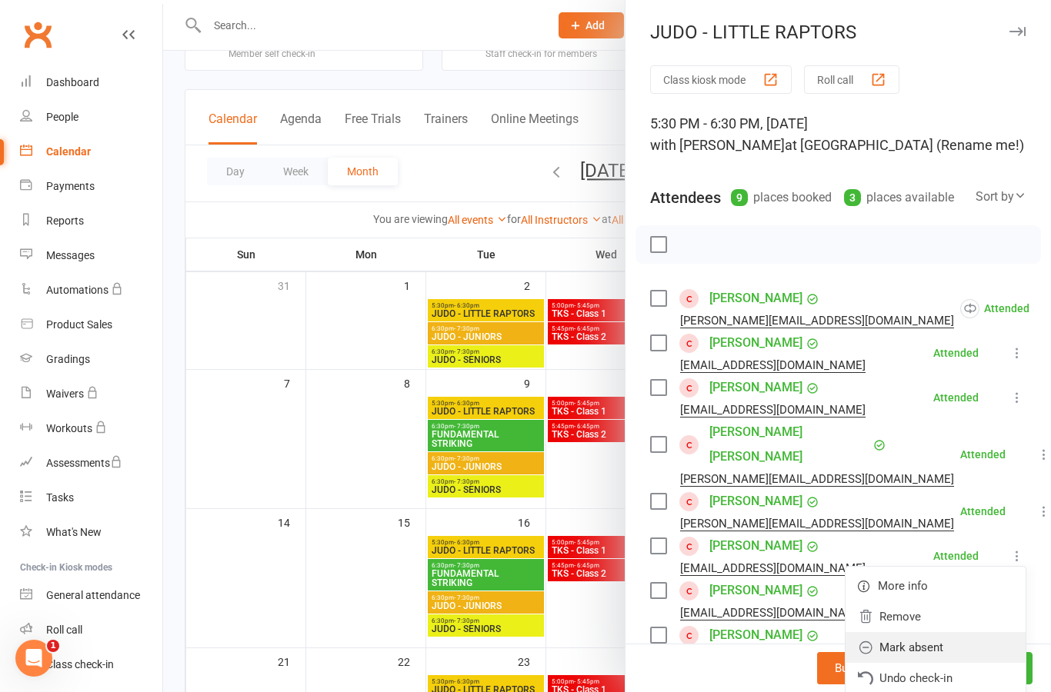
click at [968, 632] on link "Mark absent" at bounding box center [935, 647] width 180 height 31
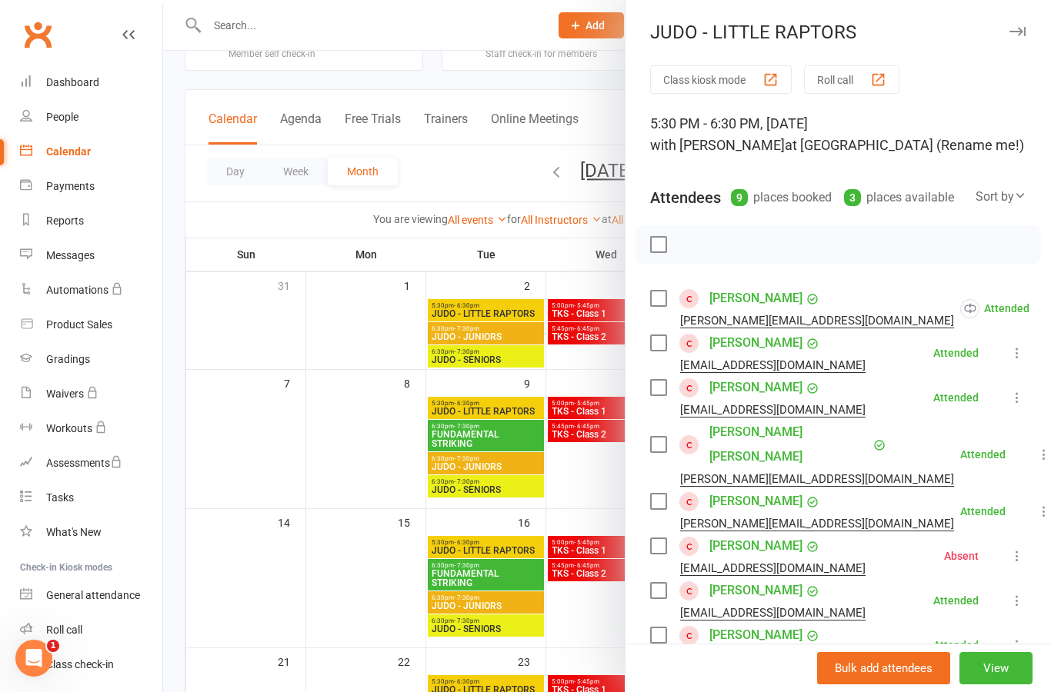
click at [1013, 593] on icon at bounding box center [1016, 600] width 15 height 15
click at [962, 677] on link "Mark absent" at bounding box center [935, 692] width 180 height 31
click at [1022, 638] on icon at bounding box center [1016, 645] width 15 height 15
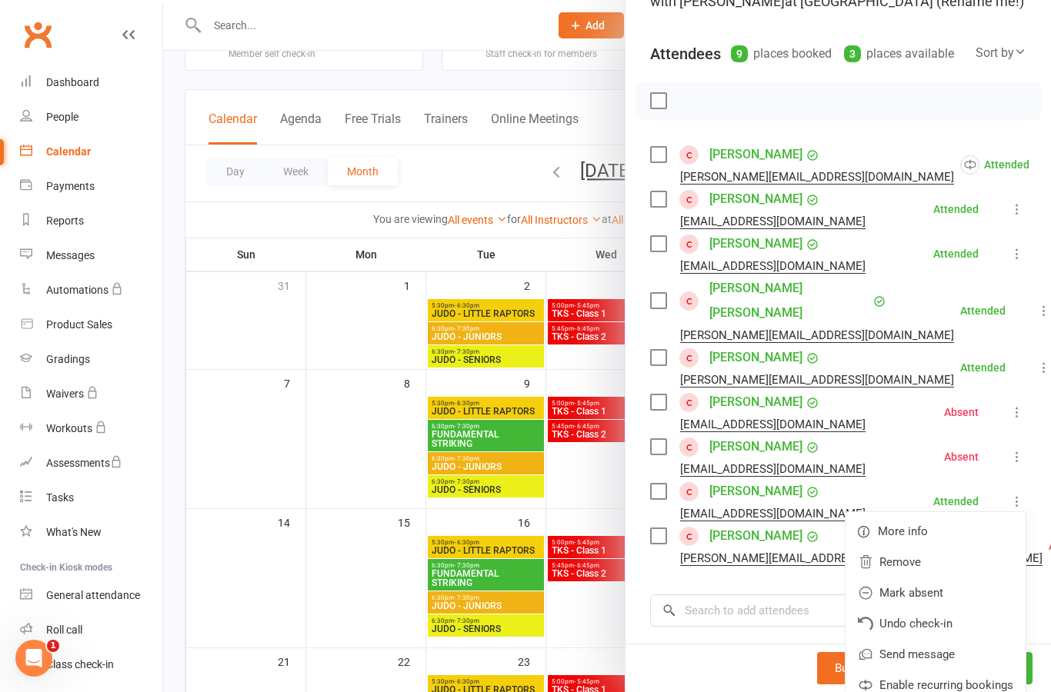
scroll to position [146, 0]
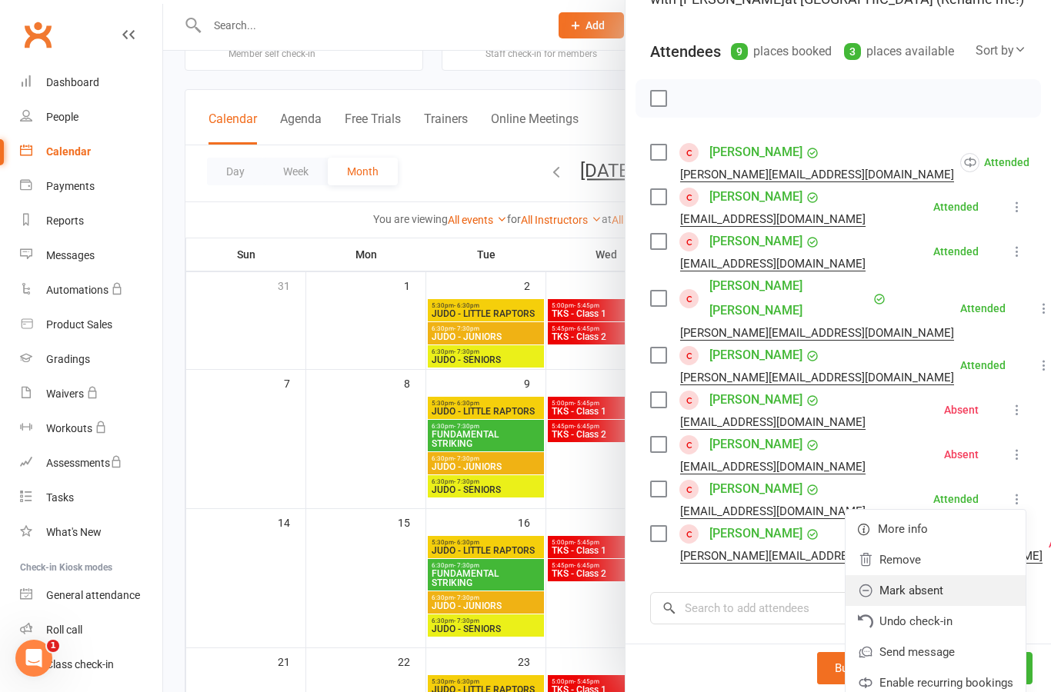
click at [972, 575] on link "Mark absent" at bounding box center [935, 590] width 180 height 31
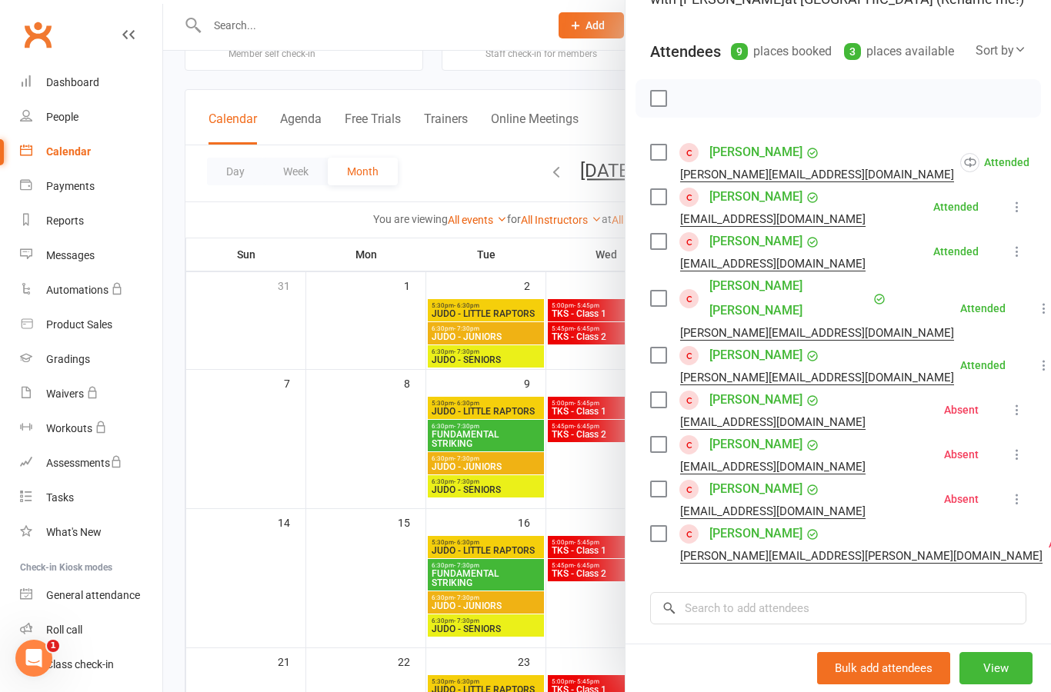
click at [598, 478] on div at bounding box center [607, 346] width 888 height 692
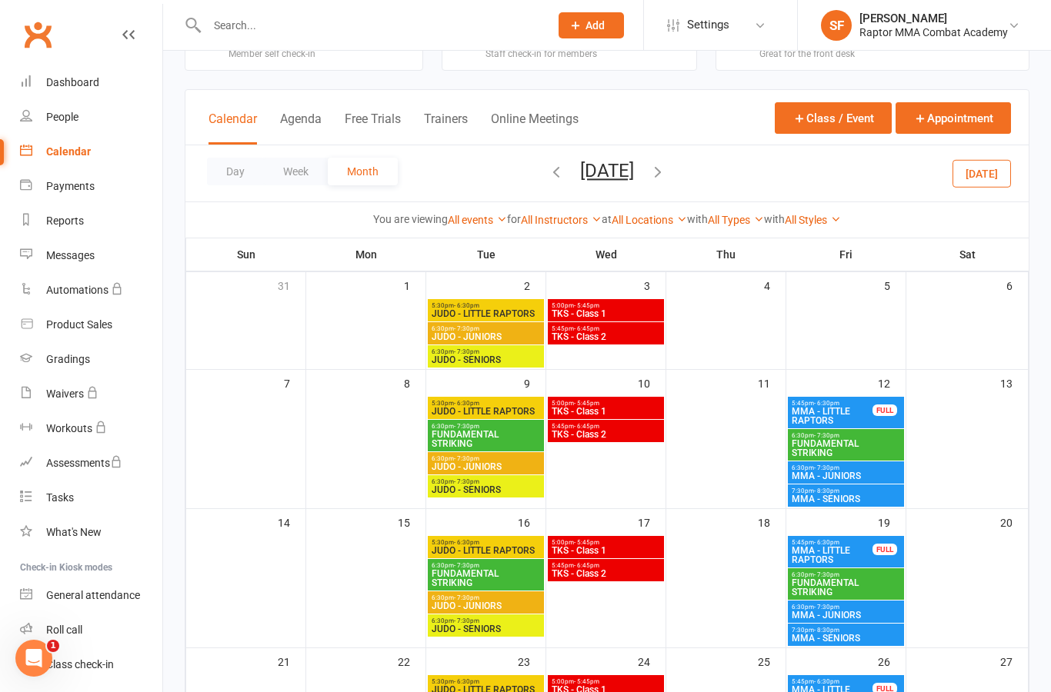
click at [526, 553] on span "JUDO - LITTLE RAPTORS" at bounding box center [486, 550] width 110 height 9
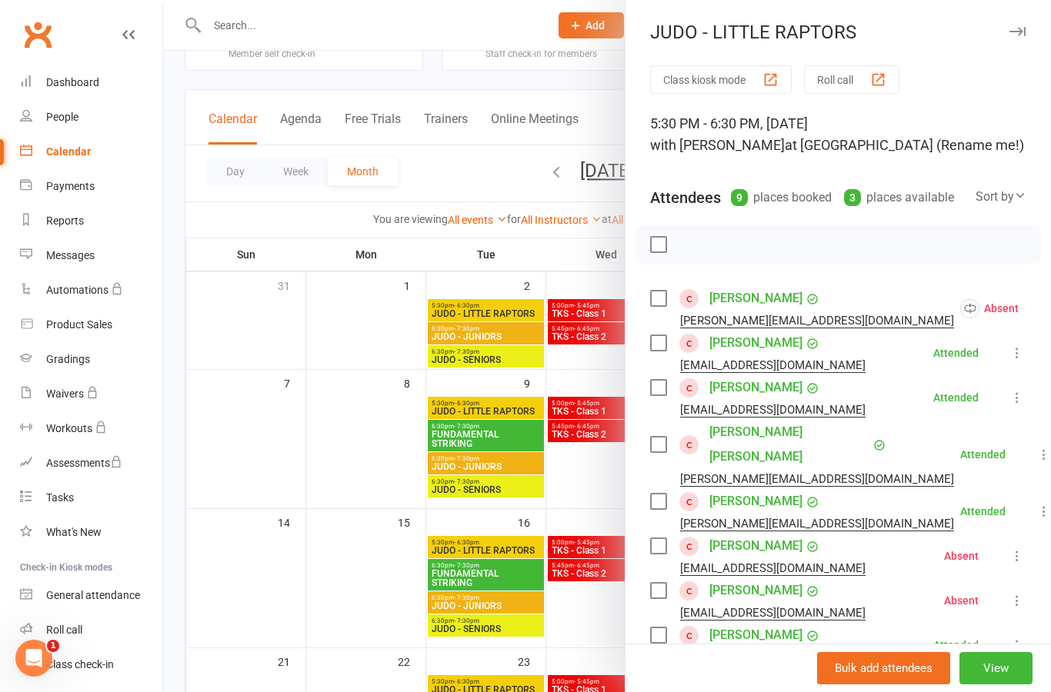
click at [517, 546] on div at bounding box center [607, 346] width 888 height 692
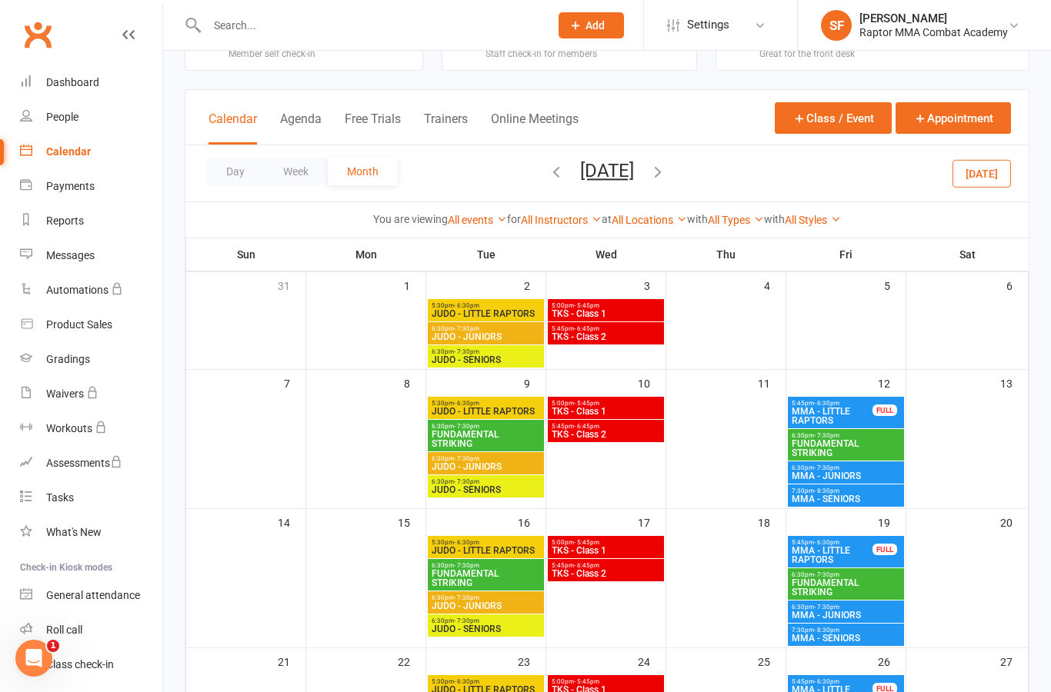
click at [520, 548] on span "JUDO - LITTLE RAPTORS" at bounding box center [486, 550] width 110 height 9
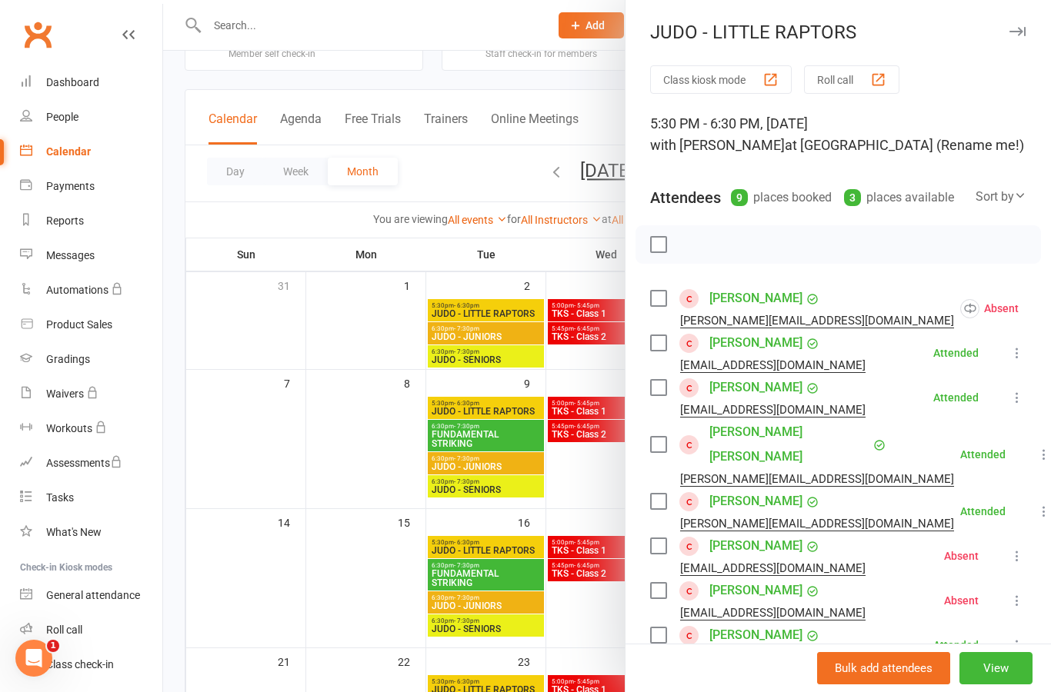
click at [1049, 302] on icon at bounding box center [1056, 308] width 15 height 15
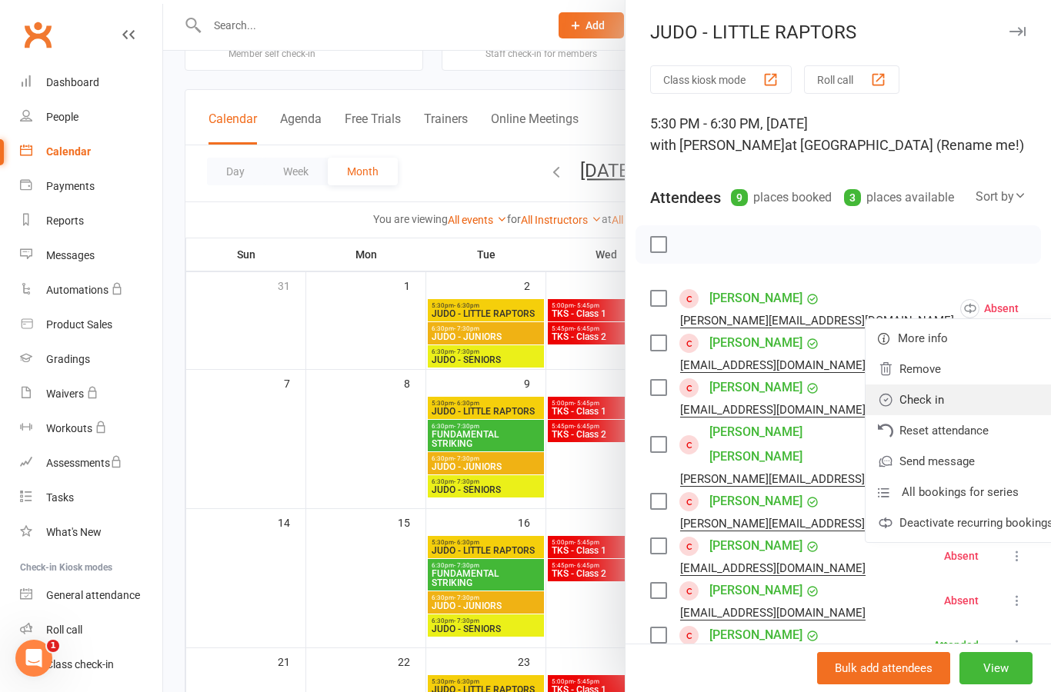
click at [983, 397] on link "Check in" at bounding box center [965, 400] width 200 height 31
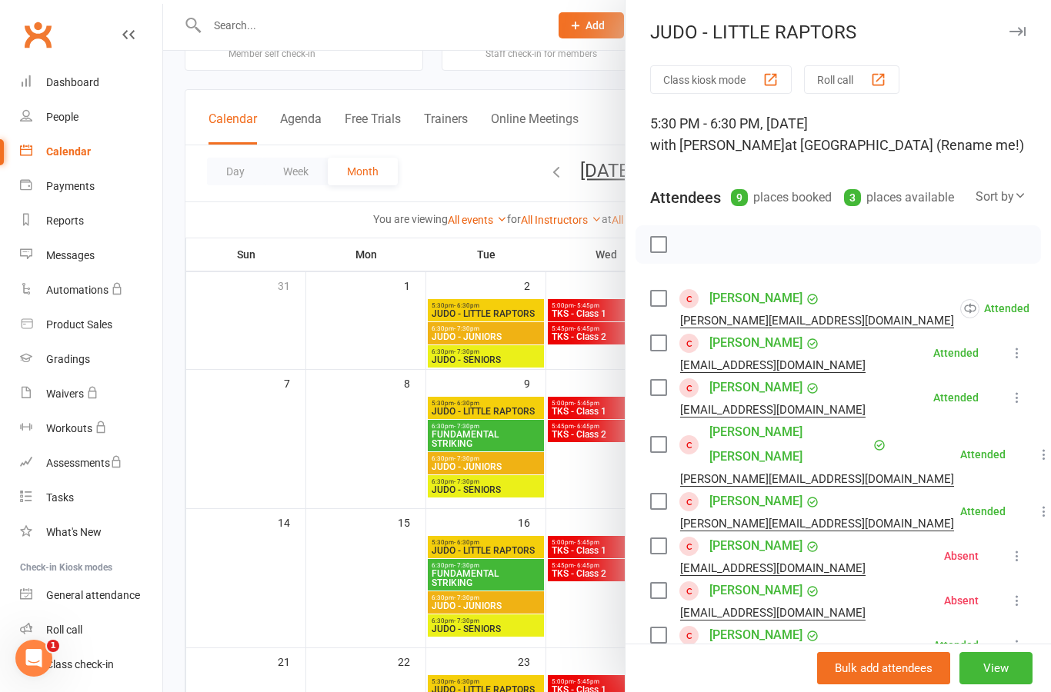
click at [1024, 548] on icon at bounding box center [1016, 555] width 15 height 15
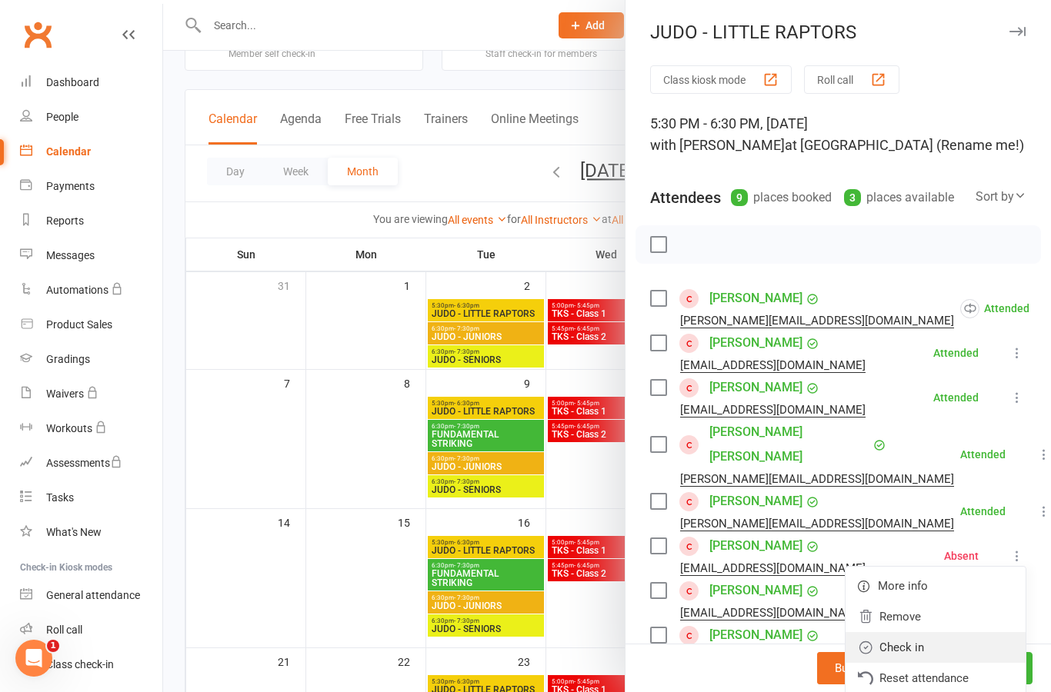
click at [971, 632] on link "Check in" at bounding box center [935, 647] width 180 height 31
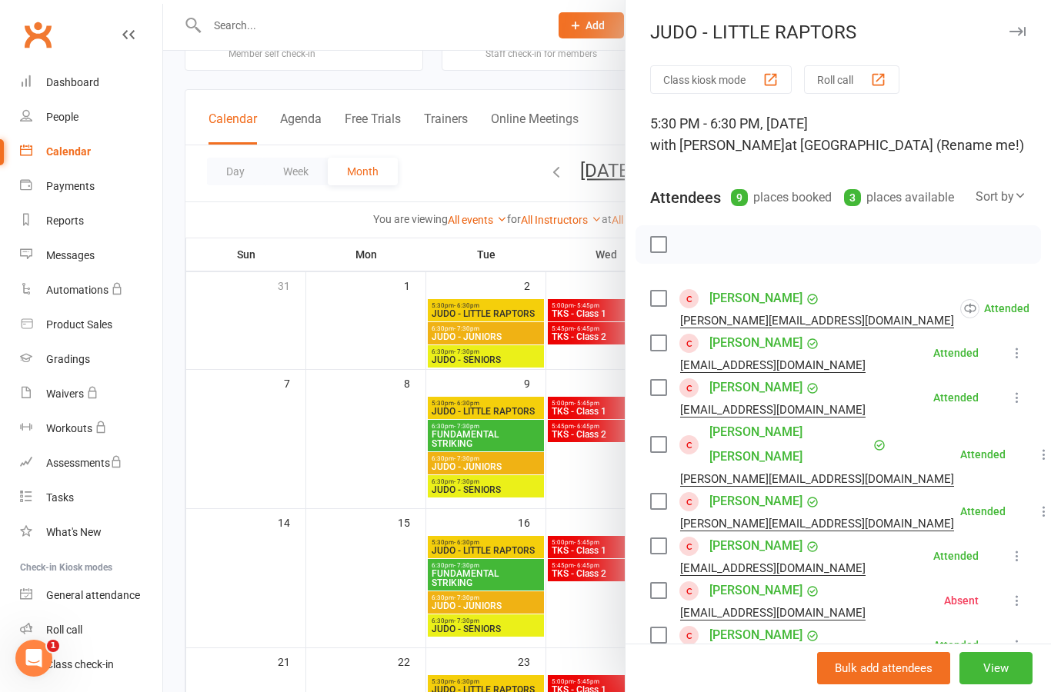
click at [1020, 593] on icon at bounding box center [1016, 600] width 15 height 15
click at [964, 677] on link "Check in" at bounding box center [935, 692] width 180 height 31
click at [599, 488] on div at bounding box center [607, 346] width 888 height 692
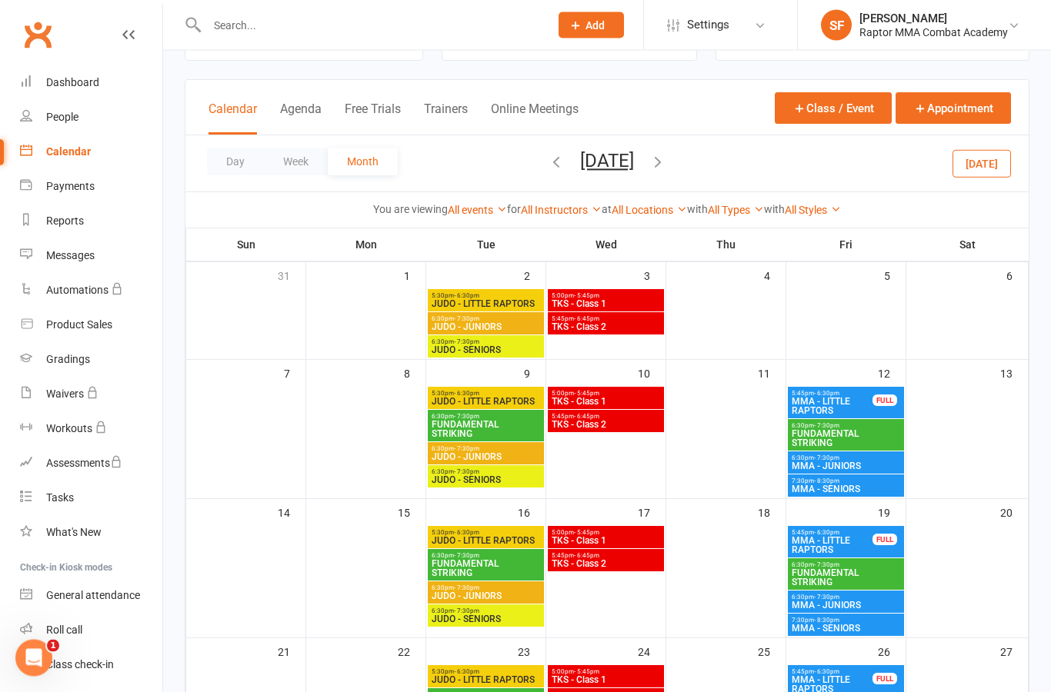
scroll to position [65, 0]
click at [528, 568] on span "FUNDAMENTAL STRIKING" at bounding box center [486, 568] width 110 height 18
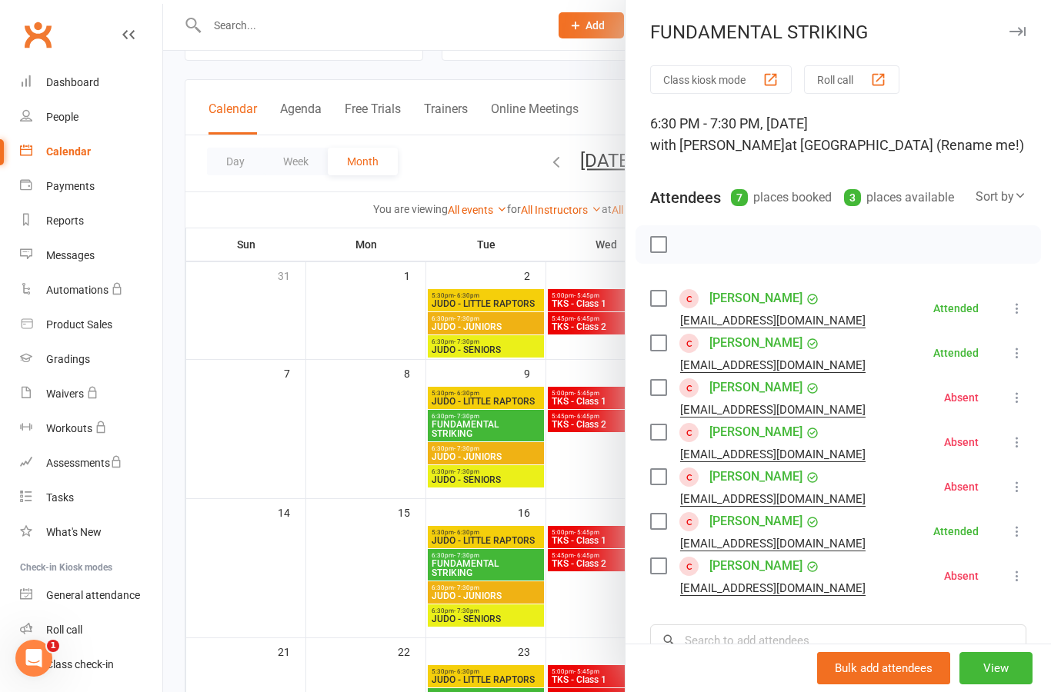
click at [529, 562] on div at bounding box center [607, 346] width 888 height 692
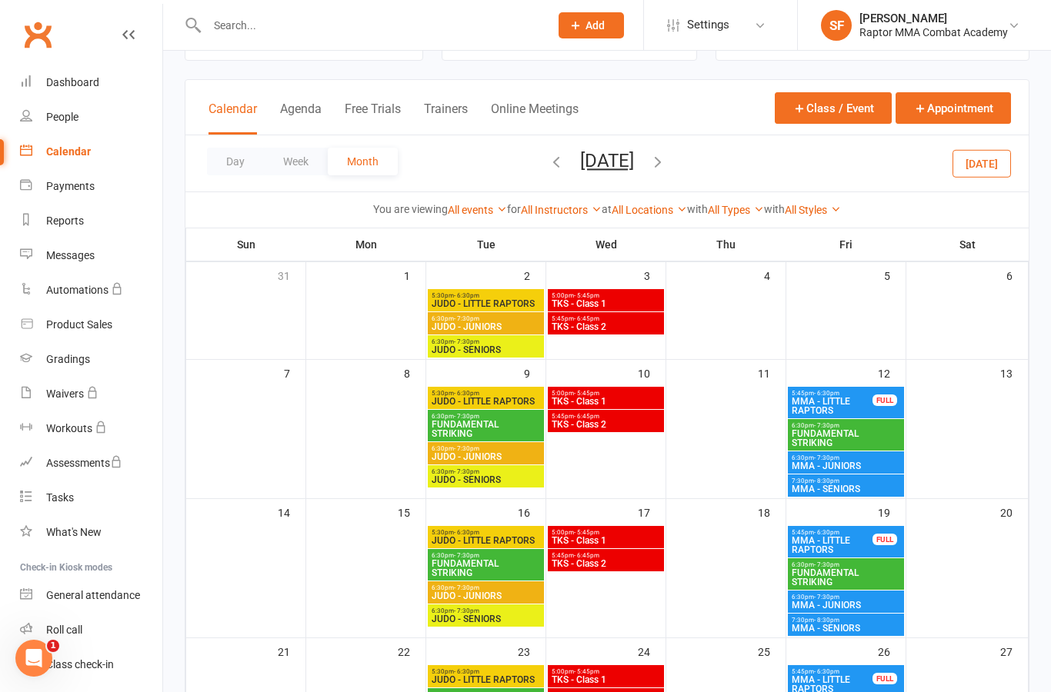
click at [525, 537] on span "JUDO - LITTLE RAPTORS" at bounding box center [486, 540] width 110 height 9
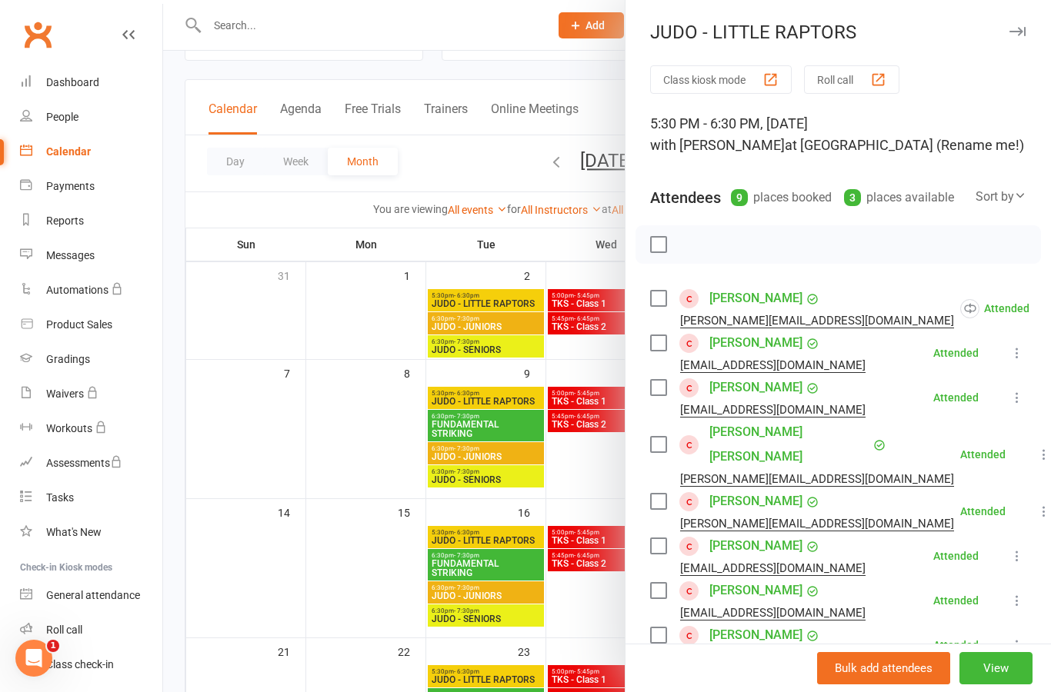
click at [525, 545] on div at bounding box center [607, 346] width 888 height 692
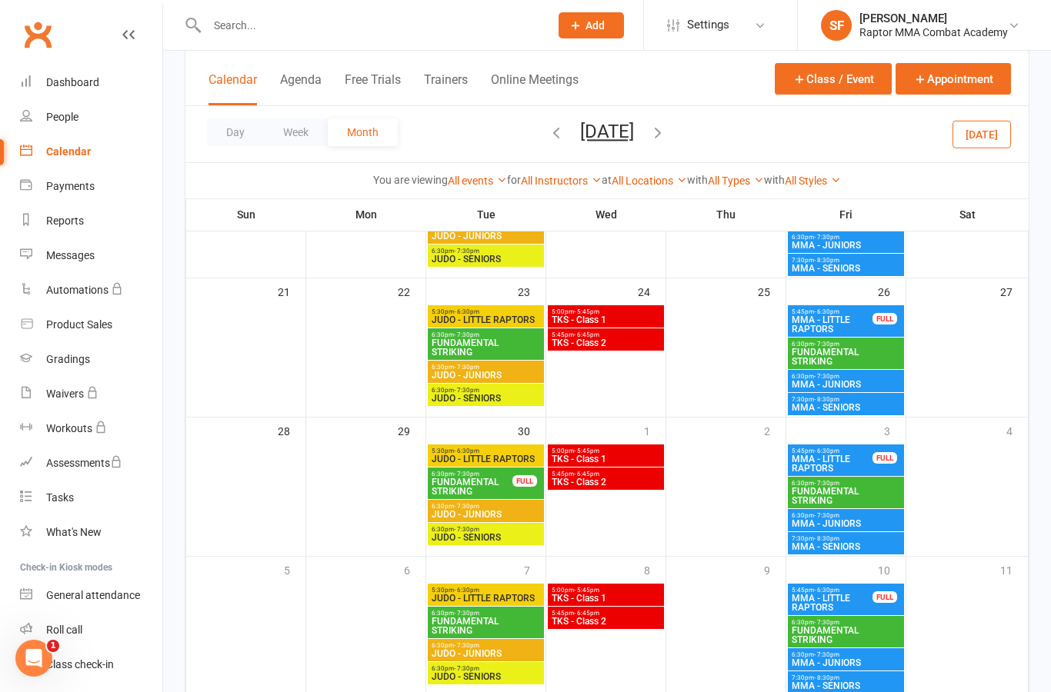
scroll to position [486, 0]
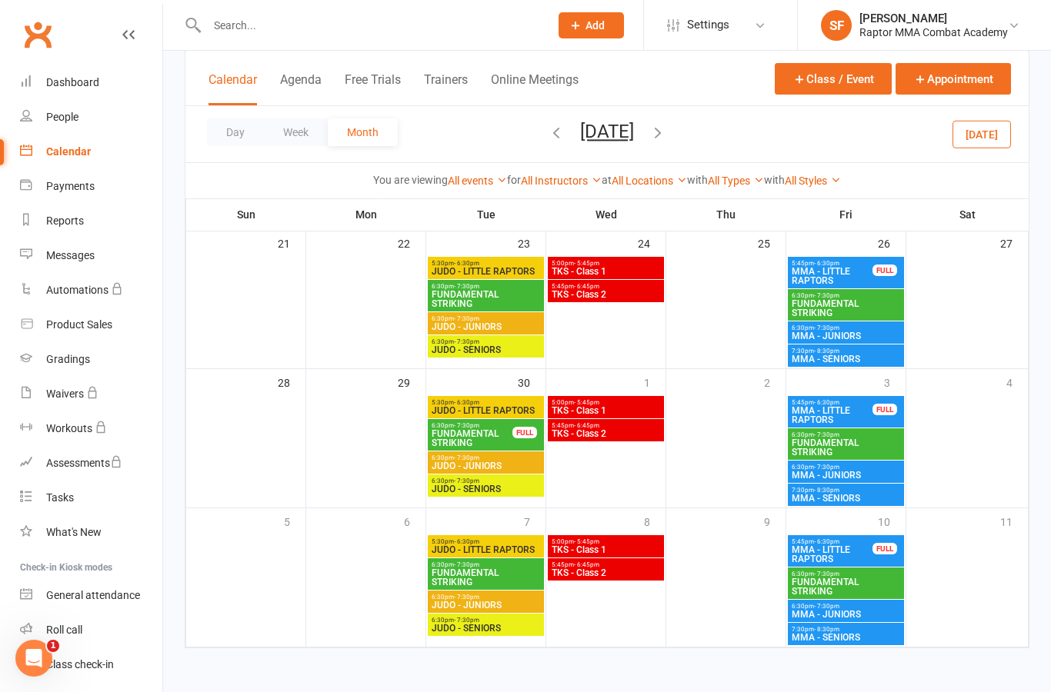
click at [666, 144] on button "button" at bounding box center [657, 134] width 17 height 27
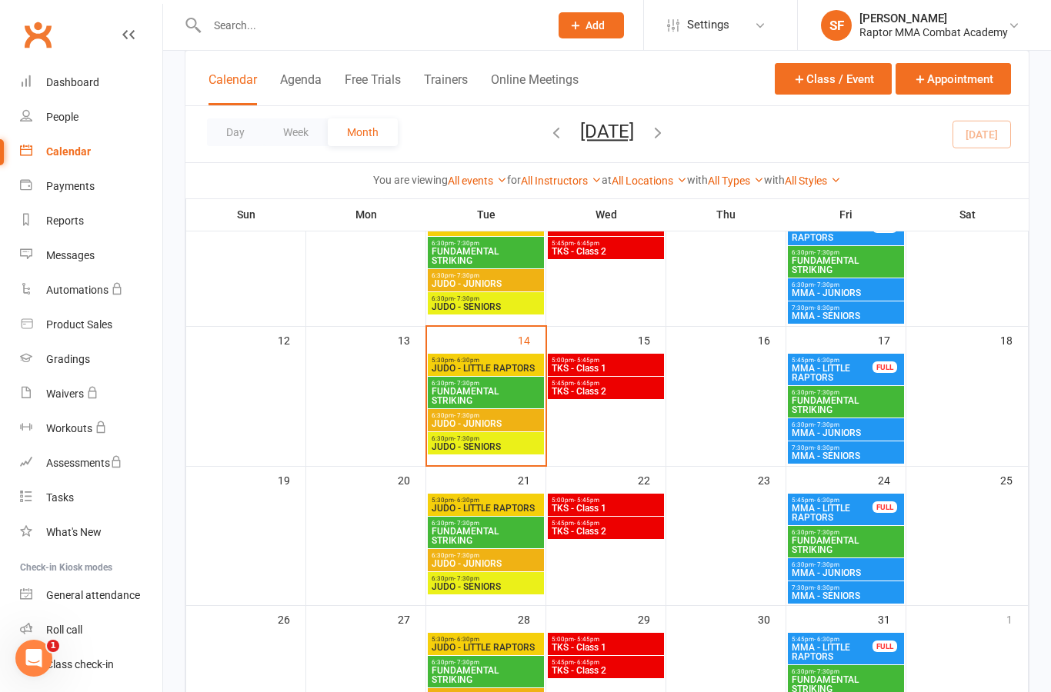
click at [501, 365] on span "JUDO - LITTLE RAPTORS" at bounding box center [486, 368] width 110 height 9
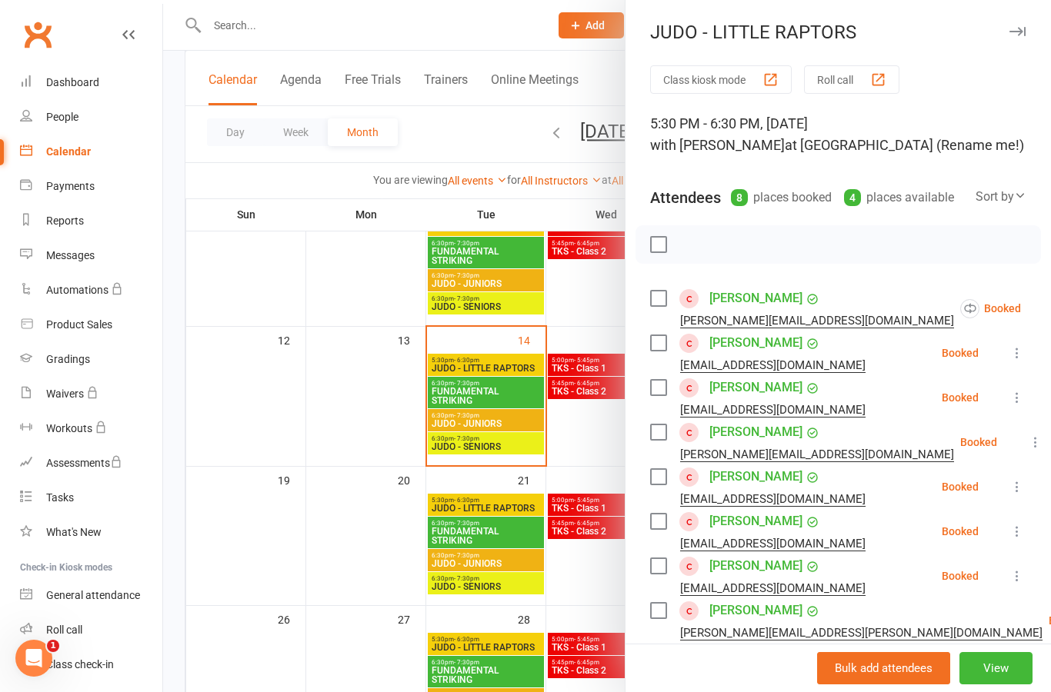
click at [522, 388] on div at bounding box center [607, 346] width 888 height 692
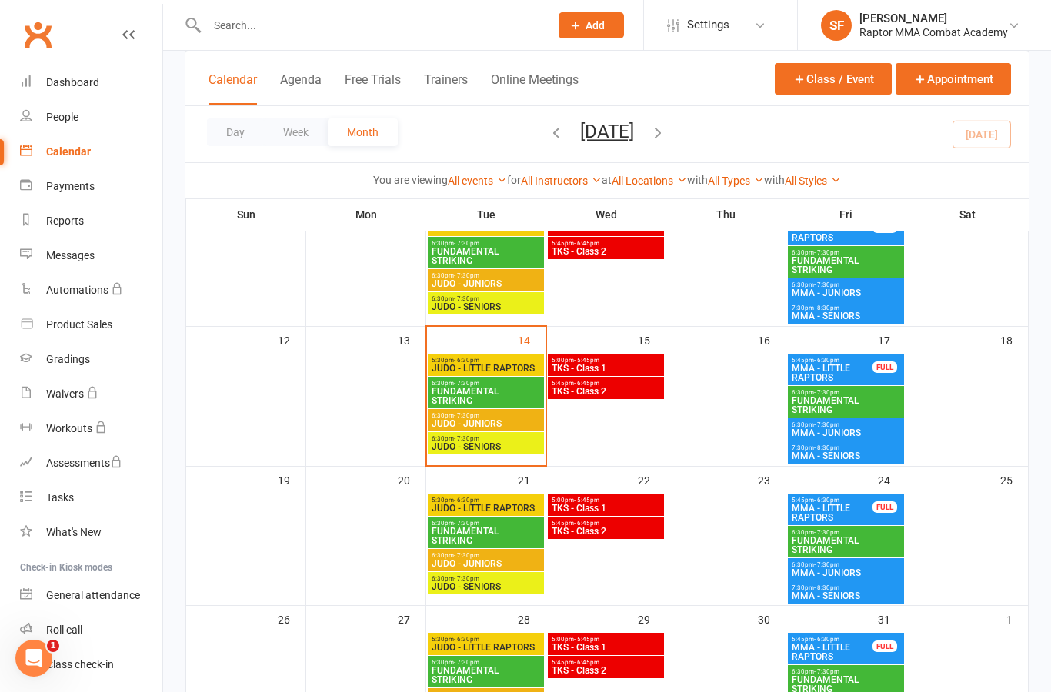
click at [518, 394] on span "FUNDAMENTAL STRIKING" at bounding box center [486, 396] width 110 height 18
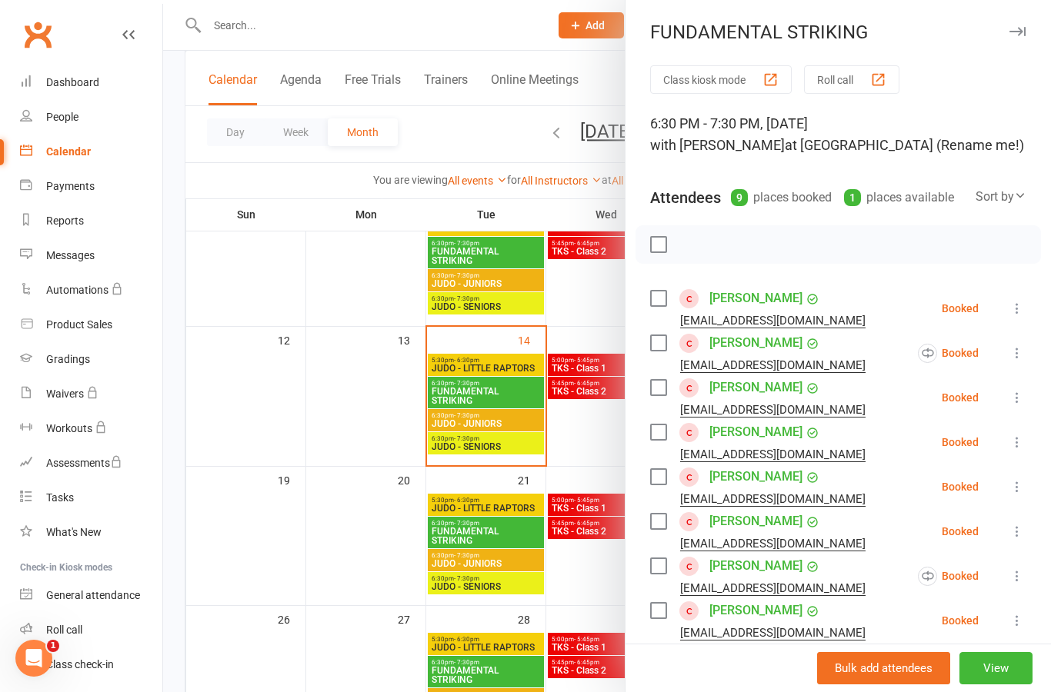
click at [516, 427] on div at bounding box center [607, 346] width 888 height 692
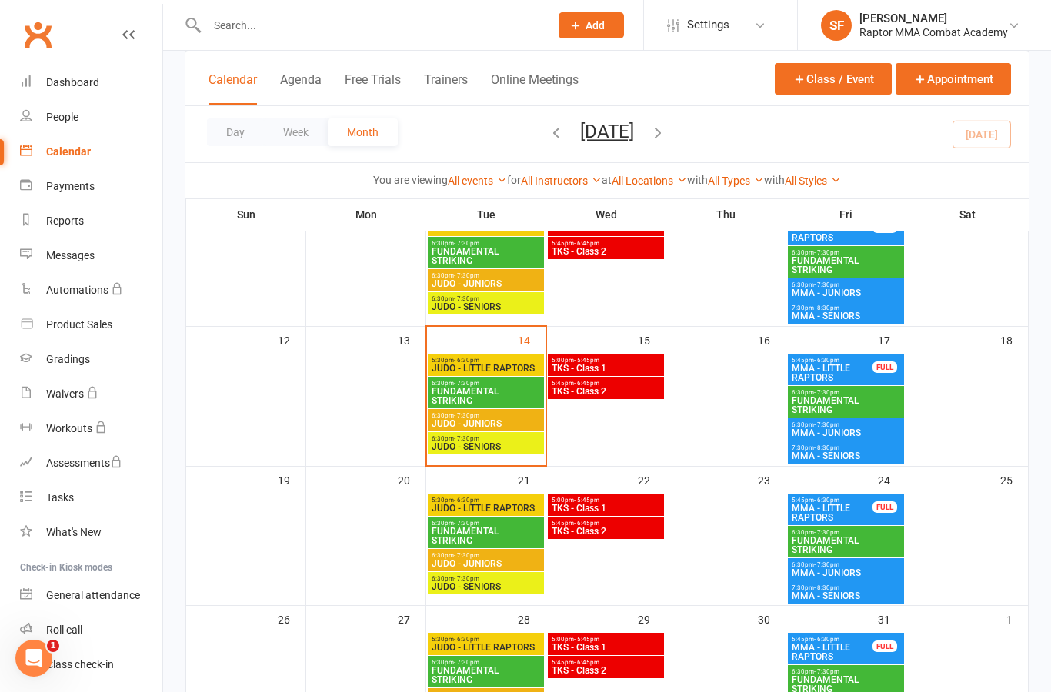
click at [518, 358] on span "5:30pm - 6:30pm" at bounding box center [486, 360] width 110 height 7
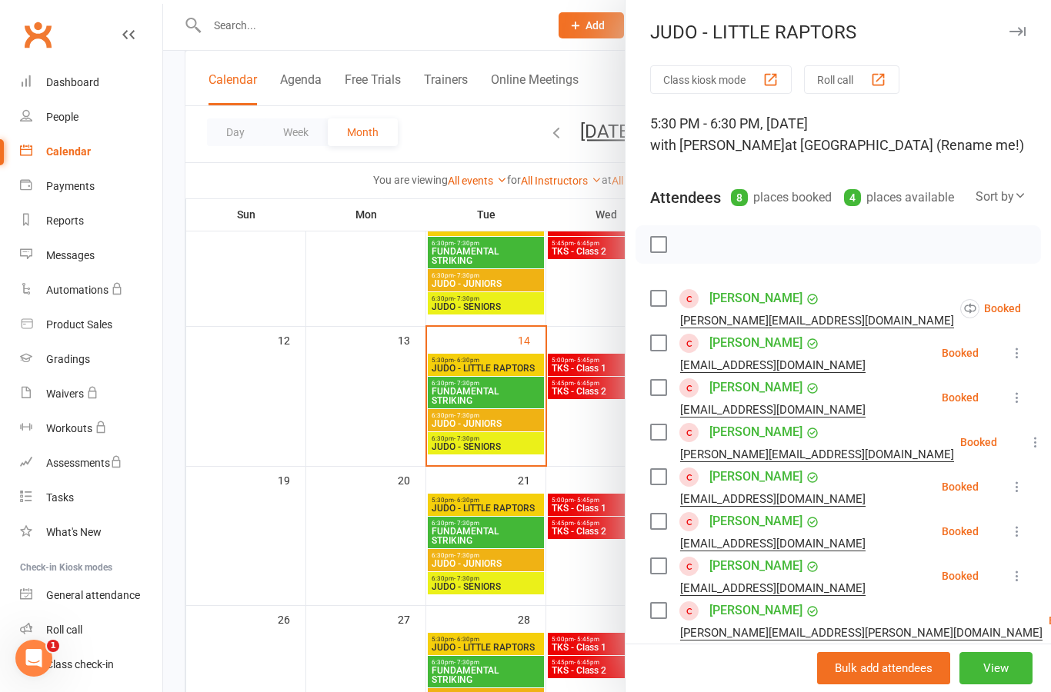
click at [1050, 311] on icon at bounding box center [1058, 308] width 15 height 15
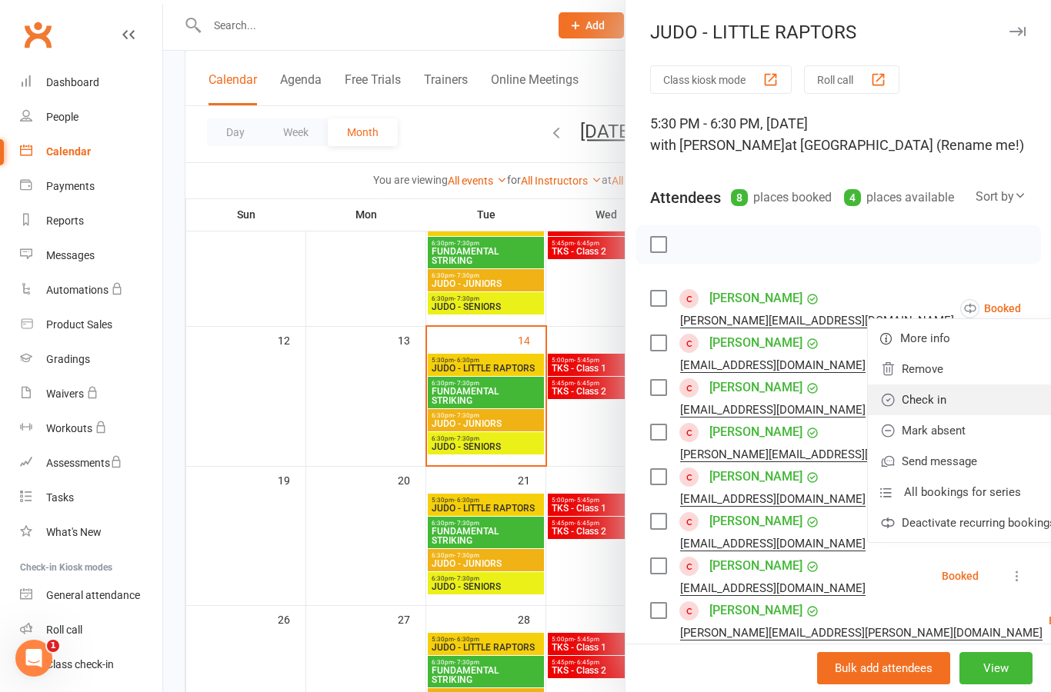
click at [977, 402] on link "Check in" at bounding box center [968, 400] width 200 height 31
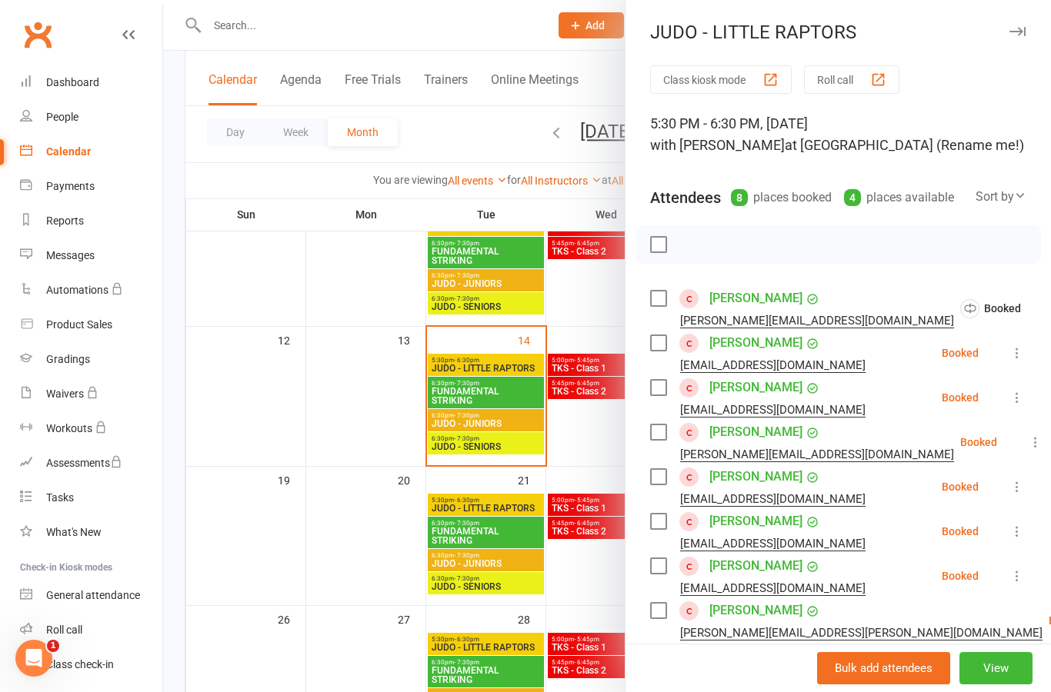
click at [1025, 359] on icon at bounding box center [1016, 352] width 15 height 15
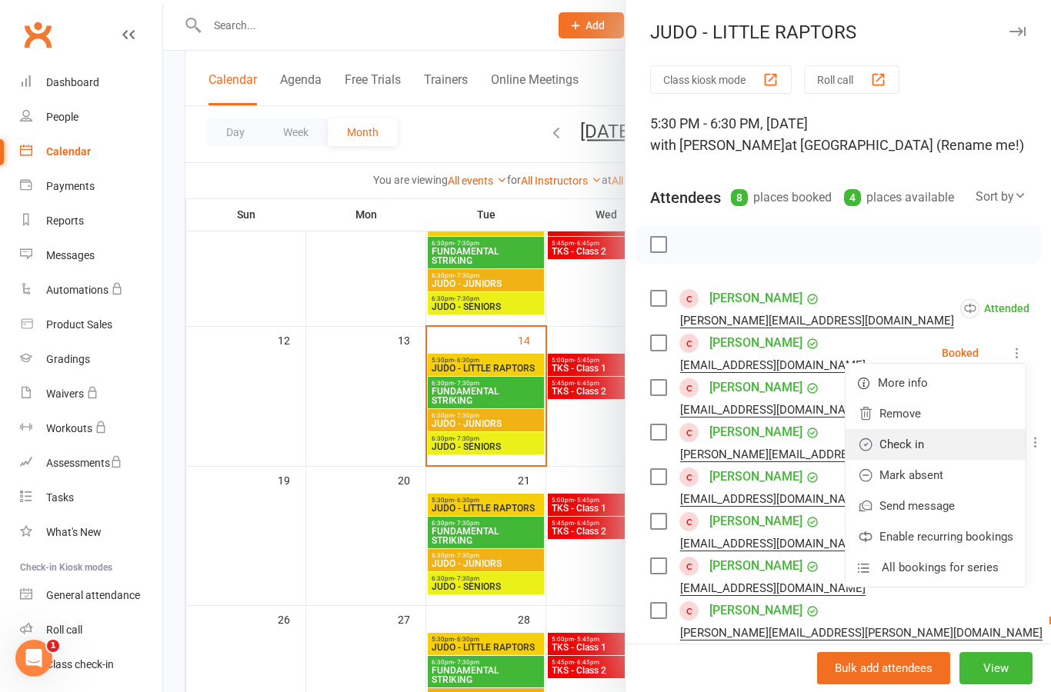
click at [975, 445] on link "Check in" at bounding box center [935, 444] width 180 height 31
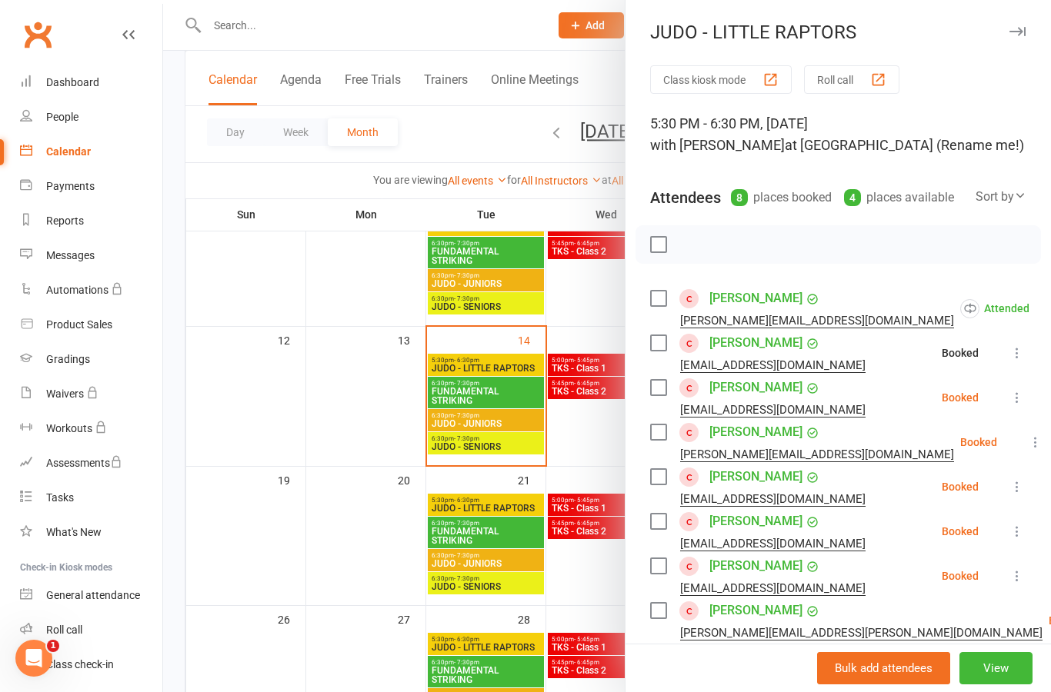
click at [1021, 406] on button at bounding box center [1017, 397] width 18 height 18
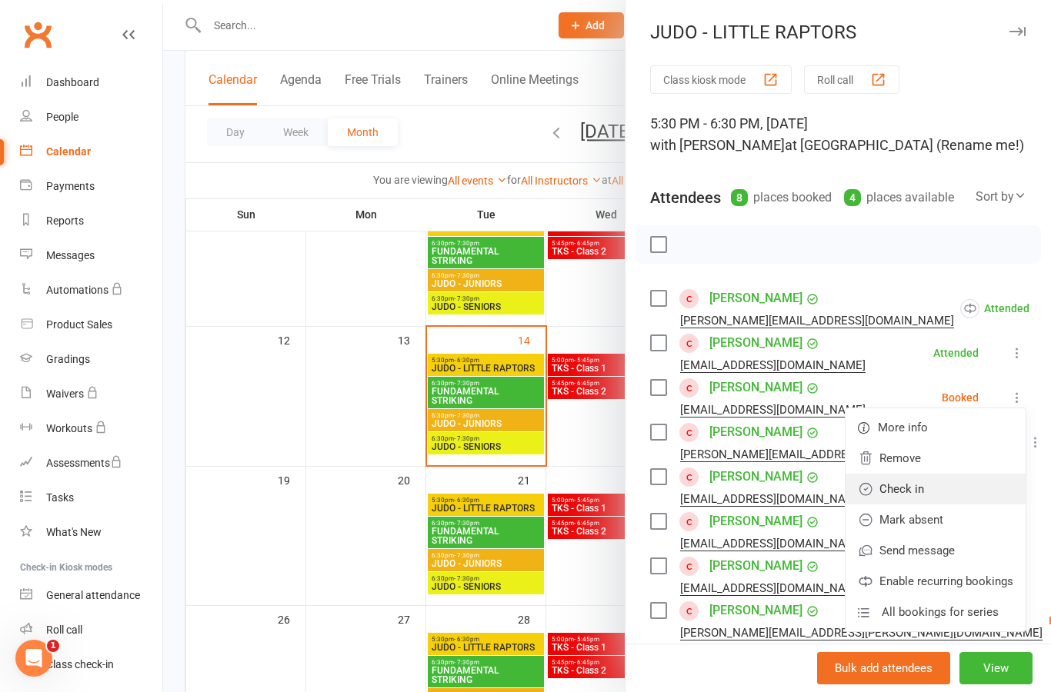
click at [977, 494] on link "Check in" at bounding box center [935, 489] width 180 height 31
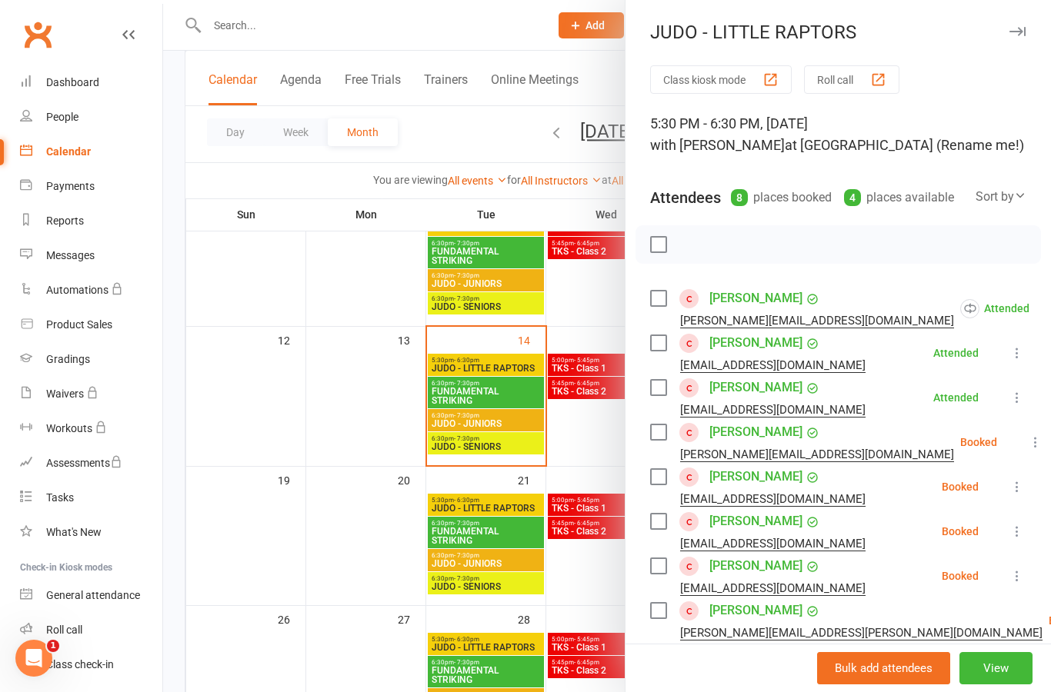
click at [1028, 445] on icon at bounding box center [1035, 442] width 15 height 15
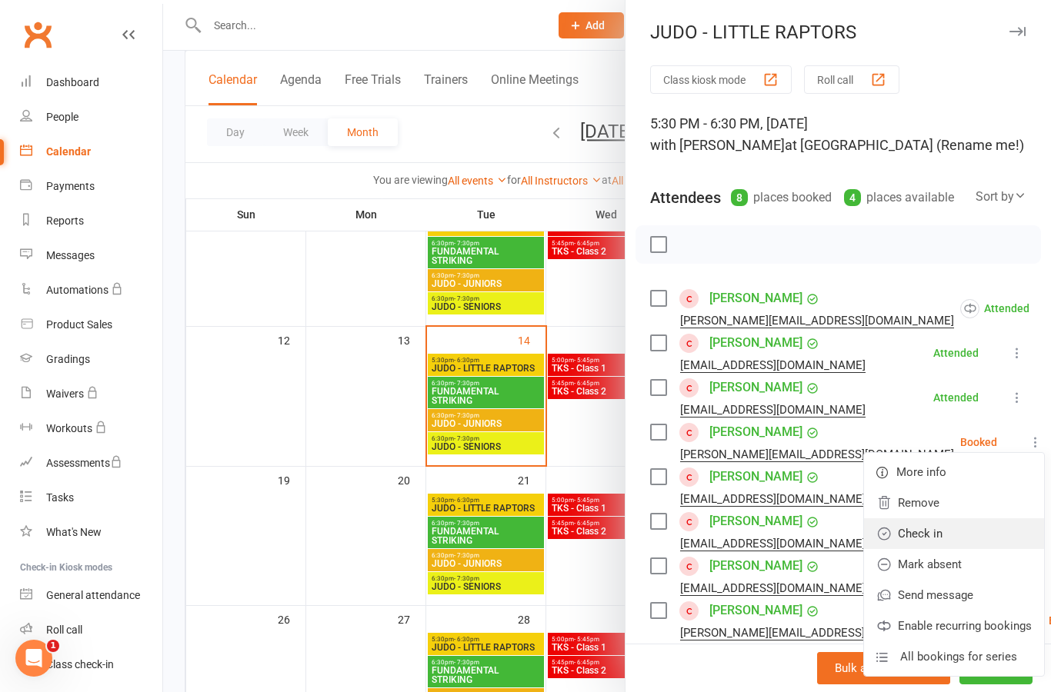
click at [972, 538] on link "Check in" at bounding box center [954, 533] width 180 height 31
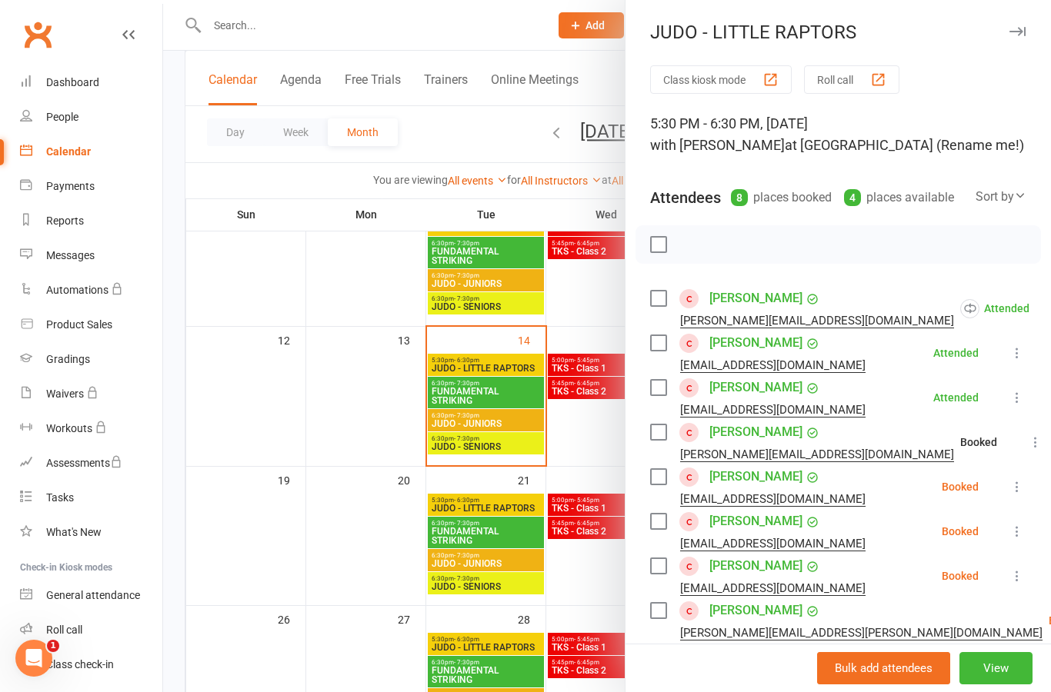
click at [1018, 495] on icon at bounding box center [1016, 486] width 15 height 15
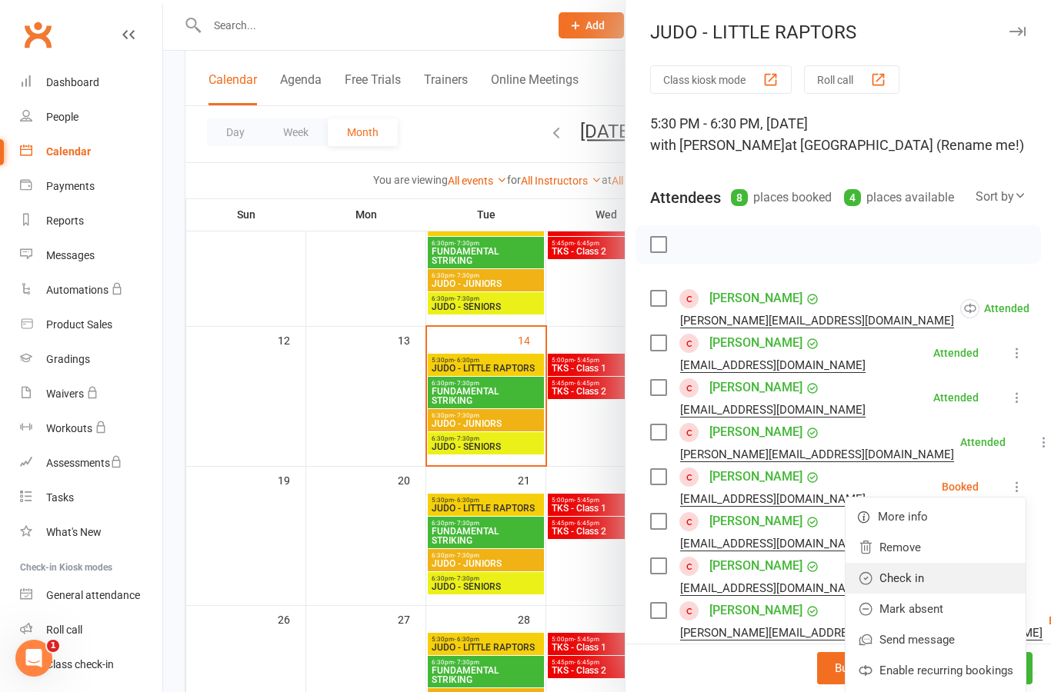
click at [973, 575] on link "Check in" at bounding box center [935, 578] width 180 height 31
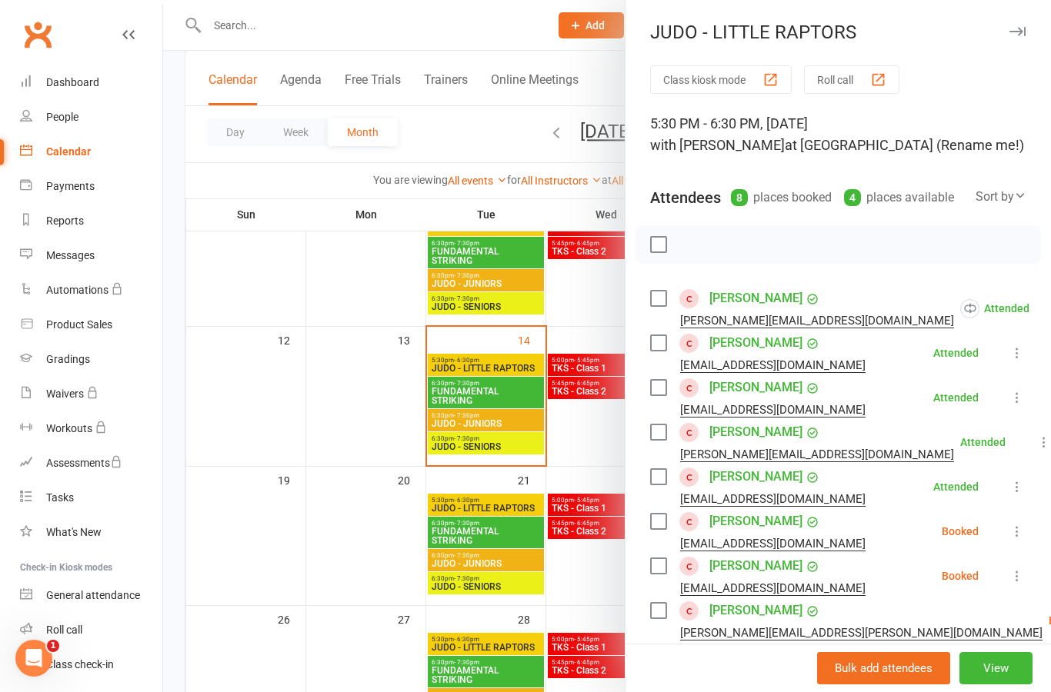
click at [1022, 538] on icon at bounding box center [1016, 531] width 15 height 15
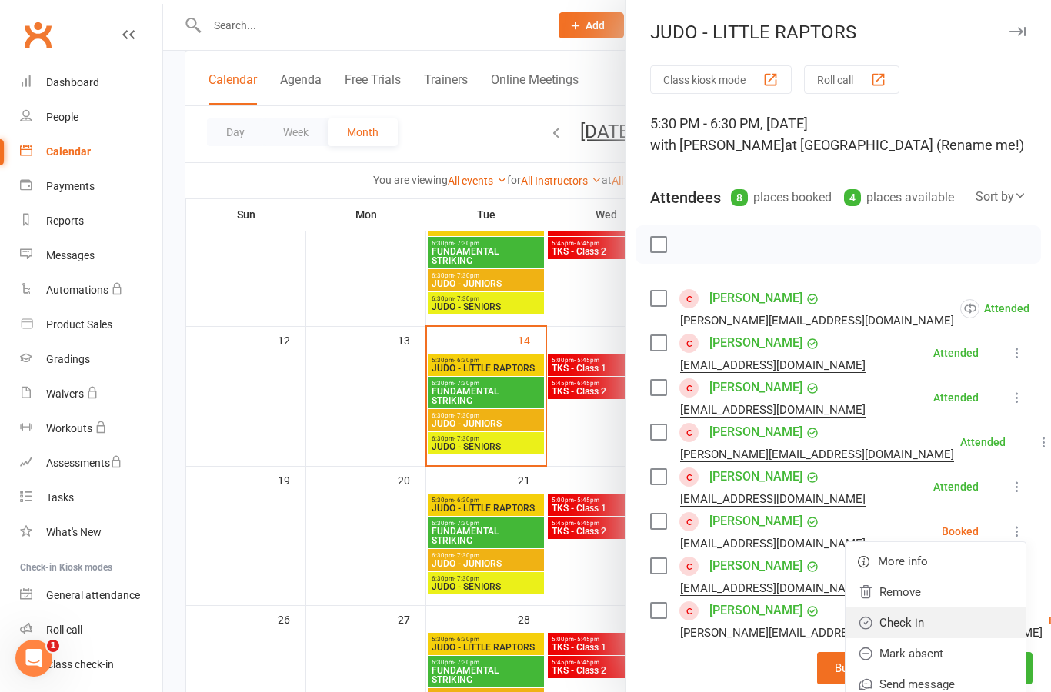
click at [978, 628] on link "Check in" at bounding box center [935, 623] width 180 height 31
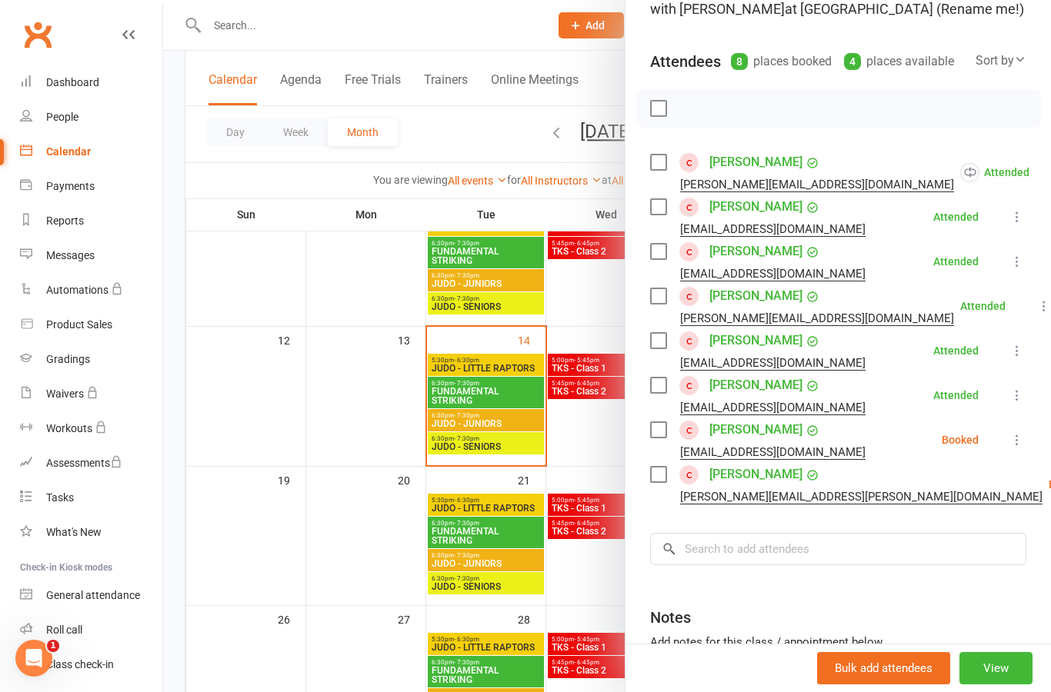
scroll to position [138, 0]
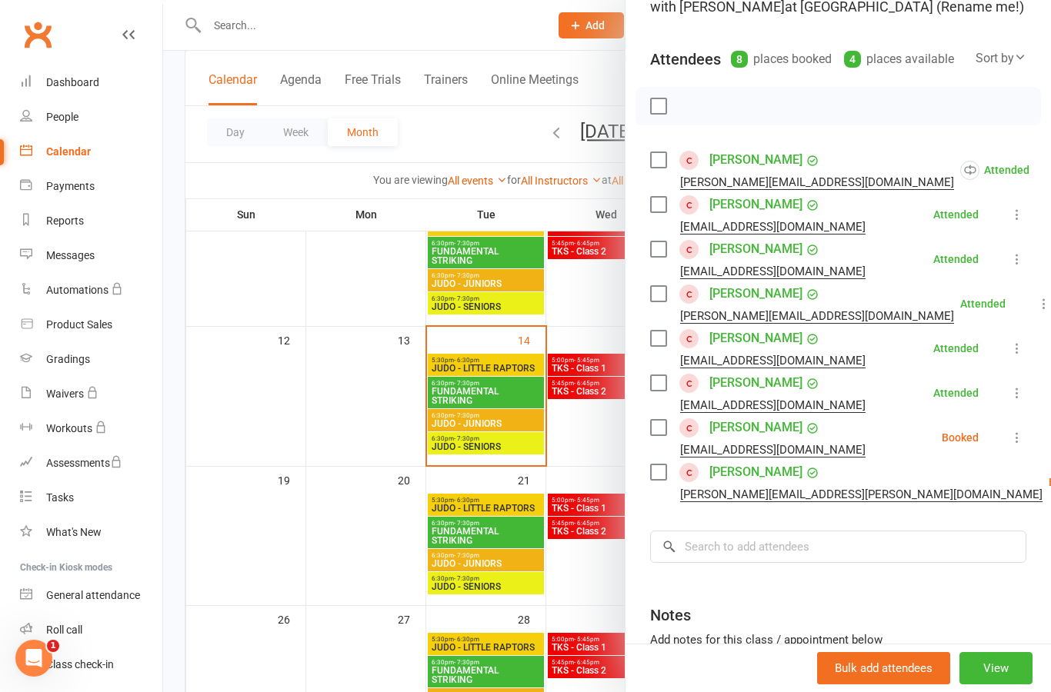
click at [1017, 445] on icon at bounding box center [1016, 437] width 15 height 15
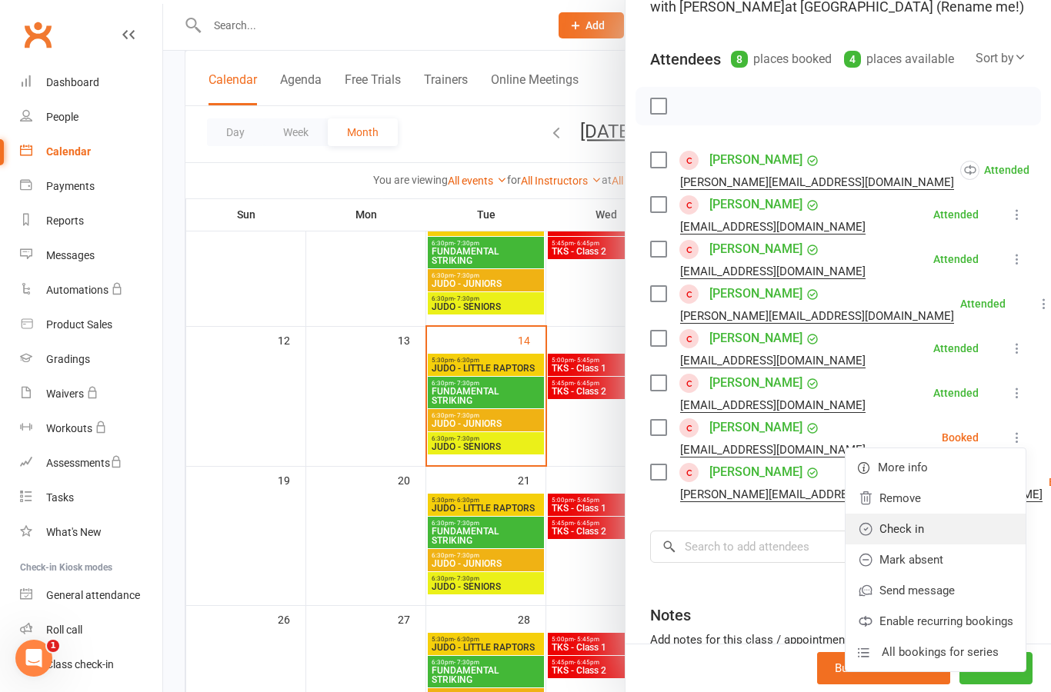
click at [978, 535] on link "Check in" at bounding box center [935, 529] width 180 height 31
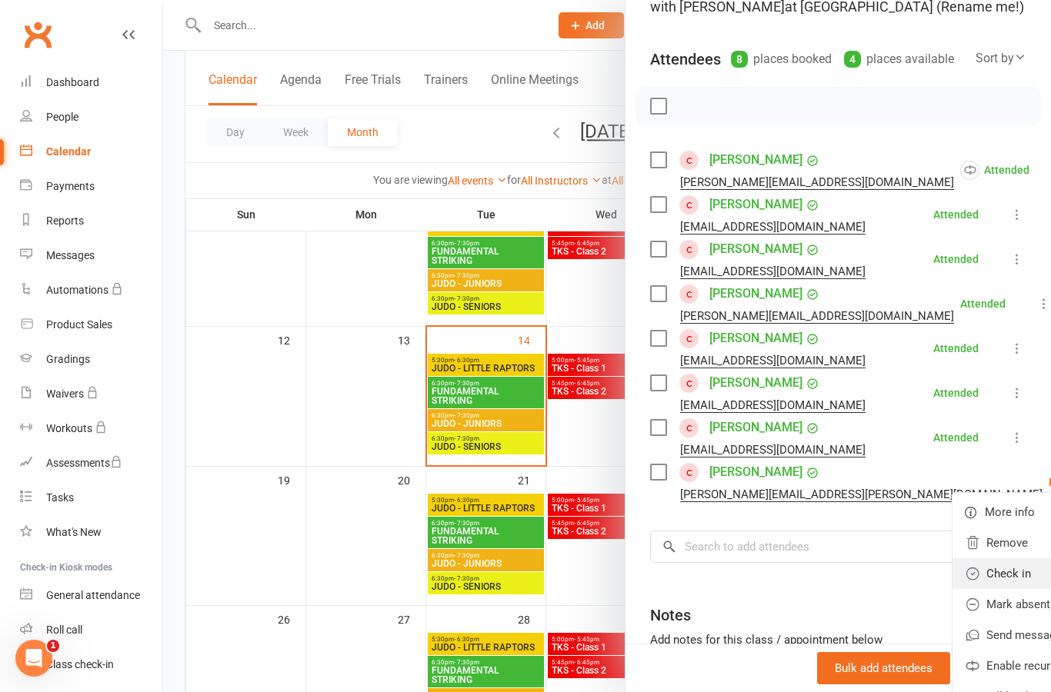
click at [978, 578] on link "Check in" at bounding box center [1042, 573] width 180 height 31
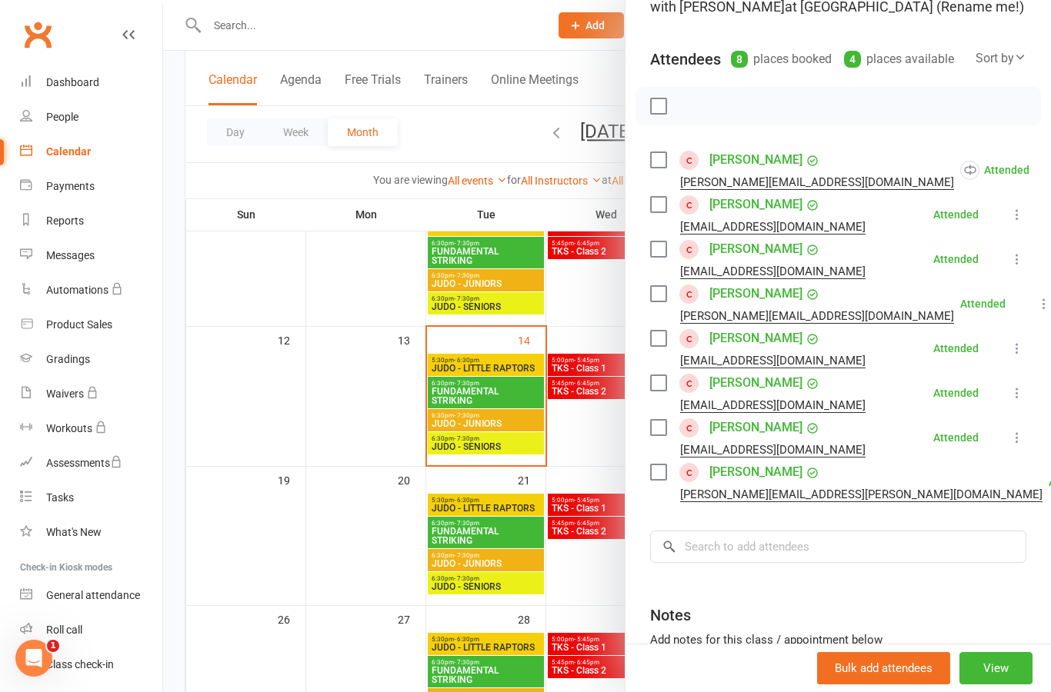
click at [525, 394] on div at bounding box center [607, 346] width 888 height 692
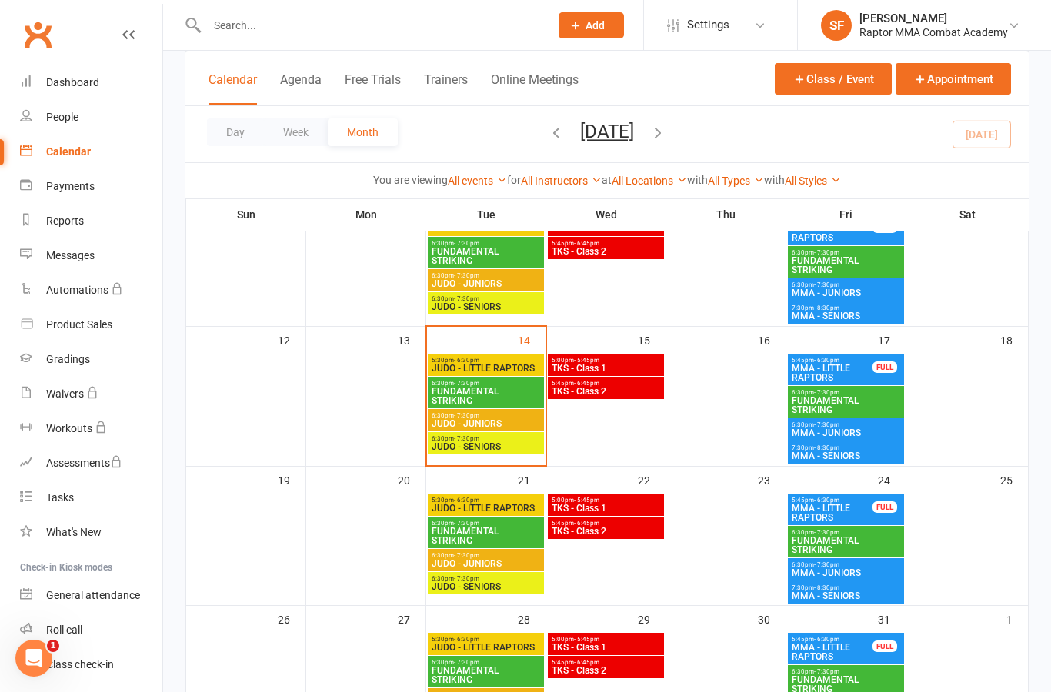
click at [520, 404] on span "FUNDAMENTAL STRIKING" at bounding box center [486, 396] width 110 height 18
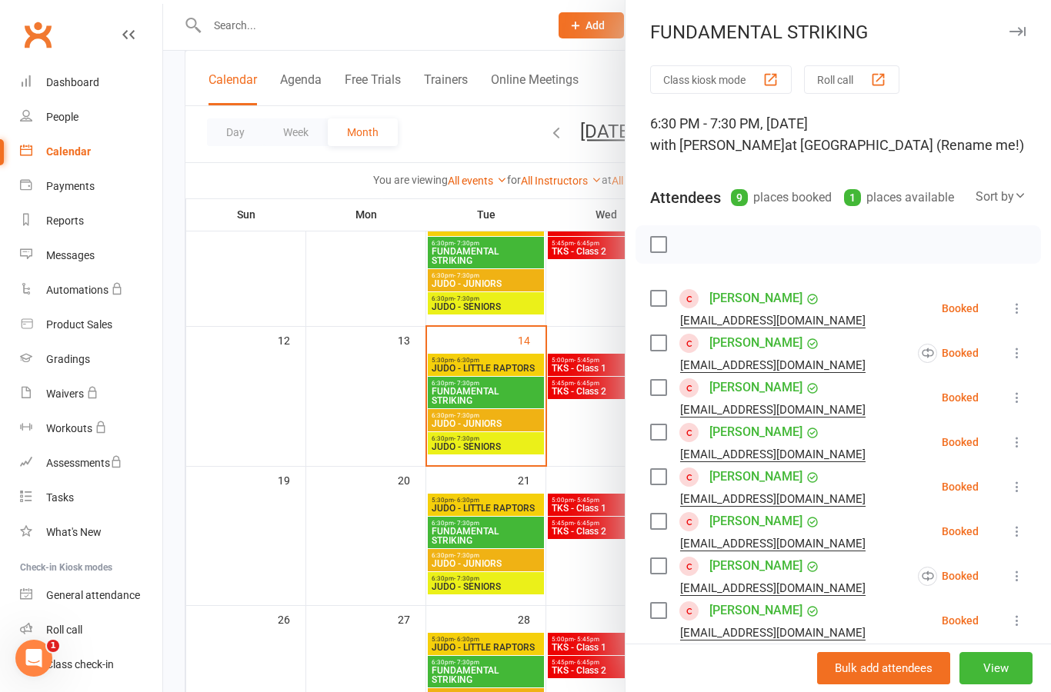
click at [1020, 313] on icon at bounding box center [1016, 308] width 15 height 15
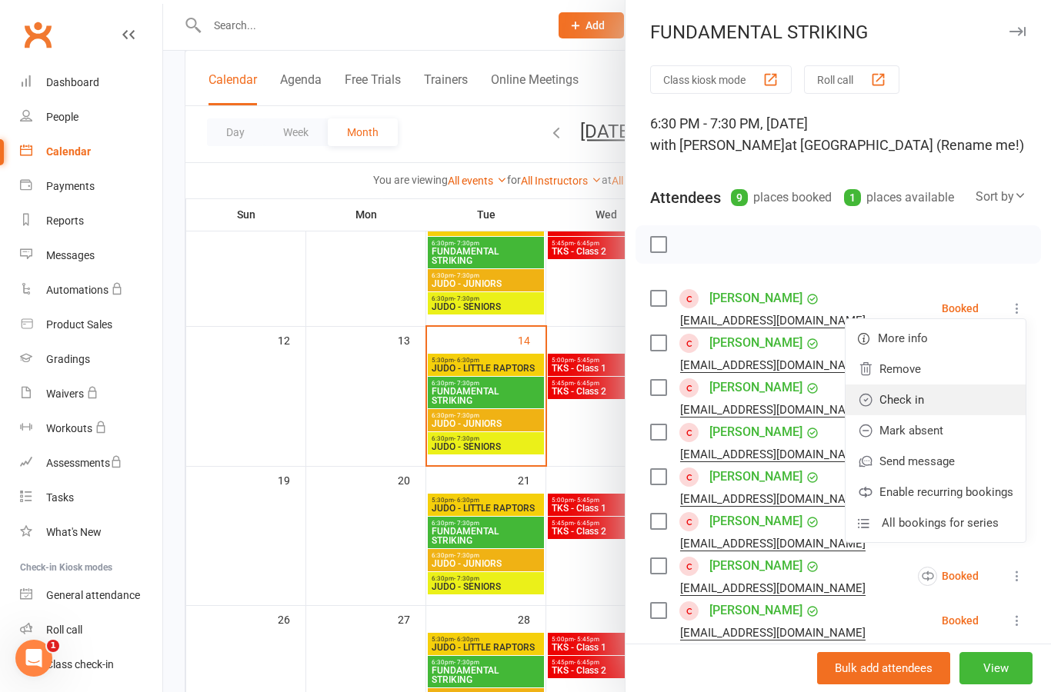
click at [980, 404] on link "Check in" at bounding box center [935, 400] width 180 height 31
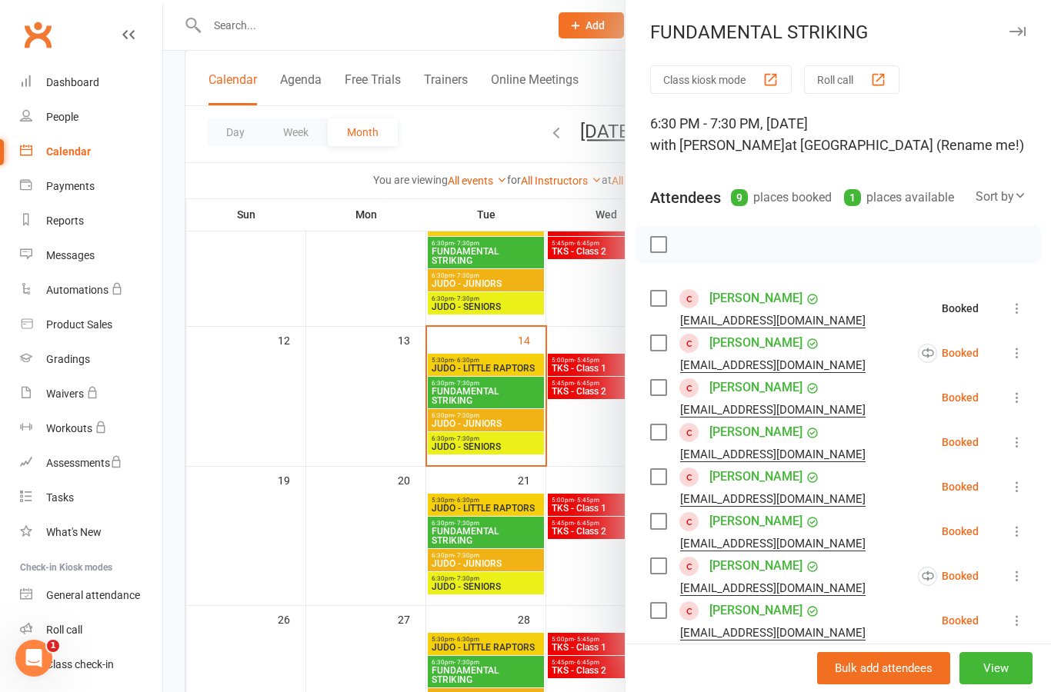
click at [1021, 358] on icon at bounding box center [1016, 352] width 15 height 15
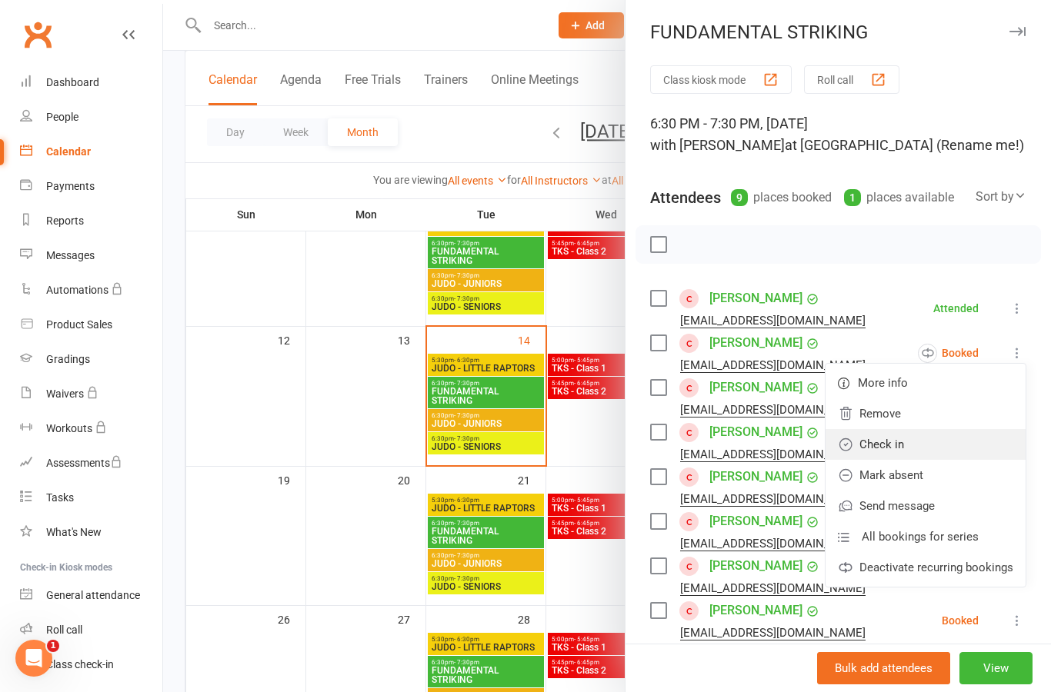
click at [978, 454] on link "Check in" at bounding box center [925, 444] width 200 height 31
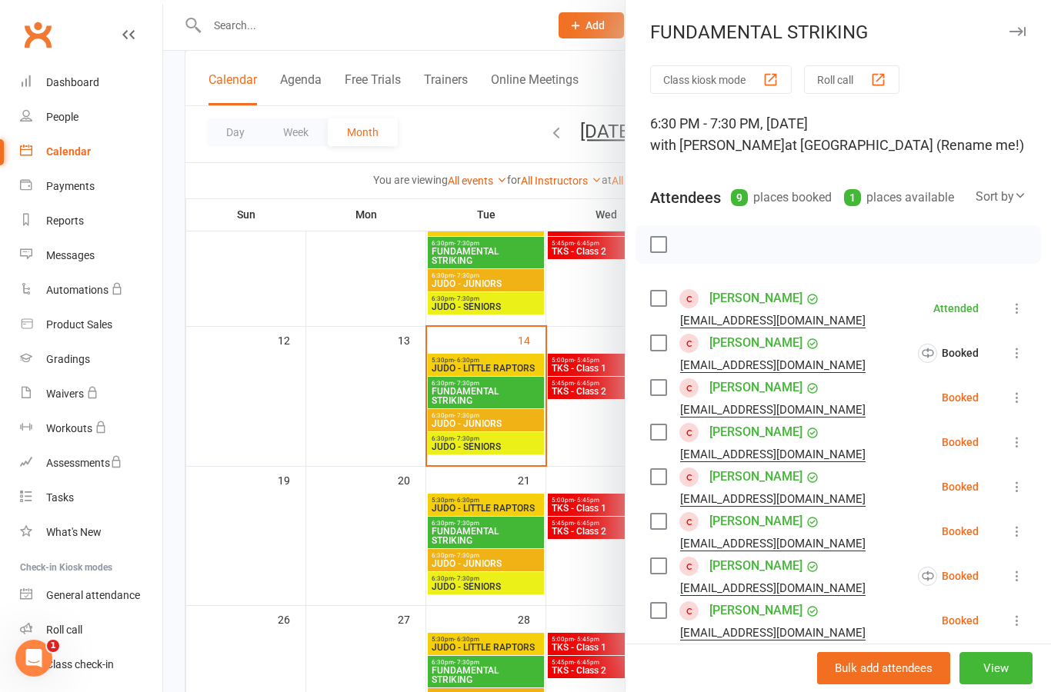
click at [1018, 406] on button at bounding box center [1017, 397] width 18 height 18
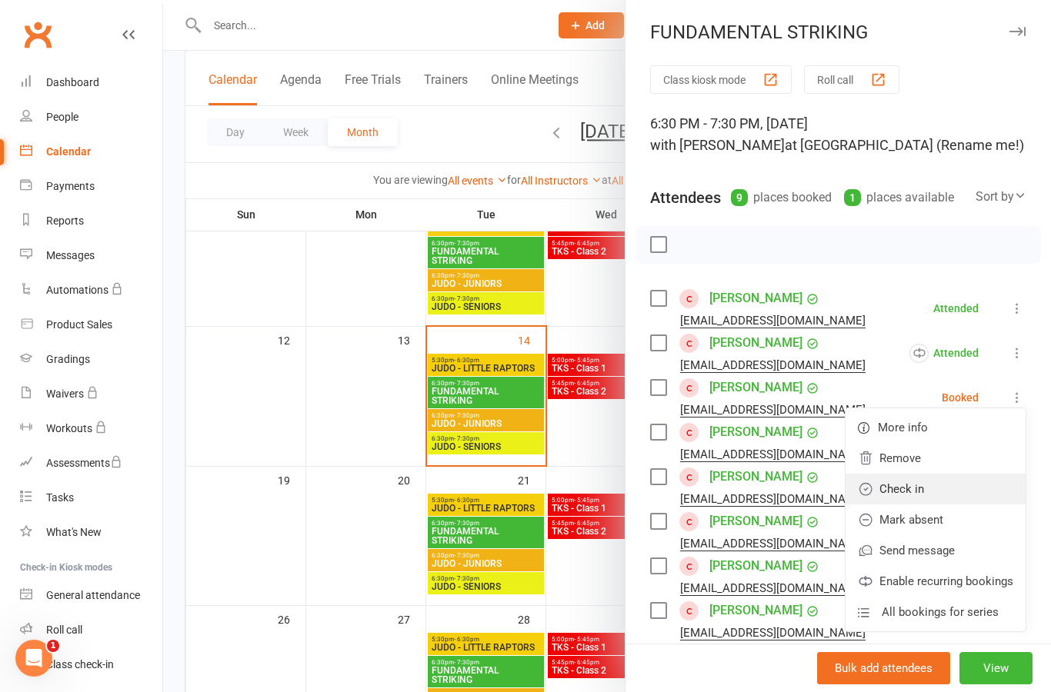
click at [973, 496] on link "Check in" at bounding box center [935, 489] width 180 height 31
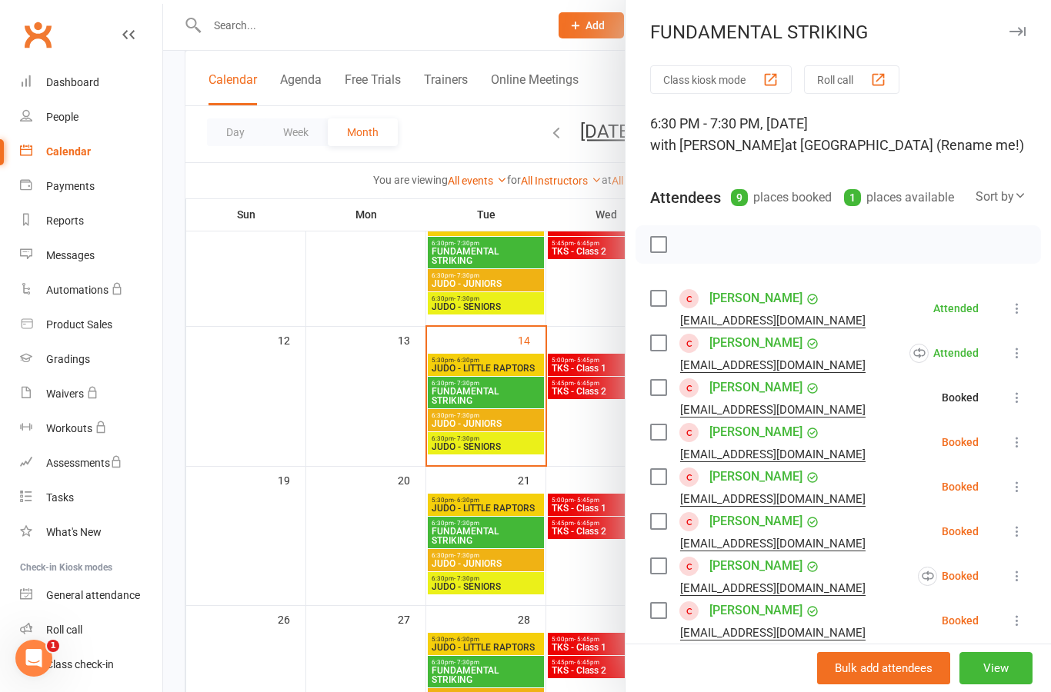
click at [1025, 448] on button at bounding box center [1017, 442] width 18 height 18
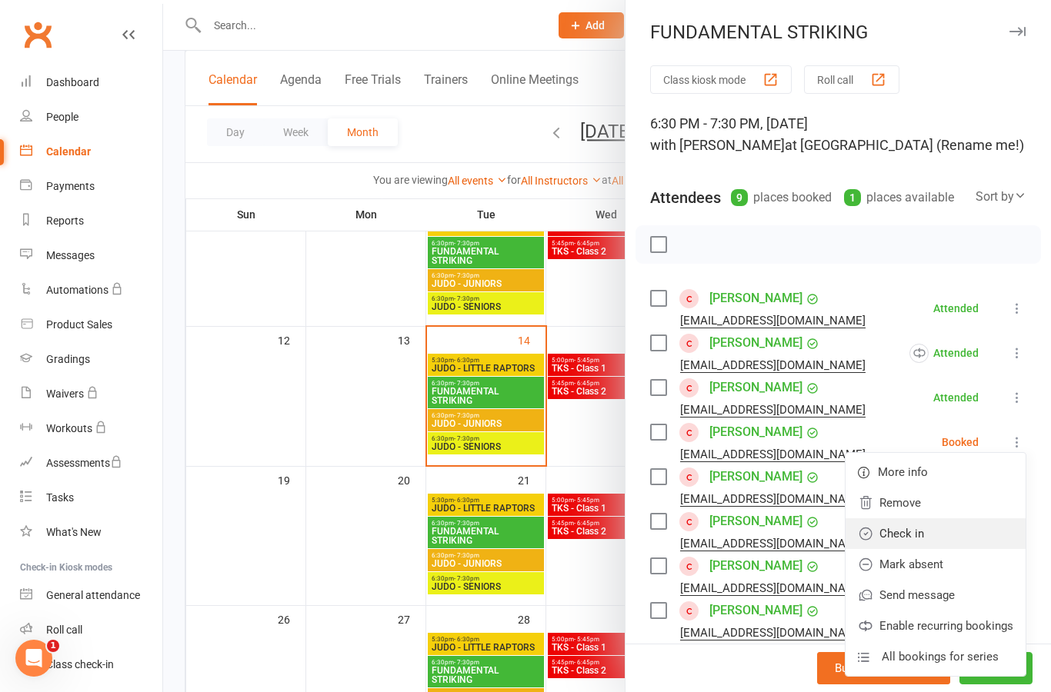
click at [970, 543] on link "Check in" at bounding box center [935, 533] width 180 height 31
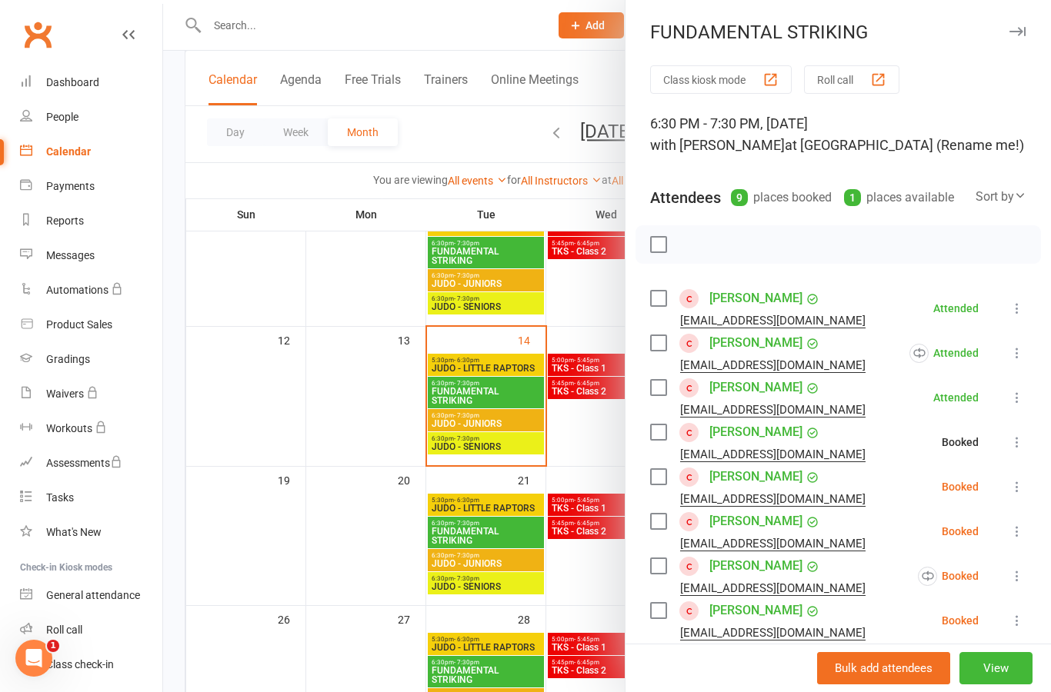
click at [1015, 495] on icon at bounding box center [1016, 486] width 15 height 15
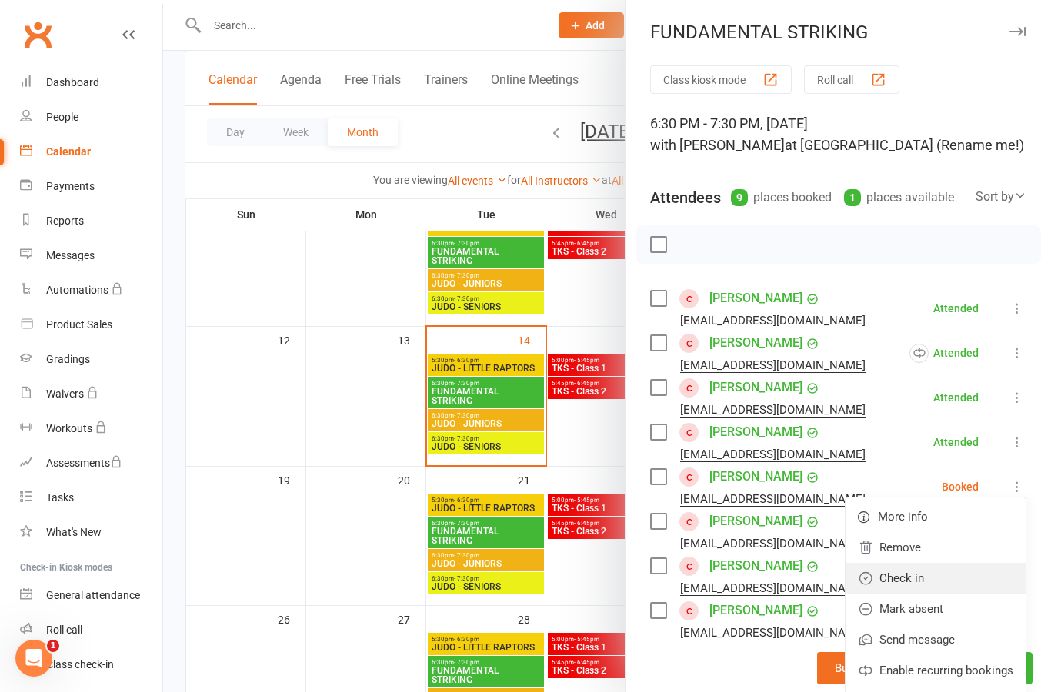
click at [963, 582] on link "Check in" at bounding box center [935, 578] width 180 height 31
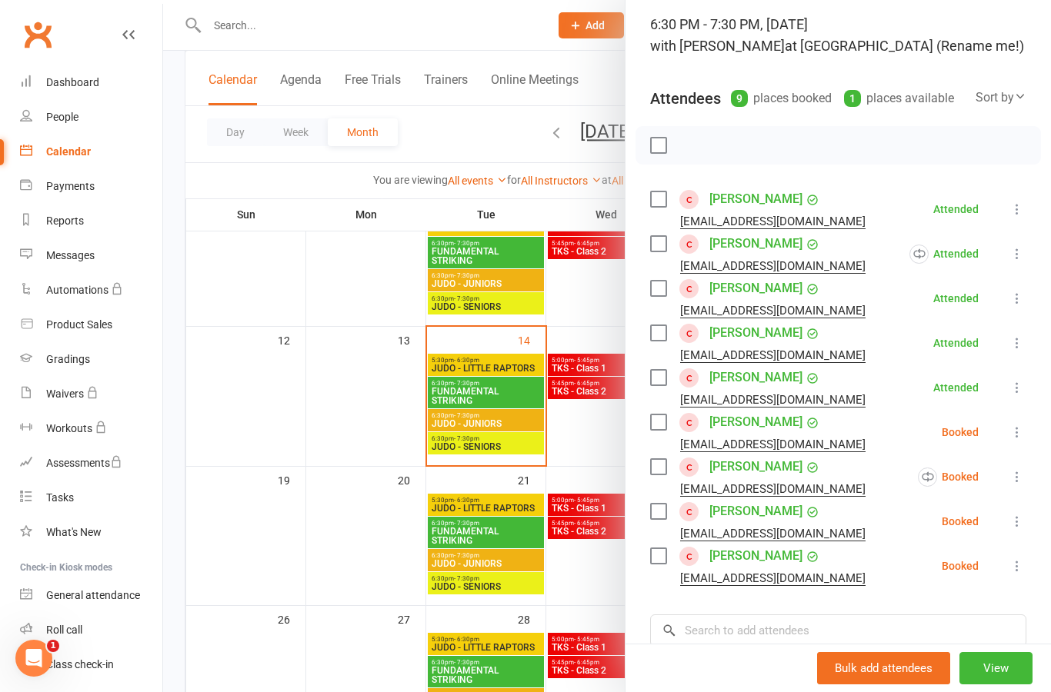
scroll to position [98, 0]
click at [1025, 440] on button at bounding box center [1017, 434] width 18 height 18
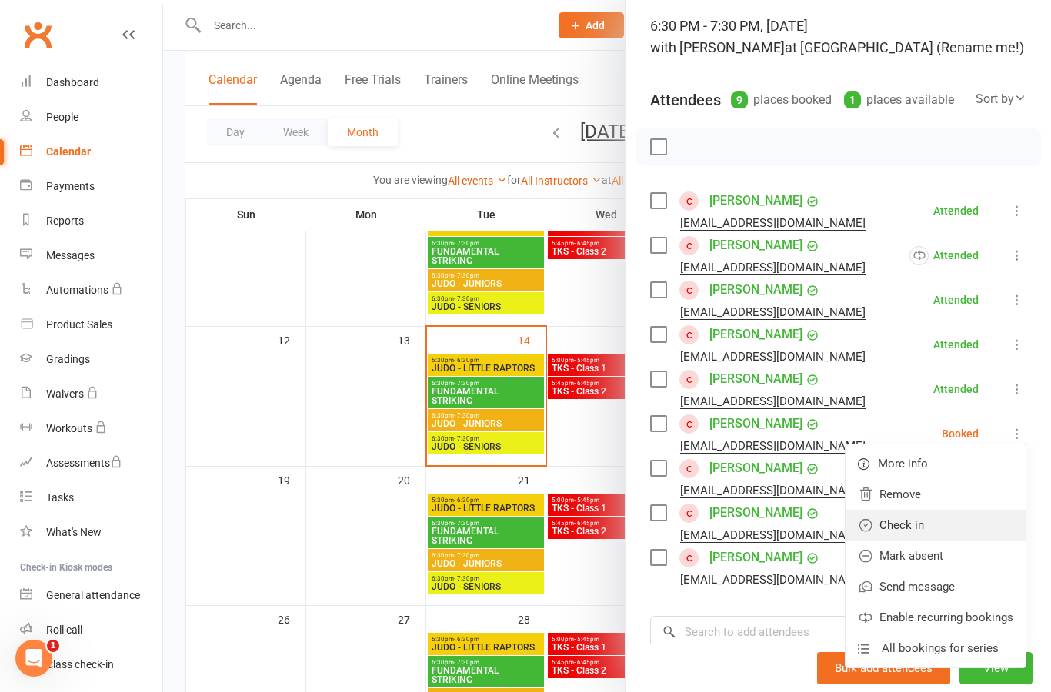
click at [972, 532] on link "Check in" at bounding box center [935, 525] width 180 height 31
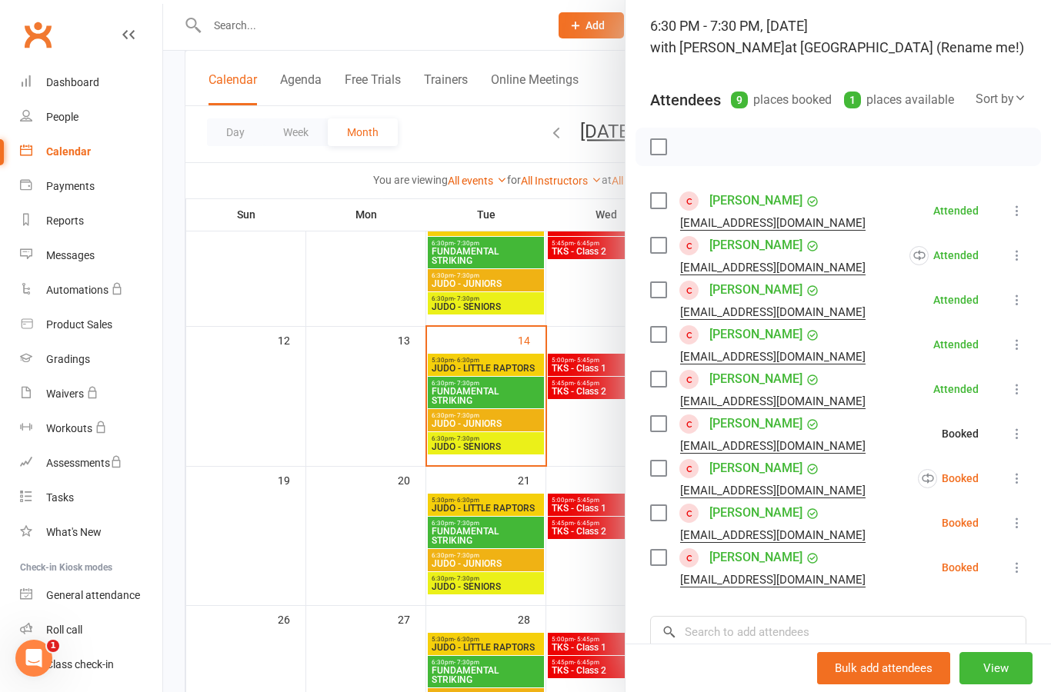
click at [1021, 487] on button at bounding box center [1017, 478] width 18 height 18
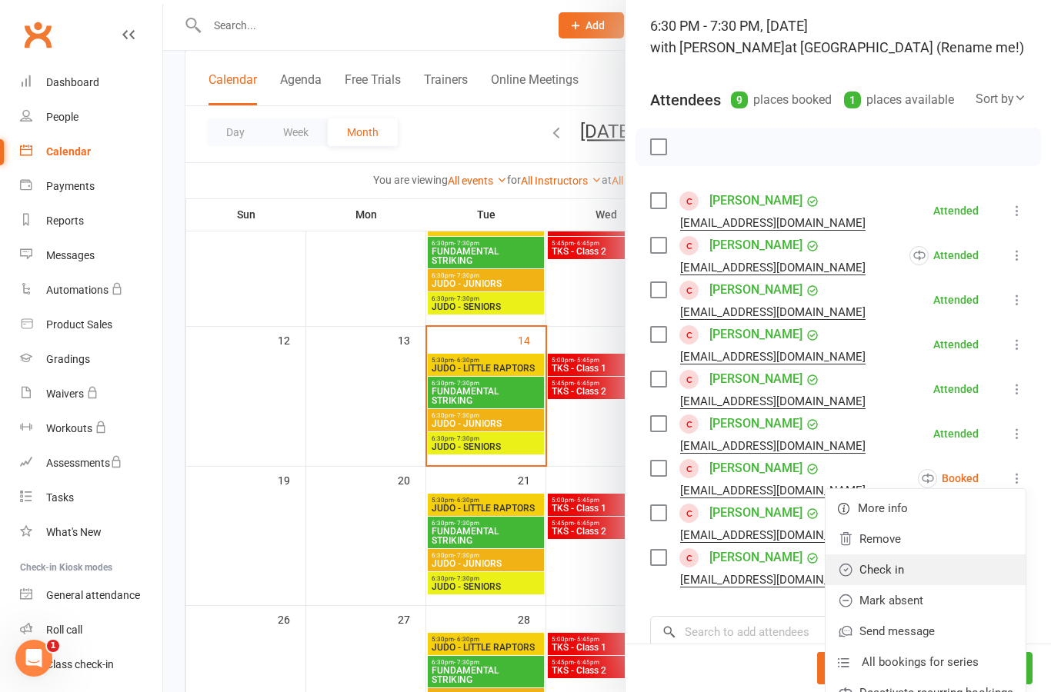
click at [976, 578] on link "Check in" at bounding box center [925, 570] width 200 height 31
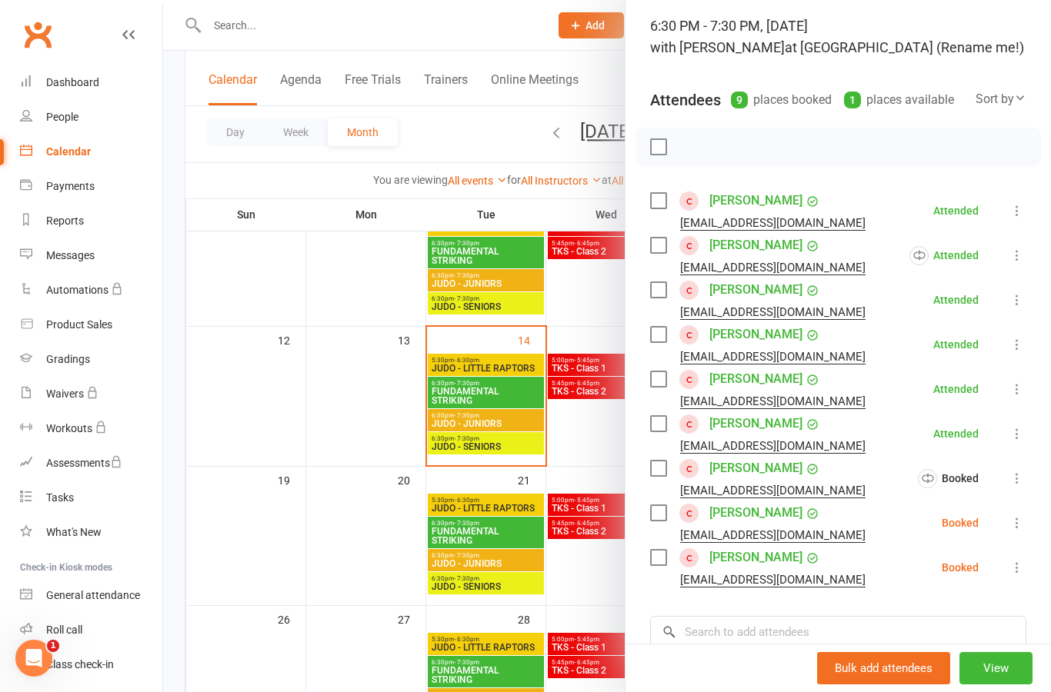
click at [1024, 529] on icon at bounding box center [1016, 522] width 15 height 15
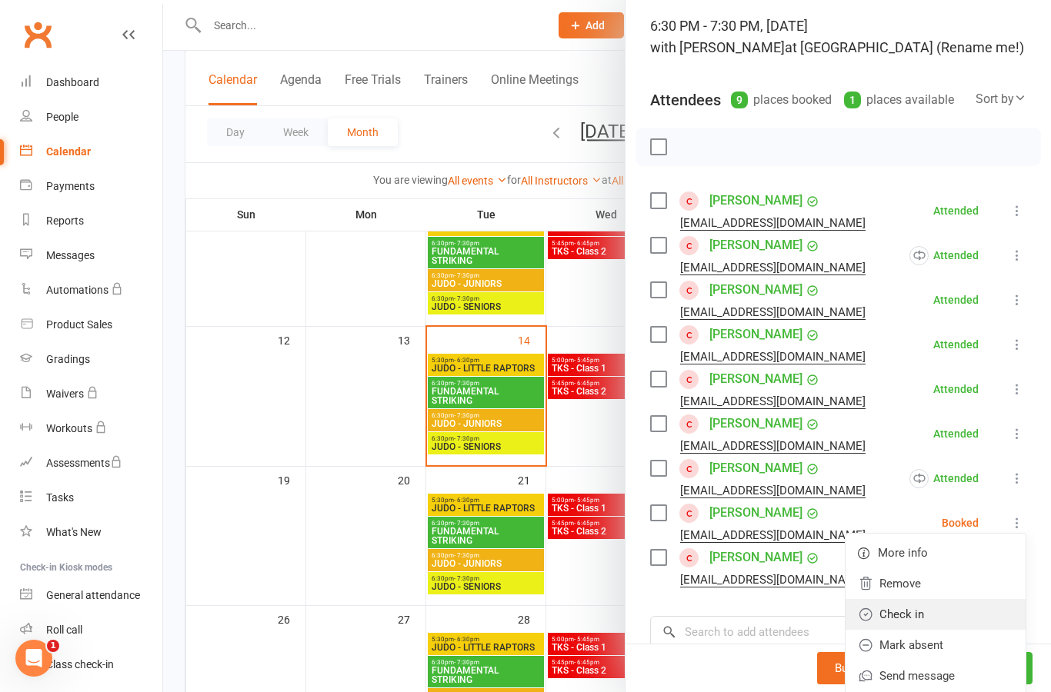
click at [980, 622] on link "Check in" at bounding box center [935, 614] width 180 height 31
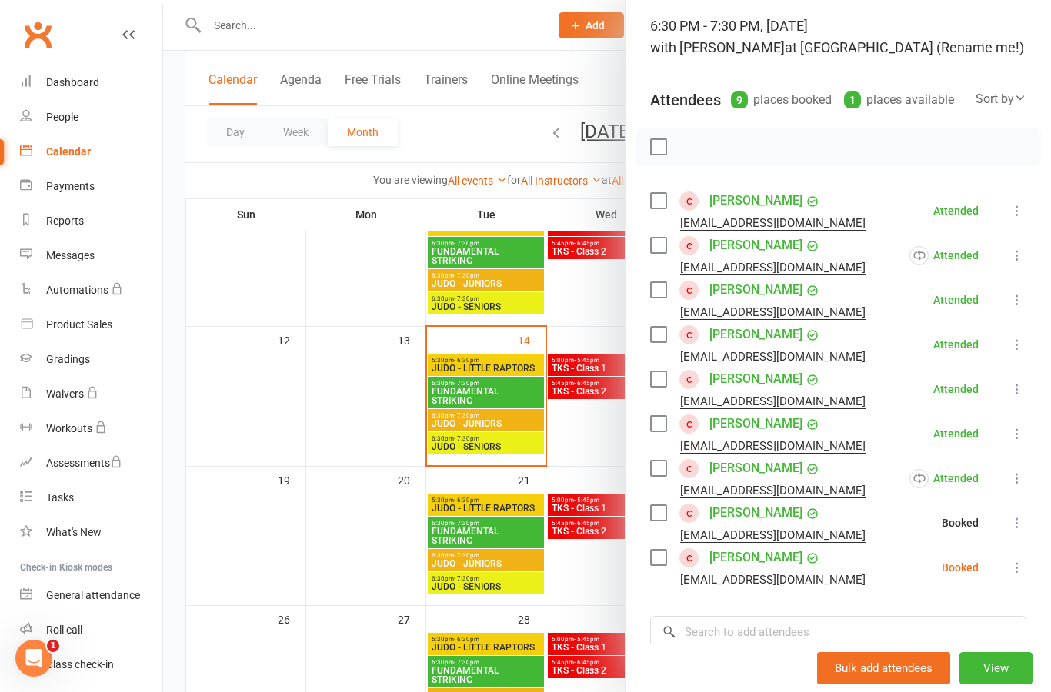
click at [1020, 575] on icon at bounding box center [1016, 567] width 15 height 15
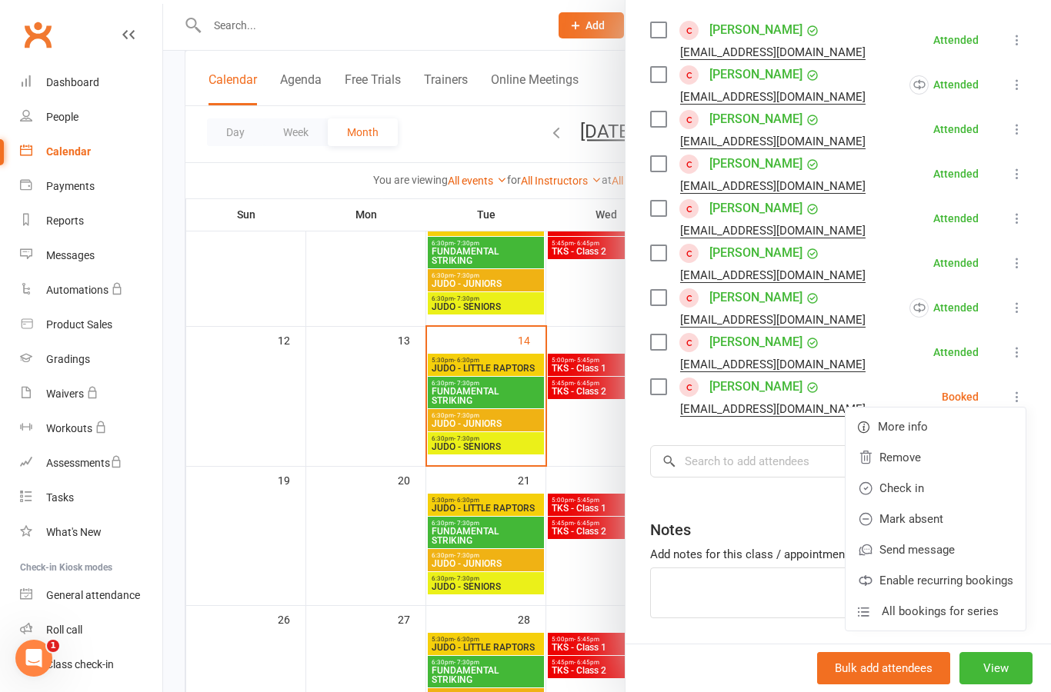
scroll to position [276, 0]
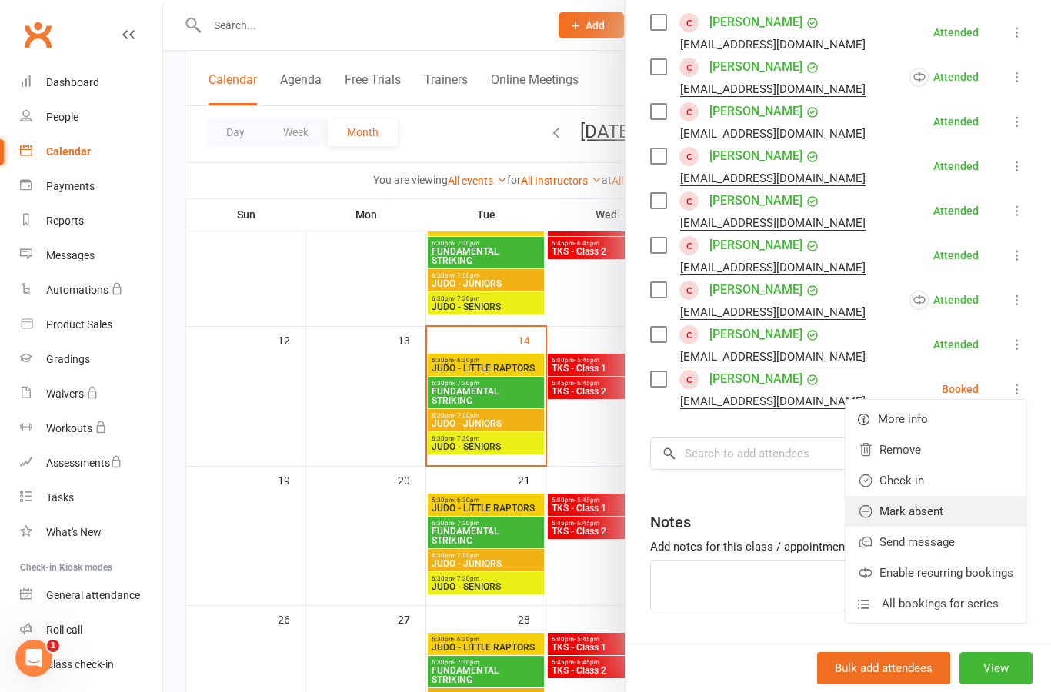
click at [972, 515] on link "Mark absent" at bounding box center [935, 511] width 180 height 31
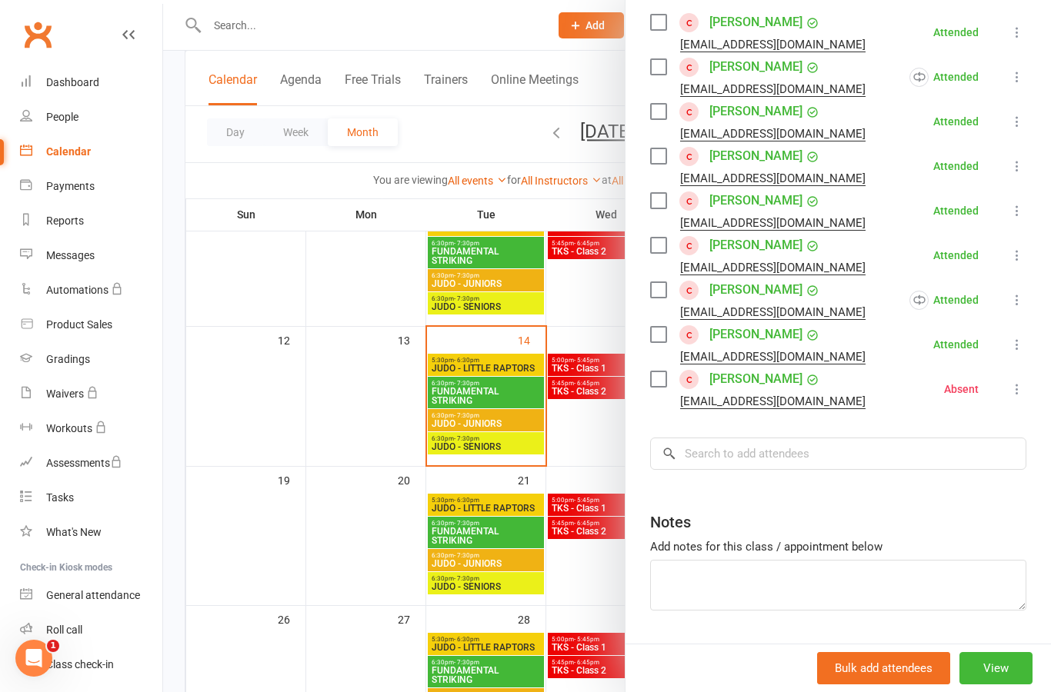
click at [527, 434] on div at bounding box center [607, 346] width 888 height 692
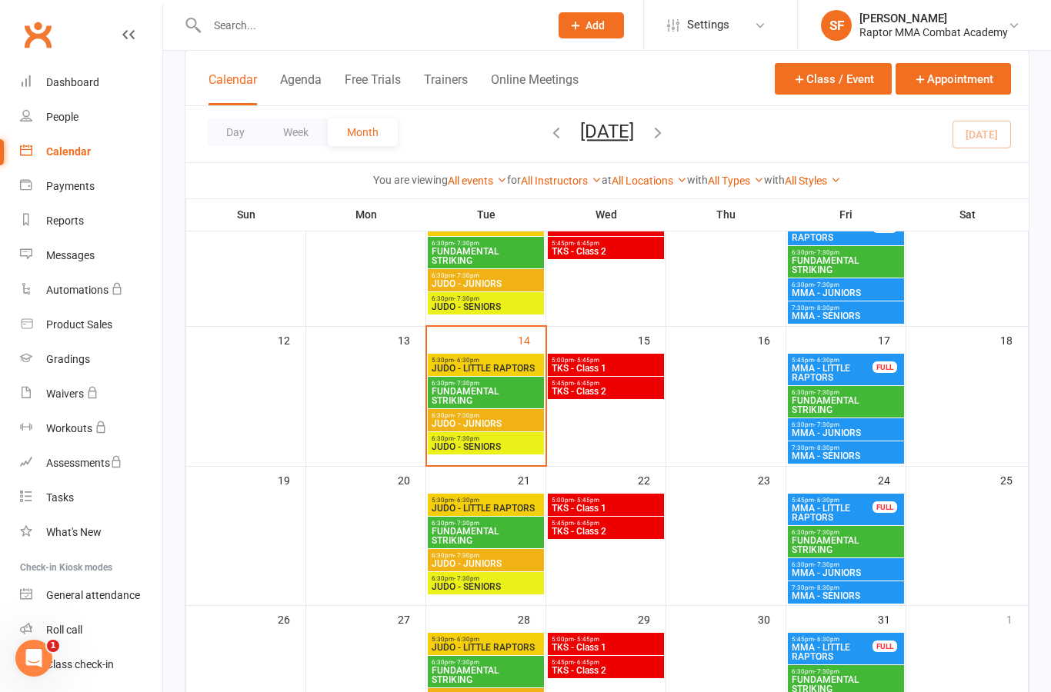
click at [527, 428] on div "6:30pm - 7:30pm JUDO - JUNIORS" at bounding box center [486, 420] width 116 height 22
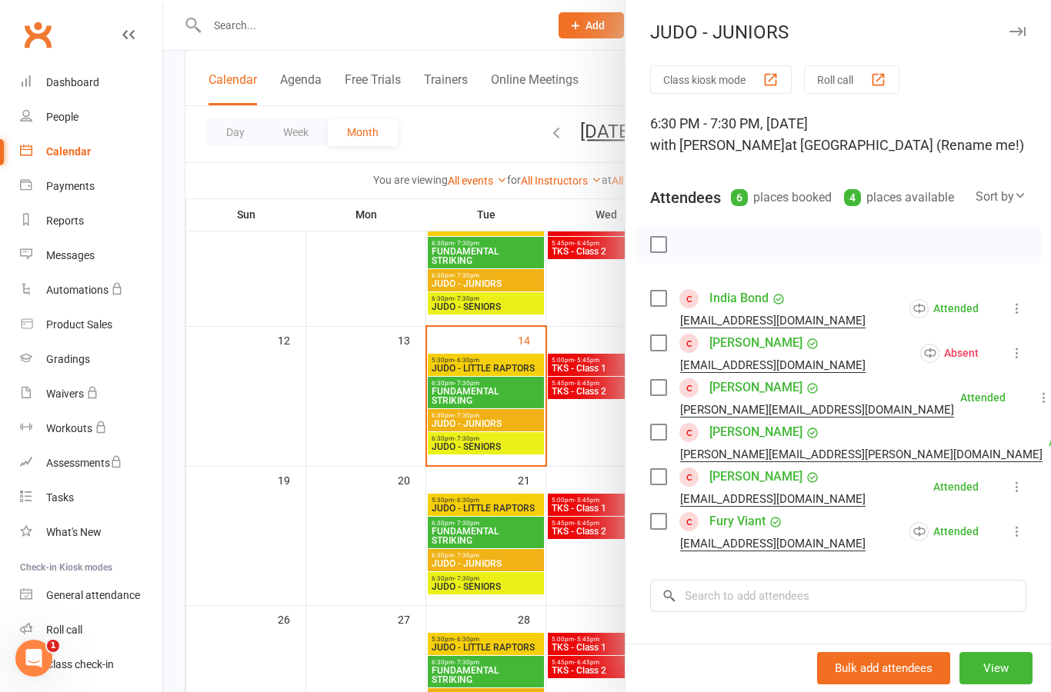
click at [516, 442] on div at bounding box center [607, 346] width 888 height 692
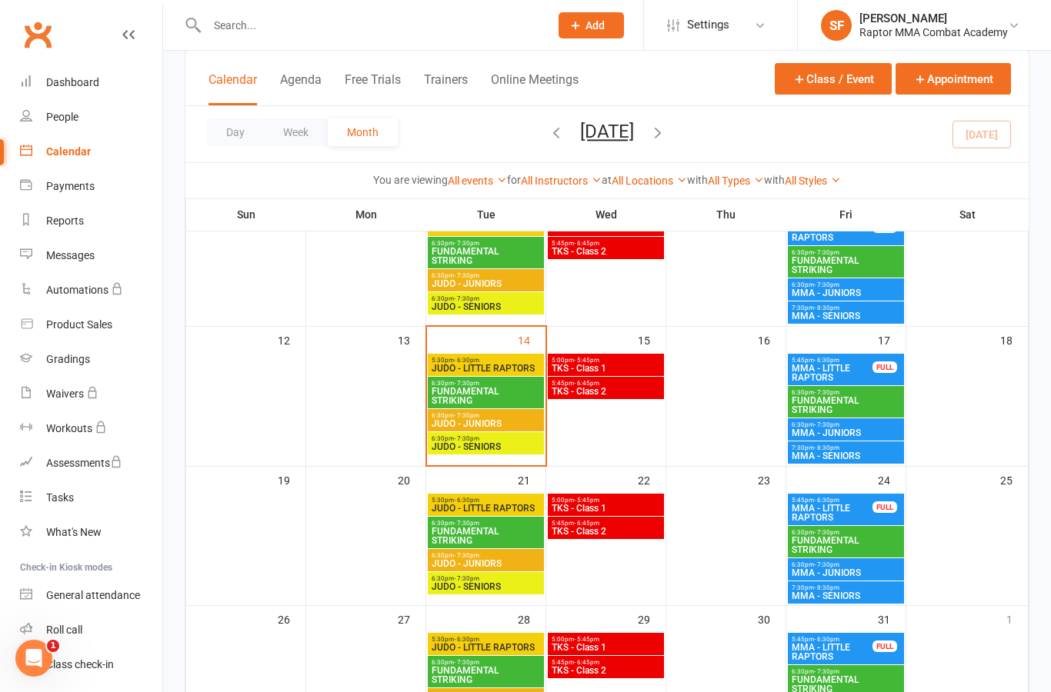
click at [500, 451] on span "JUDO - SENIORS" at bounding box center [486, 446] width 110 height 9
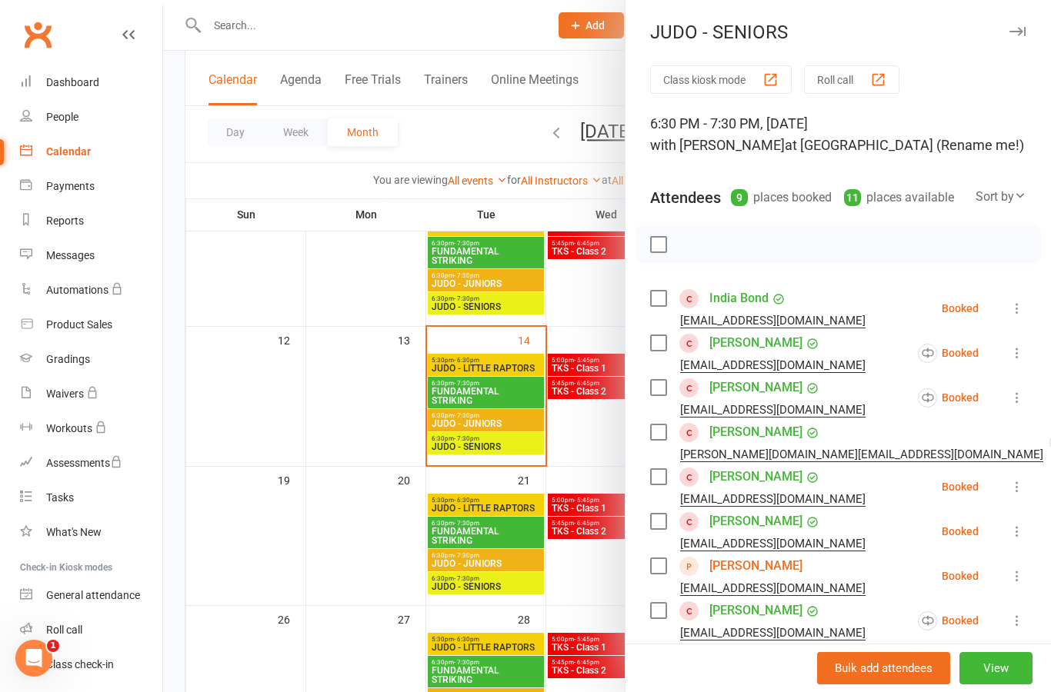
click at [1025, 302] on icon at bounding box center [1016, 308] width 15 height 15
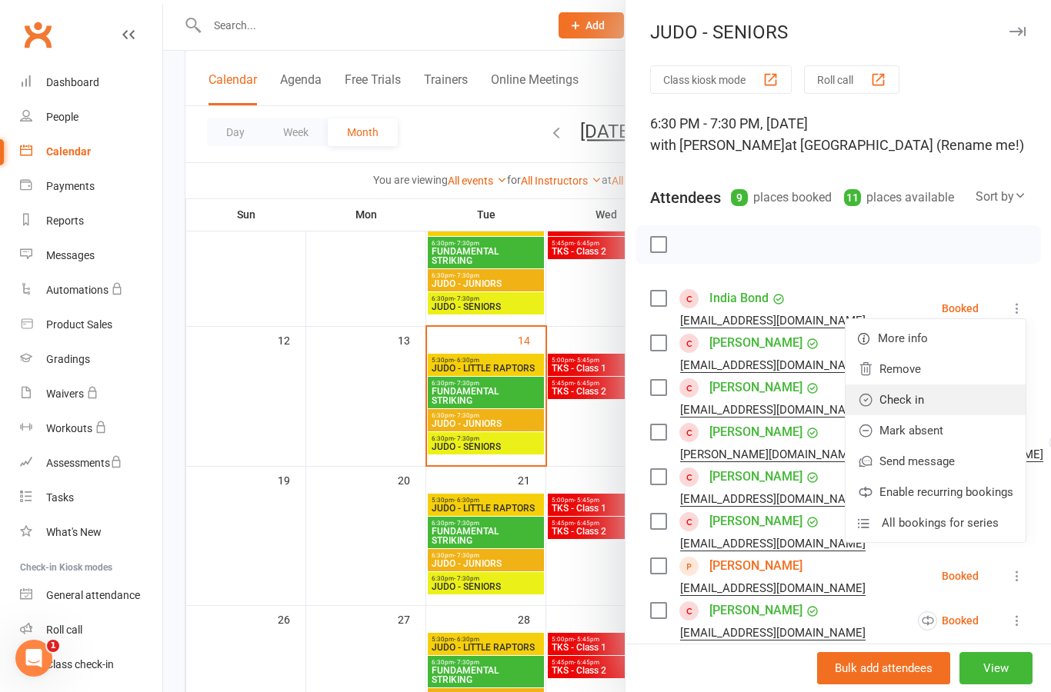
click at [983, 398] on link "Check in" at bounding box center [935, 400] width 180 height 31
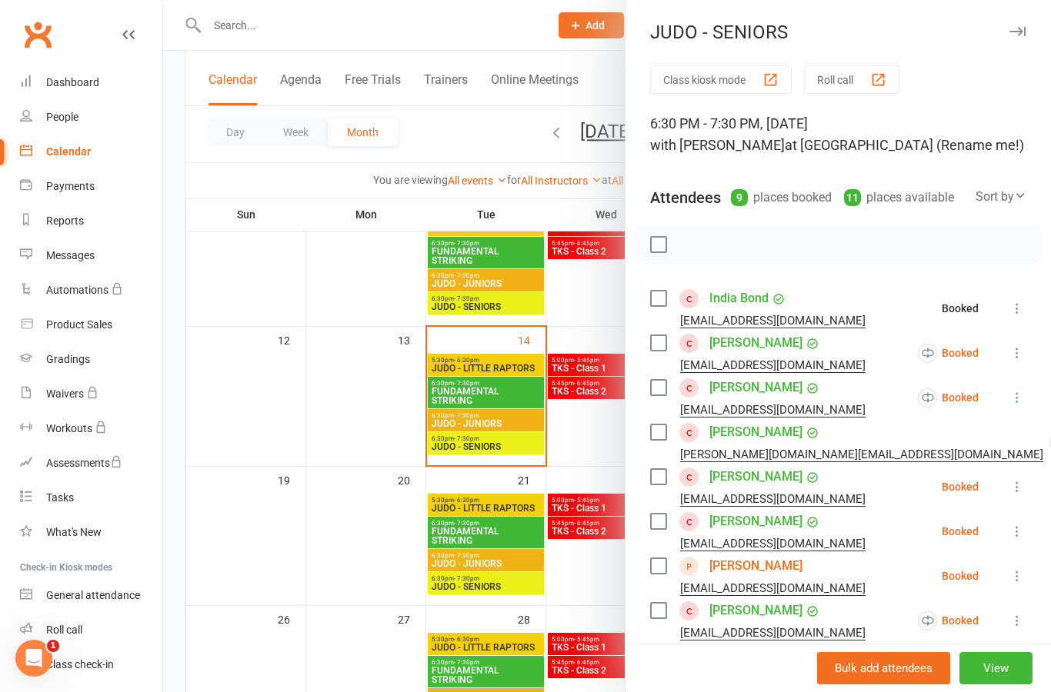
click at [1023, 358] on icon at bounding box center [1016, 352] width 15 height 15
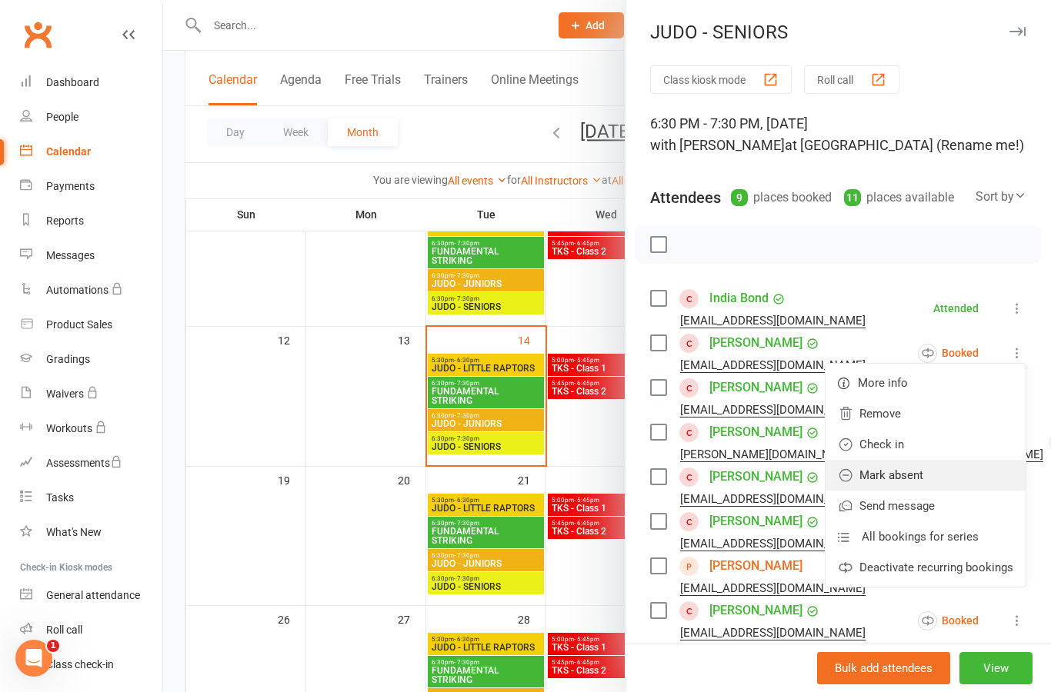
click at [974, 481] on link "Mark absent" at bounding box center [925, 475] width 200 height 31
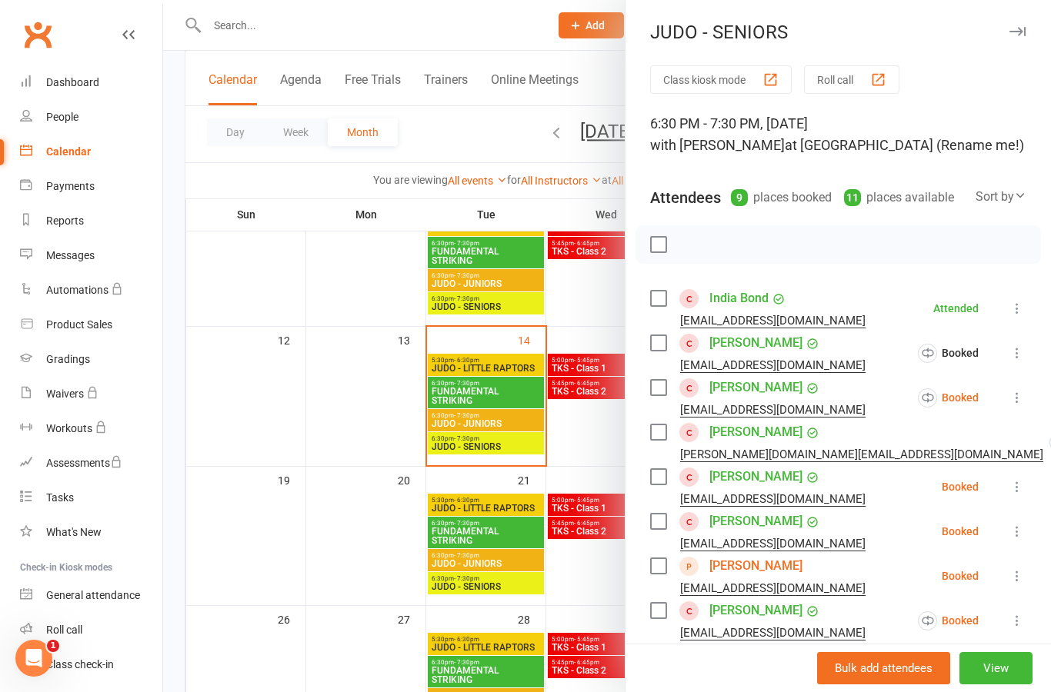
click at [1020, 405] on icon at bounding box center [1016, 397] width 15 height 15
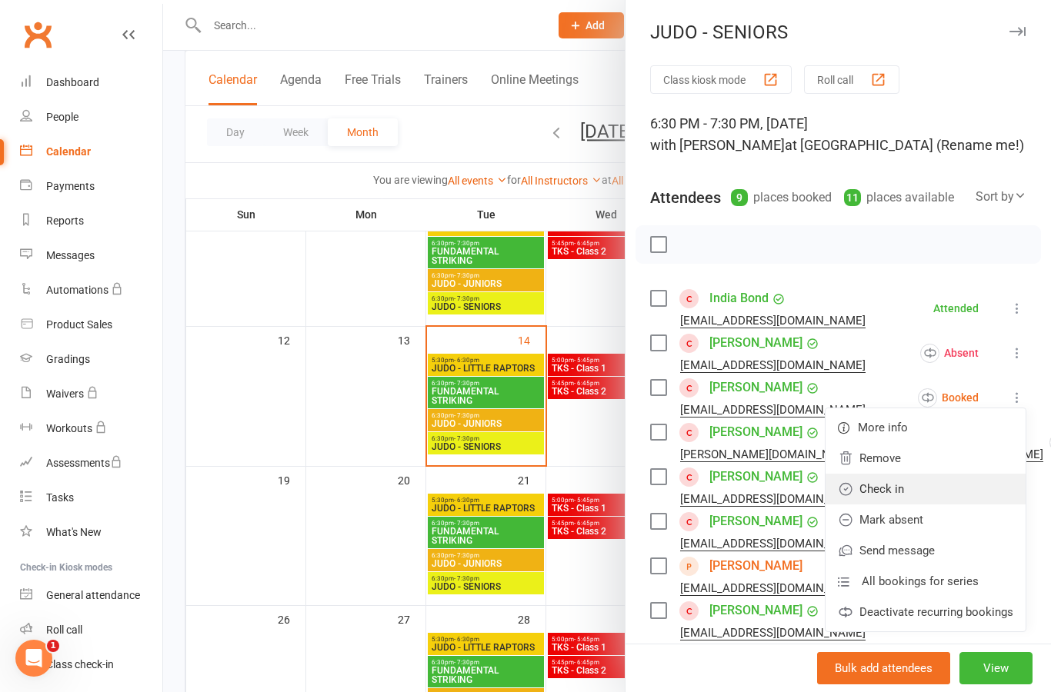
click at [964, 495] on link "Check in" at bounding box center [925, 489] width 200 height 31
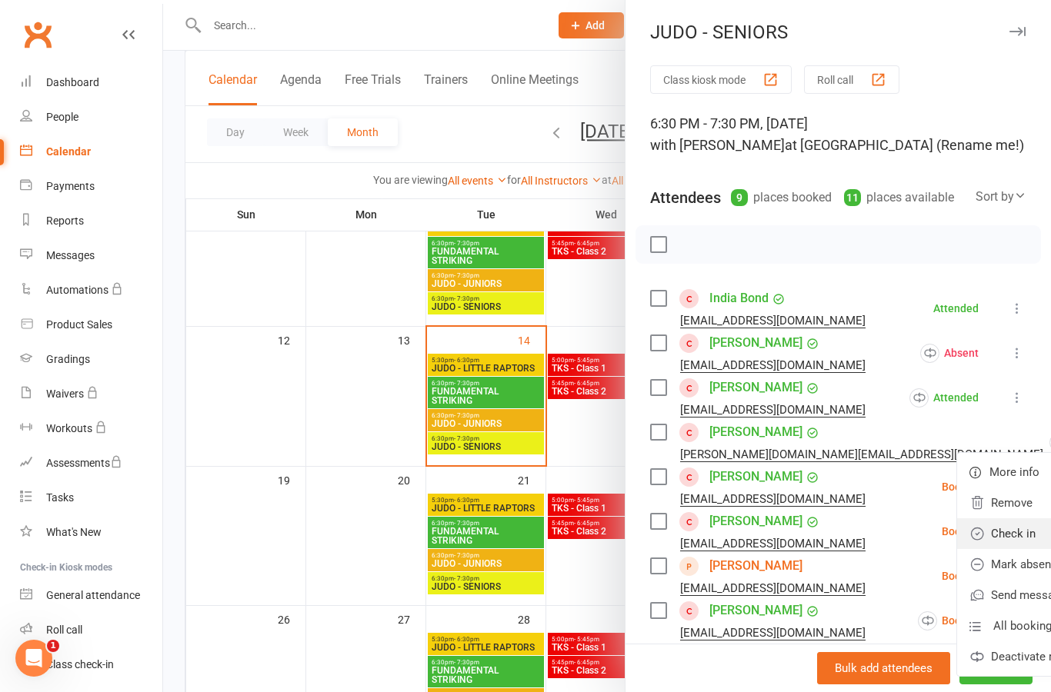
click at [966, 545] on link "Check in" at bounding box center [1057, 533] width 200 height 31
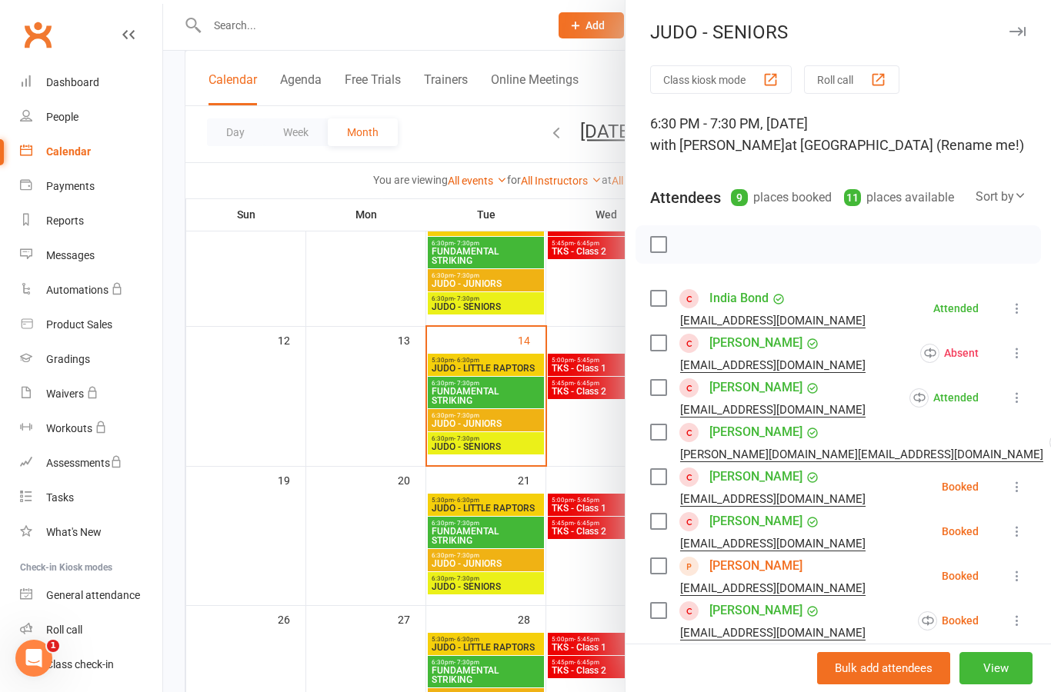
click at [1022, 490] on icon at bounding box center [1016, 486] width 15 height 15
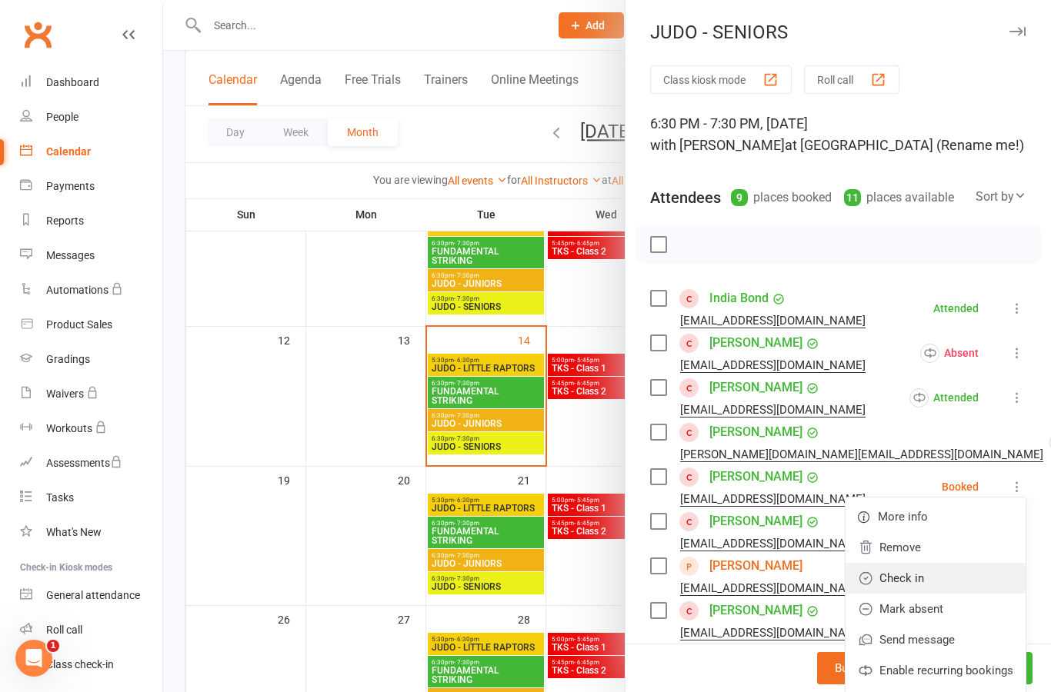
click at [971, 578] on link "Check in" at bounding box center [935, 578] width 180 height 31
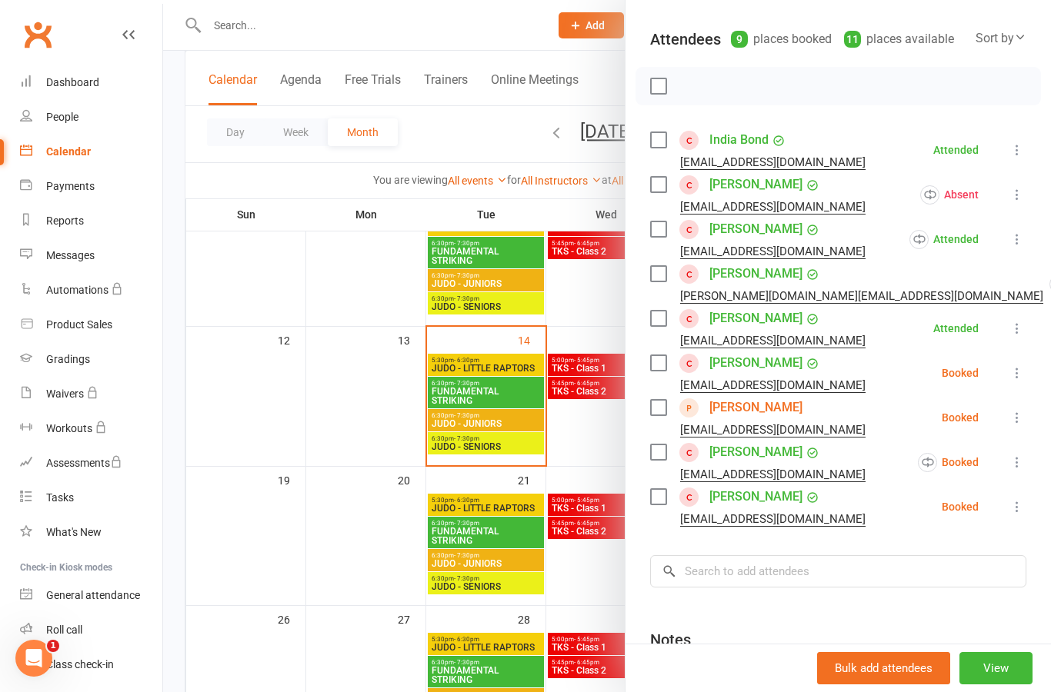
scroll to position [158, 0]
click at [1023, 371] on icon at bounding box center [1016, 373] width 15 height 15
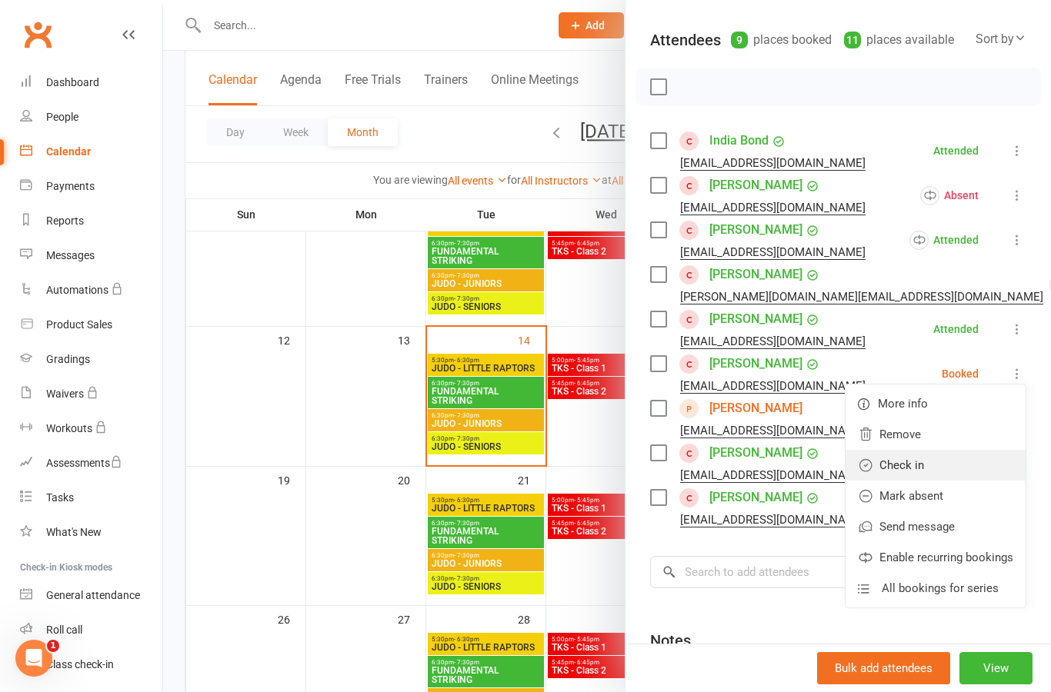
click at [981, 475] on link "Check in" at bounding box center [935, 465] width 180 height 31
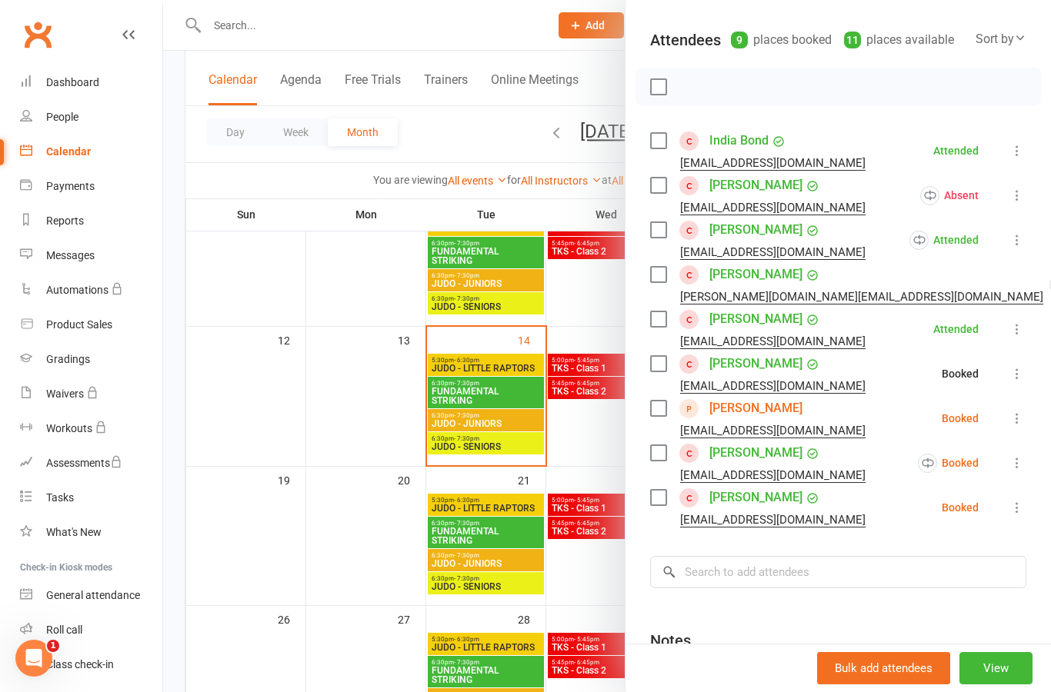
click at [1019, 426] on icon at bounding box center [1016, 418] width 15 height 15
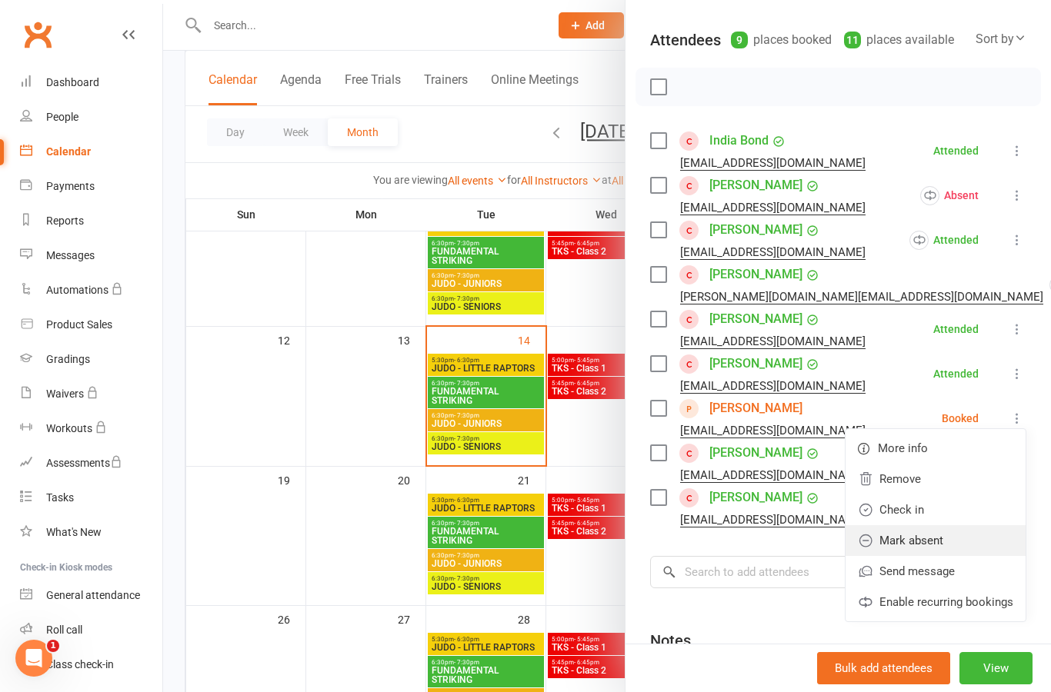
click at [967, 547] on link "Mark absent" at bounding box center [935, 540] width 180 height 31
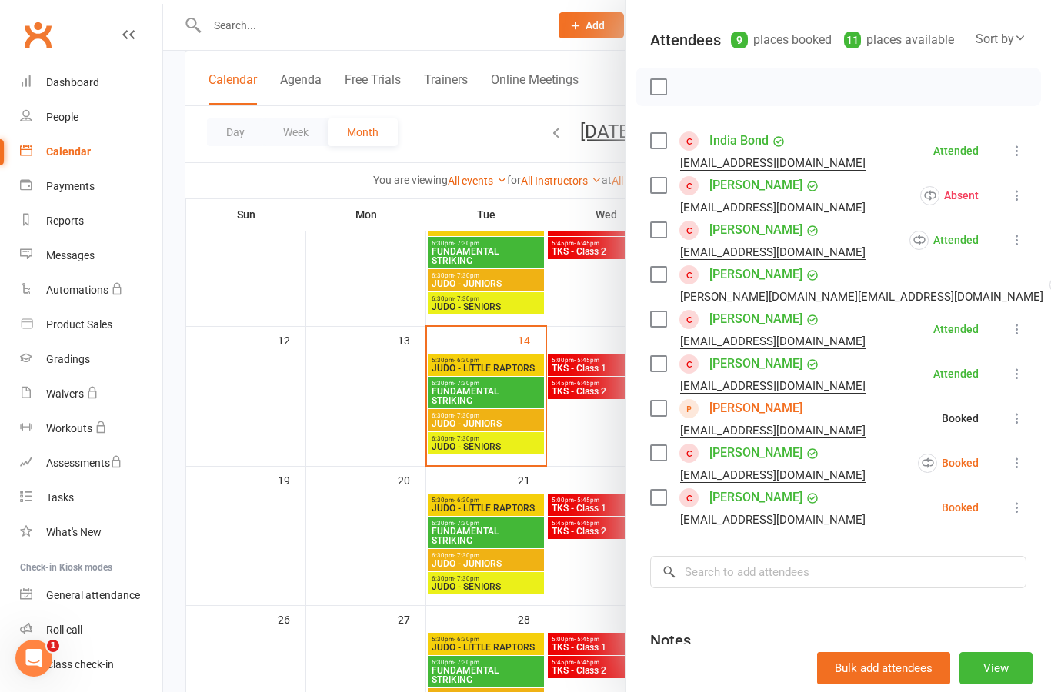
click at [1025, 465] on button at bounding box center [1017, 463] width 18 height 18
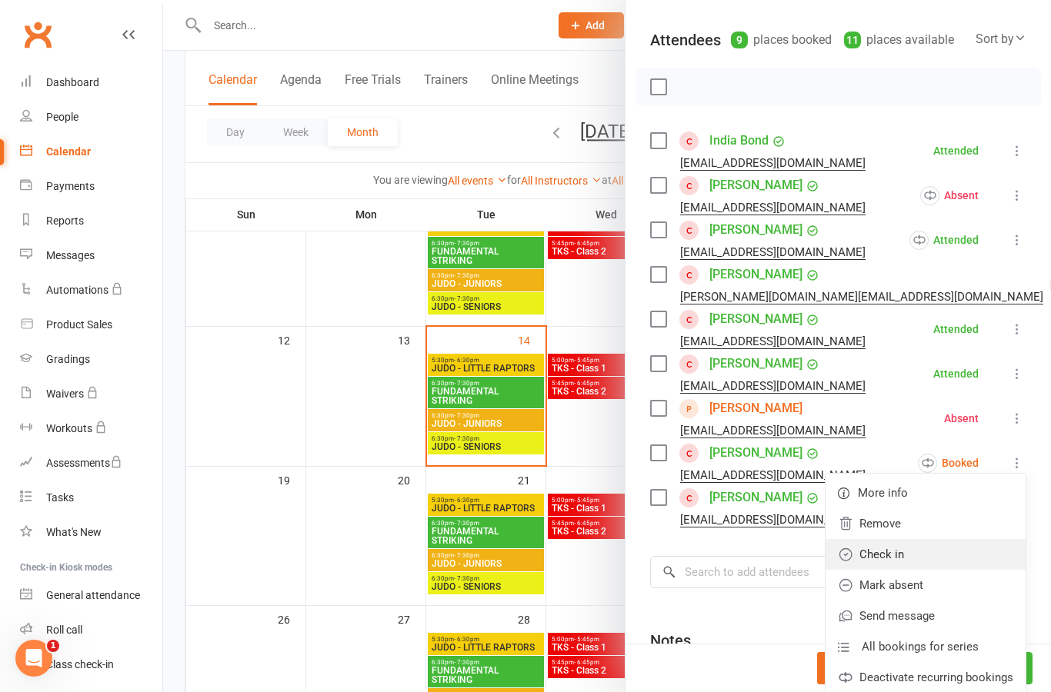
click at [975, 567] on link "Check in" at bounding box center [925, 554] width 200 height 31
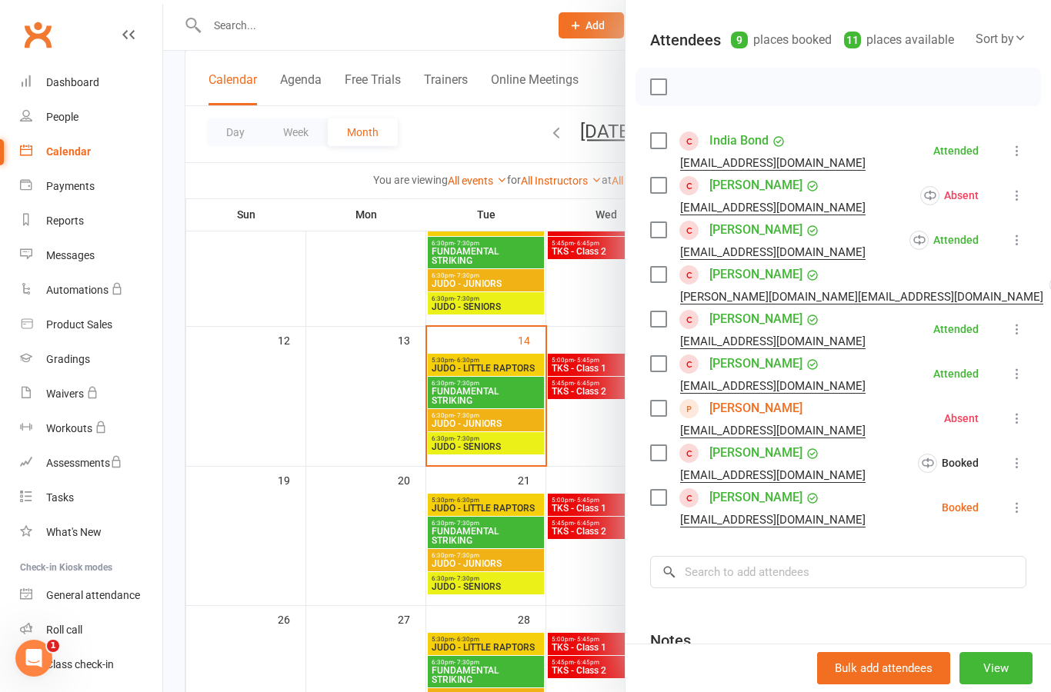
click at [1024, 512] on icon at bounding box center [1016, 507] width 15 height 15
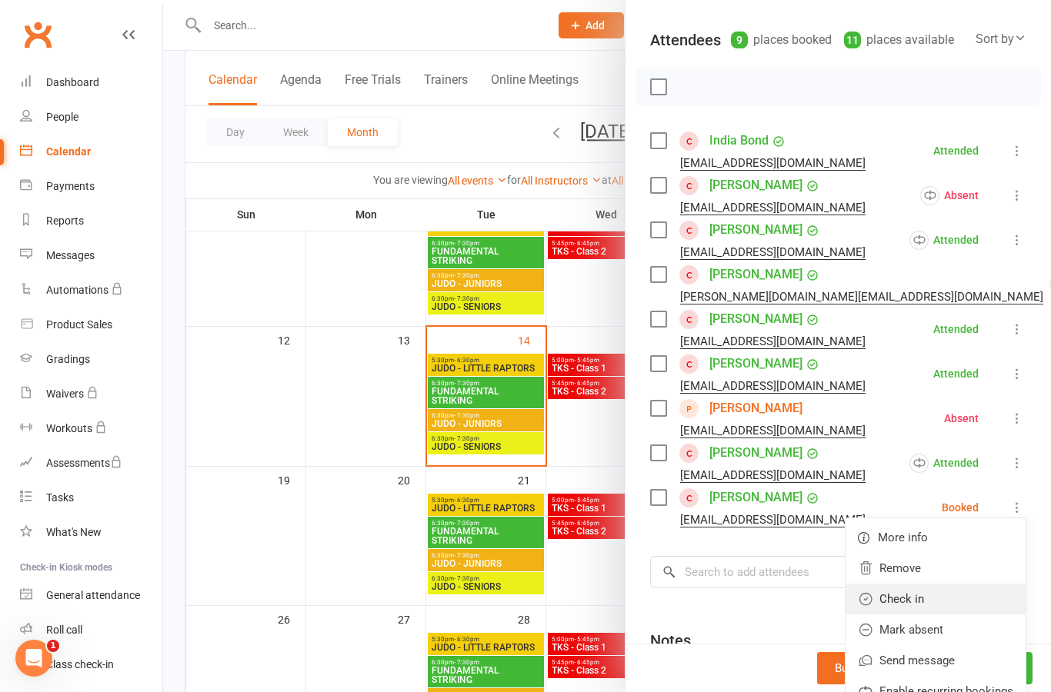
click at [972, 605] on link "Check in" at bounding box center [935, 599] width 180 height 31
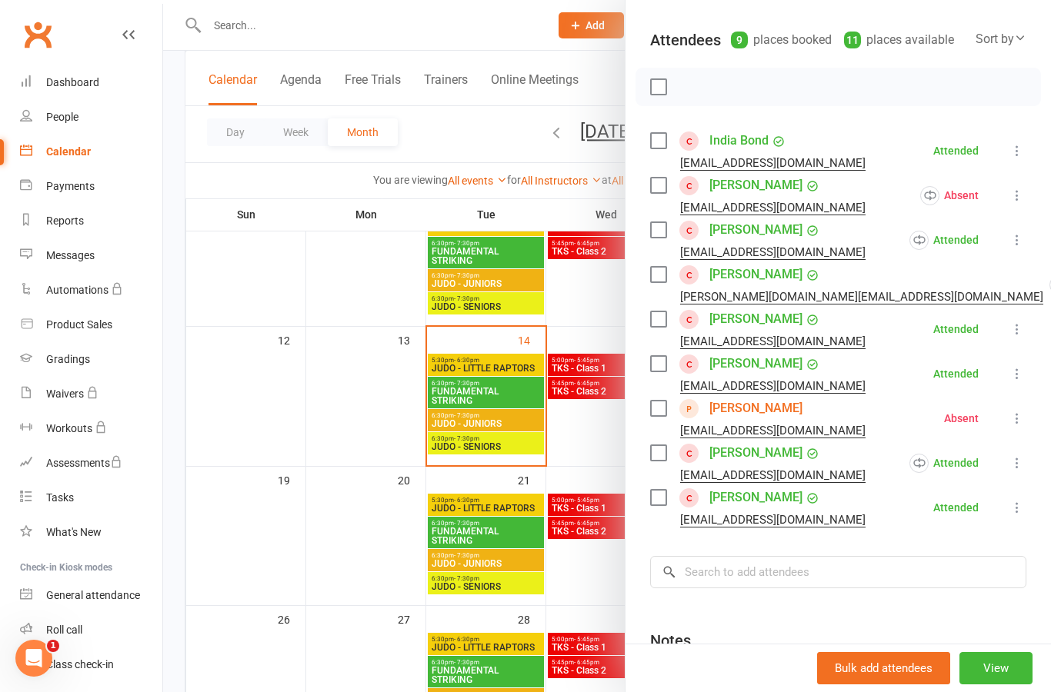
click at [605, 436] on div at bounding box center [607, 346] width 888 height 692
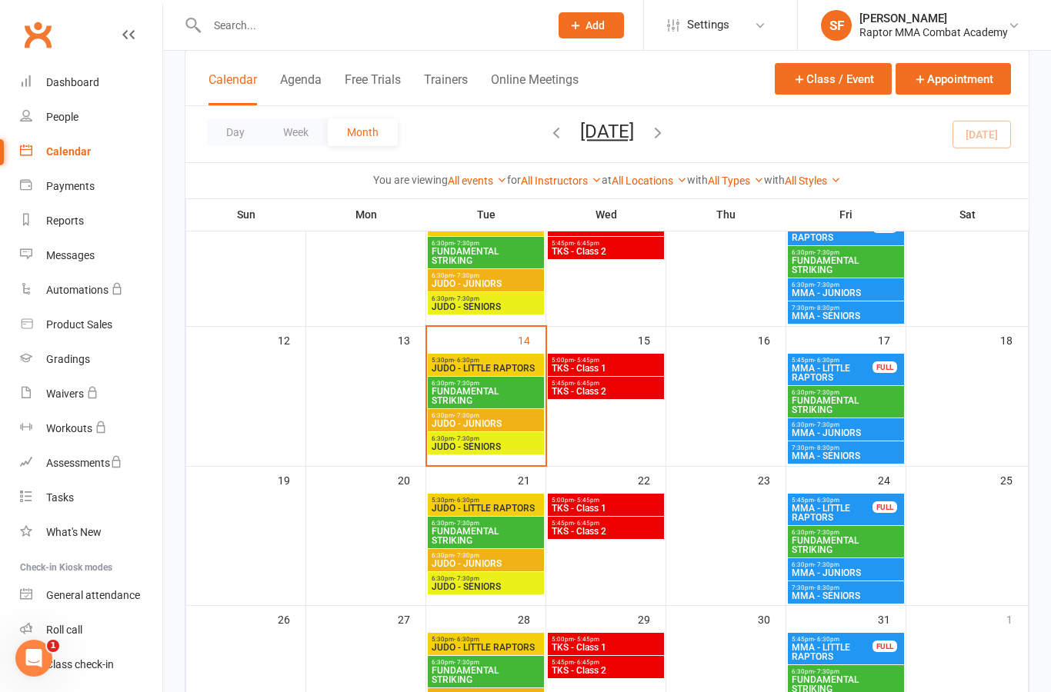
click at [642, 370] on span "TKS - Class 1" at bounding box center [606, 368] width 110 height 9
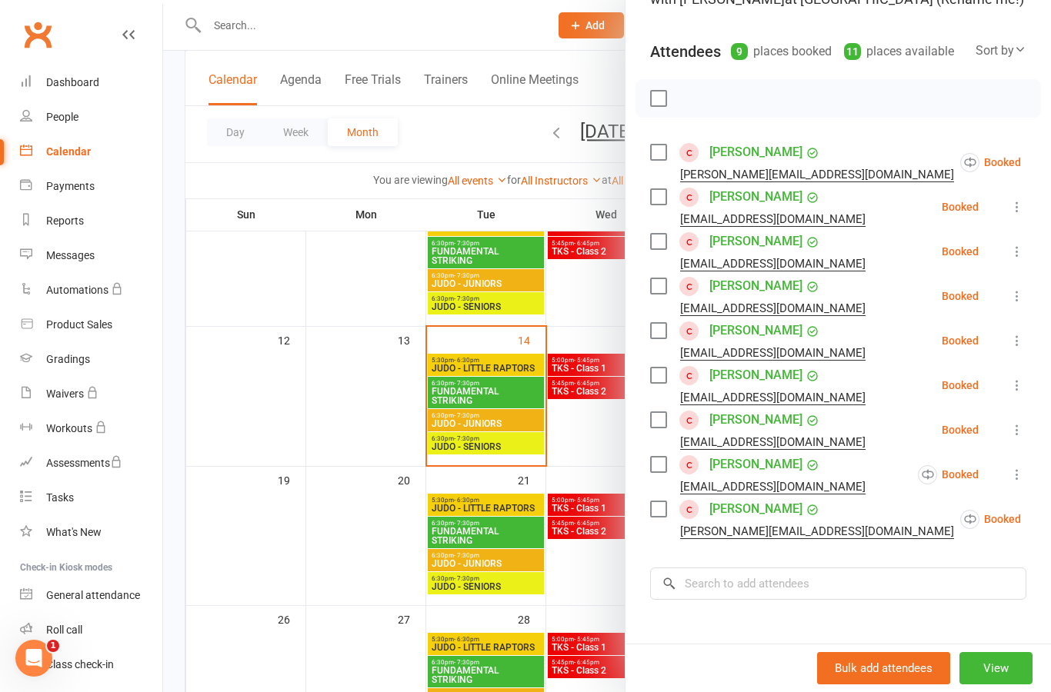
scroll to position [152, 0]
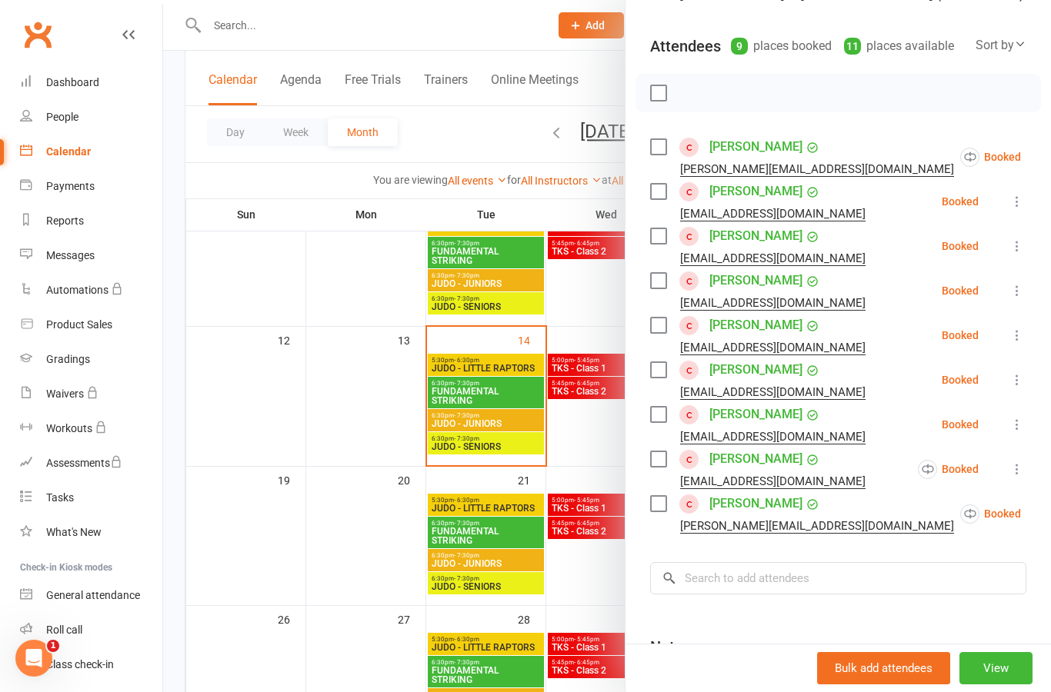
click at [1050, 522] on icon at bounding box center [1058, 513] width 15 height 15
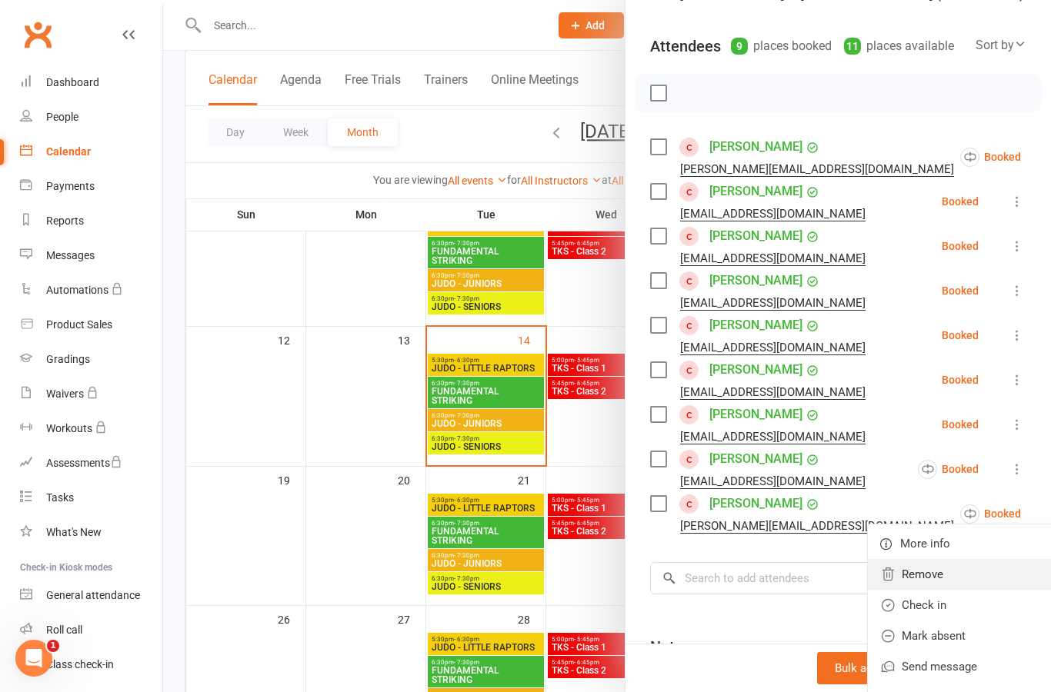
click at [953, 578] on link "Remove" at bounding box center [968, 574] width 200 height 31
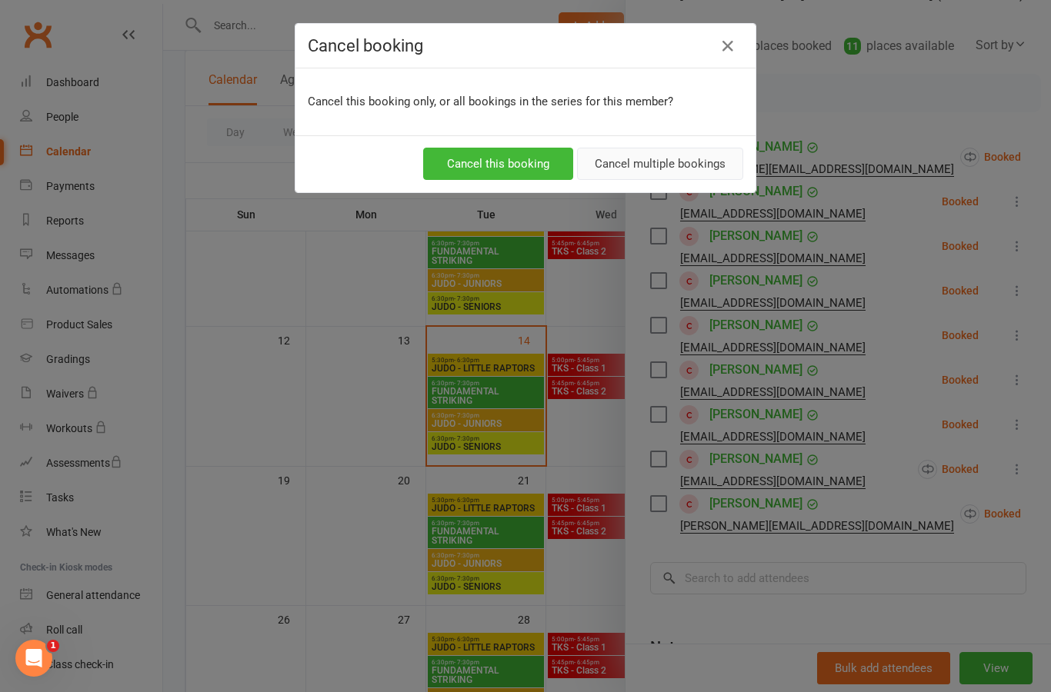
click at [712, 175] on button "Cancel multiple bookings" at bounding box center [660, 164] width 166 height 32
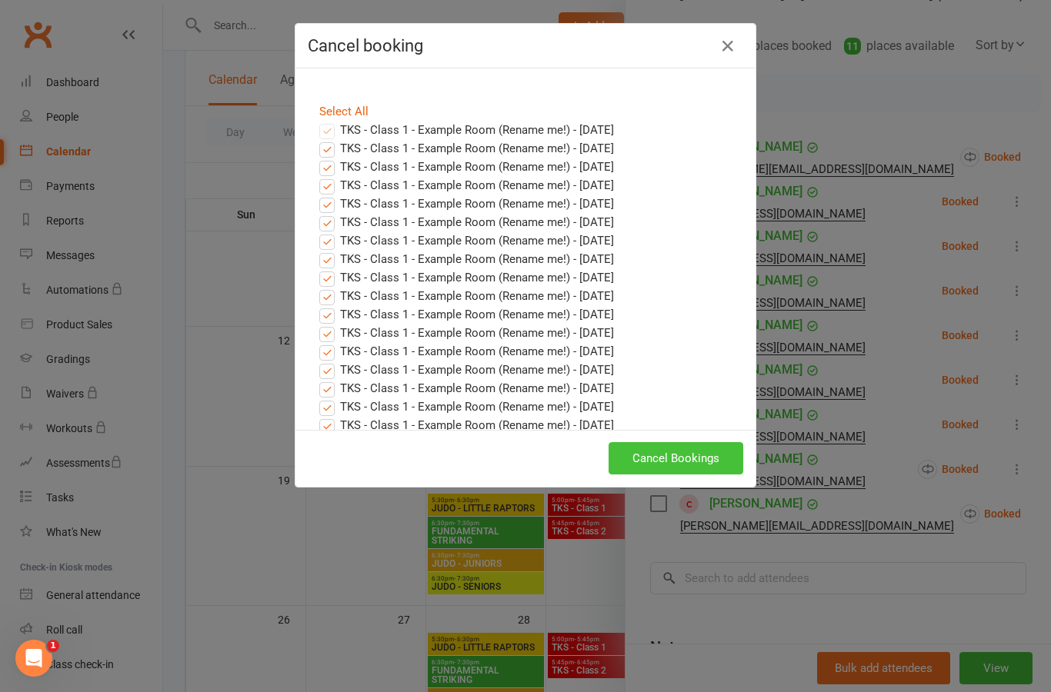
click at [722, 463] on button "Cancel Bookings" at bounding box center [675, 458] width 135 height 32
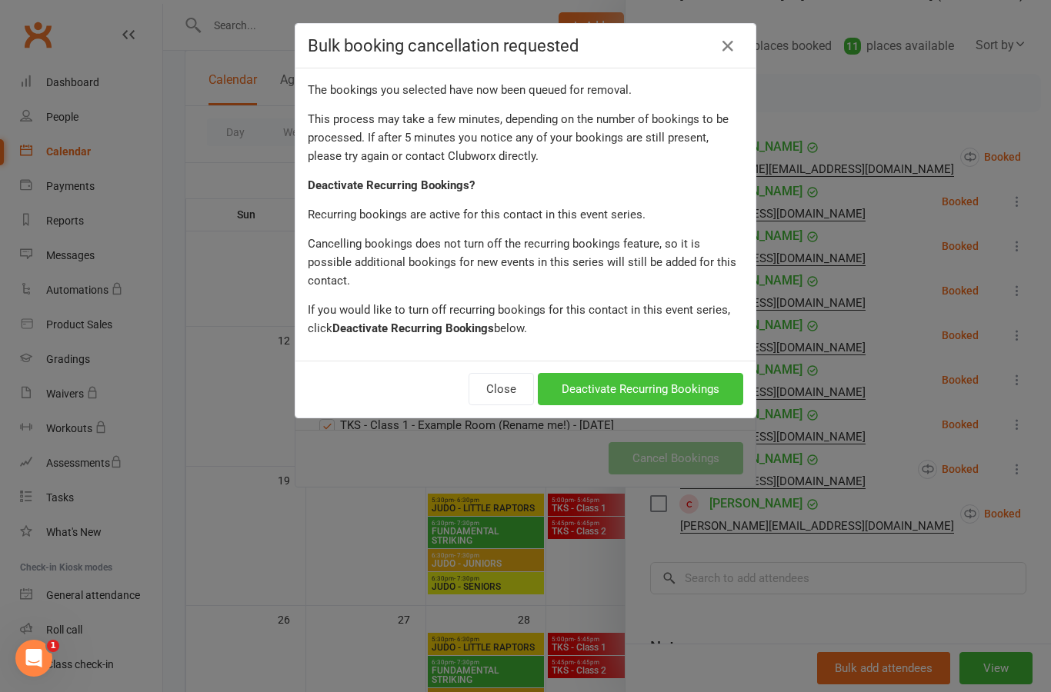
click at [698, 375] on button "Deactivate Recurring Bookings" at bounding box center [640, 389] width 205 height 32
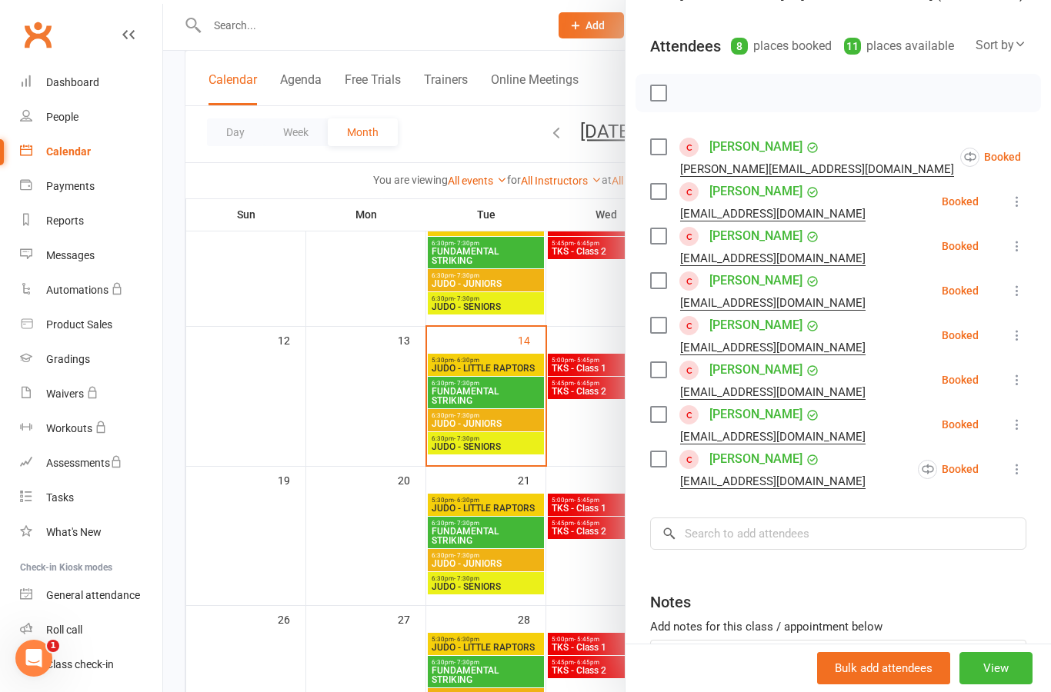
click at [596, 429] on div at bounding box center [607, 346] width 888 height 692
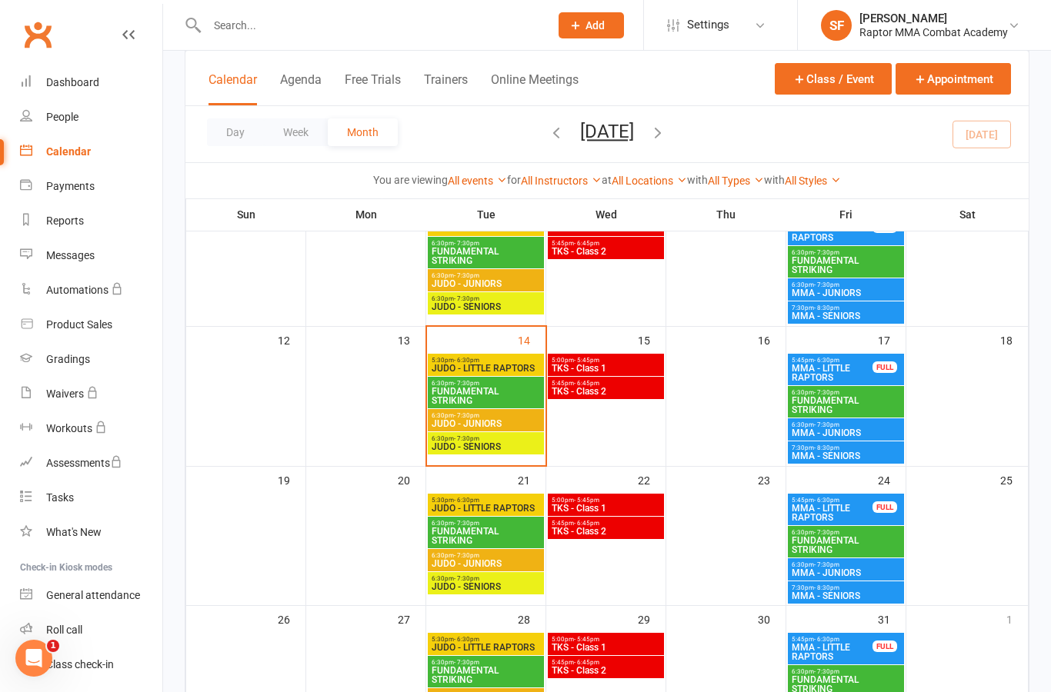
click at [642, 390] on span "TKS - Class 2" at bounding box center [606, 391] width 110 height 9
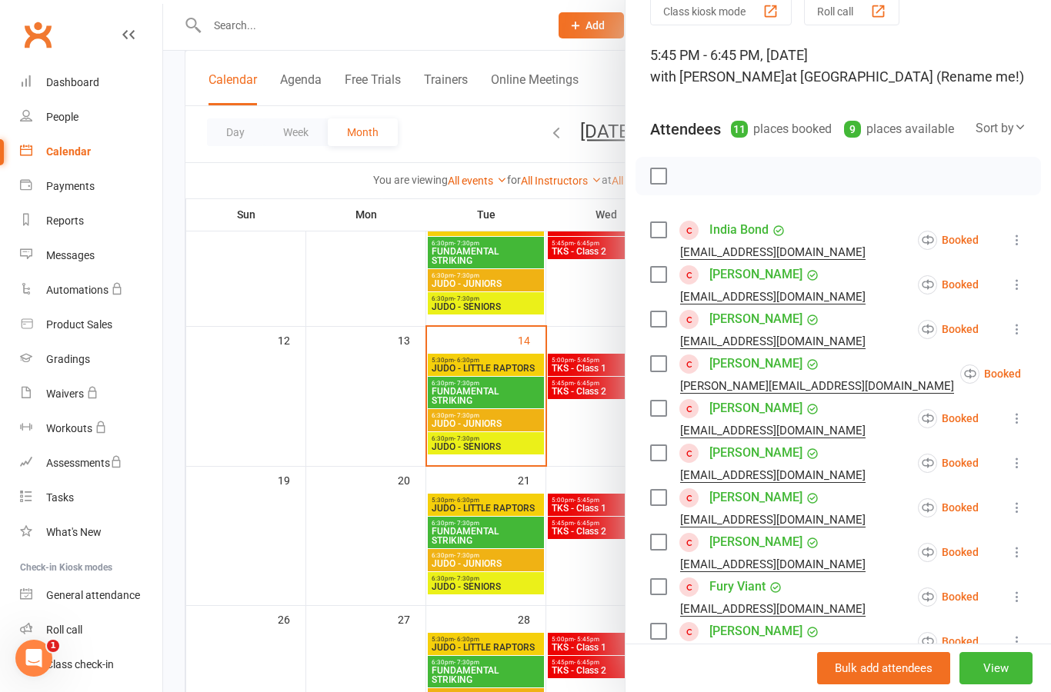
scroll to position [62, 0]
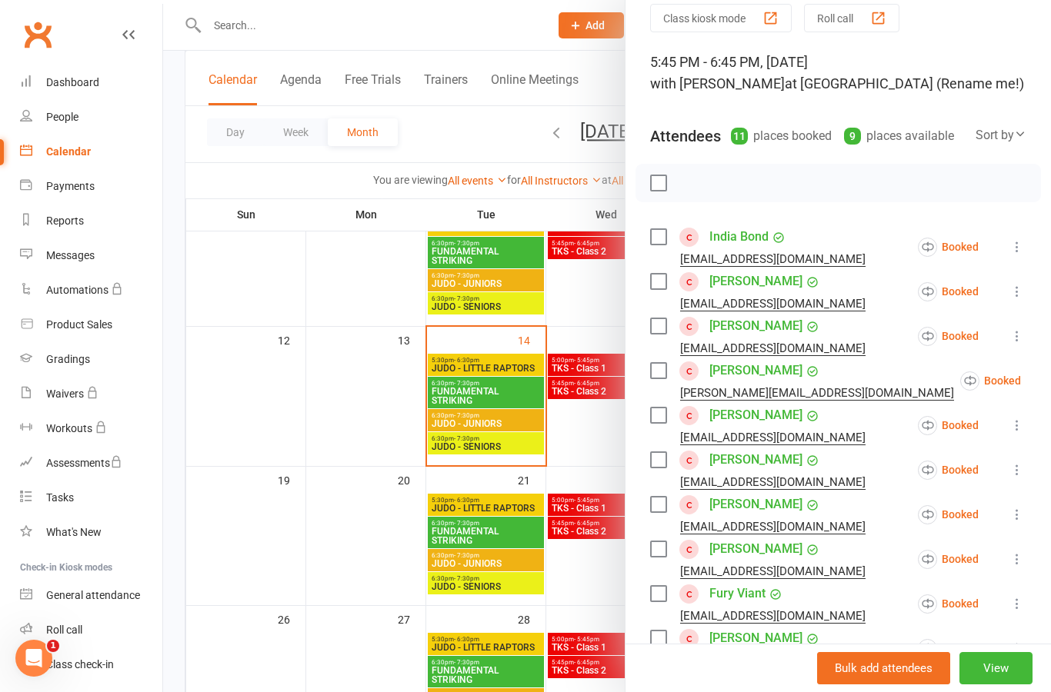
click at [588, 431] on div at bounding box center [607, 346] width 888 height 692
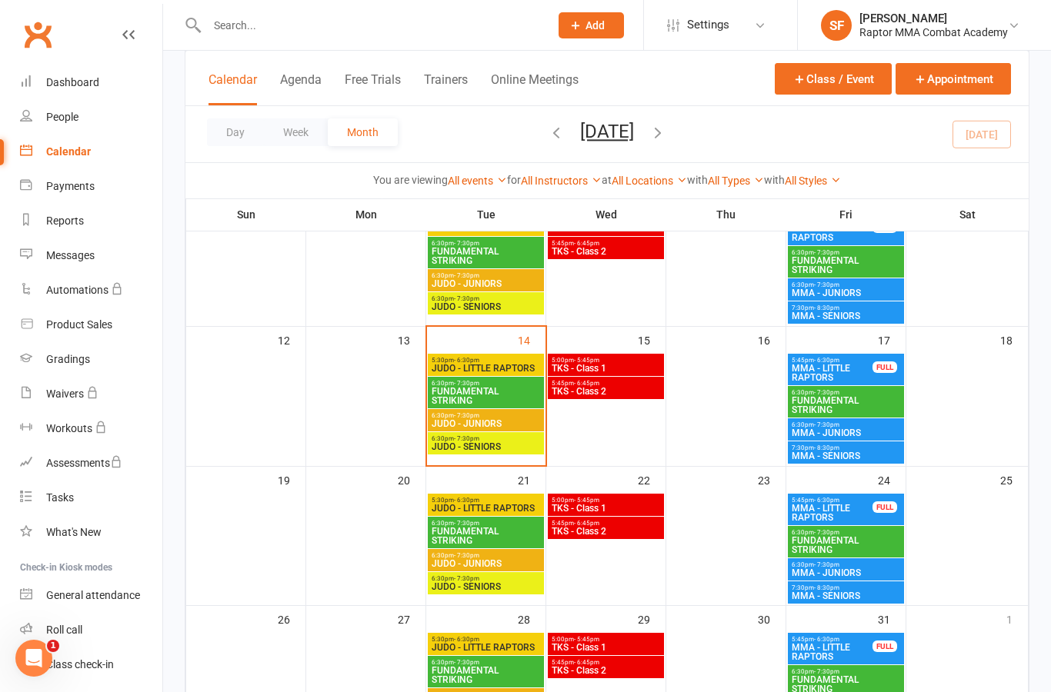
click at [861, 380] on span "MMA - LITTLE RAPTORS" at bounding box center [832, 373] width 82 height 18
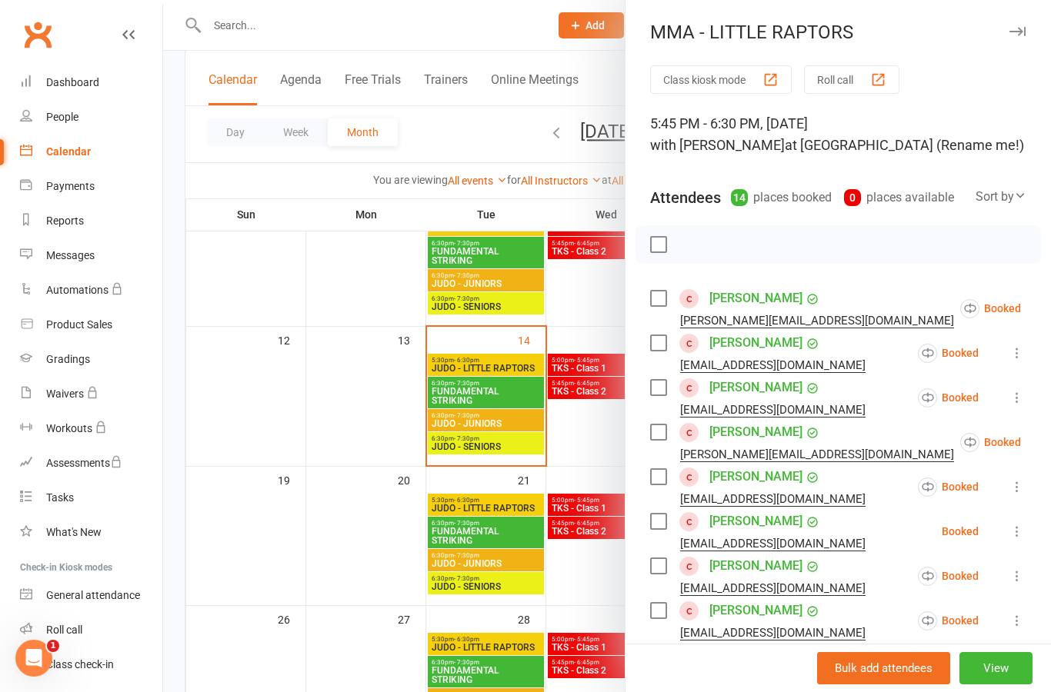
scroll to position [0, 0]
click at [595, 428] on div at bounding box center [607, 346] width 888 height 692
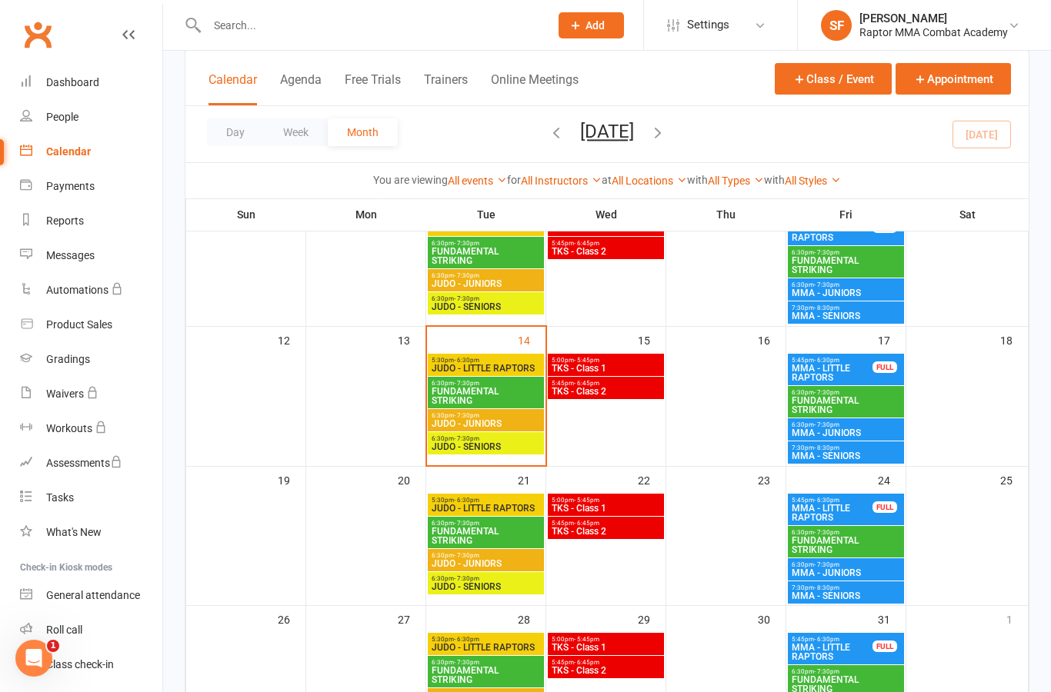
click at [878, 433] on span "MMA - JUNIORS" at bounding box center [846, 432] width 110 height 9
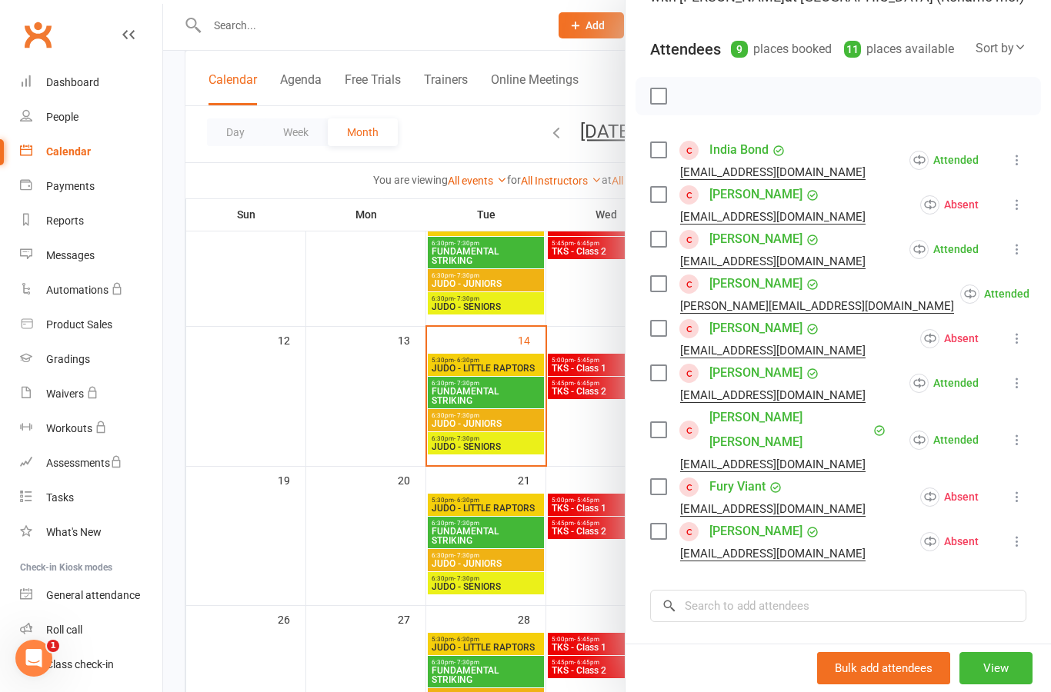
scroll to position [155, 0]
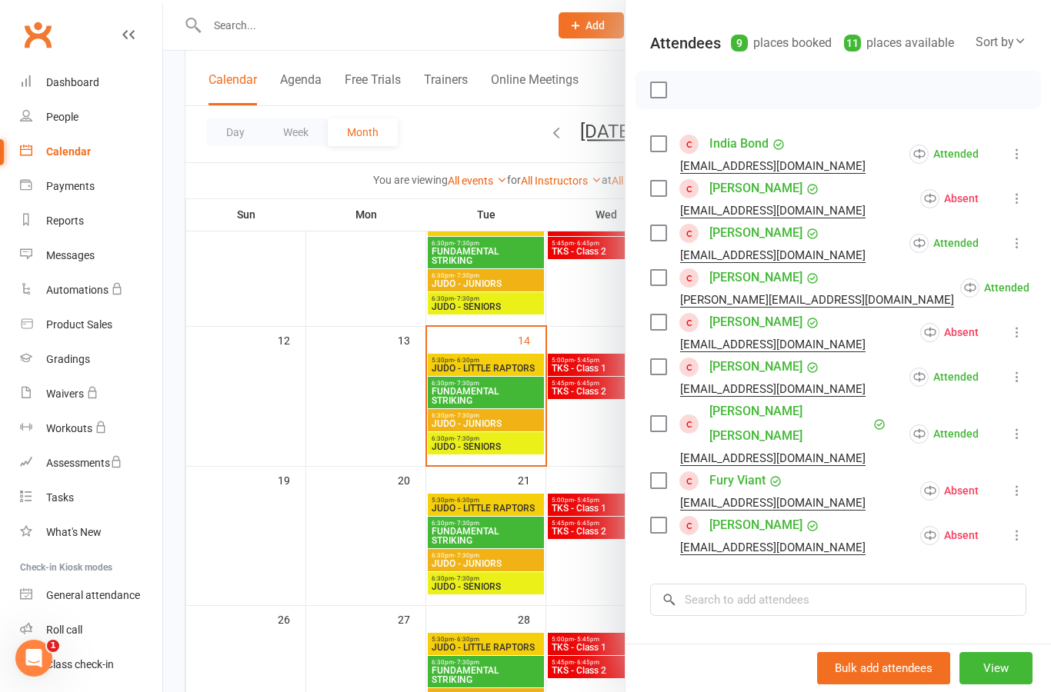
click at [605, 454] on div at bounding box center [607, 346] width 888 height 692
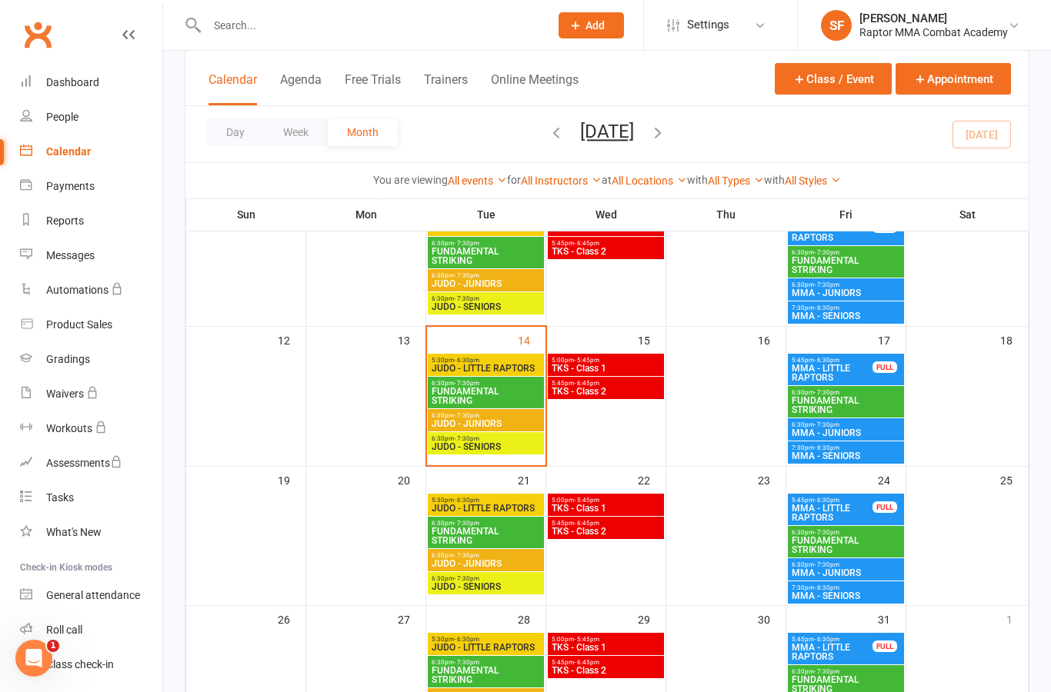
click at [874, 458] on span "MMA - SENIORS" at bounding box center [846, 456] width 110 height 9
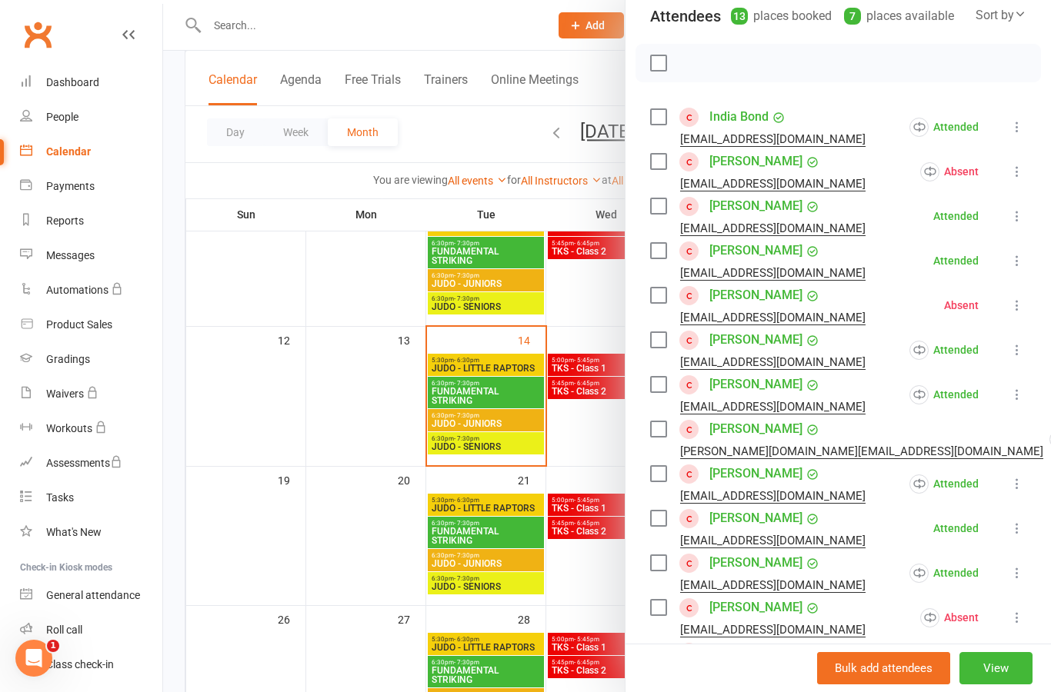
scroll to position [184, 0]
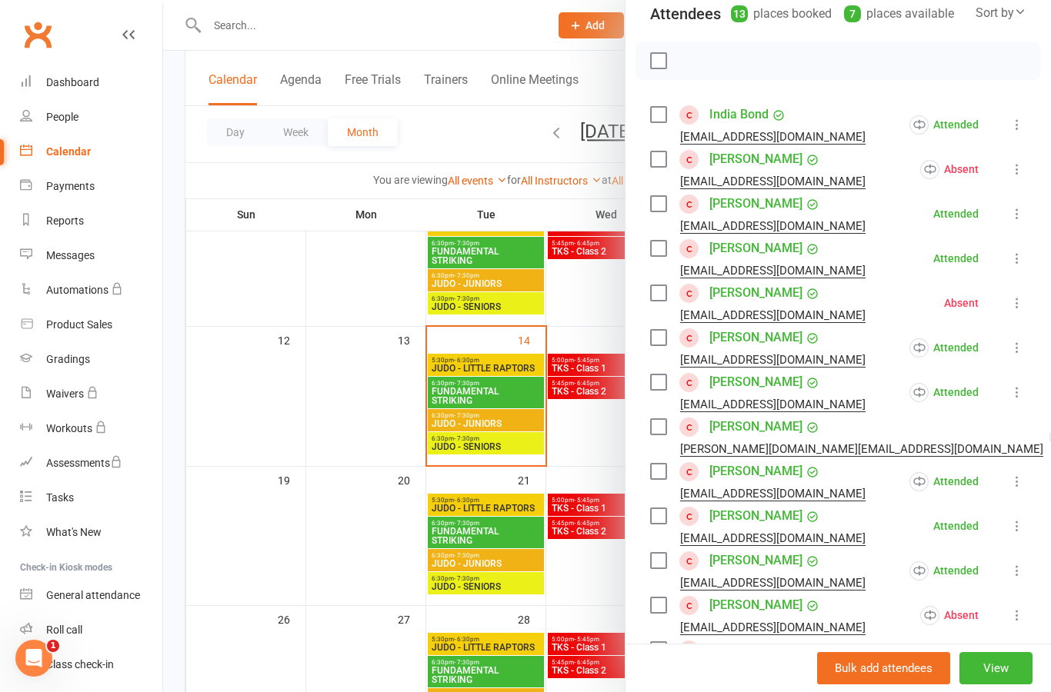
click at [606, 425] on div at bounding box center [607, 346] width 888 height 692
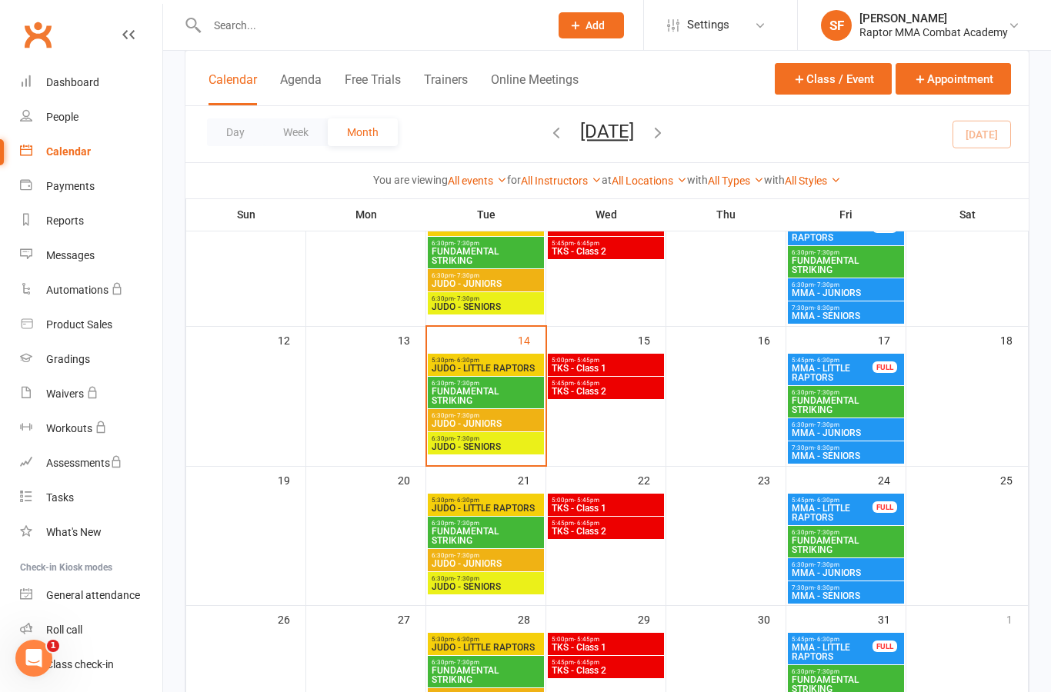
click at [892, 323] on div "7:30pm - 8:30pm MMA - SENIORS" at bounding box center [846, 313] width 116 height 22
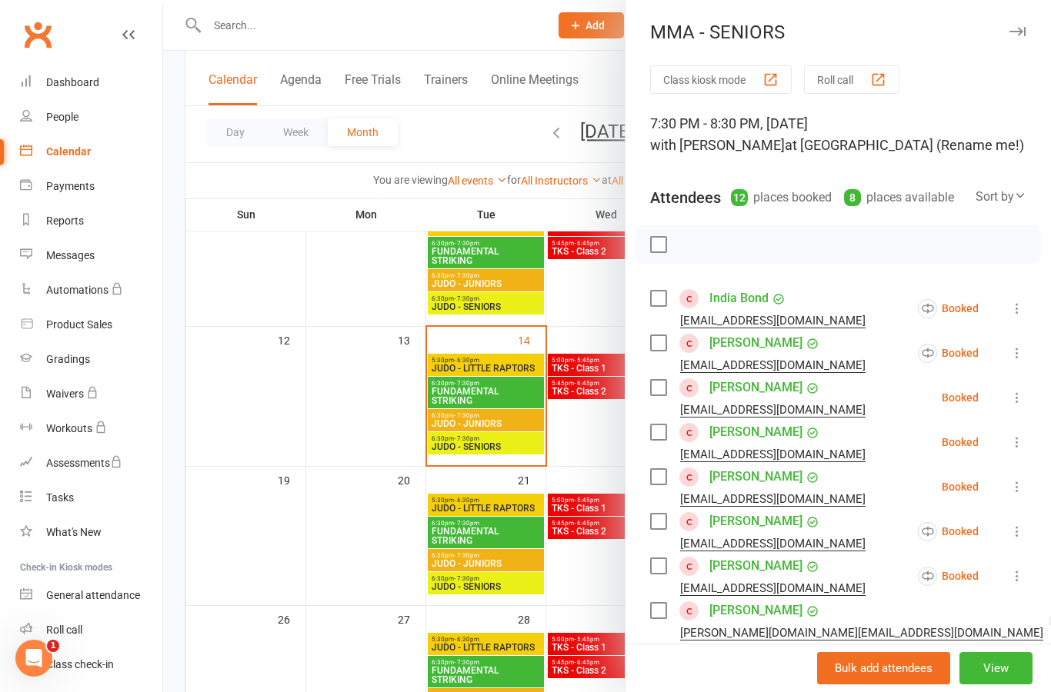
click at [617, 438] on div at bounding box center [607, 346] width 888 height 692
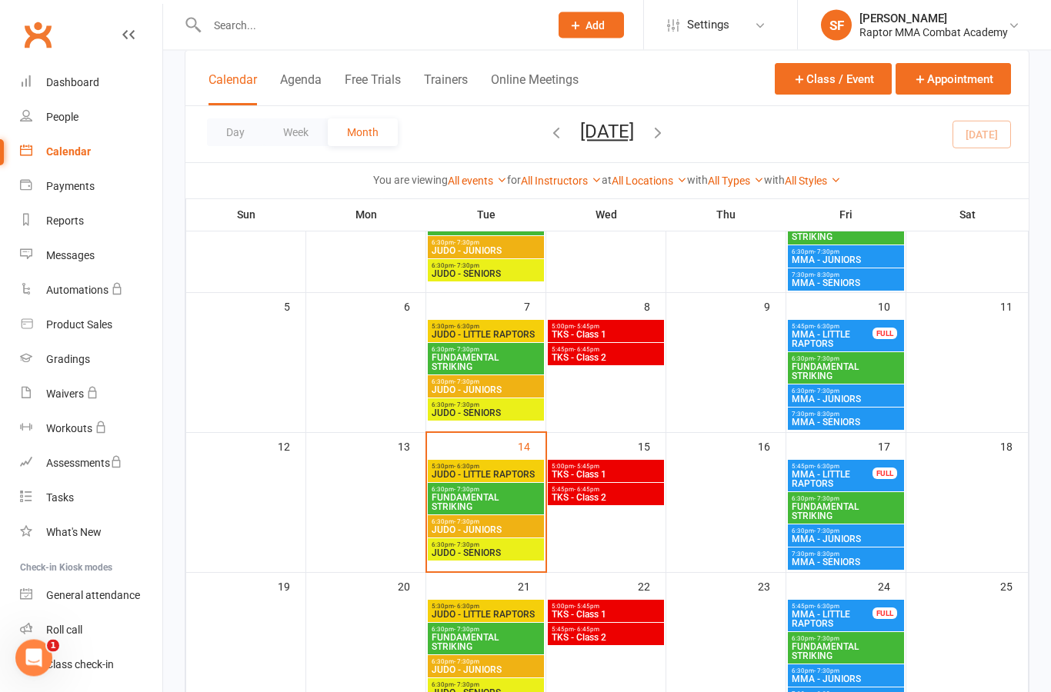
scroll to position [162, 0]
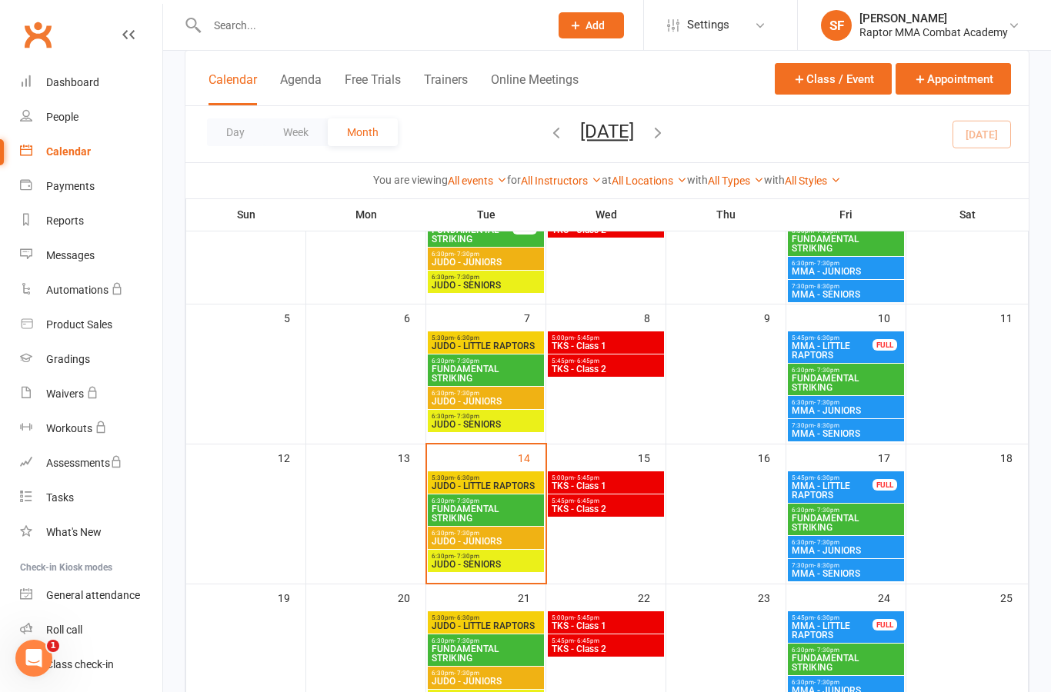
click at [858, 355] on span "MMA - LITTLE RAPTORS" at bounding box center [832, 351] width 82 height 18
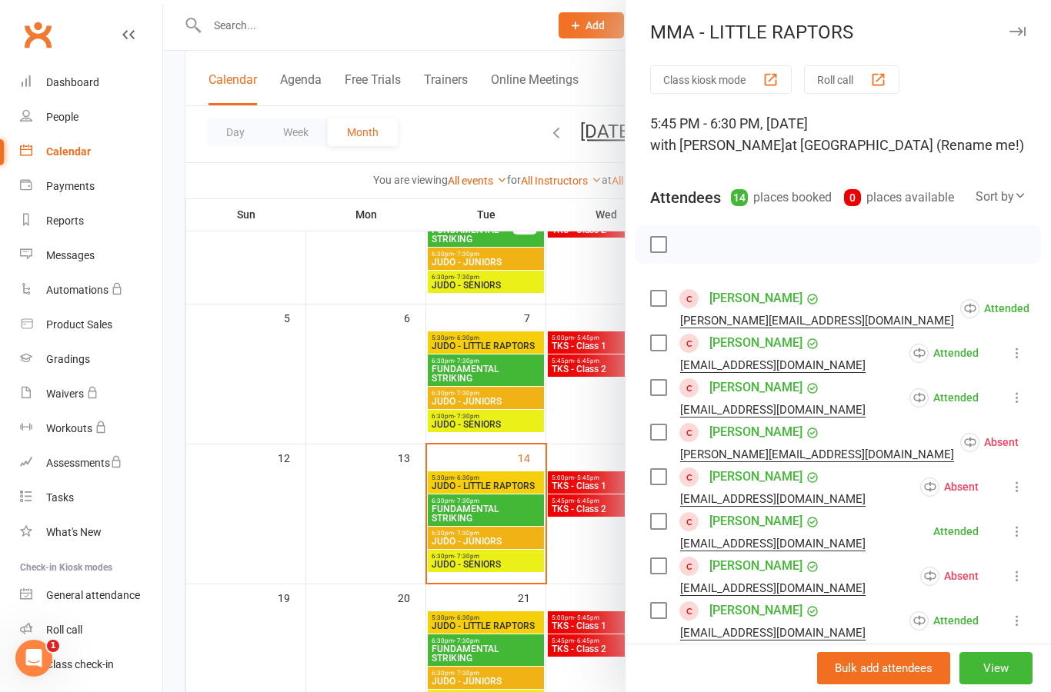
click at [602, 408] on div at bounding box center [607, 346] width 888 height 692
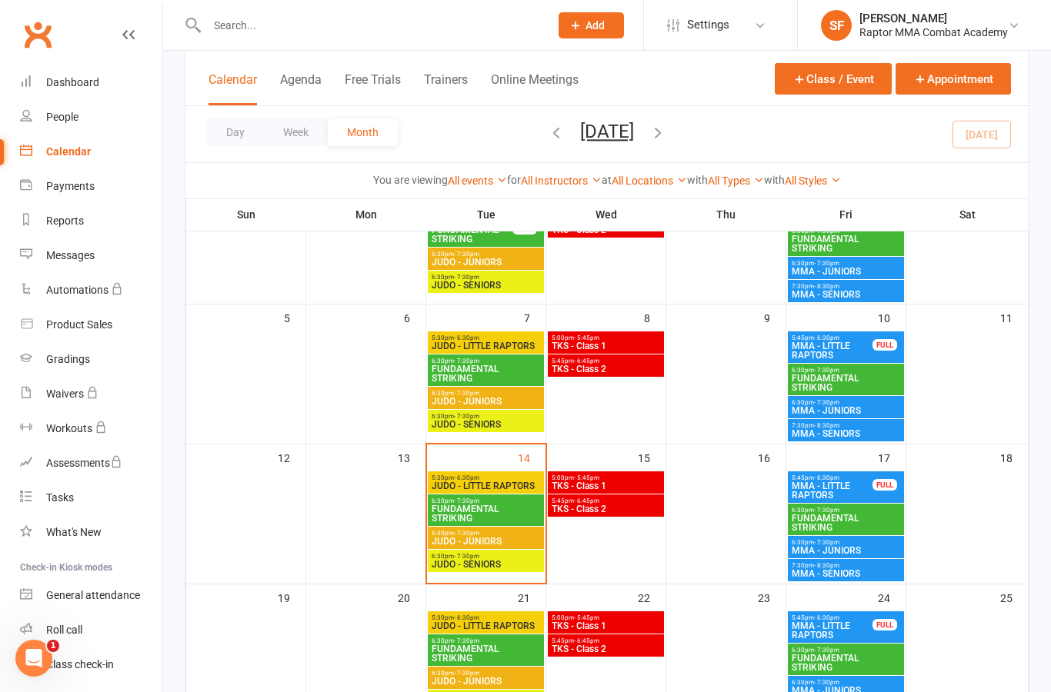
click at [880, 379] on span "FUNDAMENTAL STRIKING" at bounding box center [846, 383] width 110 height 18
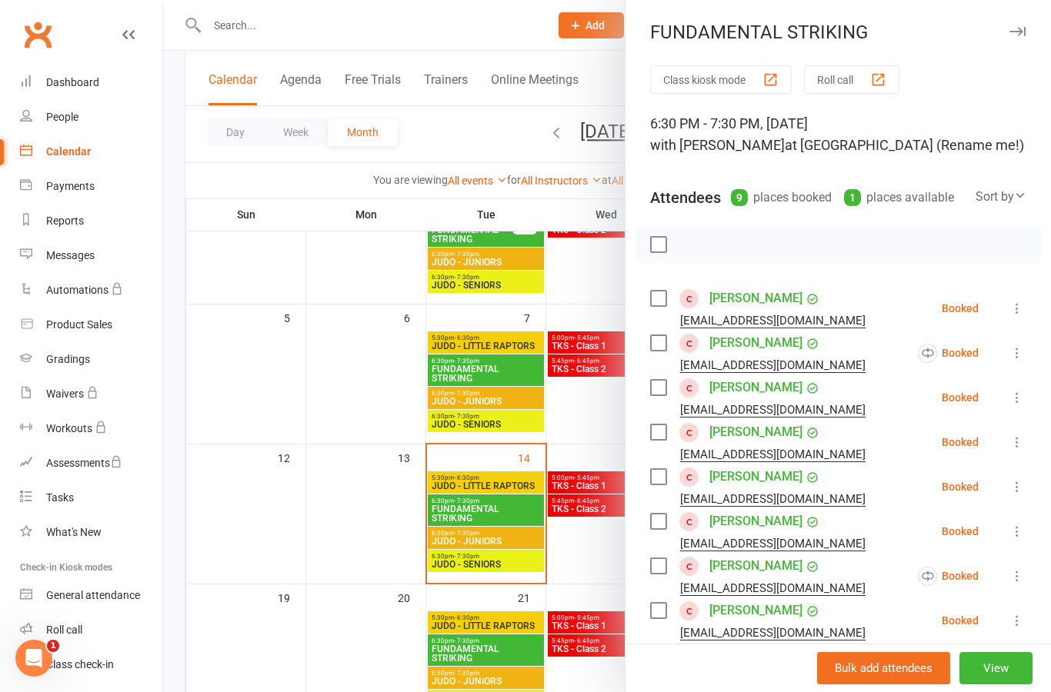
click at [1022, 317] on button at bounding box center [1017, 308] width 18 height 18
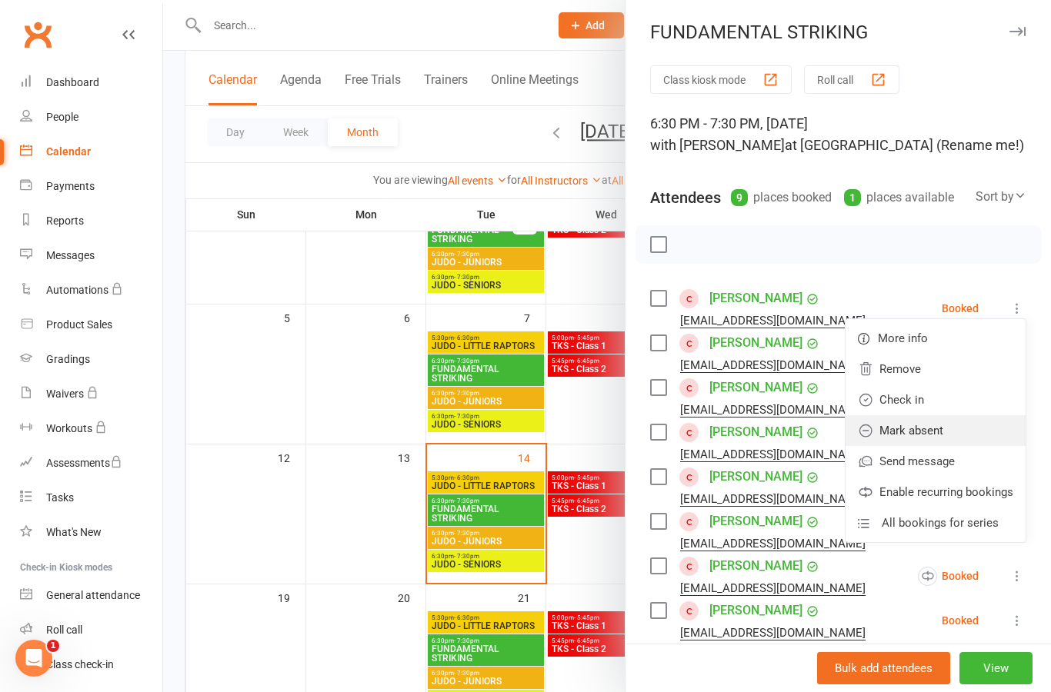
click at [981, 428] on link "Mark absent" at bounding box center [935, 430] width 180 height 31
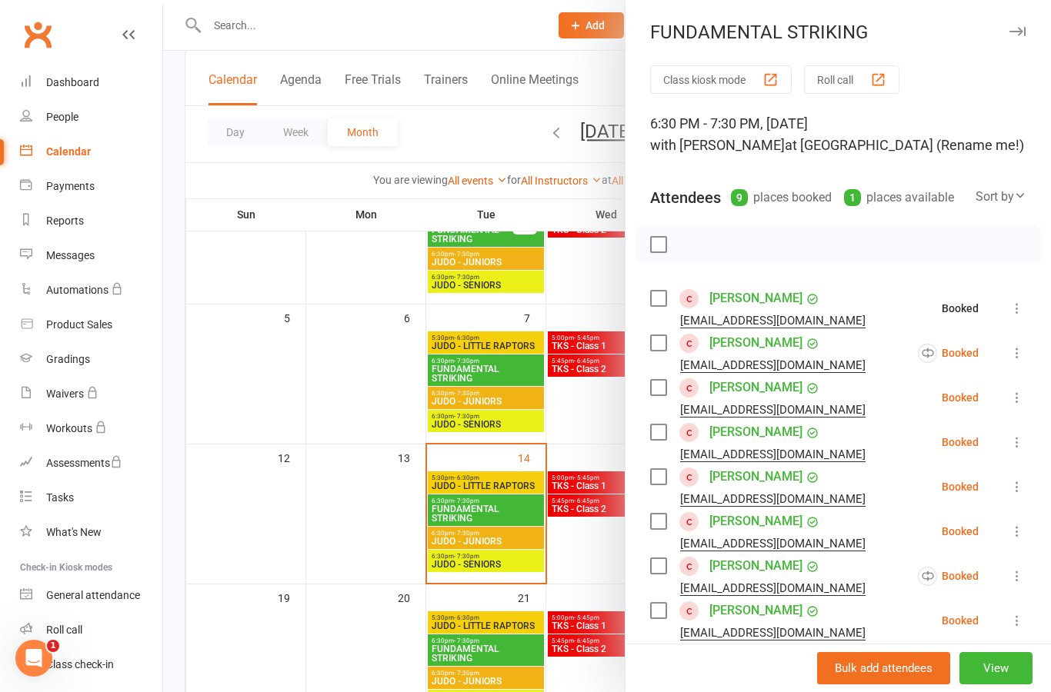
click at [1025, 354] on icon at bounding box center [1016, 352] width 15 height 15
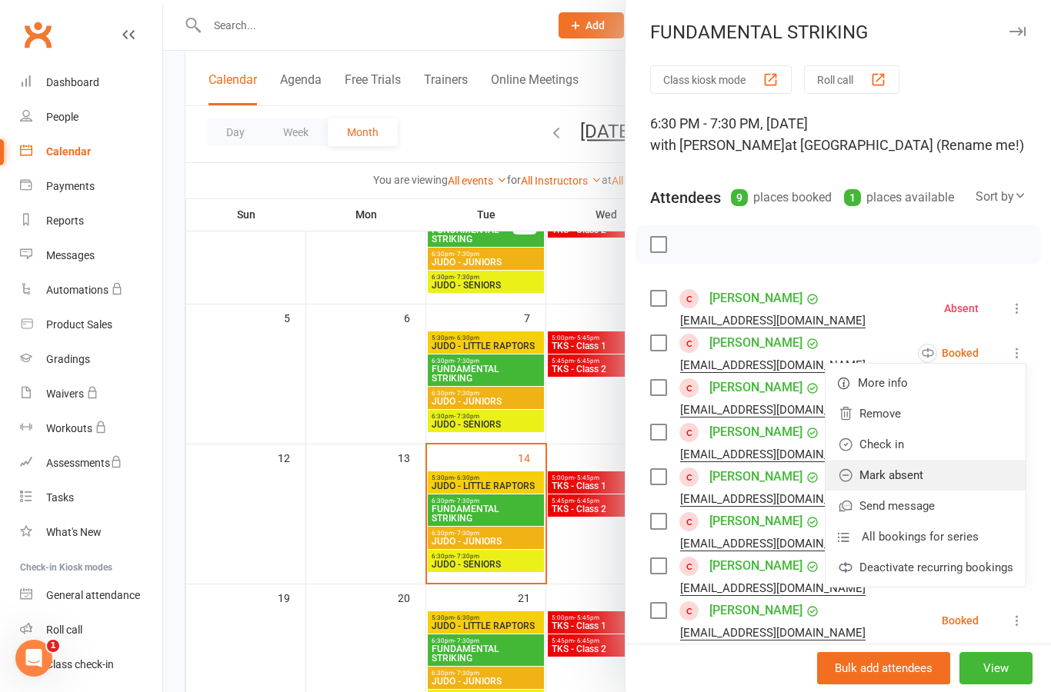
click at [975, 476] on link "Mark absent" at bounding box center [925, 475] width 200 height 31
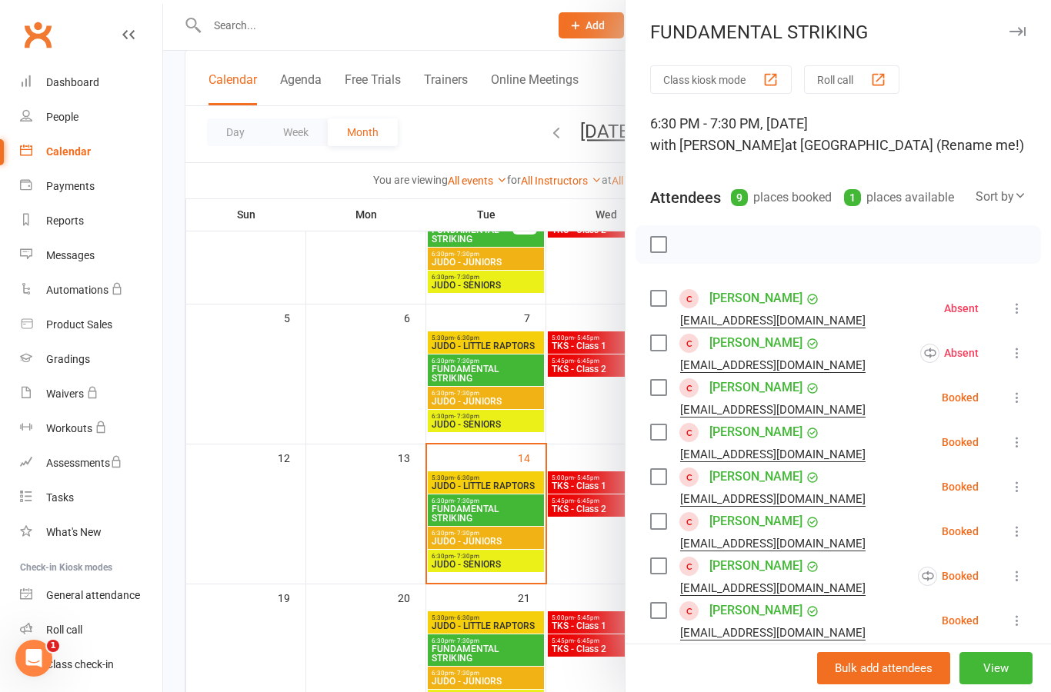
click at [1022, 405] on icon at bounding box center [1016, 397] width 15 height 15
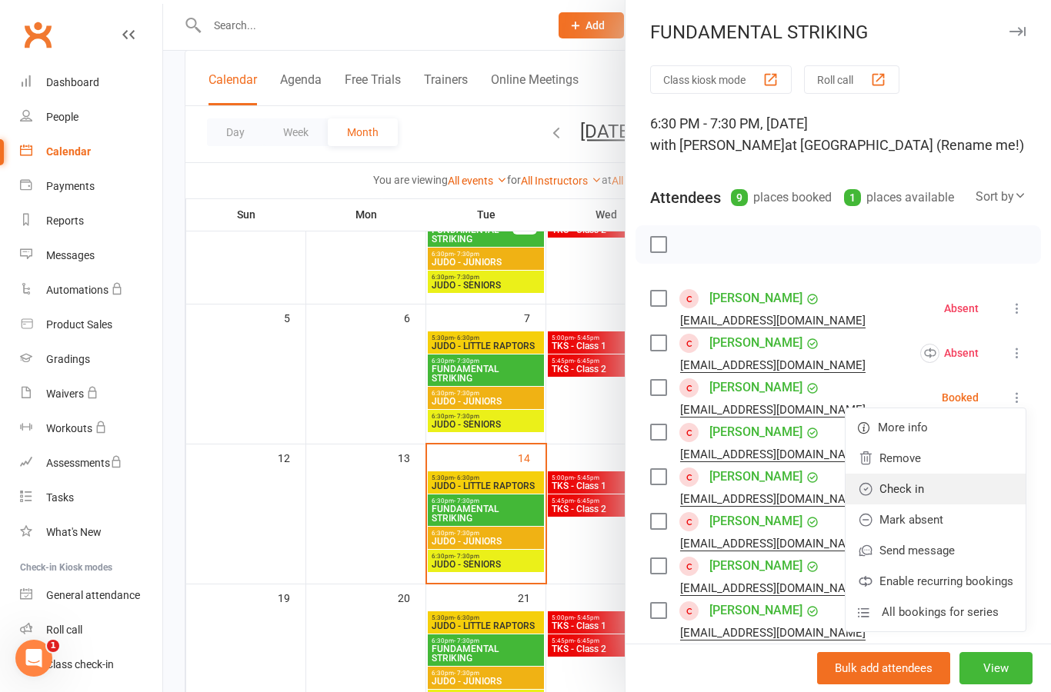
click at [961, 491] on link "Check in" at bounding box center [935, 489] width 180 height 31
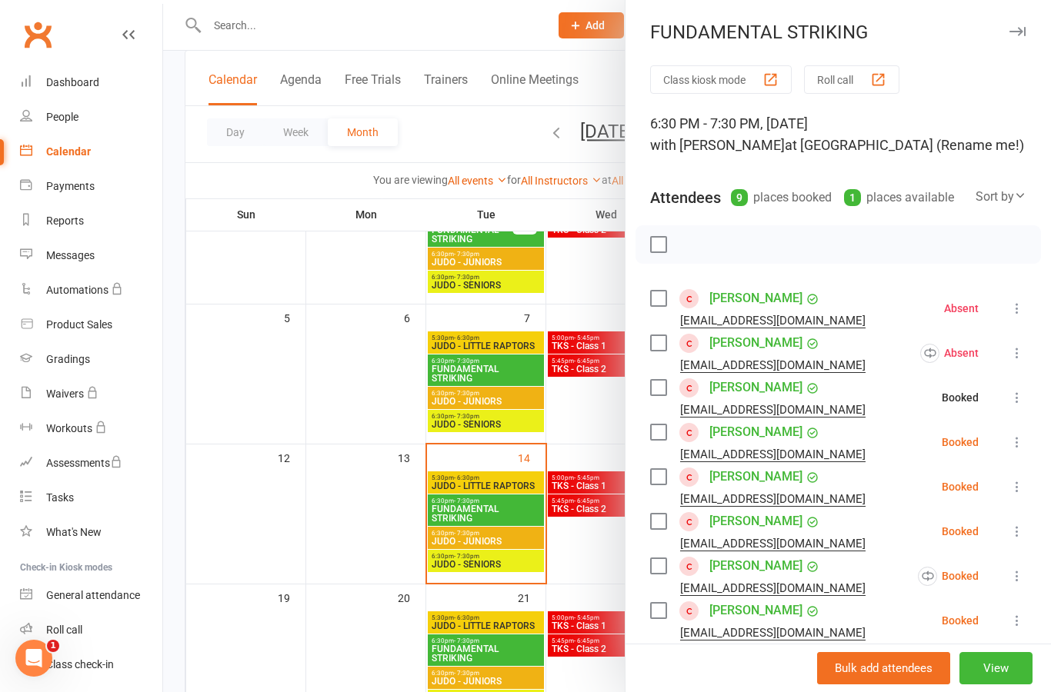
click at [1021, 448] on icon at bounding box center [1016, 442] width 15 height 15
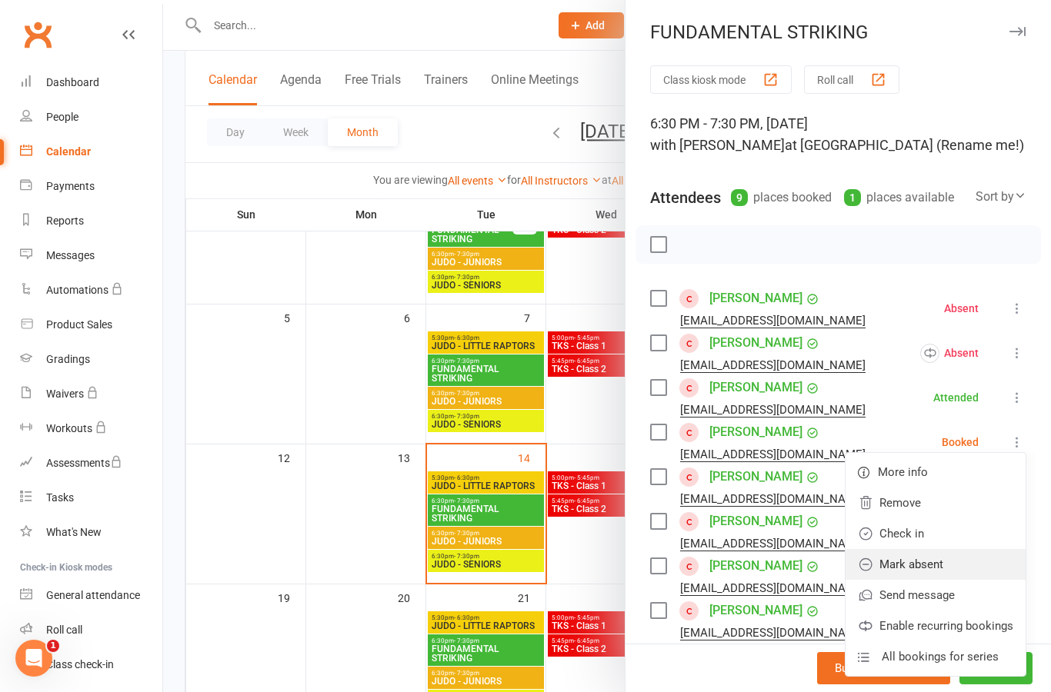
click at [980, 570] on link "Mark absent" at bounding box center [935, 564] width 180 height 31
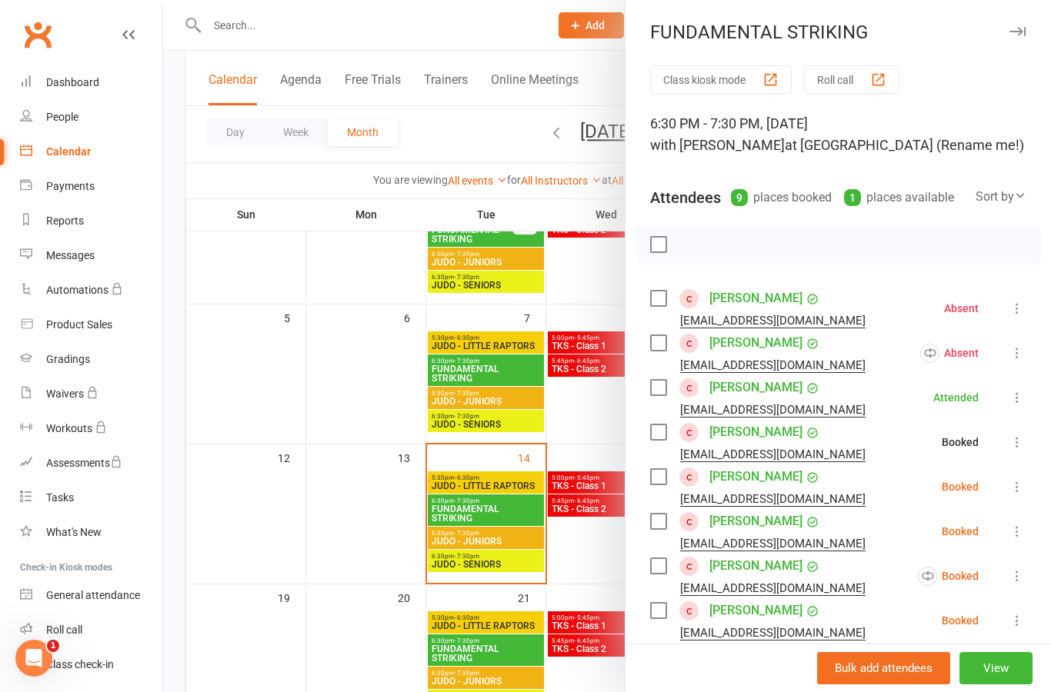
click at [1013, 495] on icon at bounding box center [1016, 486] width 15 height 15
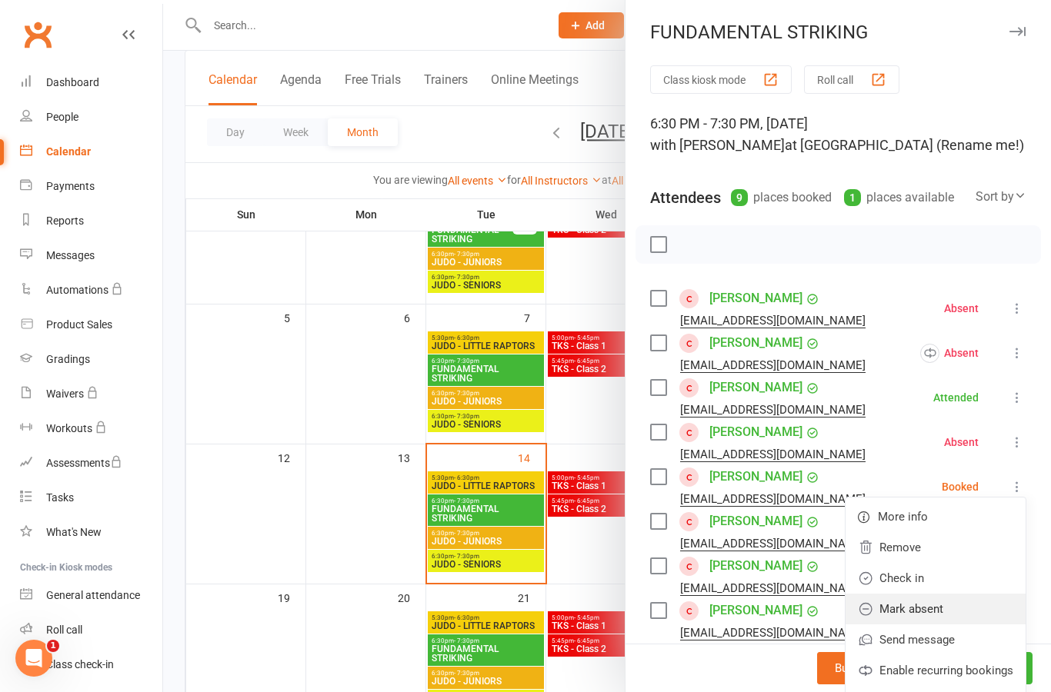
click at [985, 610] on link "Mark absent" at bounding box center [935, 609] width 180 height 31
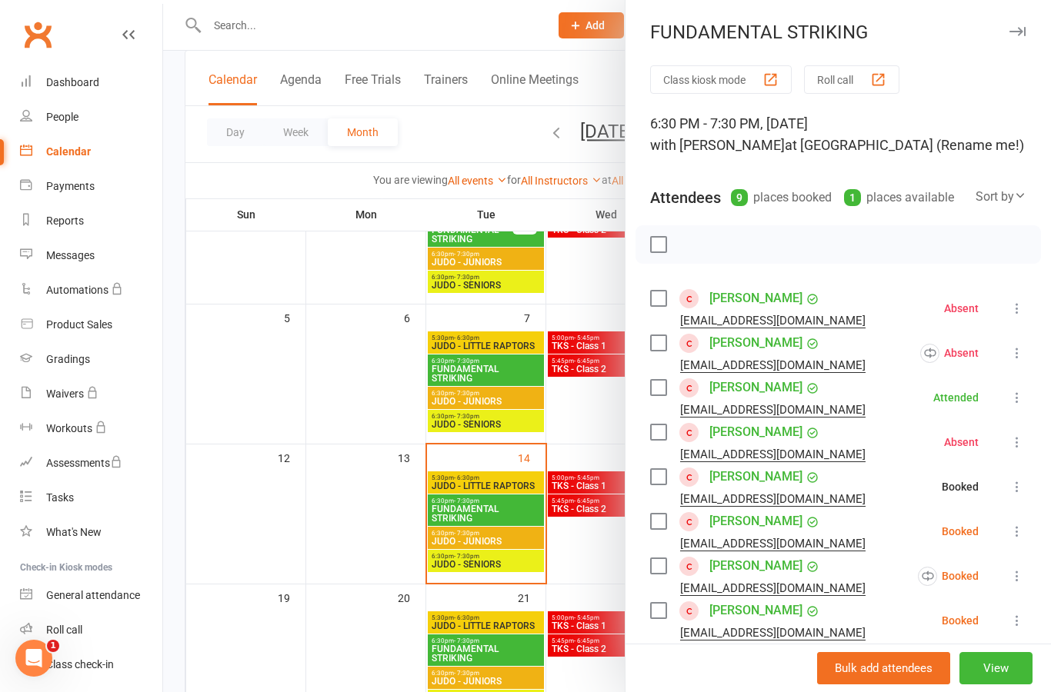
click at [1021, 536] on icon at bounding box center [1016, 531] width 15 height 15
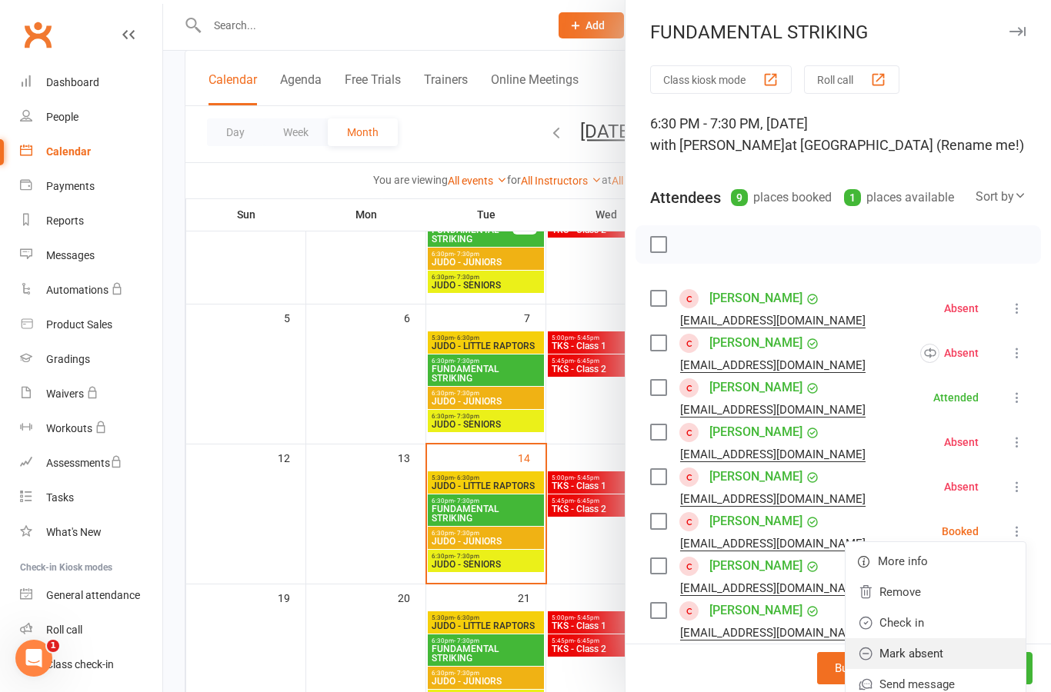
click at [976, 647] on link "Mark absent" at bounding box center [935, 653] width 180 height 31
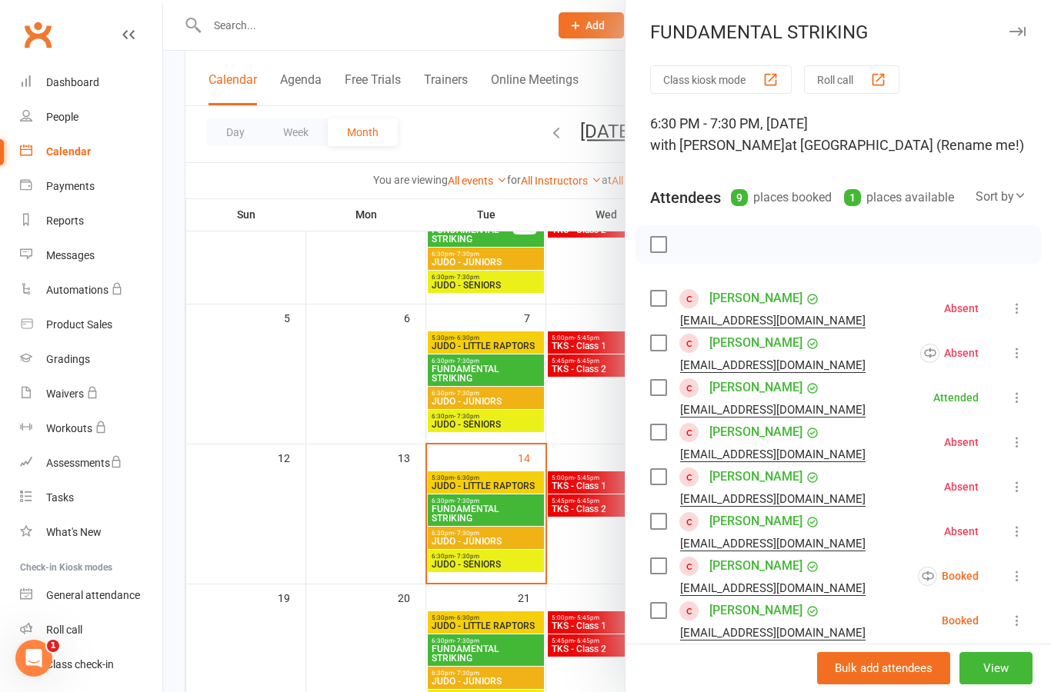
click at [1021, 572] on icon at bounding box center [1016, 575] width 15 height 15
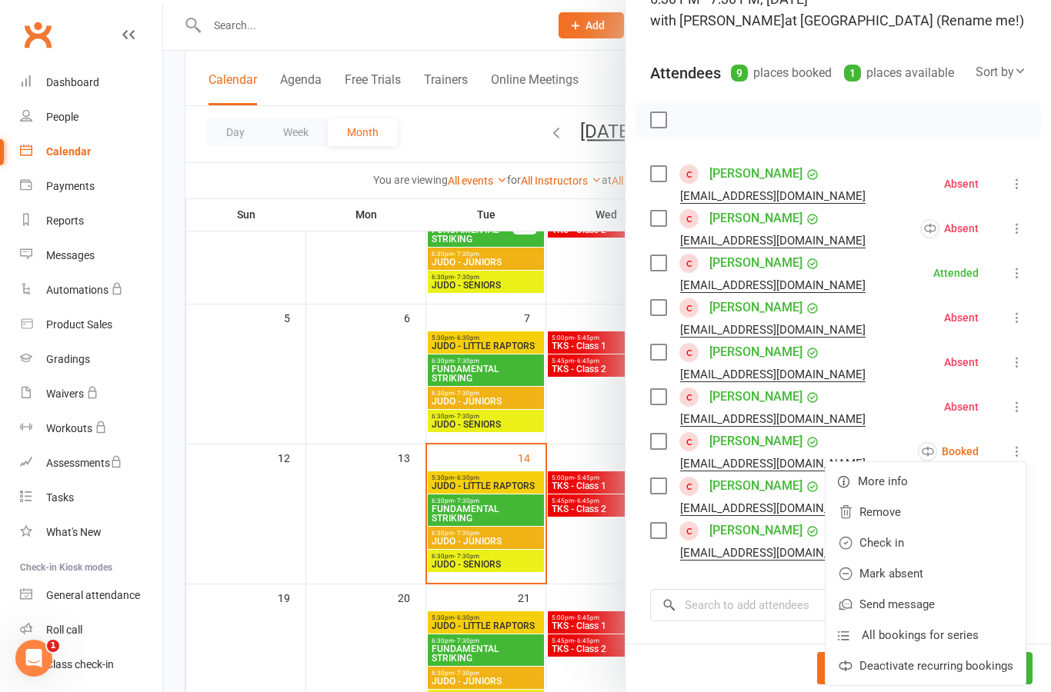
scroll to position [138, 0]
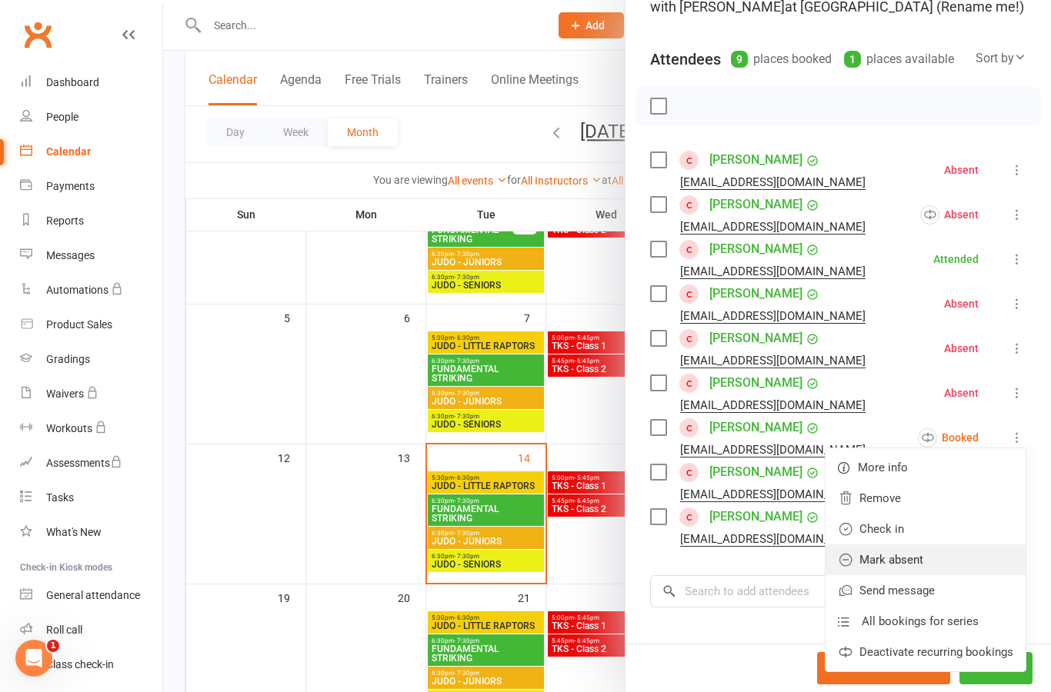
click at [959, 558] on link "Mark absent" at bounding box center [925, 560] width 200 height 31
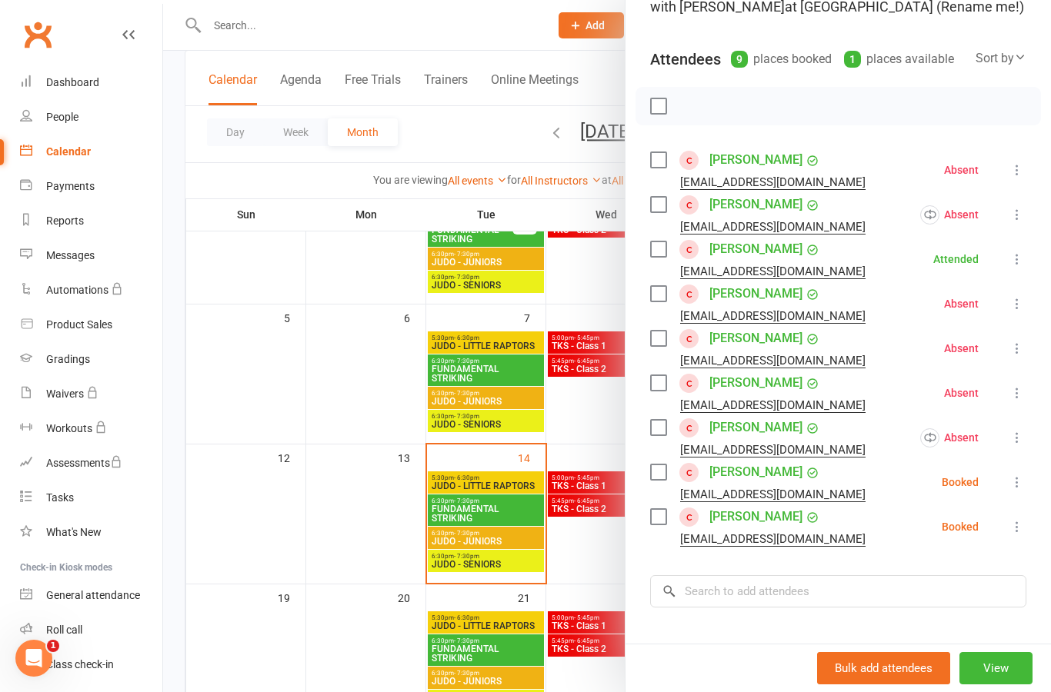
click at [1018, 492] on button at bounding box center [1017, 482] width 18 height 18
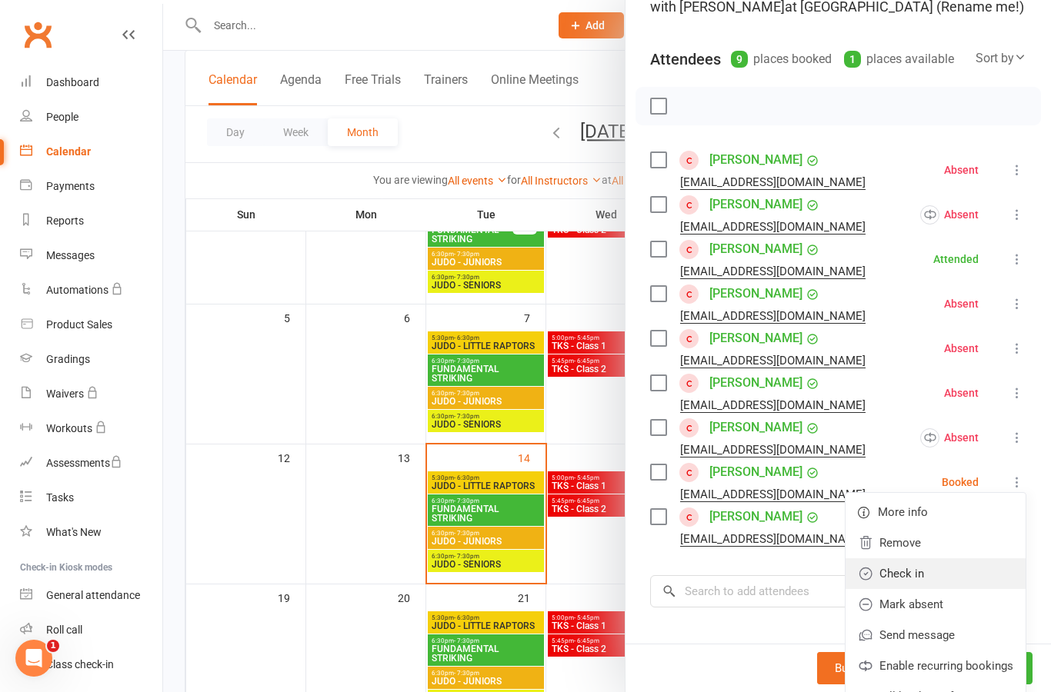
click at [978, 580] on link "Check in" at bounding box center [935, 573] width 180 height 31
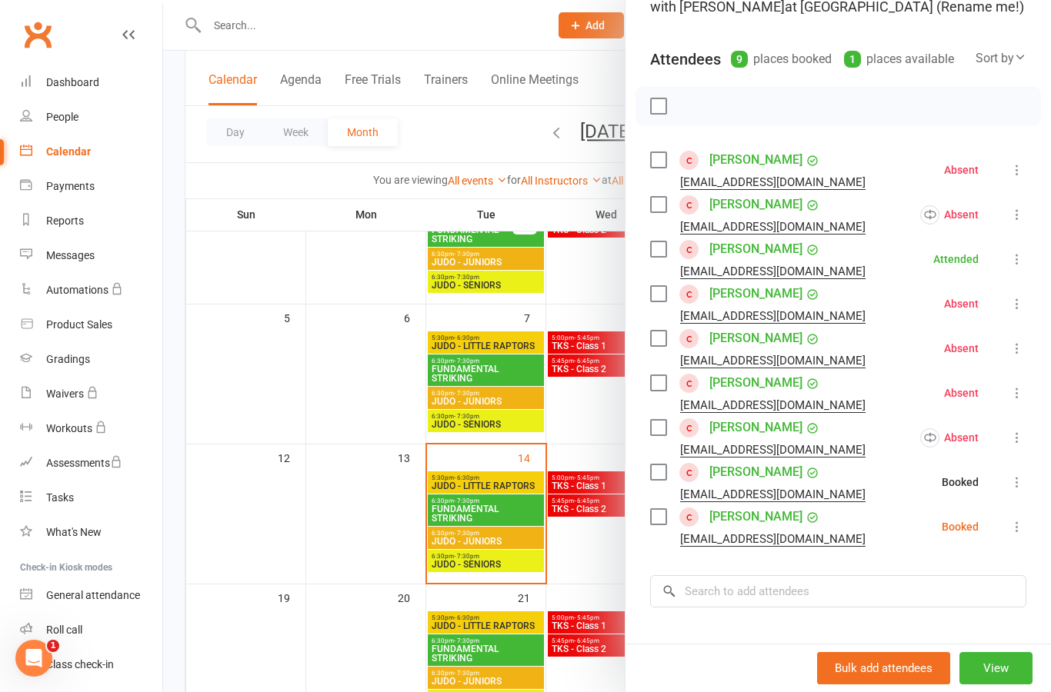
click at [1023, 522] on icon at bounding box center [1016, 526] width 15 height 15
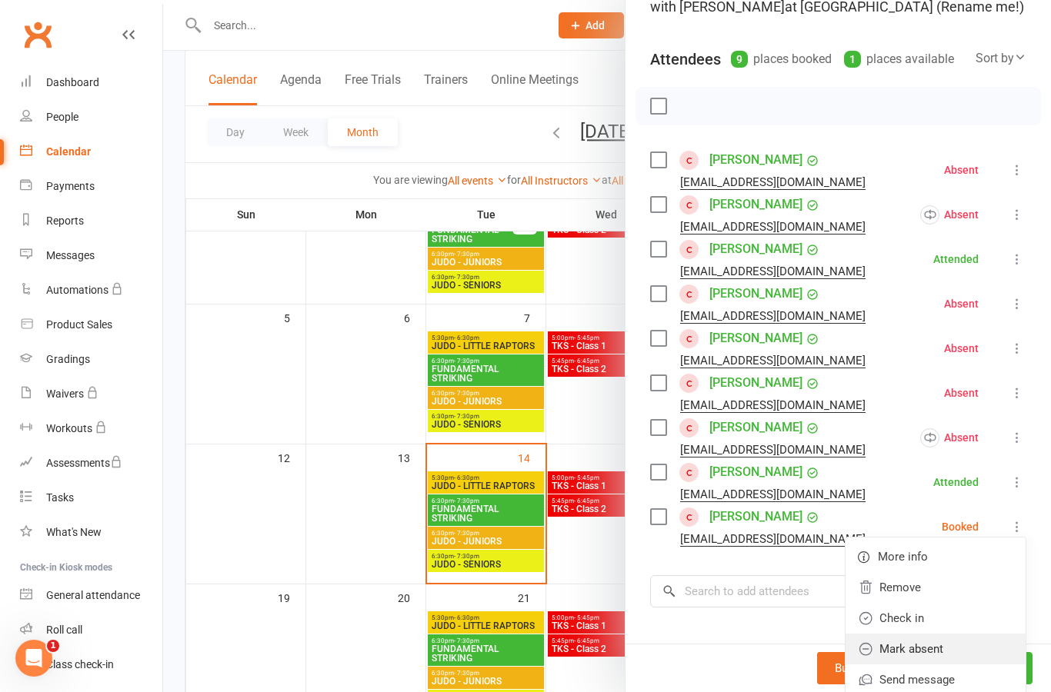
click at [976, 645] on link "Mark absent" at bounding box center [935, 649] width 180 height 31
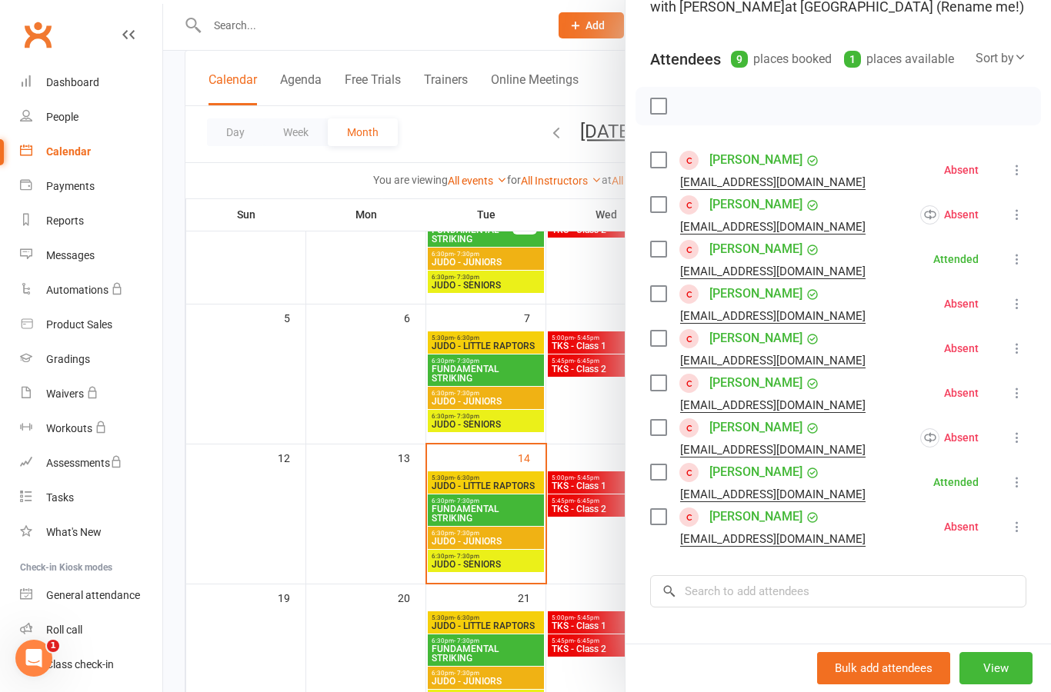
click at [602, 553] on div at bounding box center [607, 346] width 888 height 692
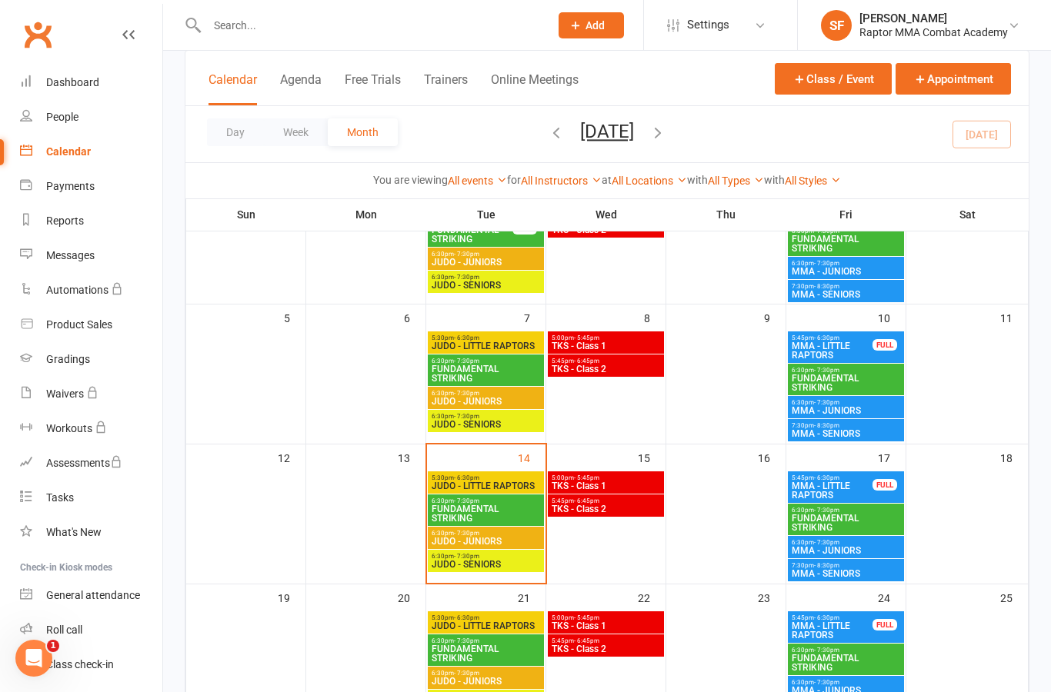
click at [886, 383] on span "FUNDAMENTAL STRIKING" at bounding box center [846, 383] width 110 height 18
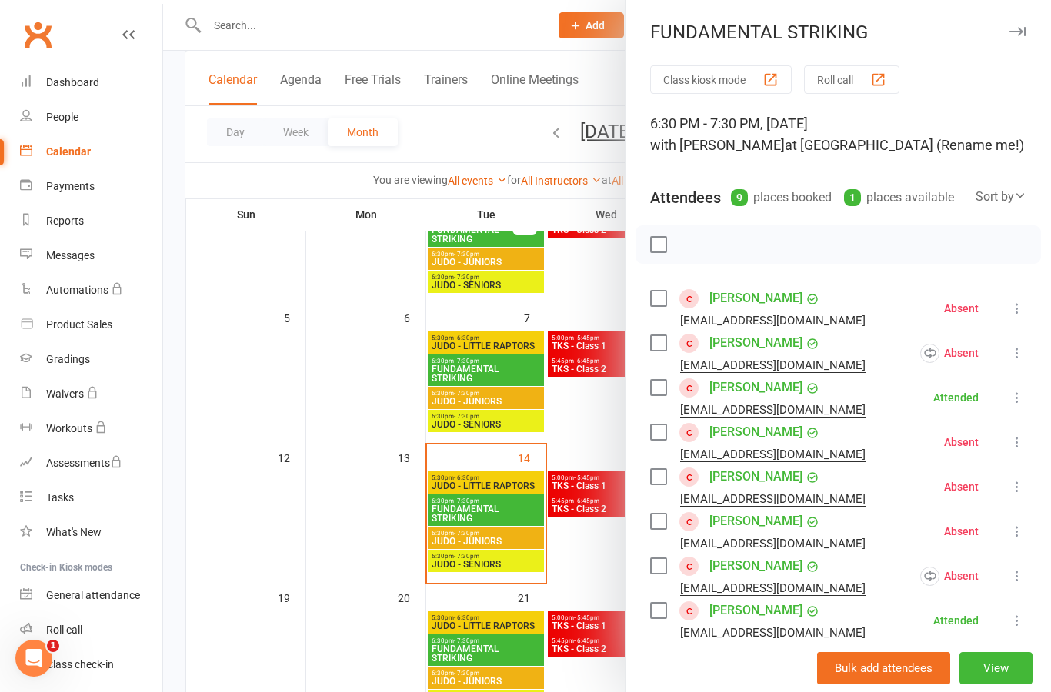
click at [611, 439] on div at bounding box center [607, 346] width 888 height 692
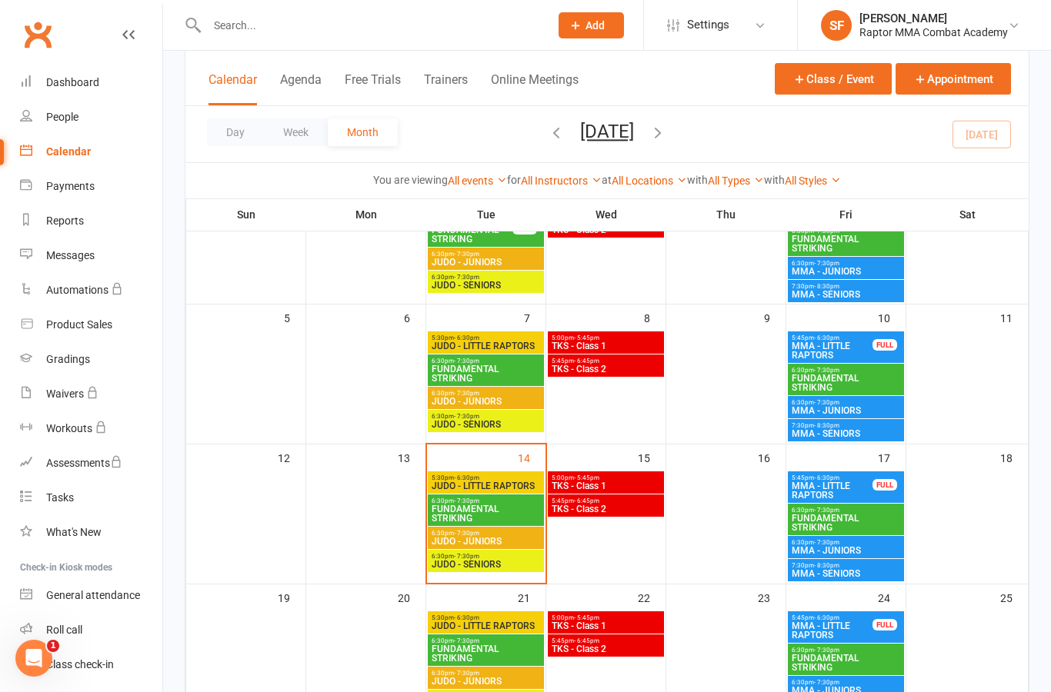
click at [879, 415] on div "6:30pm - 7:30pm MMA - JUNIORS" at bounding box center [846, 407] width 116 height 22
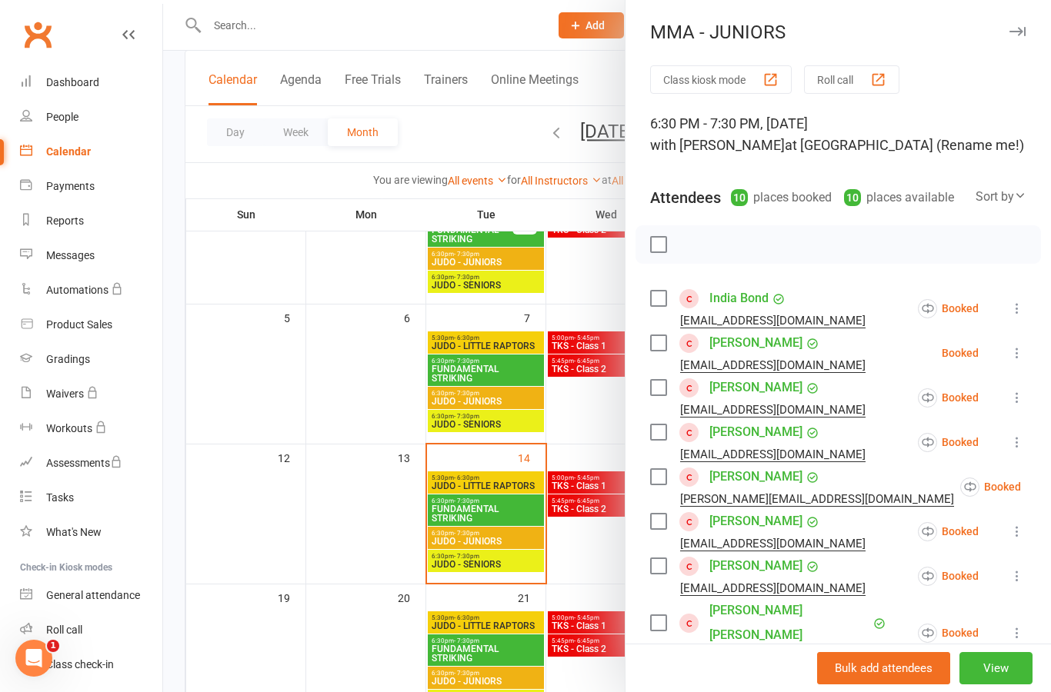
click at [1024, 305] on icon at bounding box center [1016, 308] width 15 height 15
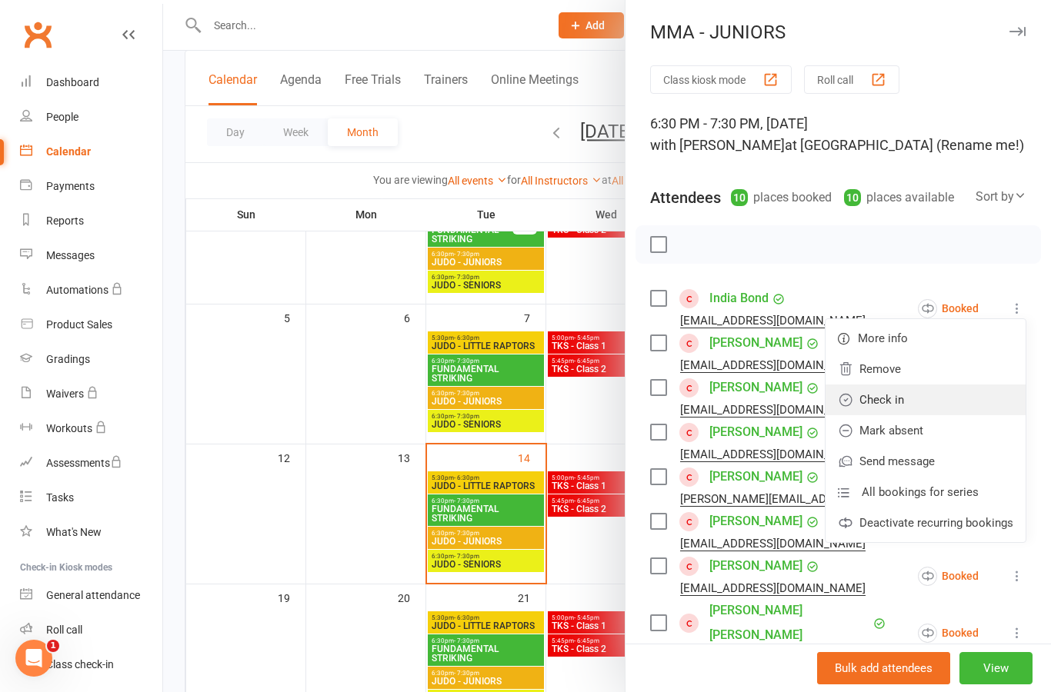
click at [987, 404] on link "Check in" at bounding box center [925, 400] width 200 height 31
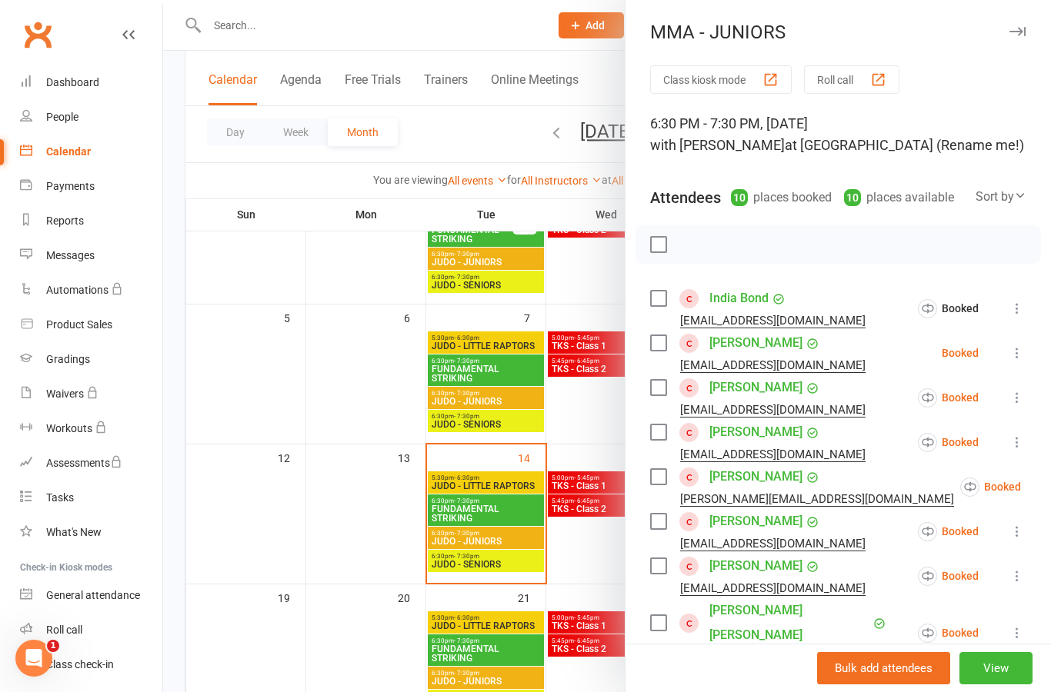
click at [1024, 348] on icon at bounding box center [1016, 352] width 15 height 15
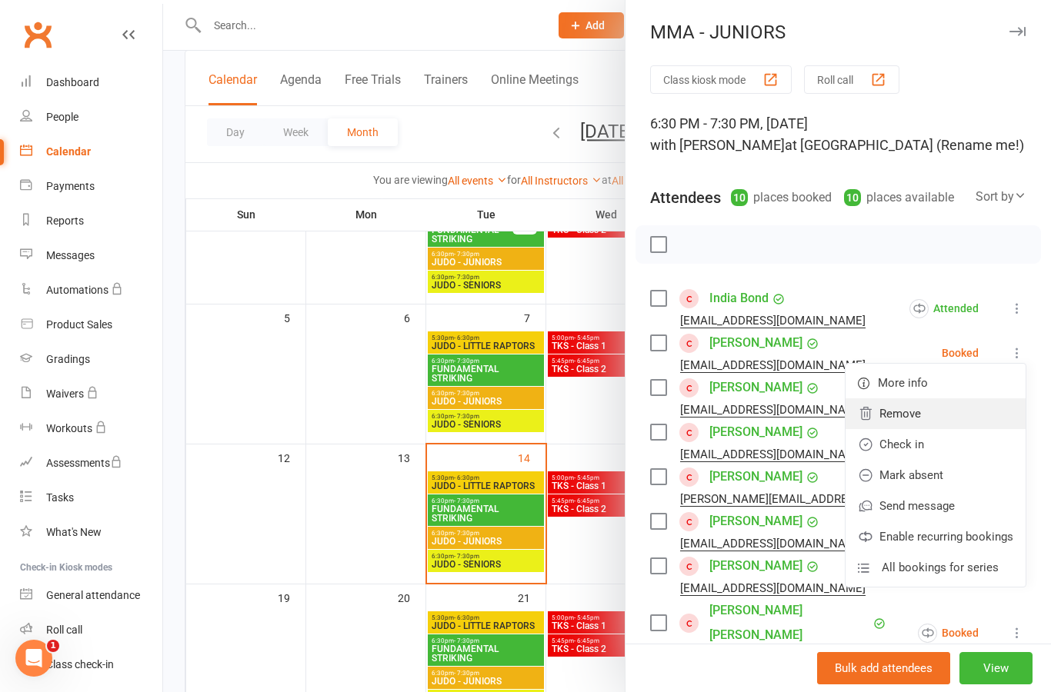
click at [974, 422] on link "Remove" at bounding box center [935, 413] width 180 height 31
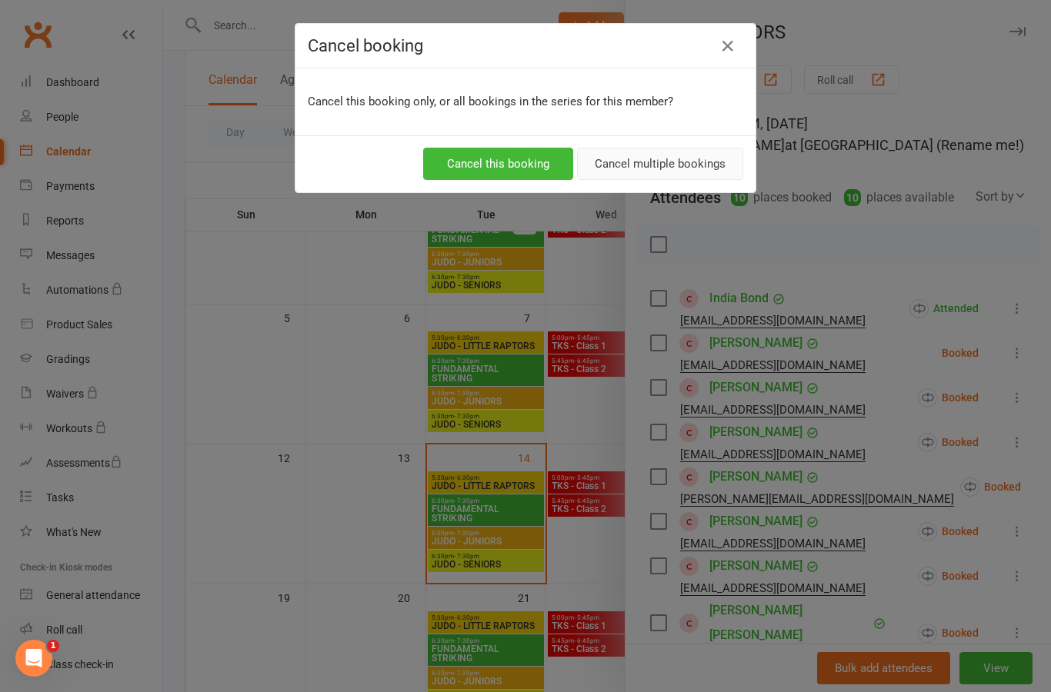
click at [713, 172] on button "Cancel multiple bookings" at bounding box center [660, 164] width 166 height 32
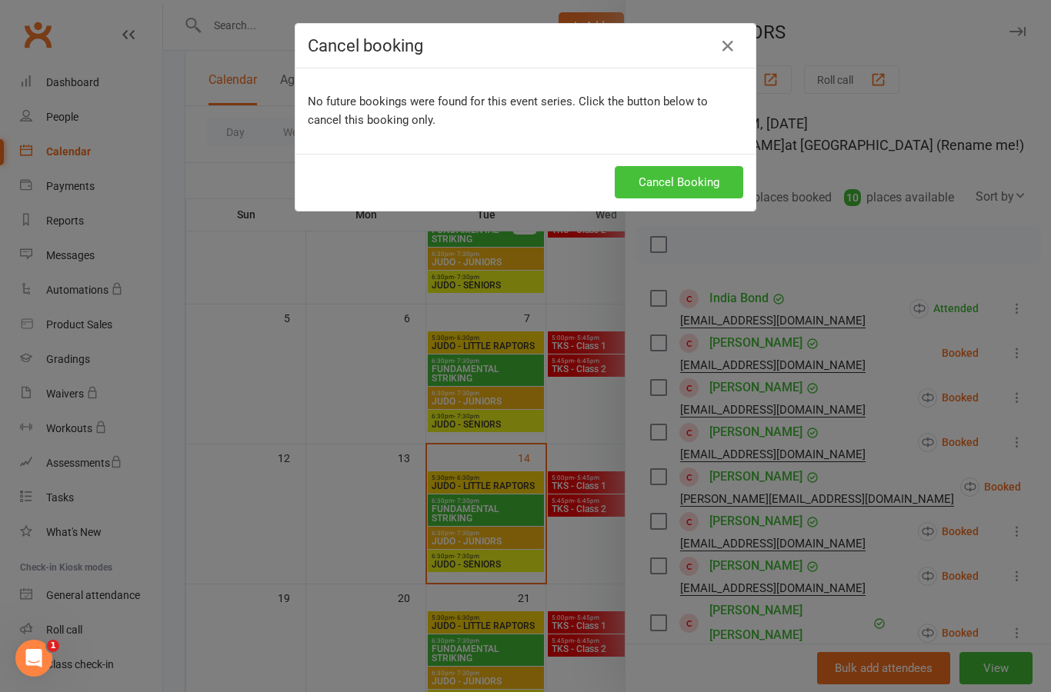
click at [720, 178] on button "Cancel Booking" at bounding box center [679, 182] width 128 height 32
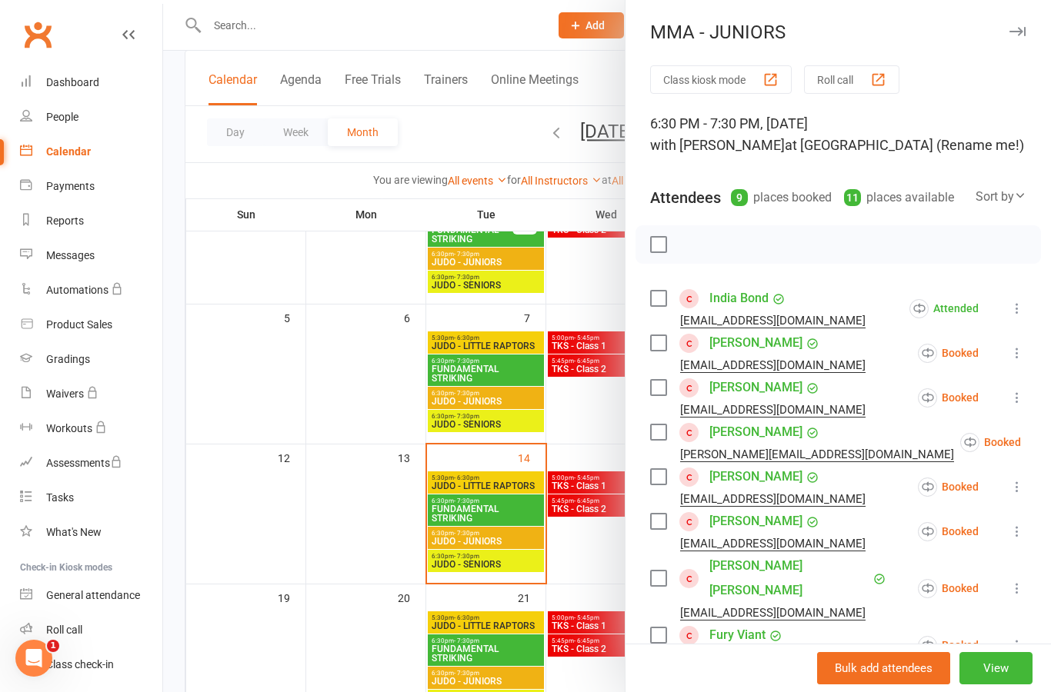
click at [1025, 355] on button at bounding box center [1017, 353] width 18 height 18
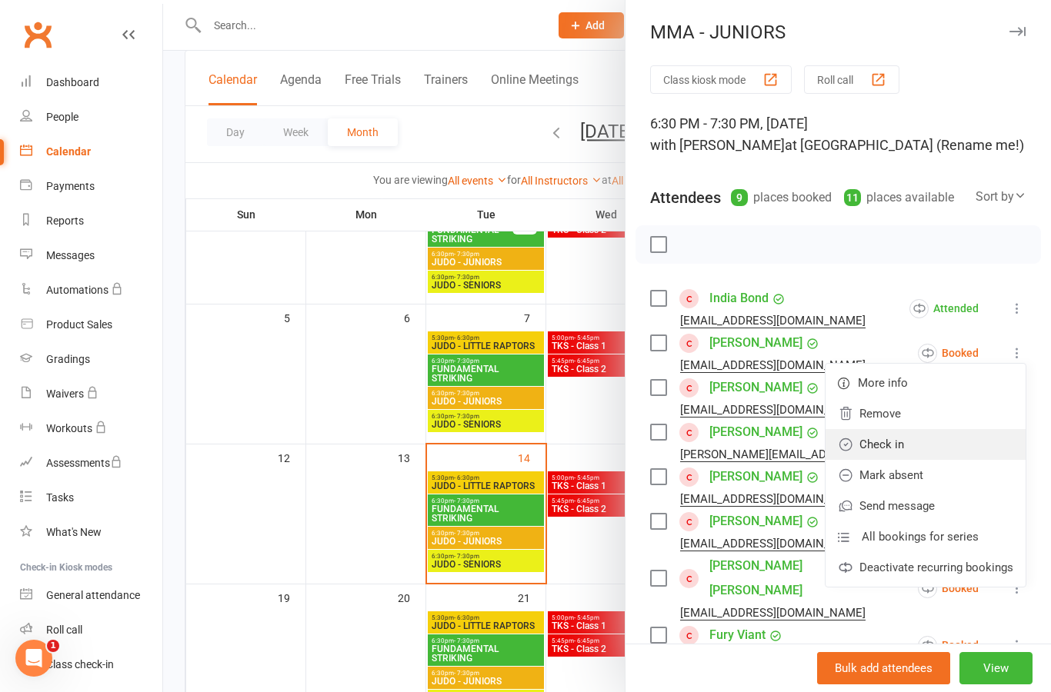
click at [958, 449] on link "Check in" at bounding box center [925, 444] width 200 height 31
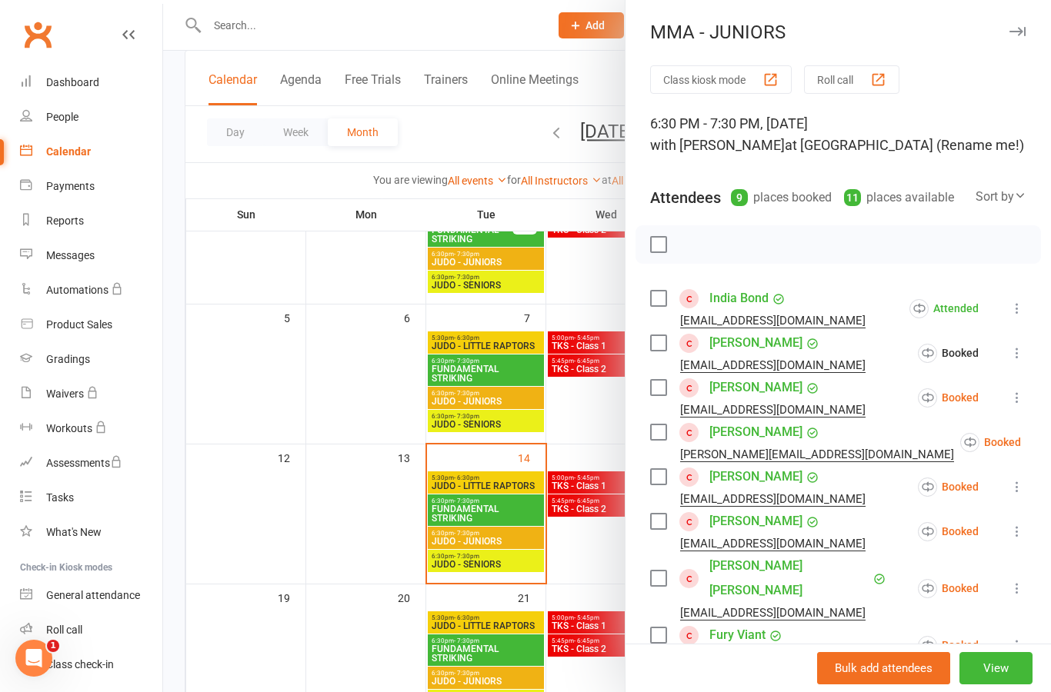
click at [1021, 398] on icon at bounding box center [1016, 397] width 15 height 15
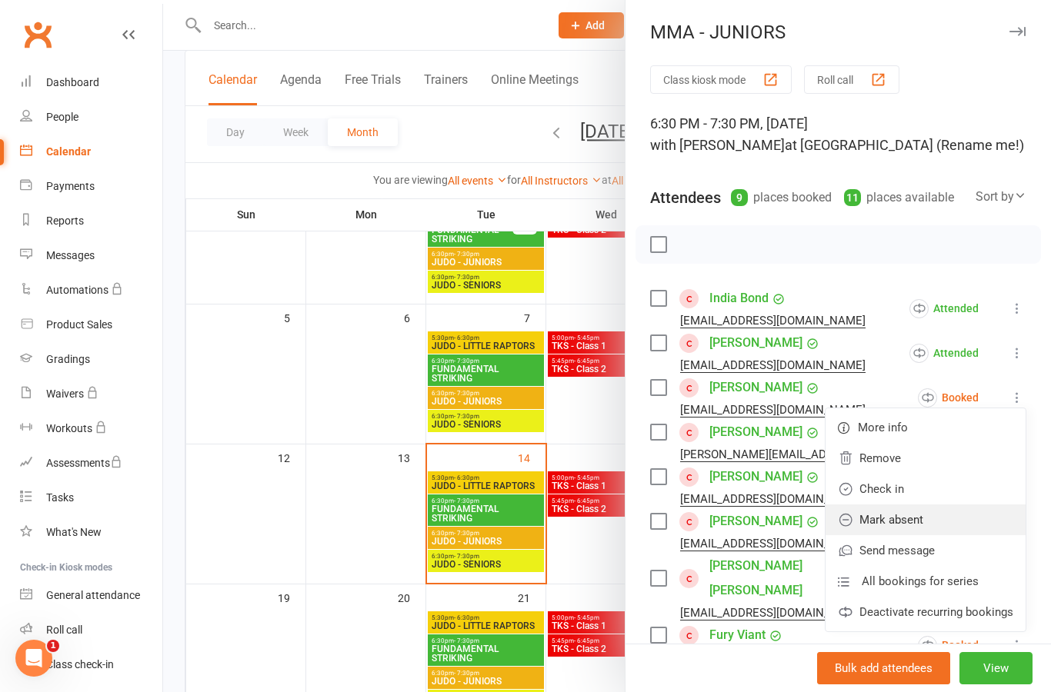
click at [958, 523] on link "Mark absent" at bounding box center [925, 520] width 200 height 31
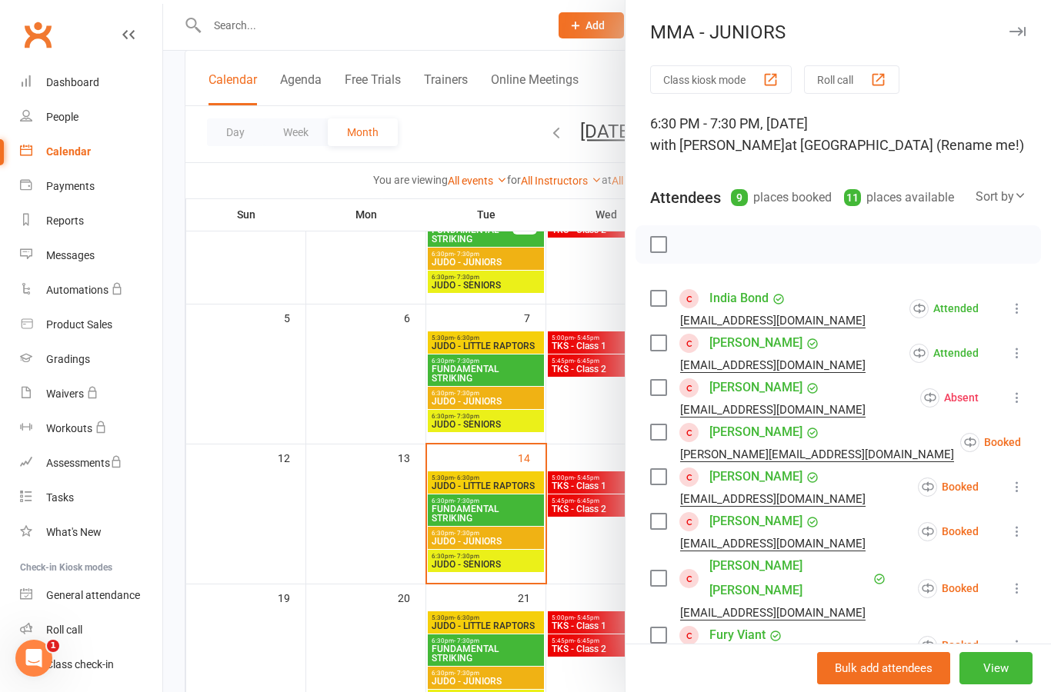
click at [1050, 445] on button at bounding box center [1059, 442] width 18 height 18
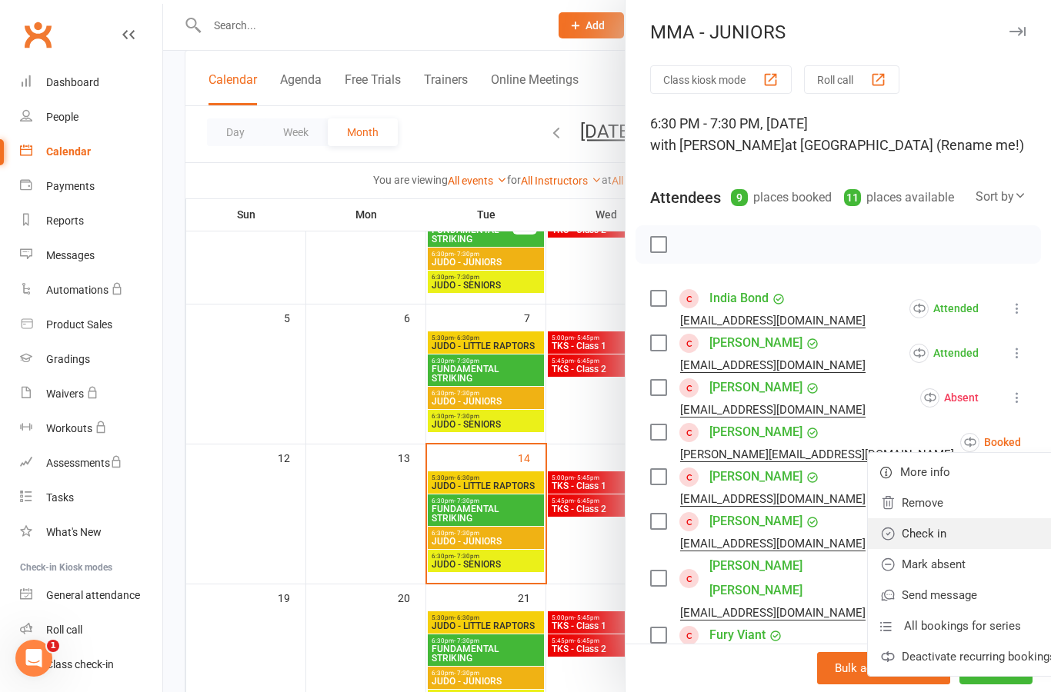
click at [972, 534] on link "Check in" at bounding box center [968, 533] width 200 height 31
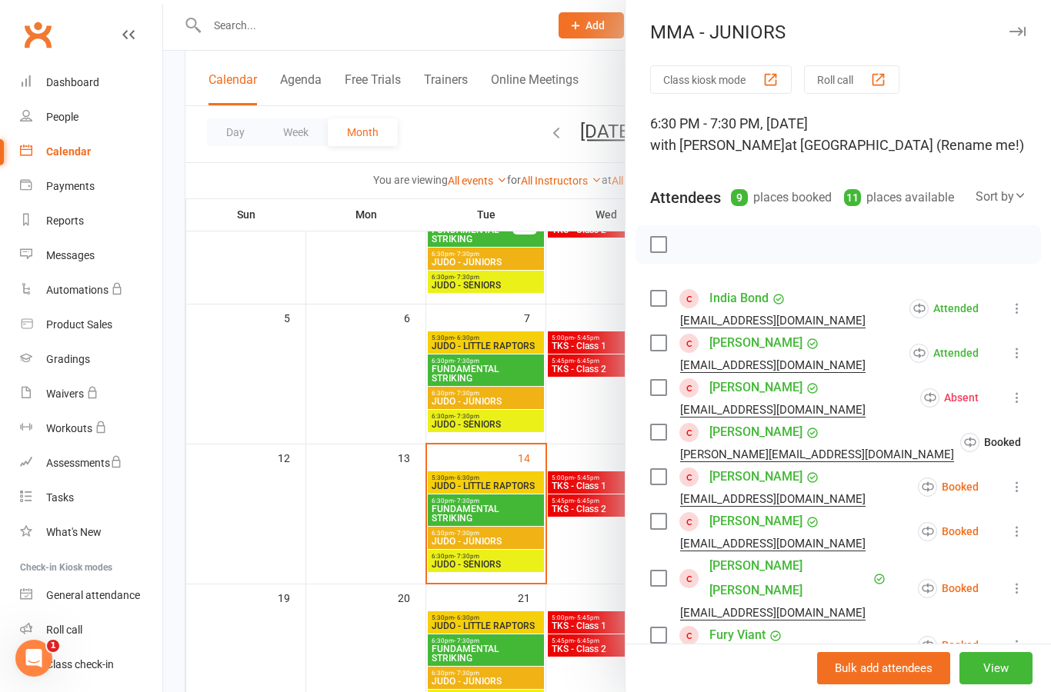
click at [1025, 492] on button at bounding box center [1017, 487] width 18 height 18
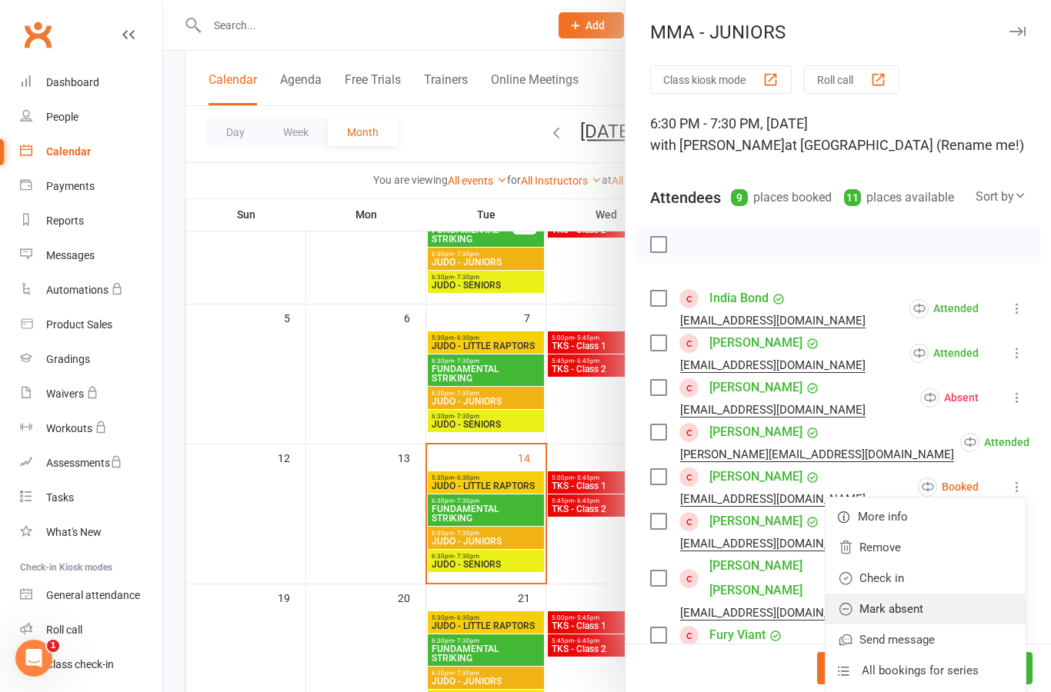
click at [977, 614] on link "Mark absent" at bounding box center [925, 609] width 200 height 31
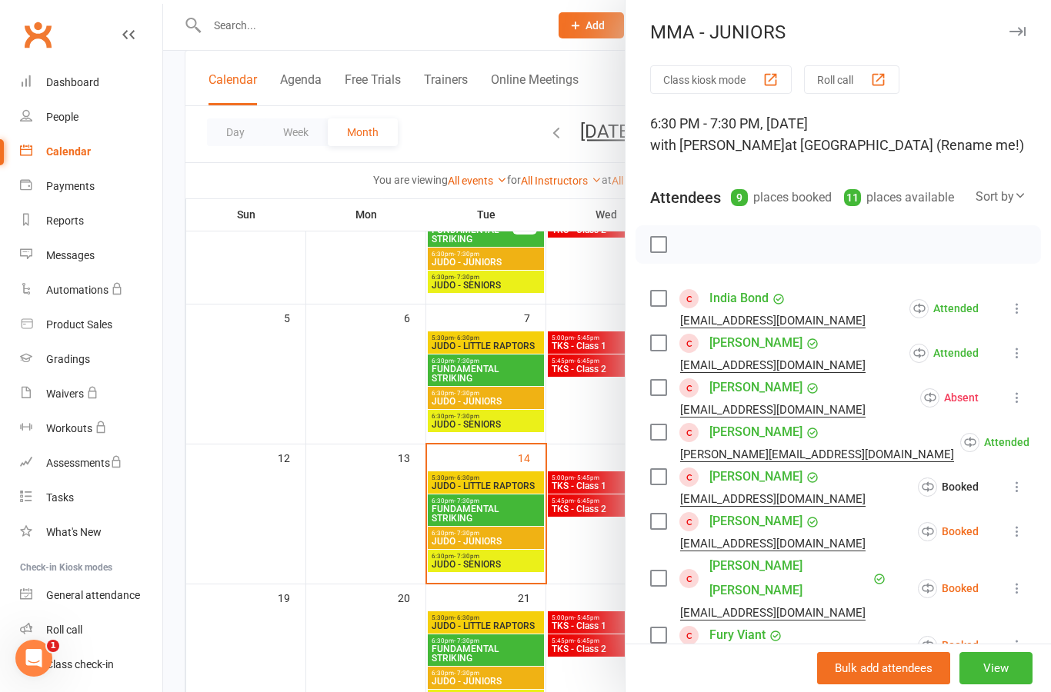
click at [1025, 532] on icon at bounding box center [1016, 531] width 15 height 15
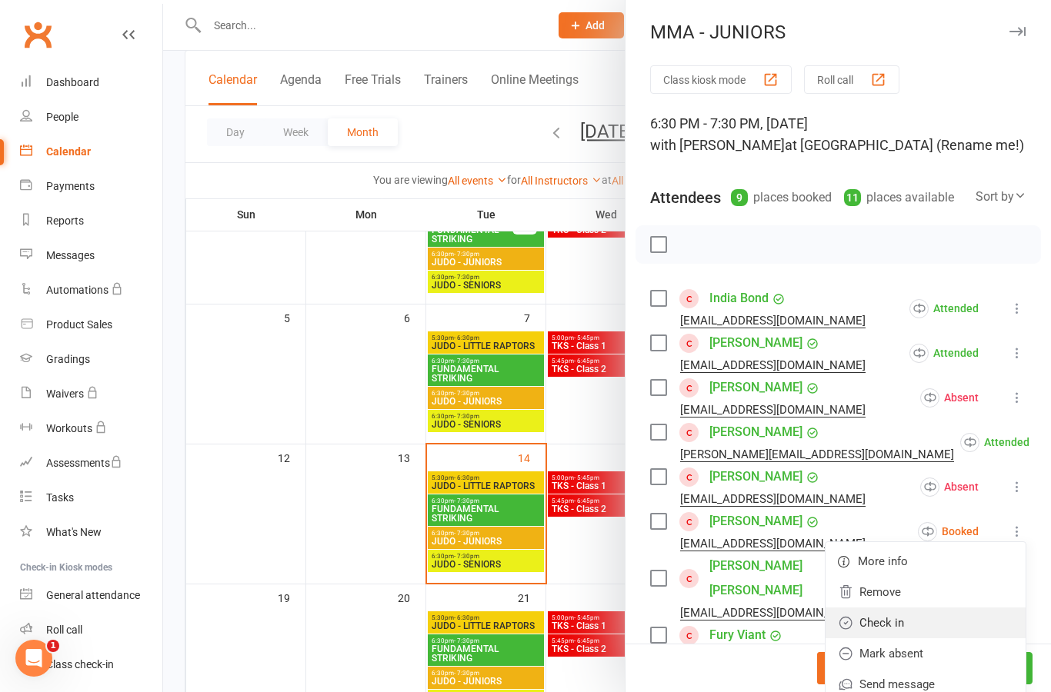
click at [975, 620] on link "Check in" at bounding box center [925, 623] width 200 height 31
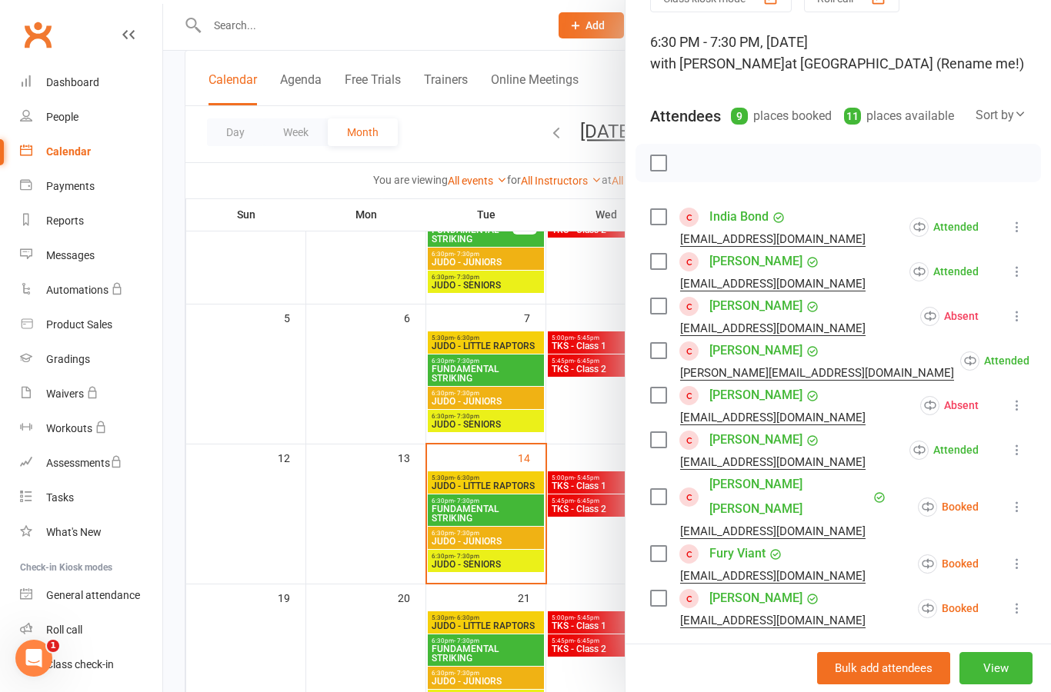
scroll to position [95, 0]
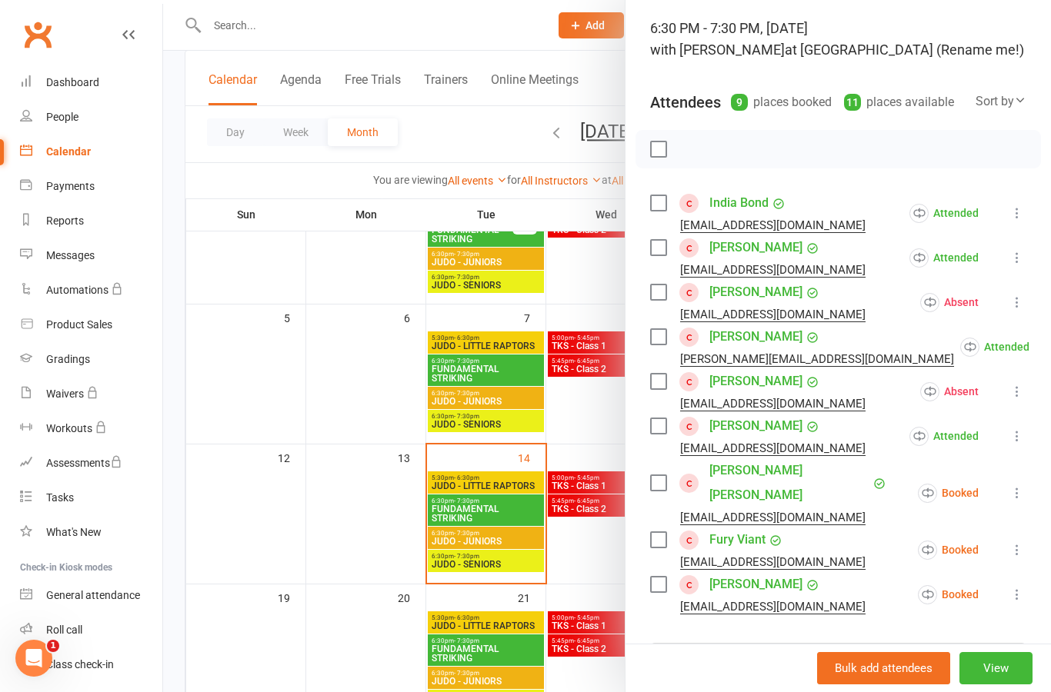
click at [1020, 485] on icon at bounding box center [1016, 492] width 15 height 15
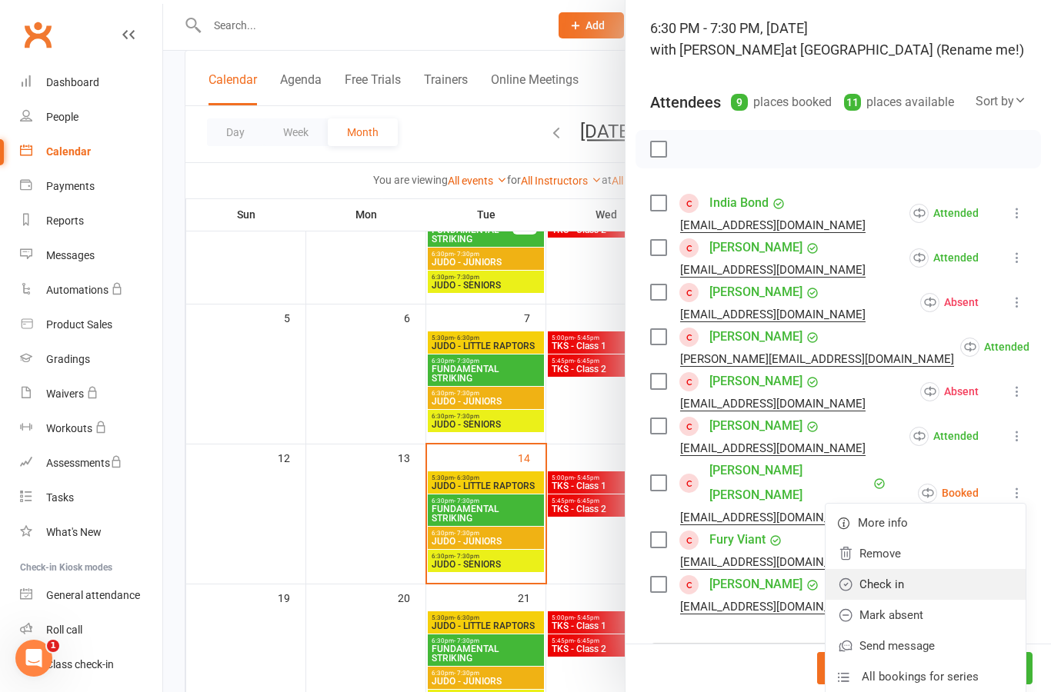
click at [981, 580] on link "Check in" at bounding box center [925, 584] width 200 height 31
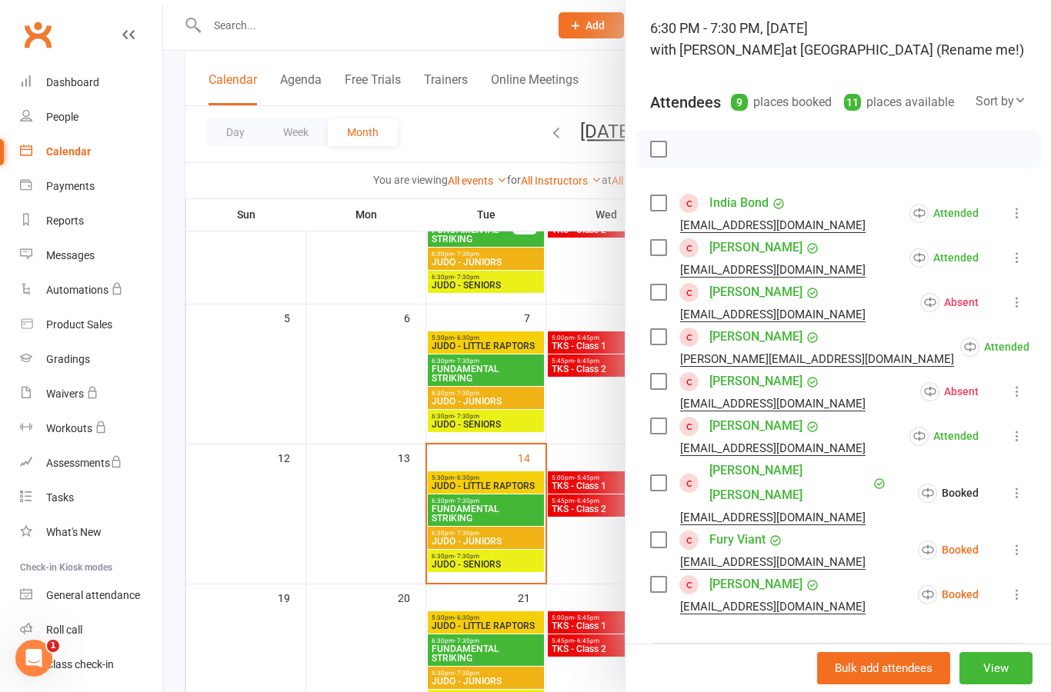
click at [1021, 542] on icon at bounding box center [1016, 549] width 15 height 15
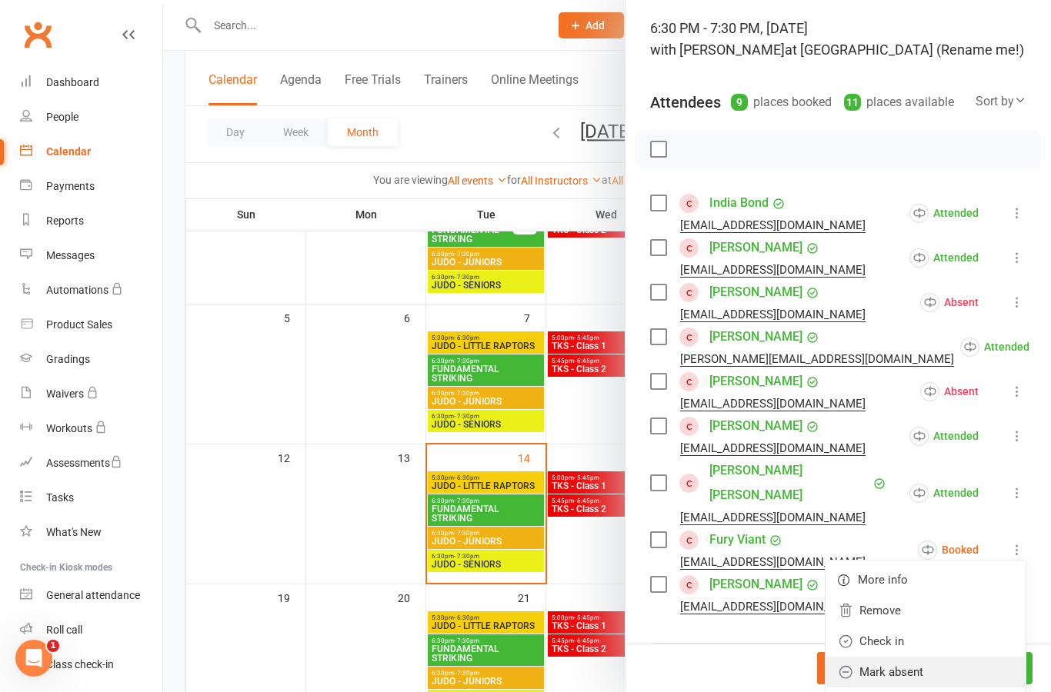
click at [975, 657] on link "Mark absent" at bounding box center [925, 672] width 200 height 31
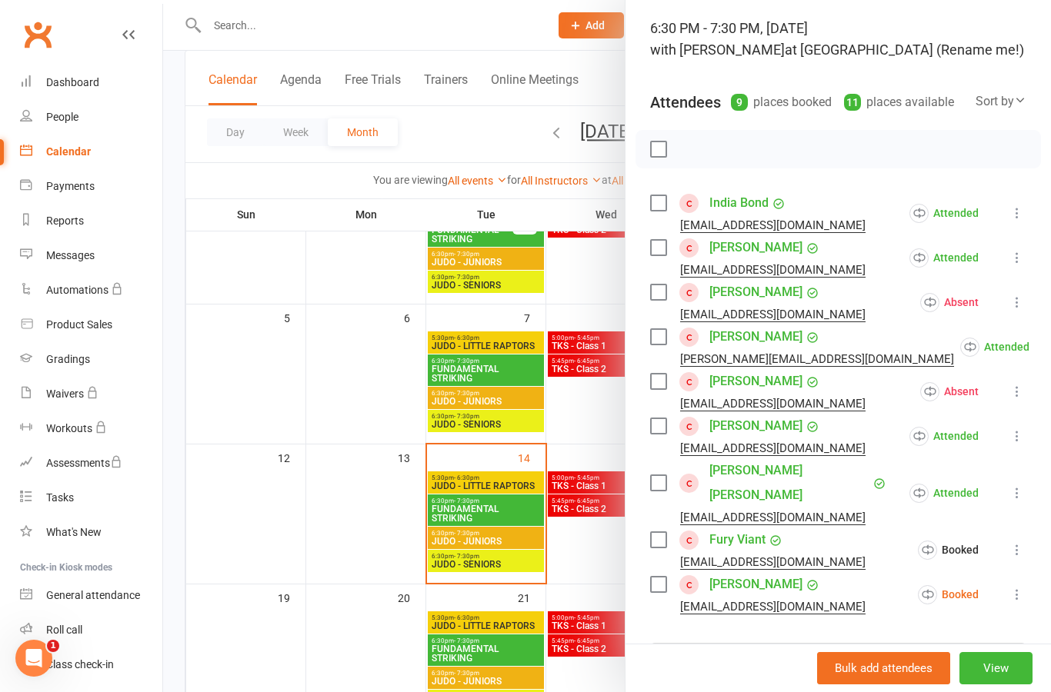
click at [1025, 587] on icon at bounding box center [1016, 594] width 15 height 15
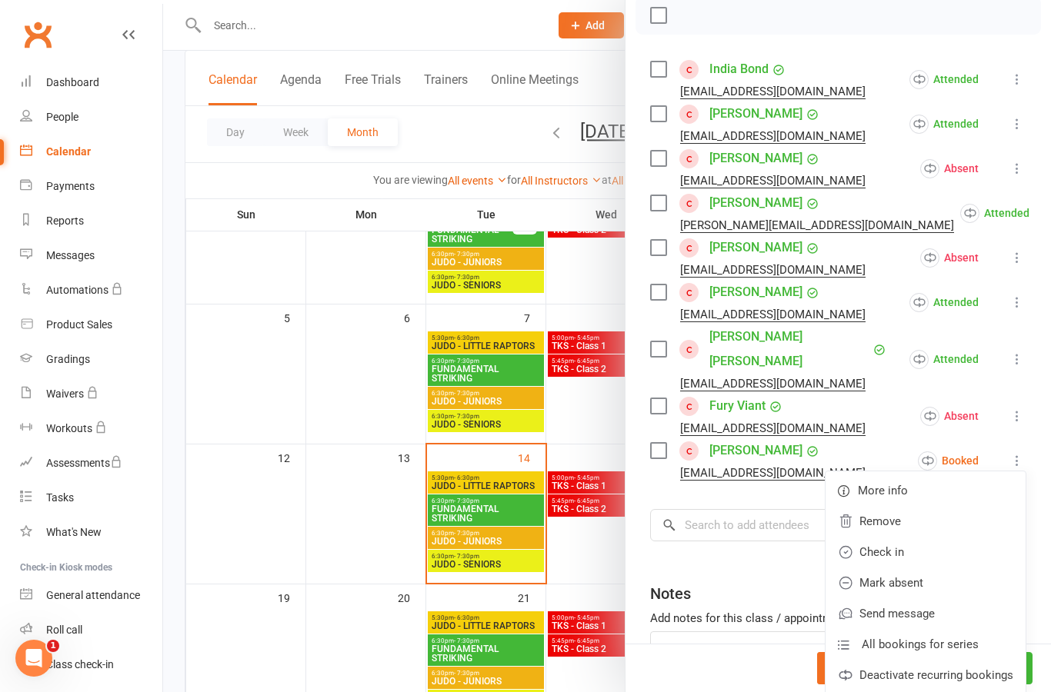
scroll to position [232, 0]
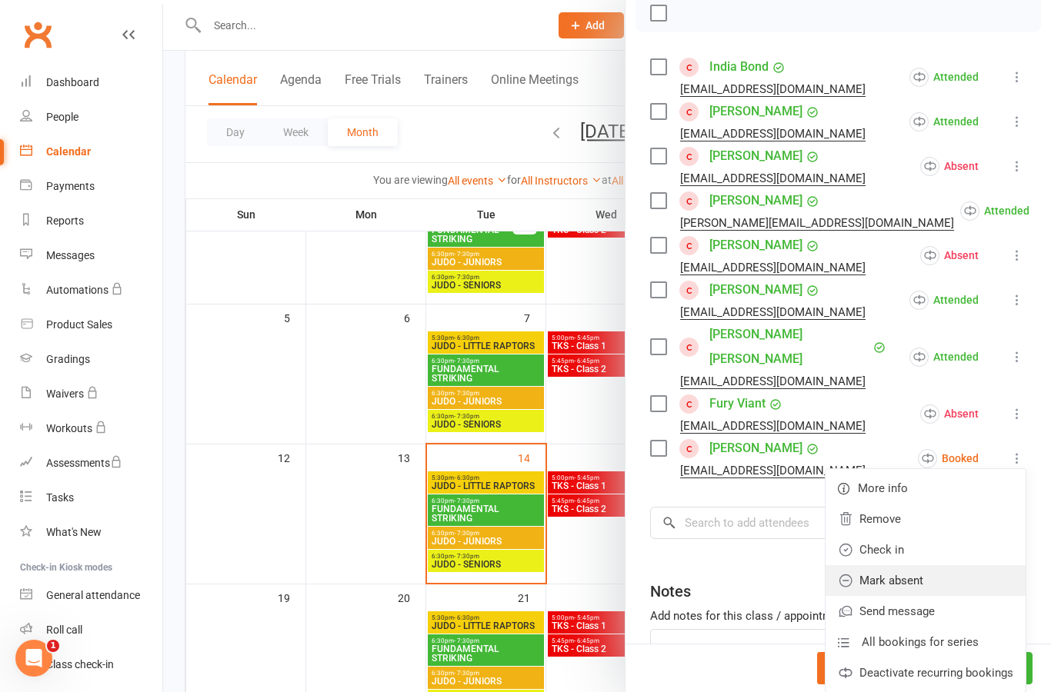
click at [982, 567] on link "Mark absent" at bounding box center [925, 580] width 200 height 31
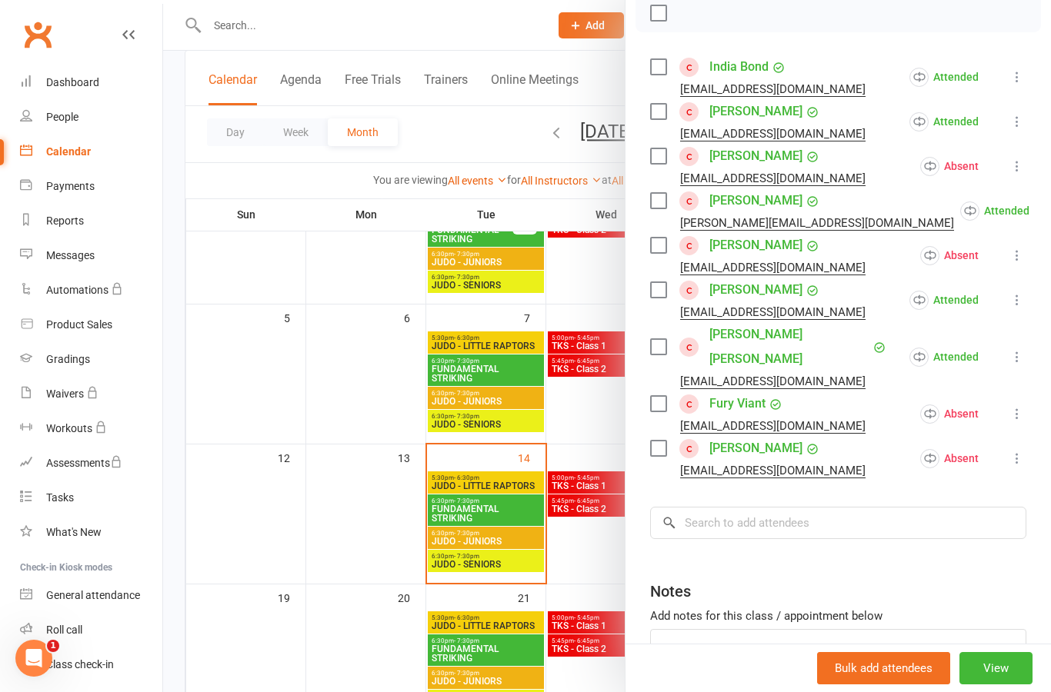
click at [602, 408] on div at bounding box center [607, 346] width 888 height 692
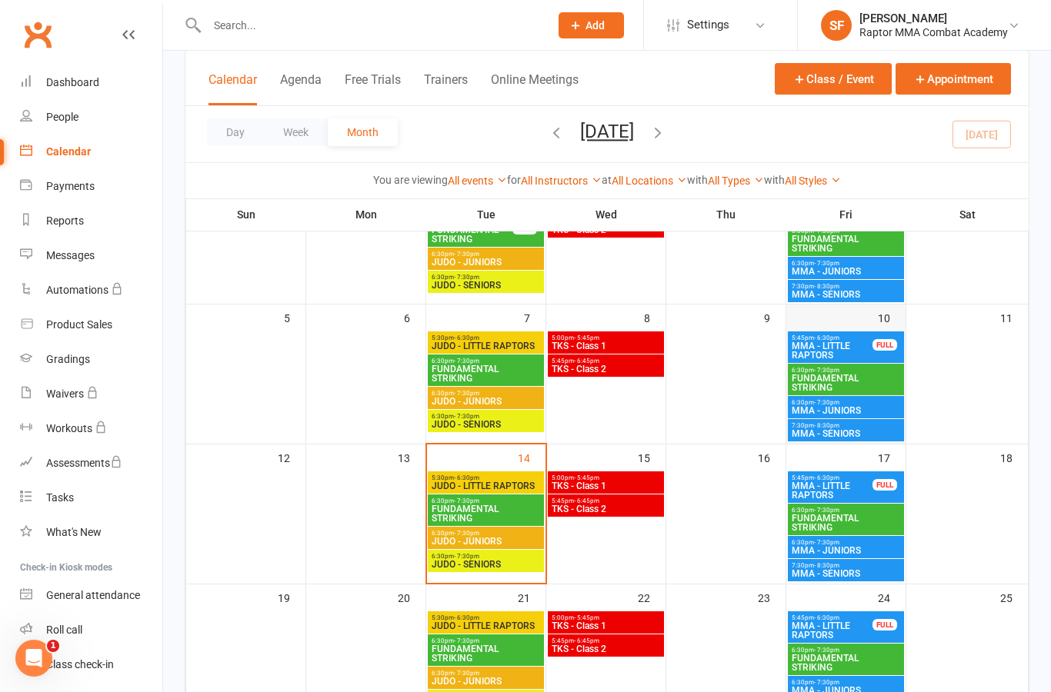
click at [880, 418] on div at bounding box center [846, 387] width 116 height 111
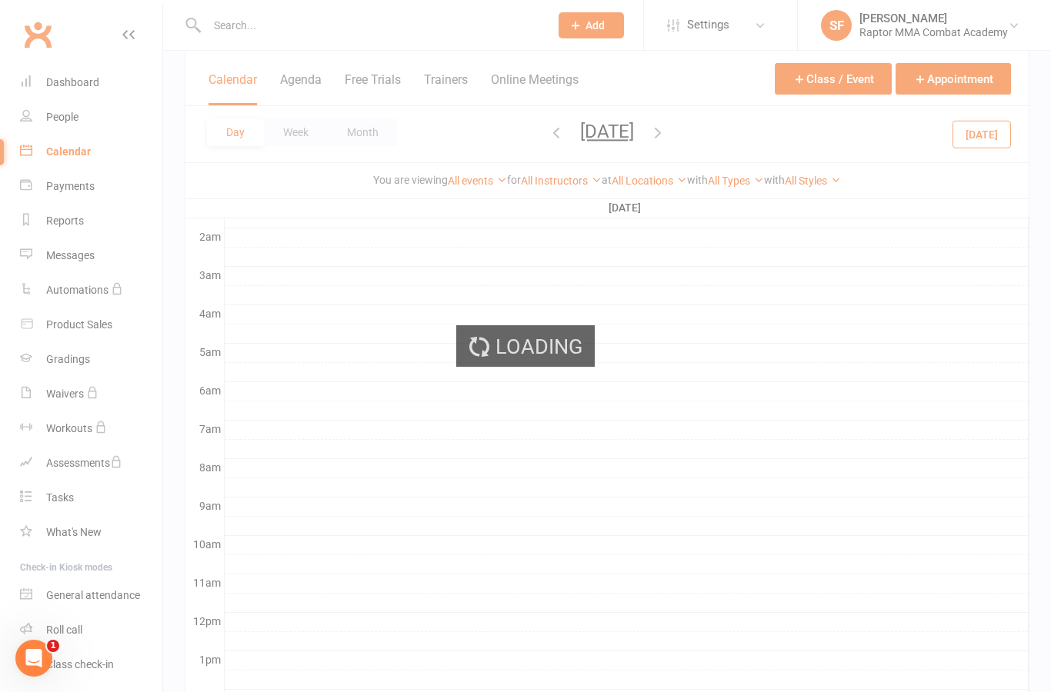
scroll to position [0, 0]
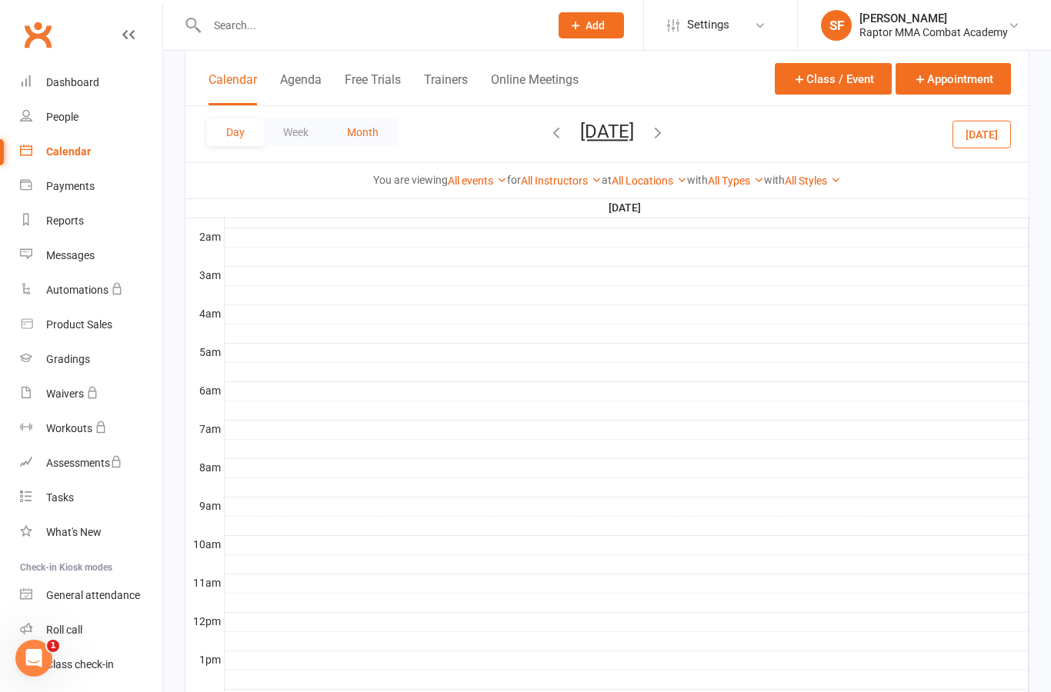
click at [382, 136] on button "Month" at bounding box center [363, 132] width 70 height 28
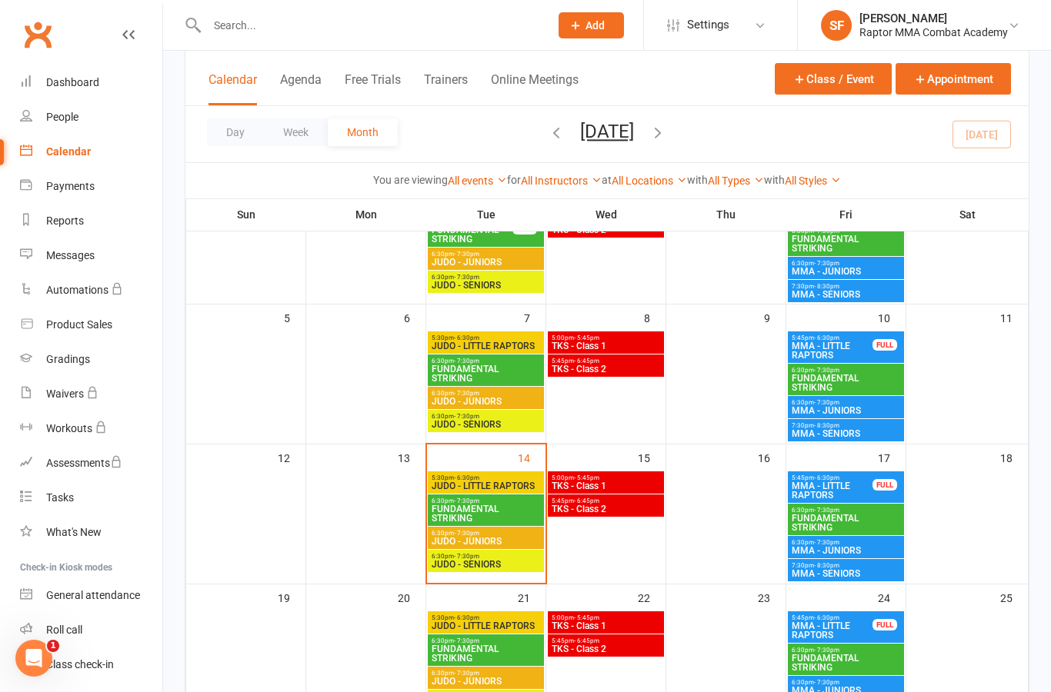
click at [882, 408] on span "MMA - JUNIORS" at bounding box center [846, 410] width 110 height 9
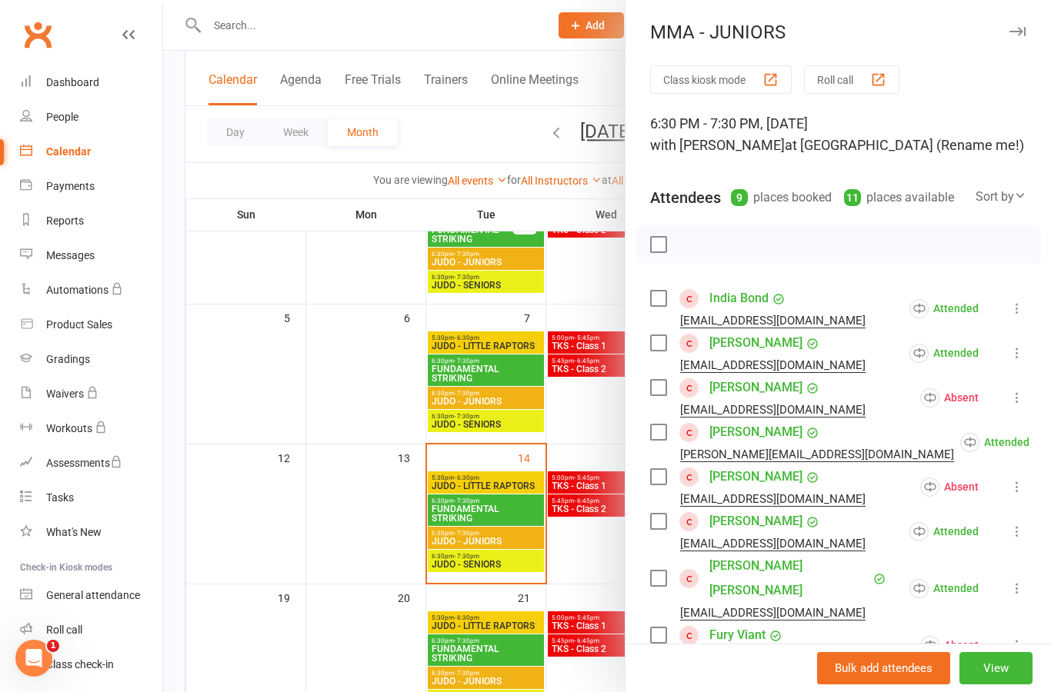
click at [574, 416] on div at bounding box center [607, 346] width 888 height 692
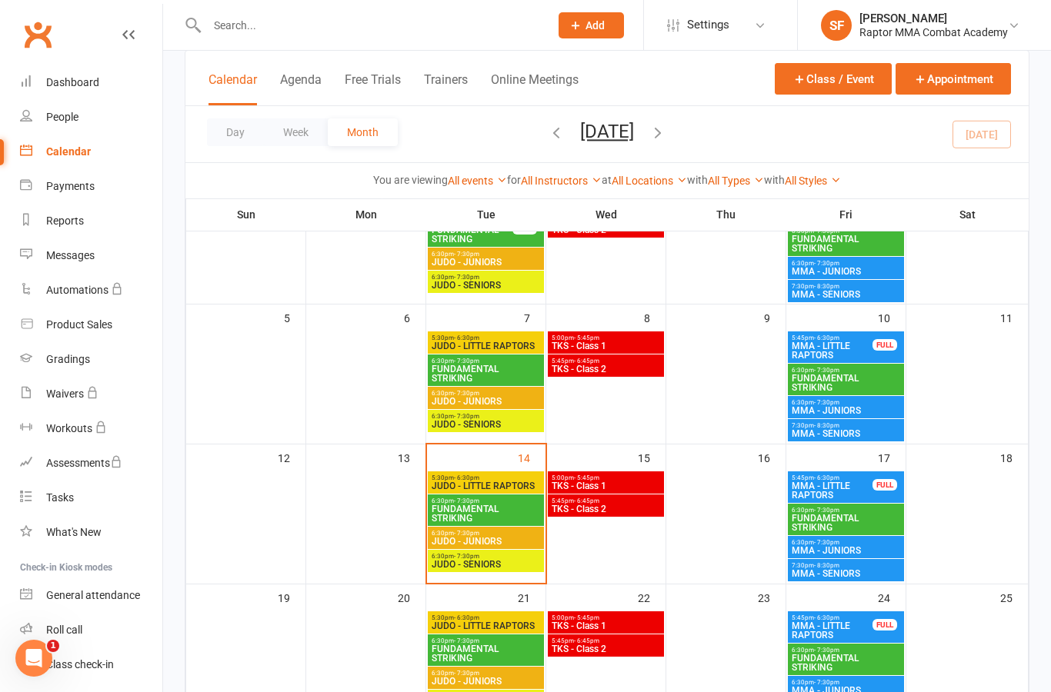
click at [886, 436] on span "MMA - SENIORS" at bounding box center [846, 433] width 110 height 9
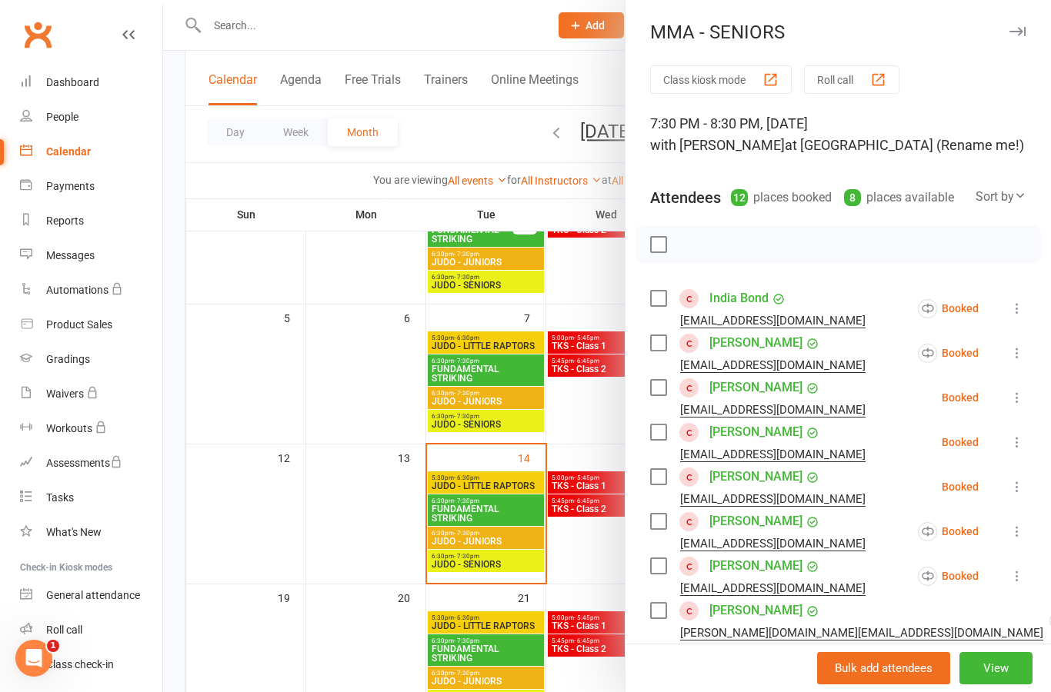
click at [1022, 315] on icon at bounding box center [1016, 308] width 15 height 15
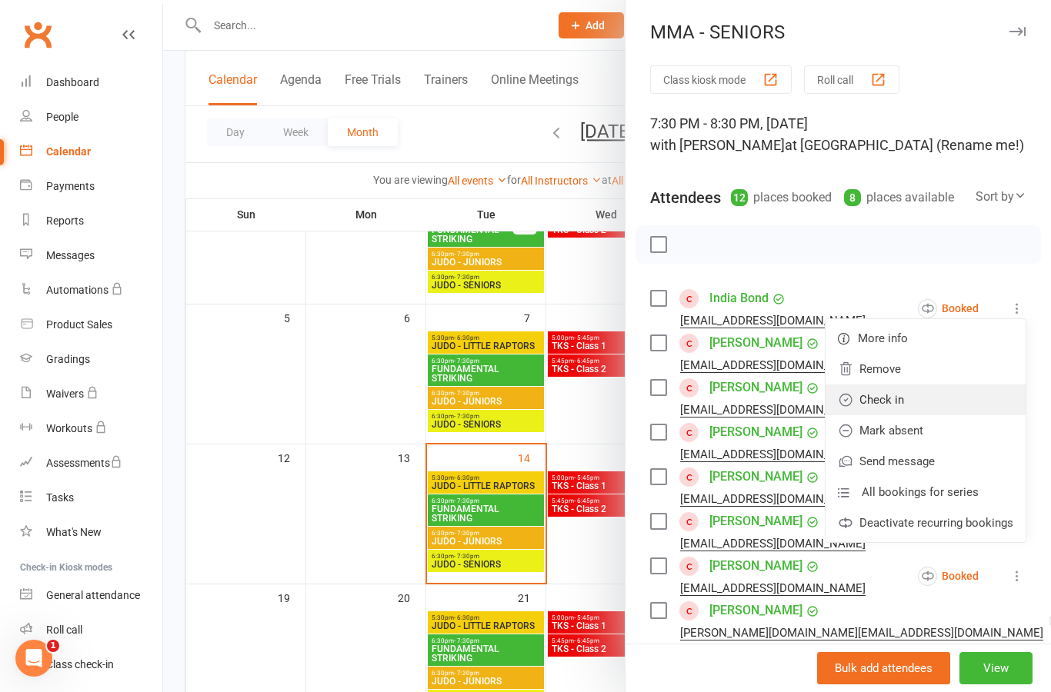
click at [970, 400] on link "Check in" at bounding box center [925, 400] width 200 height 31
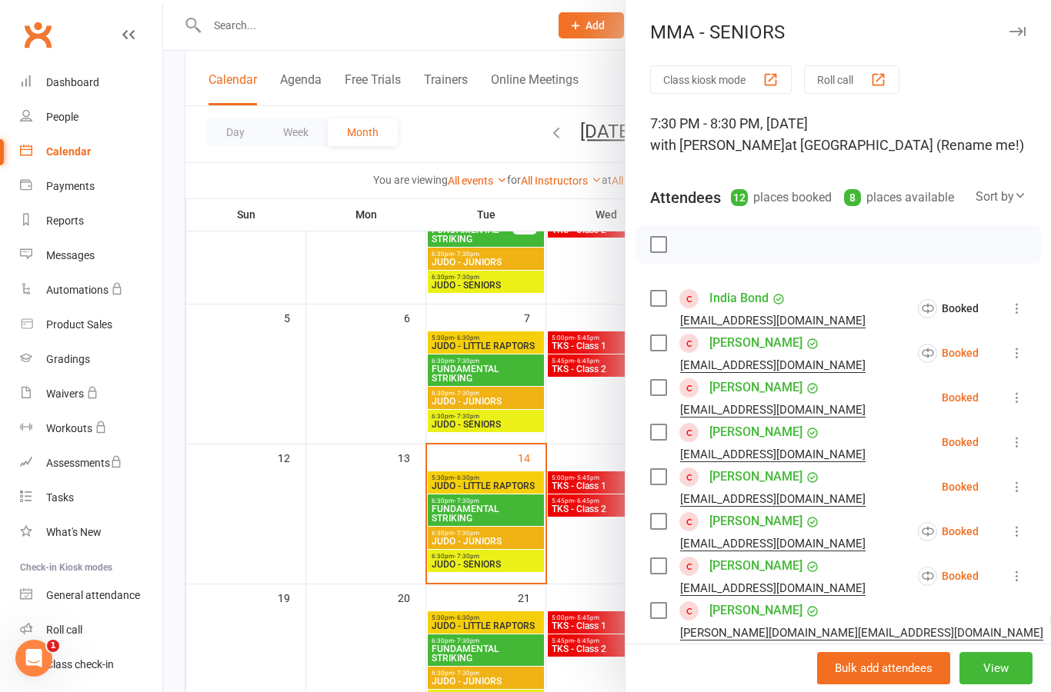
click at [1024, 357] on icon at bounding box center [1016, 352] width 15 height 15
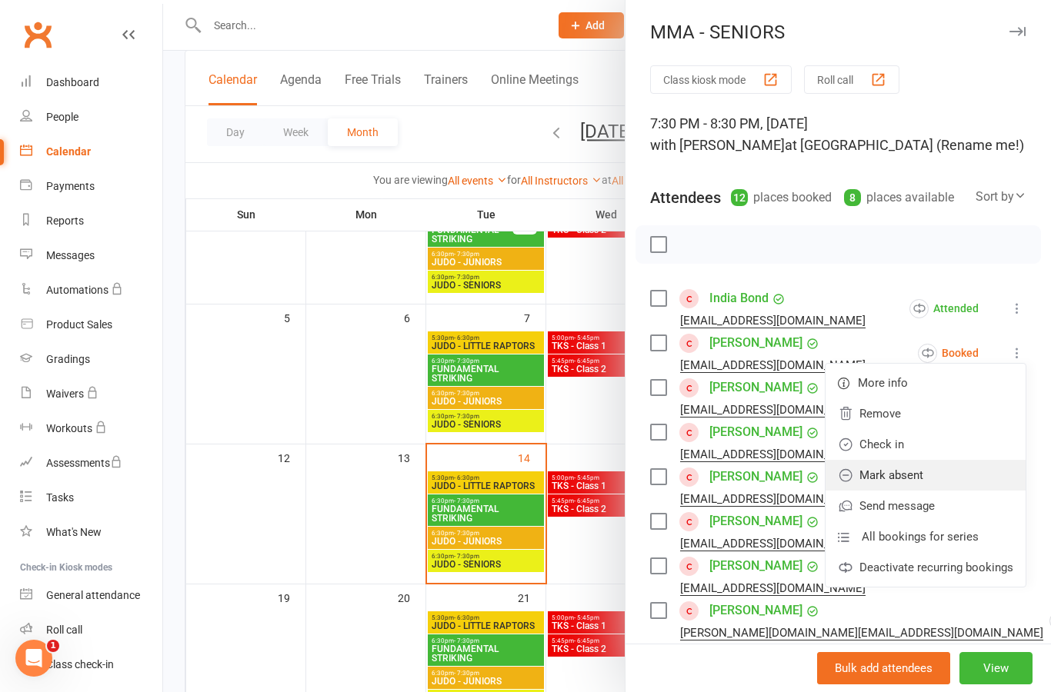
click at [965, 481] on link "Mark absent" at bounding box center [925, 475] width 200 height 31
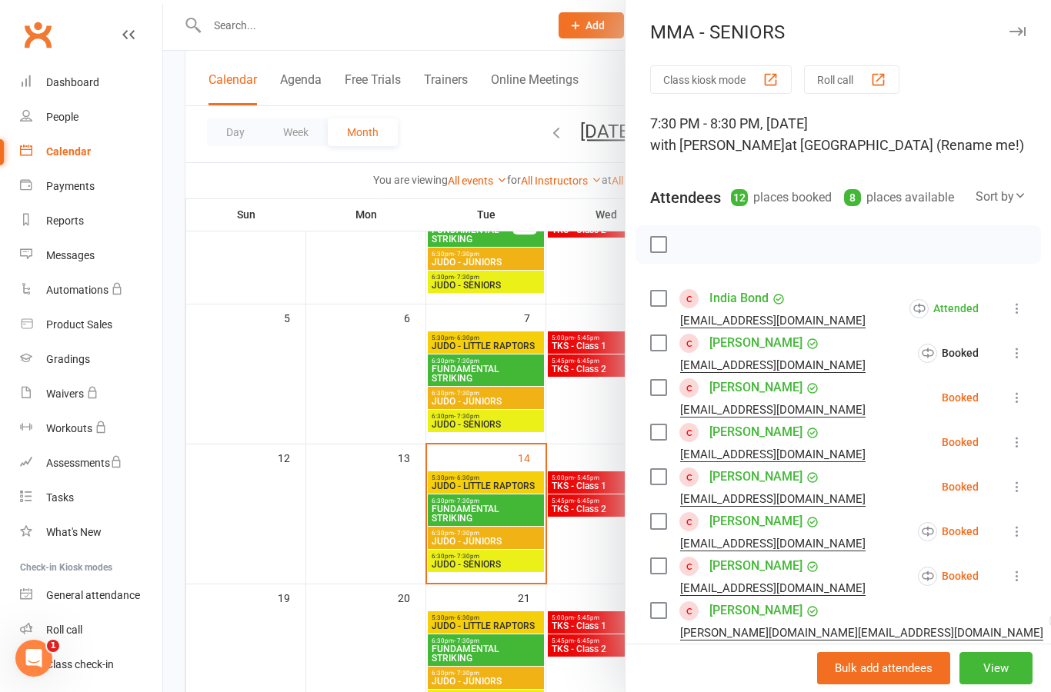
click at [1022, 401] on icon at bounding box center [1016, 397] width 15 height 15
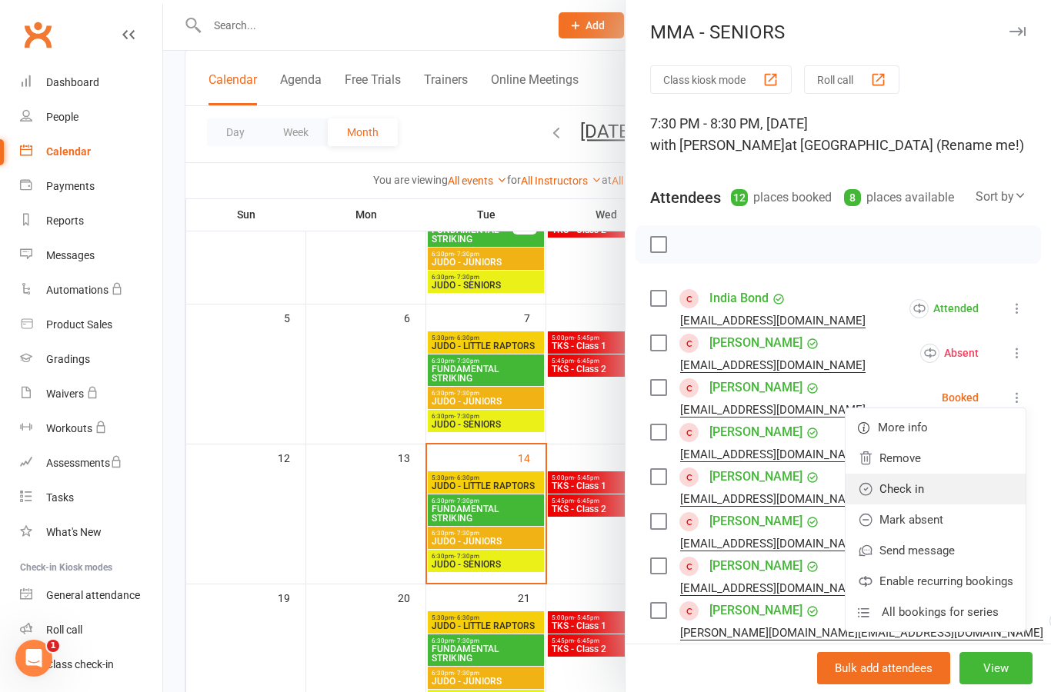
click at [976, 495] on link "Check in" at bounding box center [935, 489] width 180 height 31
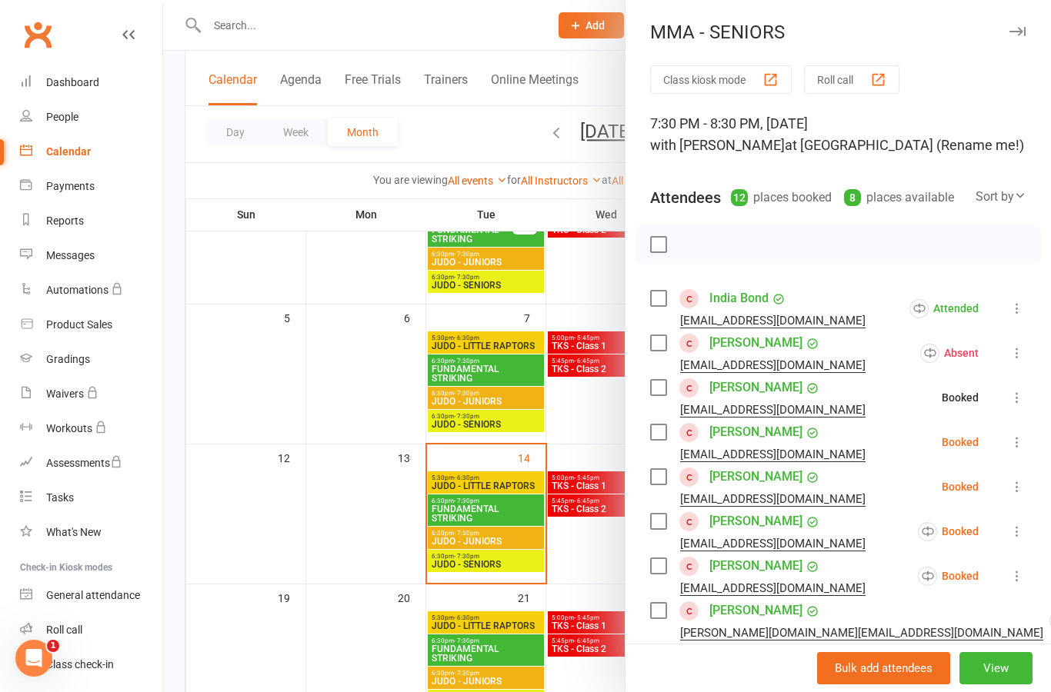
click at [1025, 445] on icon at bounding box center [1016, 442] width 15 height 15
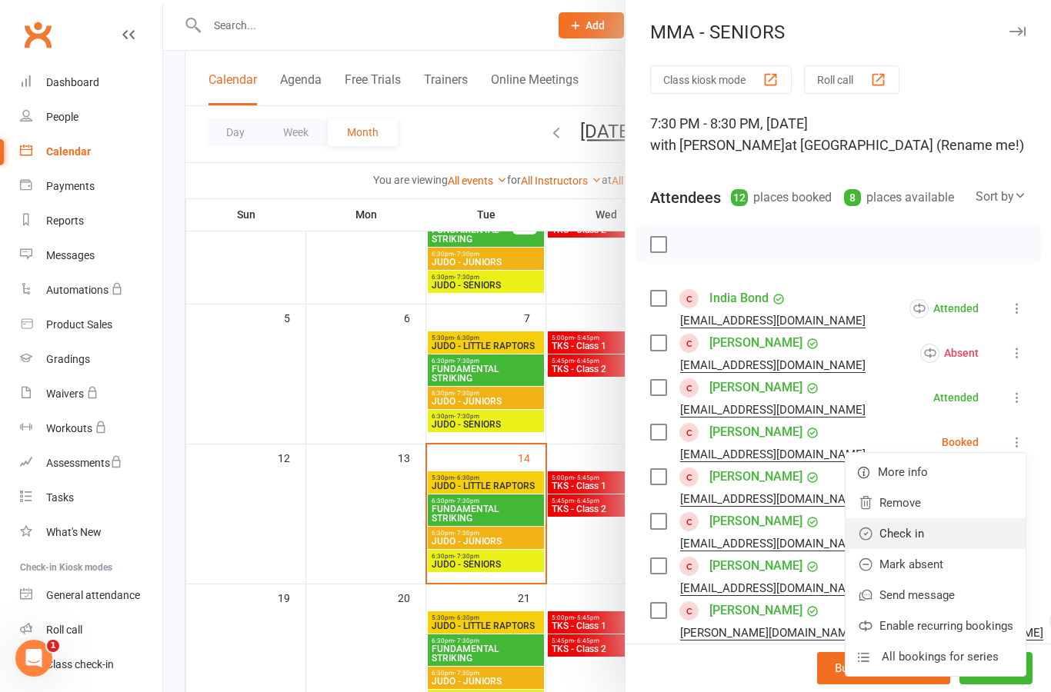
click at [975, 542] on link "Check in" at bounding box center [935, 533] width 180 height 31
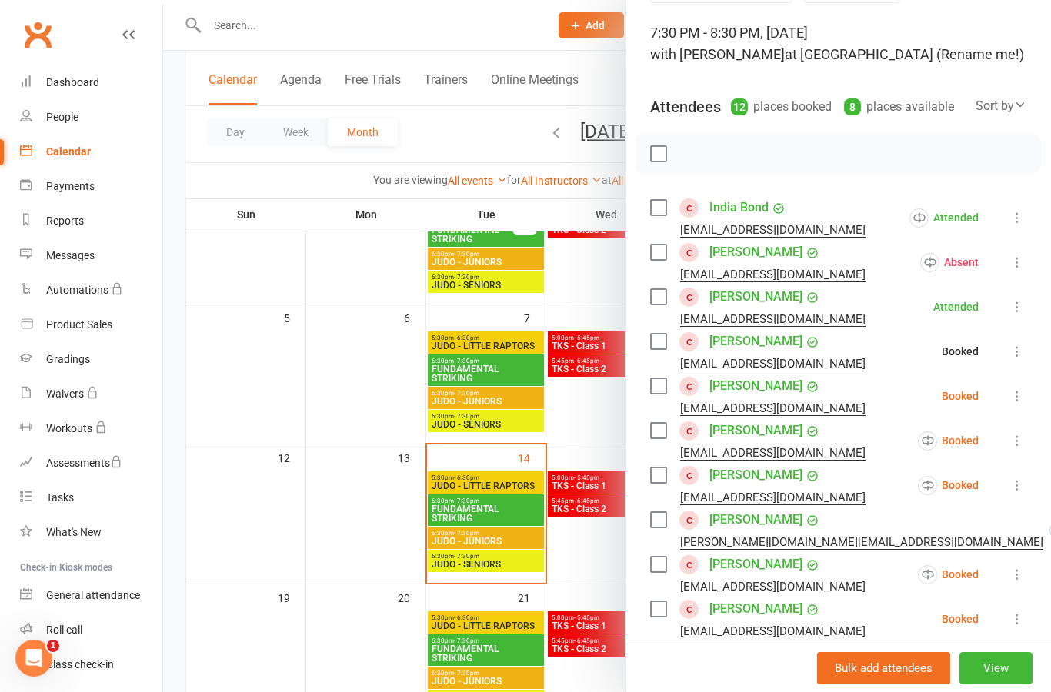
scroll to position [110, 0]
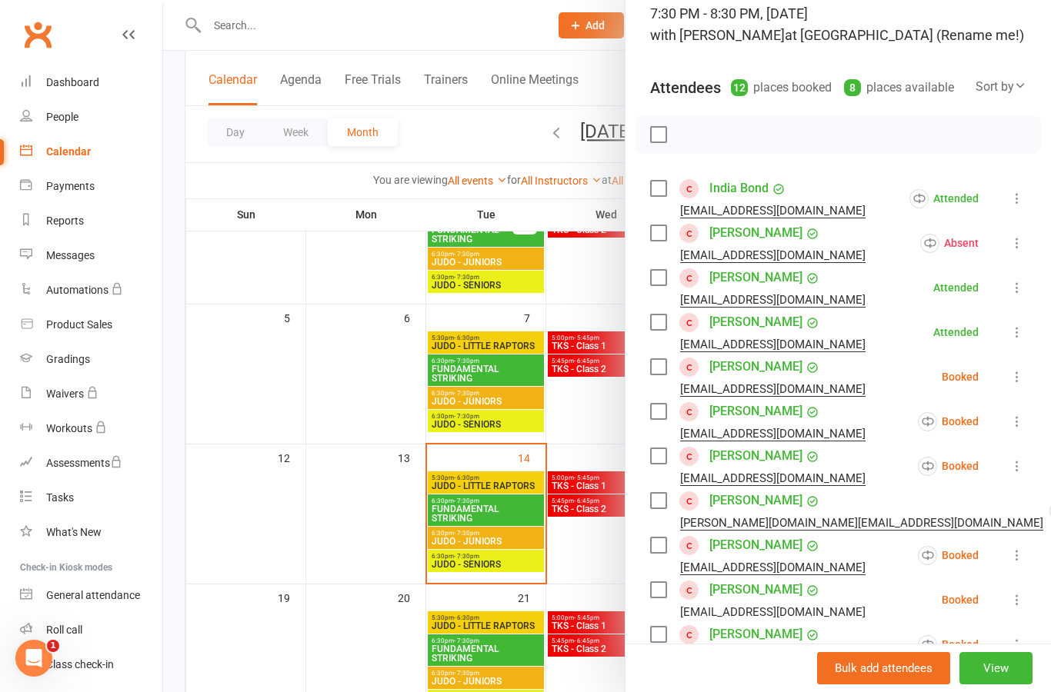
click at [1013, 385] on button at bounding box center [1017, 377] width 18 height 18
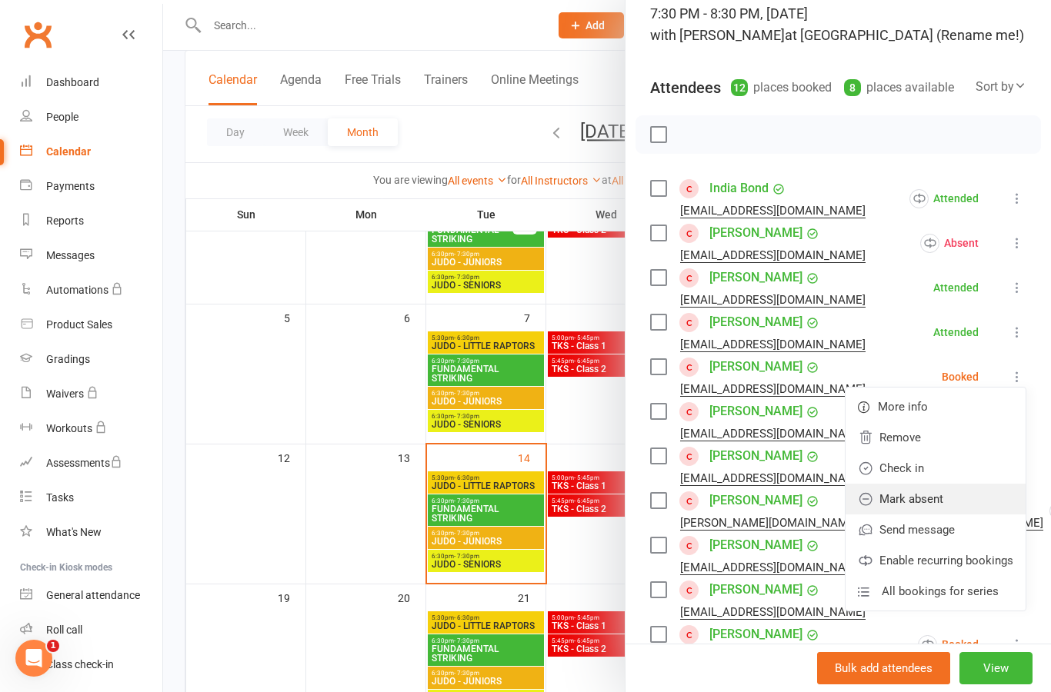
click at [983, 500] on link "Mark absent" at bounding box center [935, 499] width 180 height 31
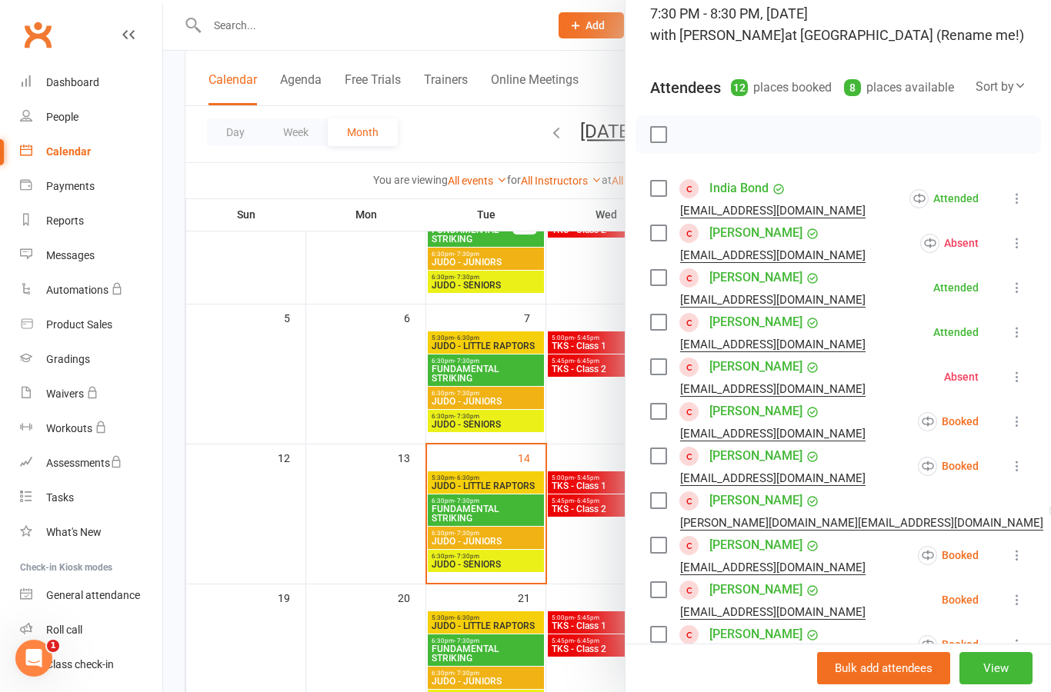
click at [1023, 342] on button at bounding box center [1017, 332] width 18 height 18
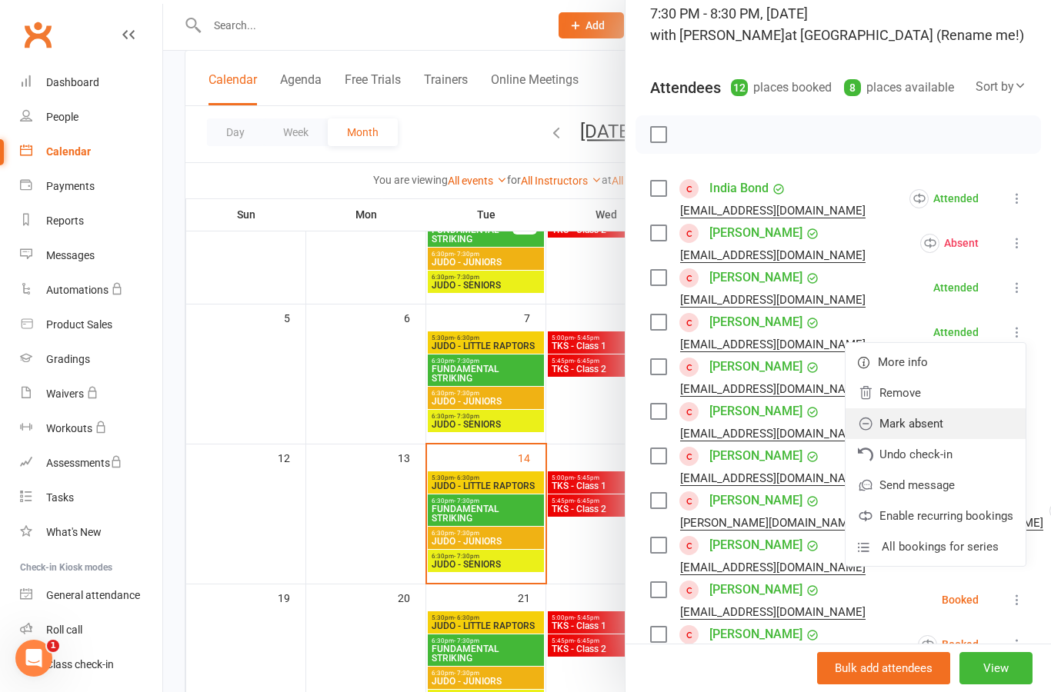
click at [982, 432] on link "Mark absent" at bounding box center [935, 423] width 180 height 31
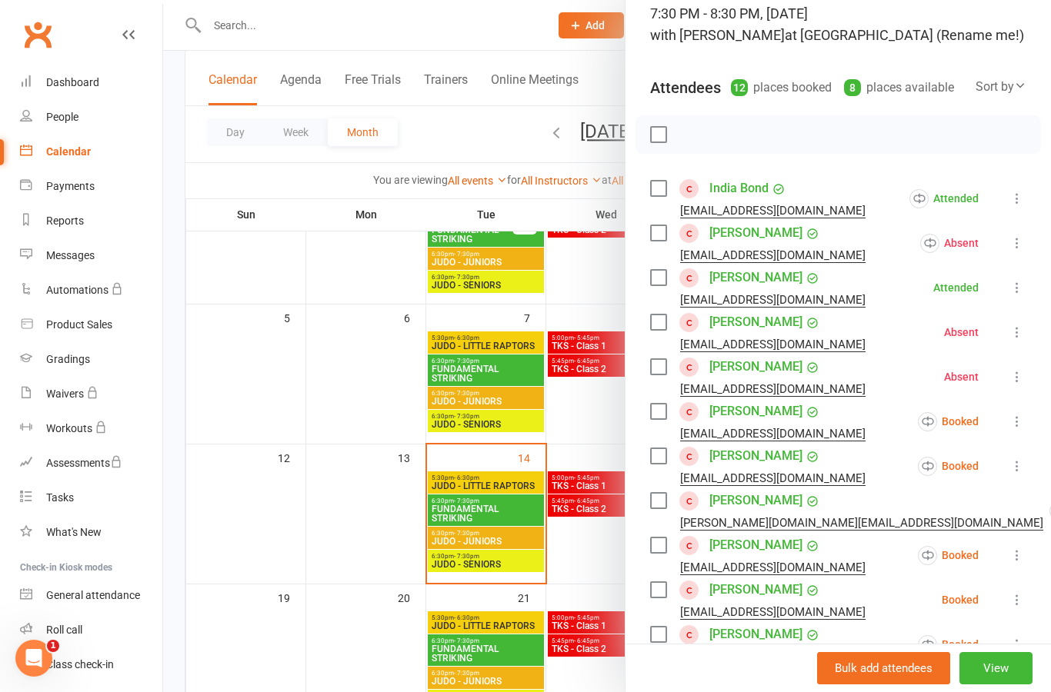
click at [1025, 422] on icon at bounding box center [1016, 421] width 15 height 15
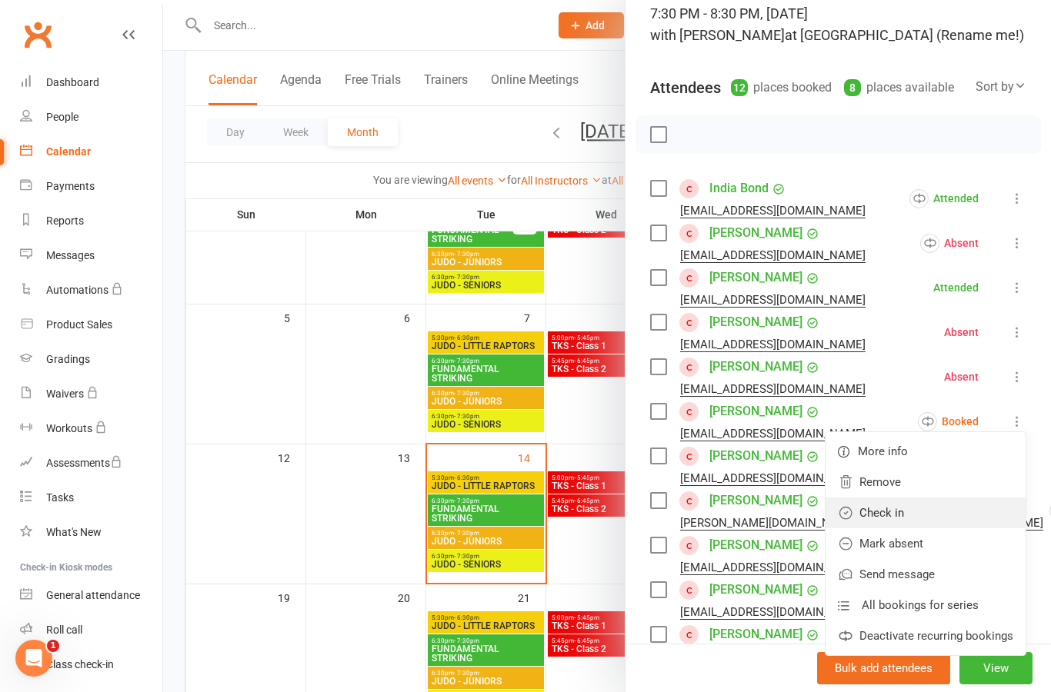
click at [976, 519] on link "Check in" at bounding box center [925, 513] width 200 height 31
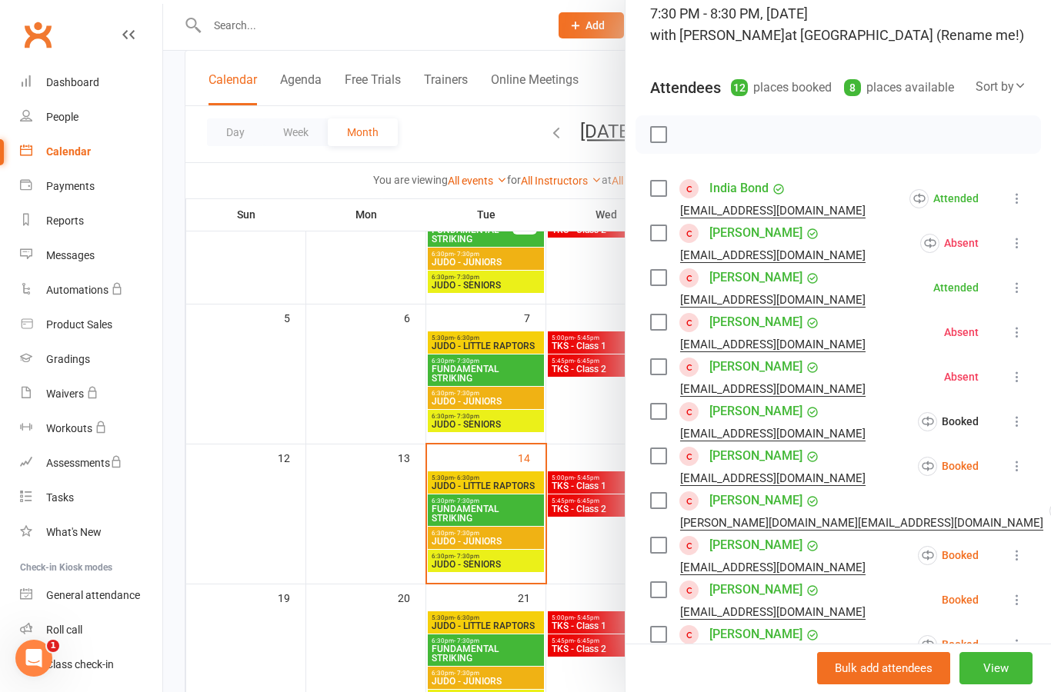
click at [1021, 475] on button at bounding box center [1017, 466] width 18 height 18
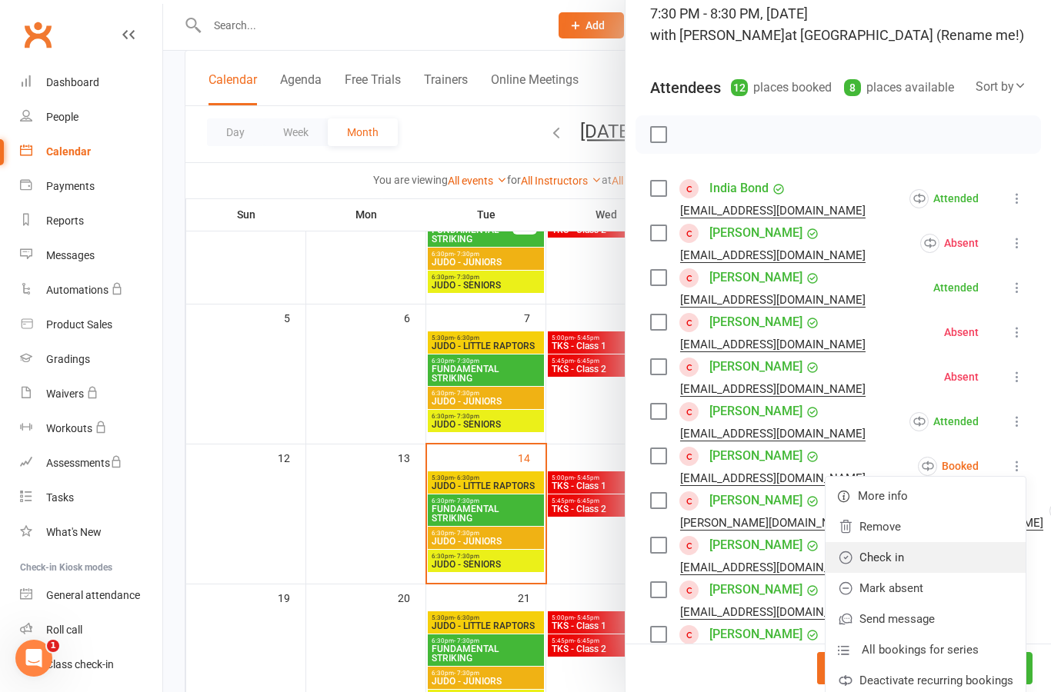
click at [970, 561] on link "Check in" at bounding box center [925, 557] width 200 height 31
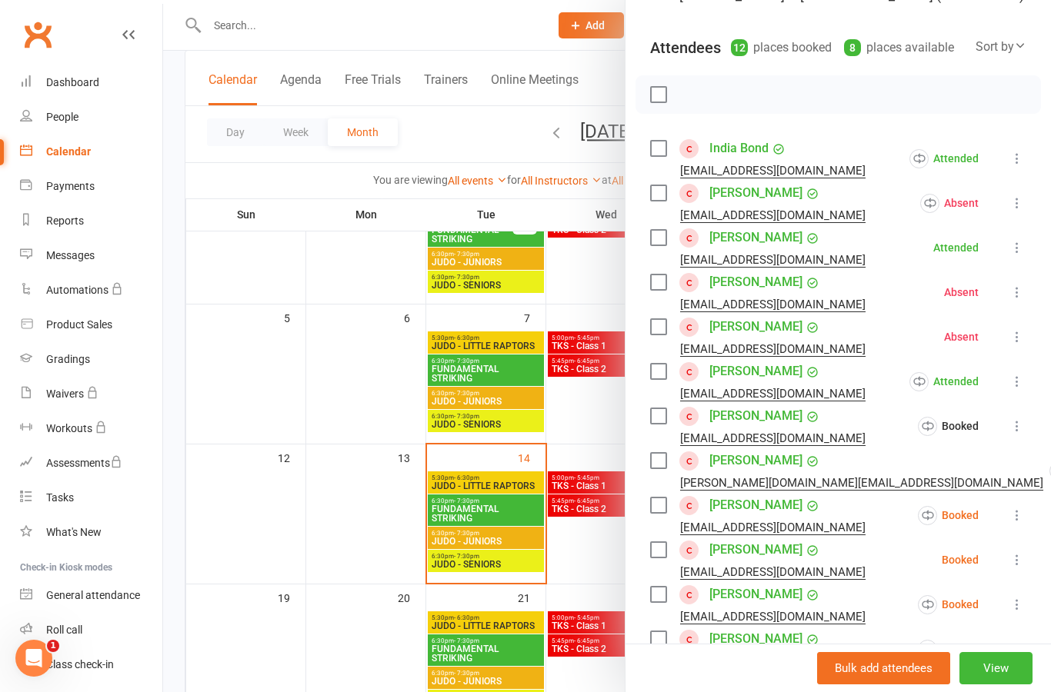
scroll to position [155, 0]
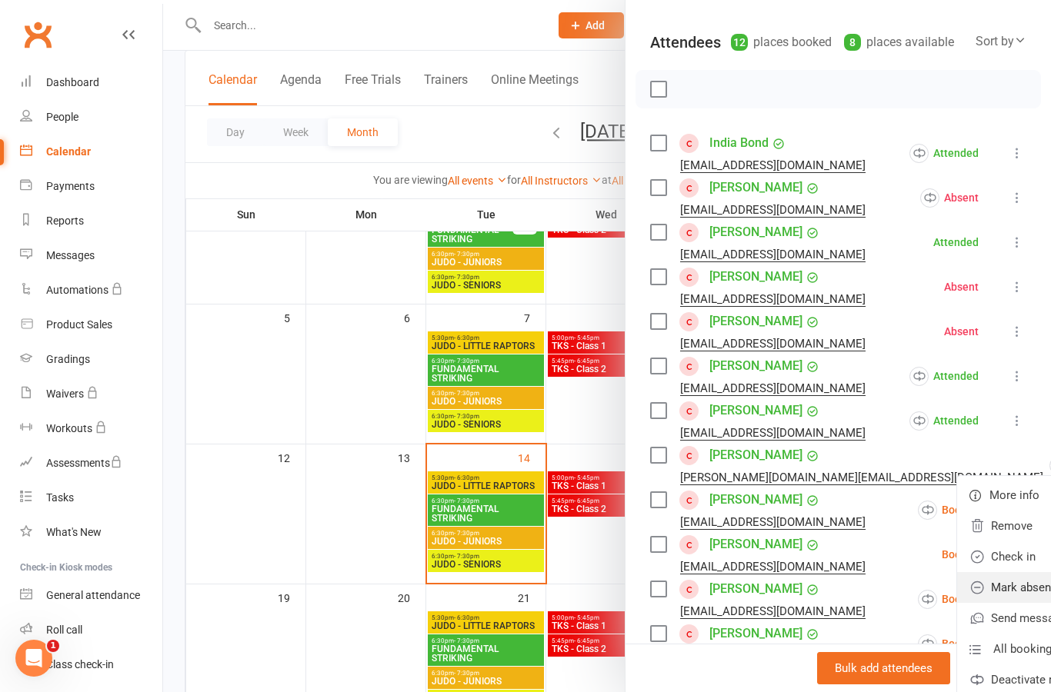
click at [963, 590] on link "Mark absent" at bounding box center [1057, 587] width 200 height 31
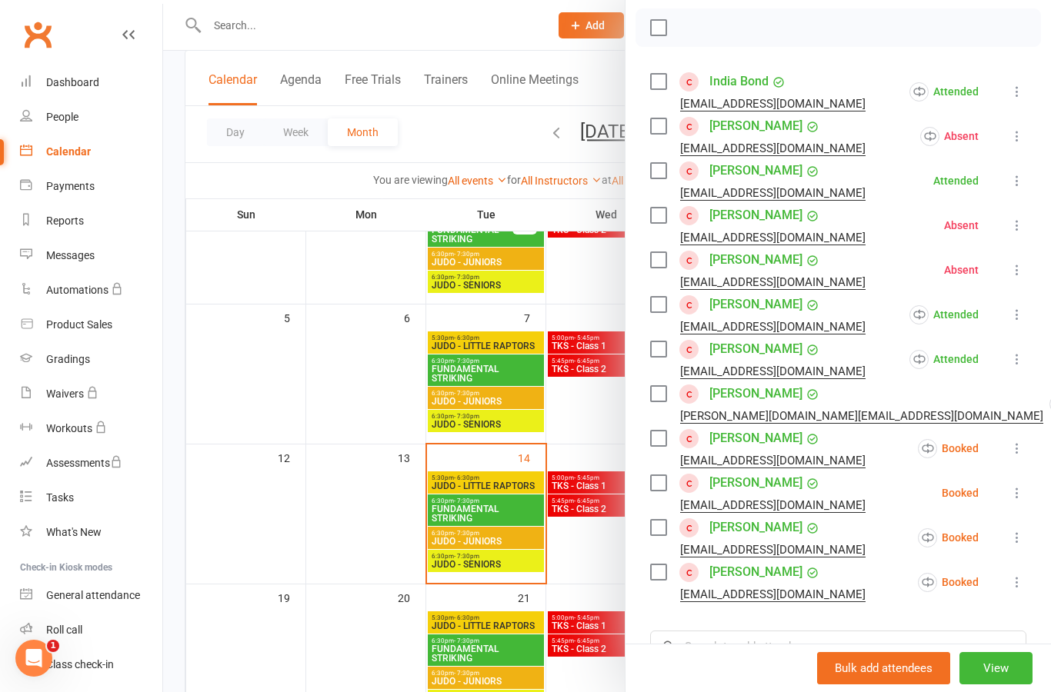
scroll to position [220, 0]
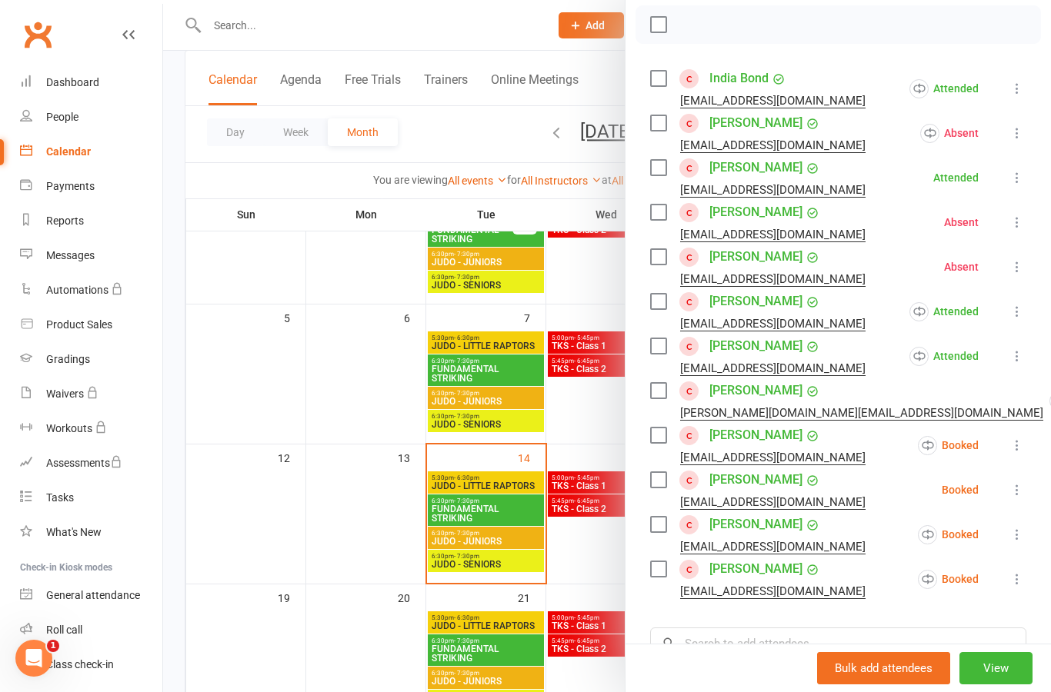
click at [1017, 454] on button at bounding box center [1017, 445] width 18 height 18
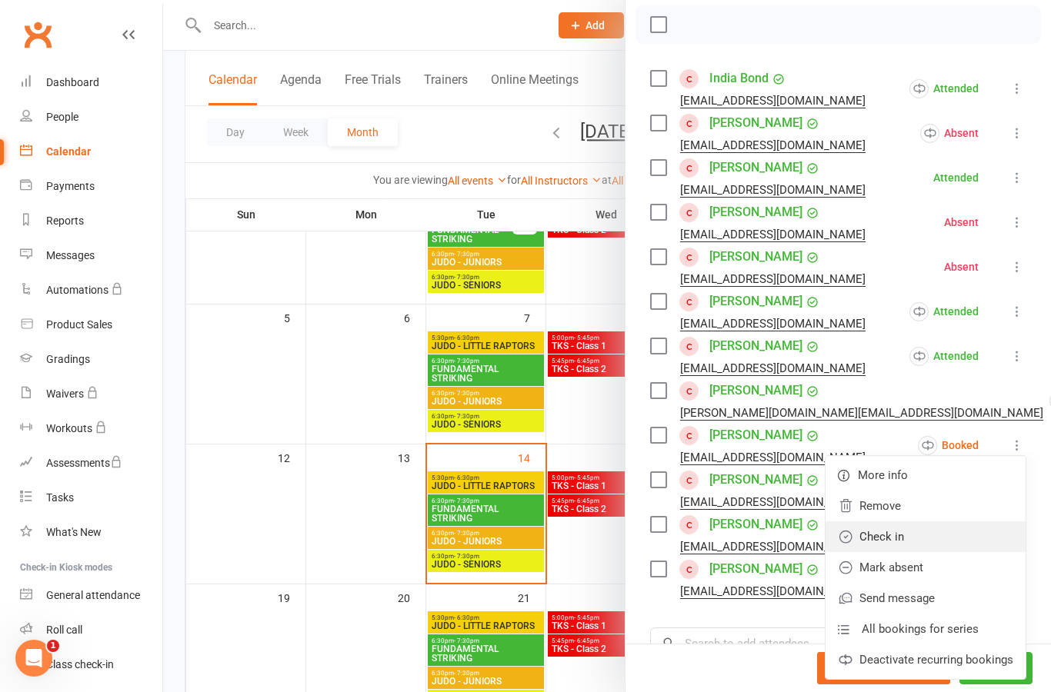
click at [975, 544] on link "Check in" at bounding box center [925, 537] width 200 height 31
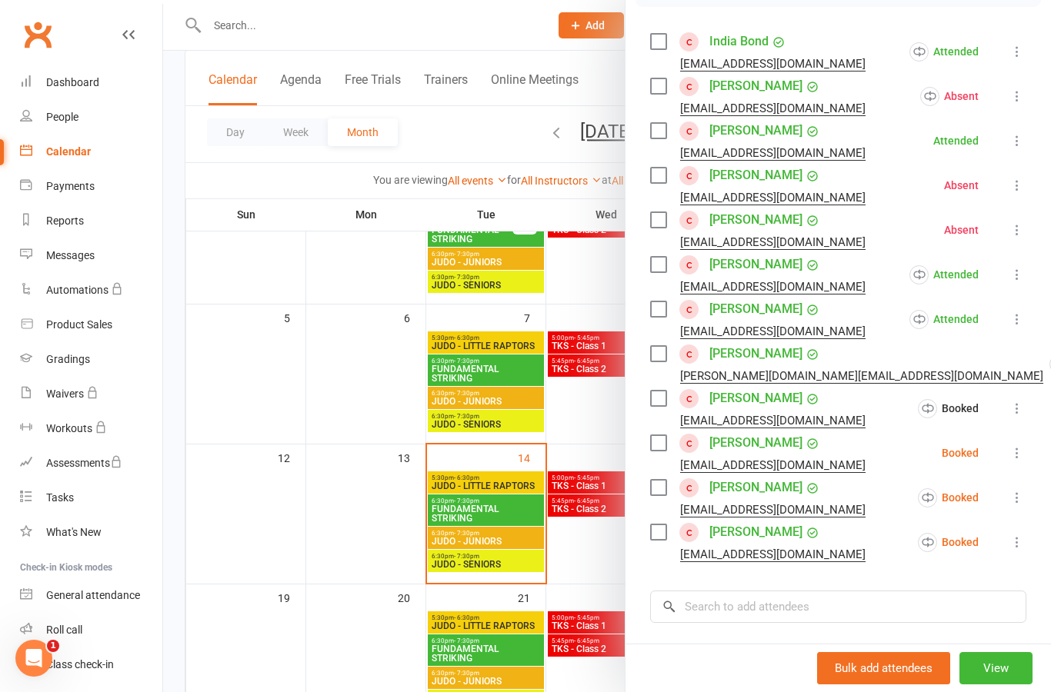
scroll to position [267, 0]
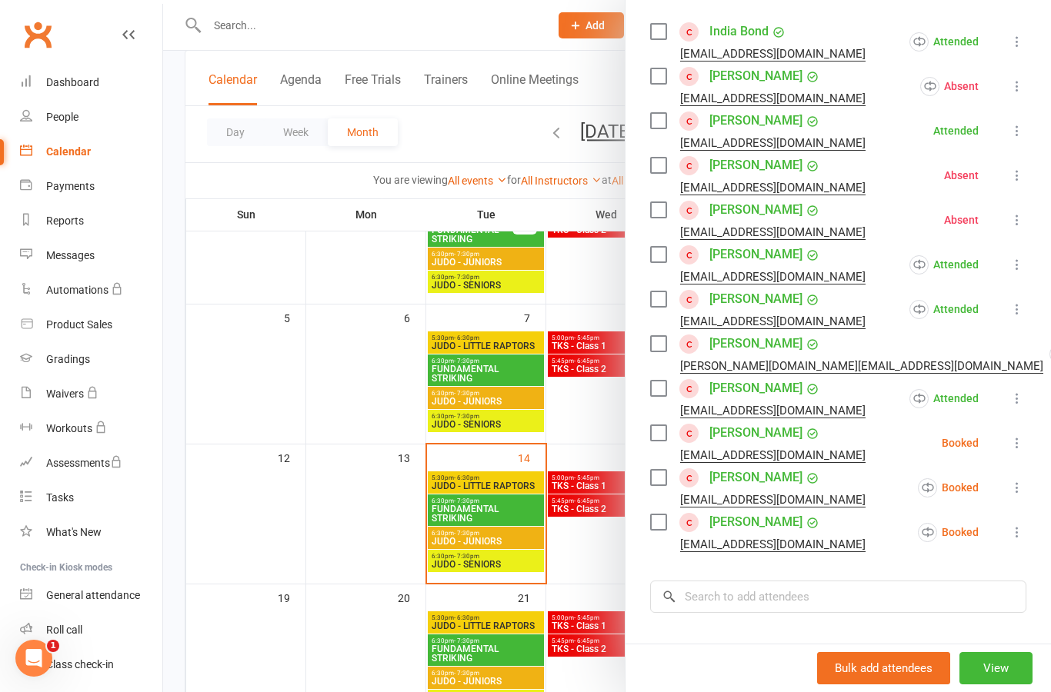
click at [1021, 447] on icon at bounding box center [1016, 442] width 15 height 15
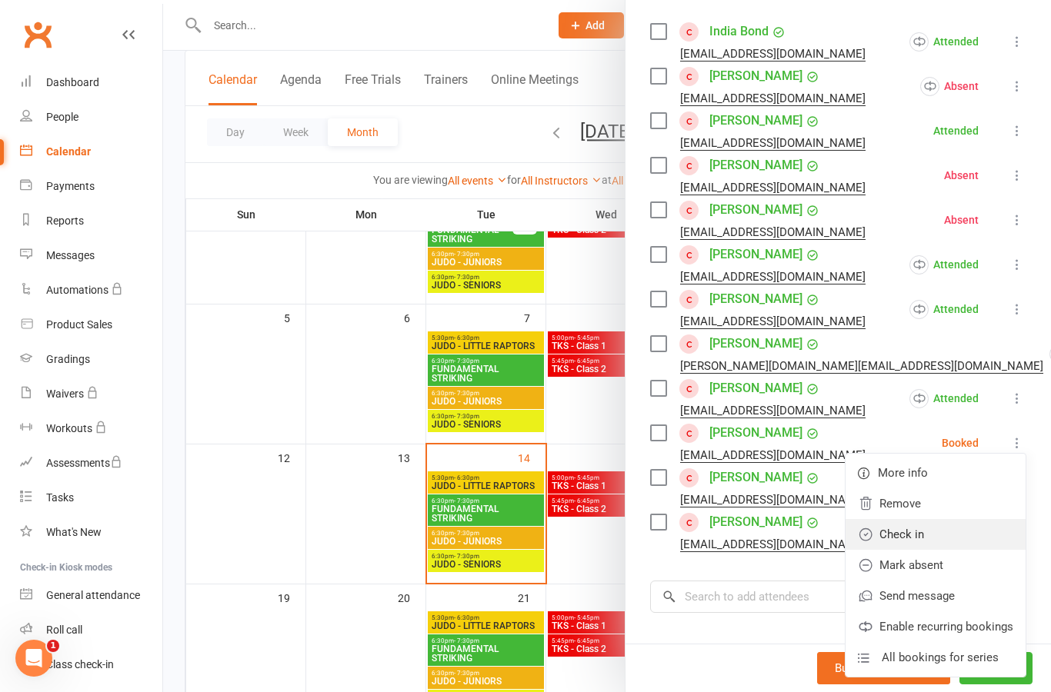
click at [983, 538] on link "Check in" at bounding box center [935, 534] width 180 height 31
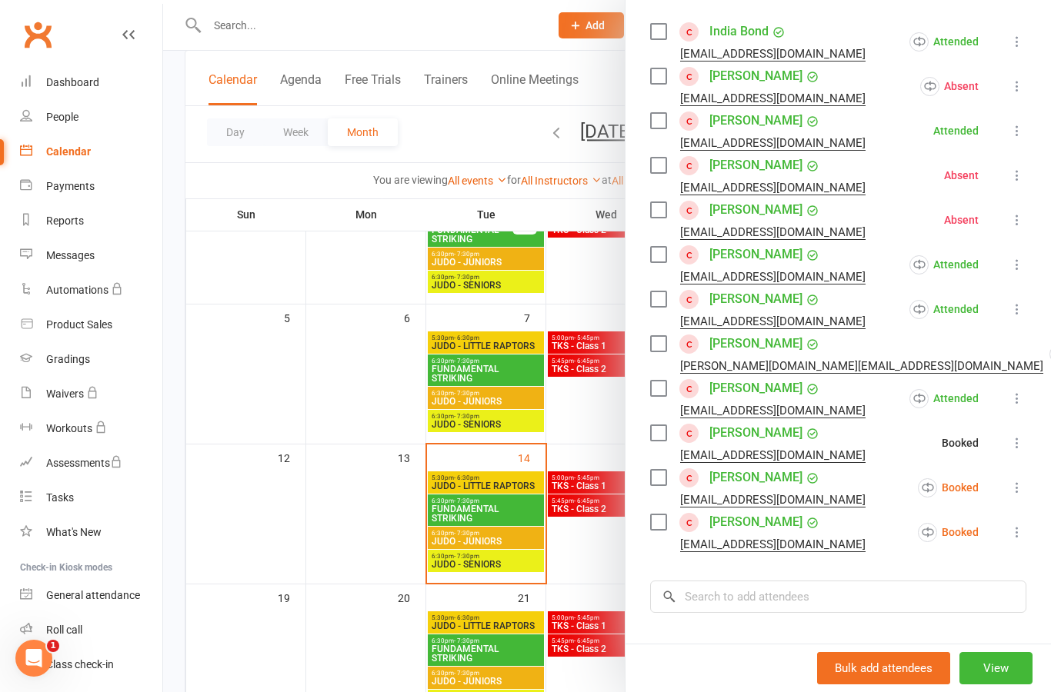
click at [1023, 488] on icon at bounding box center [1016, 487] width 15 height 15
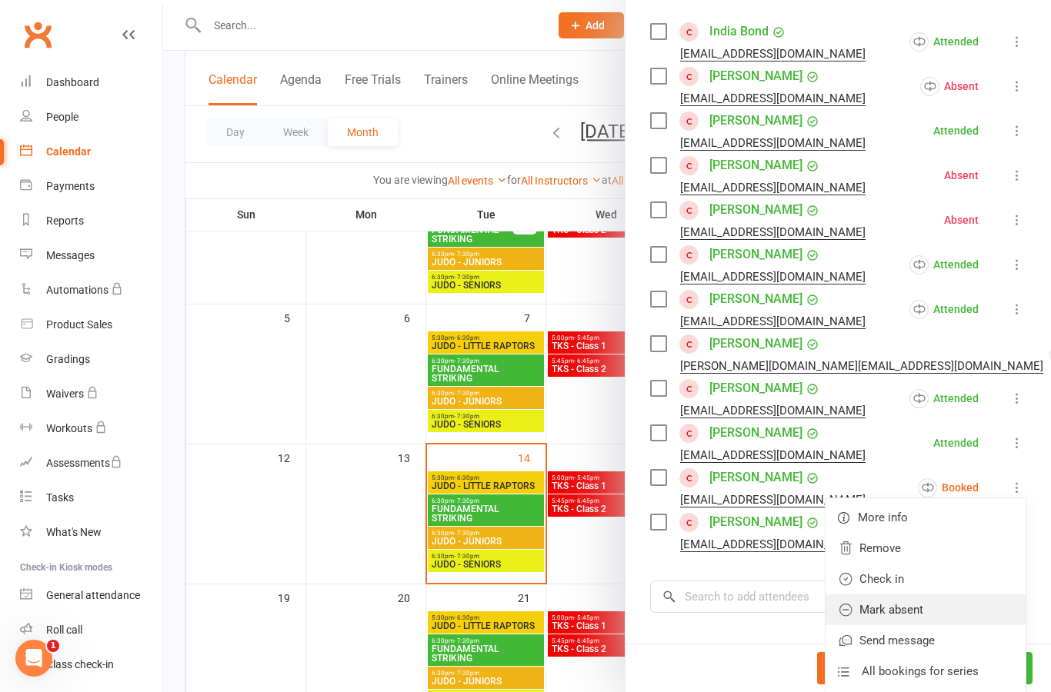
click at [981, 612] on link "Mark absent" at bounding box center [925, 610] width 200 height 31
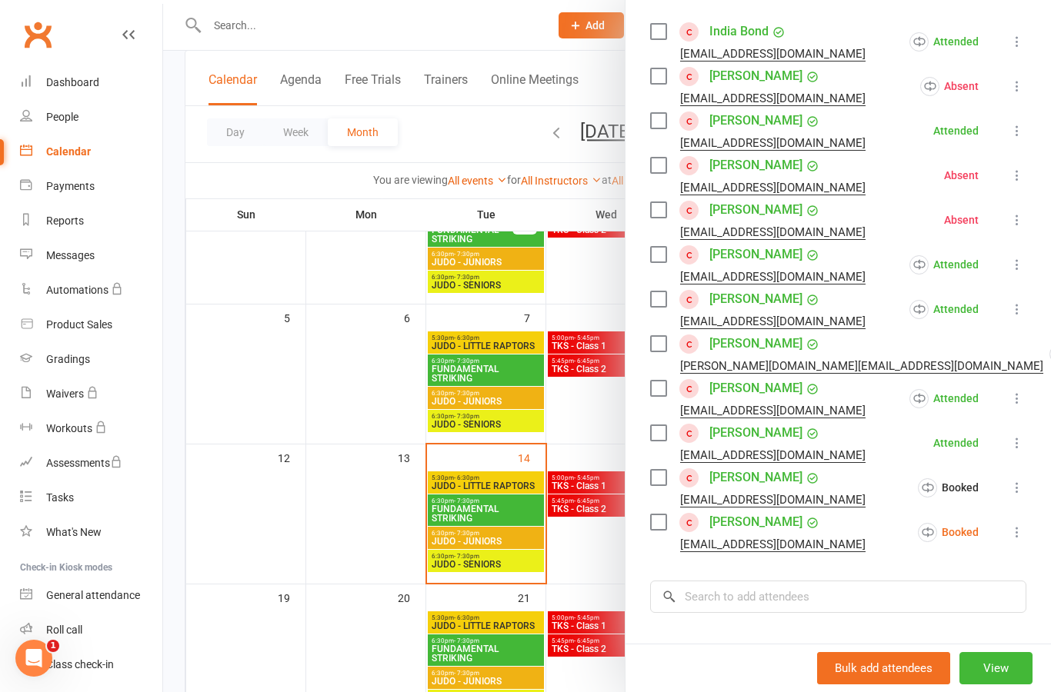
click at [1023, 535] on icon at bounding box center [1016, 532] width 15 height 15
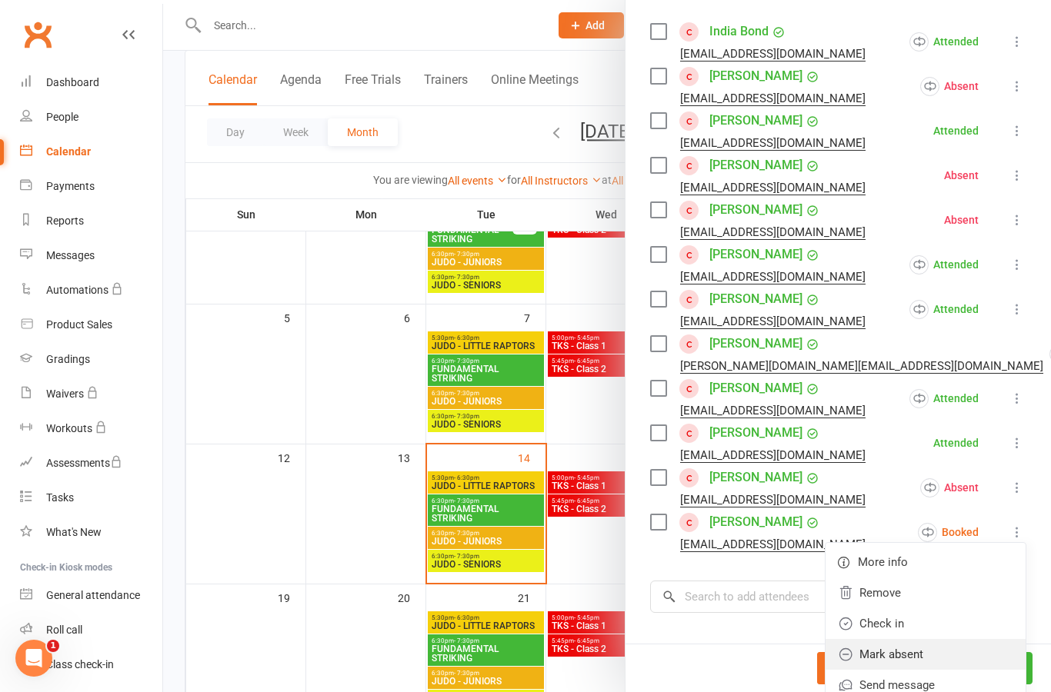
click at [972, 660] on link "Mark absent" at bounding box center [925, 654] width 200 height 31
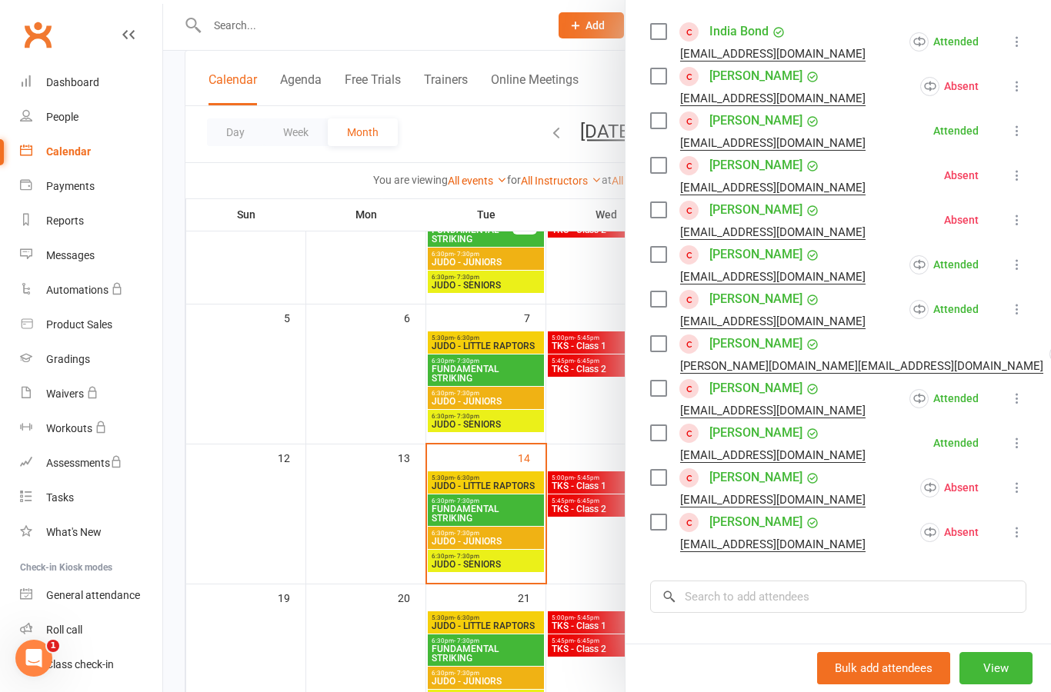
click at [615, 562] on div at bounding box center [607, 346] width 888 height 692
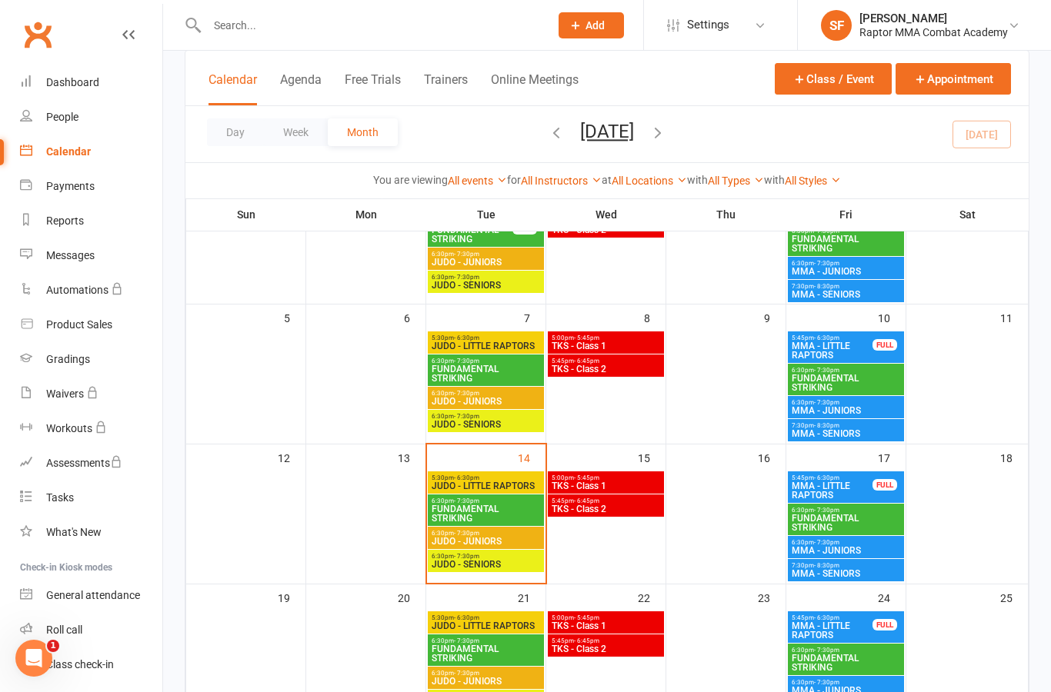
click at [866, 488] on span "MMA - LITTLE RAPTORS" at bounding box center [832, 491] width 82 height 18
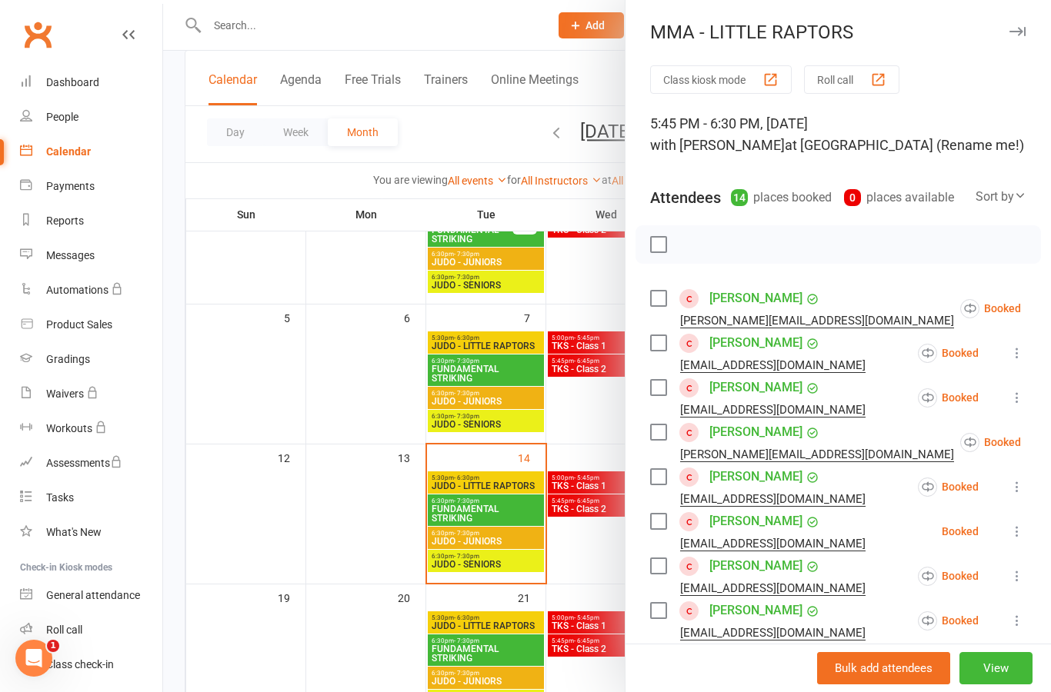
click at [620, 552] on div at bounding box center [607, 346] width 888 height 692
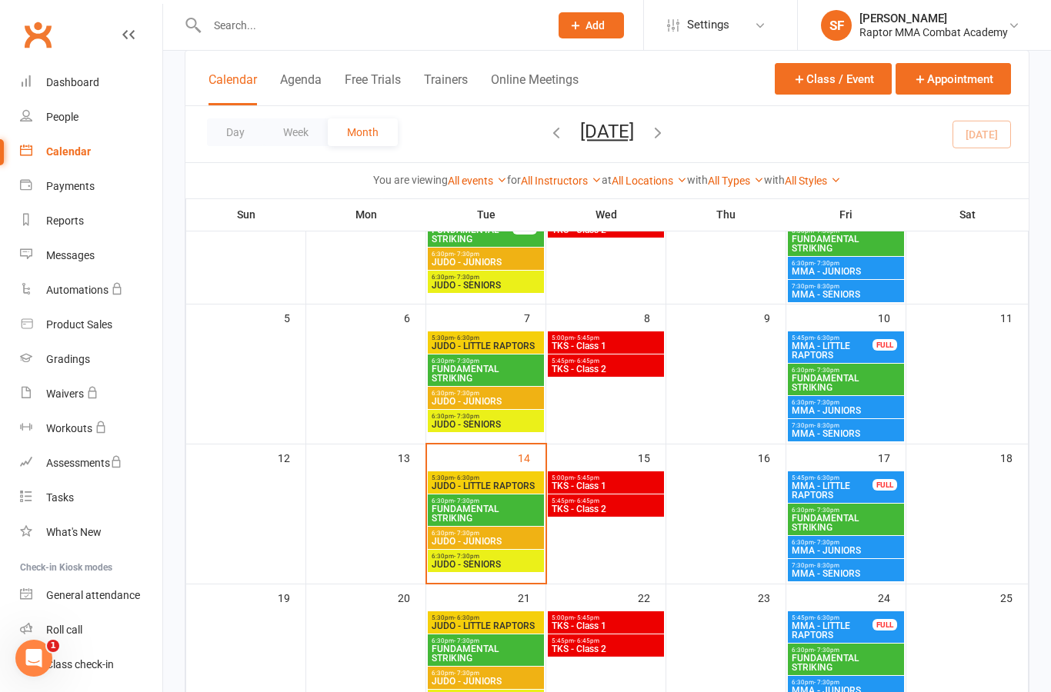
click at [880, 519] on span "FUNDAMENTAL STRIKING" at bounding box center [846, 523] width 110 height 18
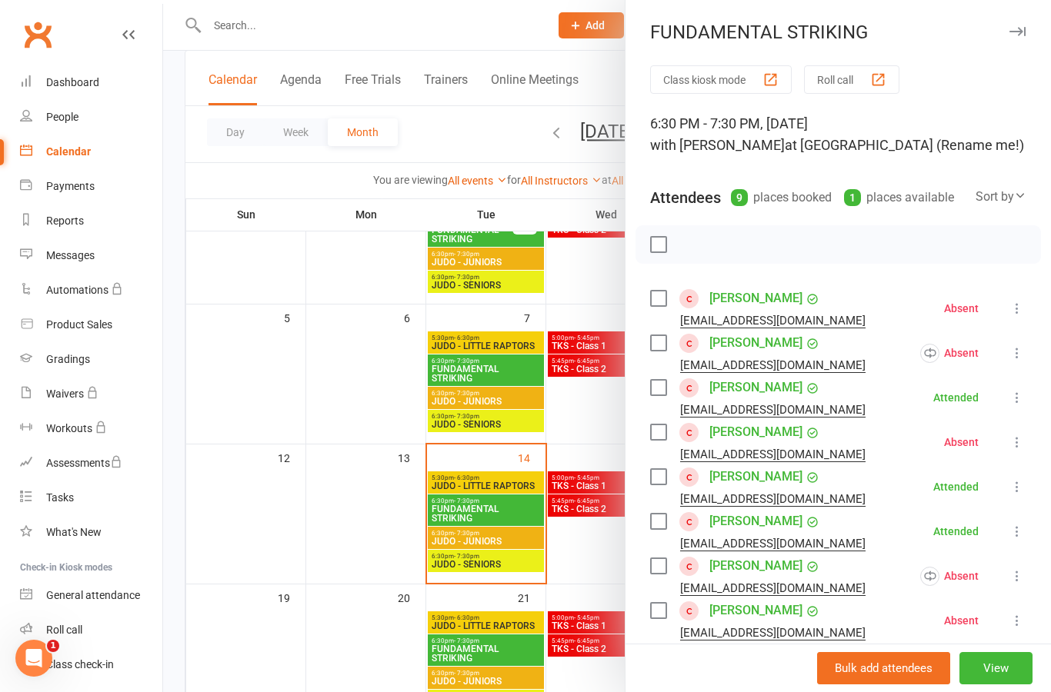
click at [616, 556] on div at bounding box center [607, 346] width 888 height 692
